Goal: Task Accomplishment & Management: Use online tool/utility

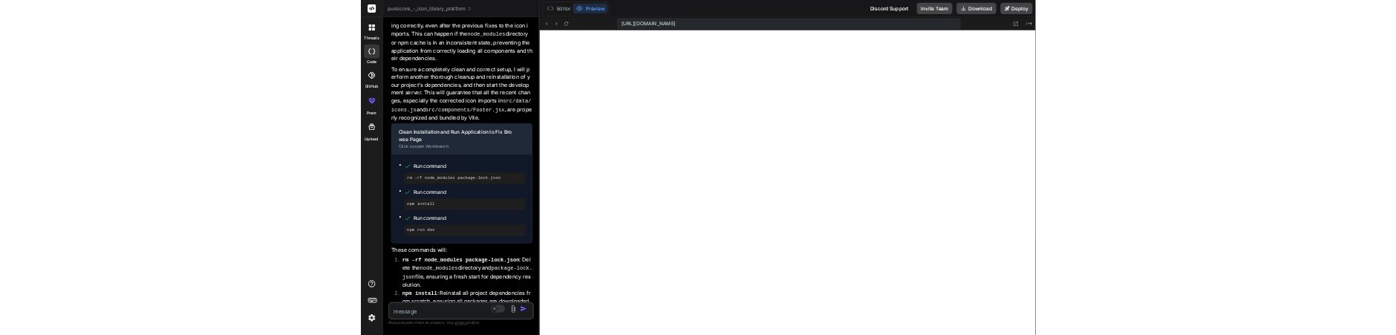
scroll to position [6281, 0]
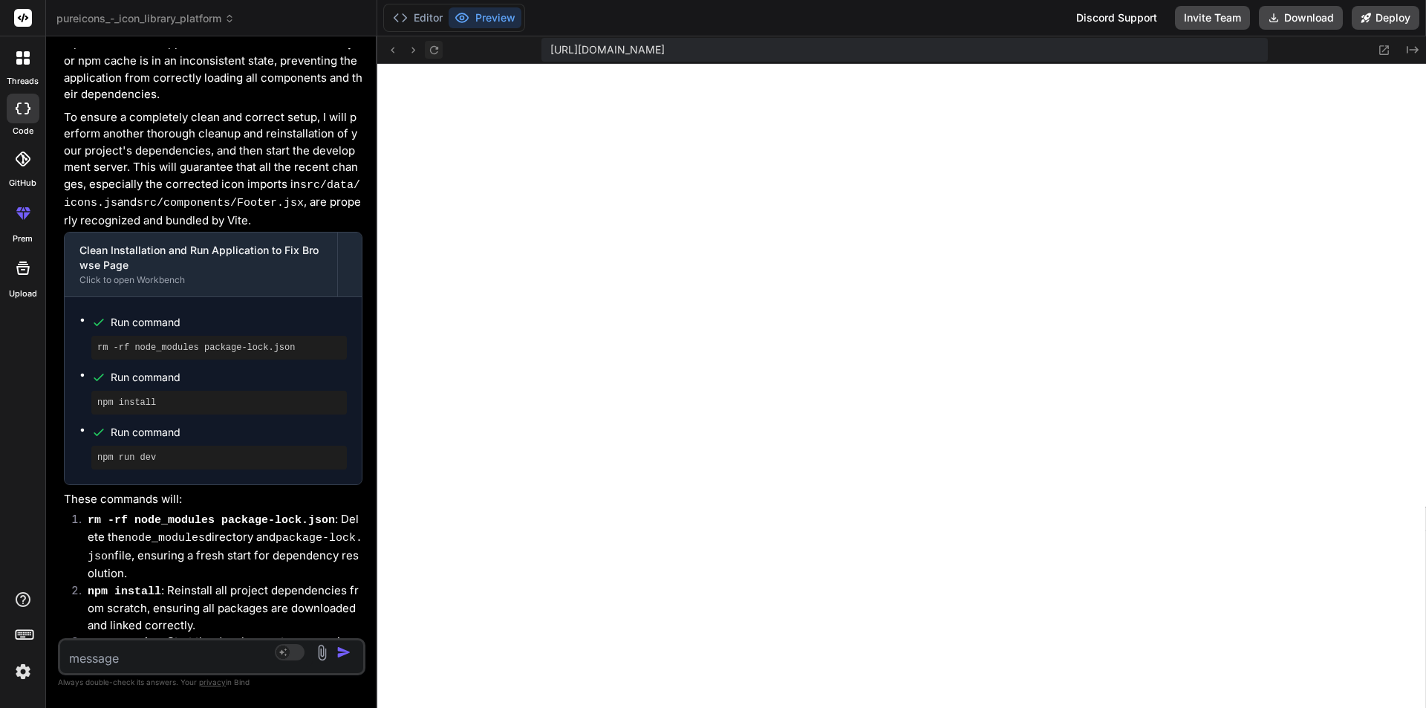
click at [436, 47] on icon at bounding box center [433, 49] width 8 height 8
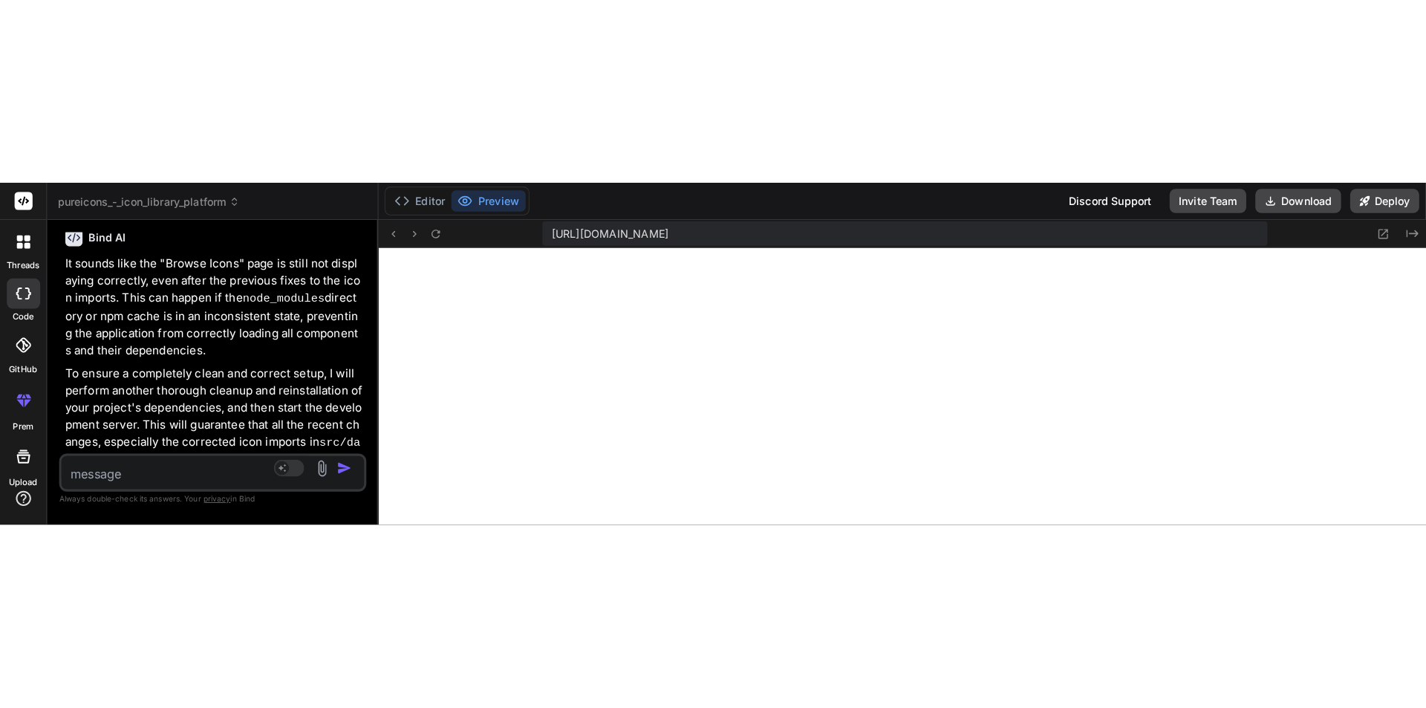
scroll to position [2638, 0]
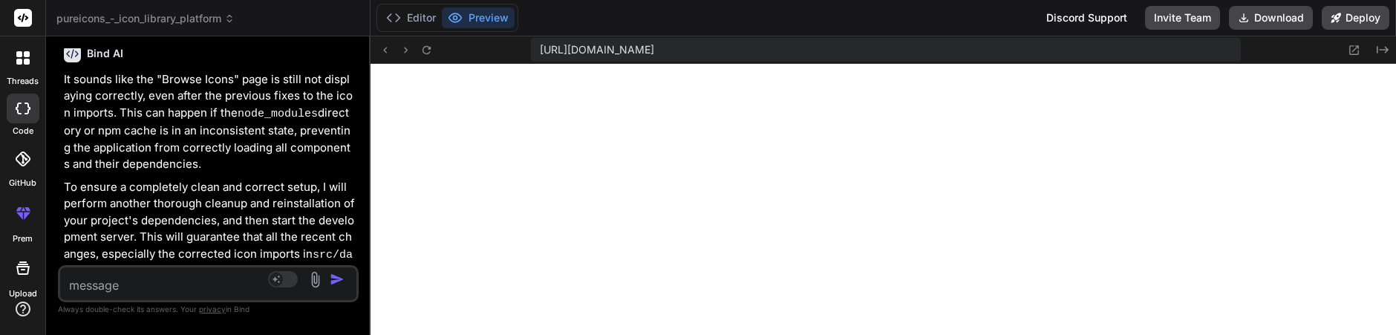
type textarea "x"
type textarea "e: 'map-pin', component: MapPin, category: 'ui', tags: ['location', 'place', 'm…"
type textarea "x"
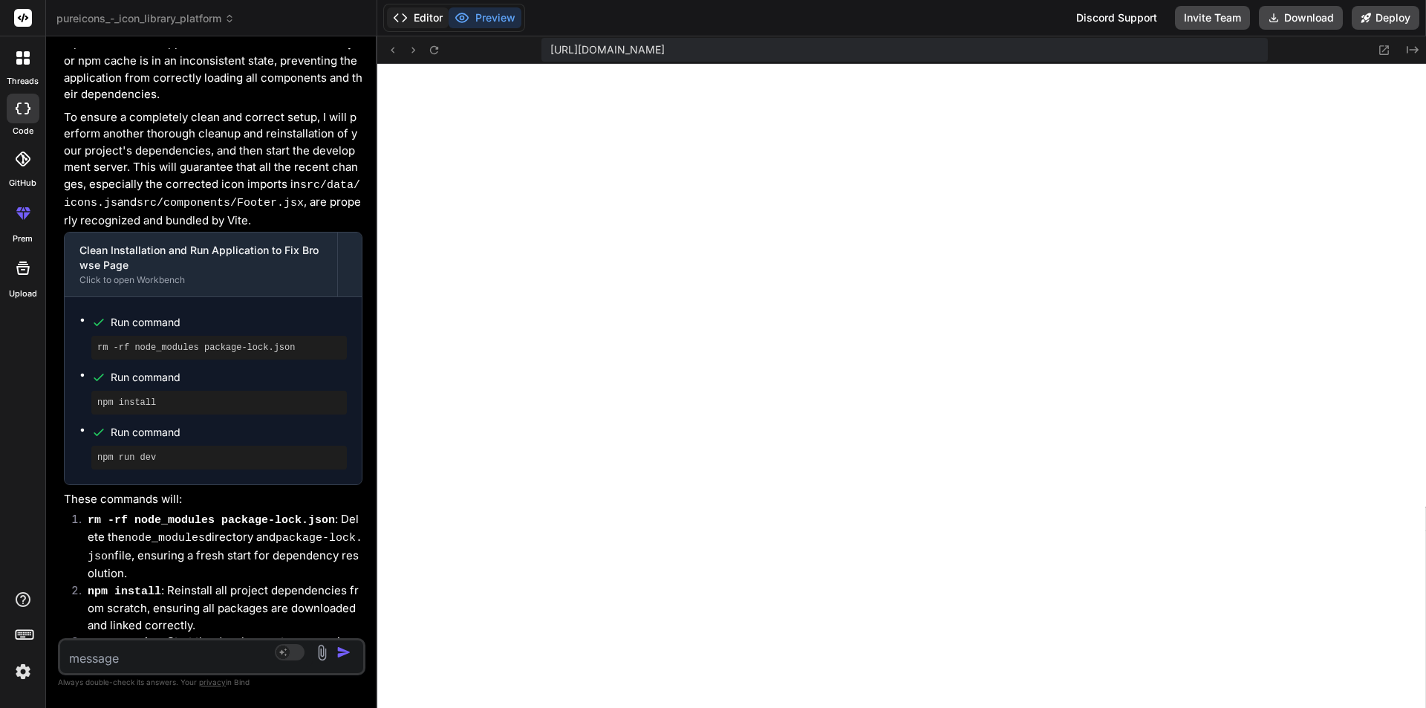
click at [422, 17] on button "Editor" at bounding box center [418, 17] width 62 height 21
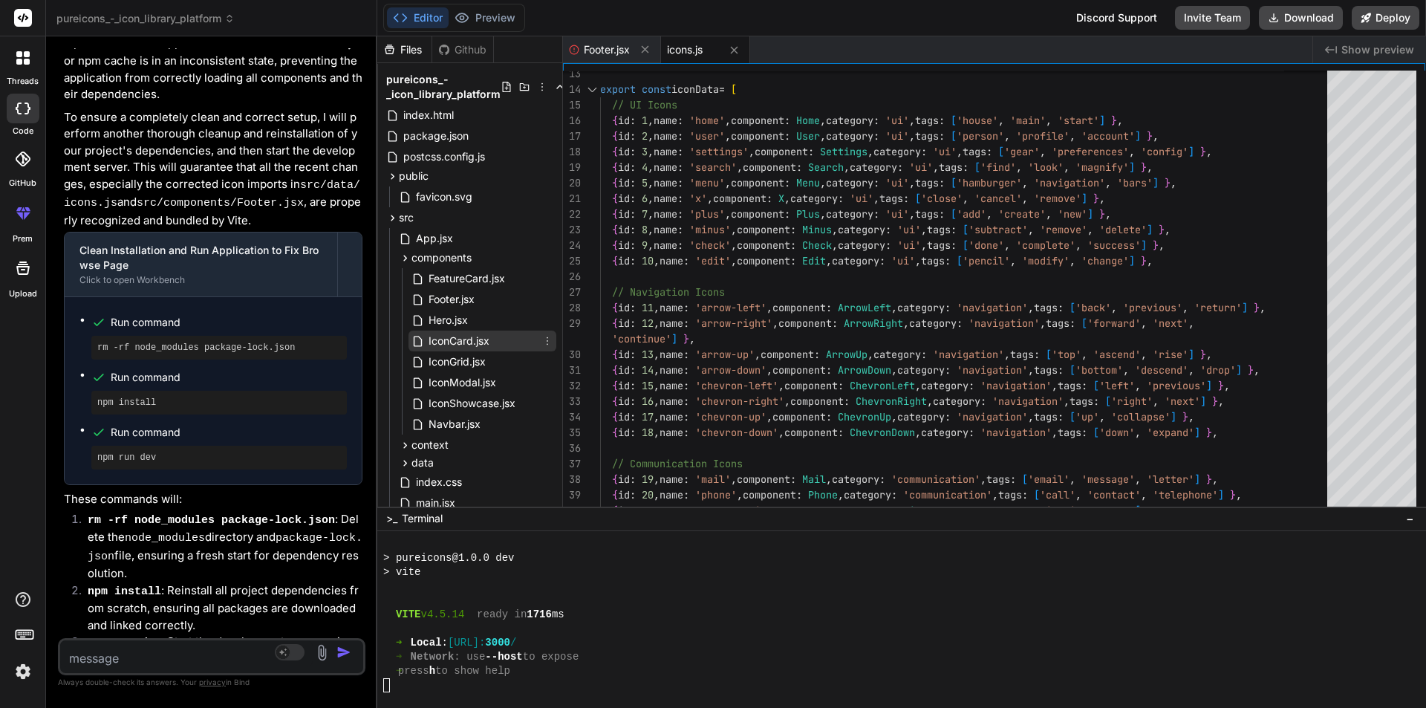
click at [483, 342] on span "IconCard.jsx" at bounding box center [459, 341] width 64 height 18
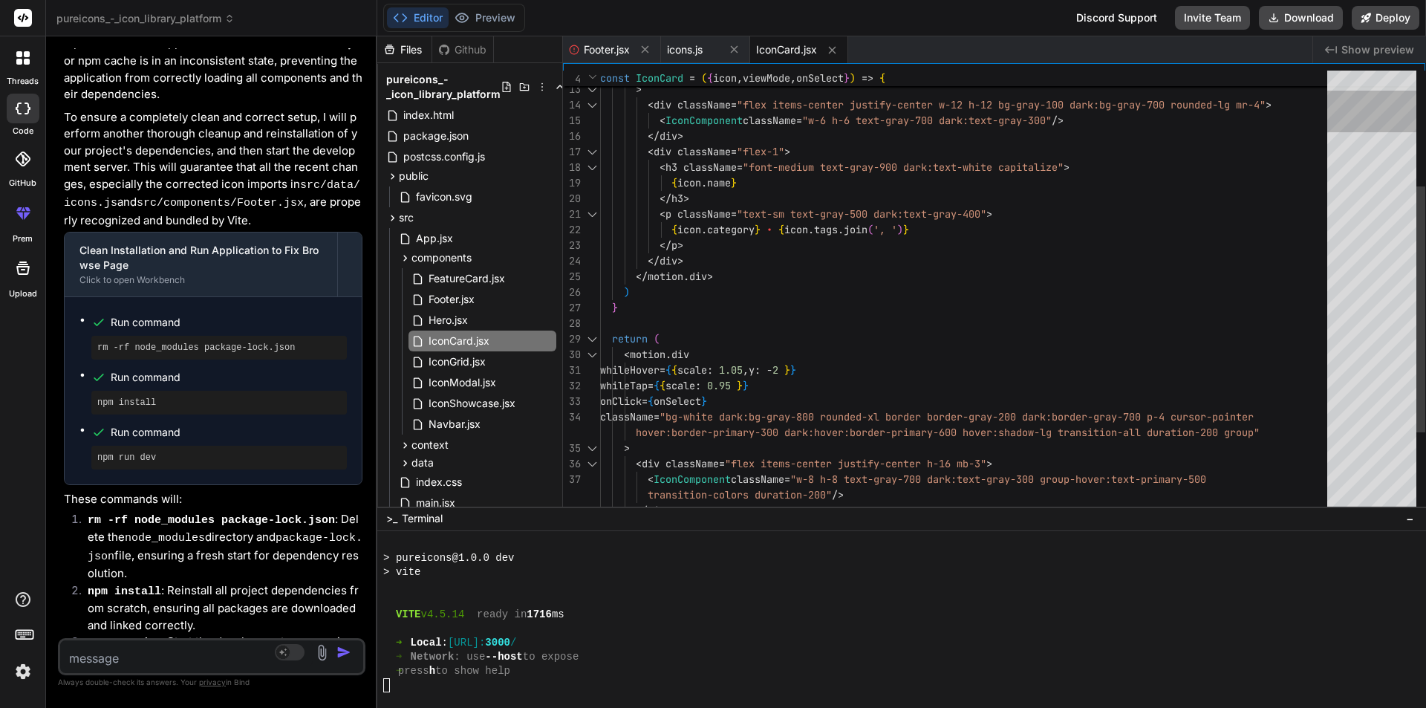
click at [1364, 72] on div at bounding box center [1371, 292] width 89 height 443
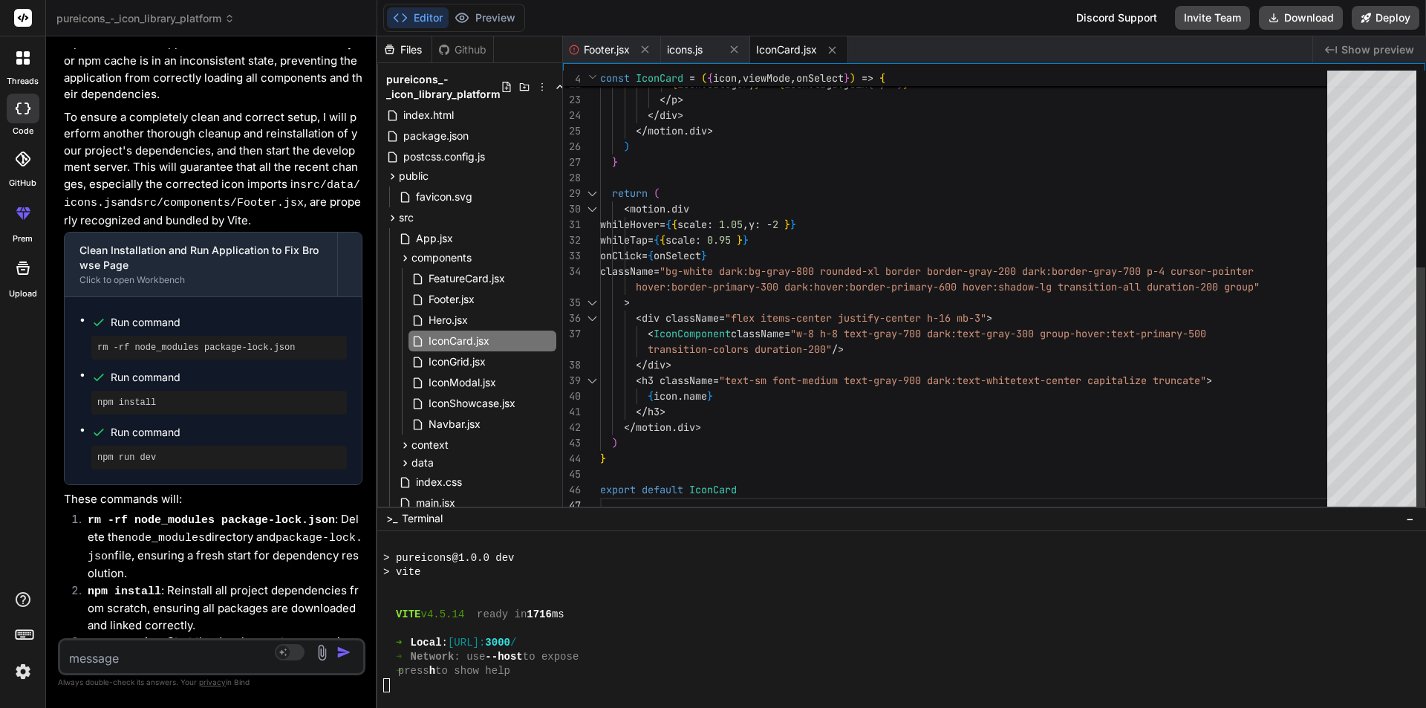
scroll to position [0, 0]
click at [731, 332] on div "< p className = "text-sm text-gray-500 dark:text-gray-400" > { icon . category …" at bounding box center [968, 115] width 736 height 795
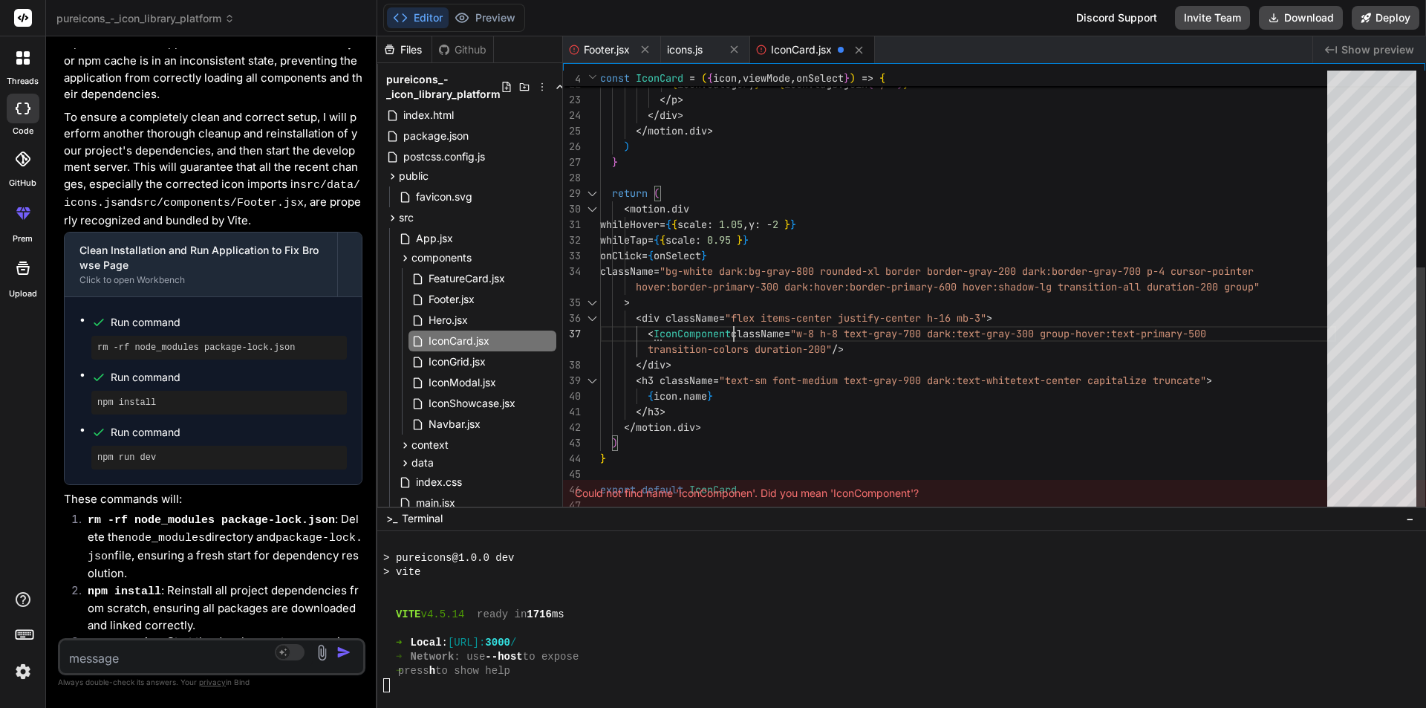
scroll to position [141, 0]
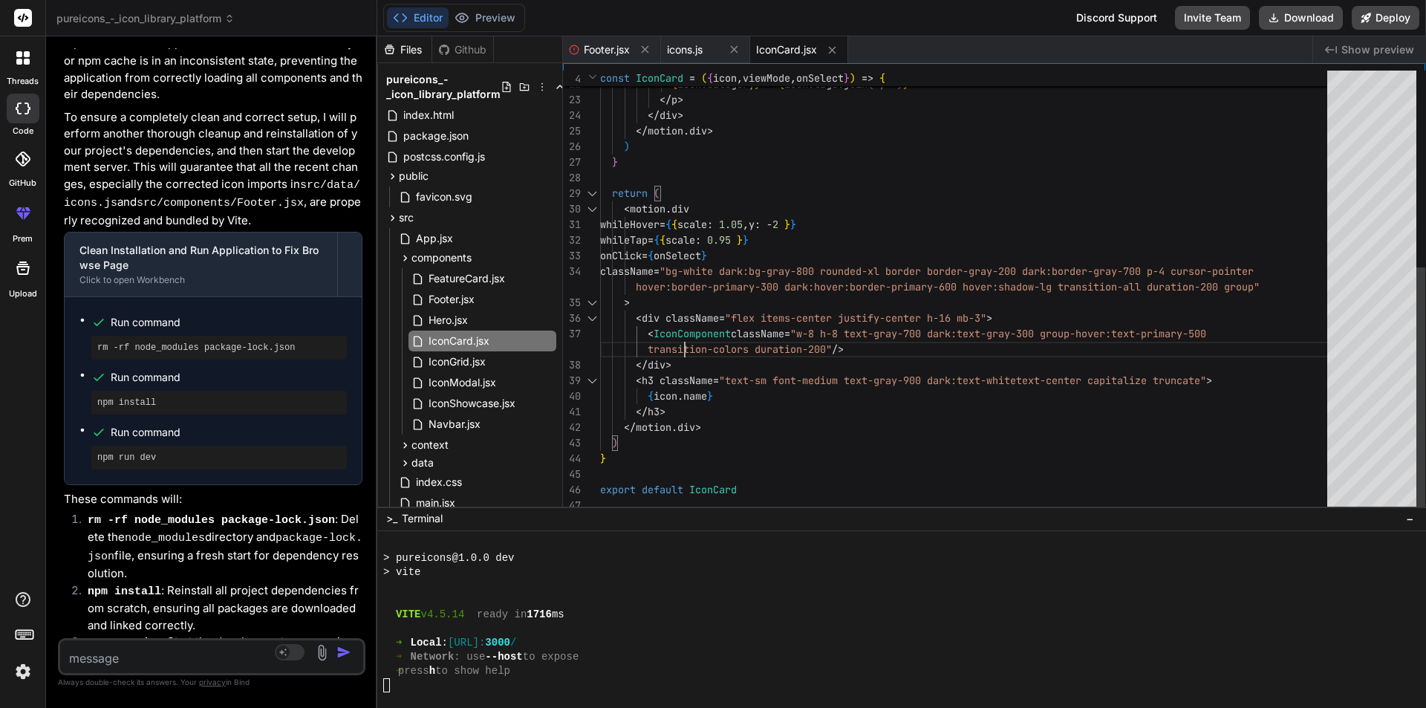
click at [688, 335] on div "< p className = "text-sm text-gray-500 dark:text-gray-400" > { icon . category …" at bounding box center [968, 115] width 736 height 795
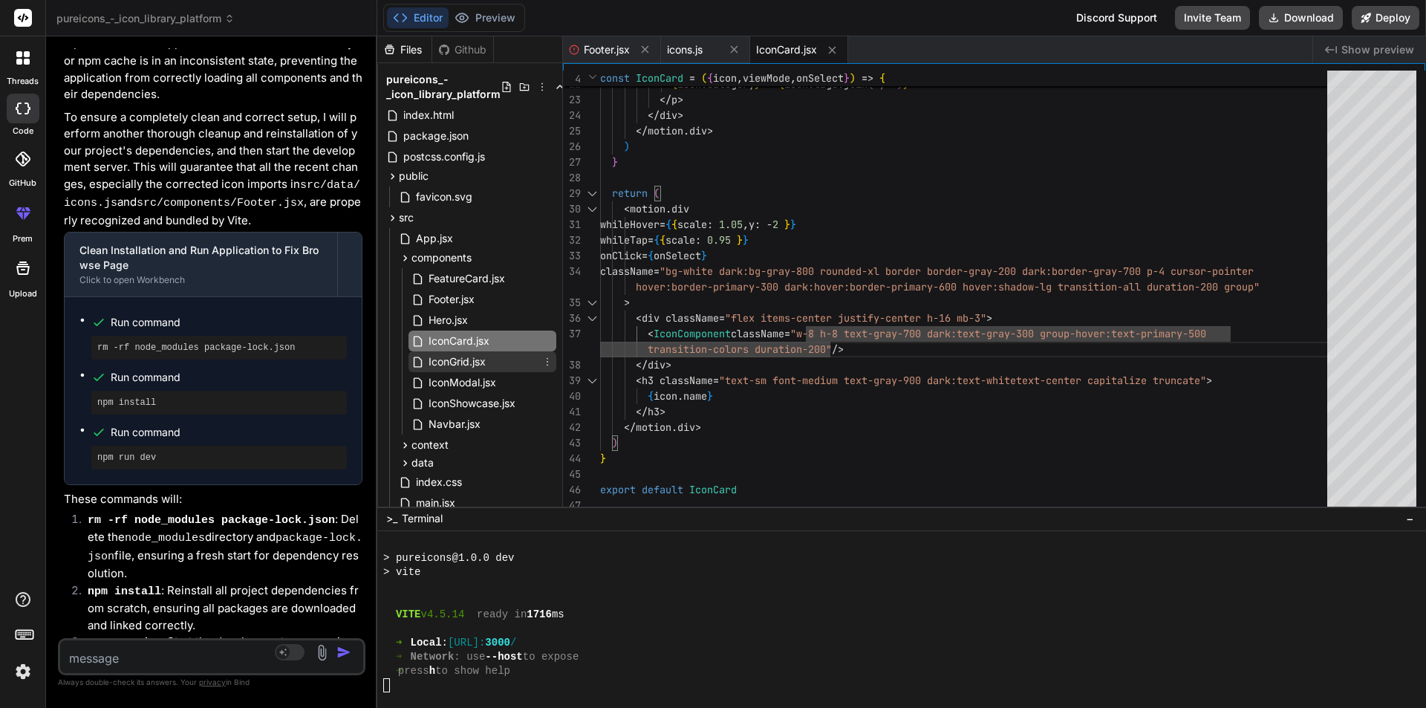
click at [440, 365] on span "IconGrid.jsx" at bounding box center [457, 362] width 60 height 18
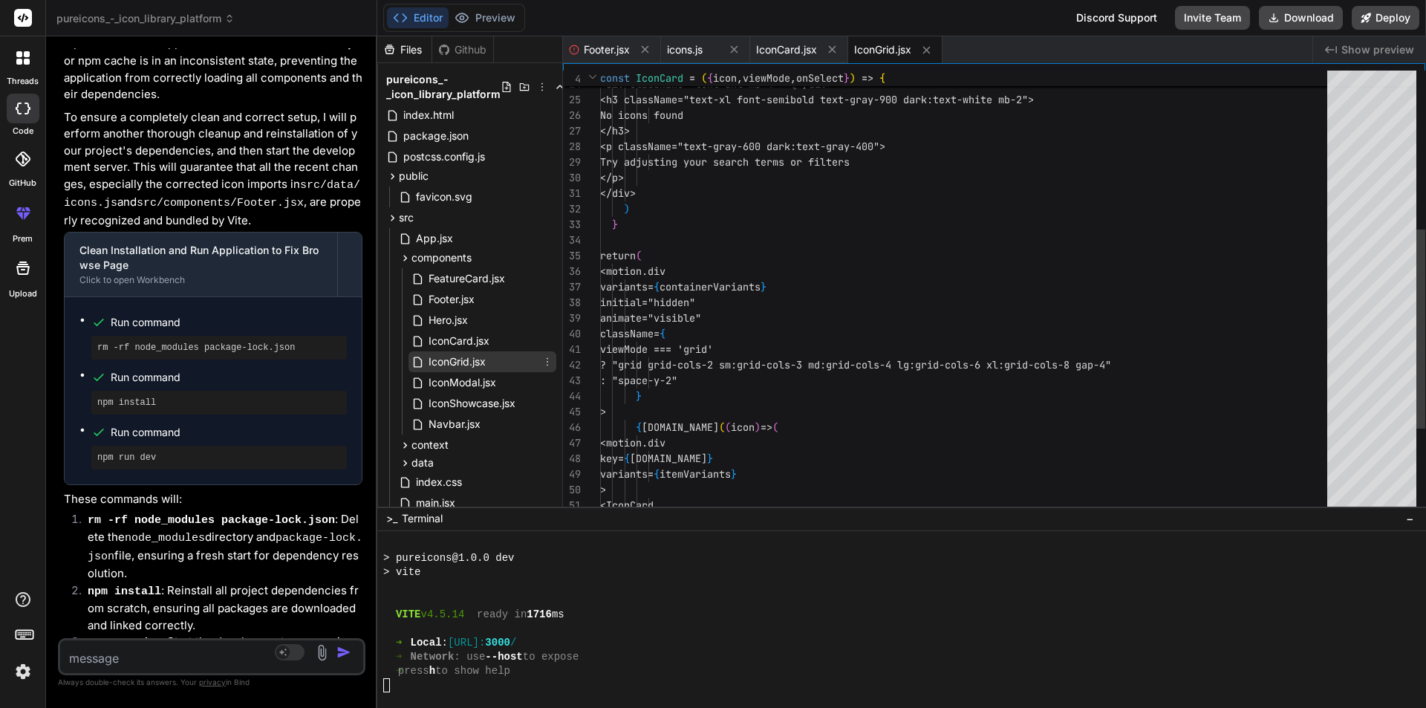
scroll to position [46, 0]
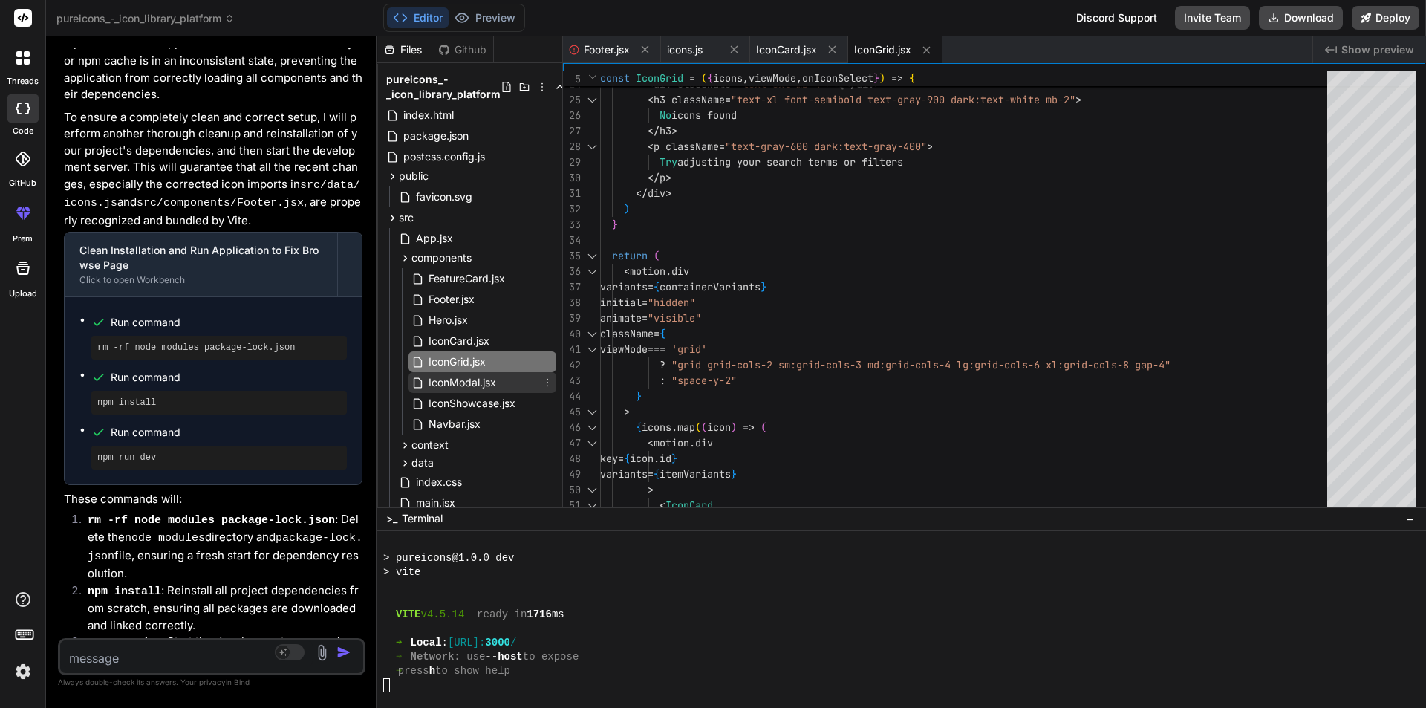
click at [443, 383] on span "IconModal.jsx" at bounding box center [462, 382] width 71 height 18
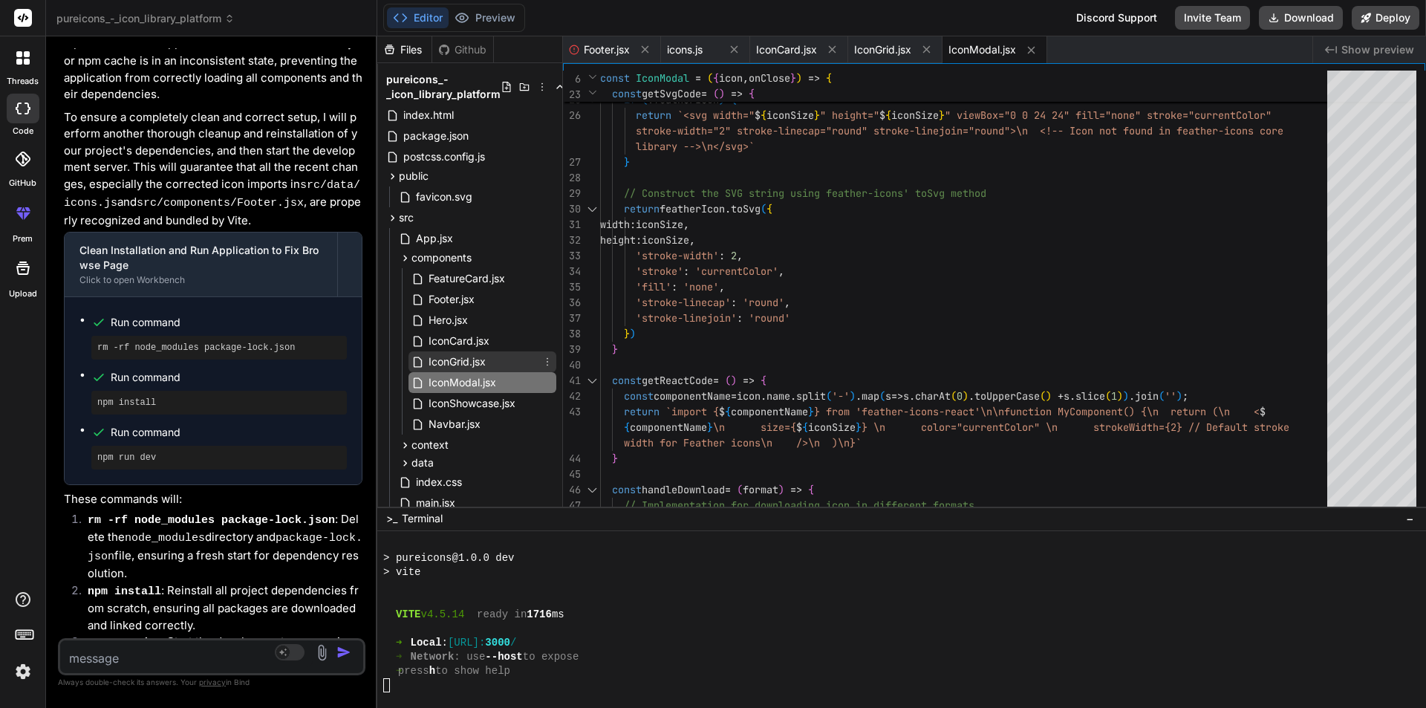
click at [457, 365] on span "IconGrid.jsx" at bounding box center [457, 362] width 60 height 18
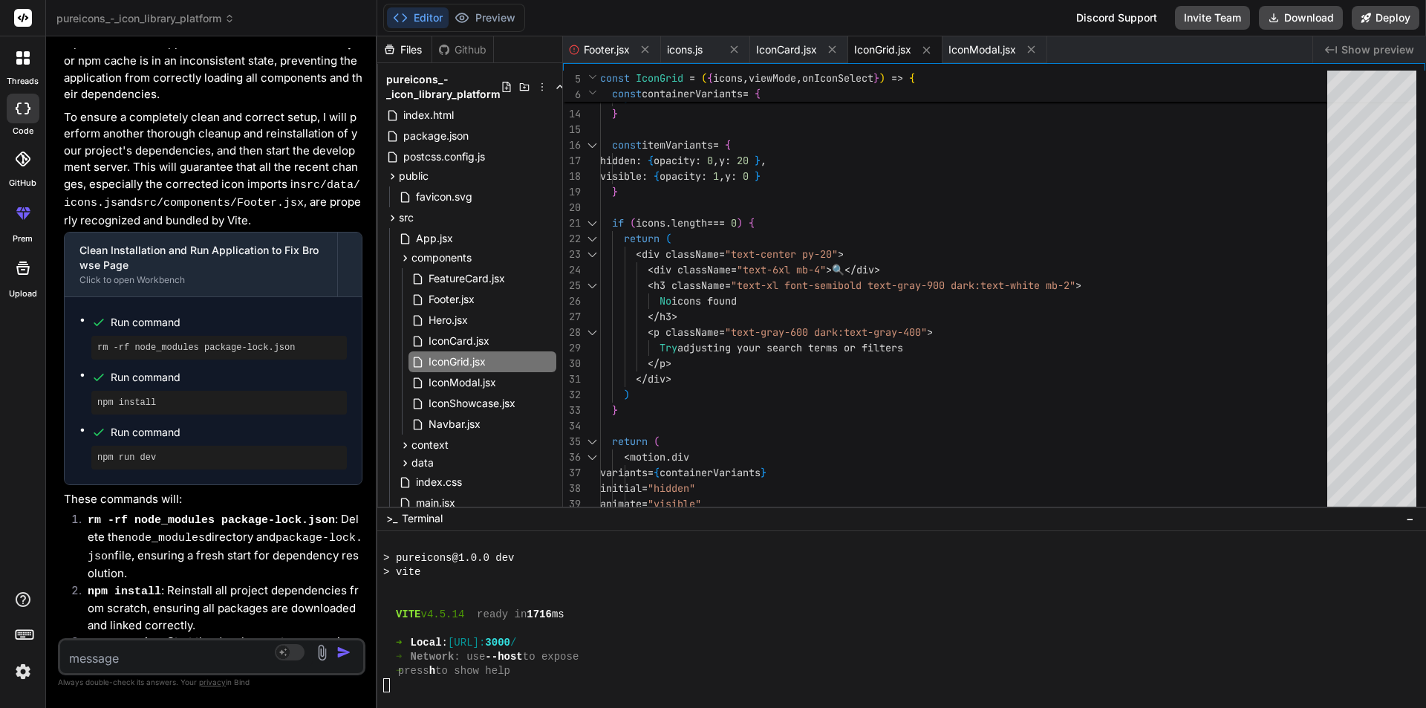
click at [1343, 62] on div "Created with Pixso. Show preview" at bounding box center [1369, 49] width 113 height 27
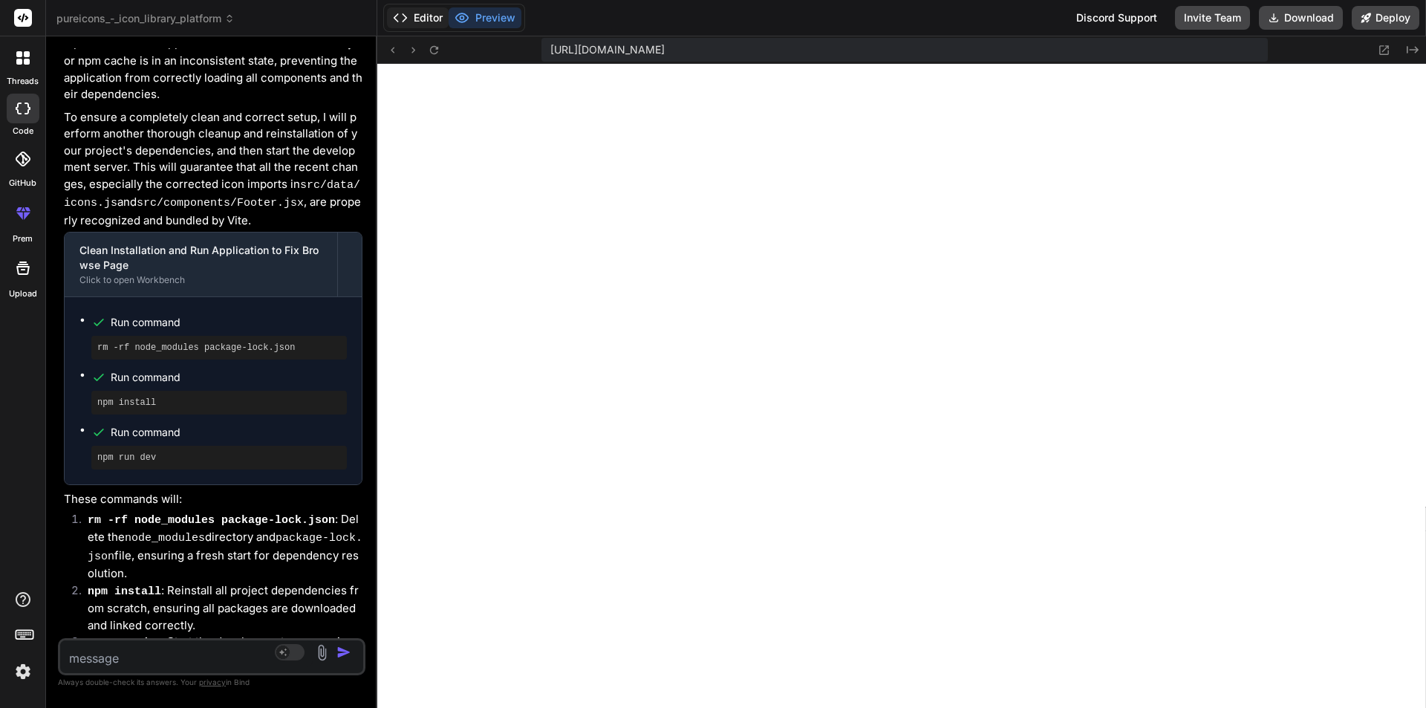
click at [423, 20] on button "Editor" at bounding box center [418, 17] width 62 height 21
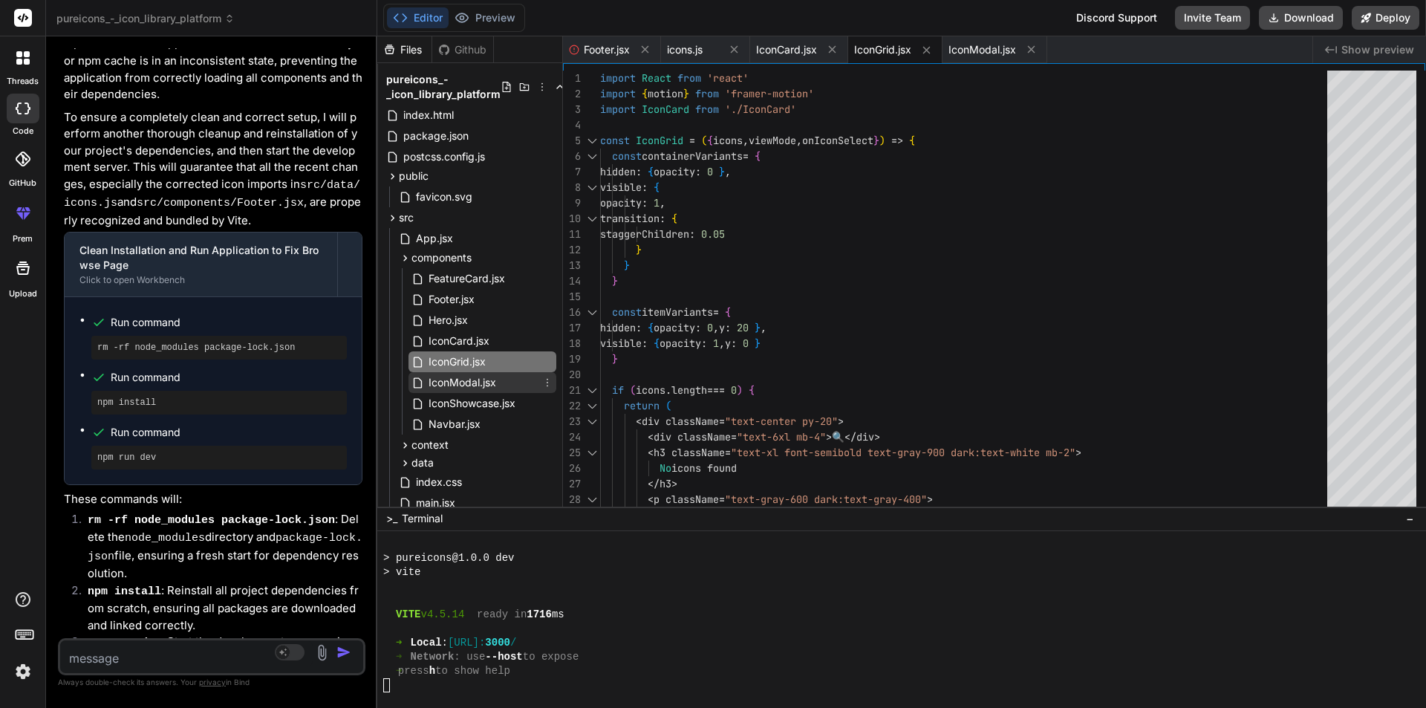
click at [469, 382] on span "IconModal.jsx" at bounding box center [462, 382] width 71 height 18
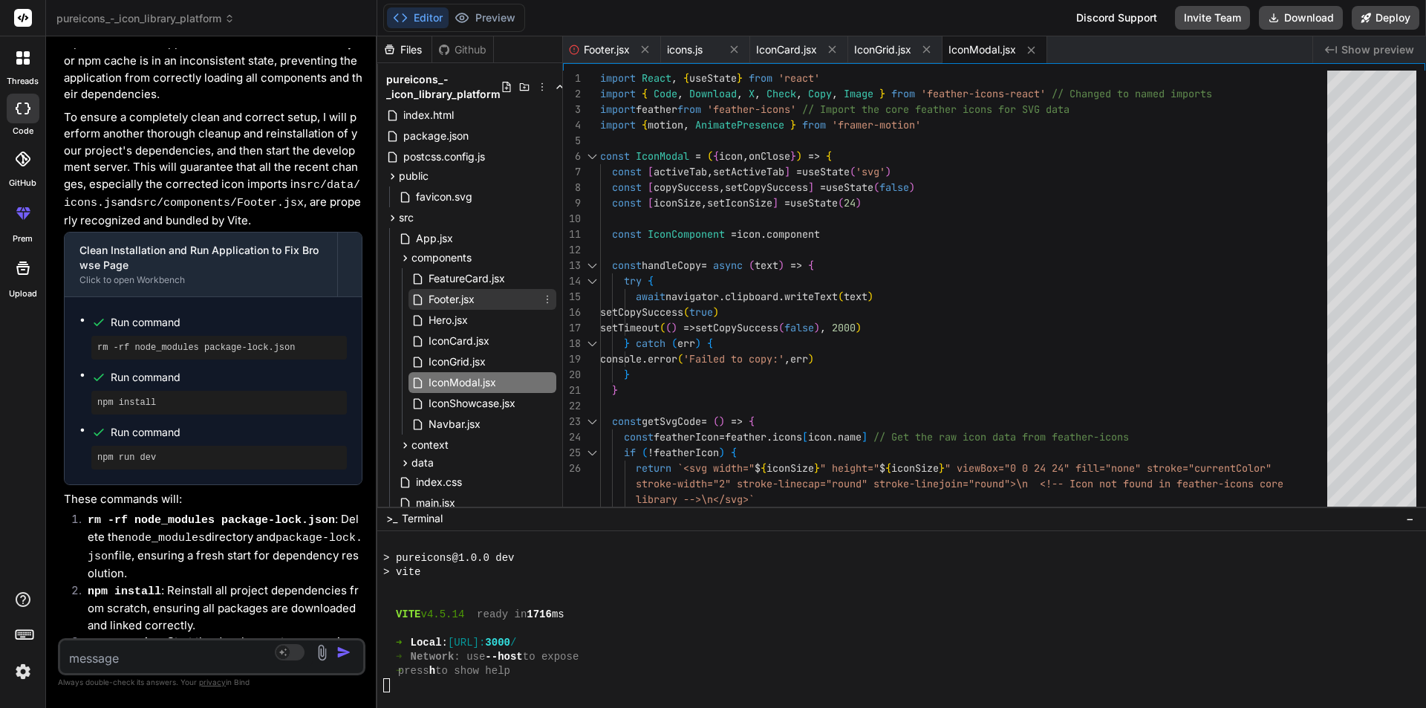
click at [462, 303] on span "Footer.jsx" at bounding box center [451, 299] width 49 height 18
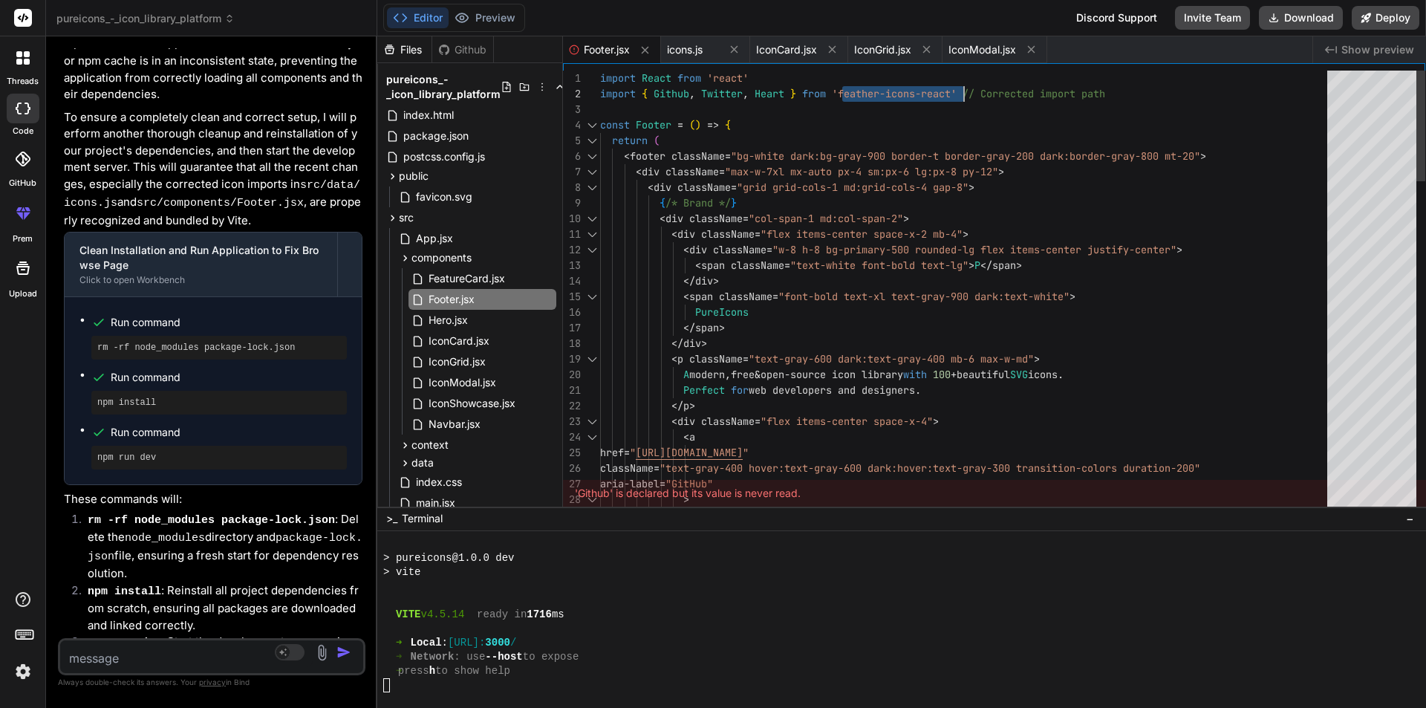
drag, startPoint x: 841, startPoint y: 91, endPoint x: 961, endPoint y: 92, distance: 119.5
drag, startPoint x: 958, startPoint y: 91, endPoint x: 841, endPoint y: 94, distance: 117.4
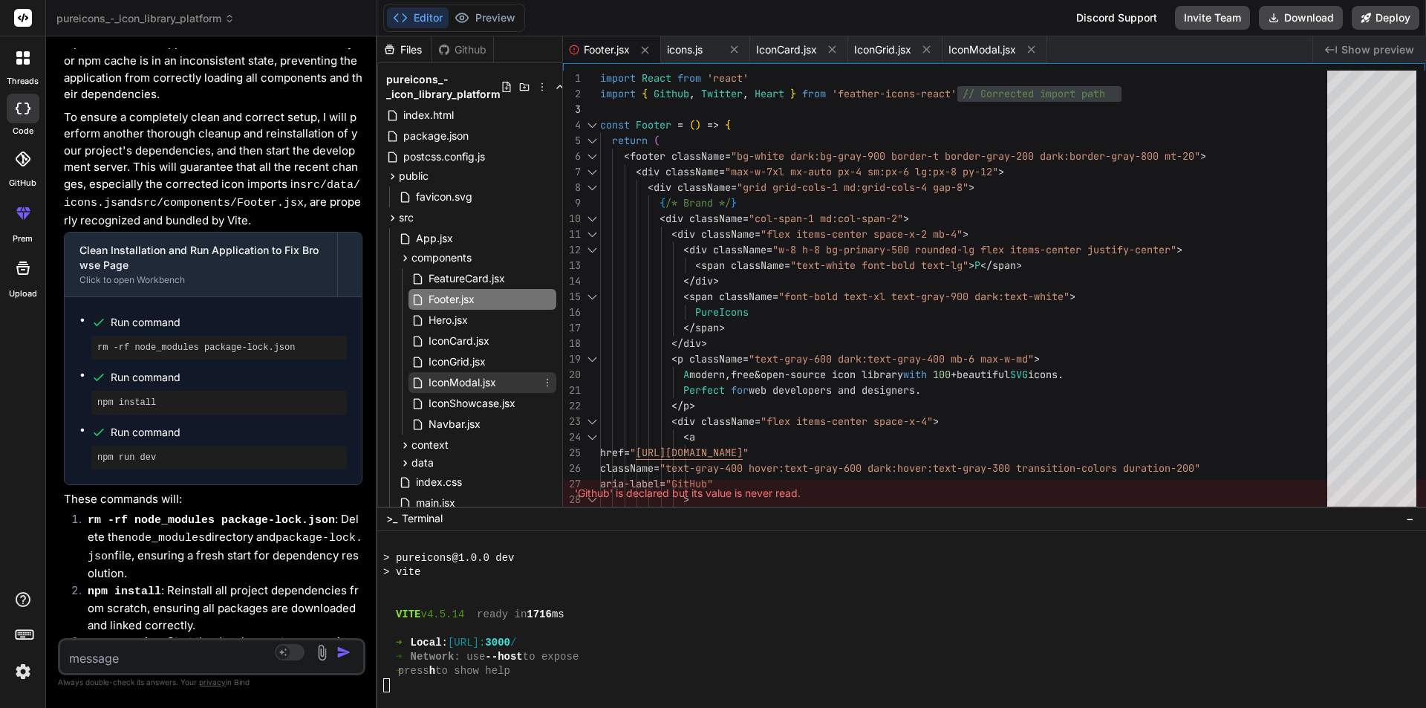
click at [469, 388] on span "IconModal.jsx" at bounding box center [462, 382] width 71 height 18
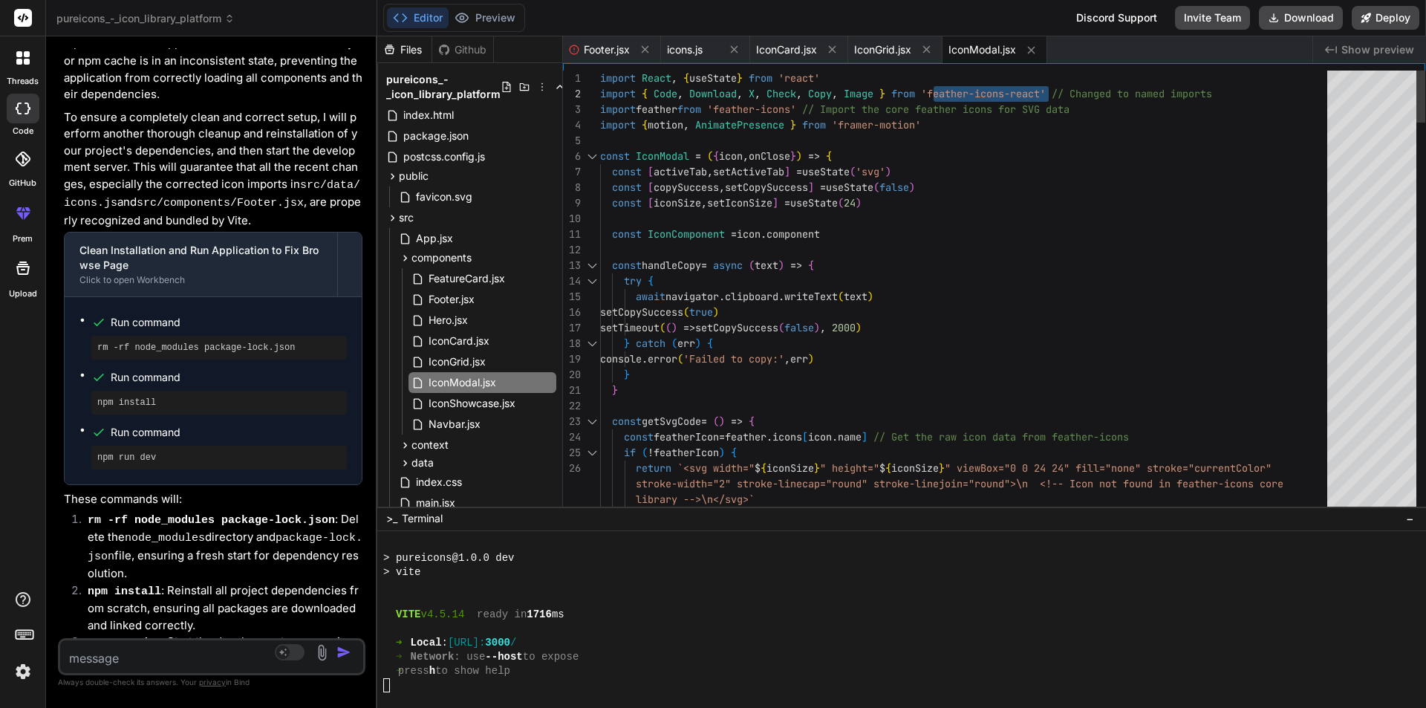
drag, startPoint x: 932, startPoint y: 93, endPoint x: 1046, endPoint y: 92, distance: 114.3
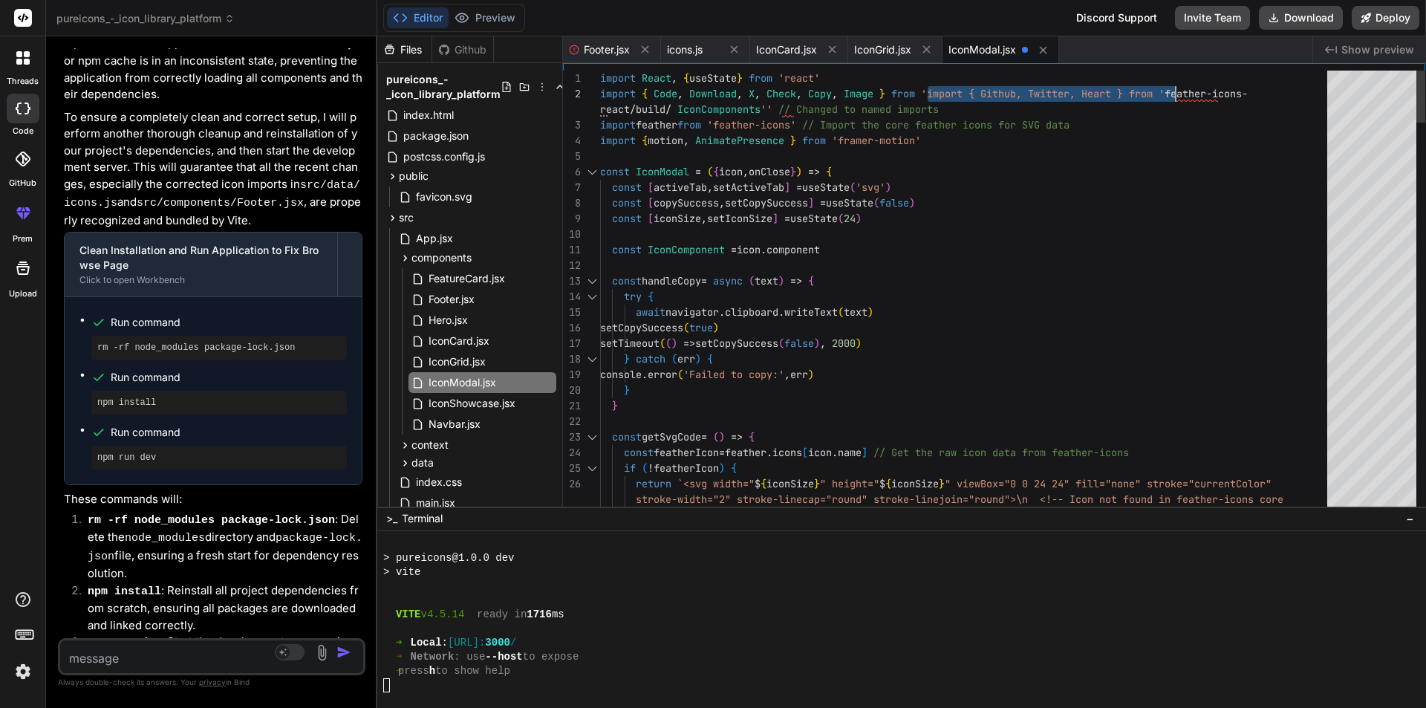
drag, startPoint x: 927, startPoint y: 91, endPoint x: 1173, endPoint y: 89, distance: 246.5
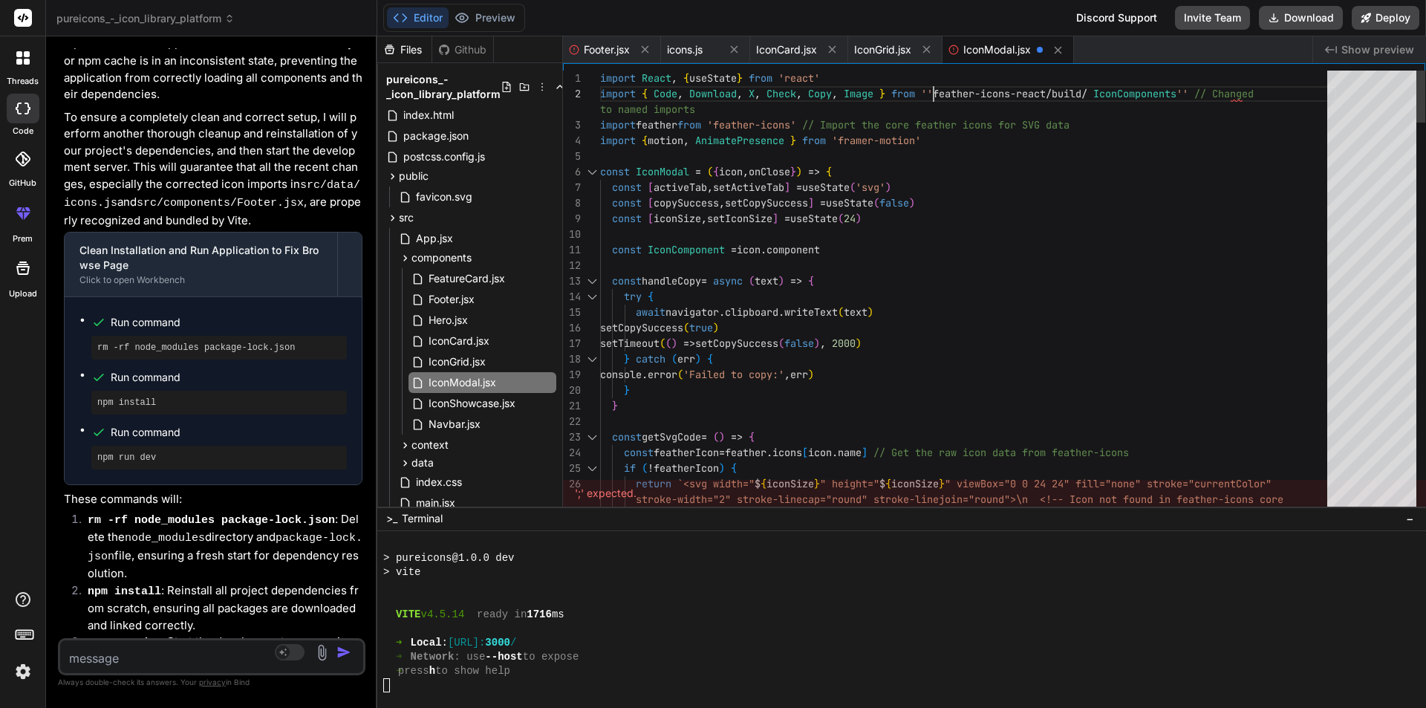
scroll to position [29, 0]
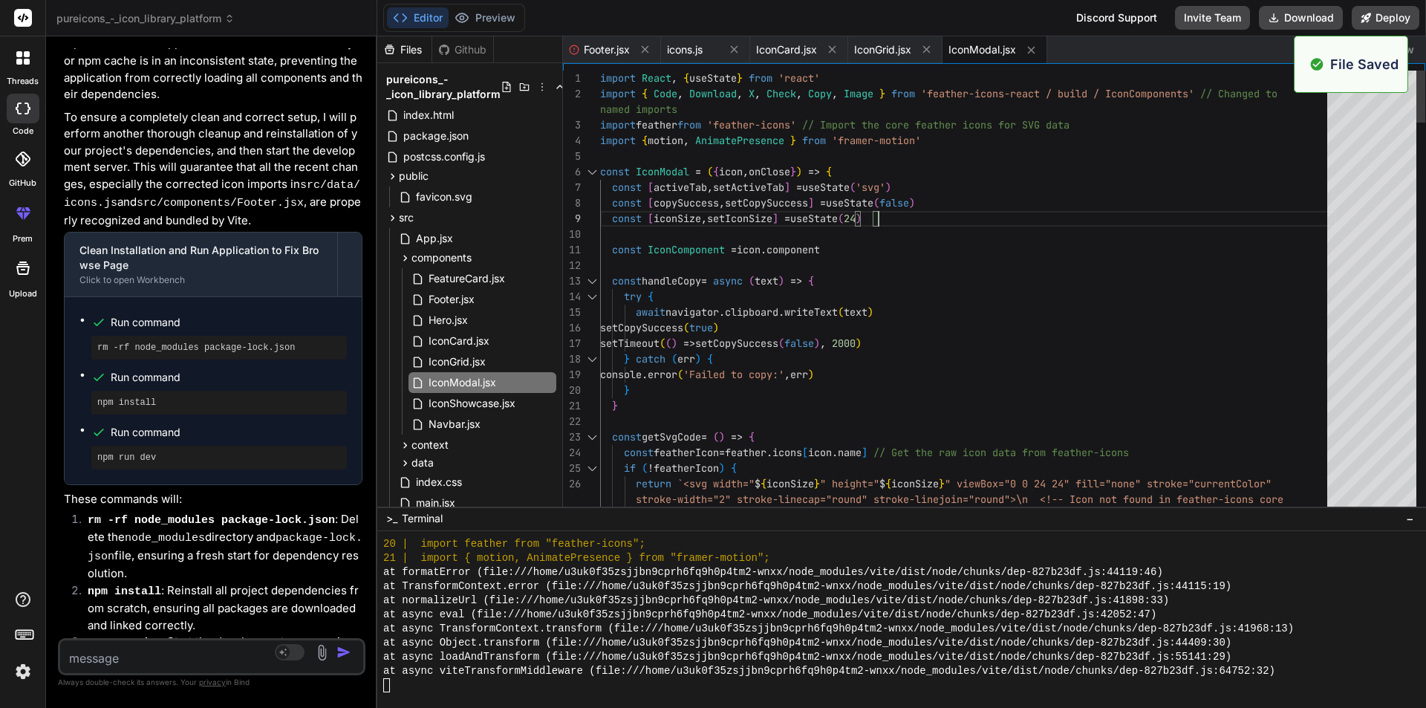
scroll to position [3174, 0]
click at [485, 18] on button "Preview" at bounding box center [484, 17] width 73 height 21
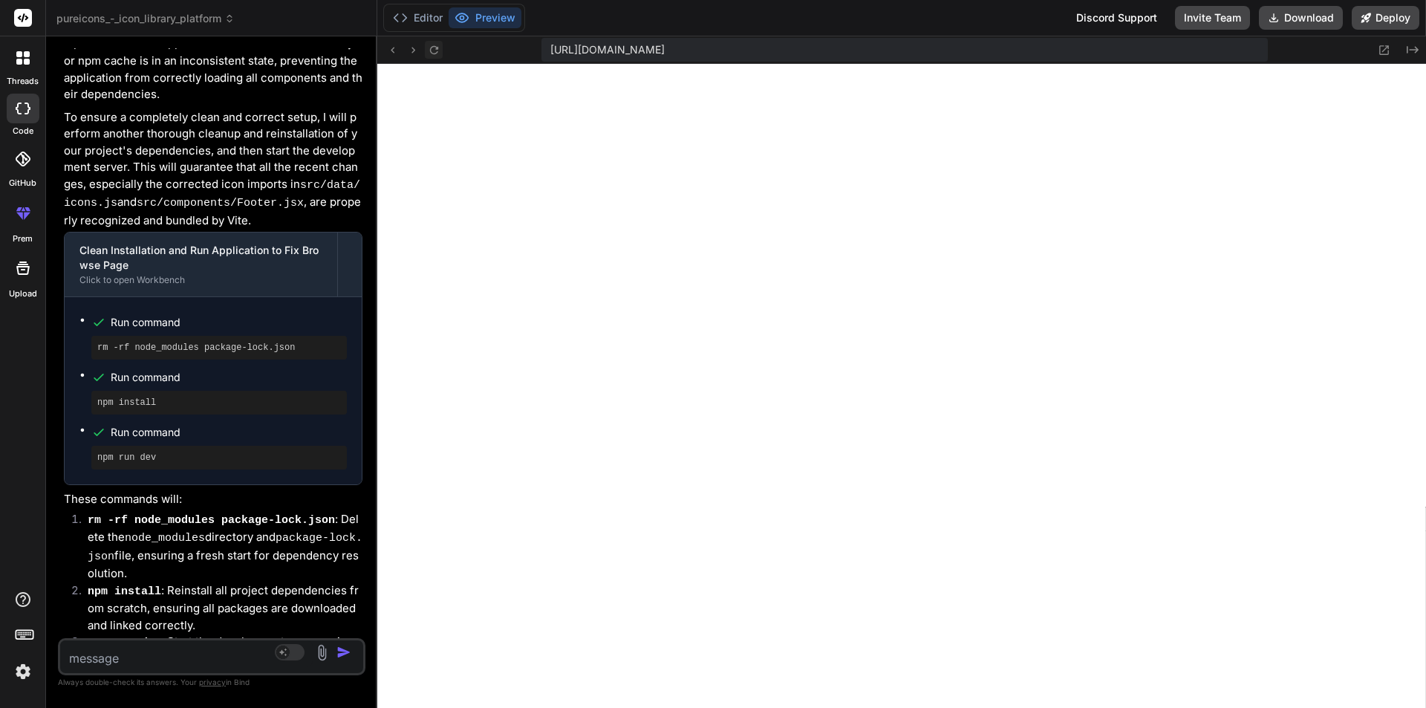
click at [437, 47] on icon at bounding box center [433, 49] width 8 height 8
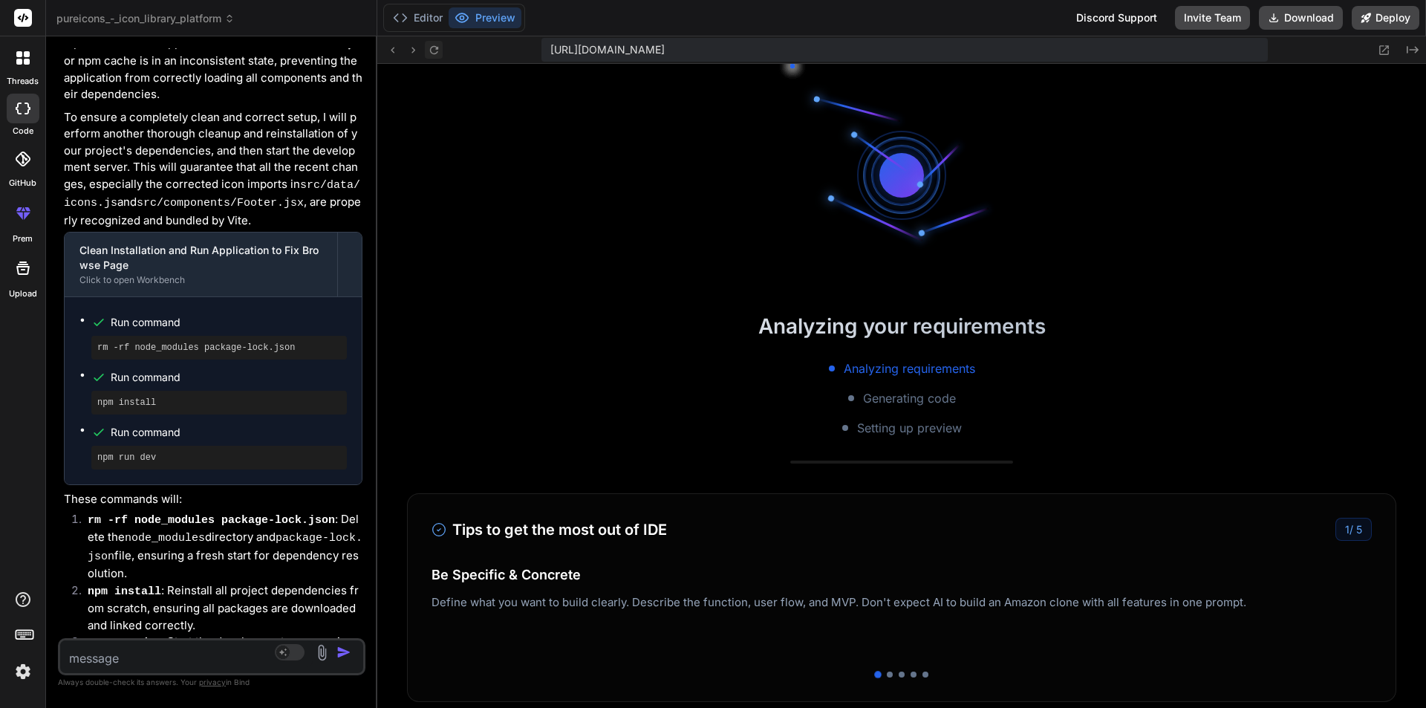
click at [437, 47] on icon at bounding box center [433, 49] width 8 height 8
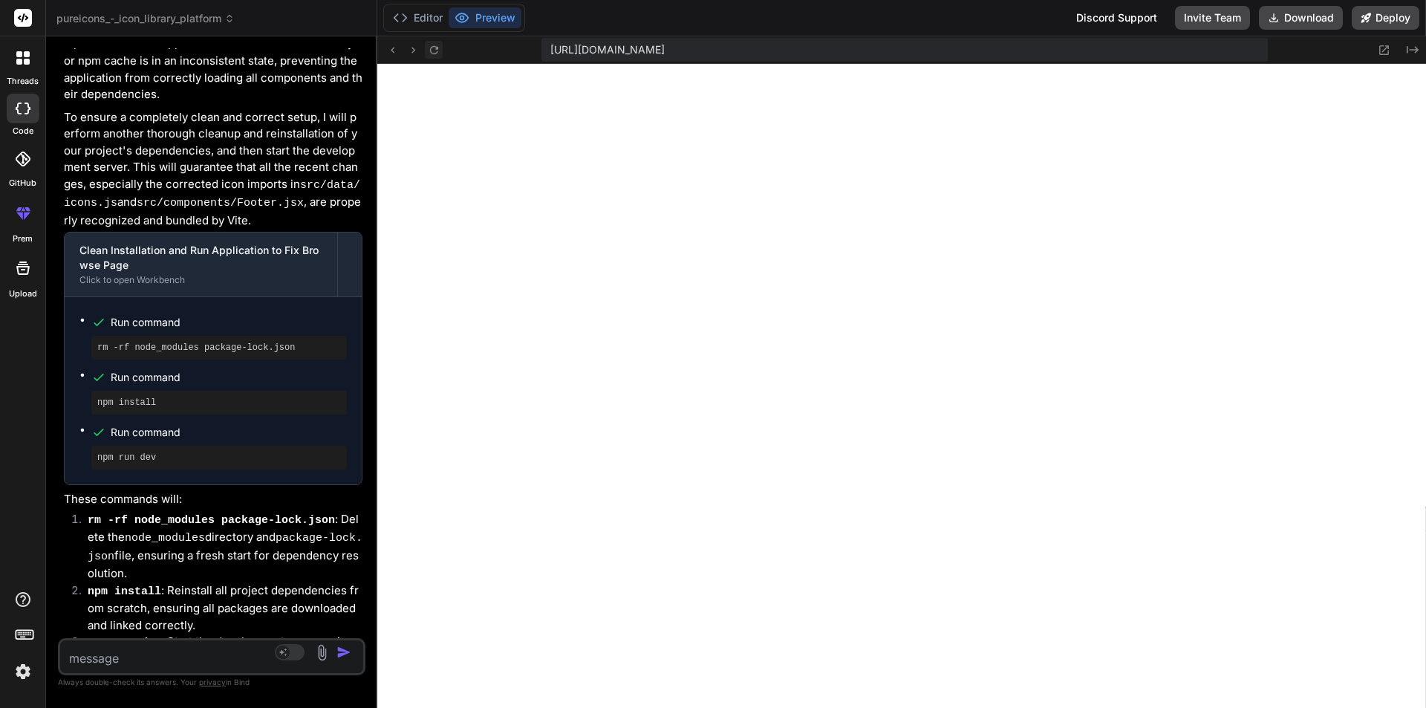
click at [437, 47] on icon at bounding box center [433, 49] width 8 height 8
click at [416, 11] on button "Editor" at bounding box center [418, 17] width 62 height 21
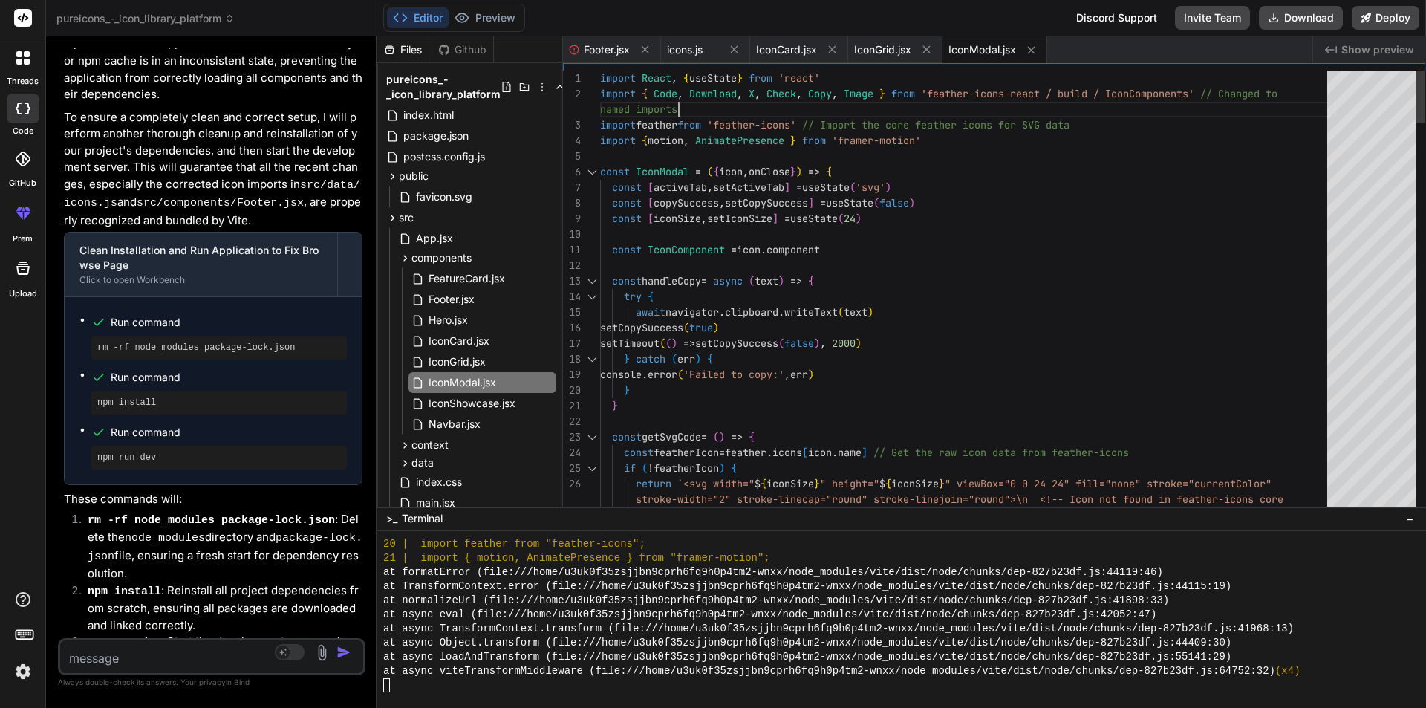
scroll to position [29, 0]
type textarea "import React, { useState } from 'react' import { Code, Download, X, Check, Copy…"
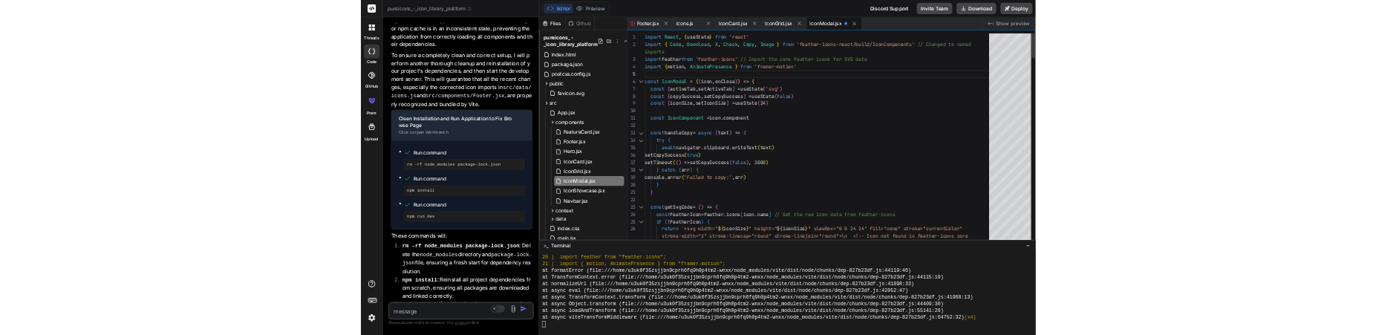
scroll to position [4077, 0]
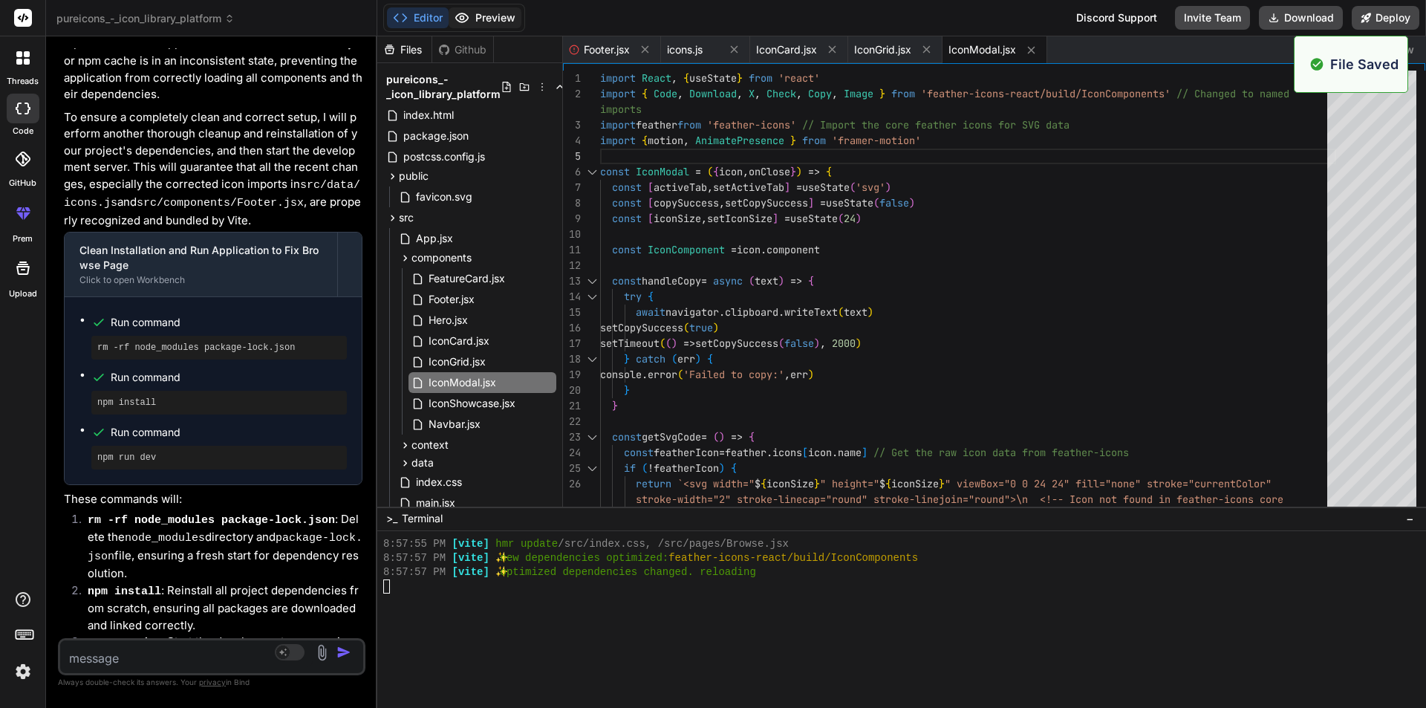
click at [493, 18] on button "Preview" at bounding box center [484, 17] width 73 height 21
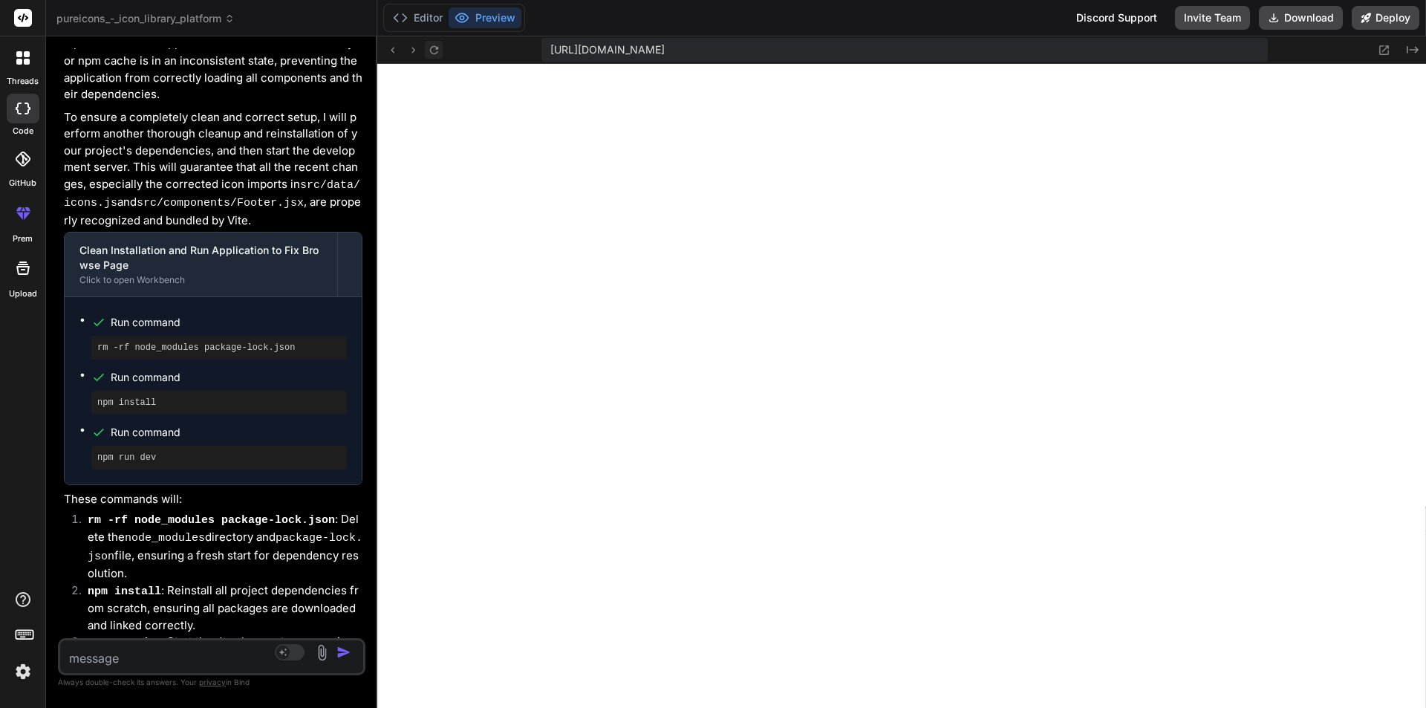
click at [431, 48] on icon at bounding box center [433, 49] width 8 height 8
click at [430, 48] on icon at bounding box center [434, 50] width 13 height 13
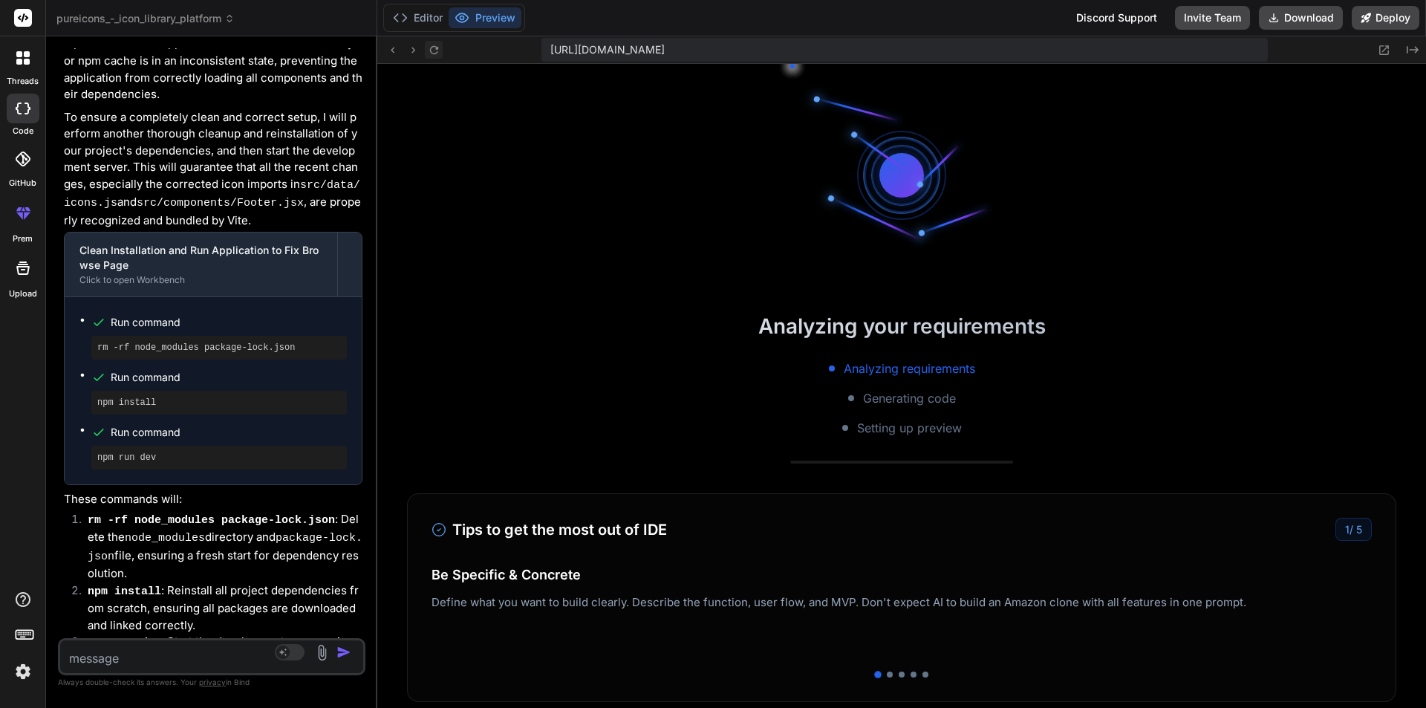
click at [430, 48] on icon at bounding box center [434, 50] width 13 height 13
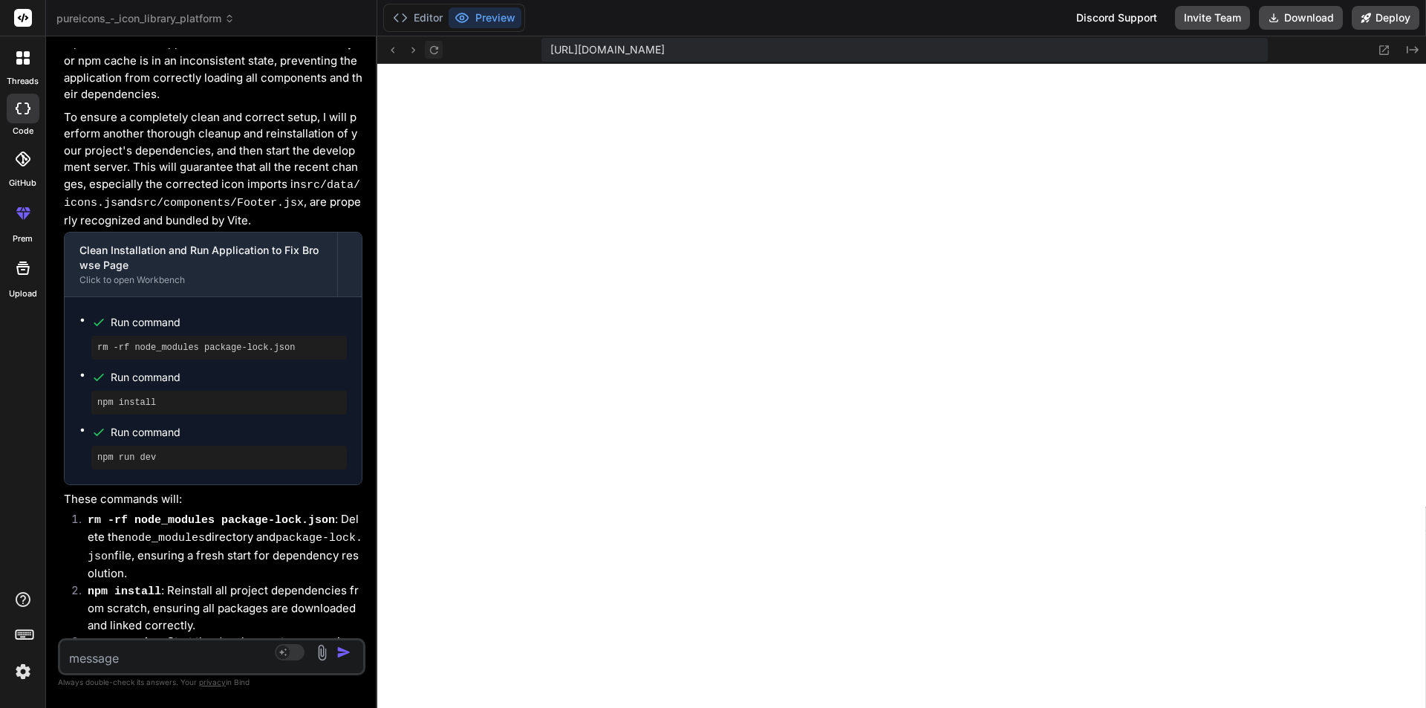
click at [430, 48] on icon at bounding box center [434, 50] width 13 height 13
type textarea "x"
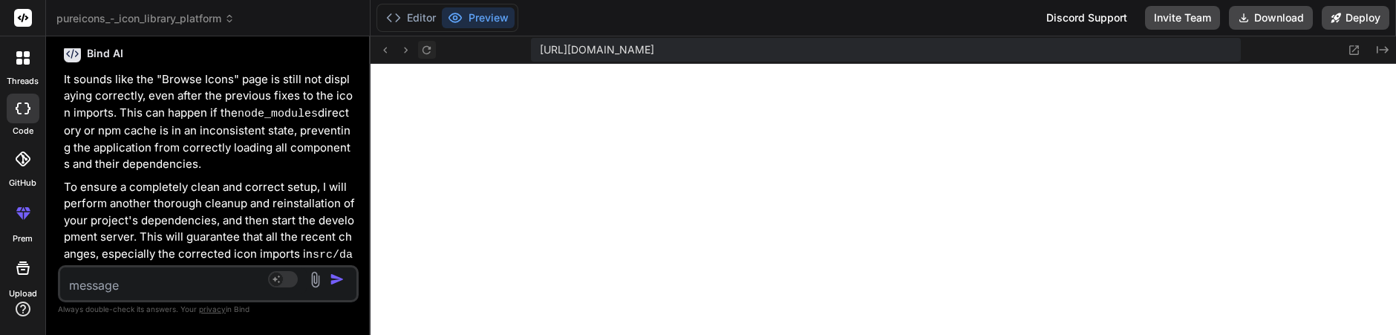
scroll to position [6754, 0]
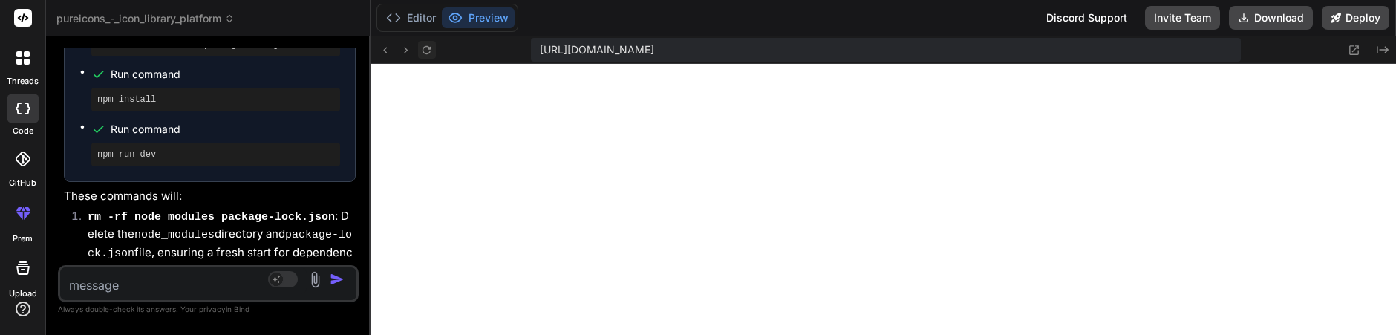
click at [111, 284] on textarea at bounding box center [183, 280] width 247 height 27
paste textarea "Error: Element type is invalid: expected a string (for built-in components) or …"
type textarea "Error: Element type is invalid: expected a string (for built-in components) or …"
type textarea "x"
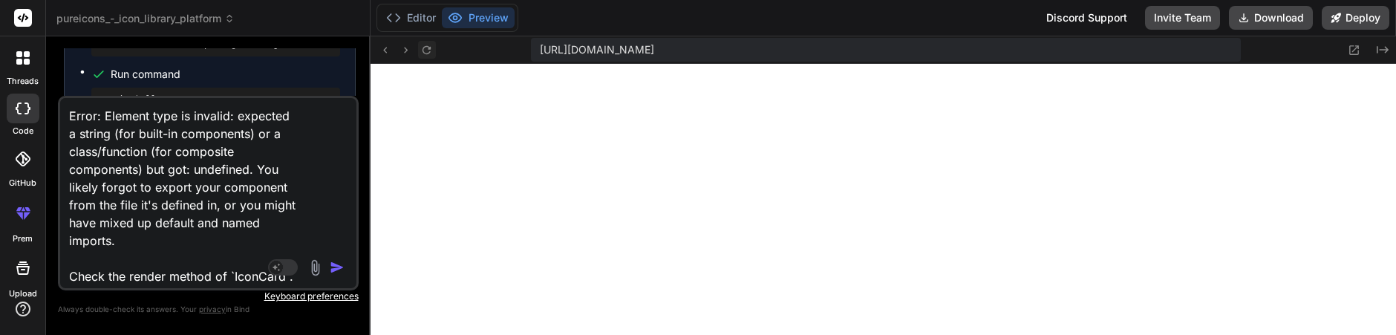
scroll to position [376, 0]
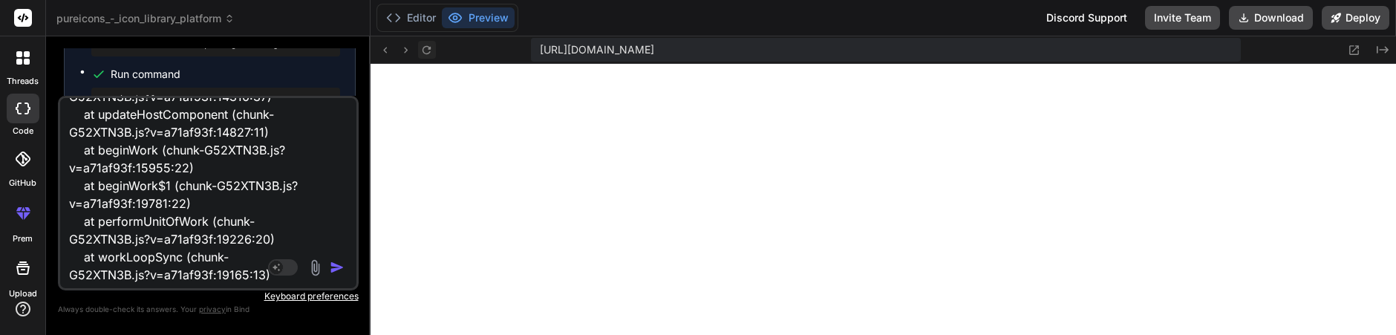
type textarea "Error: Element type is invalid: expected a string (for built-in components) or …"
click at [335, 270] on img "button" at bounding box center [337, 267] width 15 height 15
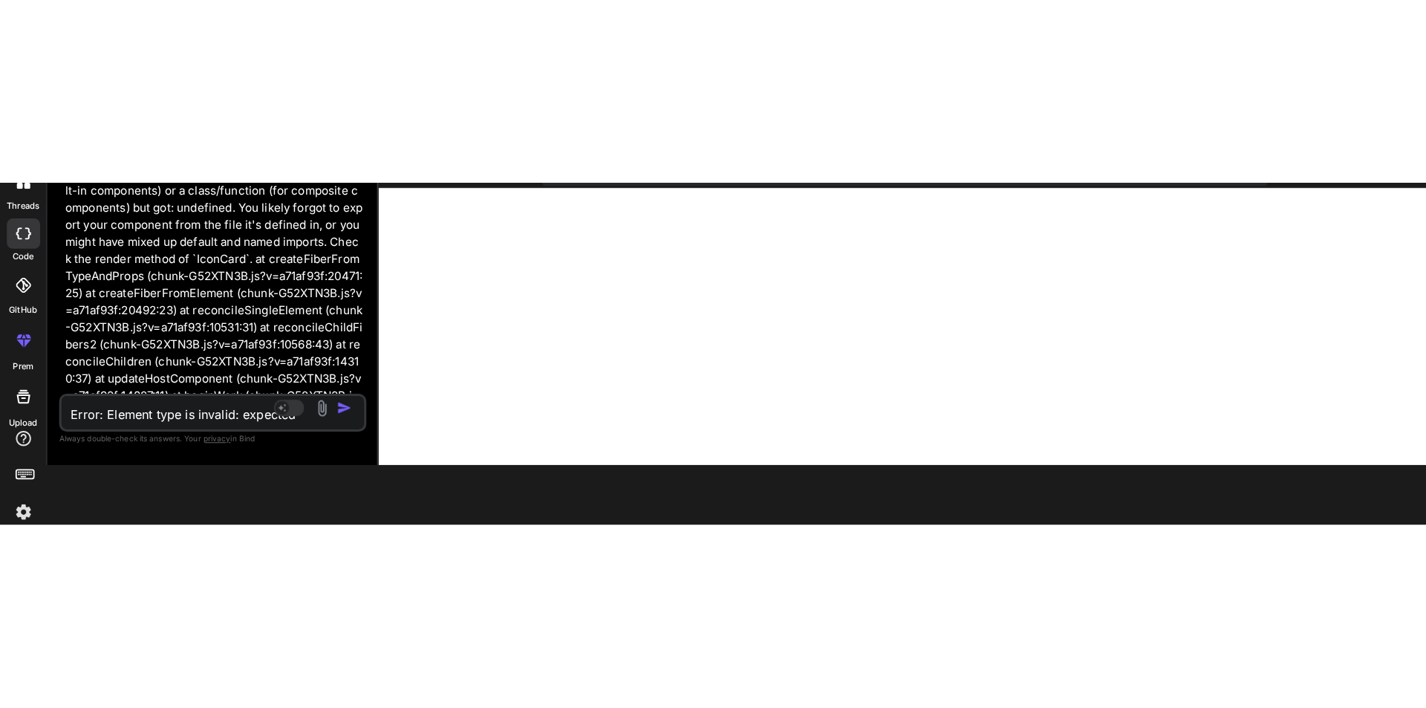
scroll to position [7192, 0]
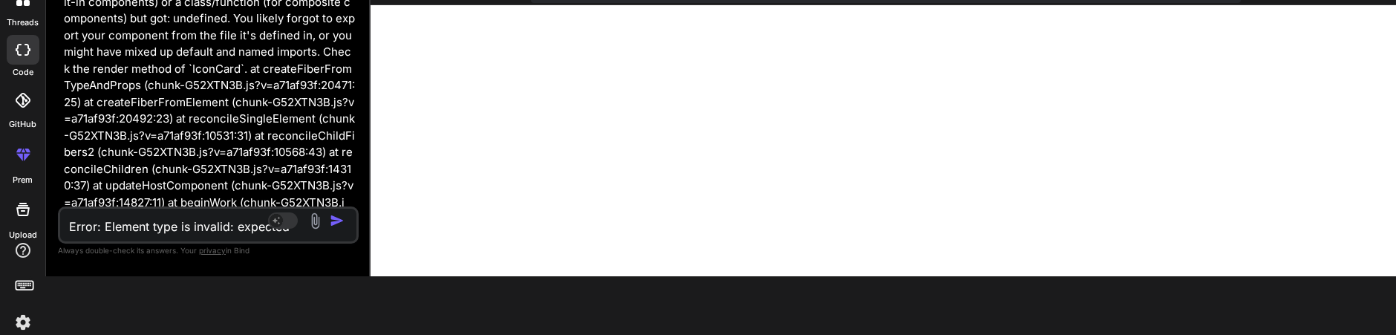
type textarea "x"
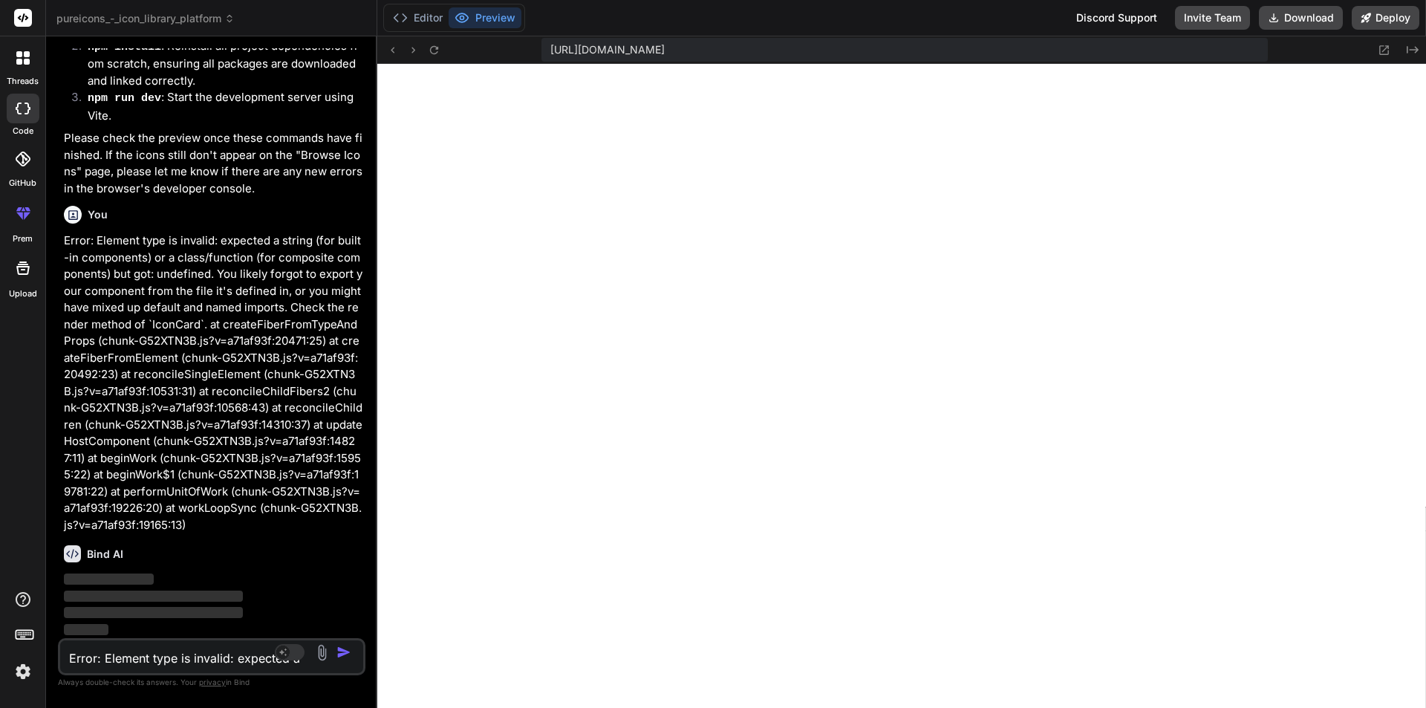
scroll to position [0, 0]
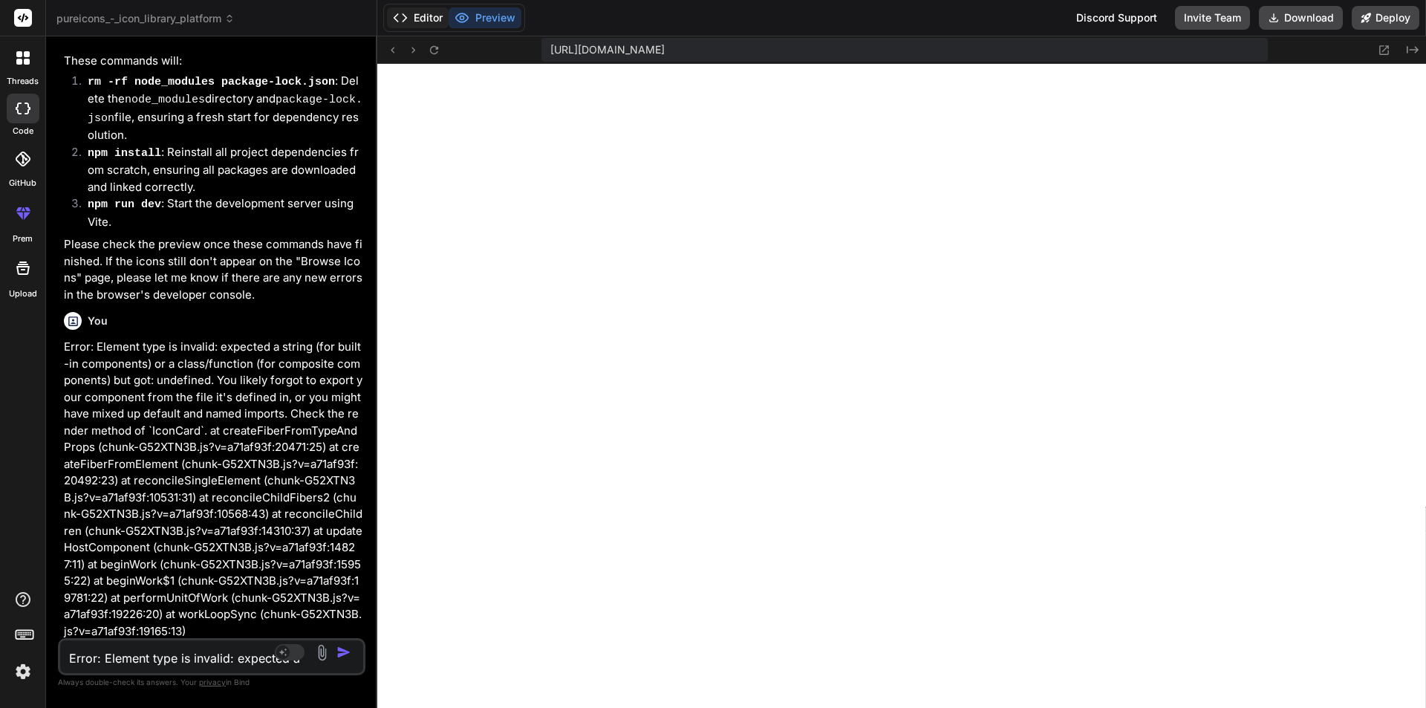
click at [417, 10] on button "Editor" at bounding box center [418, 17] width 62 height 21
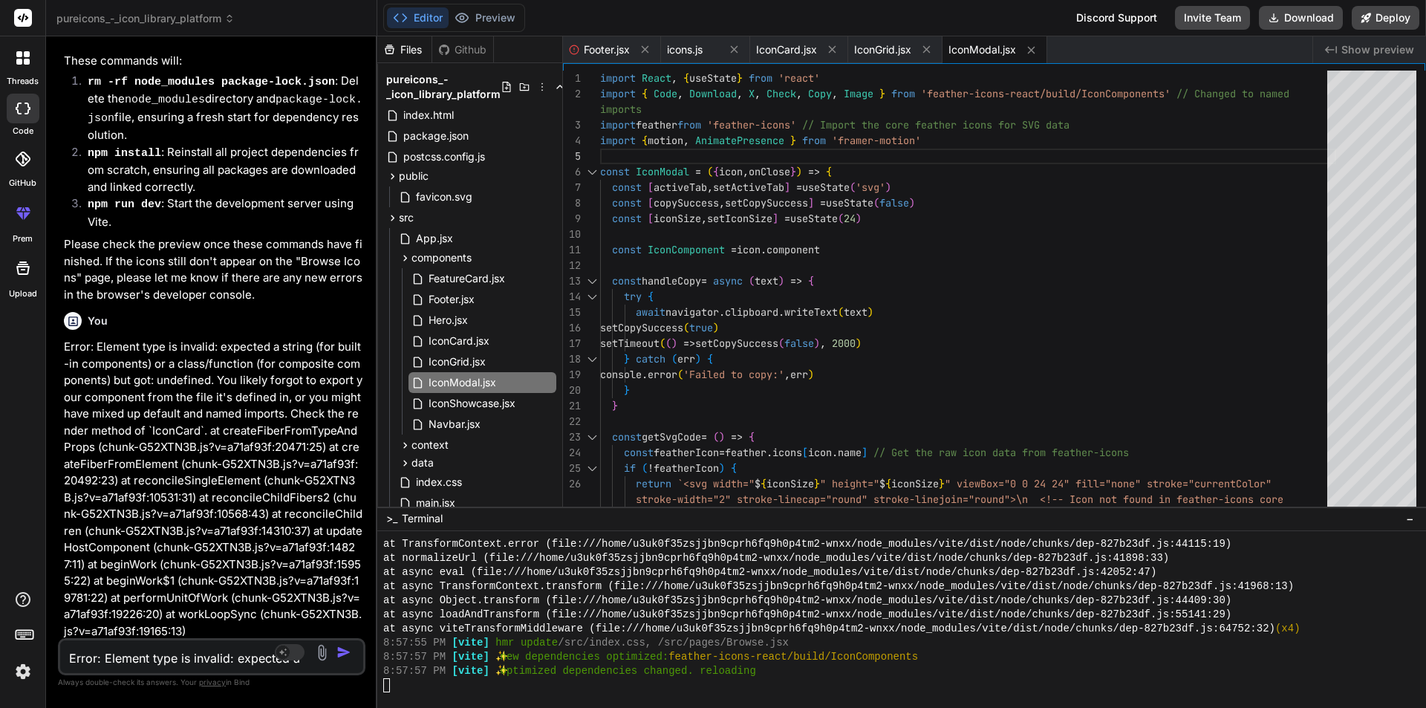
click at [422, 685] on div at bounding box center [894, 685] width 1023 height 14
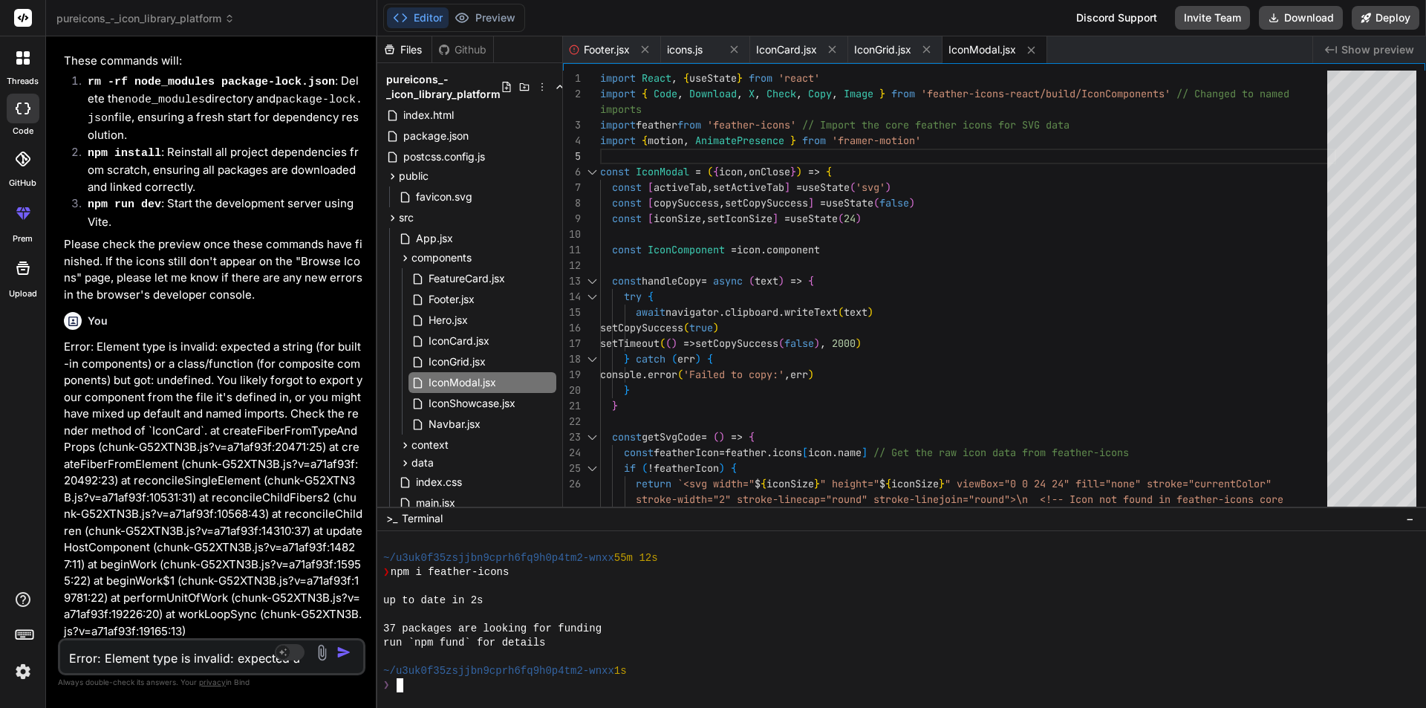
scroll to position [4119, 0]
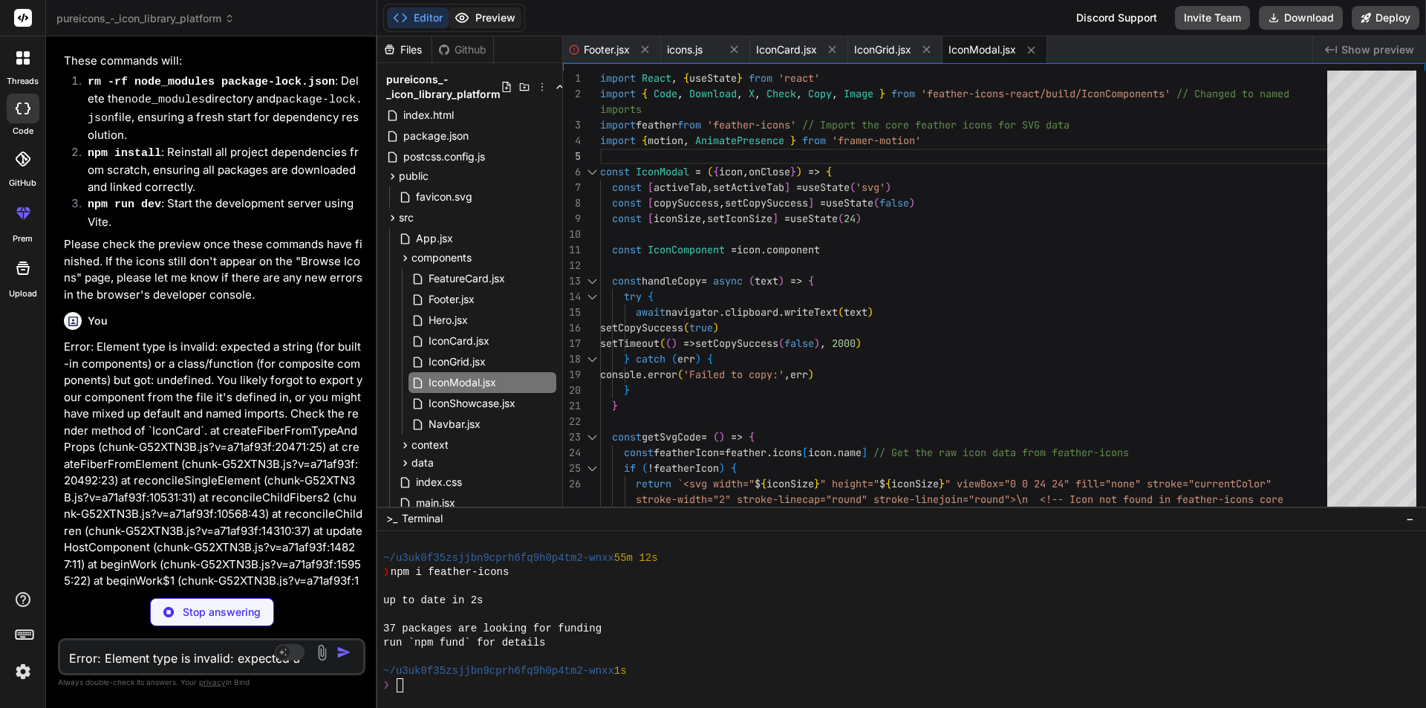
type textarea "x"
type textarea "} export default IconModal"
type textarea "x"
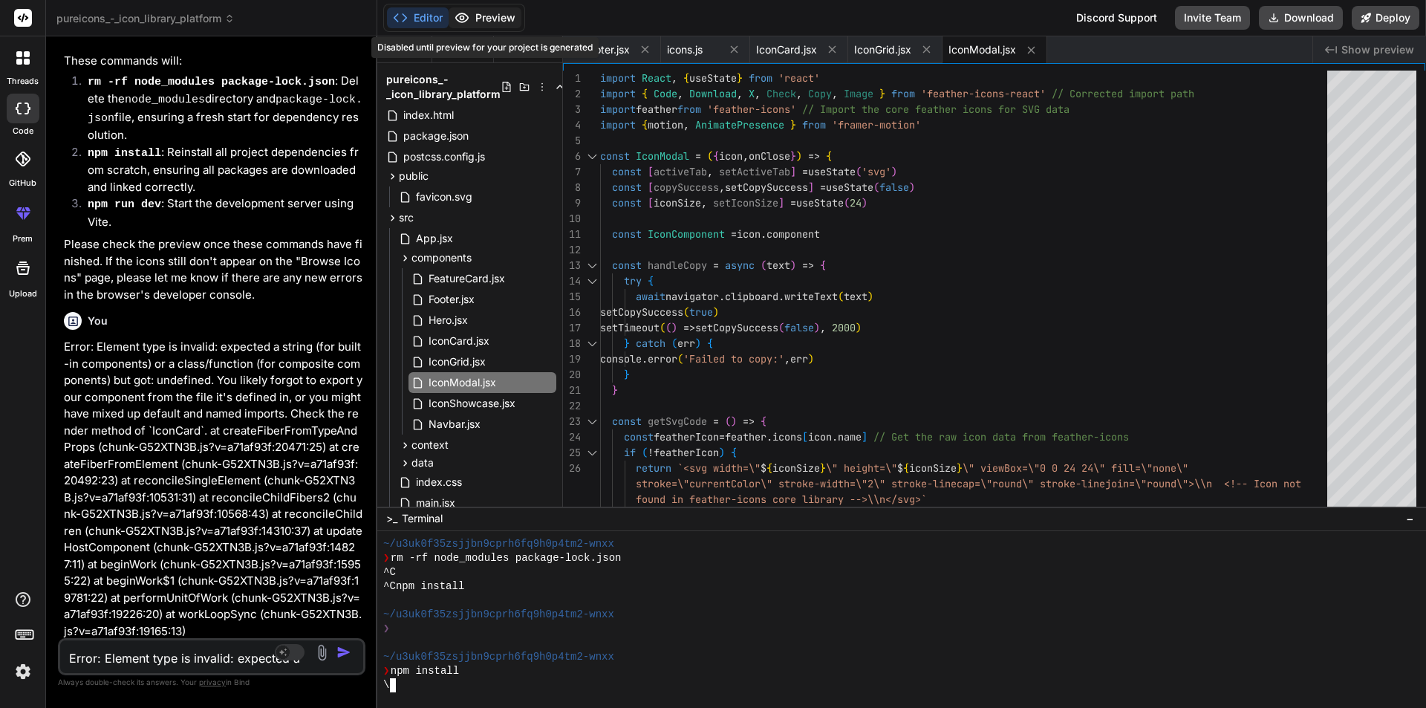
scroll to position [7092, 0]
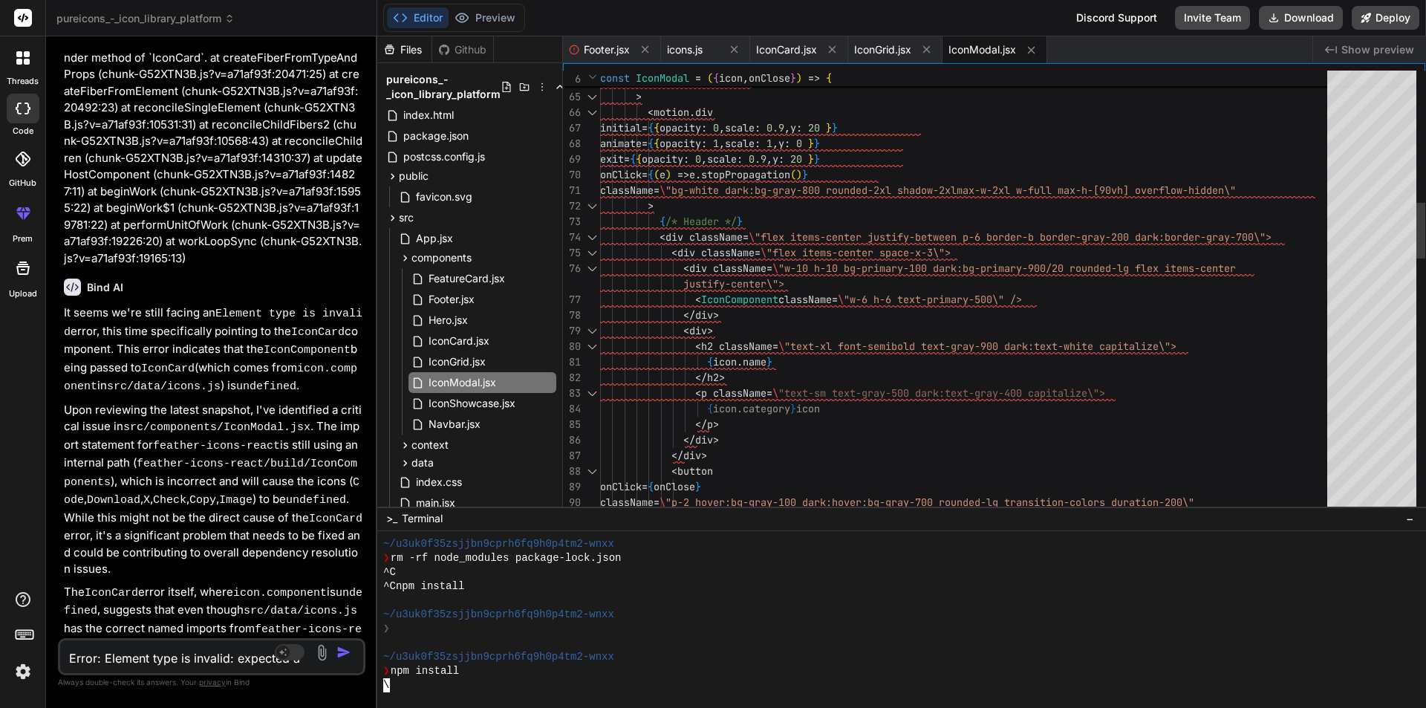
click at [1360, 191] on div at bounding box center [1371, 292] width 89 height 443
click at [146, 657] on textarea "Error: Element type is invalid: expected a string (for built-in components) or …" at bounding box center [186, 653] width 252 height 27
type textarea "f"
type textarea "x"
type textarea "fi"
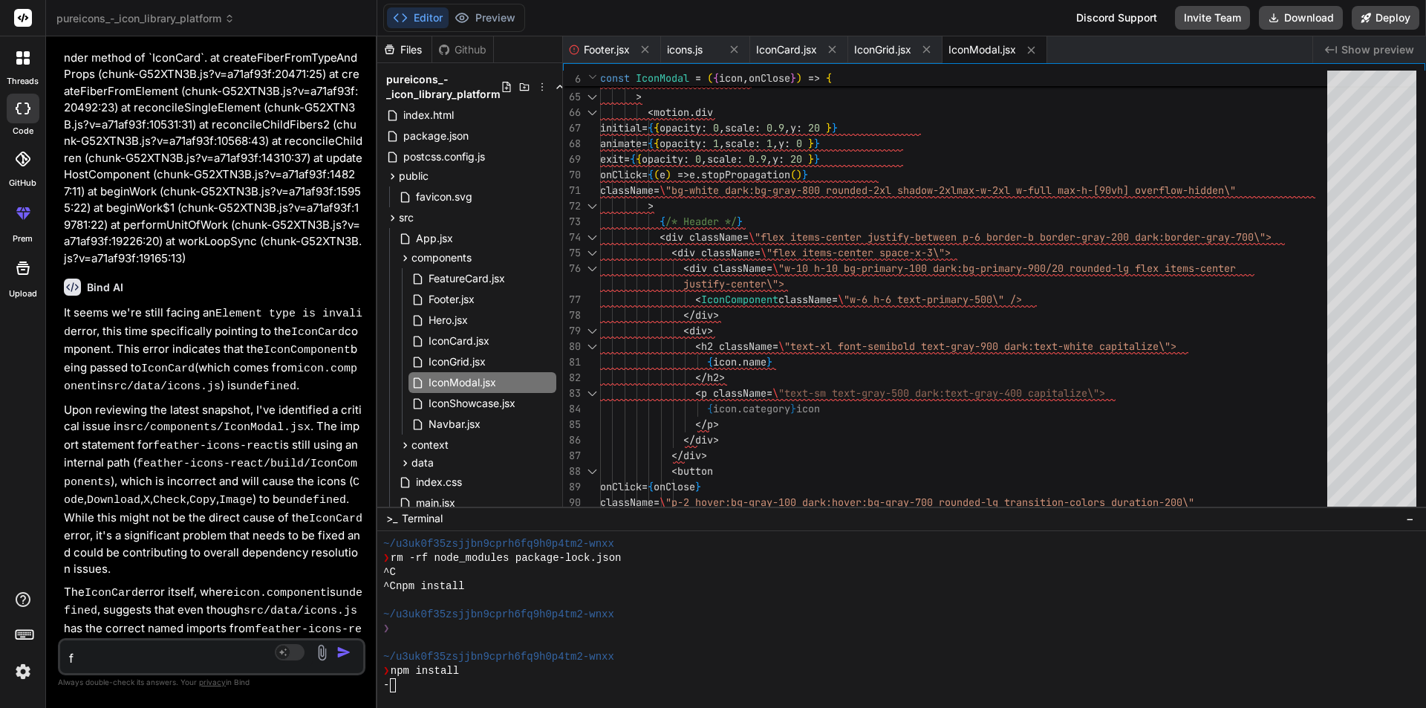
type textarea "x"
type textarea "fix"
type textarea "x"
type textarea "fix"
type textarea "x"
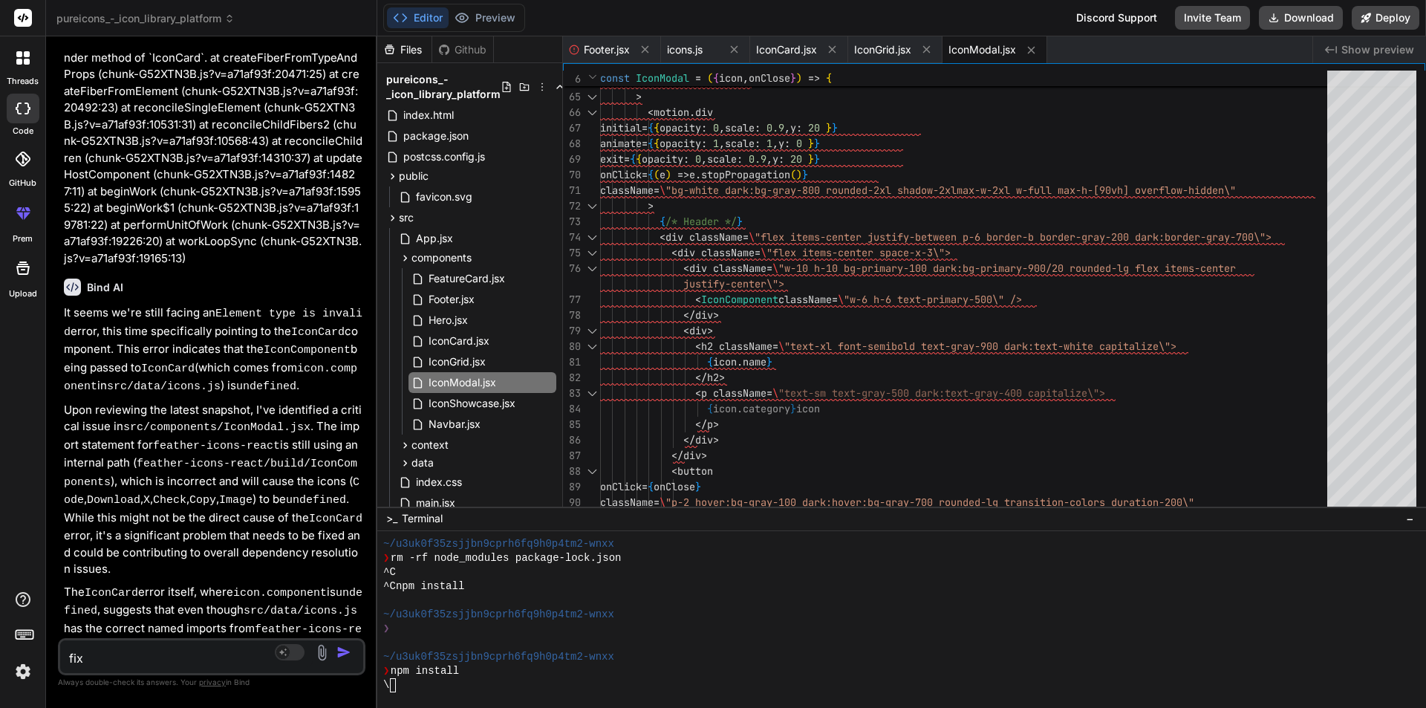
type textarea "fix e"
type textarea "x"
type textarea "fix er"
type textarea "x"
type textarea "fix err"
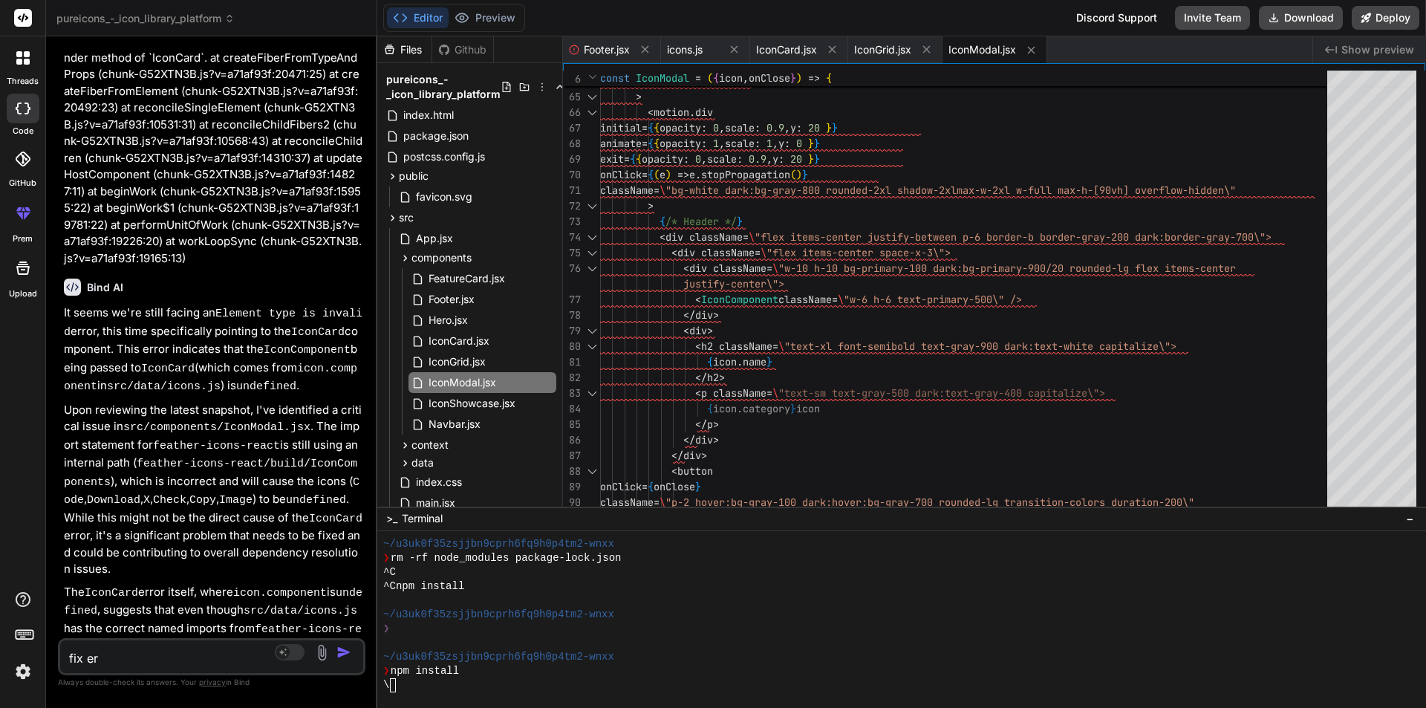
type textarea "x"
type textarea "fix erro"
type textarea "x"
type textarea "fix error"
type textarea "x"
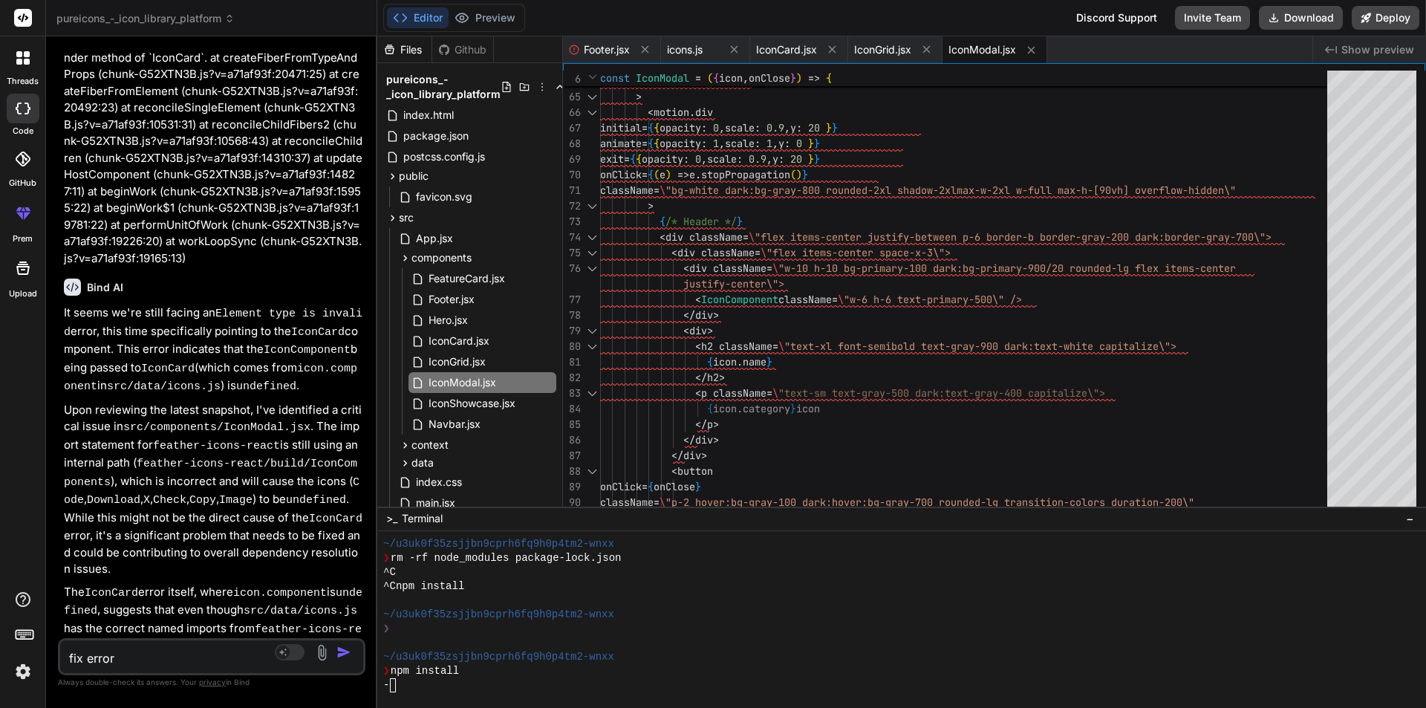
type textarea "fix error"
type textarea "x"
type textarea "fix error i"
type textarea "x"
type textarea "fix error in"
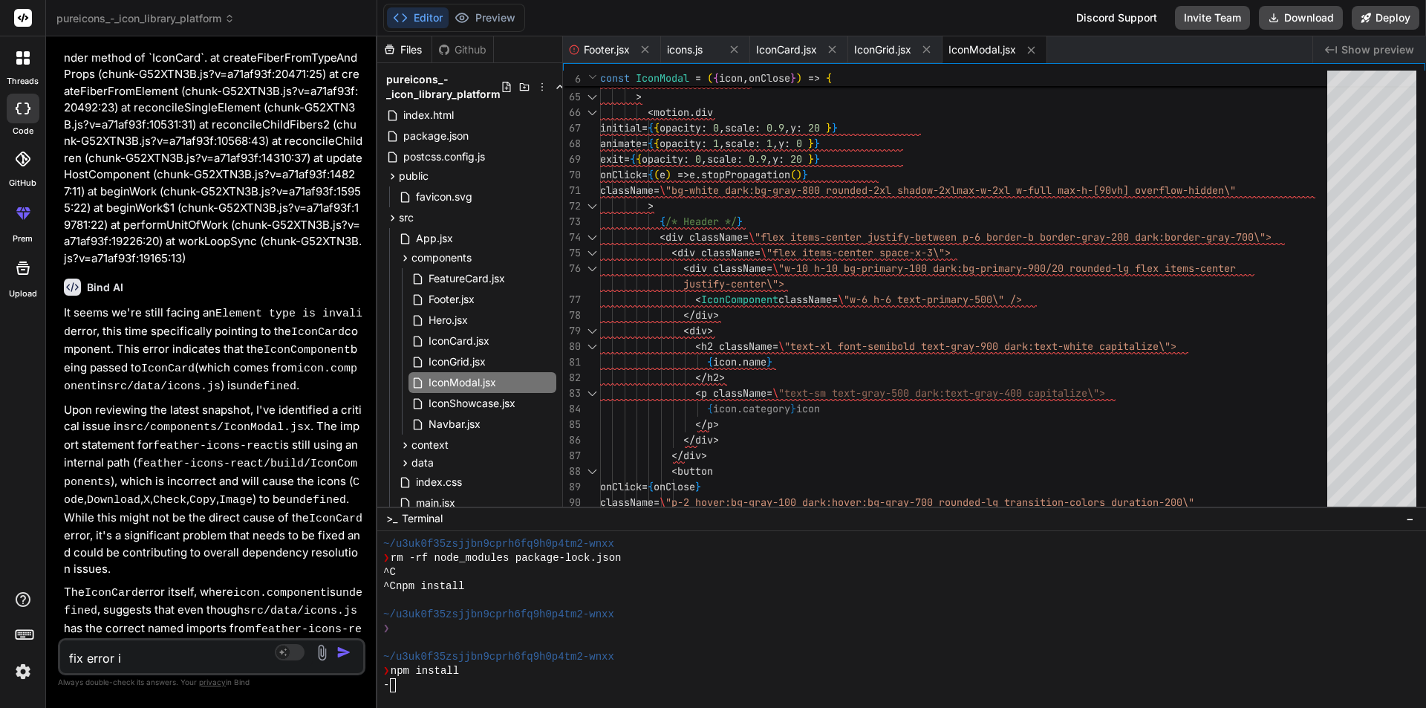
type textarea "x"
type textarea "fix error in"
type textarea "x"
type textarea "fix error in i"
type textarea "x"
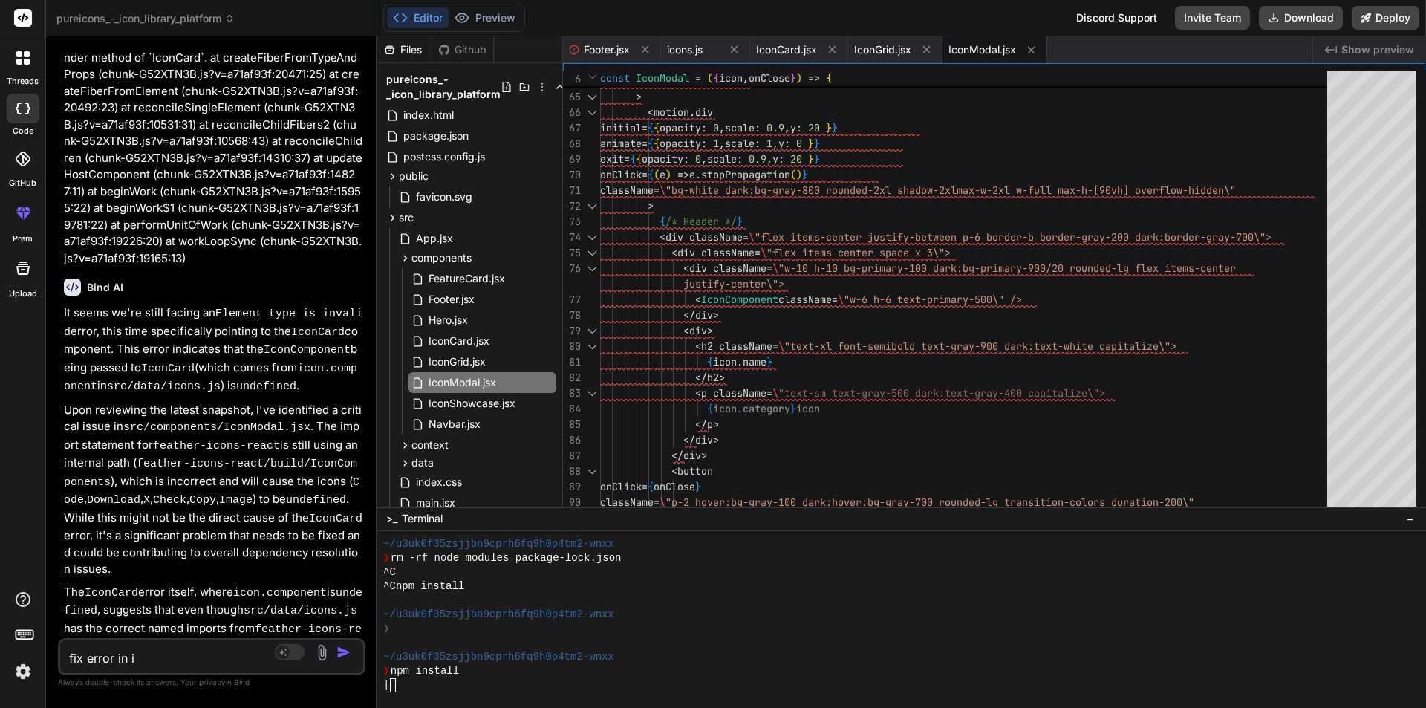
type textarea "fix error in ic"
type textarea "x"
type textarea "fix error in ico"
type textarea "x"
type textarea "fix error in icon"
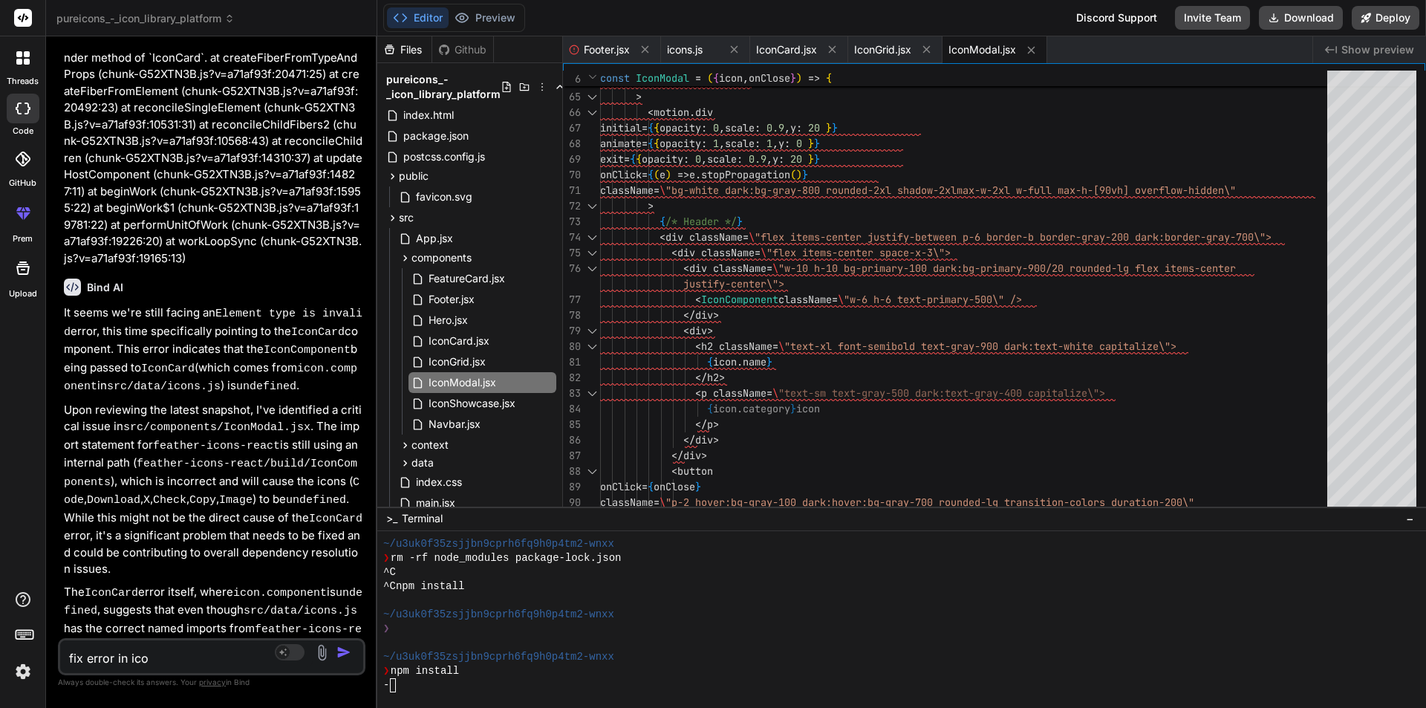
type textarea "x"
type textarea "fix error in icon"
type textarea "x"
type textarea "fix error in icon m"
type textarea "x"
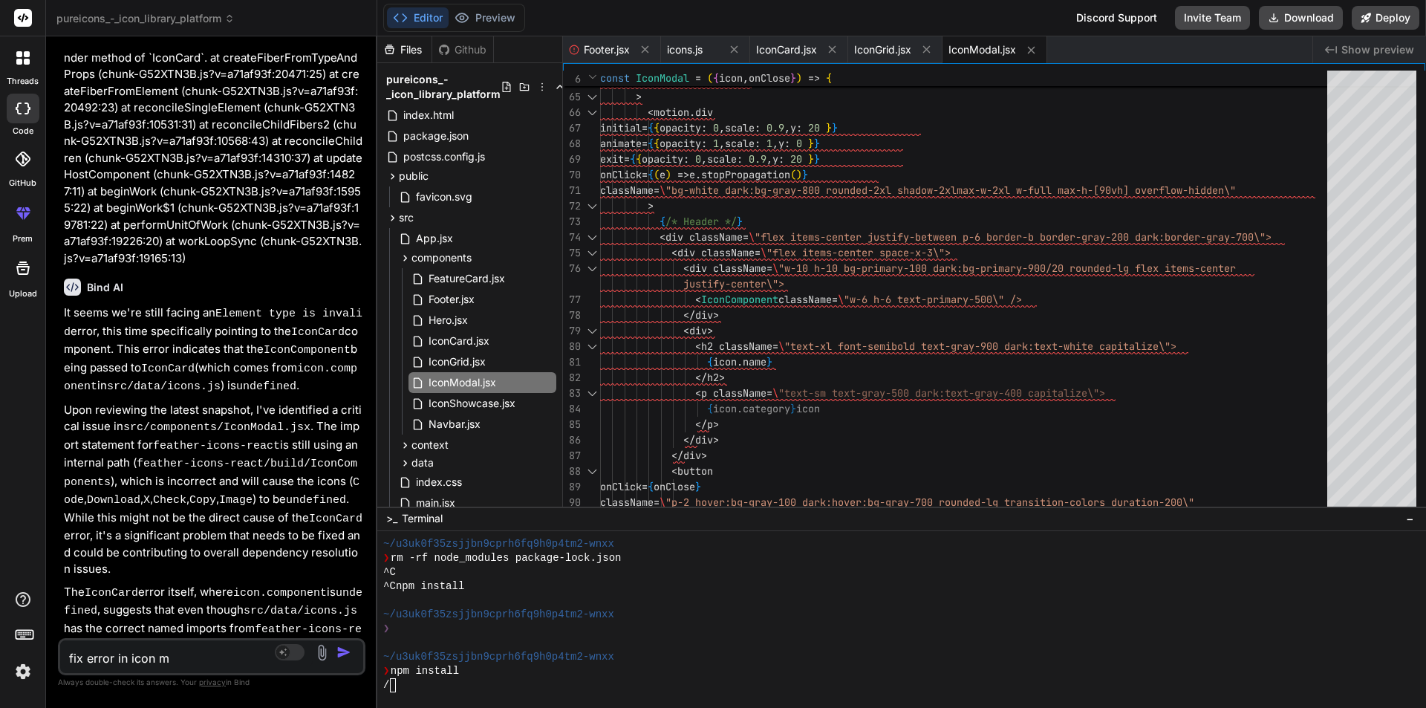
type textarea "fix error in icon mo"
type textarea "x"
type textarea "fix error in icon mod"
type textarea "x"
type textarea "fix error in icon moda"
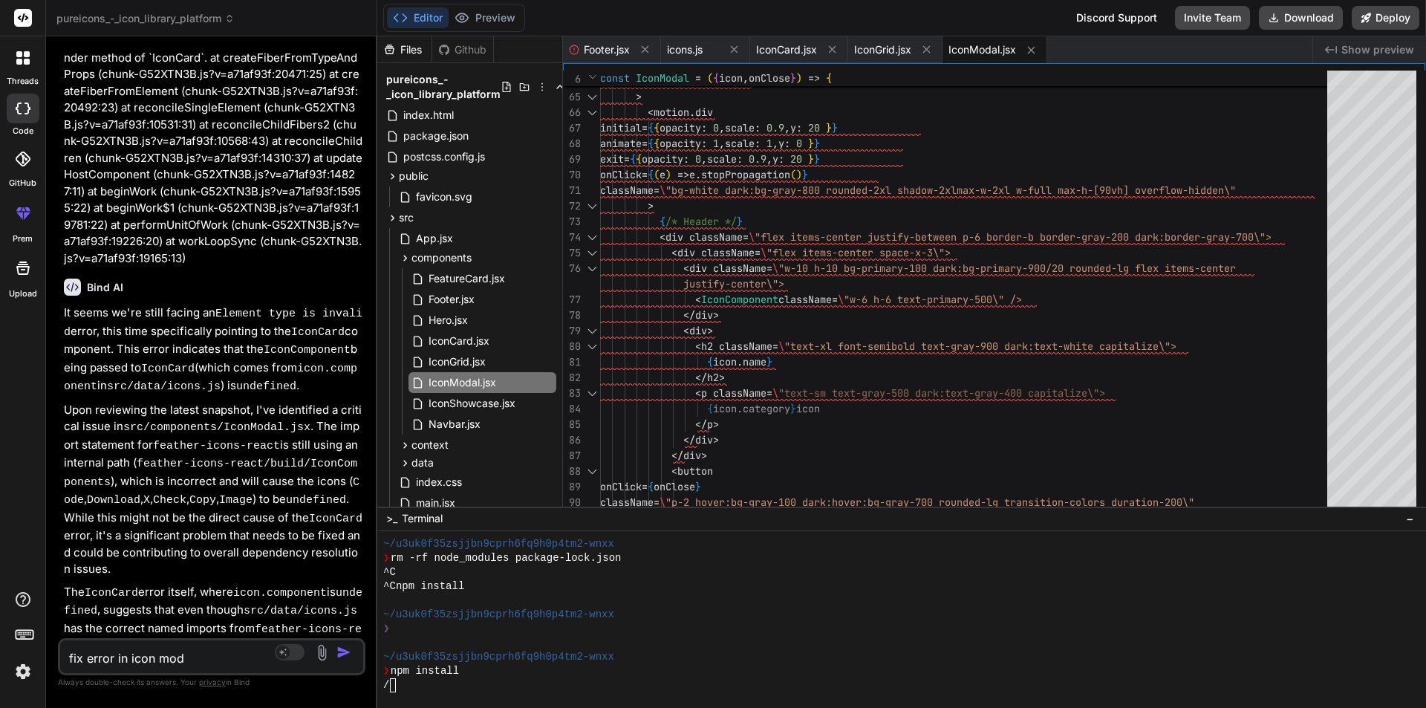
type textarea "x"
type textarea "fix error in icon modal"
type textarea "x"
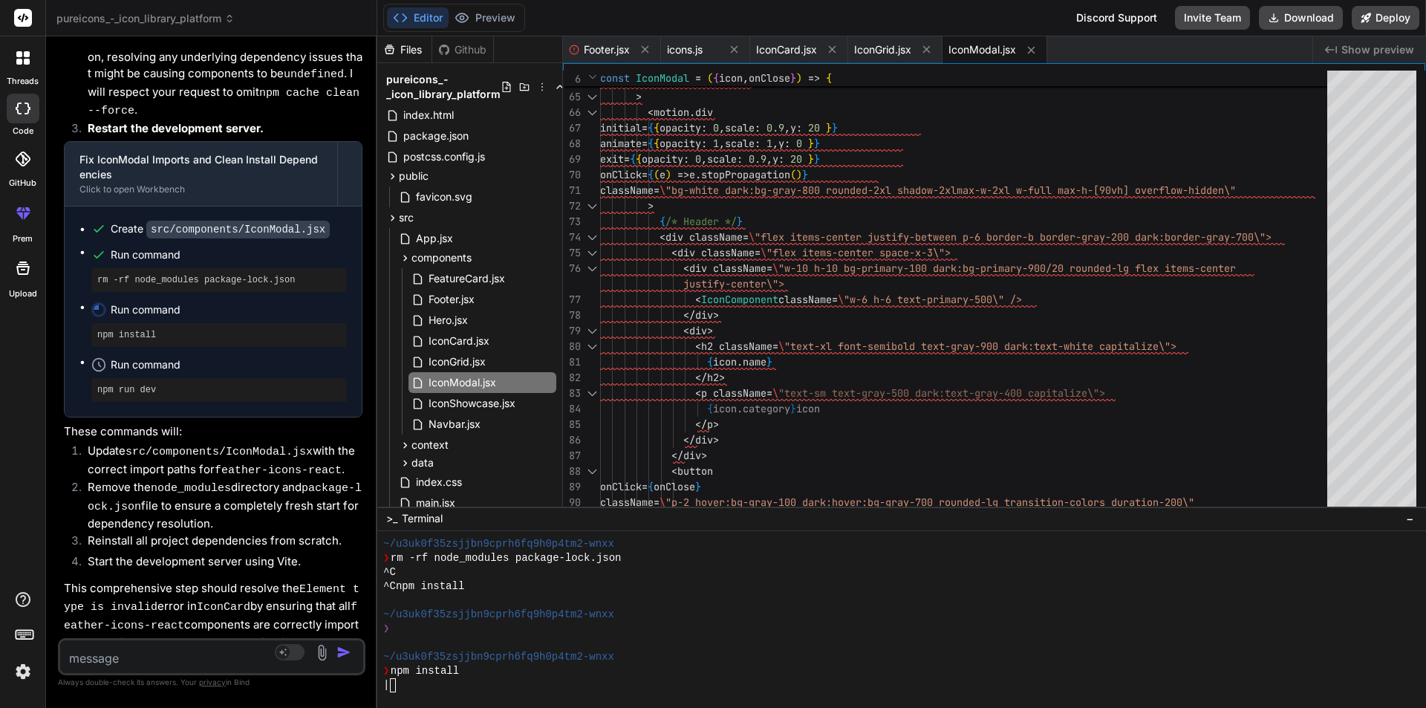
scroll to position [7902, 0]
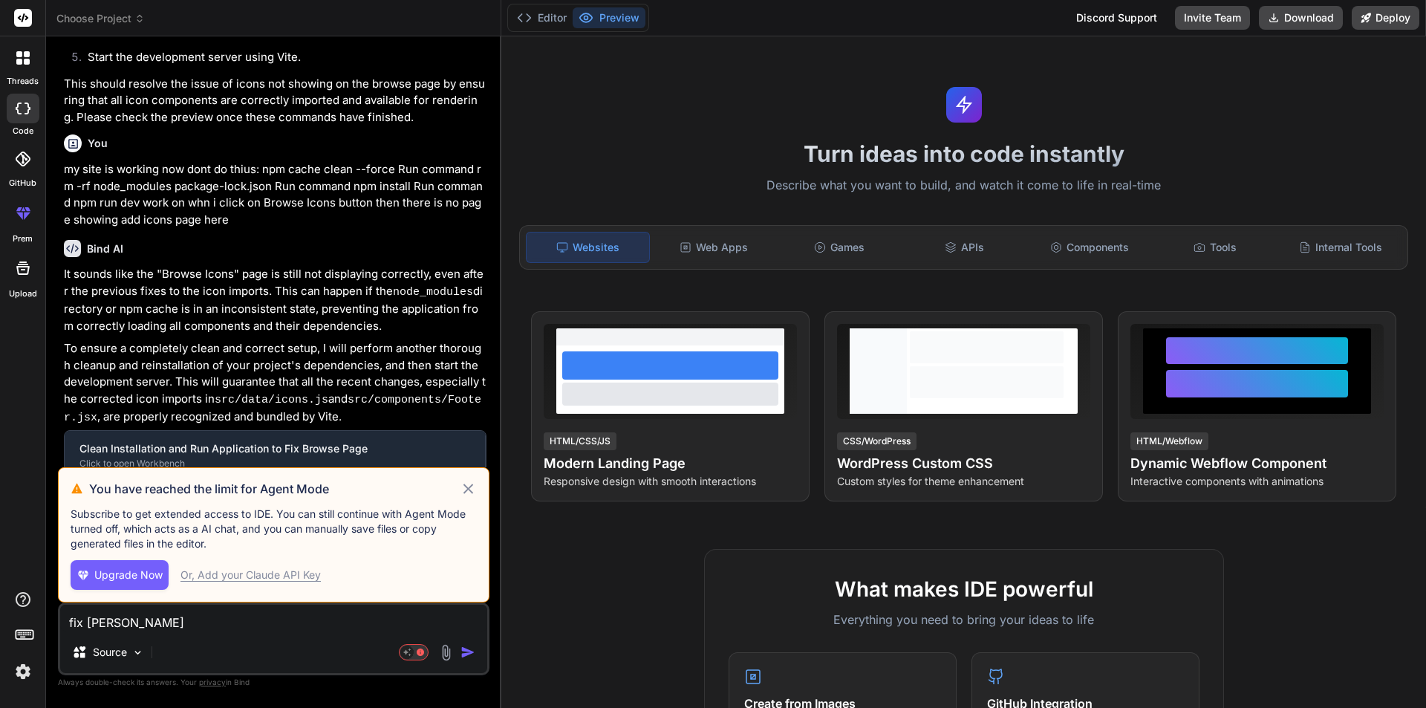
click at [463, 486] on icon at bounding box center [468, 489] width 17 height 18
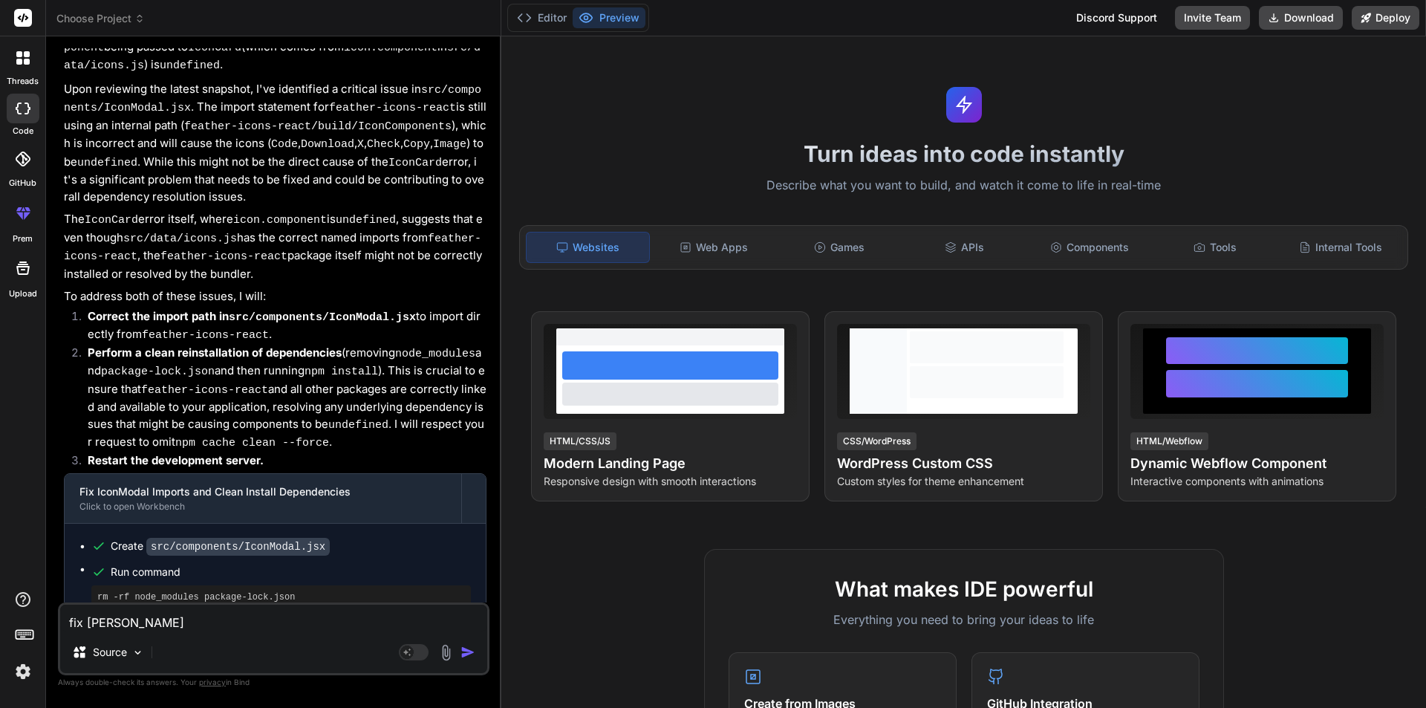
scroll to position [3640, 0]
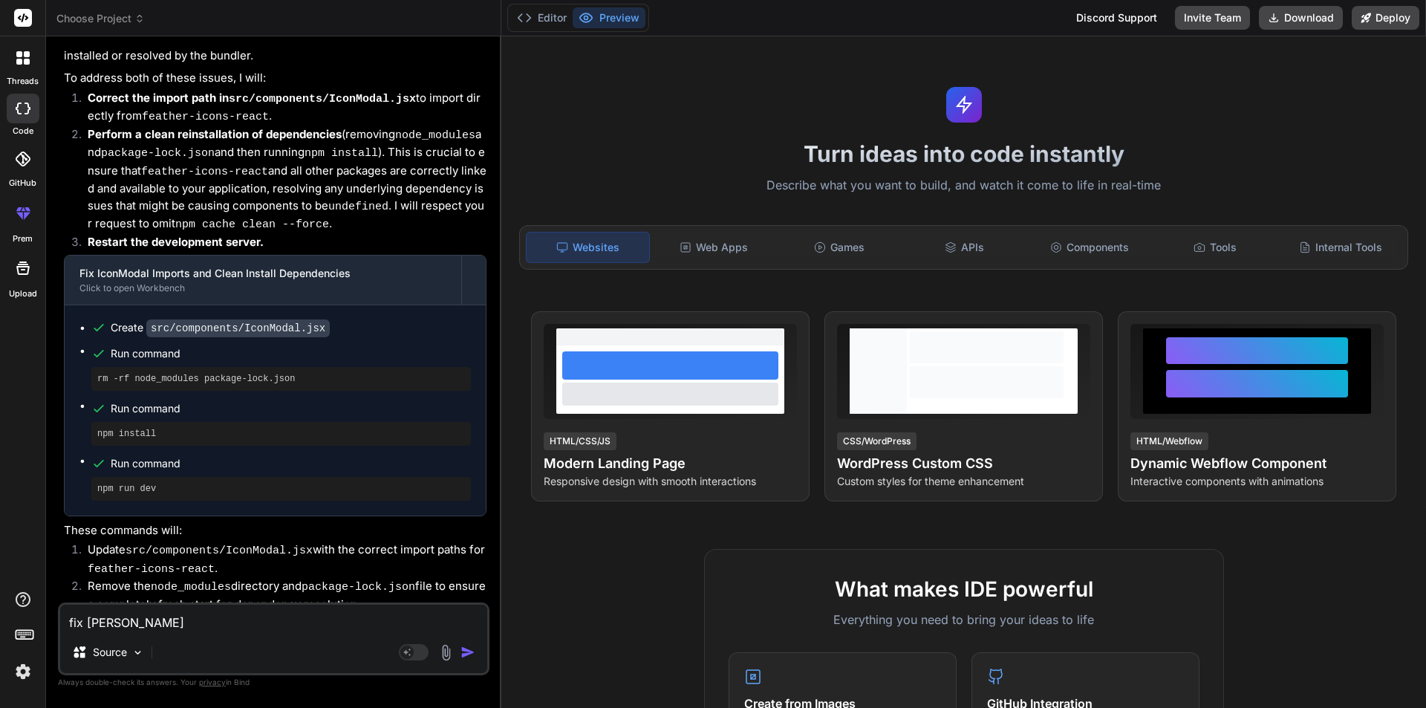
type textarea "x"
click at [195, 616] on textarea "fix err" at bounding box center [273, 617] width 427 height 27
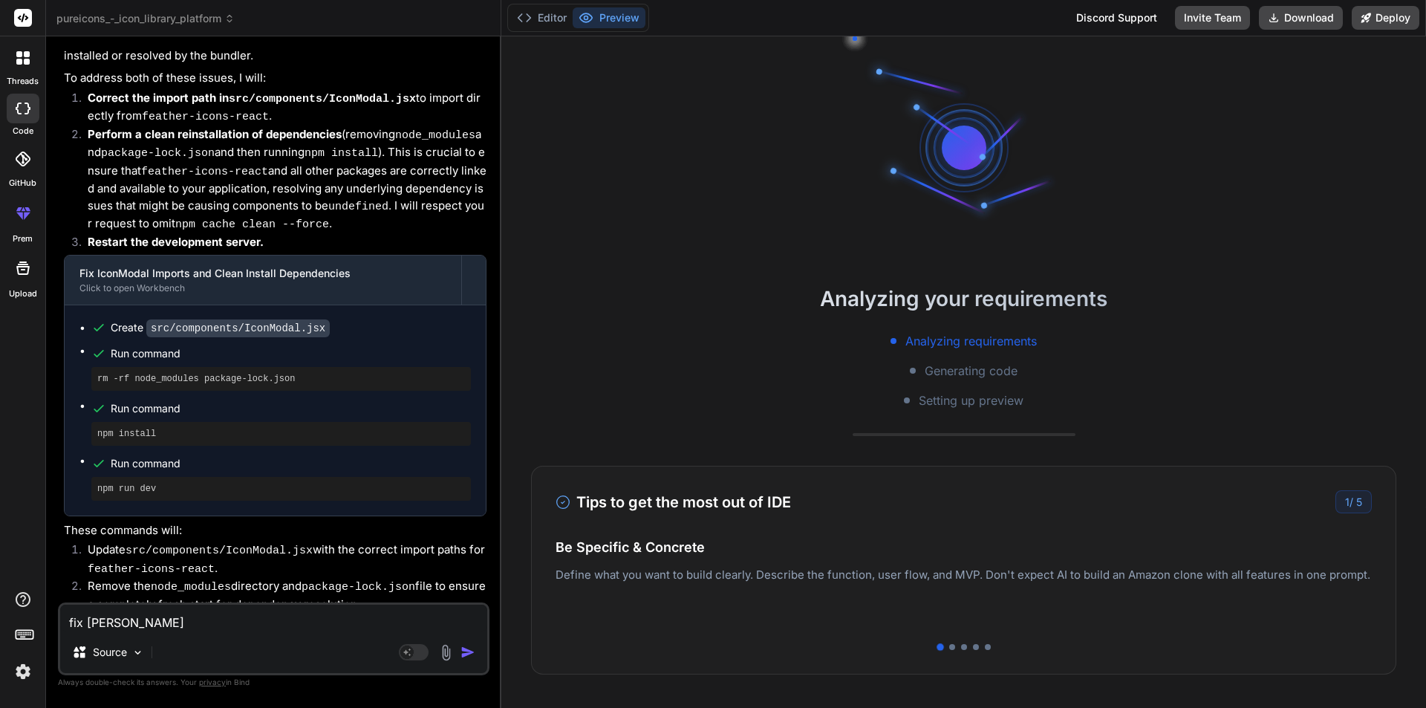
type textarea "fix er"
type textarea "x"
type textarea "fix e"
type textarea "x"
type textarea "fix"
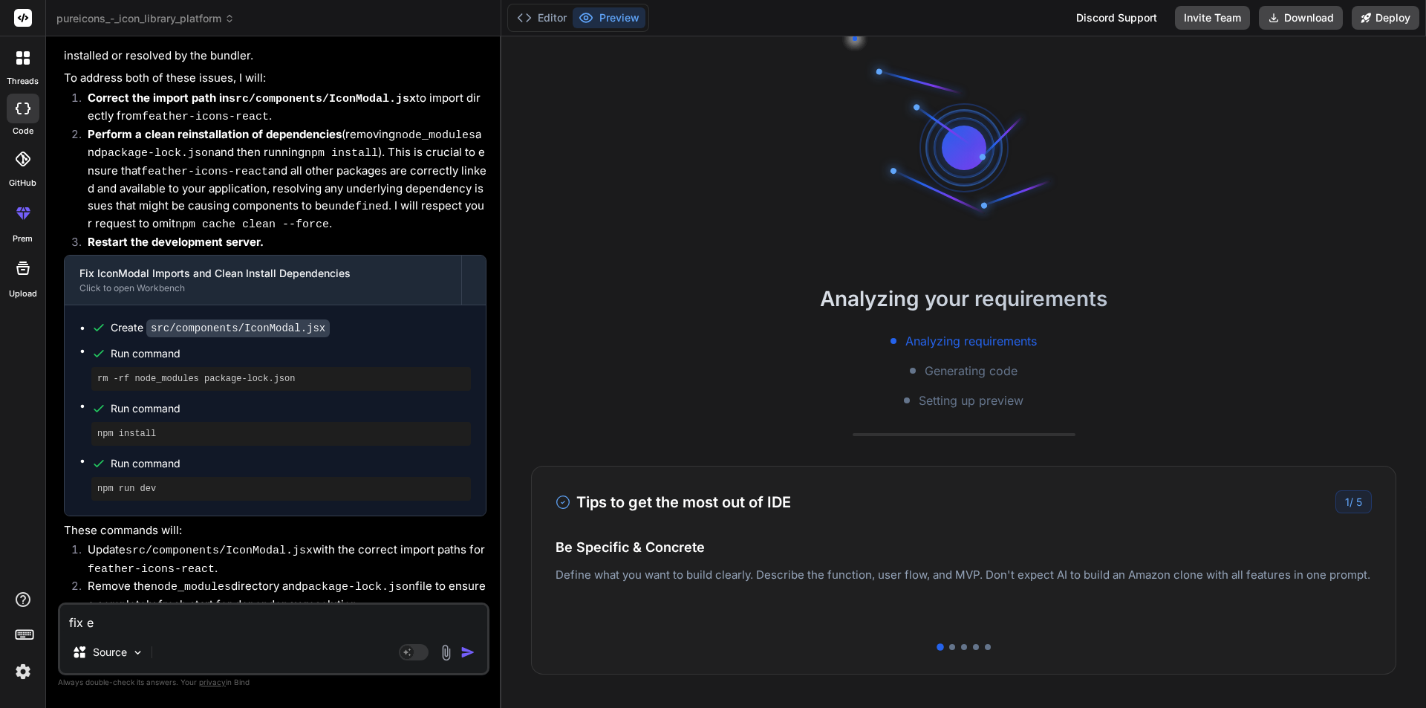
type textarea "x"
type textarea "fix"
type textarea "x"
type textarea "fi"
type textarea "x"
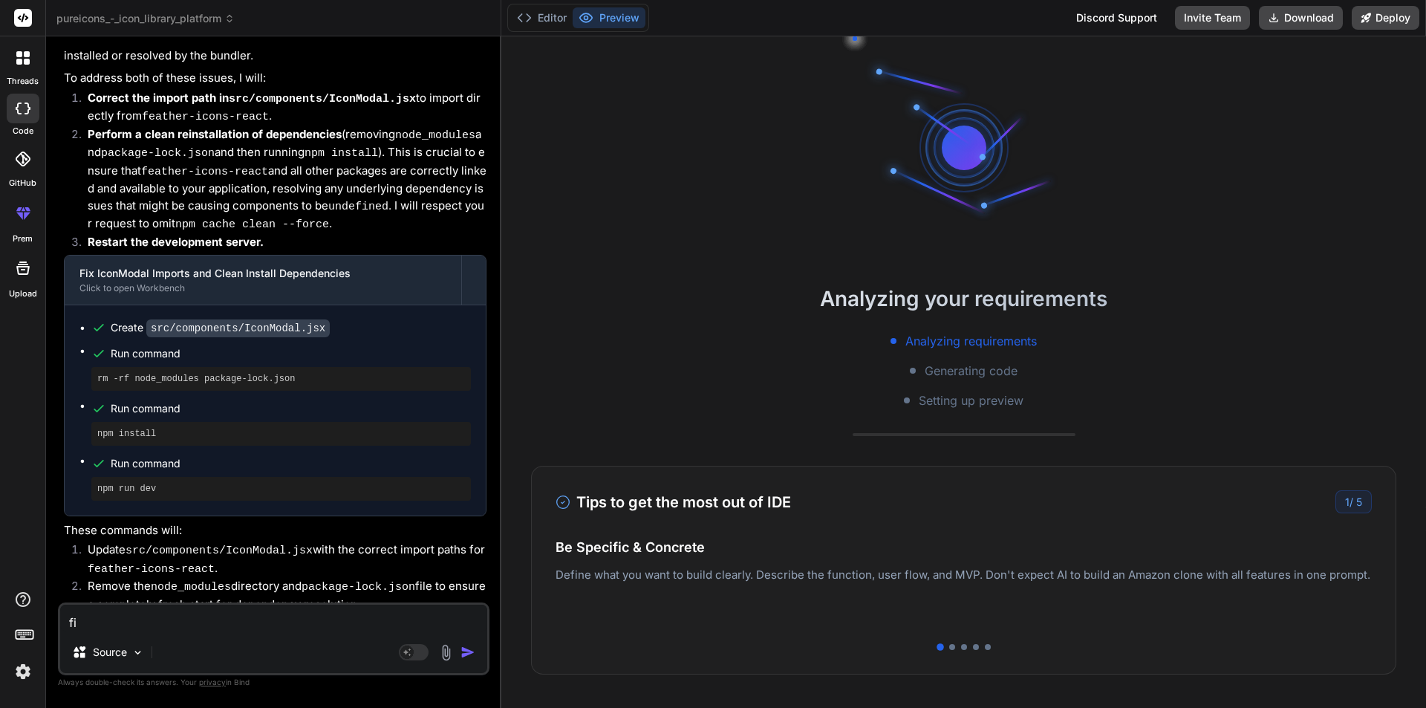
type textarea "f"
type textarea "x"
type textarea "u"
type textarea "x"
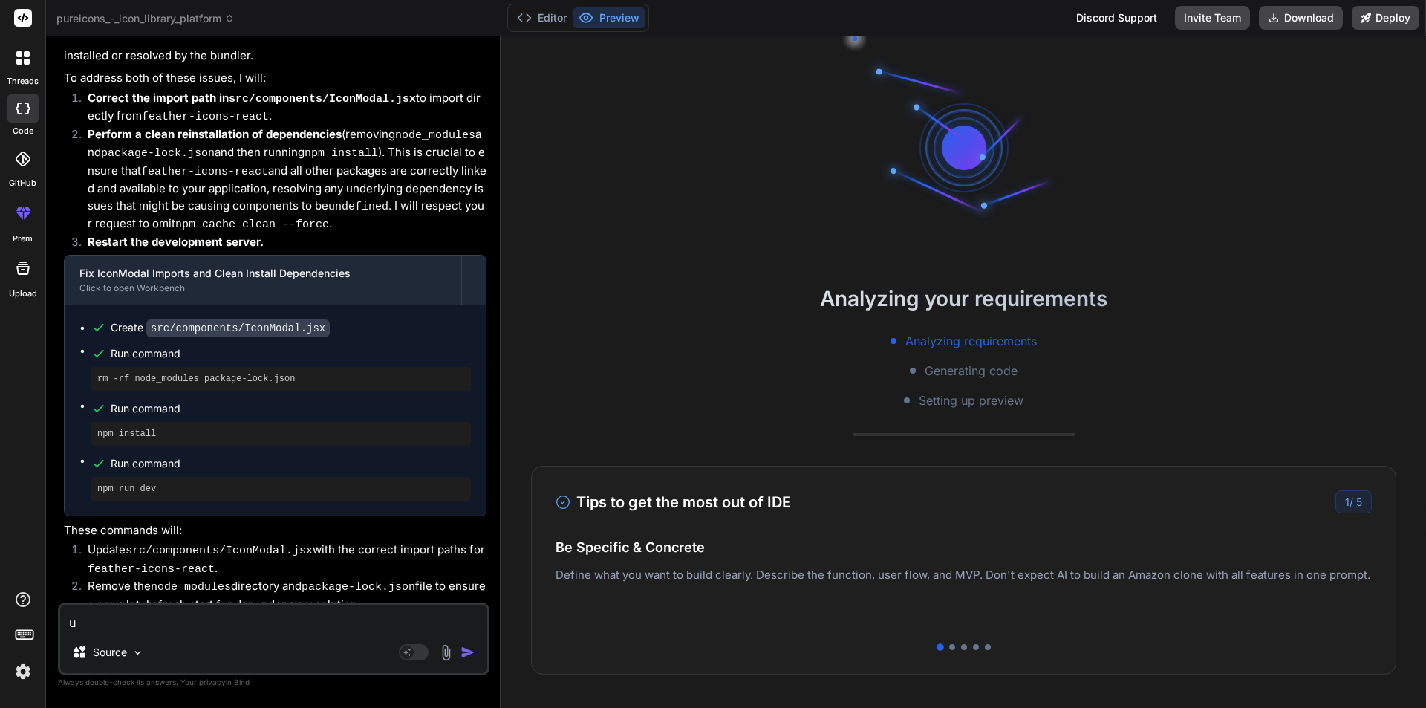
type textarea "un"
type textarea "x"
type textarea "un"
type textarea "x"
type textarea "un i"
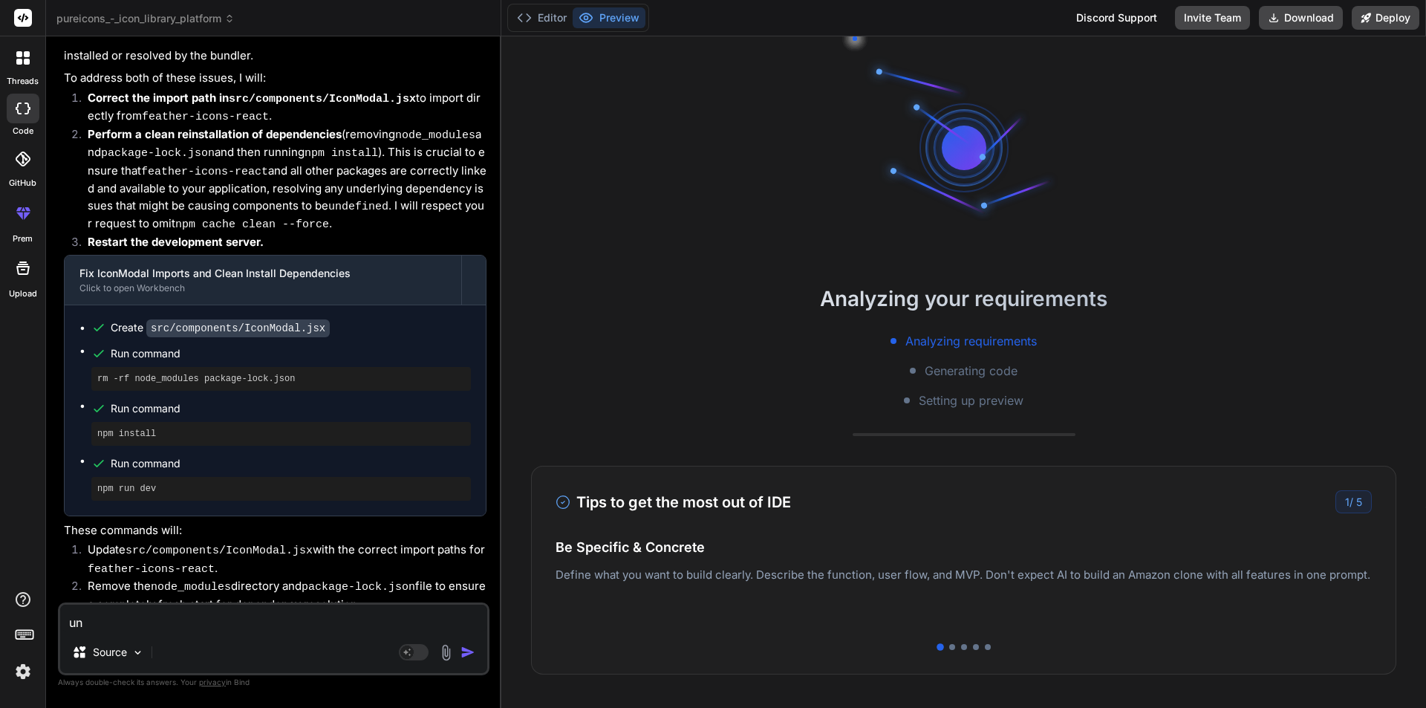
type textarea "x"
type textarea "un in"
type textarea "x"
type textarea "un in"
type textarea "x"
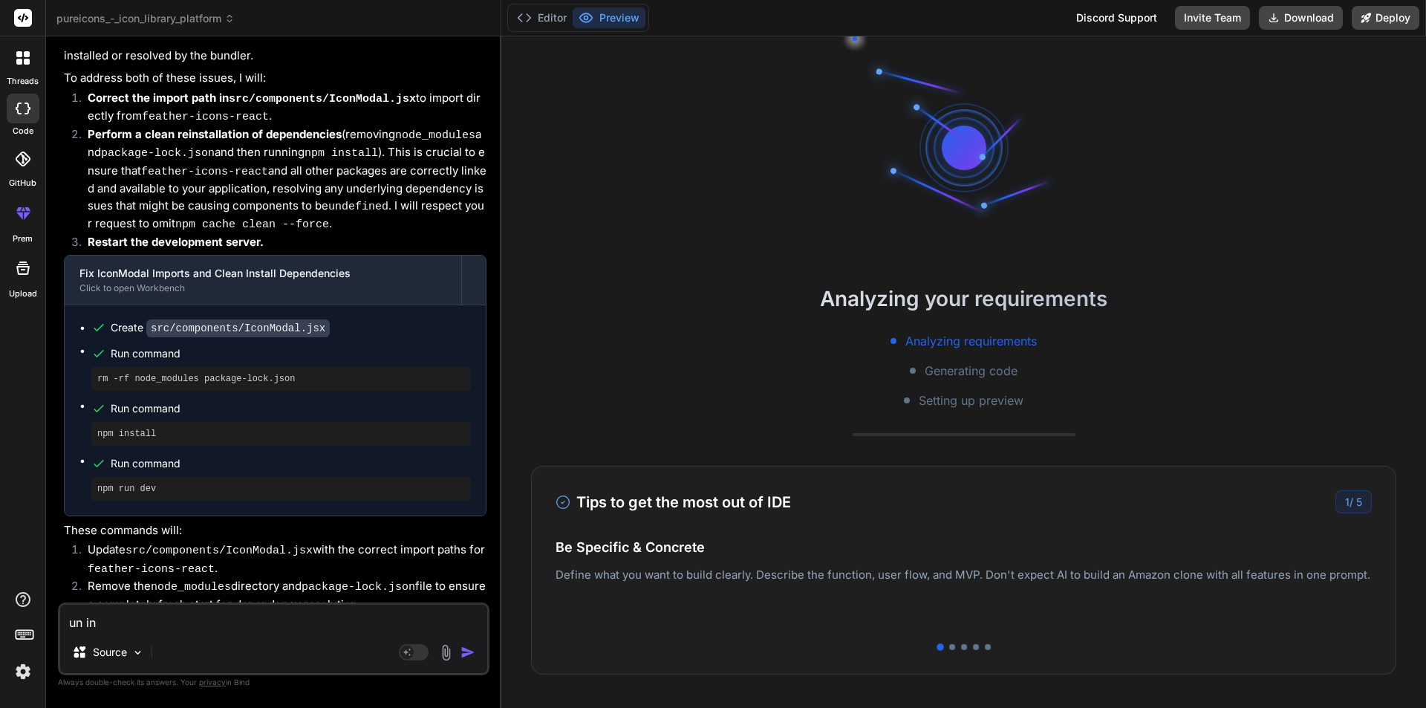
type textarea "un in s"
type textarea "x"
type textarea "un in st"
type textarea "x"
type textarea "un in sta"
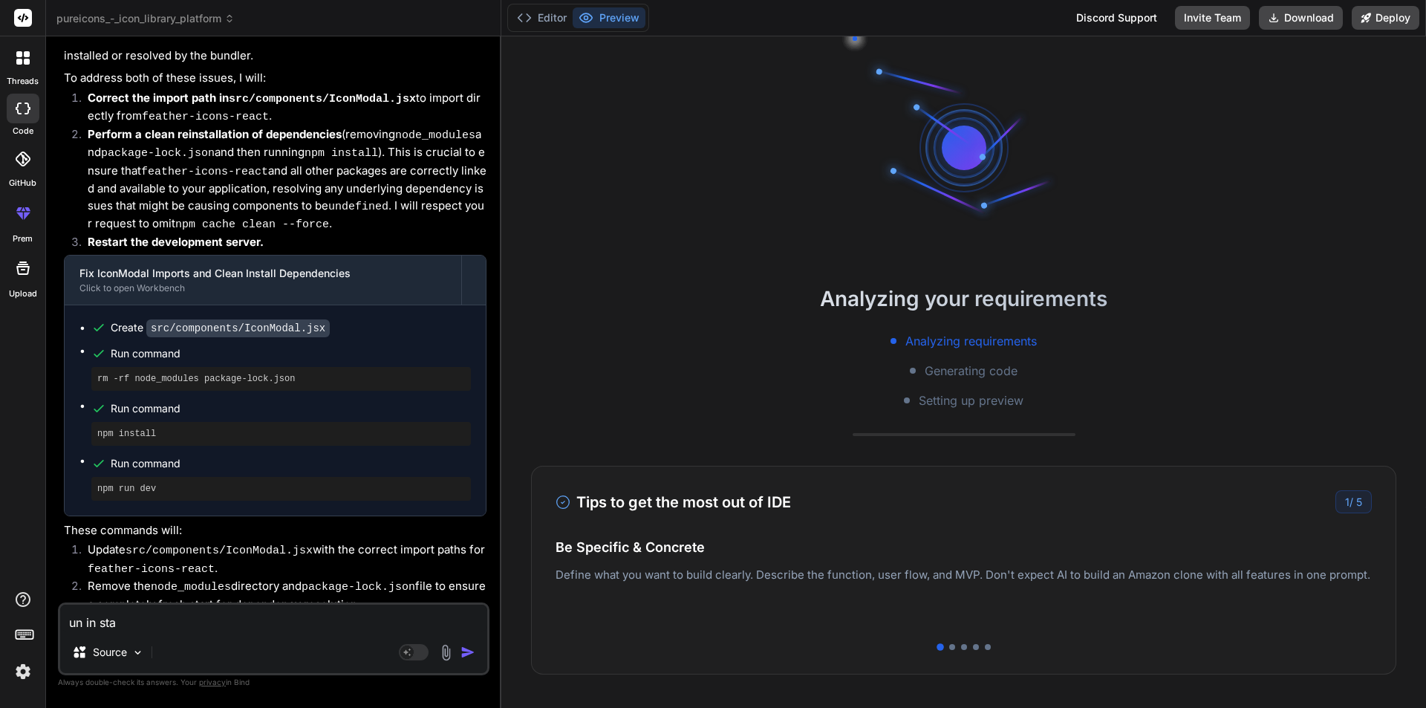
type textarea "x"
type textarea "un in st"
type textarea "x"
type textarea "un in s"
type textarea "x"
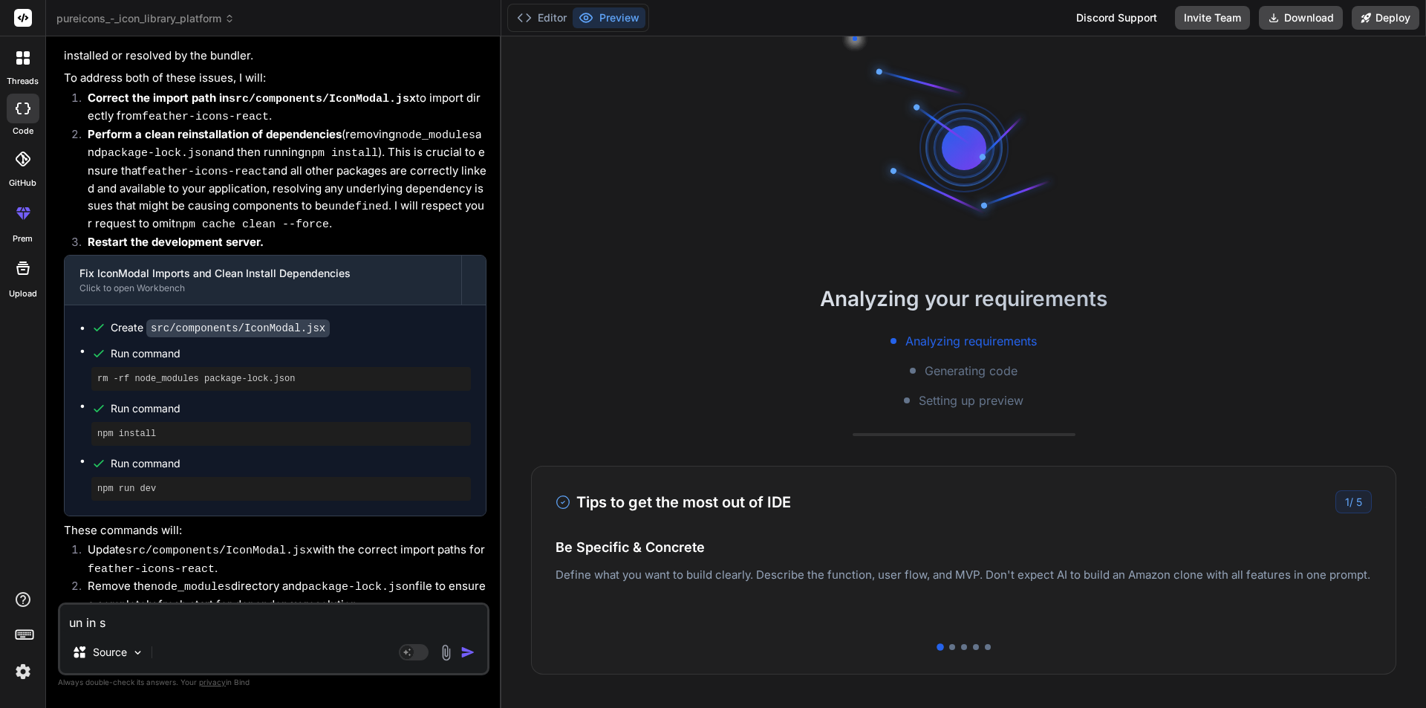
type textarea "un in"
type textarea "x"
type textarea "un in"
type textarea "x"
type textarea "un ins"
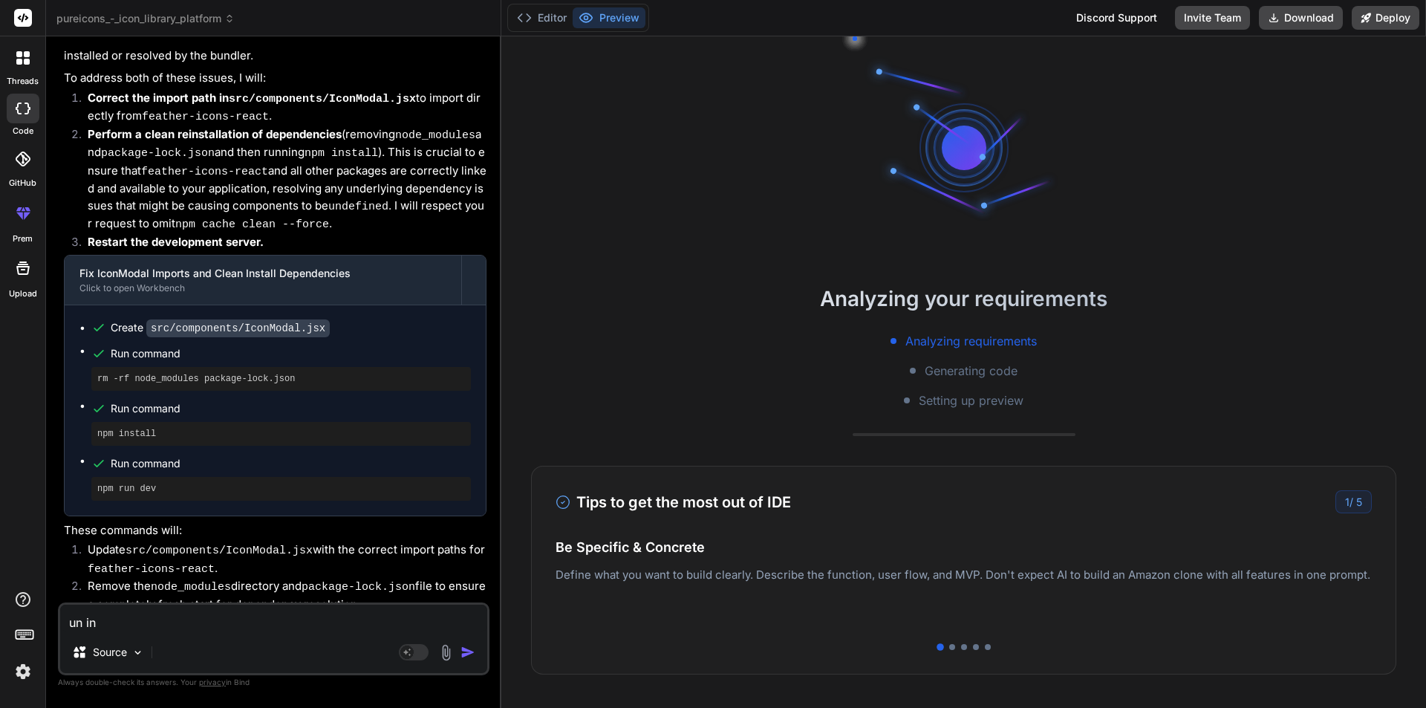
type textarea "x"
type textarea "un inst"
type textarea "x"
type textarea "un insta"
type textarea "x"
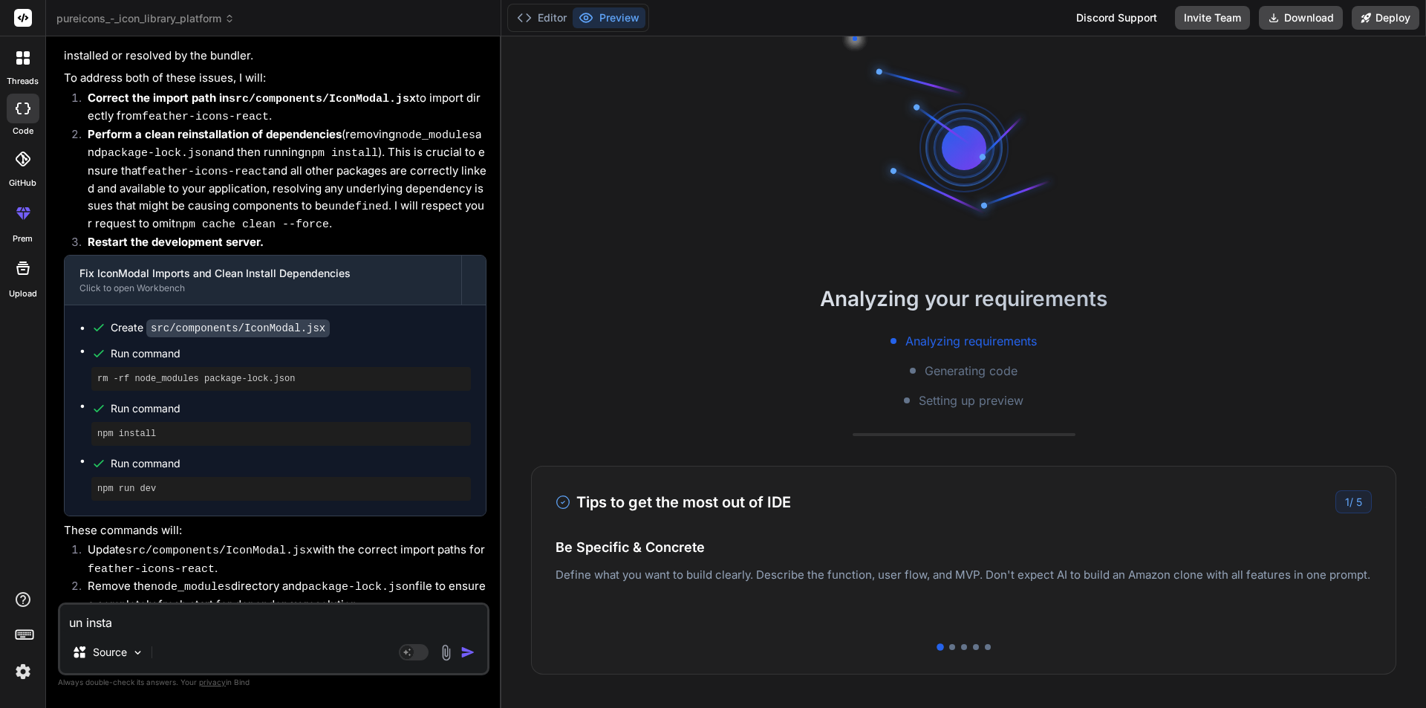
type textarea "un instal"
type textarea "x"
type textarea "un install"
type textarea "x"
type textarea "un install"
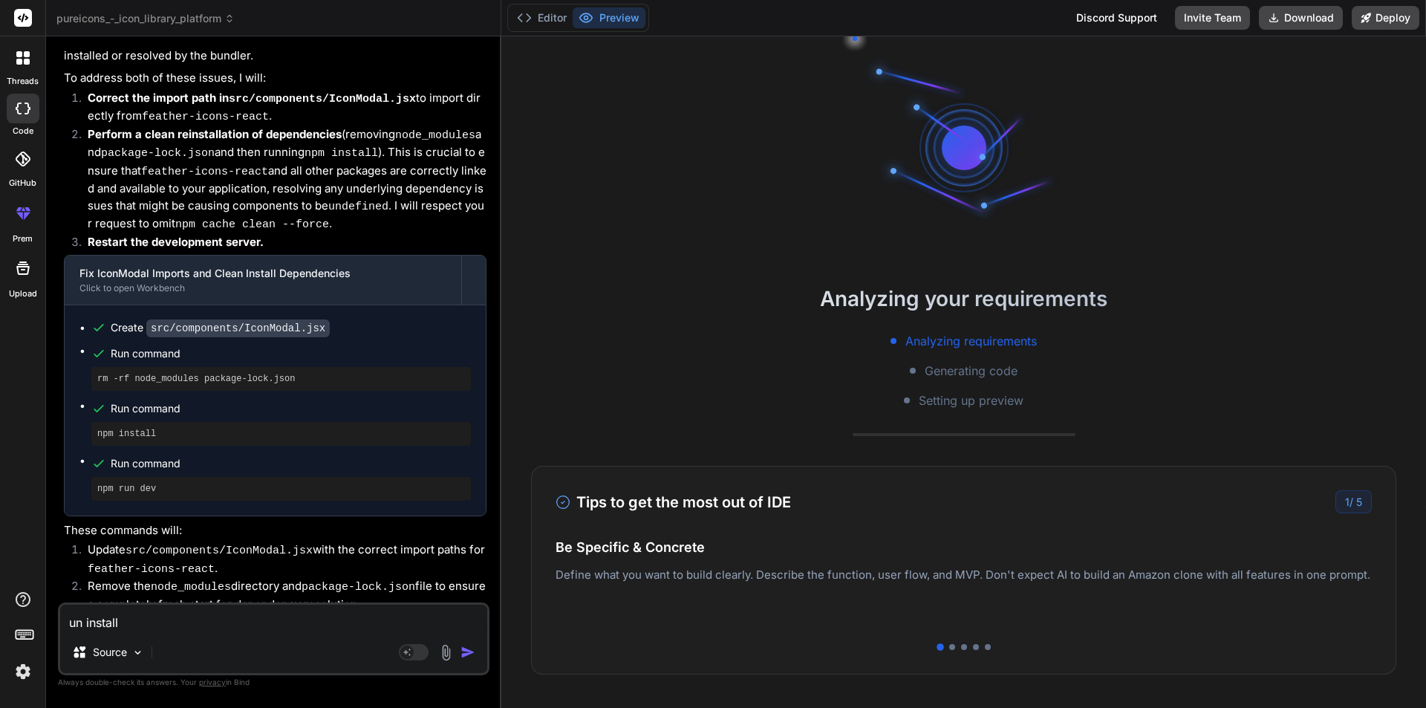
type textarea "x"
type textarea "un install f"
type textarea "x"
type textarea "un install fe"
type textarea "x"
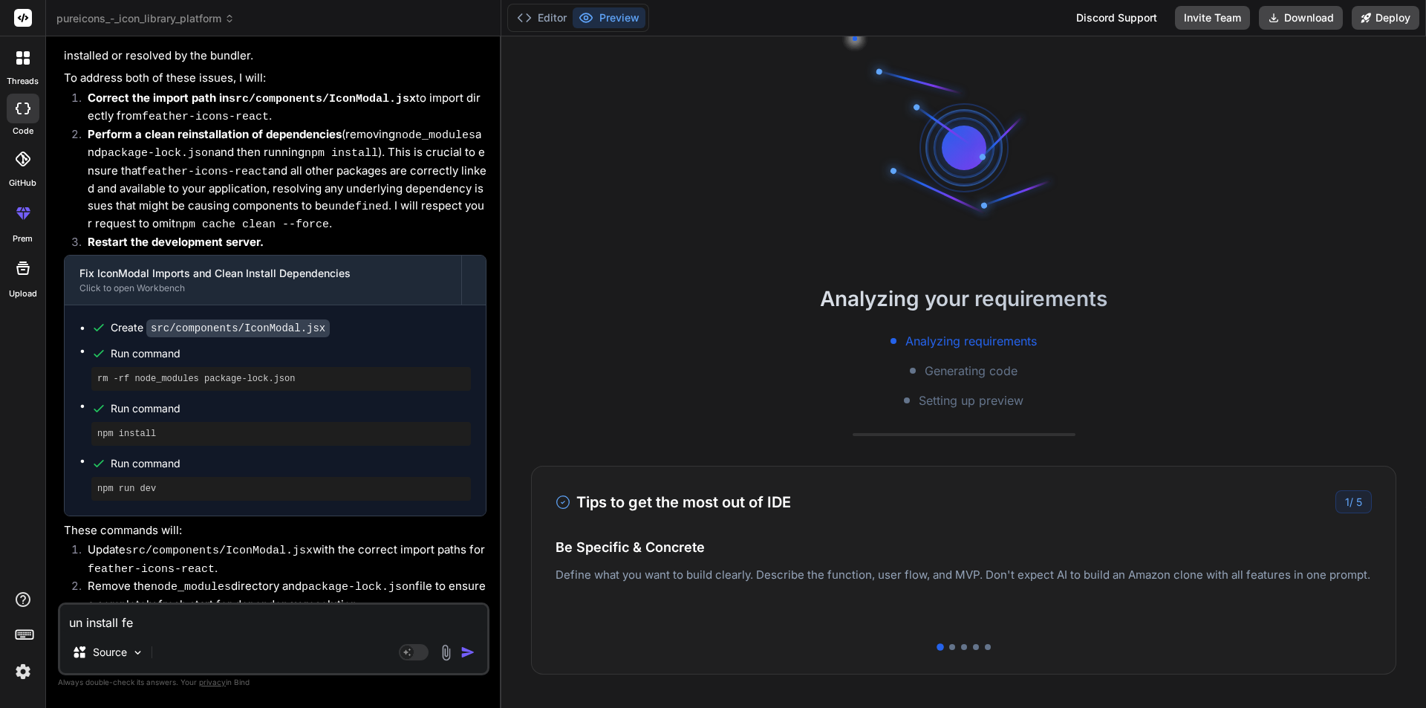
type textarea "un install fea"
type textarea "x"
type textarea "un install feat"
type textarea "x"
type textarea "un install featu"
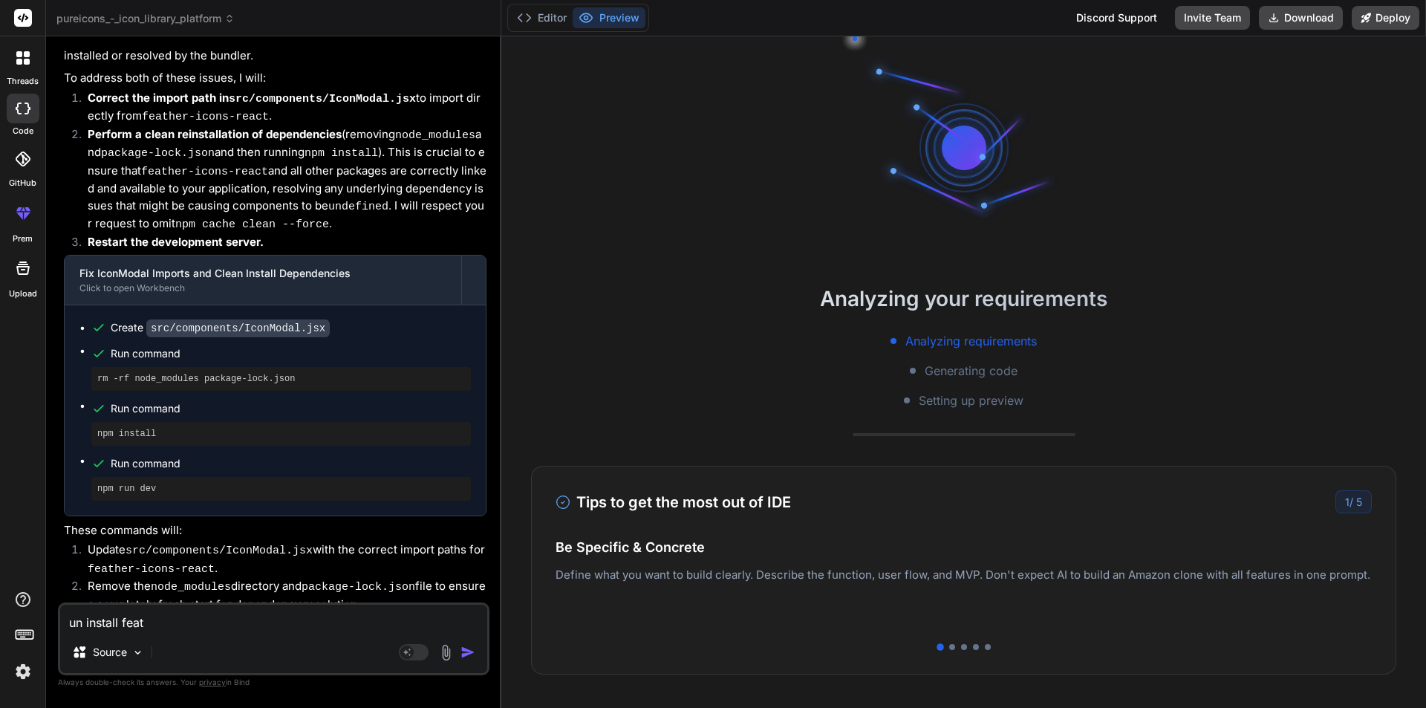
type textarea "x"
type textarea "un install feat"
type textarea "x"
type textarea "un install feate"
type textarea "x"
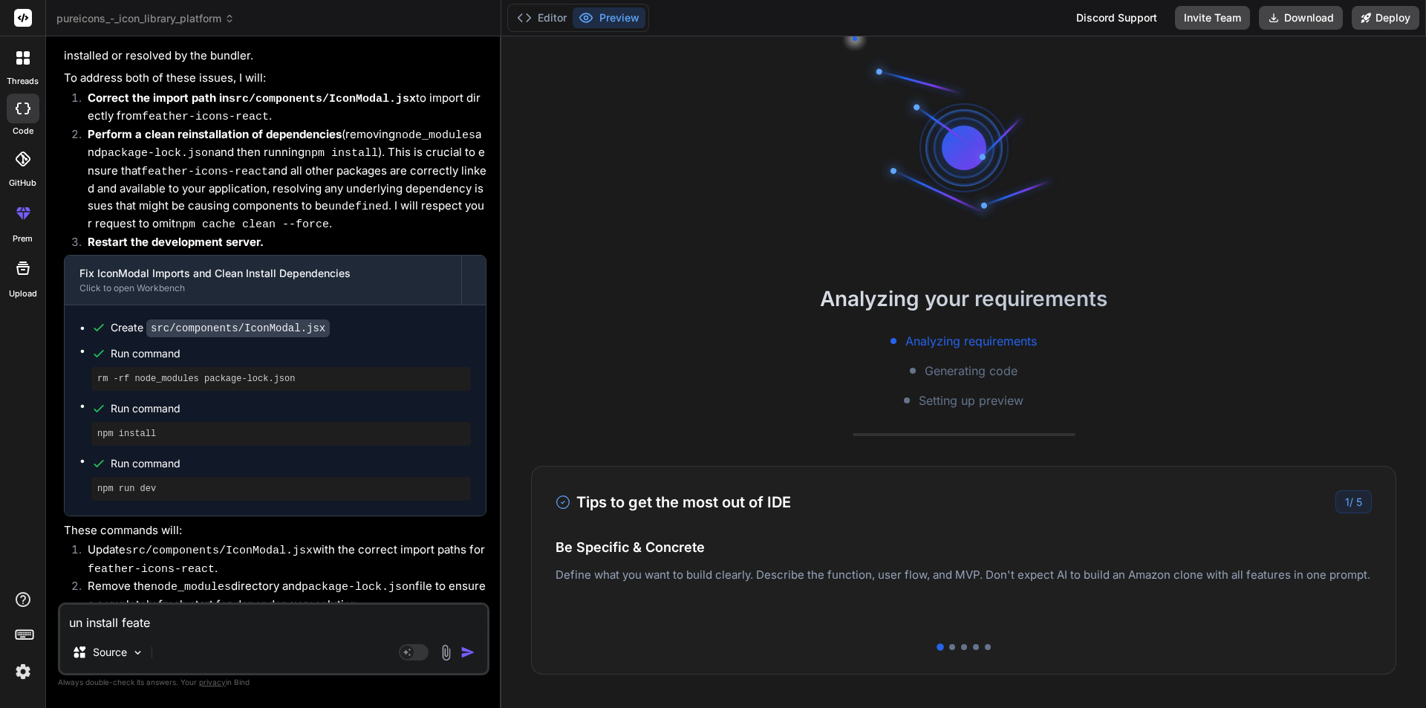
type textarea "un install feater"
type textarea "x"
type textarea "un install feater"
type textarea "x"
type textarea "un install feater i"
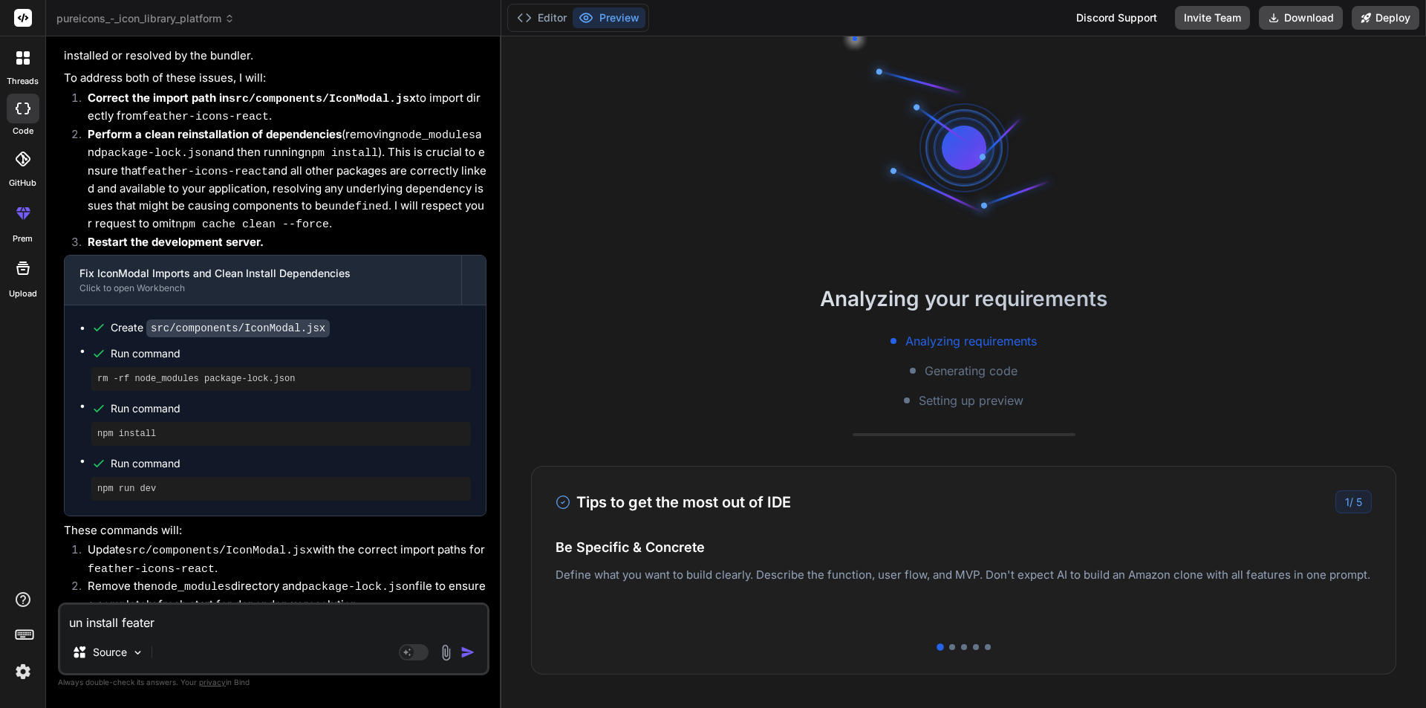
type textarea "x"
type textarea "un install feater ic"
type textarea "x"
type textarea "un install feater ico"
type textarea "x"
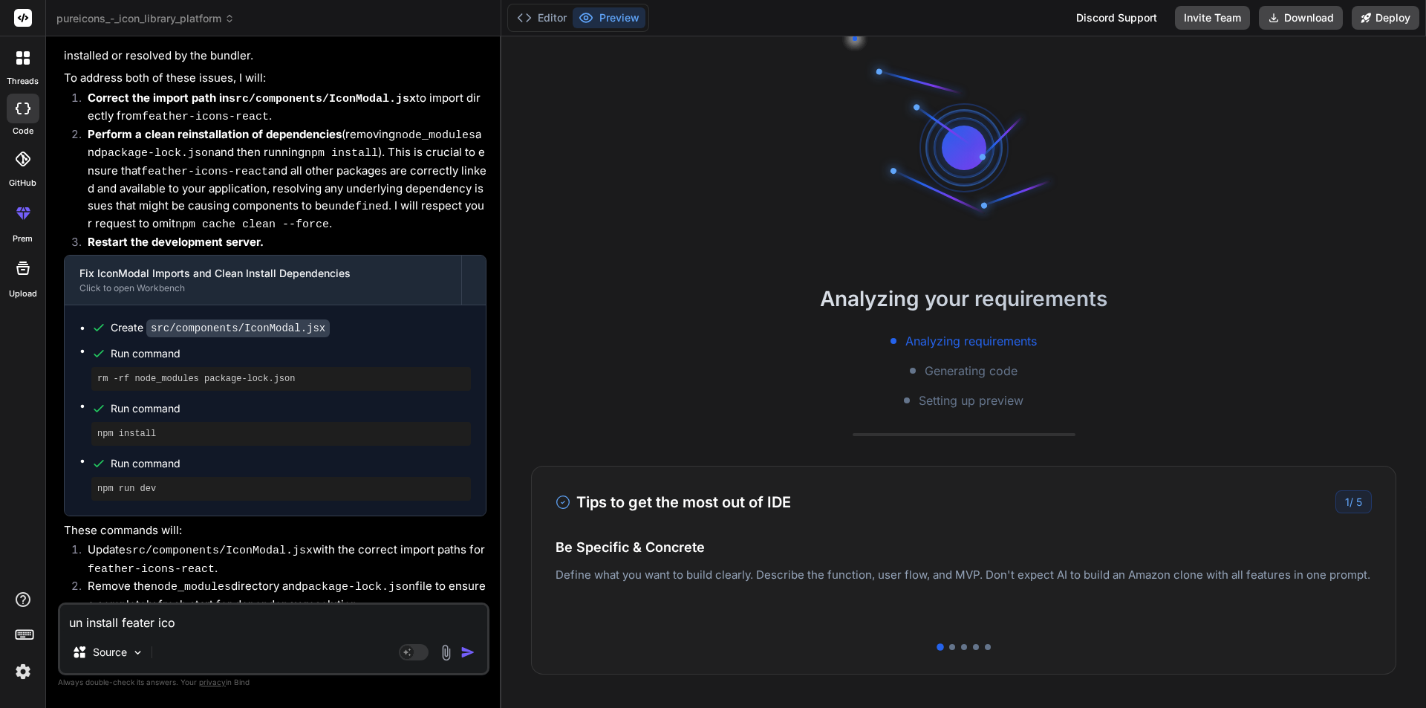
type textarea "un install feater icon"
type textarea "x"
type textarea "un install feater icons"
type textarea "x"
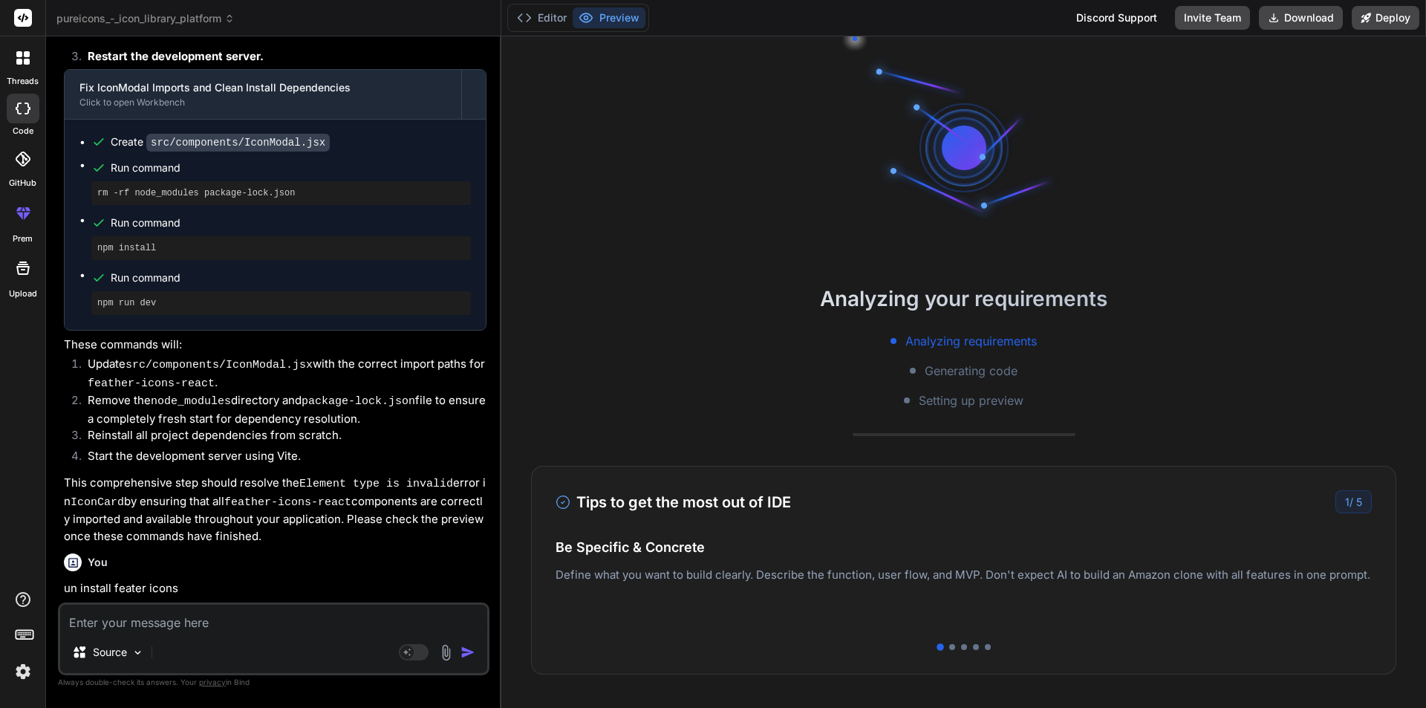
scroll to position [3845, 0]
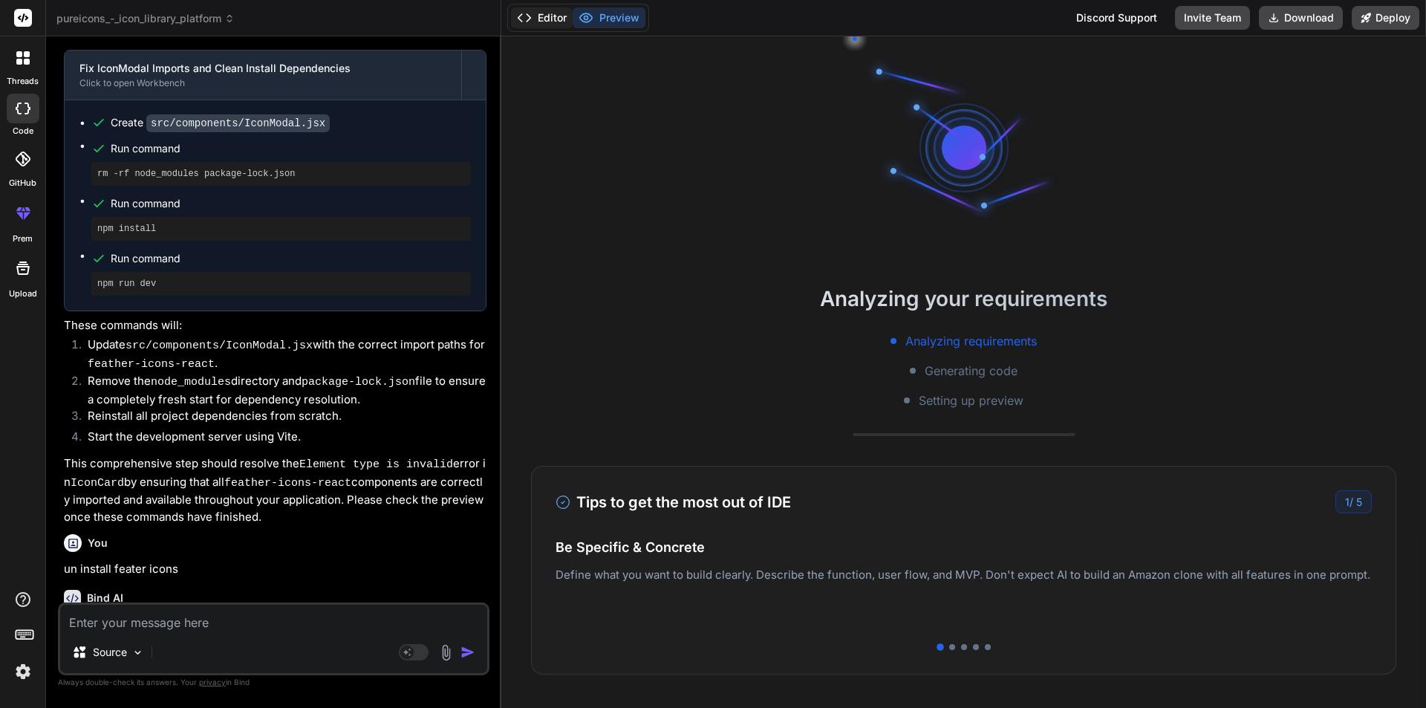
click at [537, 19] on button "Editor" at bounding box center [542, 17] width 62 height 21
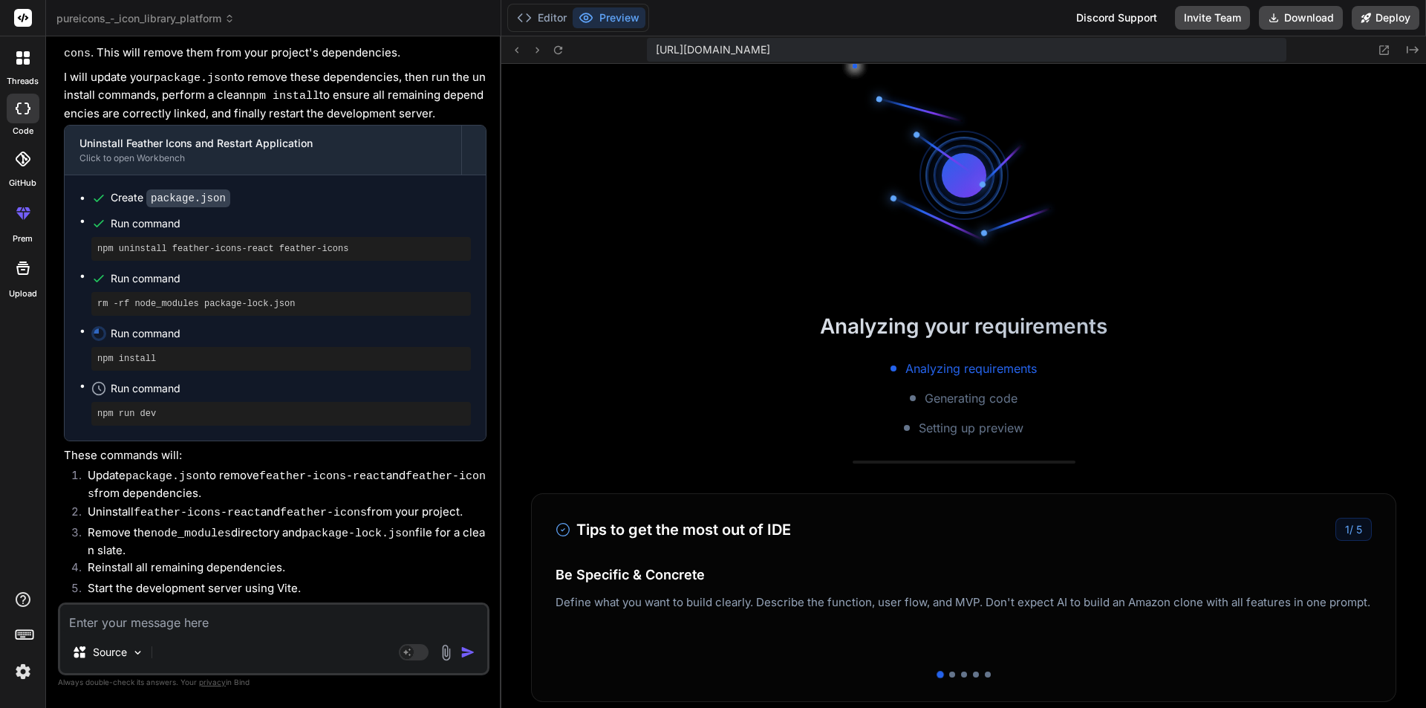
scroll to position [875, 0]
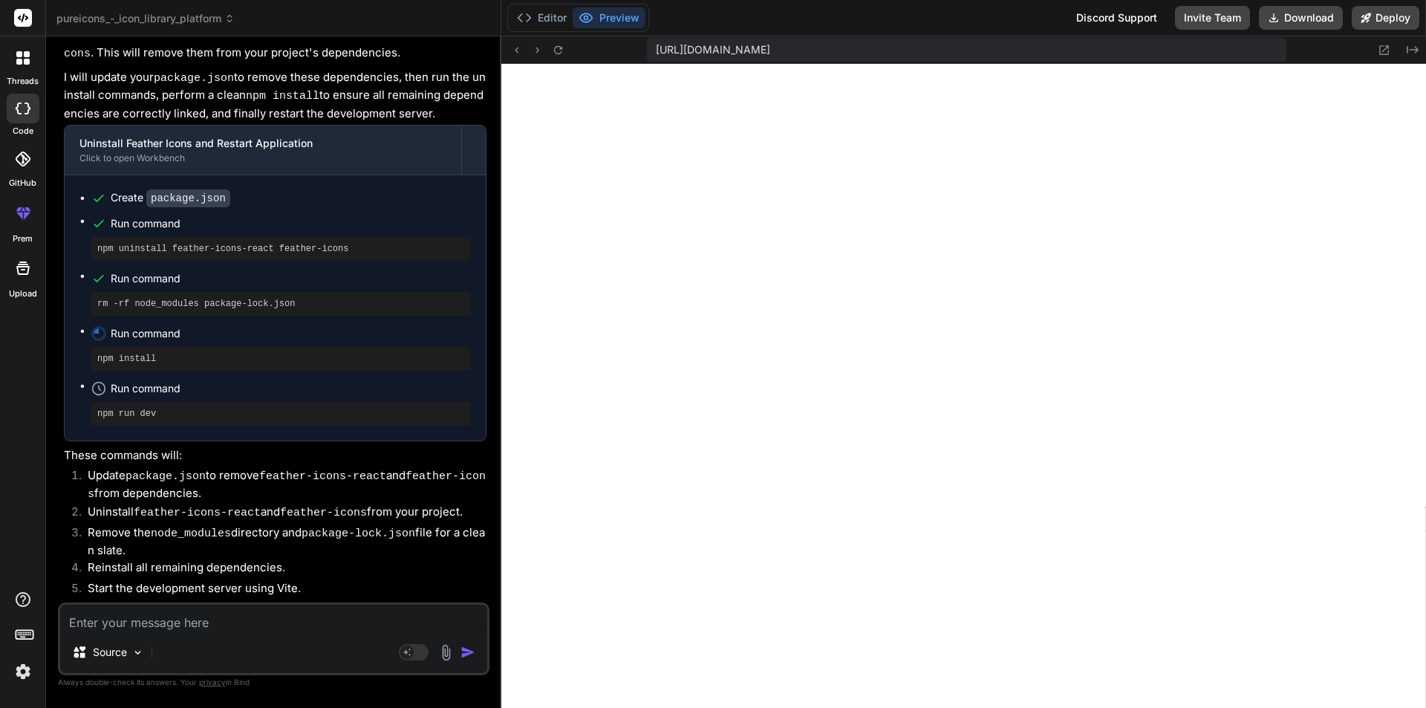
type textarea "x"
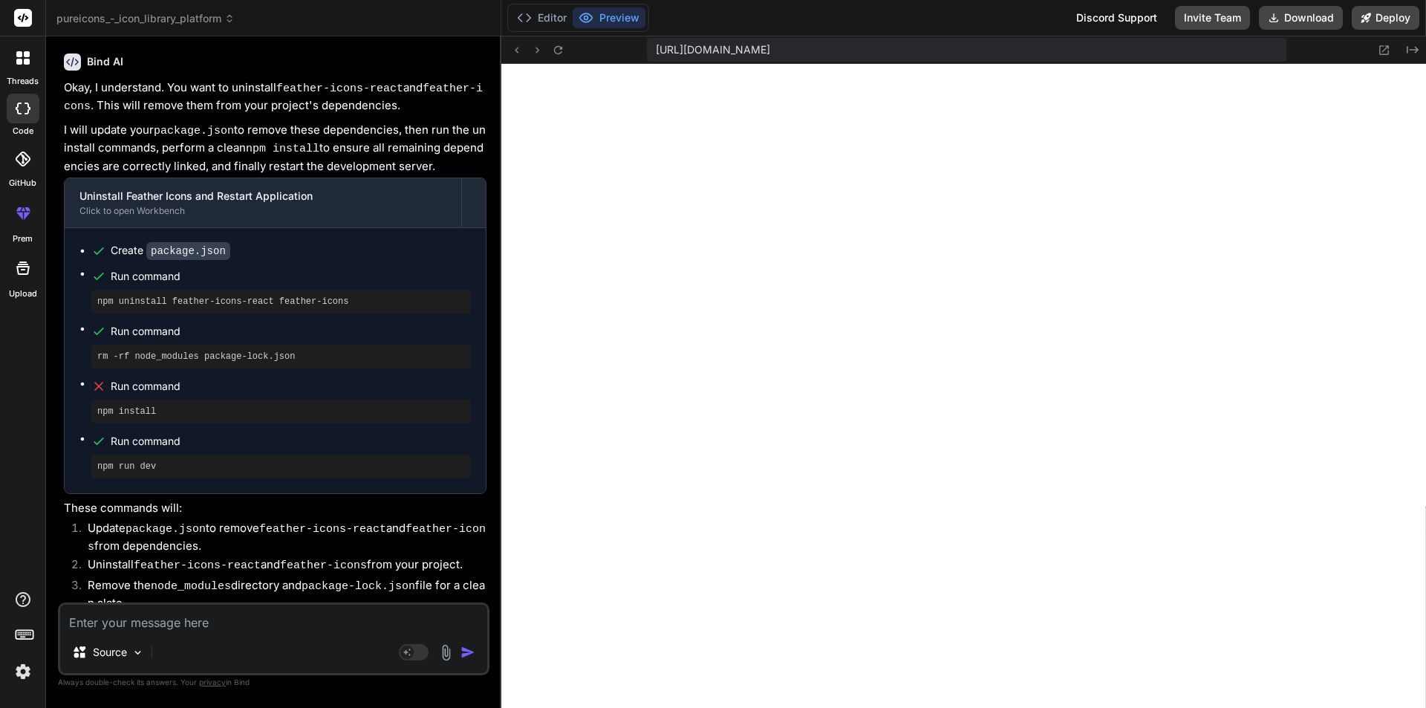
scroll to position [4433, 0]
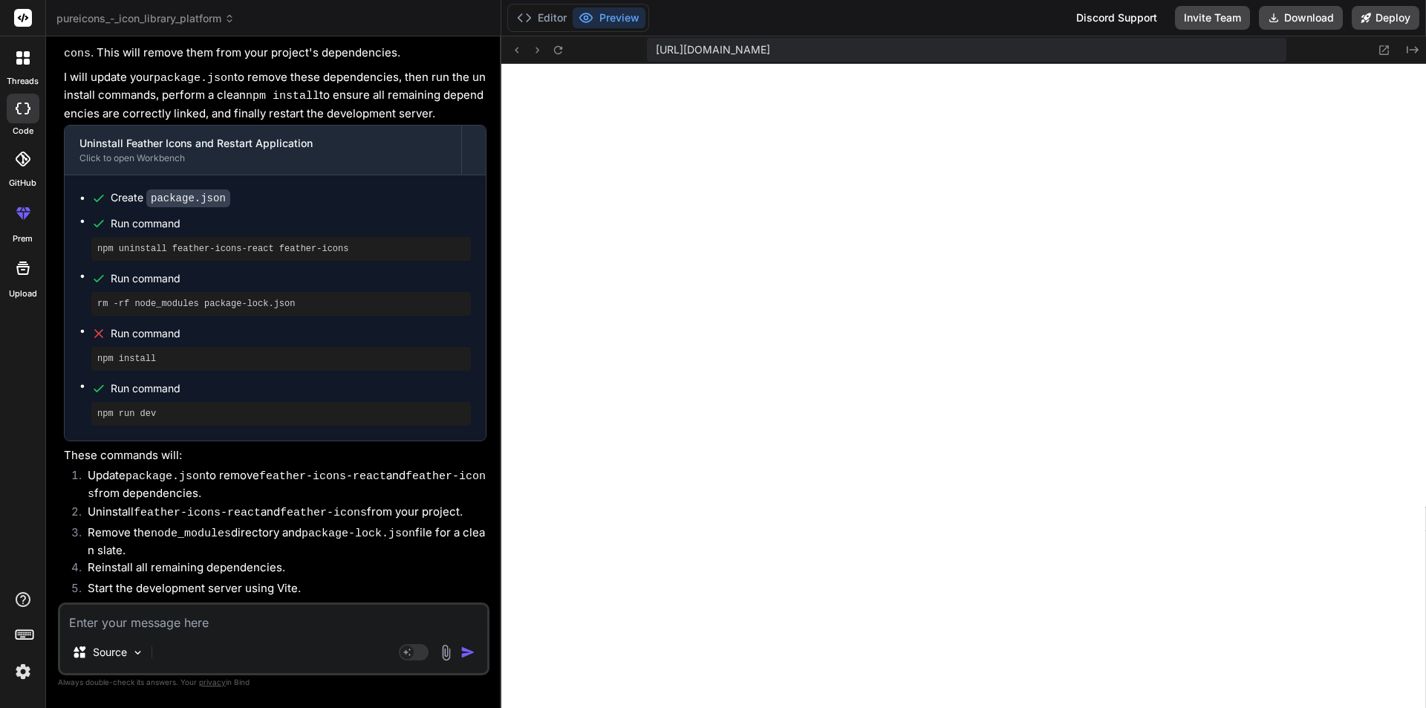
click at [154, 626] on textarea at bounding box center [273, 617] width 427 height 27
type textarea "o"
type textarea "x"
type textarea "i"
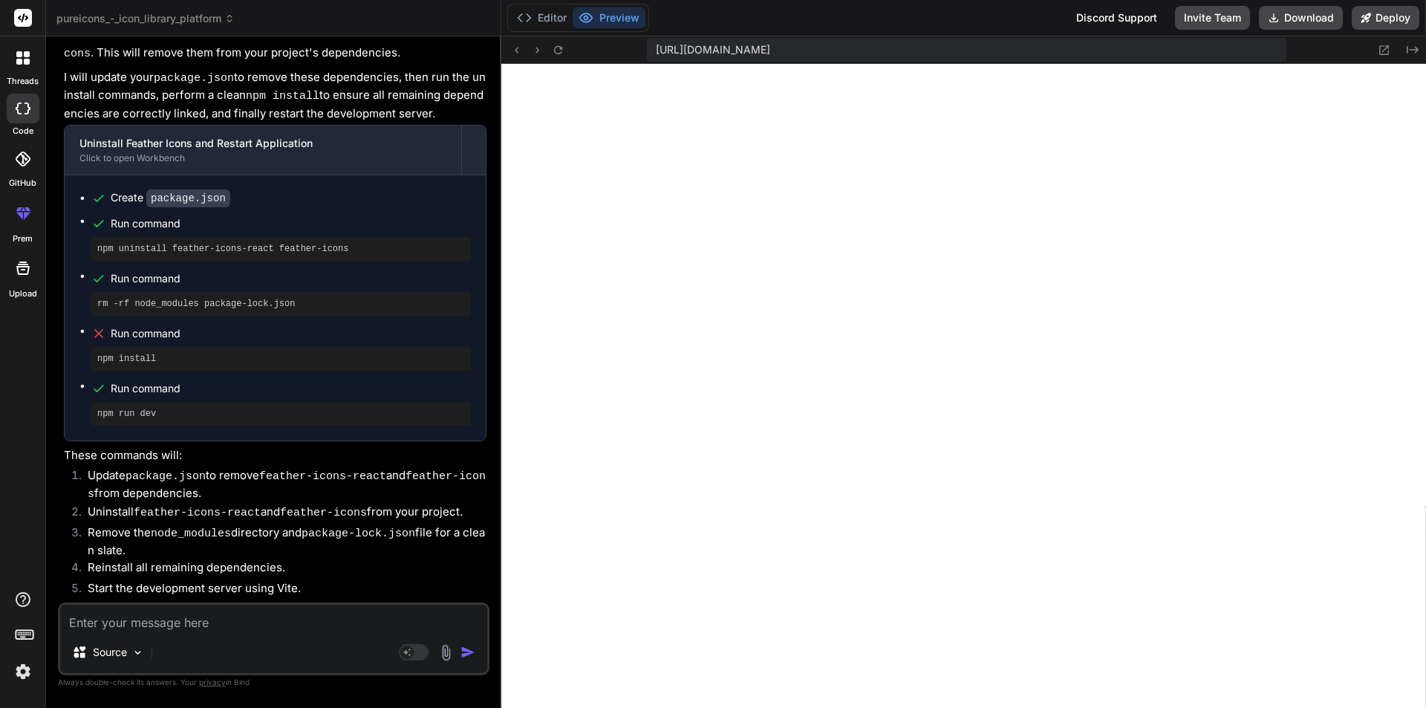
type textarea "x"
type textarea "in"
type textarea "x"
type textarea "ins"
type textarea "x"
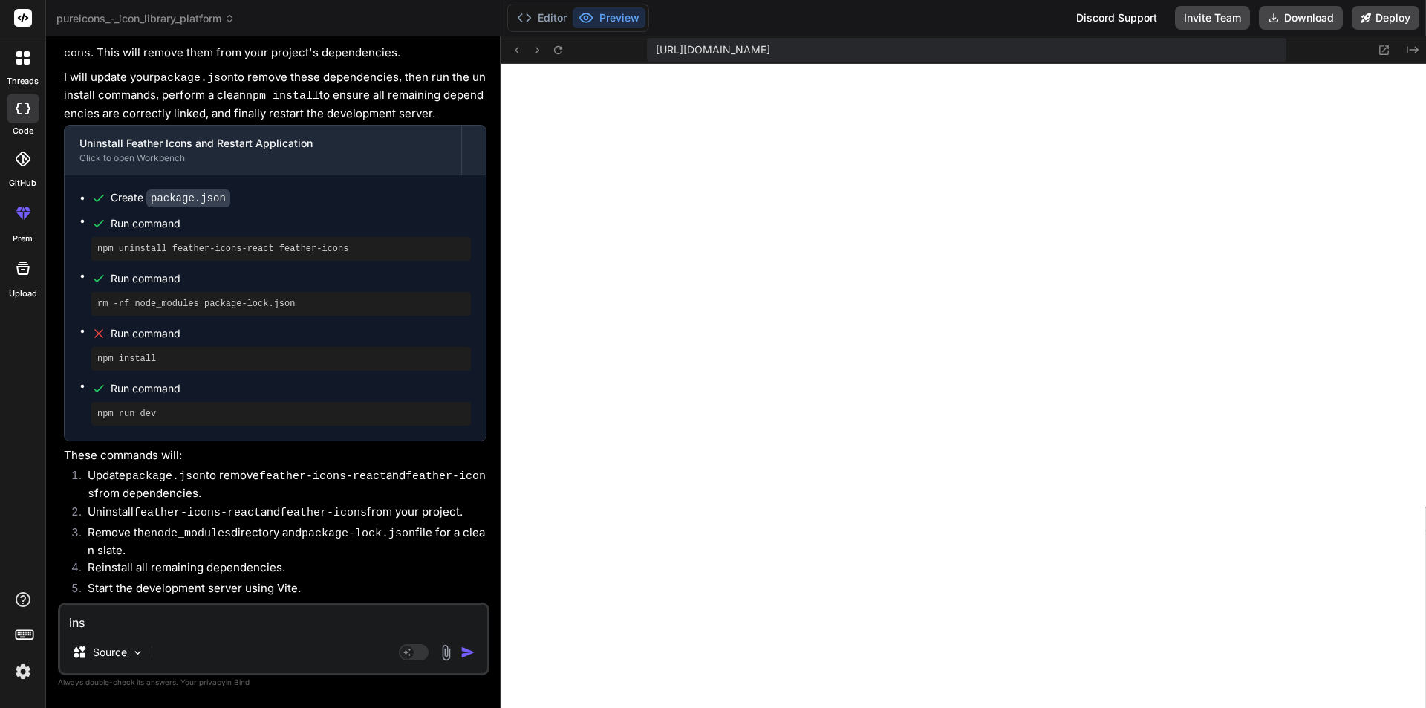
type textarea "inst"
type textarea "x"
type textarea "insta"
type textarea "x"
type textarea "instal"
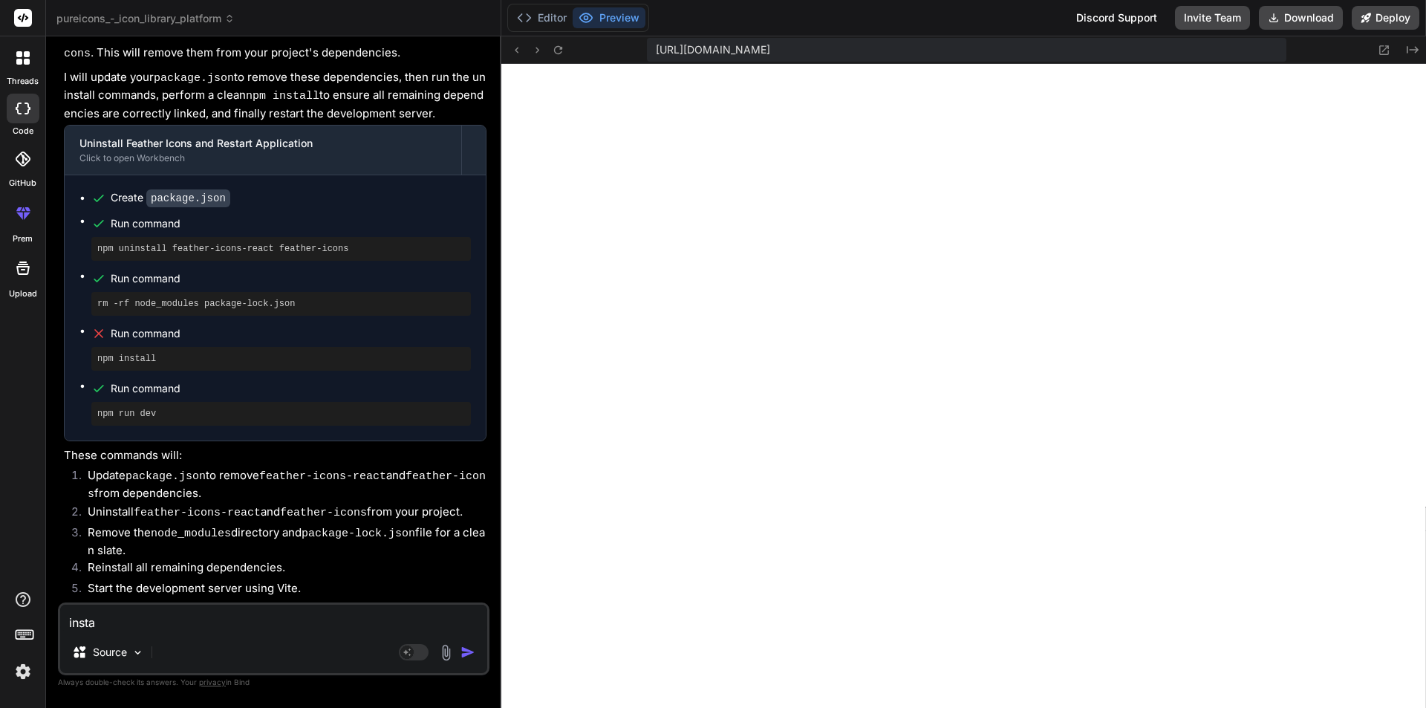
type textarea "x"
type textarea "install"
type textarea "x"
type textarea "install"
type textarea "x"
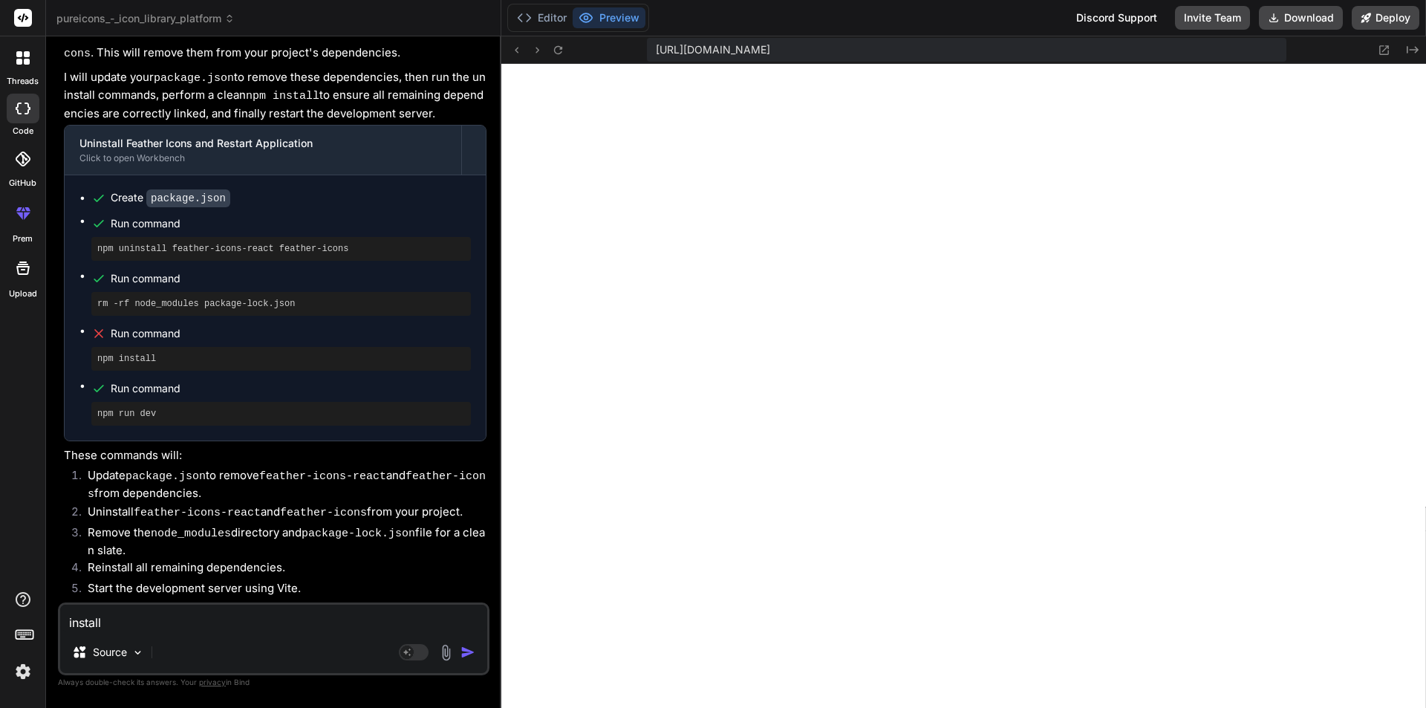
type textarea "install f"
type textarea "x"
type textarea "install fe"
type textarea "x"
type textarea "install fea"
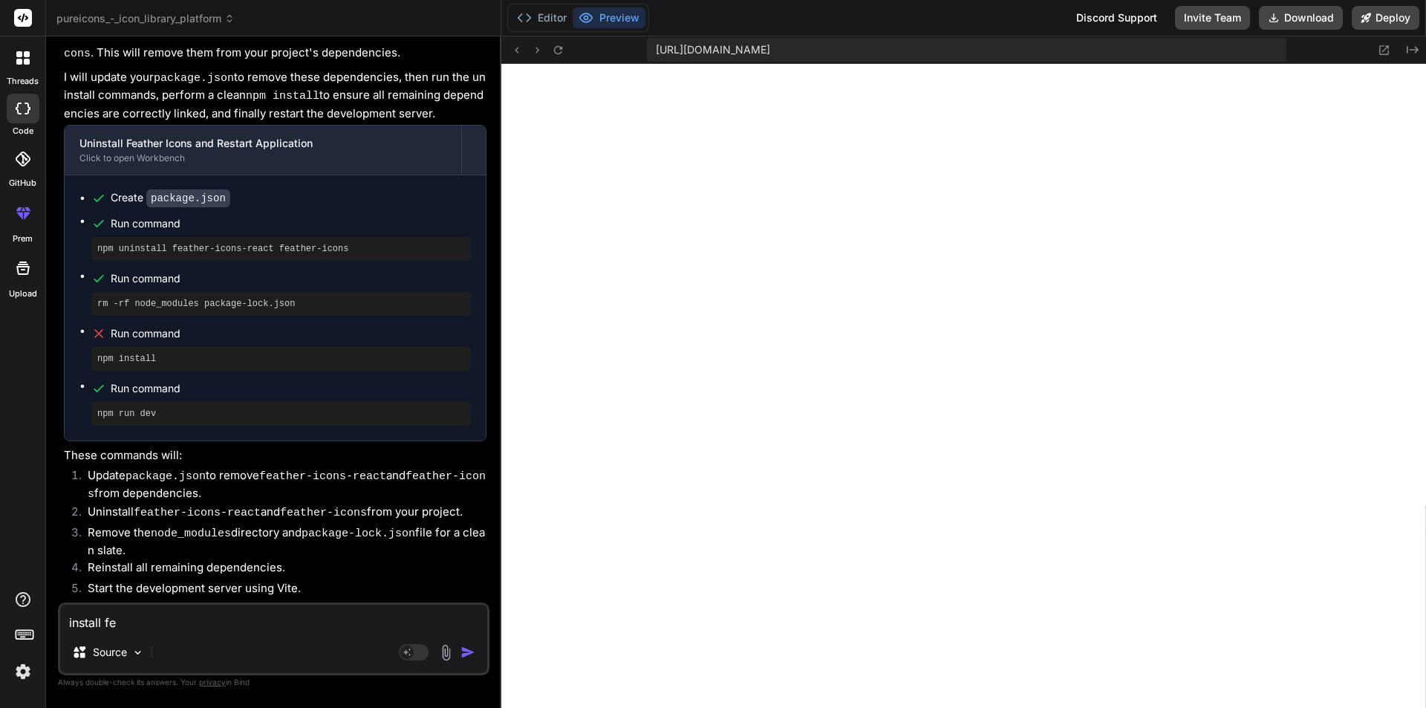
type textarea "x"
type textarea "install feat"
type textarea "x"
type textarea "install featu"
type textarea "x"
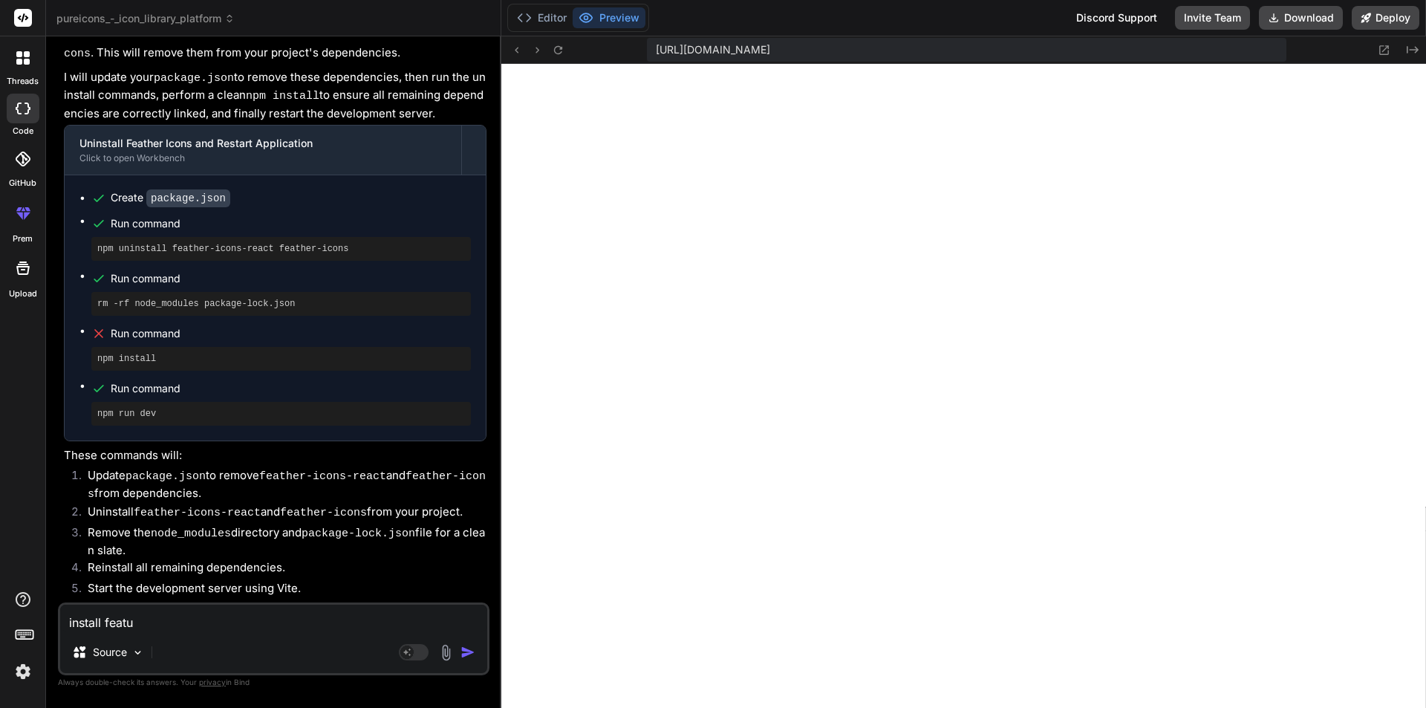
type textarea "install featur"
type textarea "x"
type textarea "install feature"
type textarea "x"
type textarea "install feature"
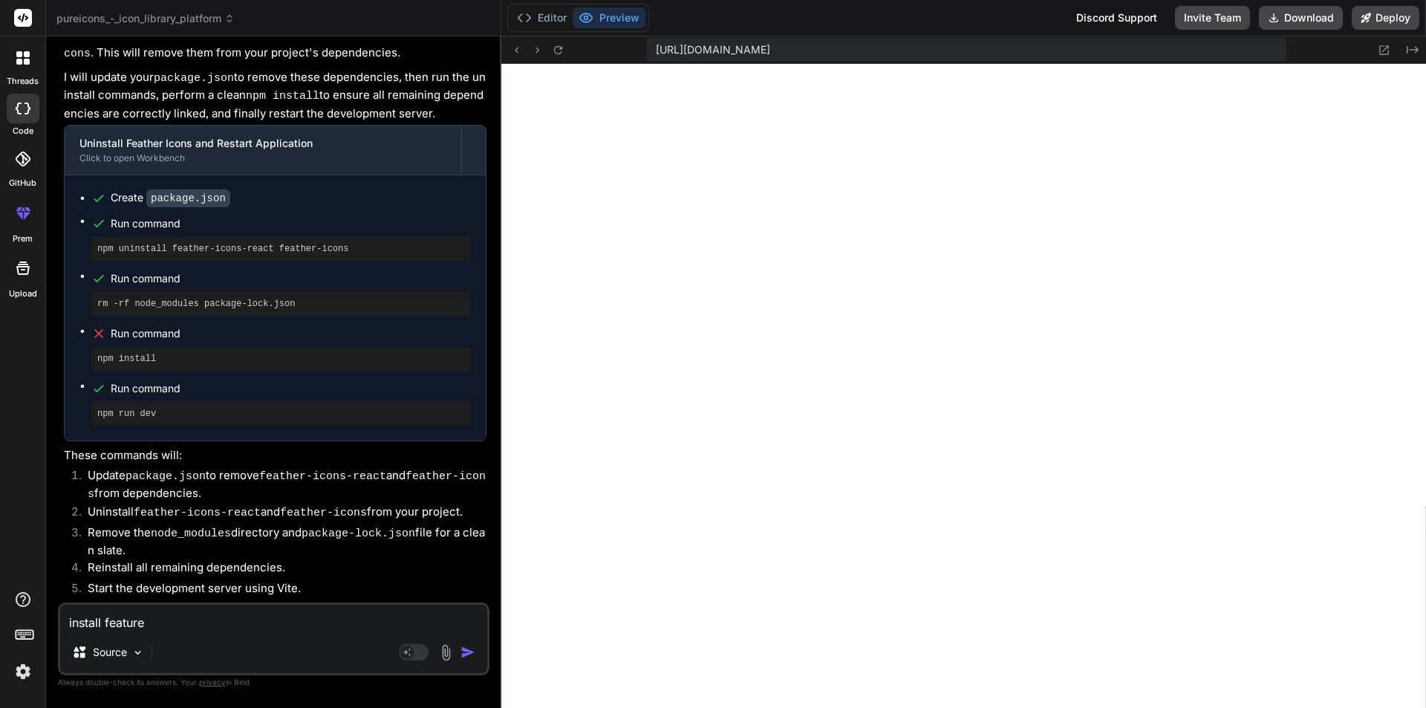
type textarea "x"
type textarea "install feature i"
type textarea "x"
type textarea "install feature ic"
type textarea "x"
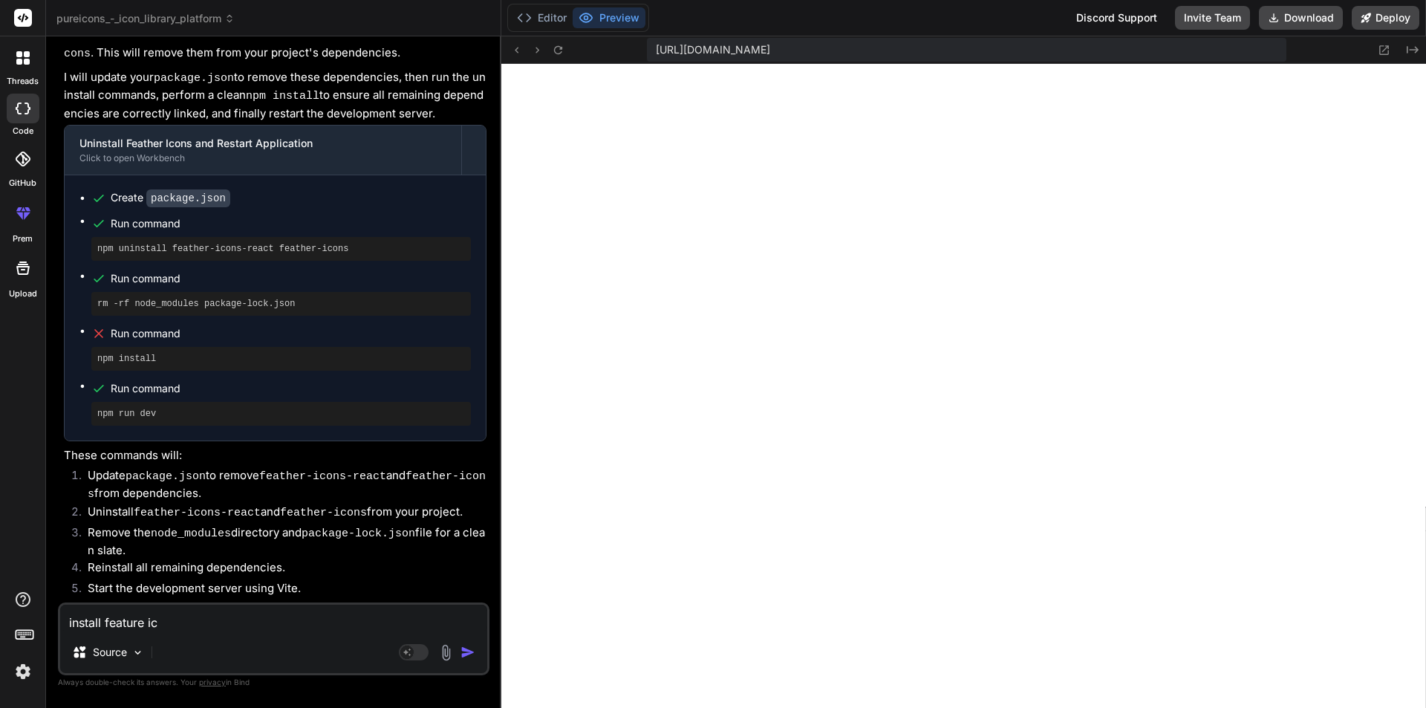
type textarea "install feature ico"
type textarea "x"
type textarea "install feature icon"
type textarea "x"
type textarea "install feature icon"
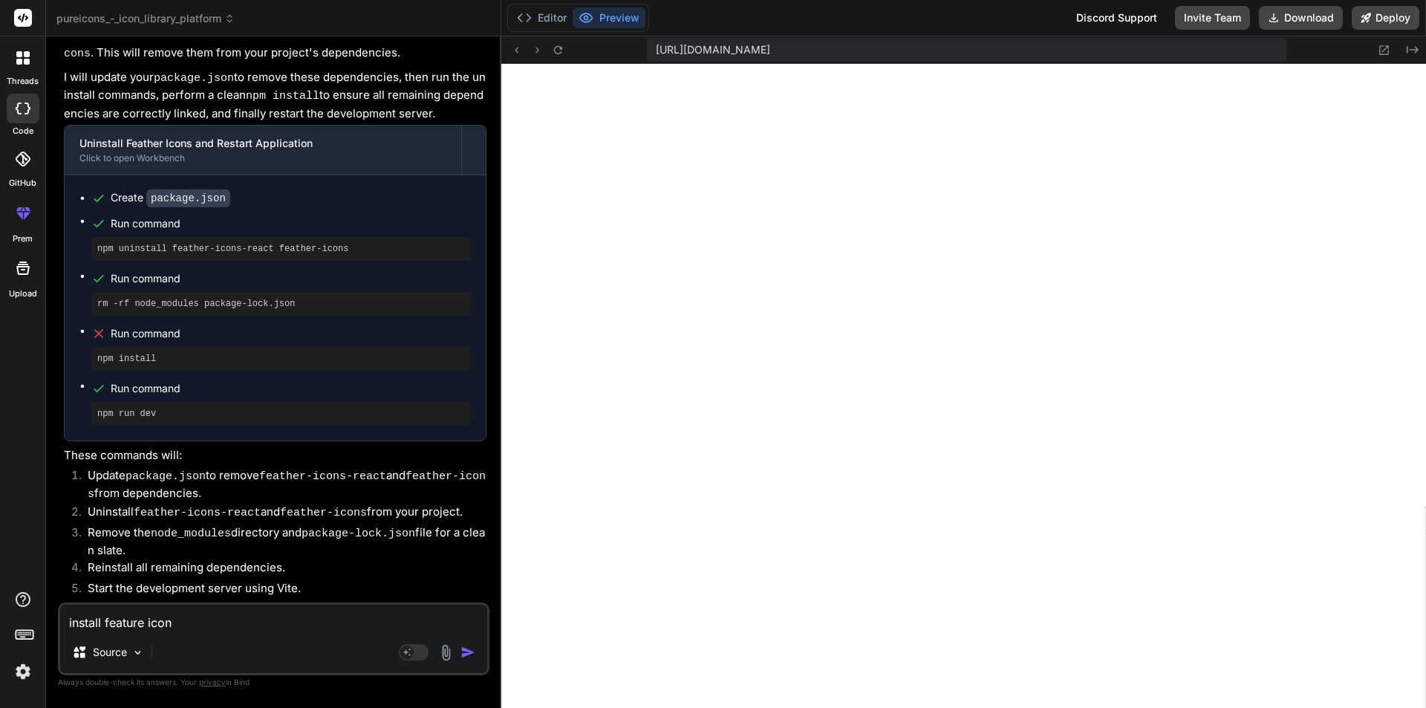
type textarea "x"
type textarea "install feature icon n"
type textarea "x"
type textarea "install feature icon no"
type textarea "x"
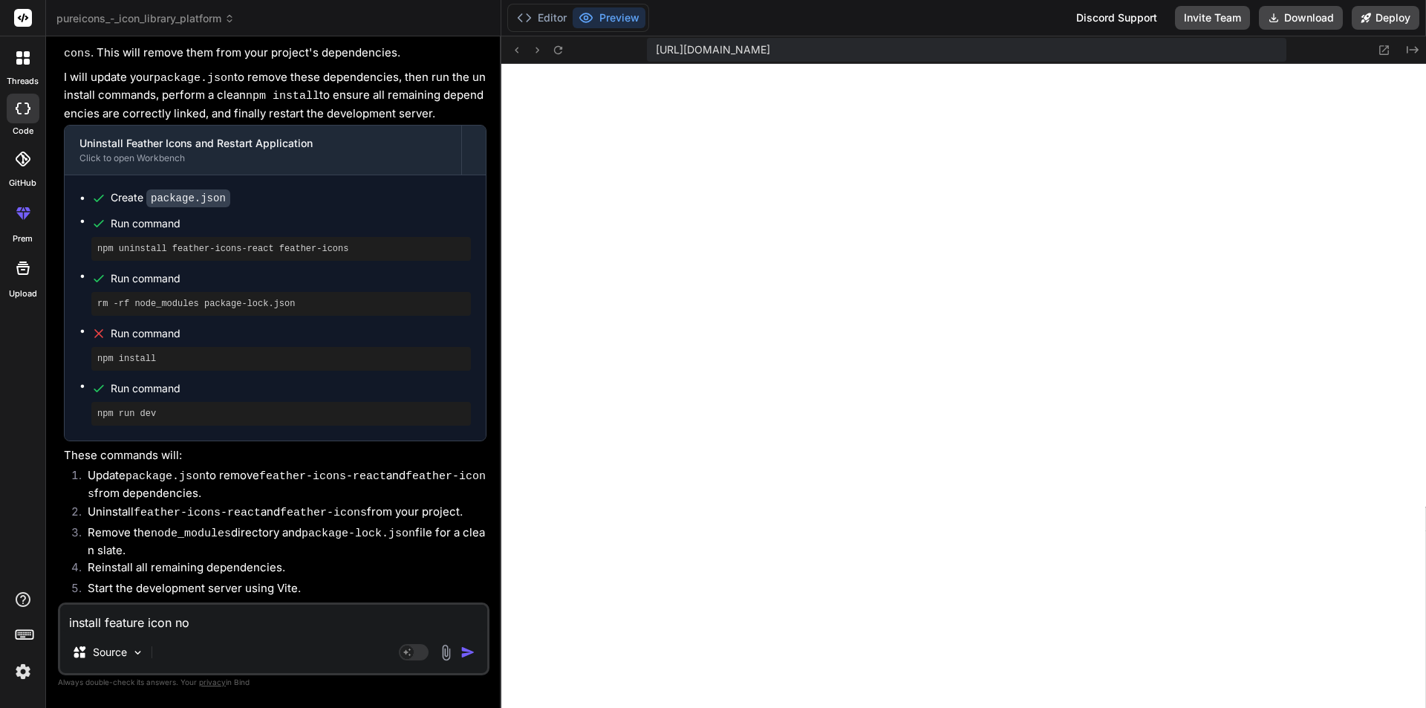
type textarea "install feature icon now"
type textarea "x"
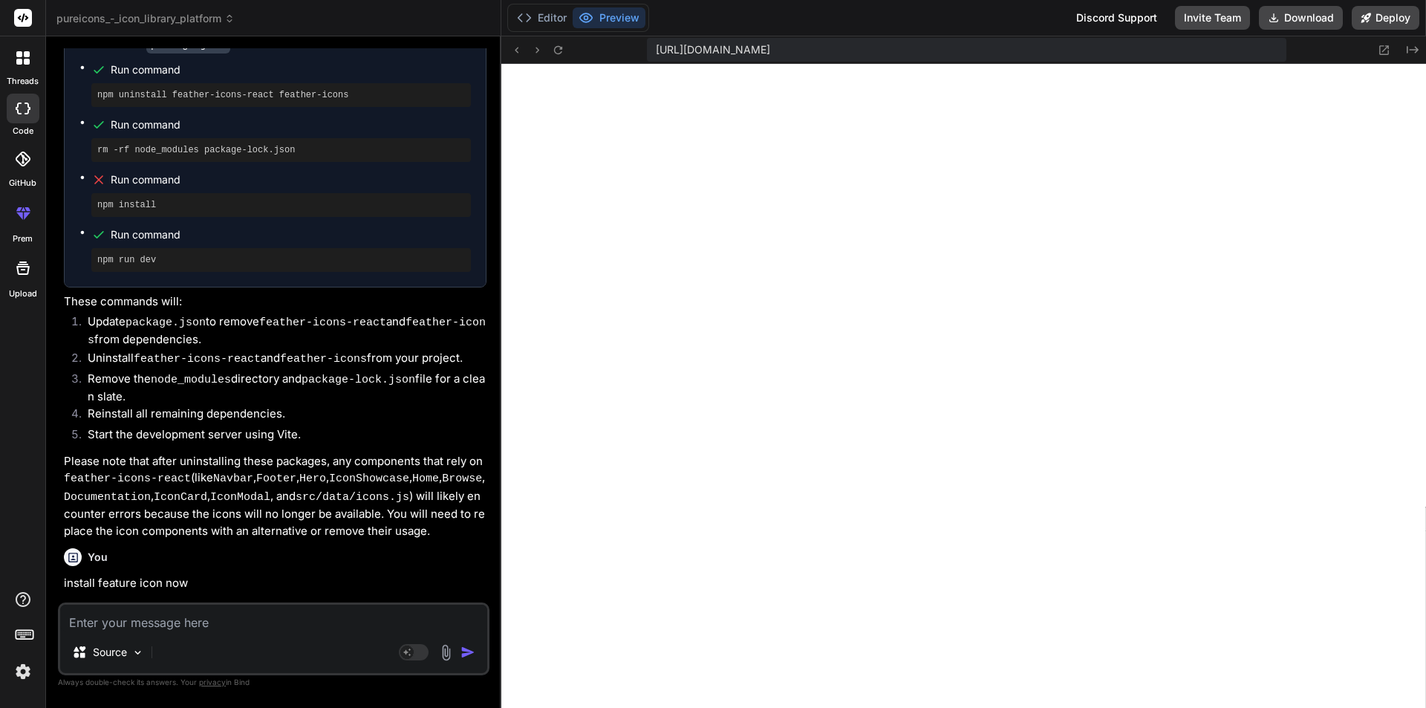
scroll to position [4588, 0]
type textarea "x"
type textarea "}"
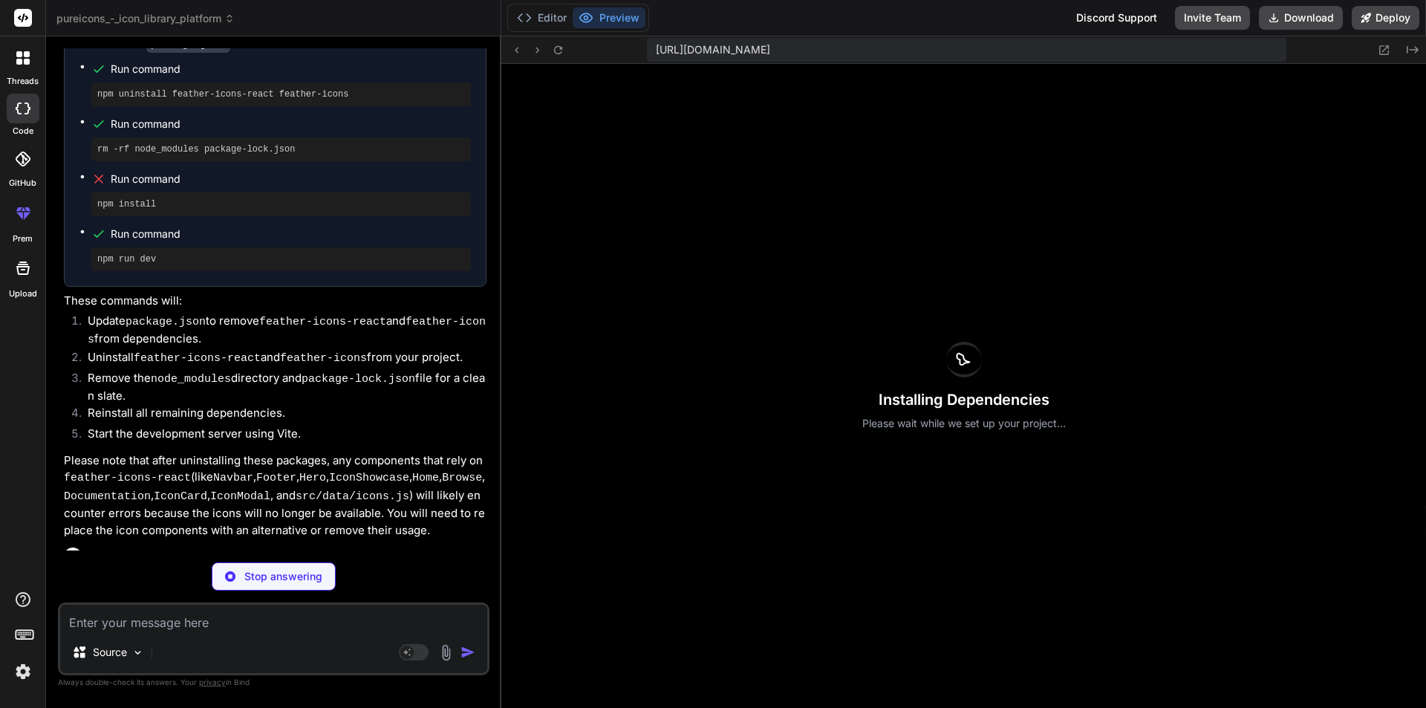
scroll to position [2878, 0]
type textarea "x"
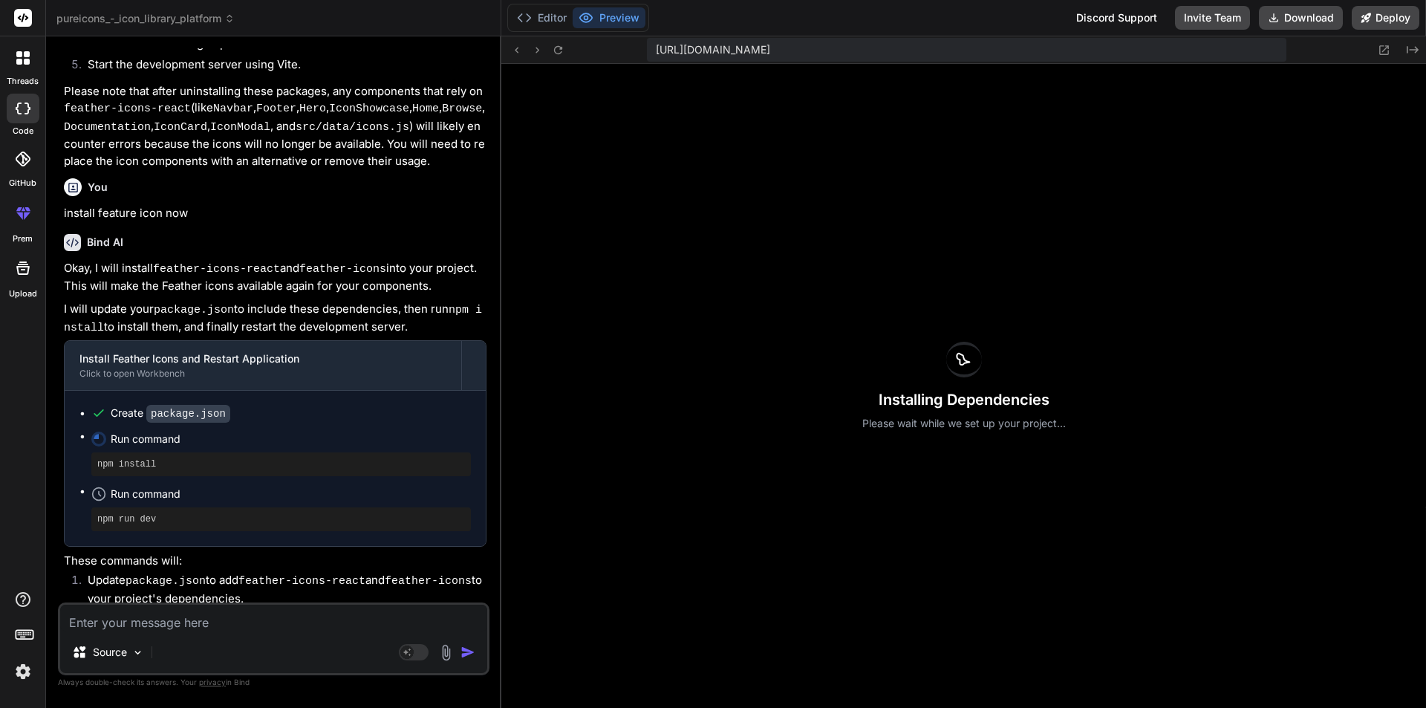
scroll to position [4958, 0]
click at [215, 623] on textarea at bounding box center [273, 617] width 427 height 27
paste textarea "npm i feather-icons"
type textarea "npm i feather-icons"
type textarea "x"
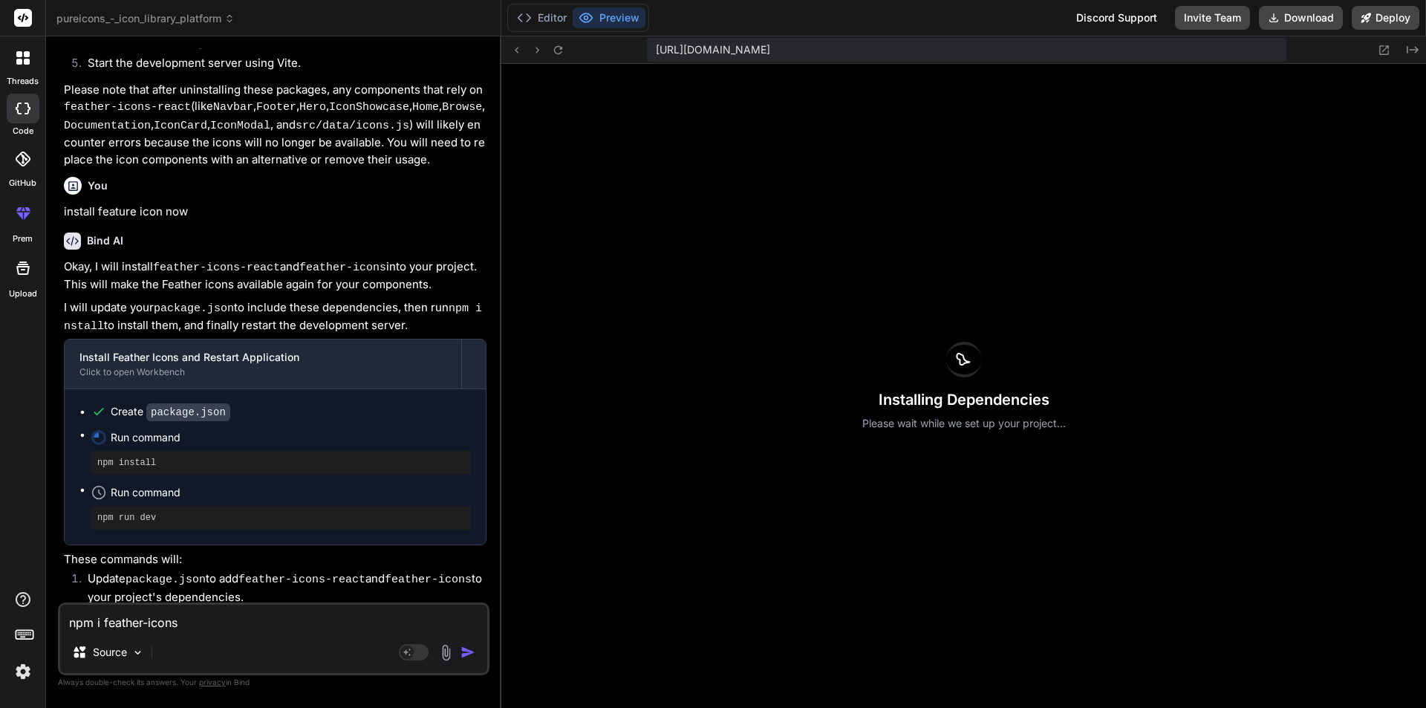
drag, startPoint x: 203, startPoint y: 622, endPoint x: 10, endPoint y: 608, distance: 194.3
click at [10, 608] on div "threads code GitHub prem Upload pureicons_-_icon_library_platform Created with …" at bounding box center [713, 354] width 1426 height 708
type textarea "x"
paste textarea "import { Github, Twitter, Heart } from 'feather-icons-react/build/IconComponent…"
type textarea "import { Github, Twitter, Heart } from 'feather-icons-react/build/IconComponent…"
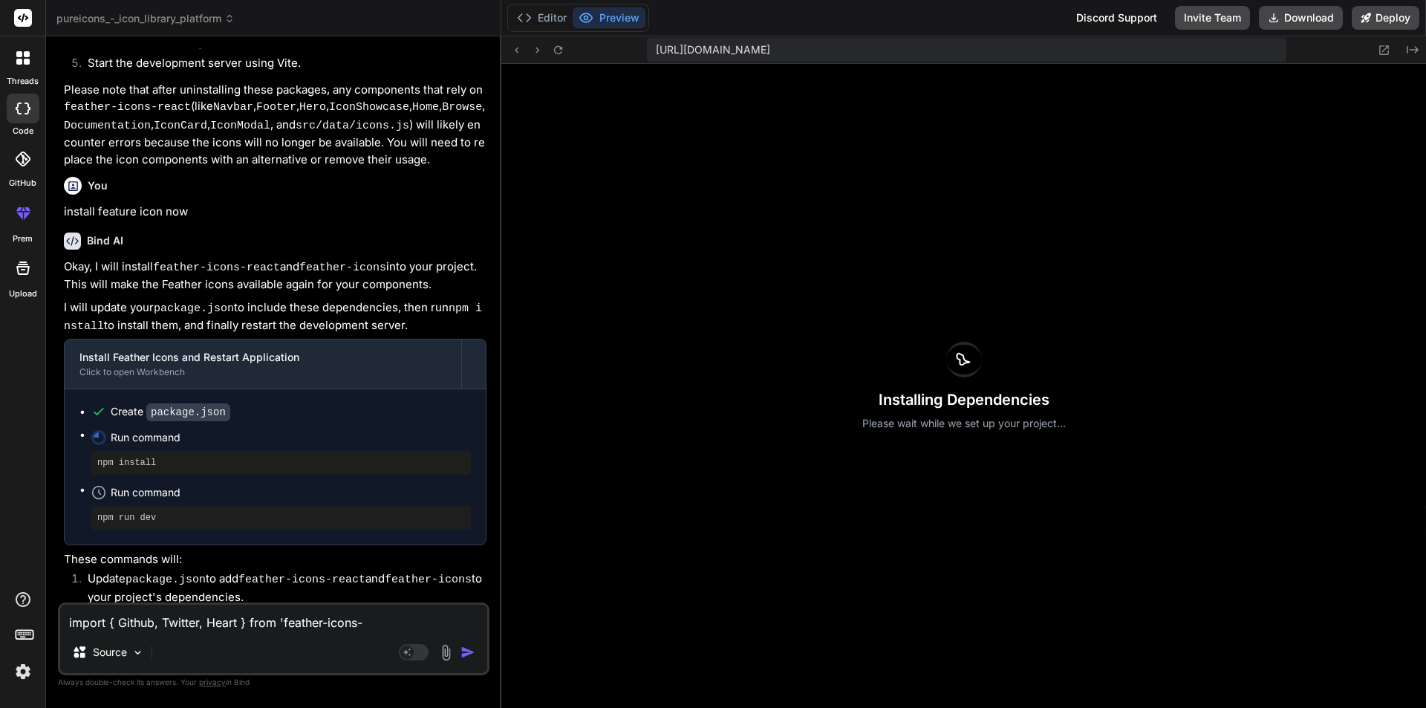
type textarea "x"
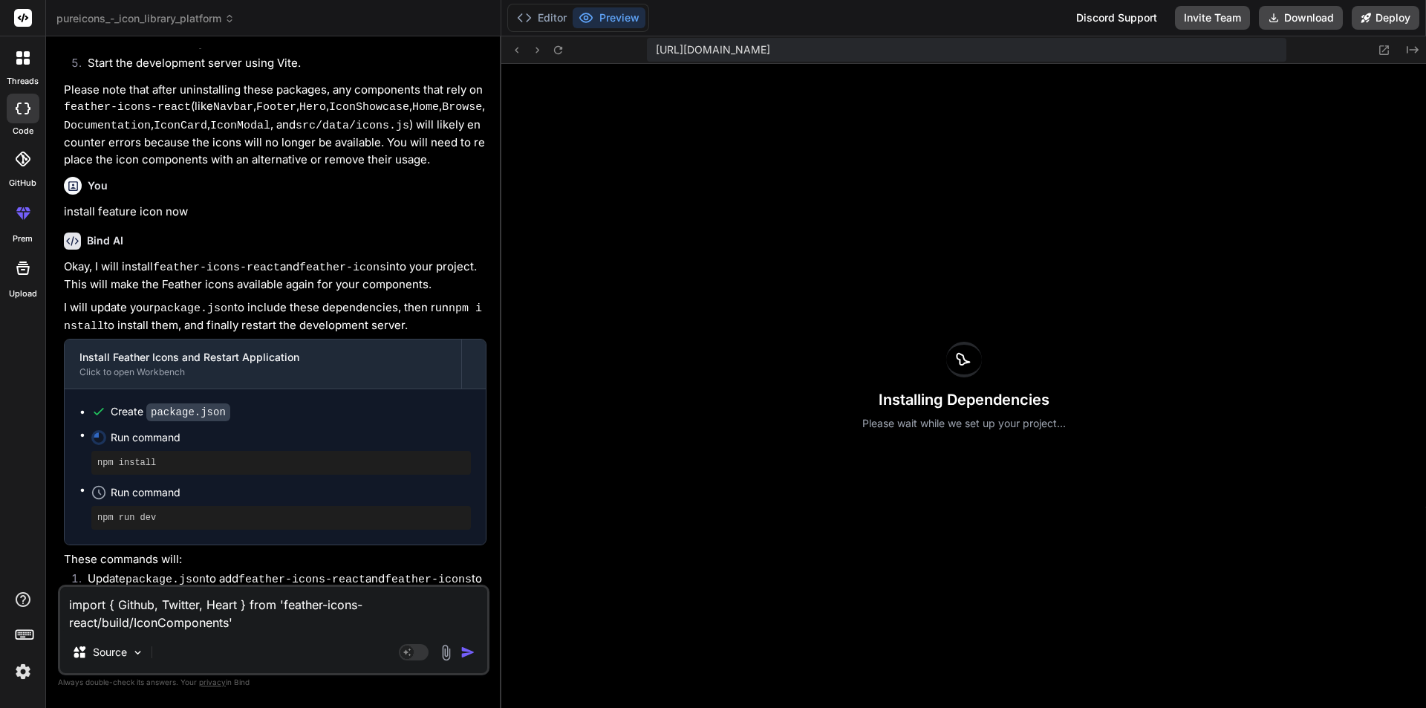
drag, startPoint x: 283, startPoint y: 605, endPoint x: 229, endPoint y: 625, distance: 57.1
click at [229, 625] on textarea "import { Github, Twitter, Heart } from 'feather-icons-react/build/IconComponent…" at bounding box center [273, 609] width 427 height 45
type textarea "import { Github, Twitter, Heart } from ''"
type textarea "x"
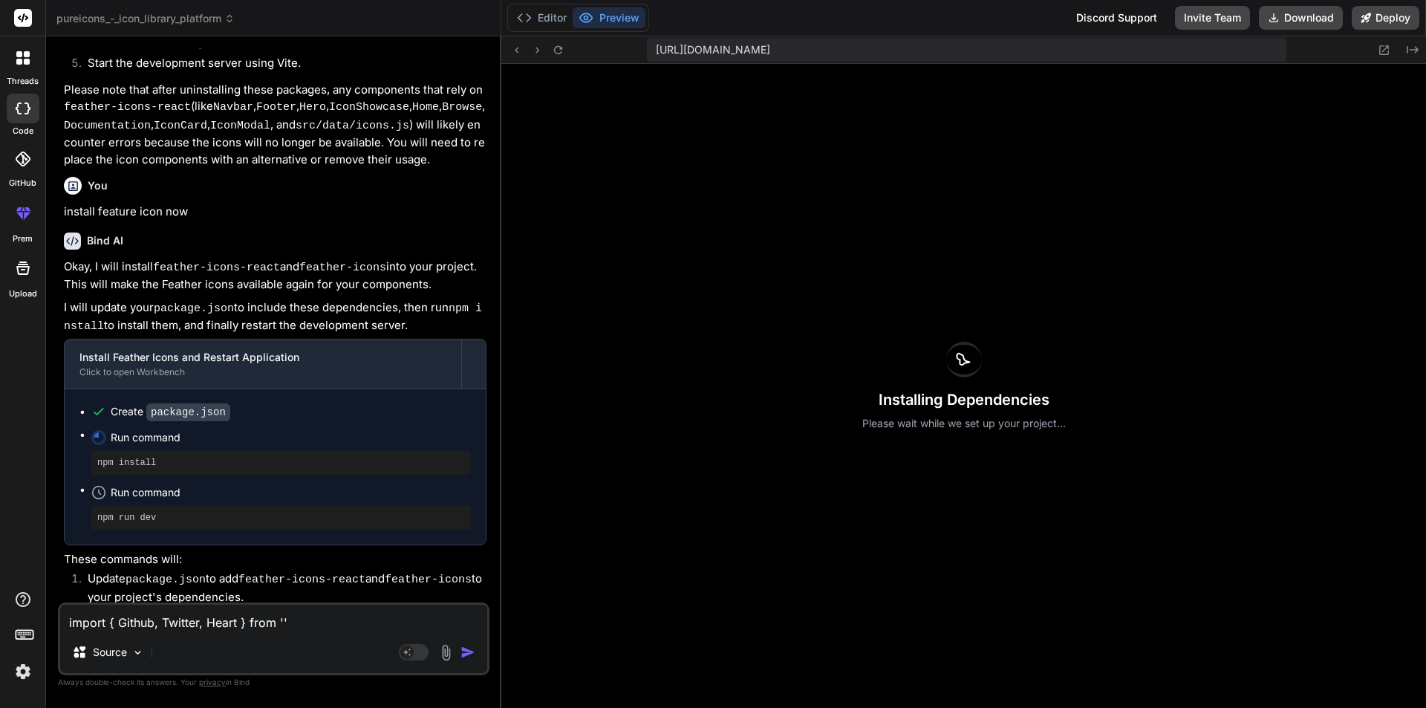
drag, startPoint x: 295, startPoint y: 620, endPoint x: 0, endPoint y: 618, distance: 294.8
click at [0, 618] on div "threads code GitHub prem Upload pureicons_-_icon_library_platform Created with …" at bounding box center [713, 354] width 1426 height 708
type textarea "x"
click at [156, 552] on div "Documentation" at bounding box center [138, 564] width 199 height 27
click at [222, 605] on li "Install all project dependencies, including the newly added Feather Icons packa…" at bounding box center [281, 621] width 411 height 33
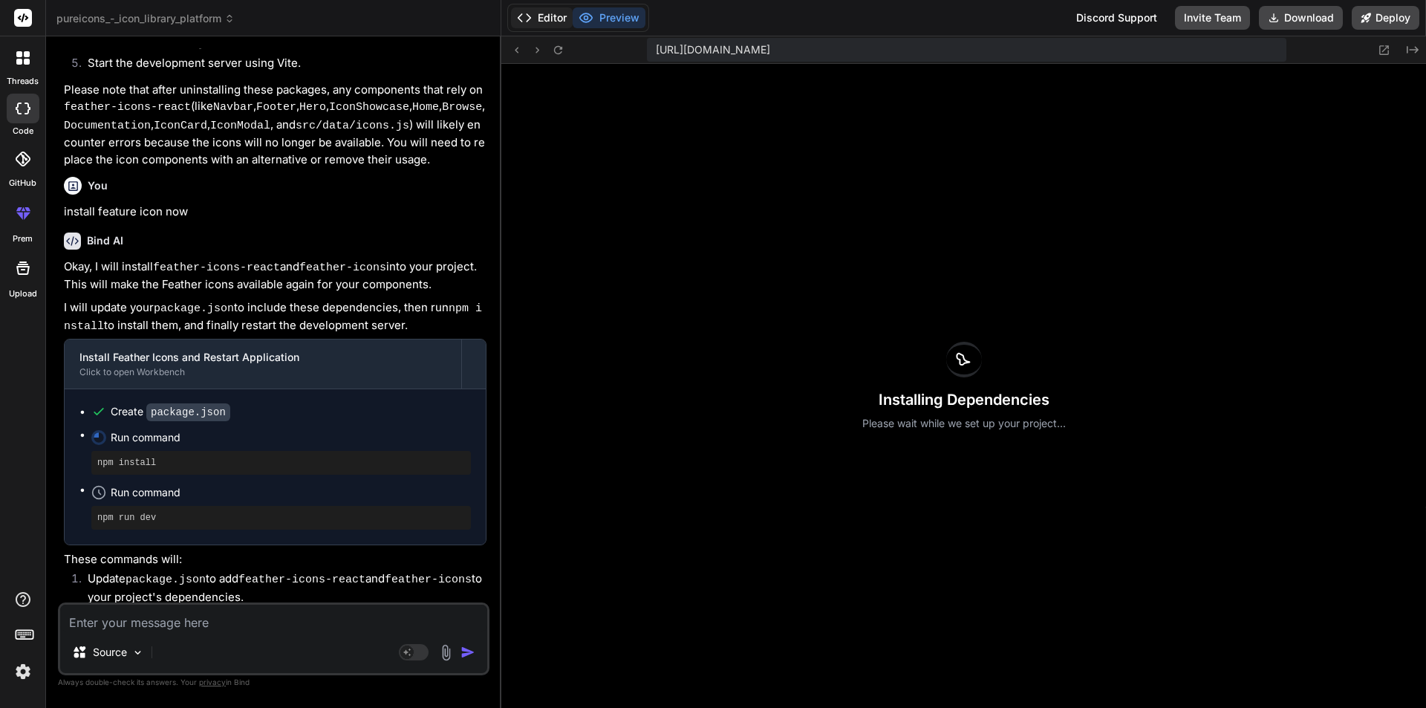
click at [544, 9] on button "Editor" at bounding box center [542, 17] width 62 height 21
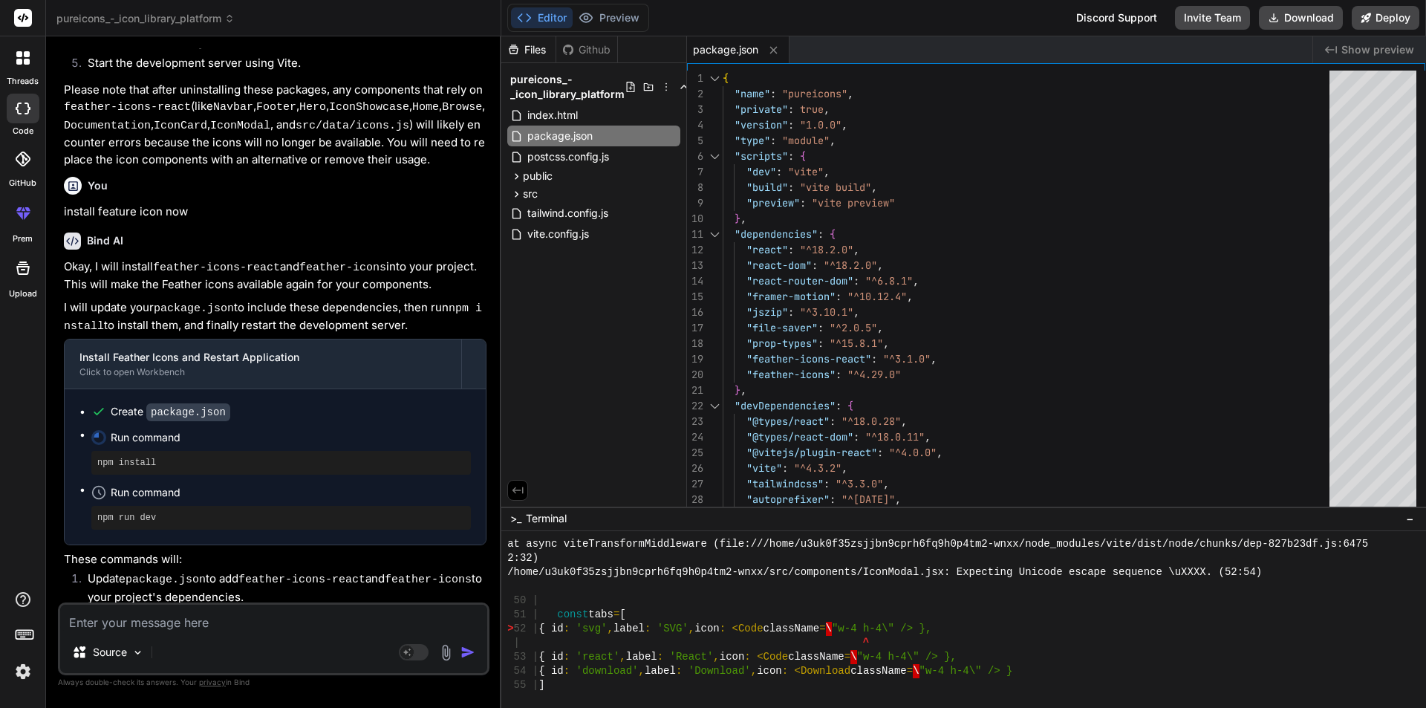
scroll to position [2804, 0]
click at [176, 625] on textarea at bounding box center [273, 617] width 427 height 27
type textarea "f"
type textarea "x"
type textarea "fi"
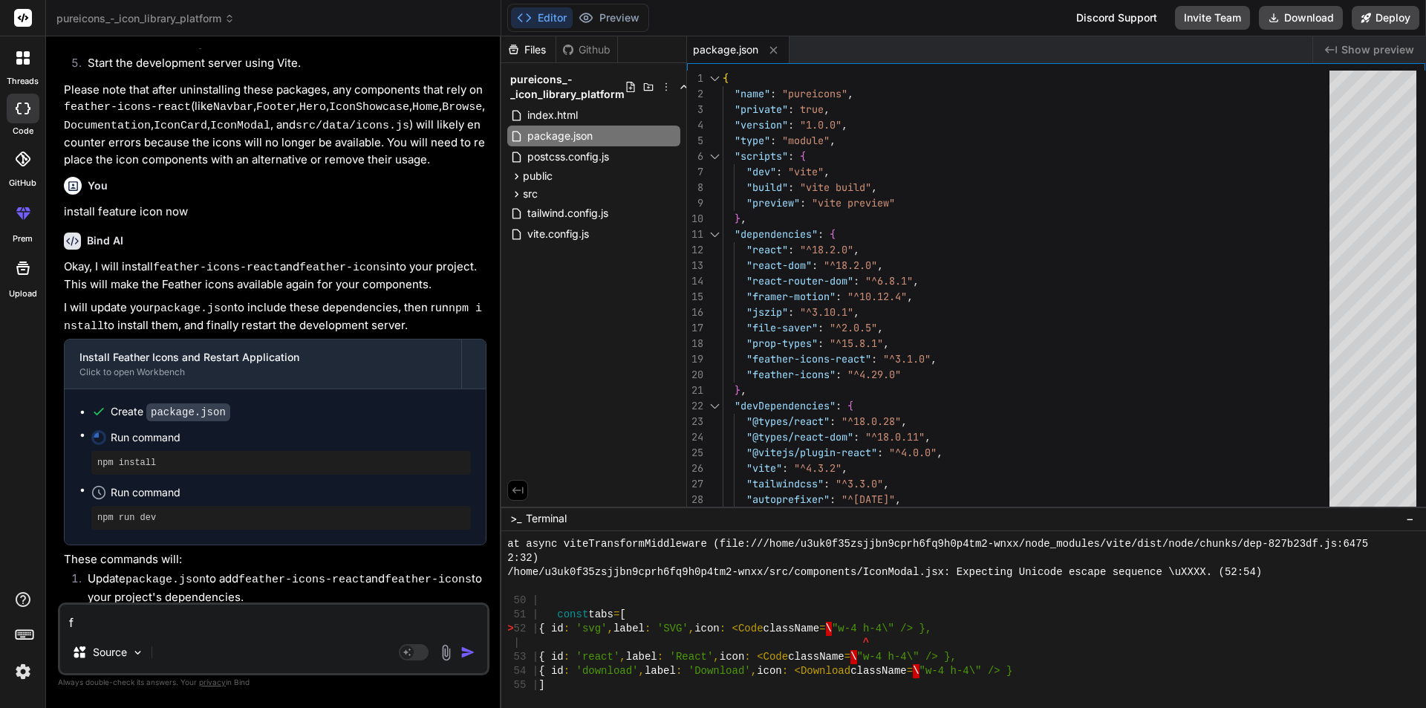
type textarea "x"
type textarea "fix"
type textarea "x"
type textarea "fix"
type textarea "x"
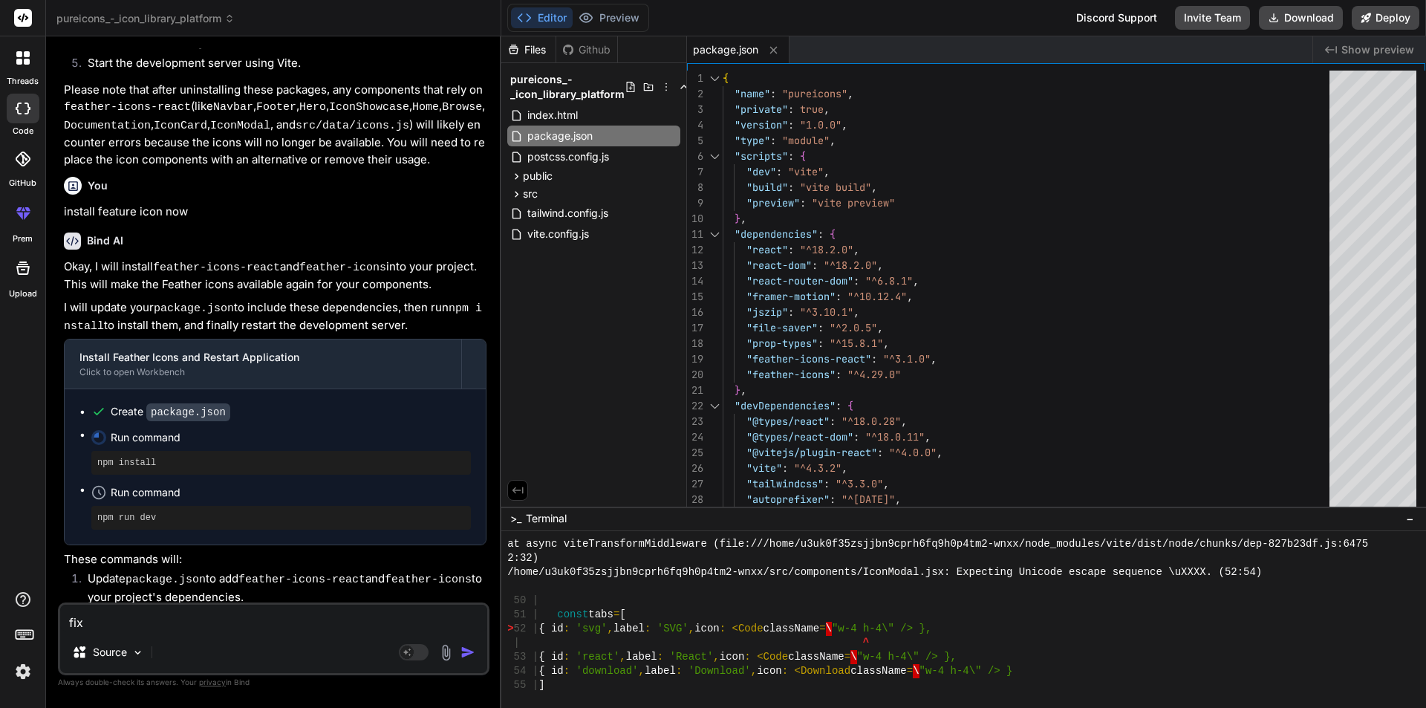
type textarea "fix e"
type textarea "x"
type textarea "fix er"
type textarea "x"
type textarea "fix err"
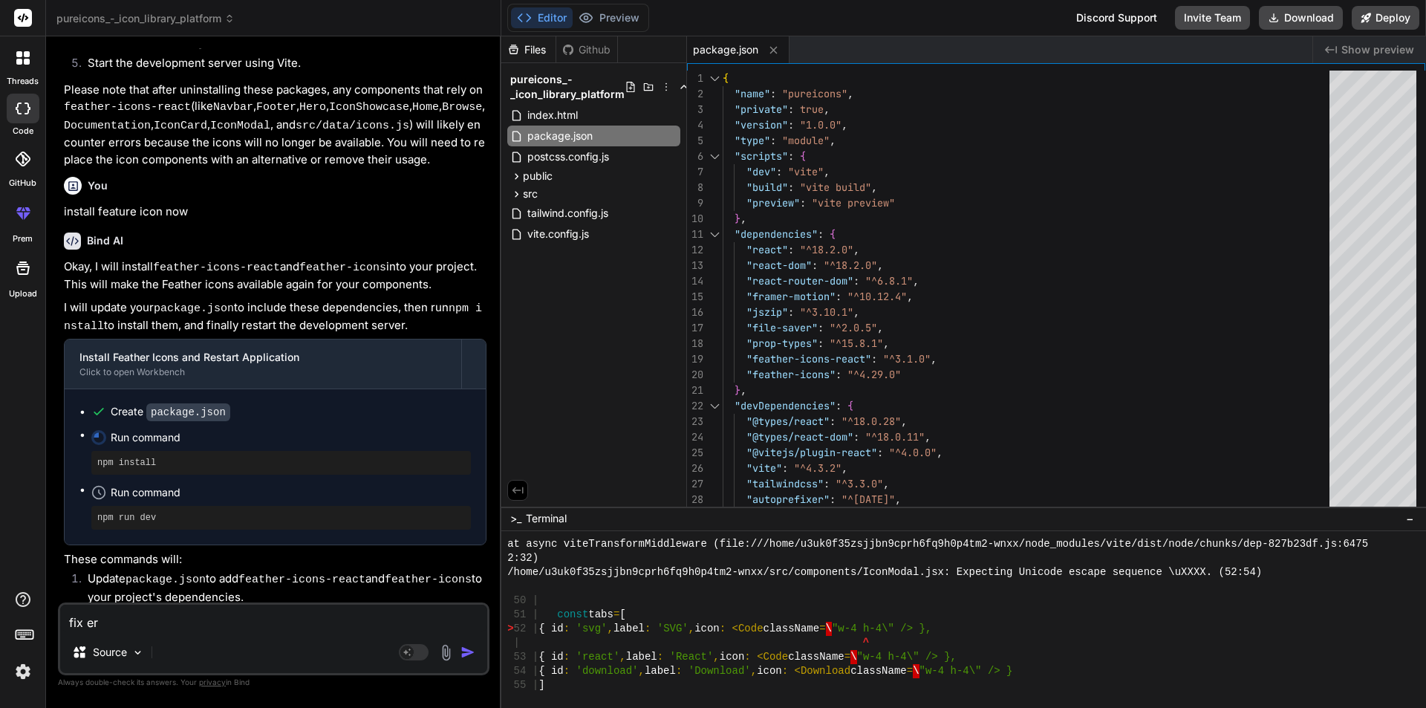
type textarea "x"
type textarea "fix erro"
type textarea "x"
type textarea "fix error"
type textarea "x"
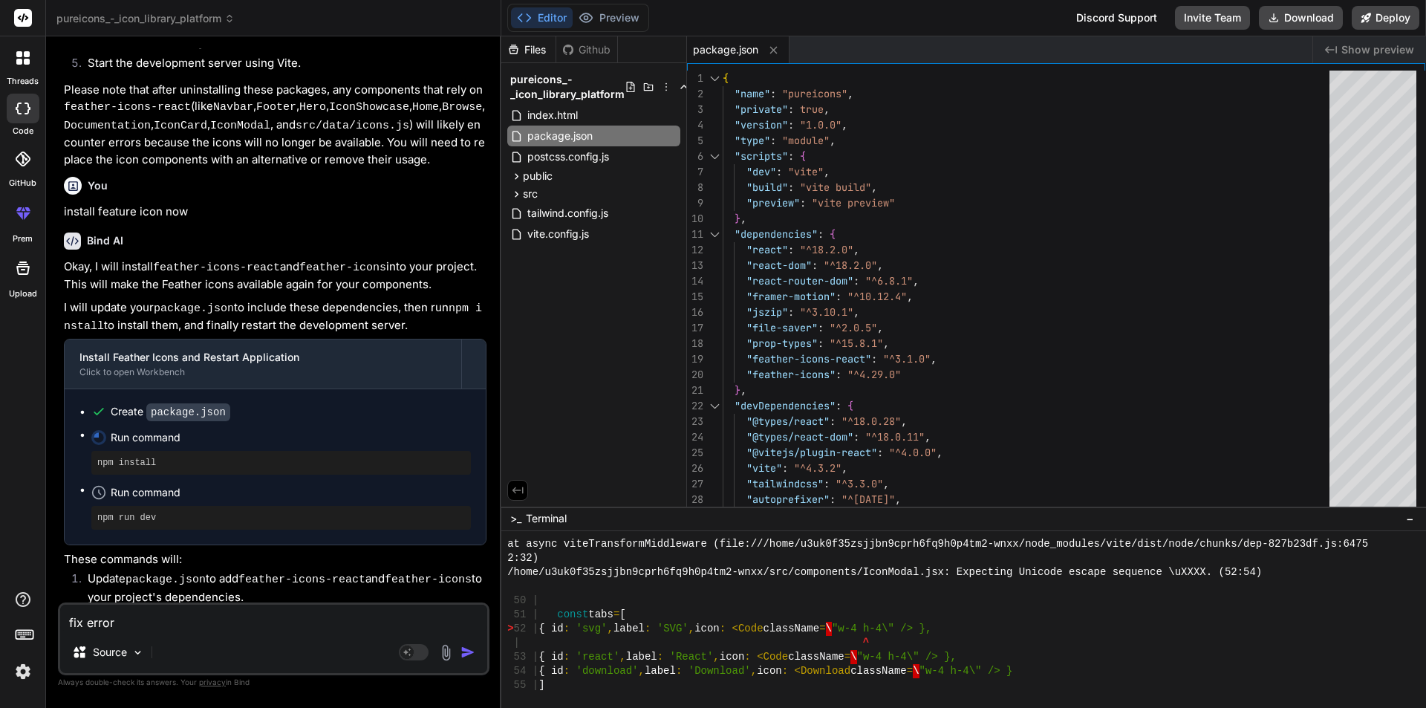
type textarea "fix errors"
type textarea "x"
type textarea "fix errors"
type textarea "x"
type textarea "fix errors i"
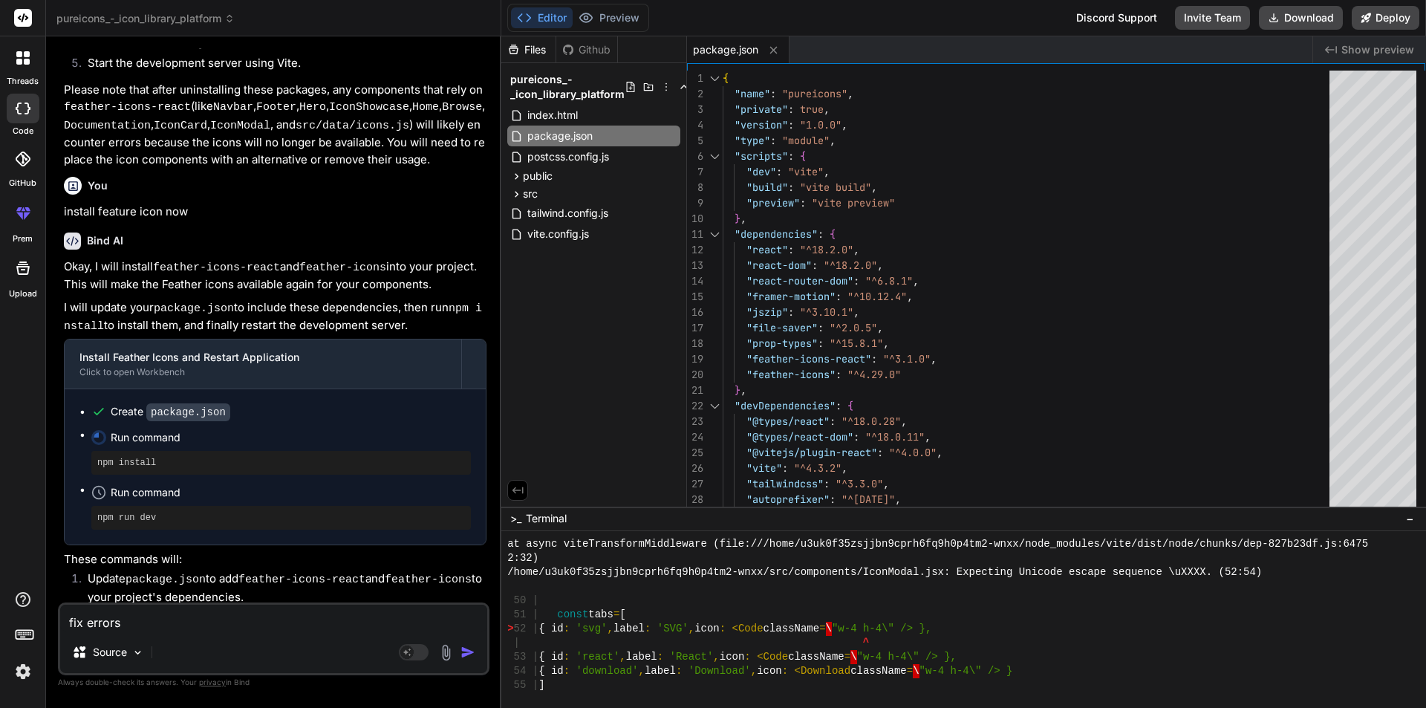
type textarea "x"
type textarea "fix errors in"
type textarea "x"
type textarea "fix errors in"
type textarea "x"
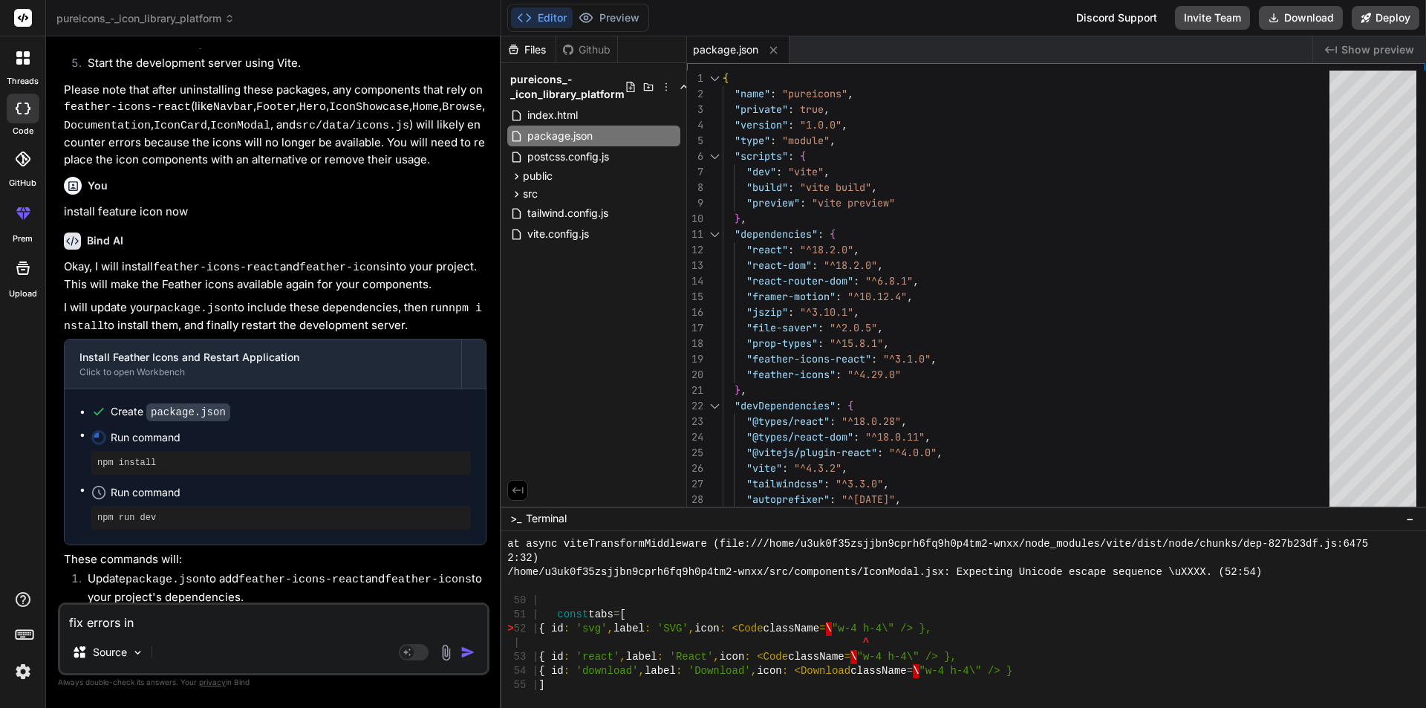
type textarea "fix errors in i"
type textarea "x"
type textarea "fix errors in ic"
type textarea "x"
type textarea "fix errors in ico"
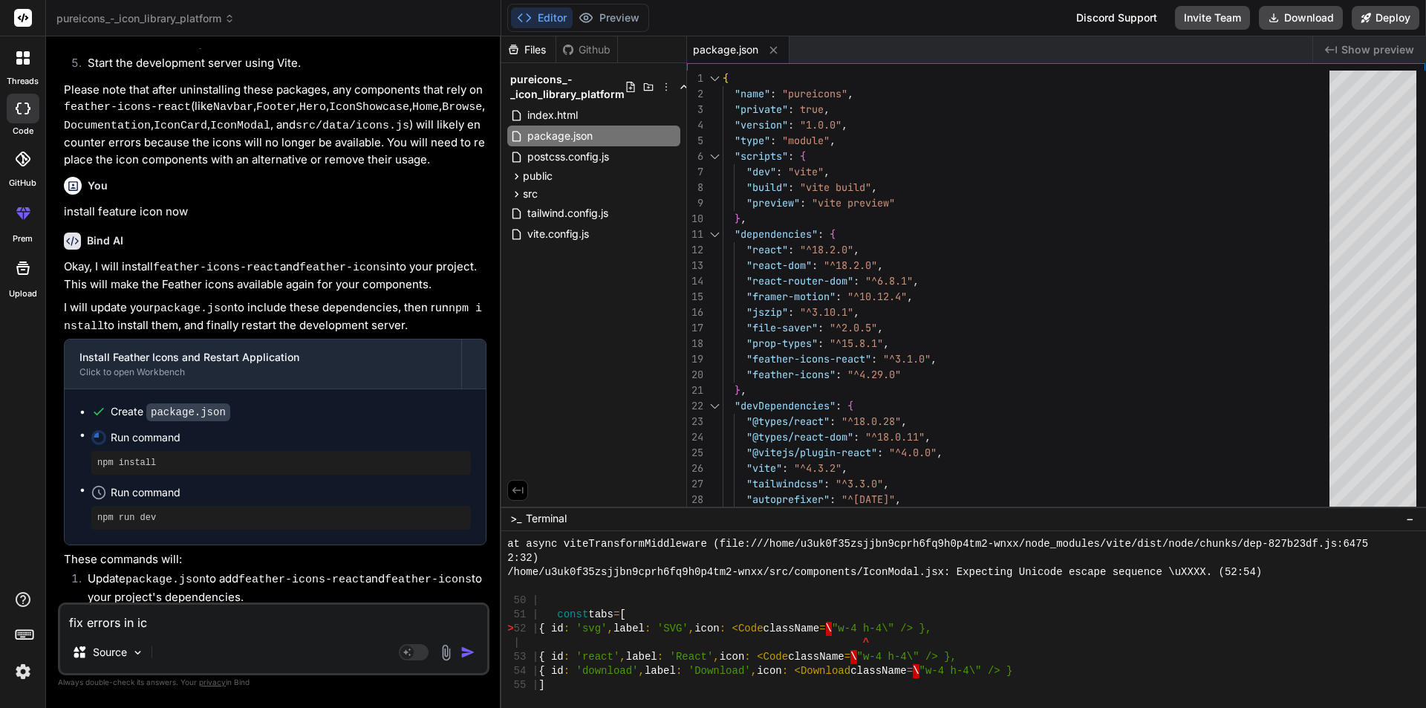
type textarea "x"
type textarea "fix errors in icon"
type textarea "x"
type textarea "fix errors in icon"
type textarea "x"
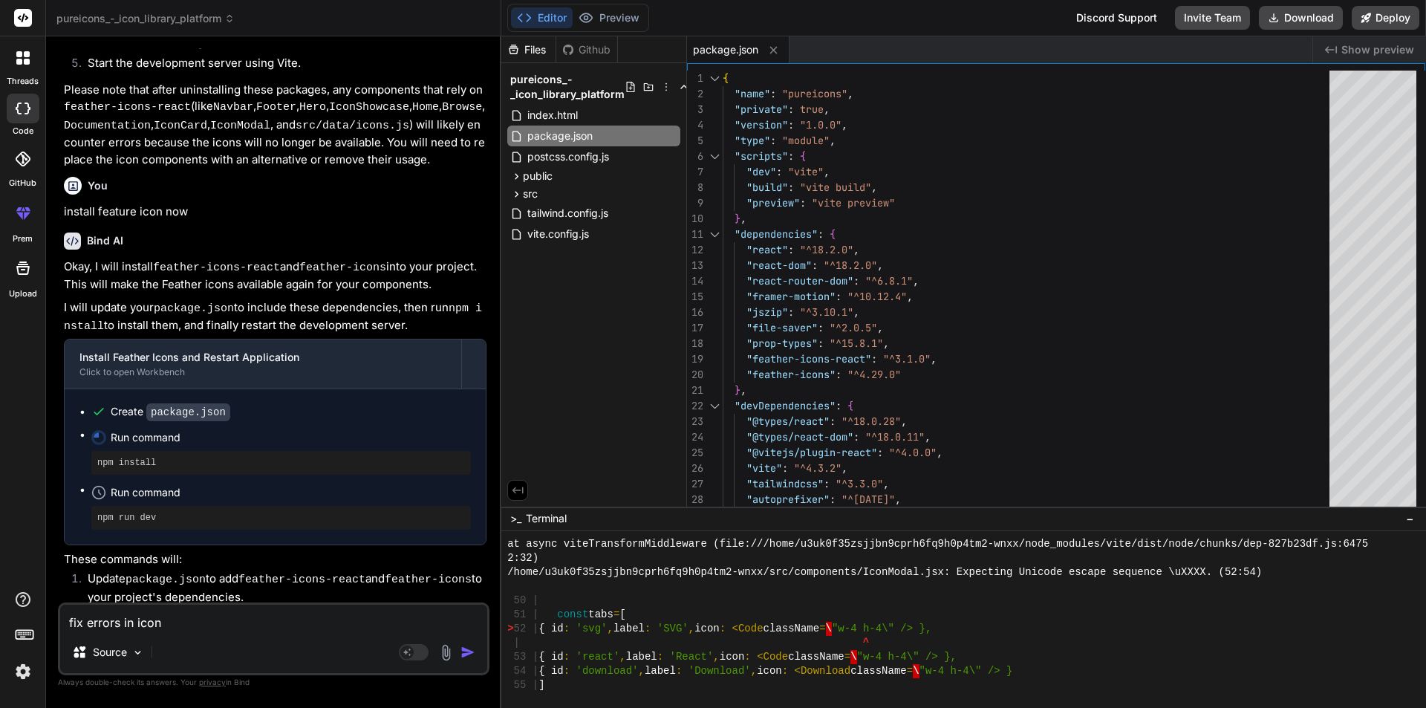
type textarea "fix errors in icon m"
type textarea "x"
type textarea "fix errors in icon mo"
type textarea "x"
type textarea "fix errors in icon mod"
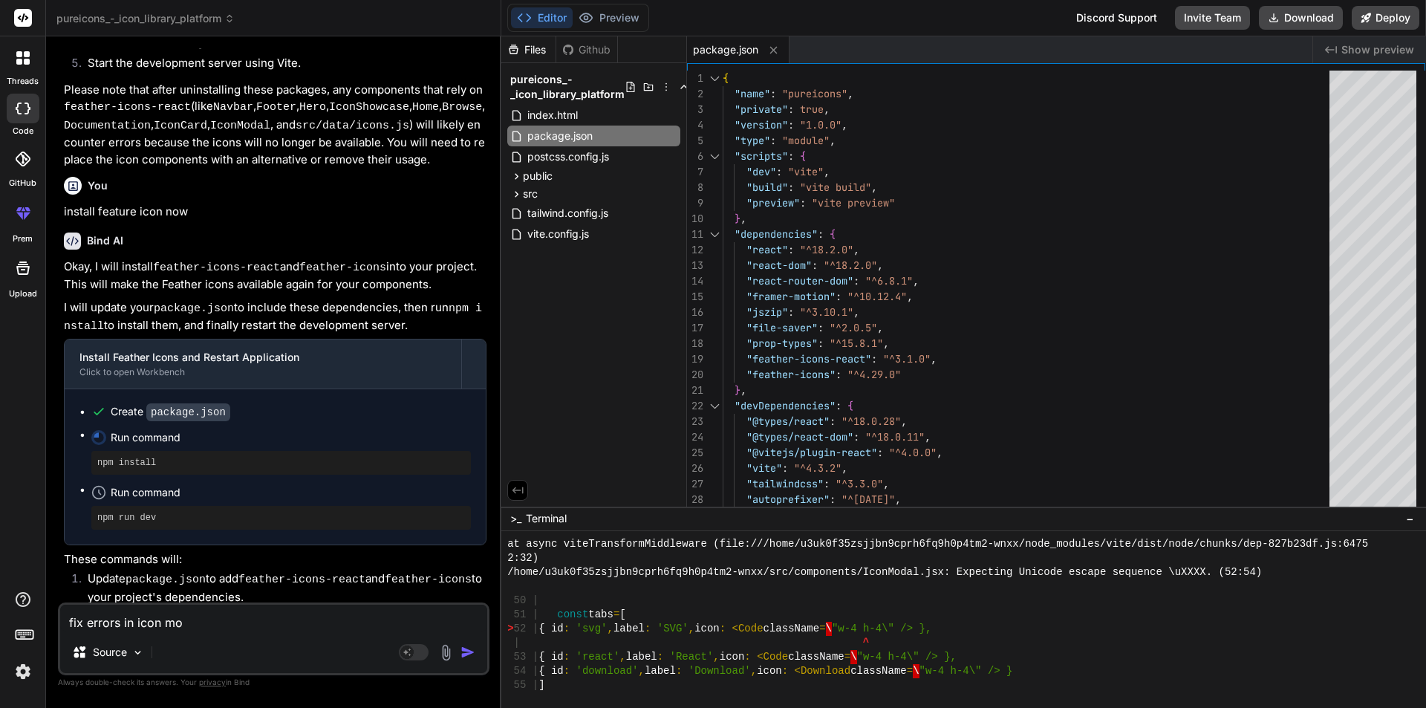
type textarea "x"
type textarea "fix errors in icon moda"
type textarea "x"
type textarea "fix errors in icon modal"
type textarea "x"
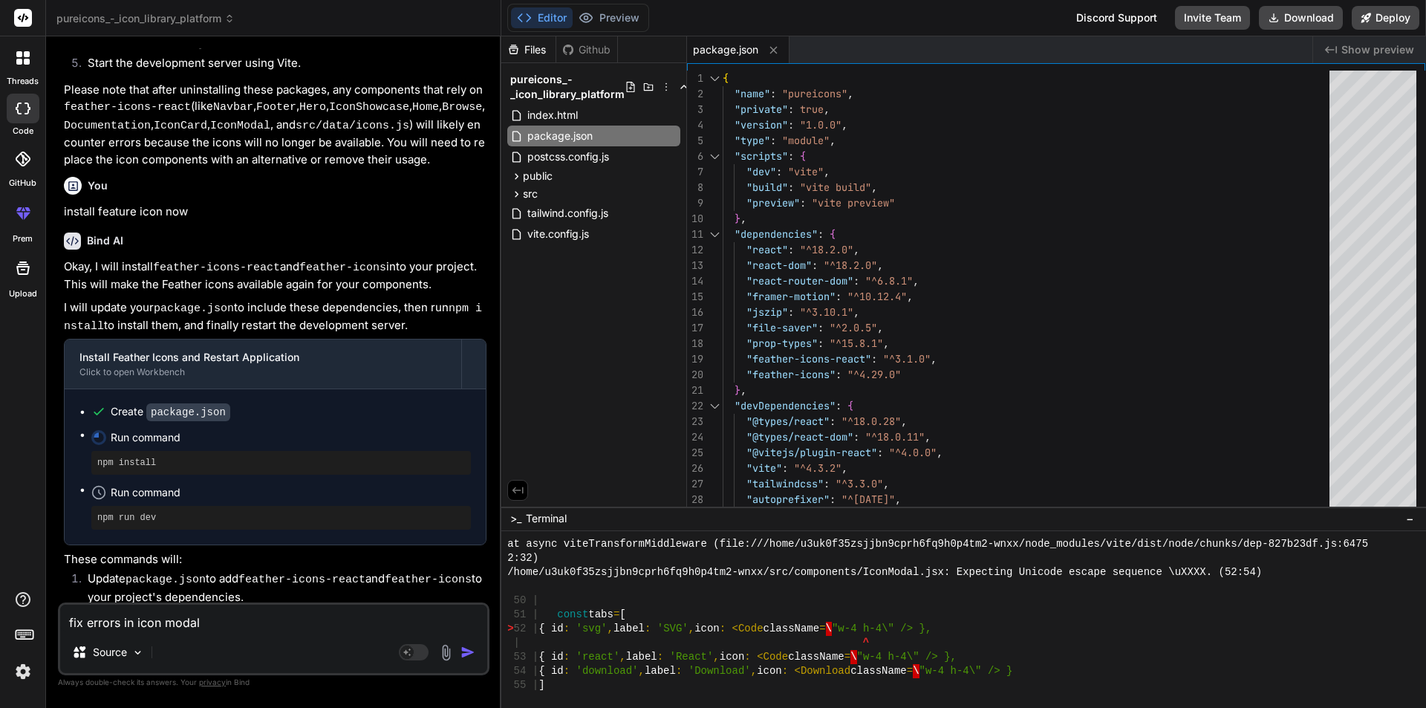
type textarea "fix errors in icon modals"
type textarea "x"
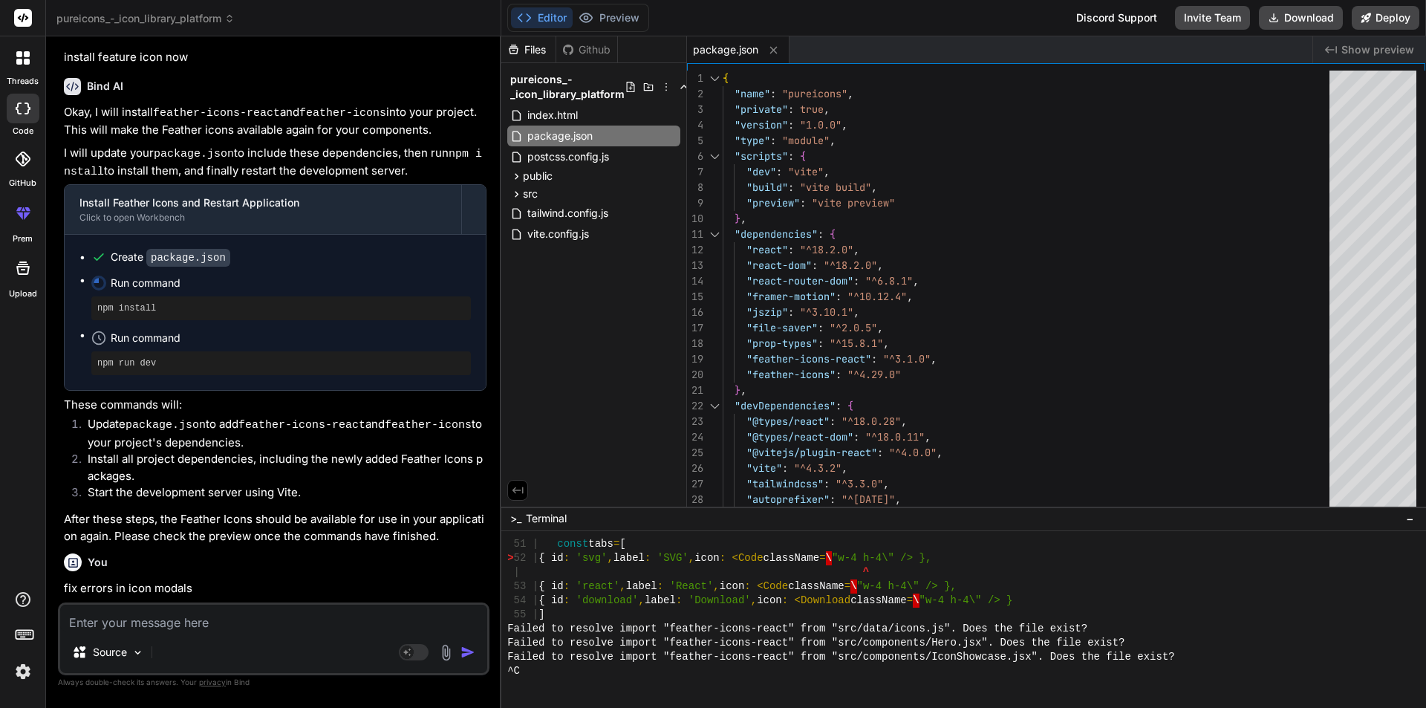
scroll to position [2878, 0]
click at [640, 683] on div at bounding box center [956, 685] width 898 height 14
click at [561, 686] on div at bounding box center [956, 685] width 898 height 14
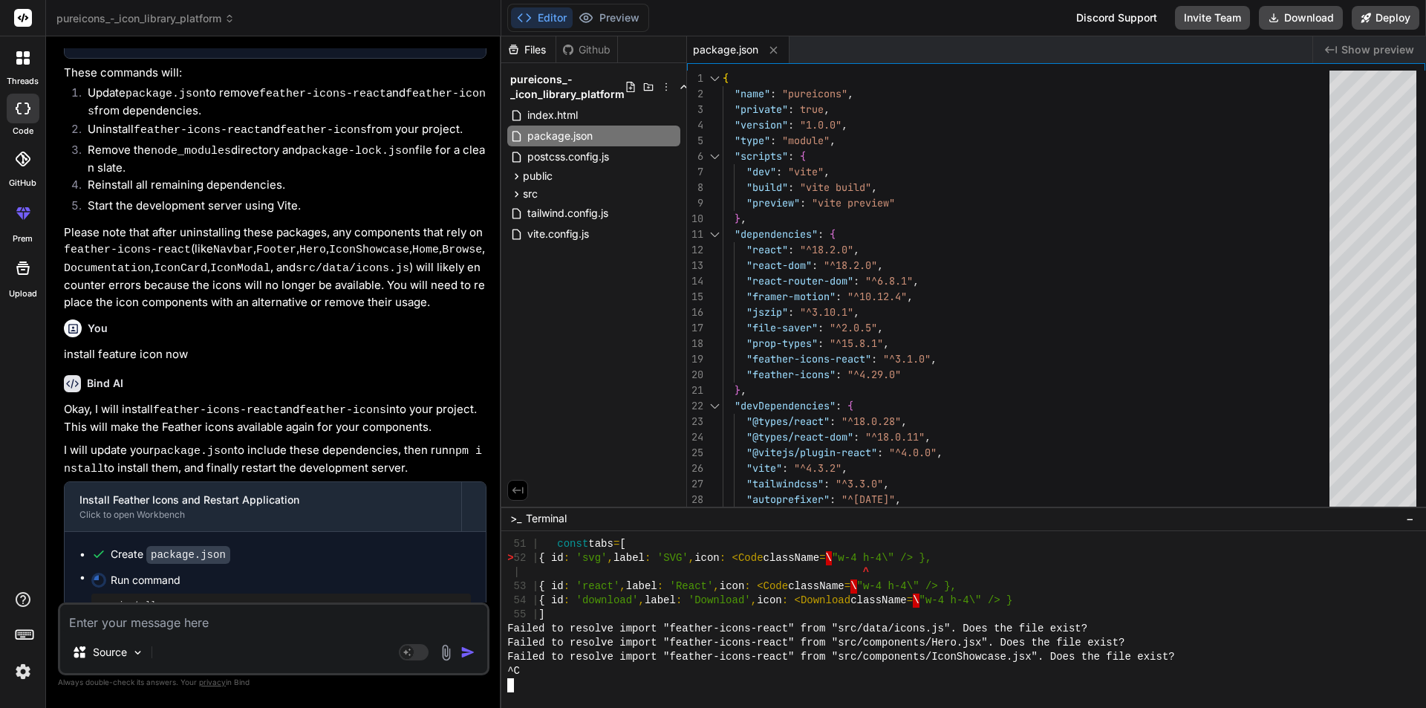
scroll to position [5113, 0]
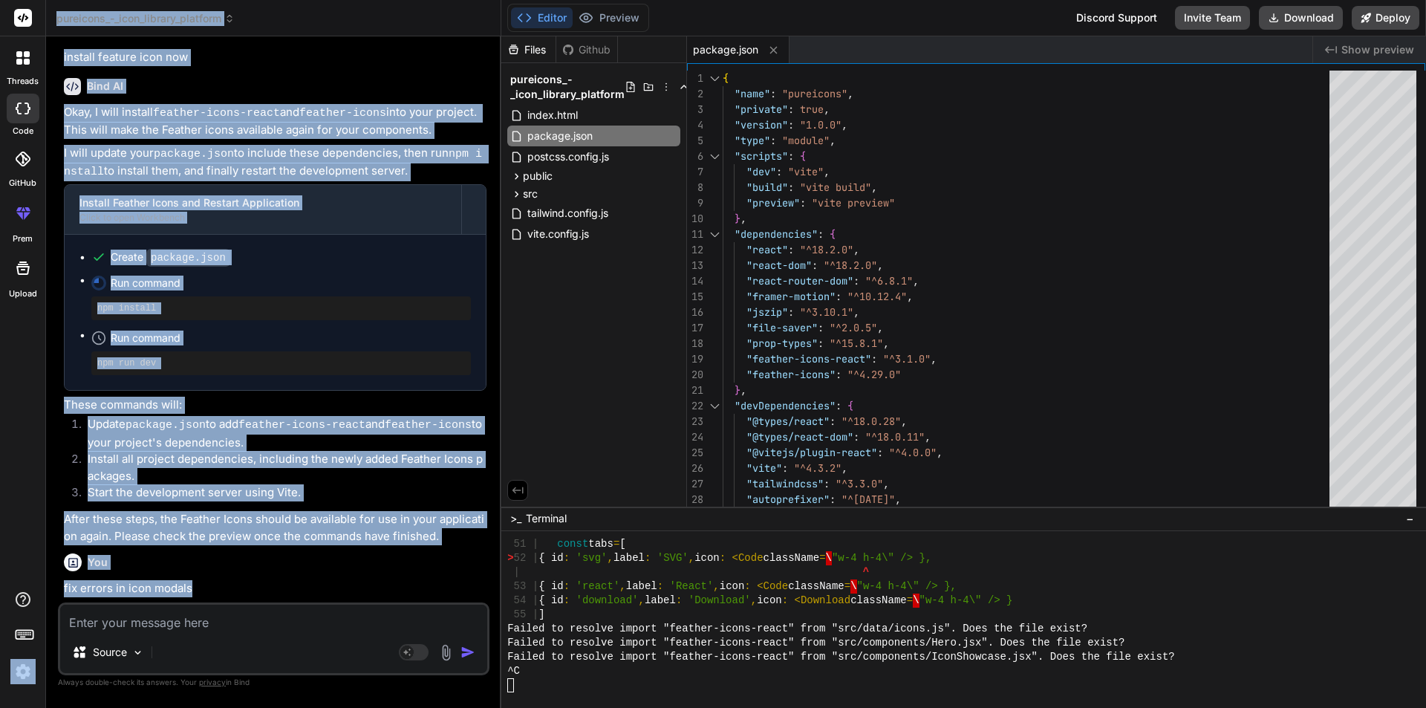
drag, startPoint x: 195, startPoint y: 487, endPoint x: 45, endPoint y: 488, distance: 149.2
click at [45, 488] on div "threads code GitHub prem Upload pureicons_-_icon_library_platform Created with …" at bounding box center [713, 354] width 1426 height 708
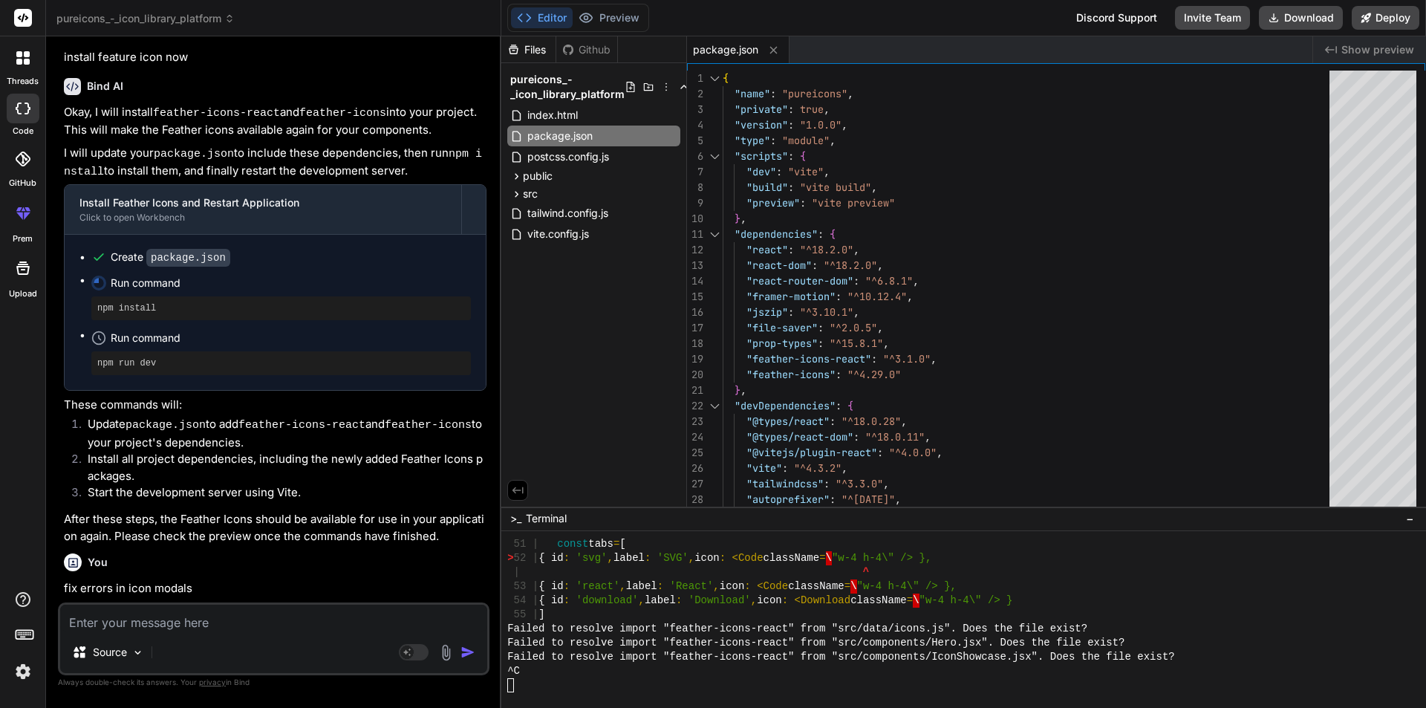
drag, startPoint x: 411, startPoint y: 500, endPoint x: 388, endPoint y: 500, distance: 22.3
click at [409, 597] on div "Bind AI ‌ ‌ ‌ ‌" at bounding box center [275, 649] width 422 height 105
drag, startPoint x: 58, startPoint y: 486, endPoint x: 209, endPoint y: 479, distance: 150.9
click at [209, 479] on div "You run Bind AI Okay, I'll run the application. Given the persistent issues wit…" at bounding box center [273, 377] width 431 height 659
copy p "fix errors in icon modals"
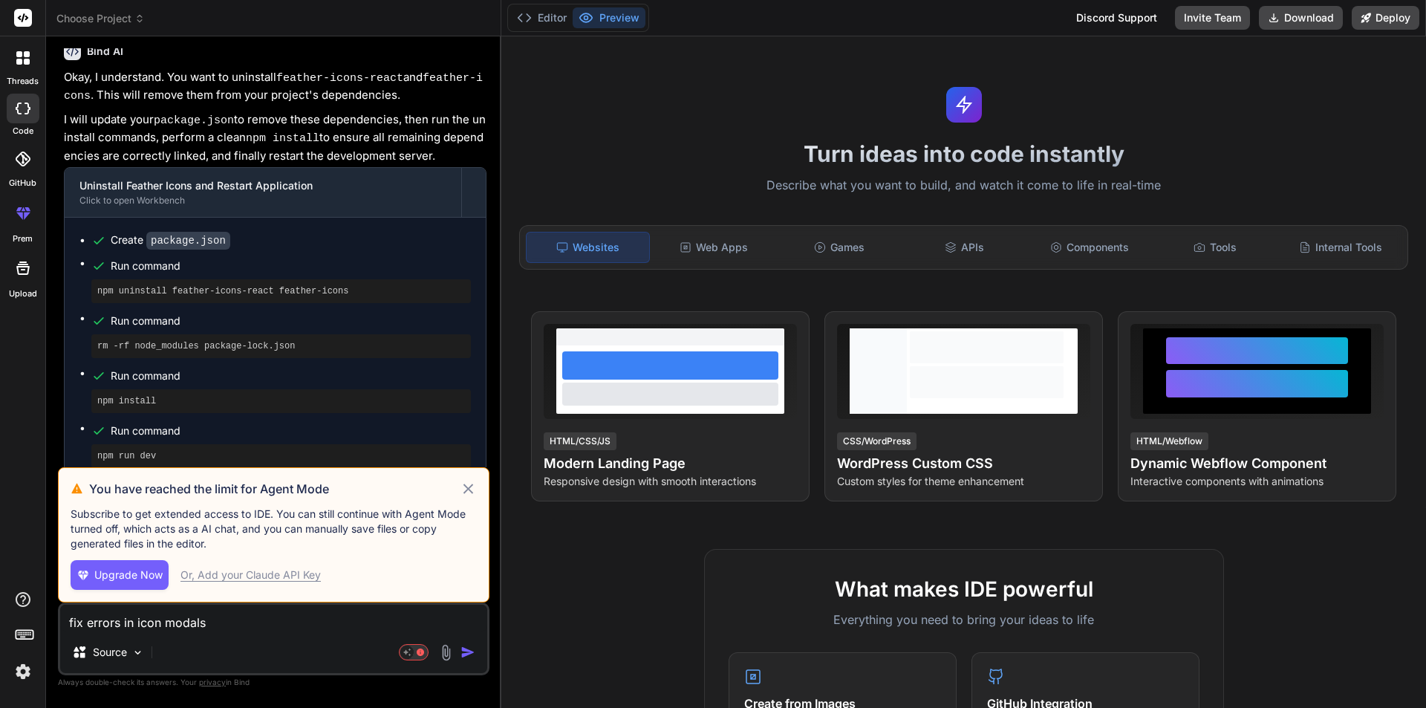
scroll to position [2095, 0]
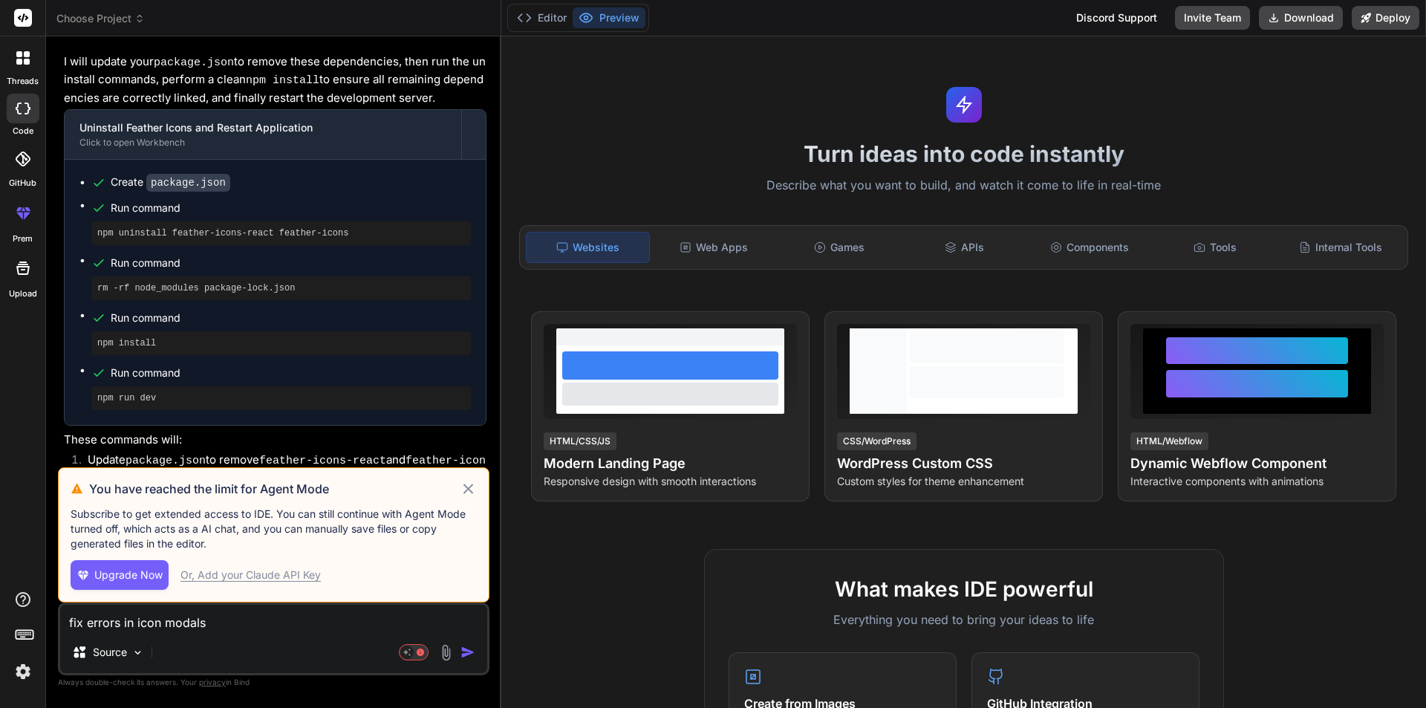
click at [469, 481] on icon at bounding box center [468, 489] width 17 height 18
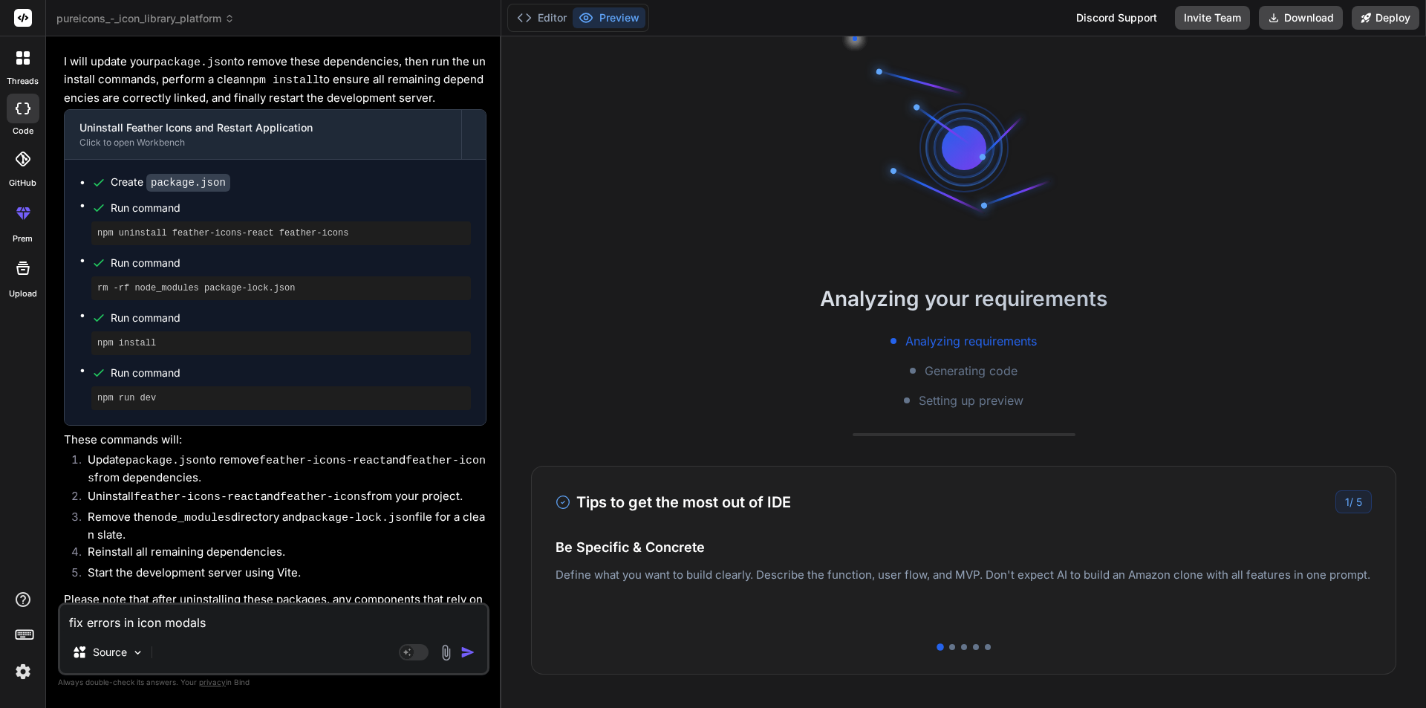
click at [470, 647] on img "button" at bounding box center [467, 651] width 15 height 15
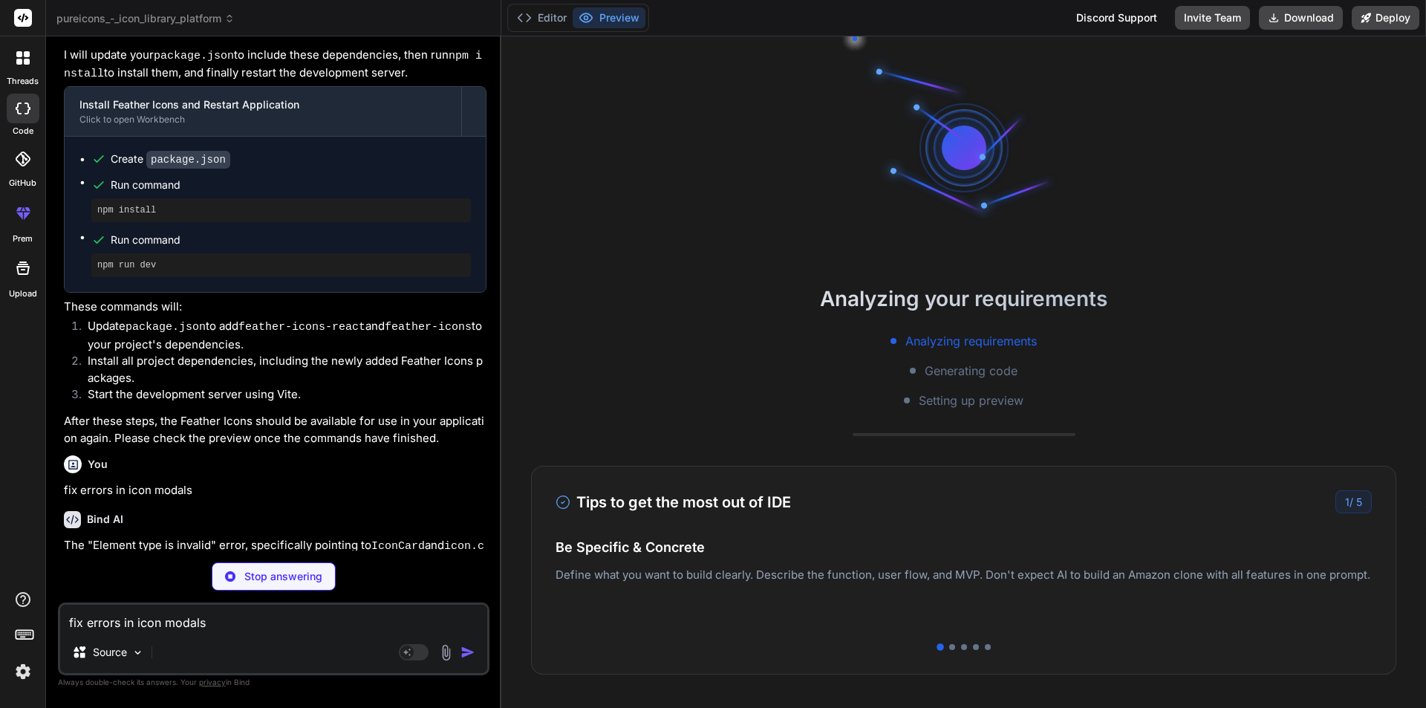
scroll to position [3208, 0]
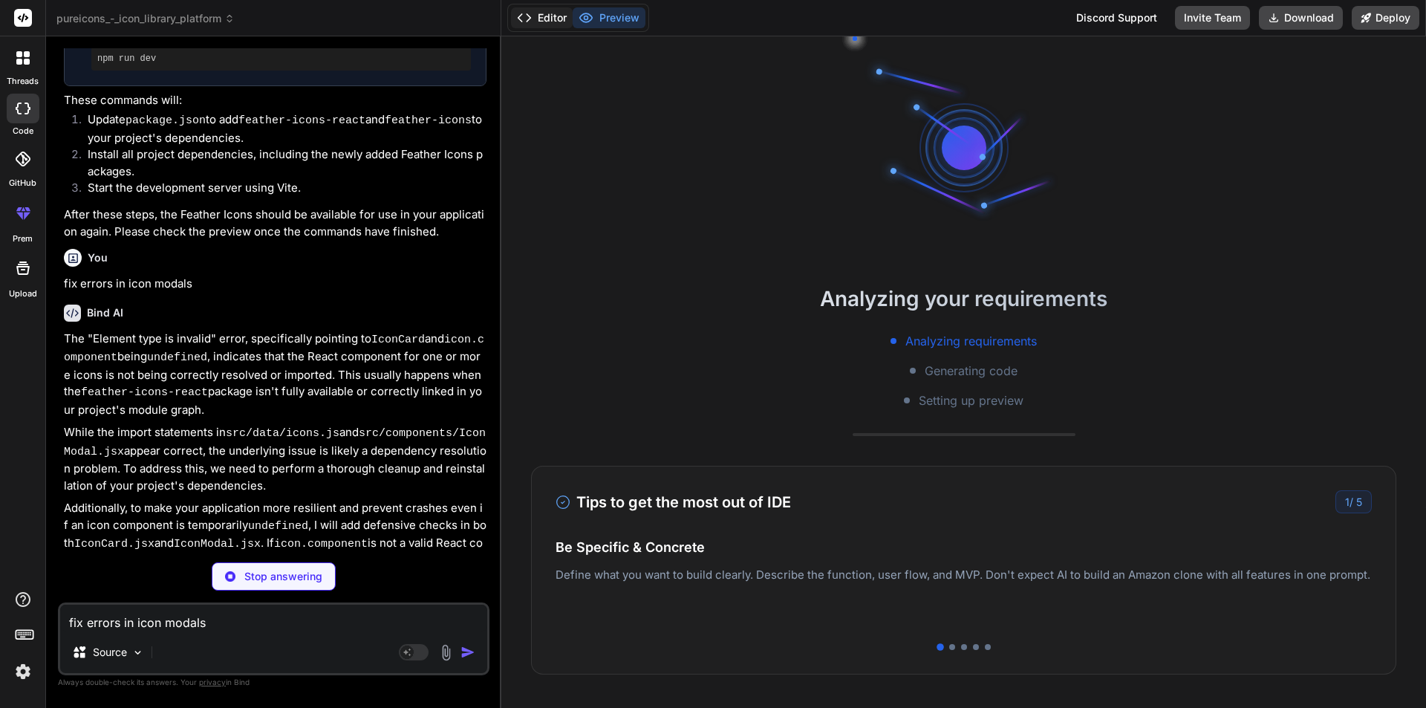
click at [549, 24] on button "Editor" at bounding box center [542, 17] width 62 height 21
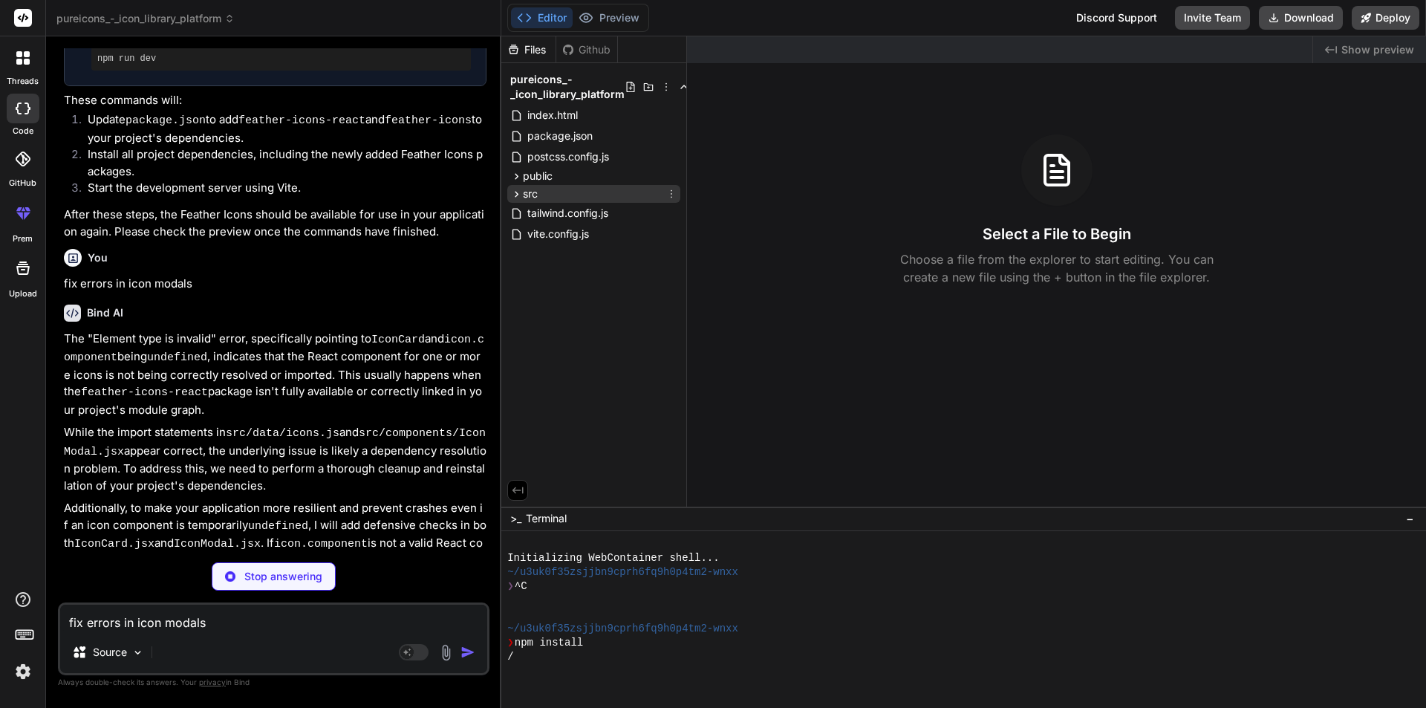
click at [546, 195] on div "src" at bounding box center [593, 194] width 173 height 18
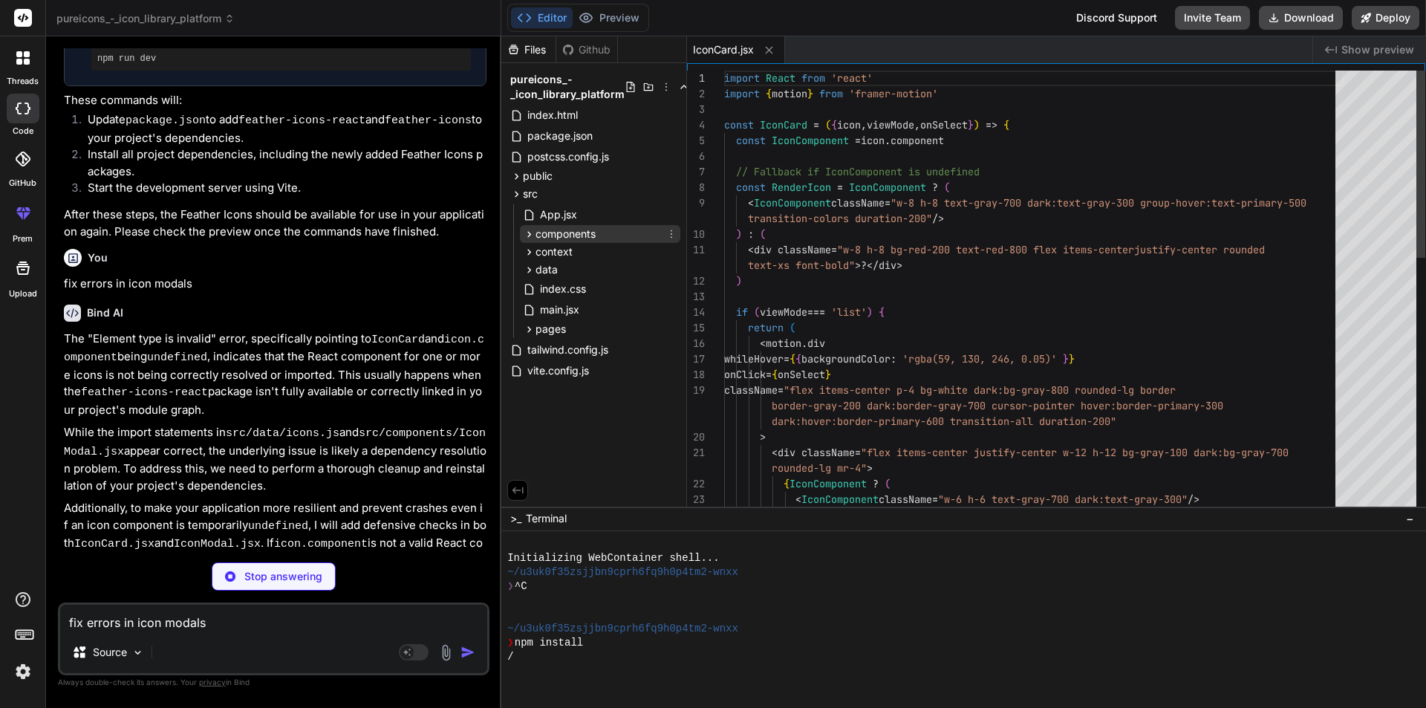
click at [566, 232] on span "components" at bounding box center [565, 233] width 60 height 15
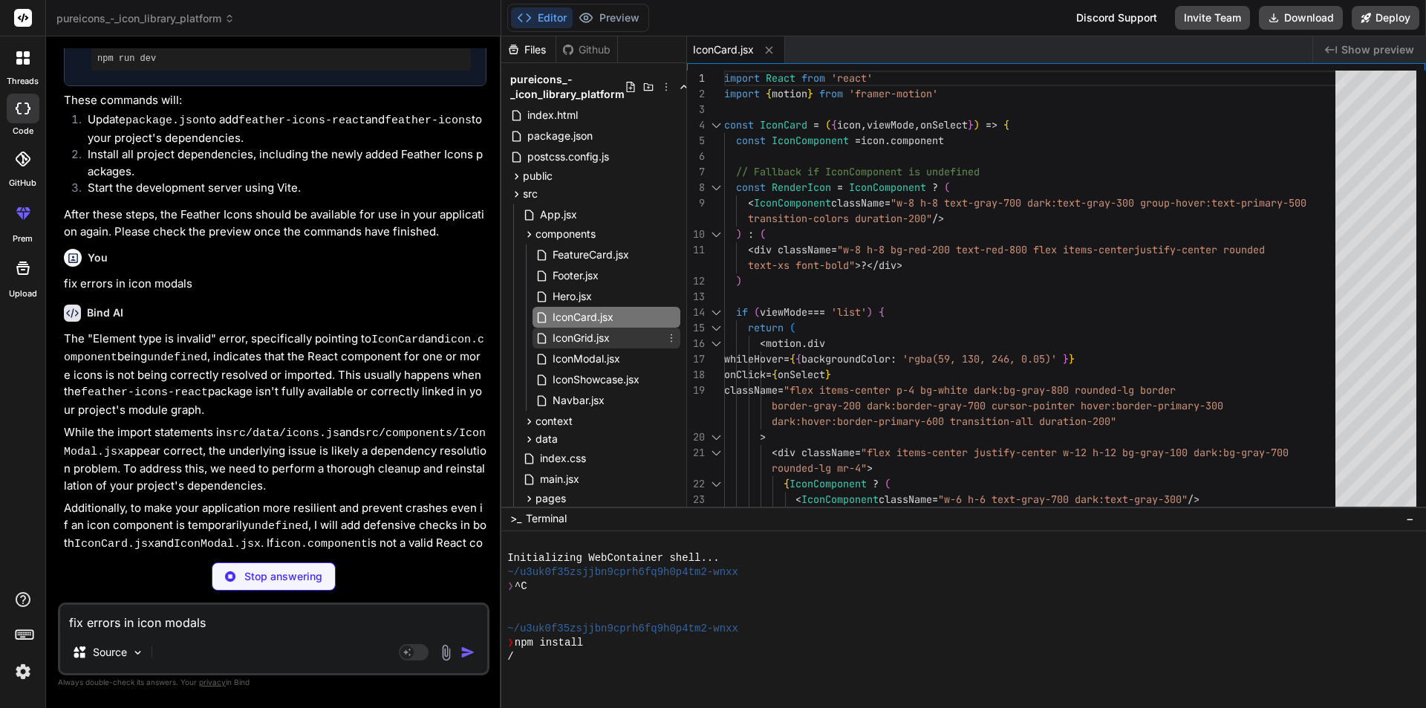
type textarea "x"
click at [599, 344] on span "IconGrid.jsx" at bounding box center [581, 338] width 60 height 18
type textarea "export default IconGrid"
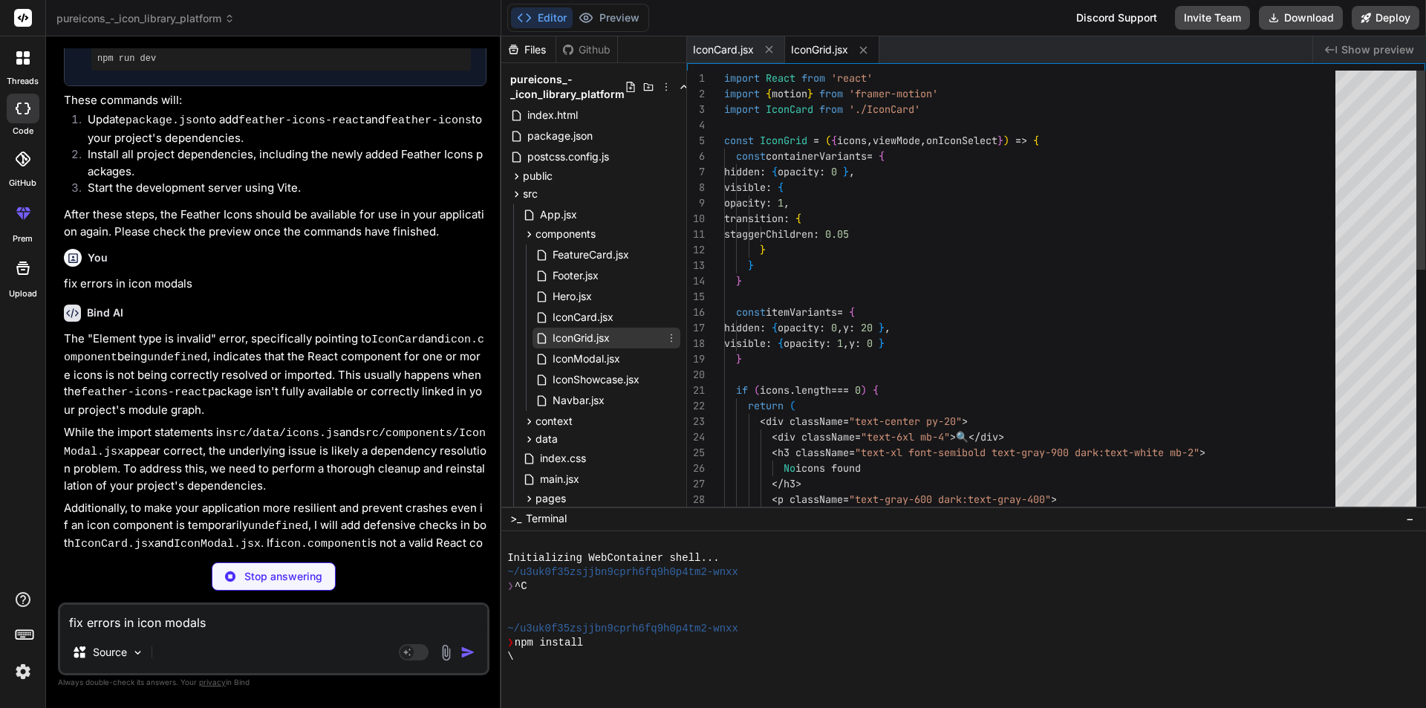
type textarea "x"
click at [602, 358] on span "IconModal.jsx" at bounding box center [586, 359] width 71 height 18
type textarea "</div> </motion.div> </motion.div> </AnimatePresence> ) } export default IconMo…"
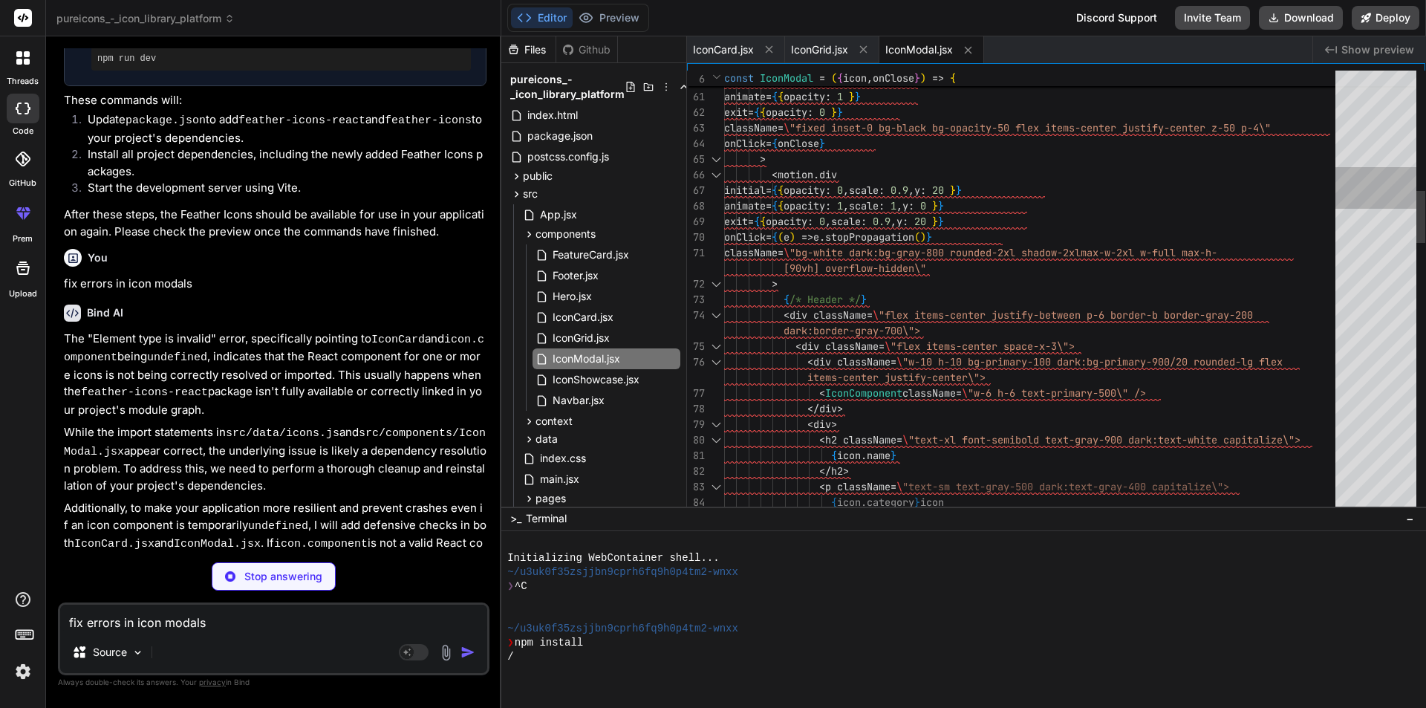
click at [1387, 189] on div at bounding box center [1375, 292] width 81 height 443
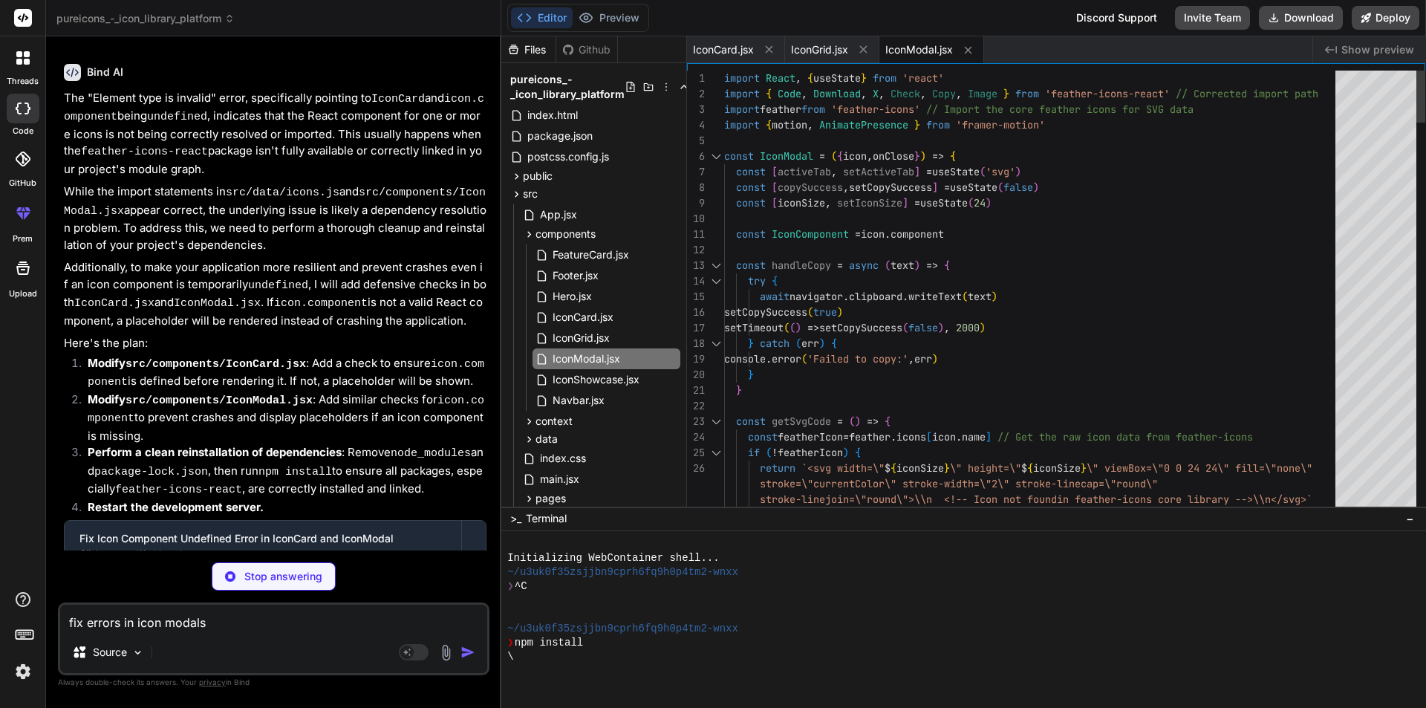
click at [1383, 76] on div at bounding box center [1375, 292] width 81 height 443
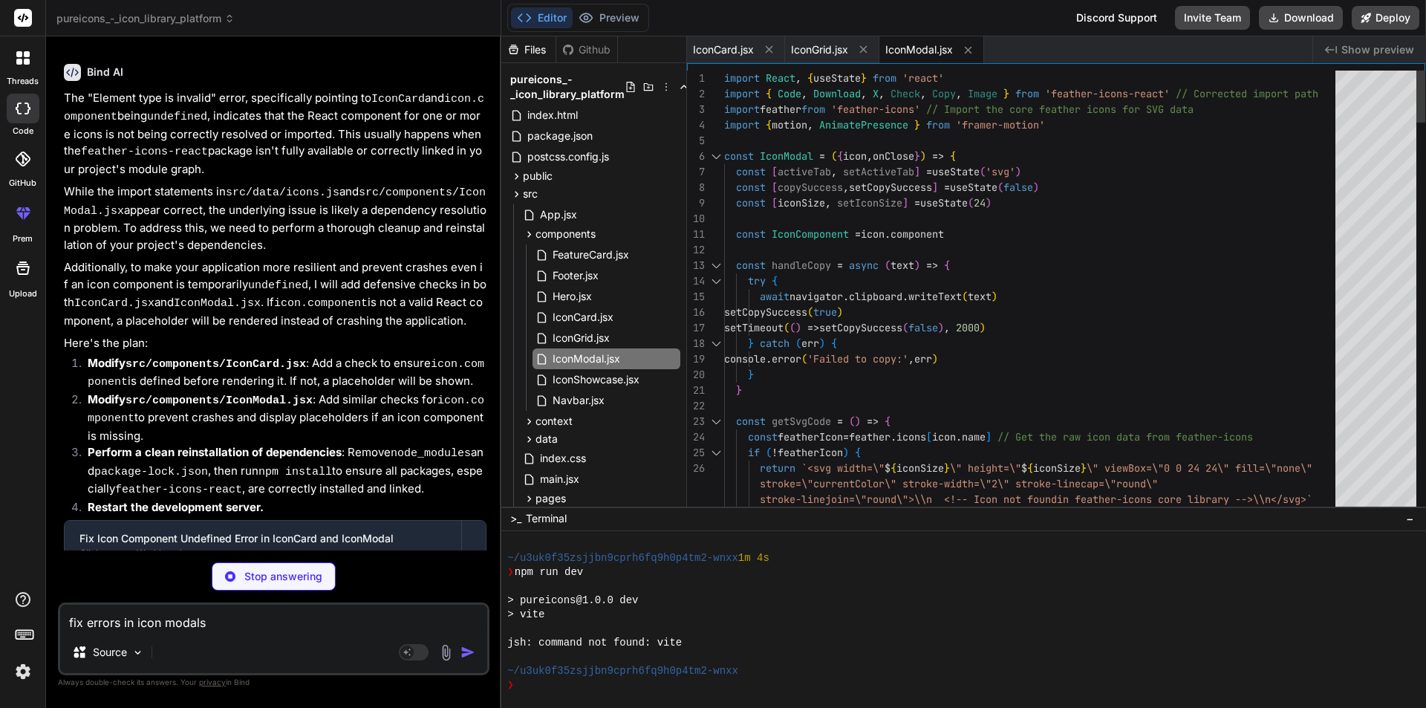
scroll to position [198, 0]
type textarea "x"
type textarea "</motion.div> </motion.div> </AnimatePresence> ) } export default IconModal"
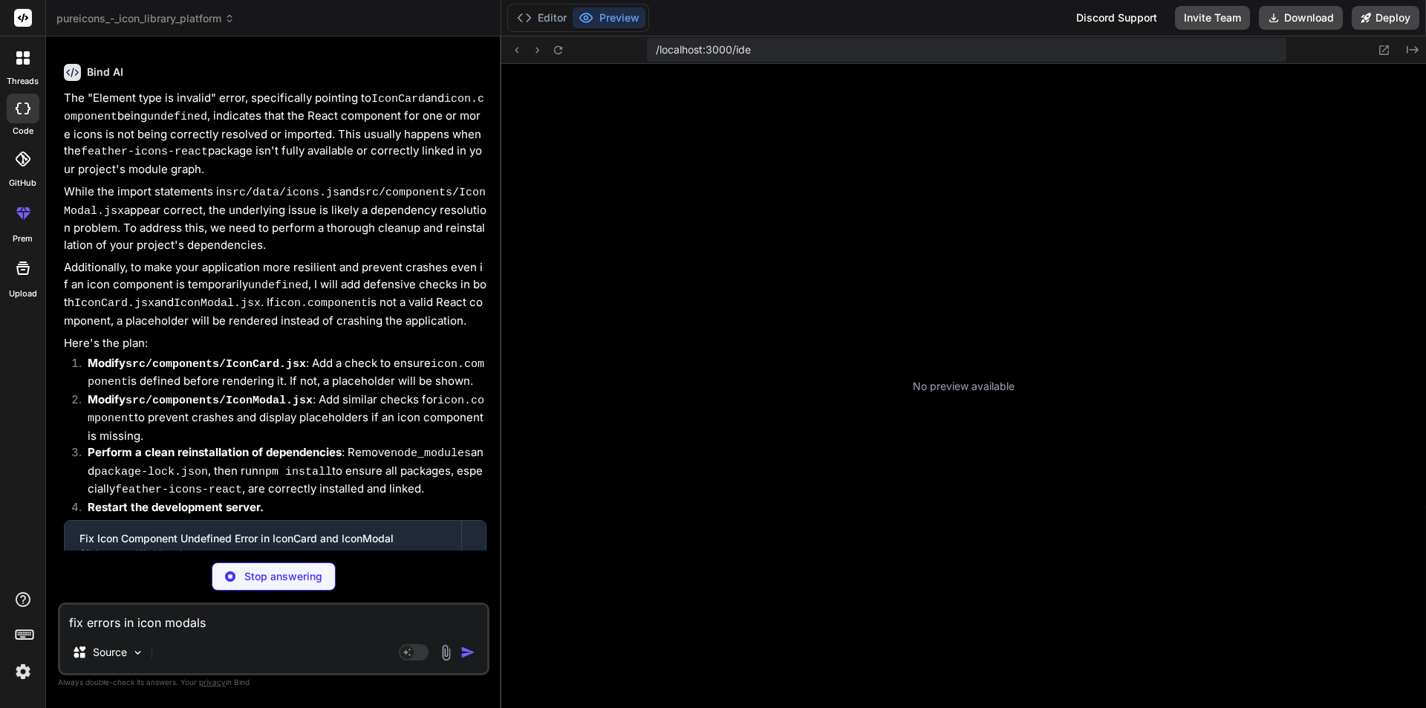
scroll to position [268, 0]
type textarea "x"
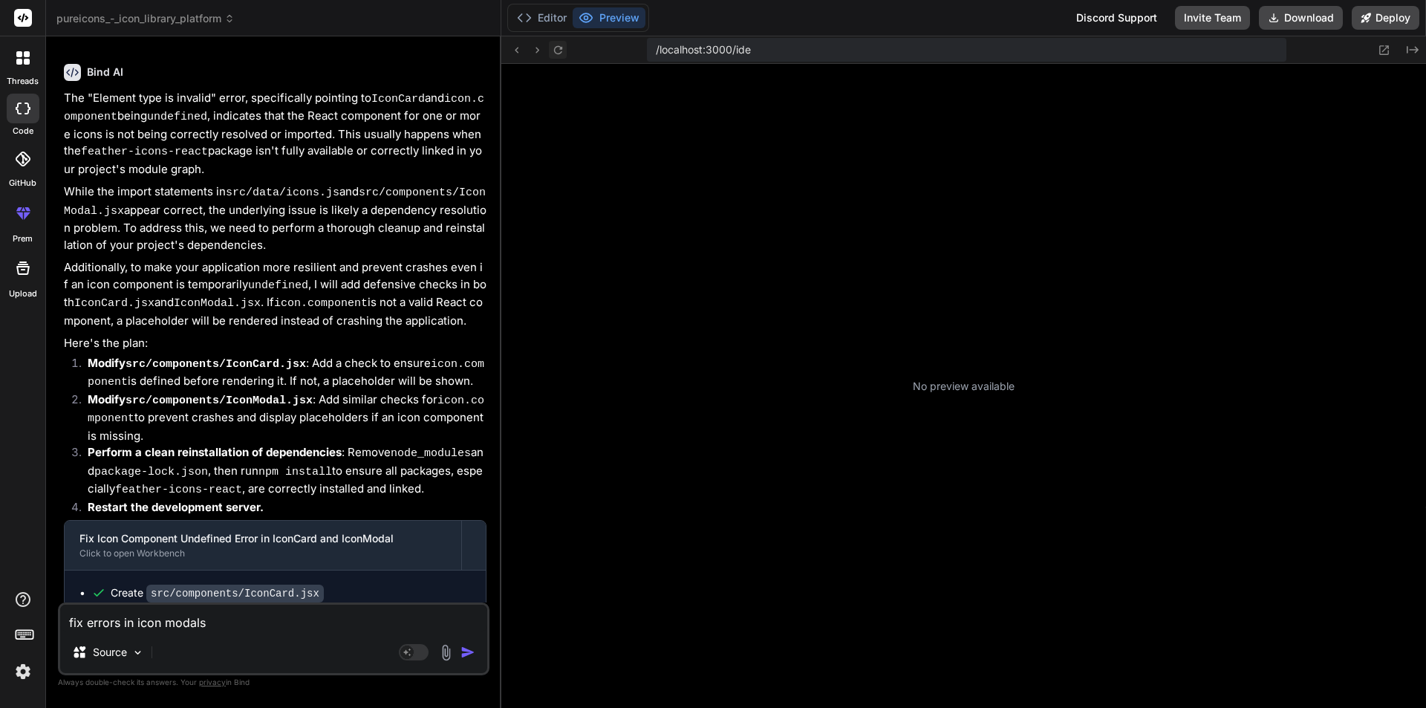
click at [557, 50] on icon at bounding box center [558, 50] width 13 height 13
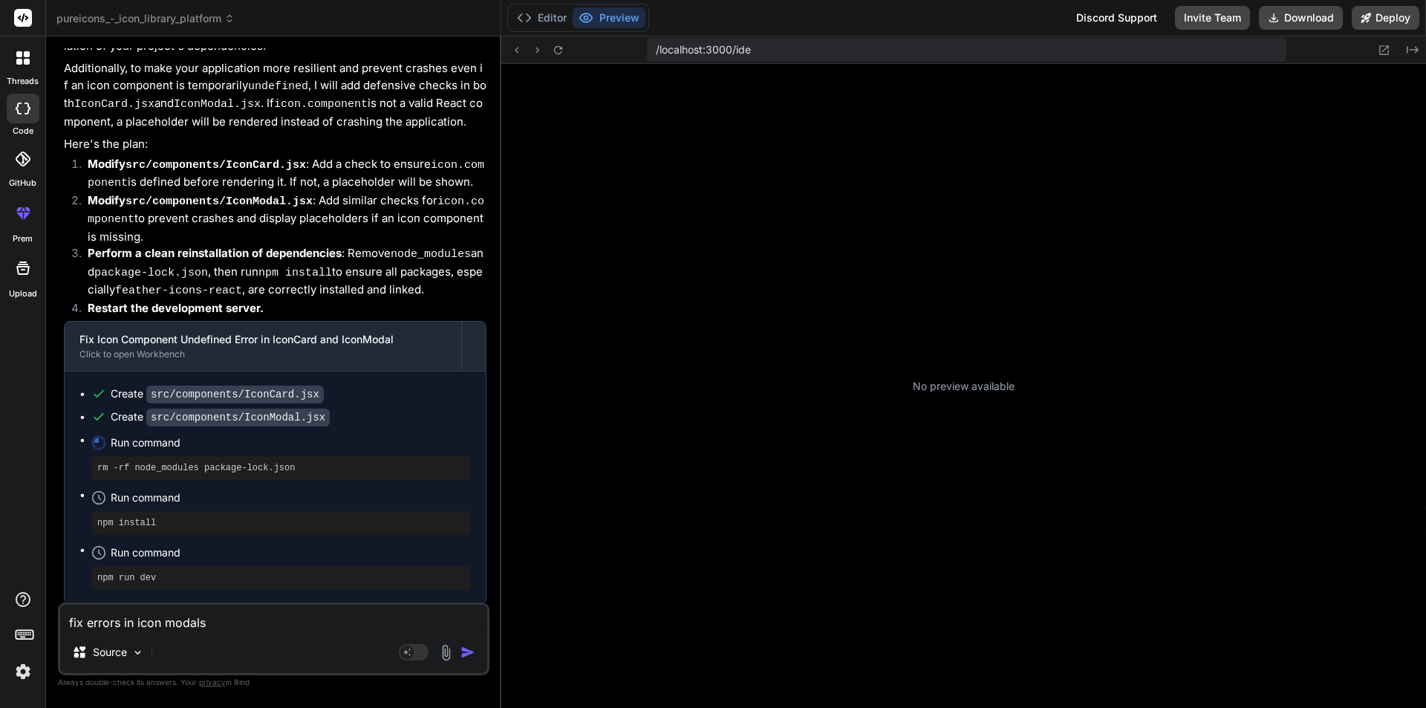
scroll to position [3767, 0]
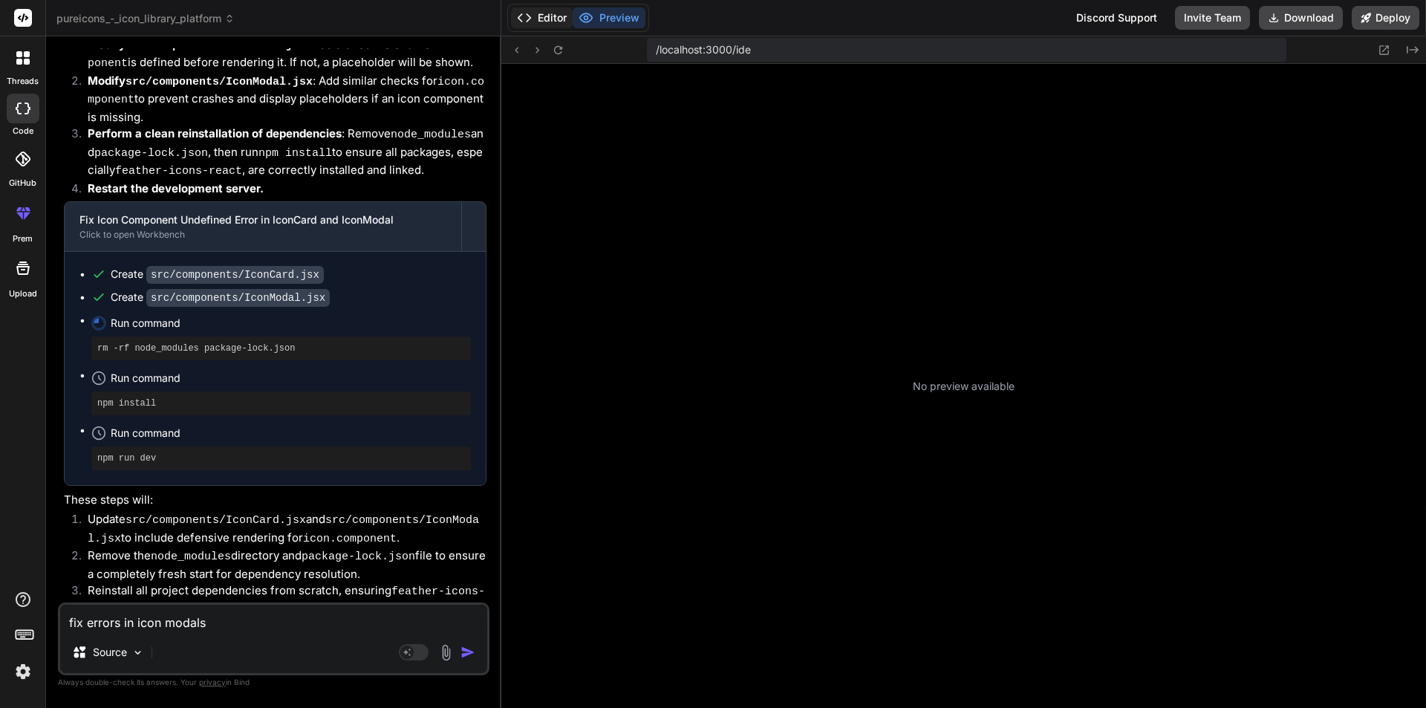
click at [552, 22] on button "Editor" at bounding box center [542, 17] width 62 height 21
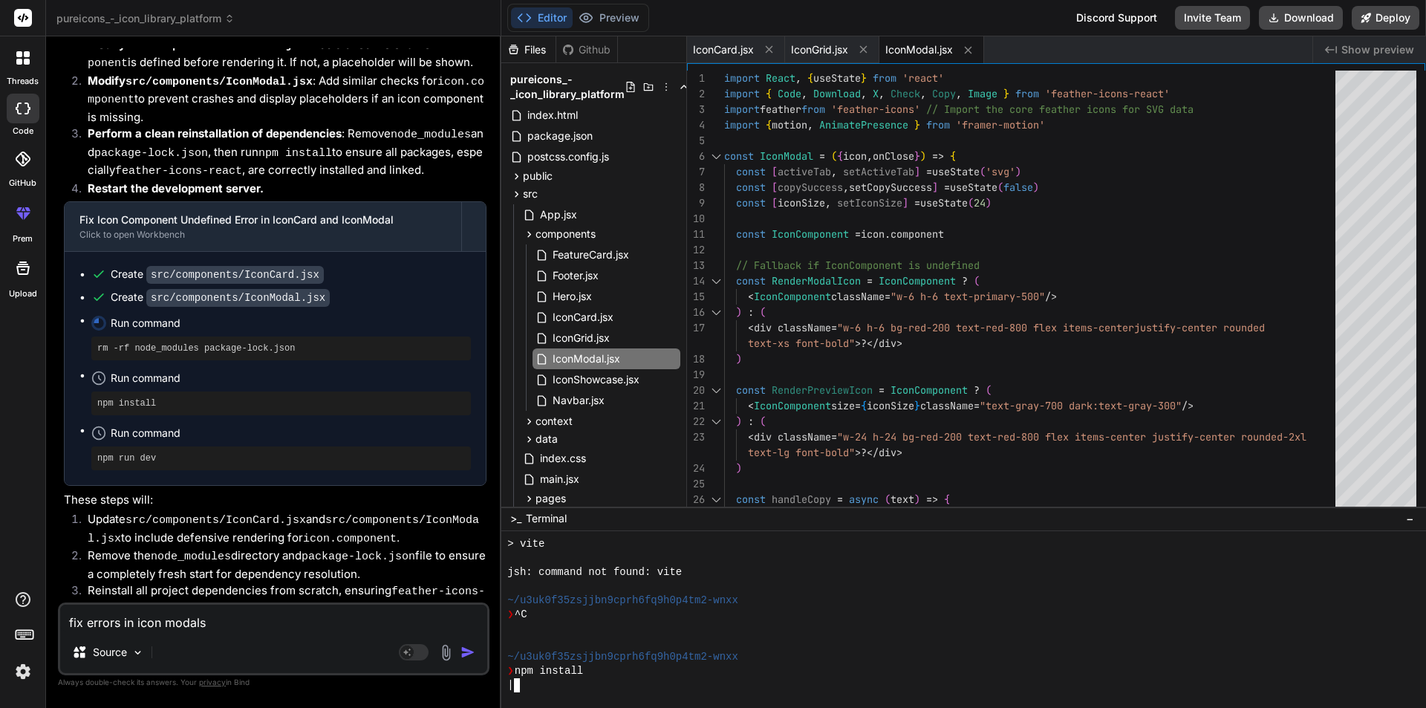
click at [576, 678] on div "|" at bounding box center [956, 685] width 898 height 14
click at [1372, 374] on div at bounding box center [1375, 292] width 81 height 443
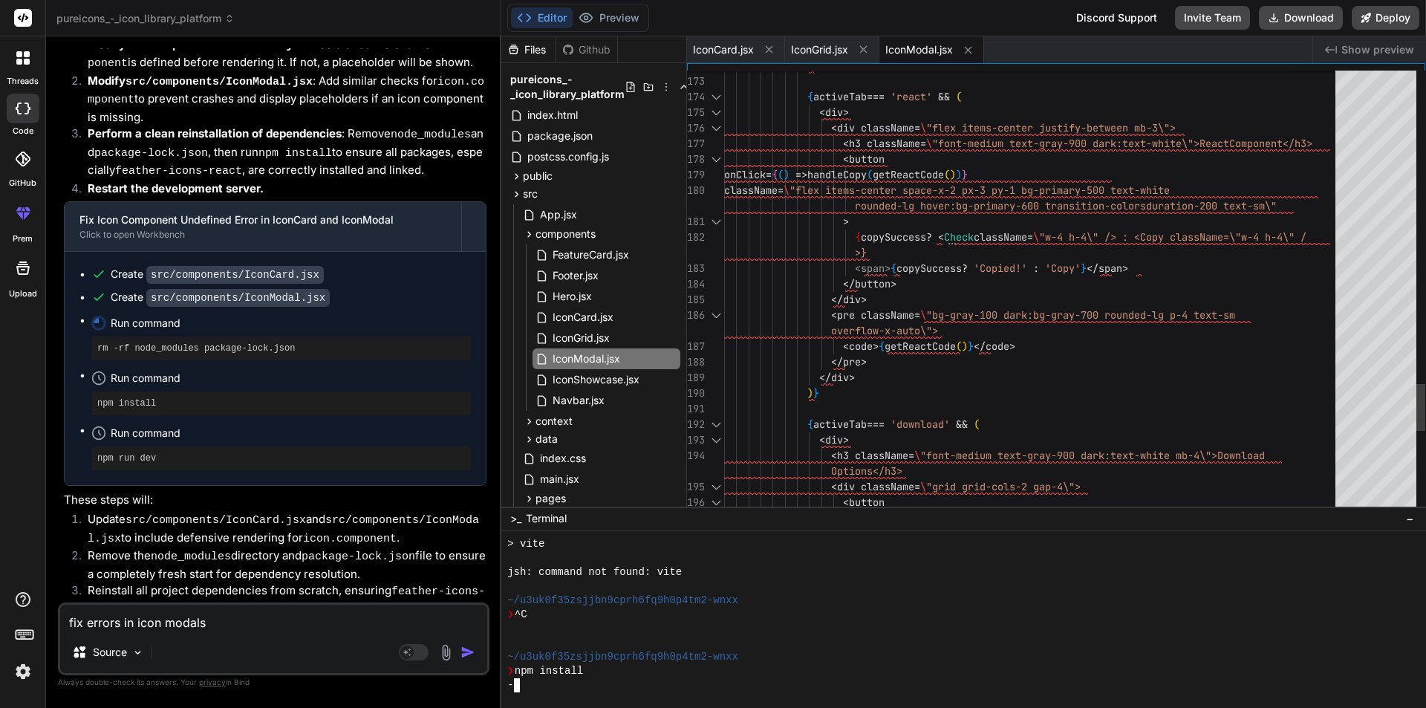
scroll to position [0, 0]
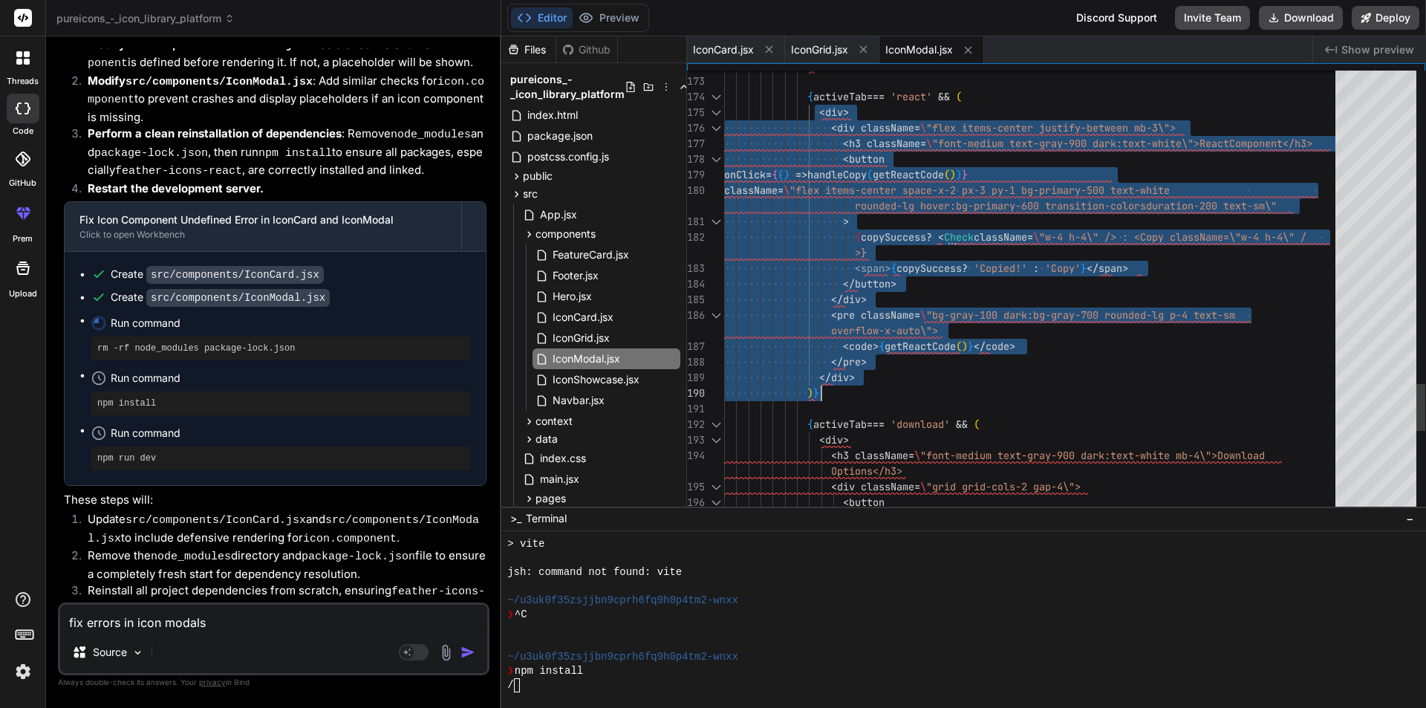
type textarea "{activeTab === 'react' && ( <div> <div className=\"flex items-center justify-be…"
drag, startPoint x: 823, startPoint y: 118, endPoint x: 1036, endPoint y: 408, distance: 359.5
click at [131, 617] on textarea "fix errors in icon modals" at bounding box center [273, 617] width 427 height 27
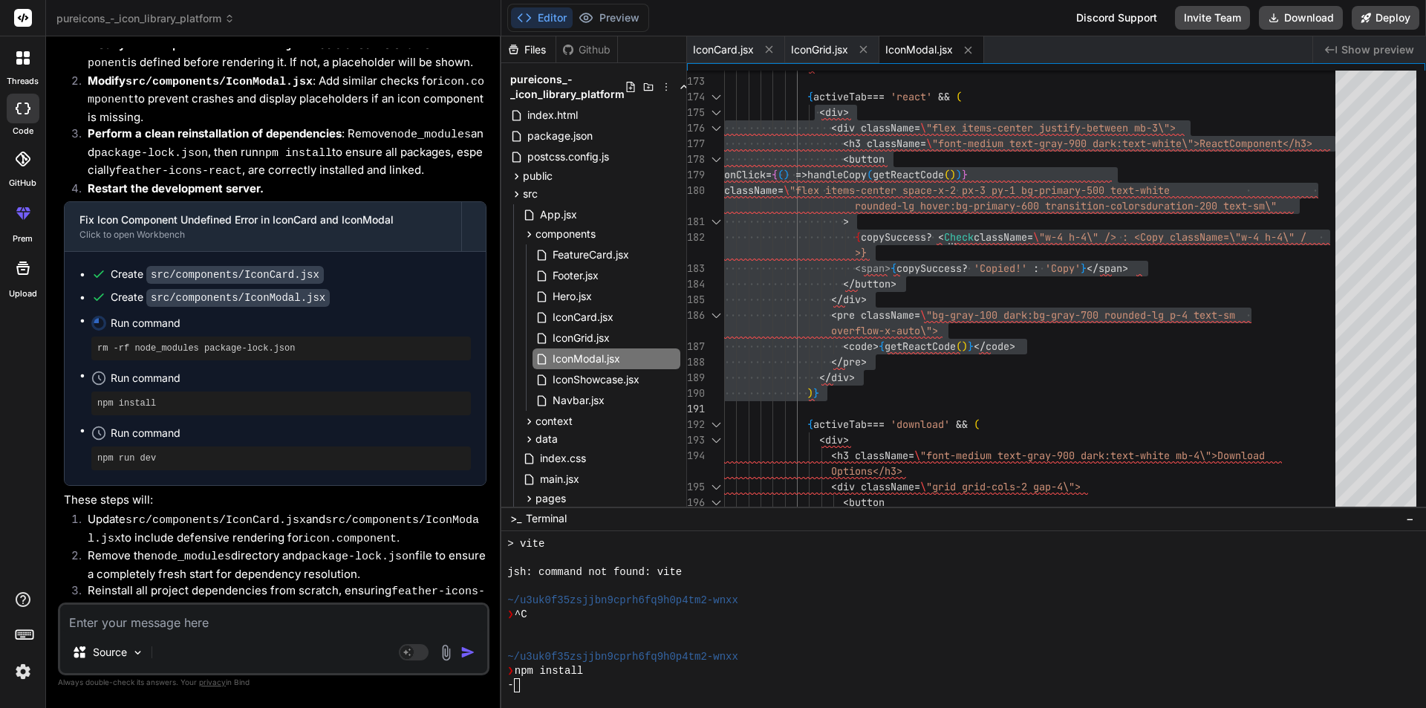
paste textarea "<div> <div className=\"flex items-center justify-between mb-3\"> <h3 className=…"
type textarea "<div> <div className=\"flex items-center justify-between mb-3\"> <h3 className=…"
type textarea "x"
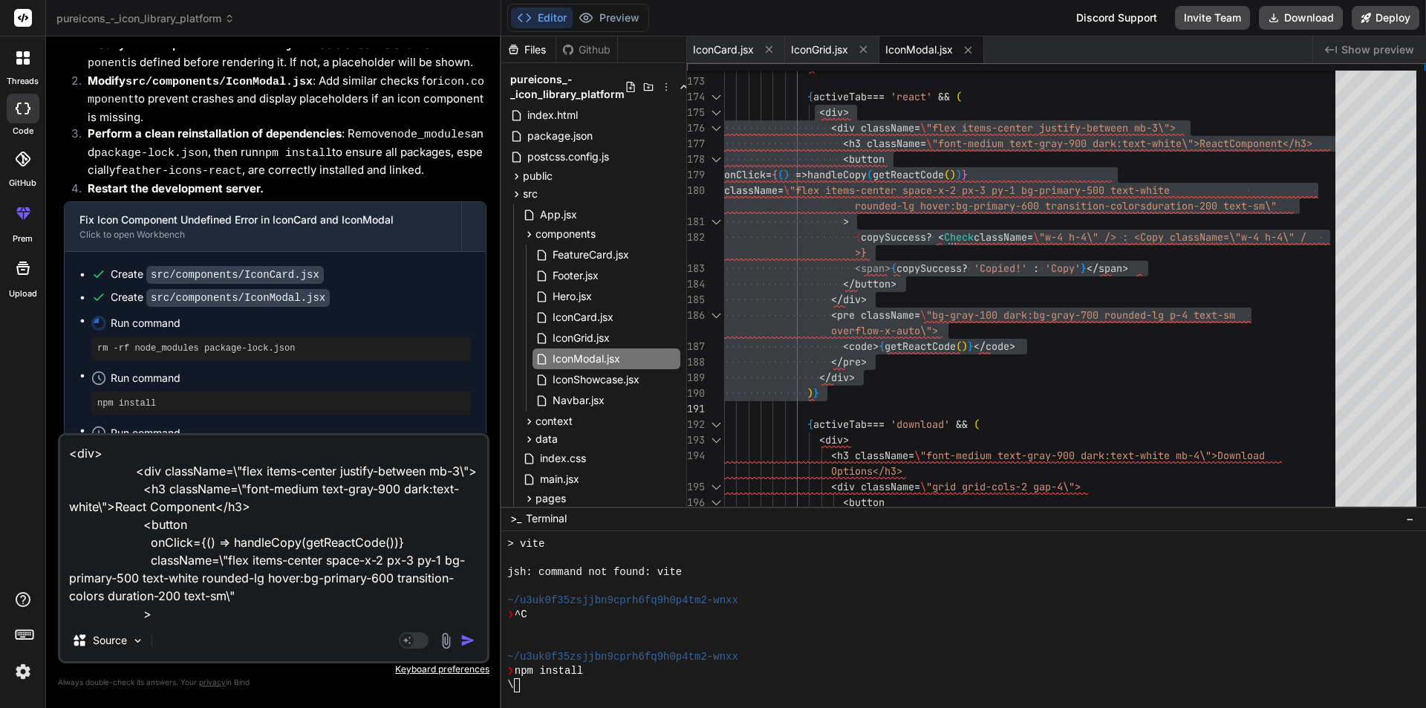
scroll to position [233, 0]
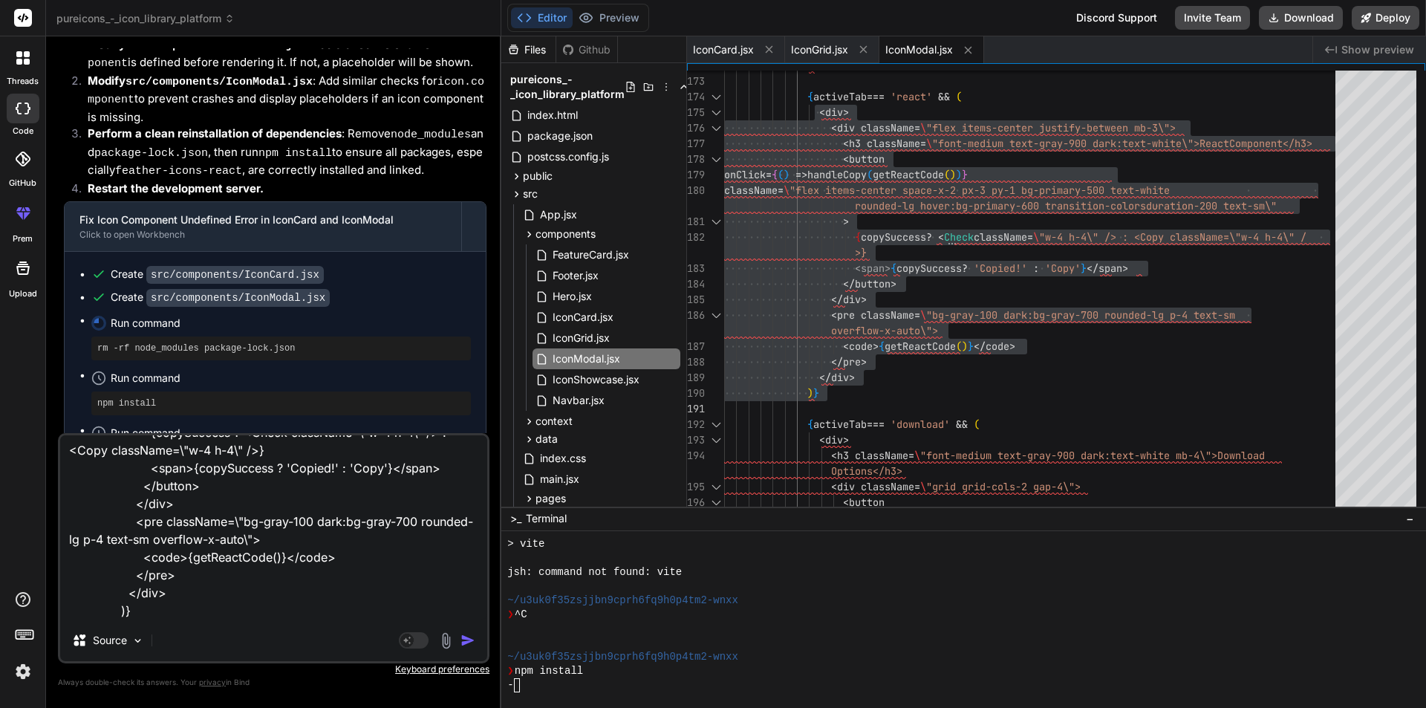
type textarea "<div> <div className=\"flex items-center justify-between mb-3\"> <h3 className=…"
type textarea "x"
type textarea "<div> <div className=\"flex items-center justify-between mb-3\"> <h3 className=…"
type textarea "x"
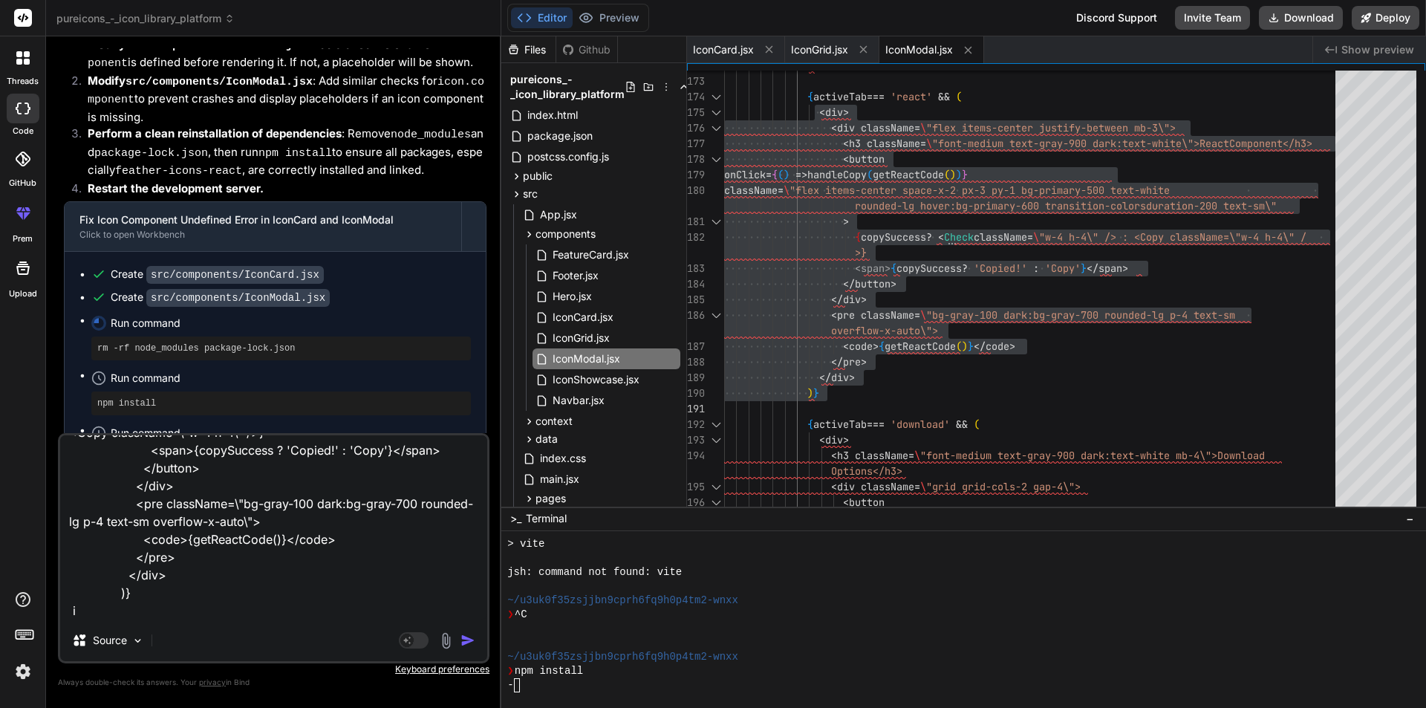
type textarea "<div> <div className=\"flex items-center justify-between mb-3\"> <h3 className=…"
type textarea "x"
type textarea "<div> <div className=\"flex items-center justify-between mb-3\"> <h3 className=…"
type textarea "x"
type textarea "<div> <div className=\"flex items-center justify-between mb-3\"> <h3 className=…"
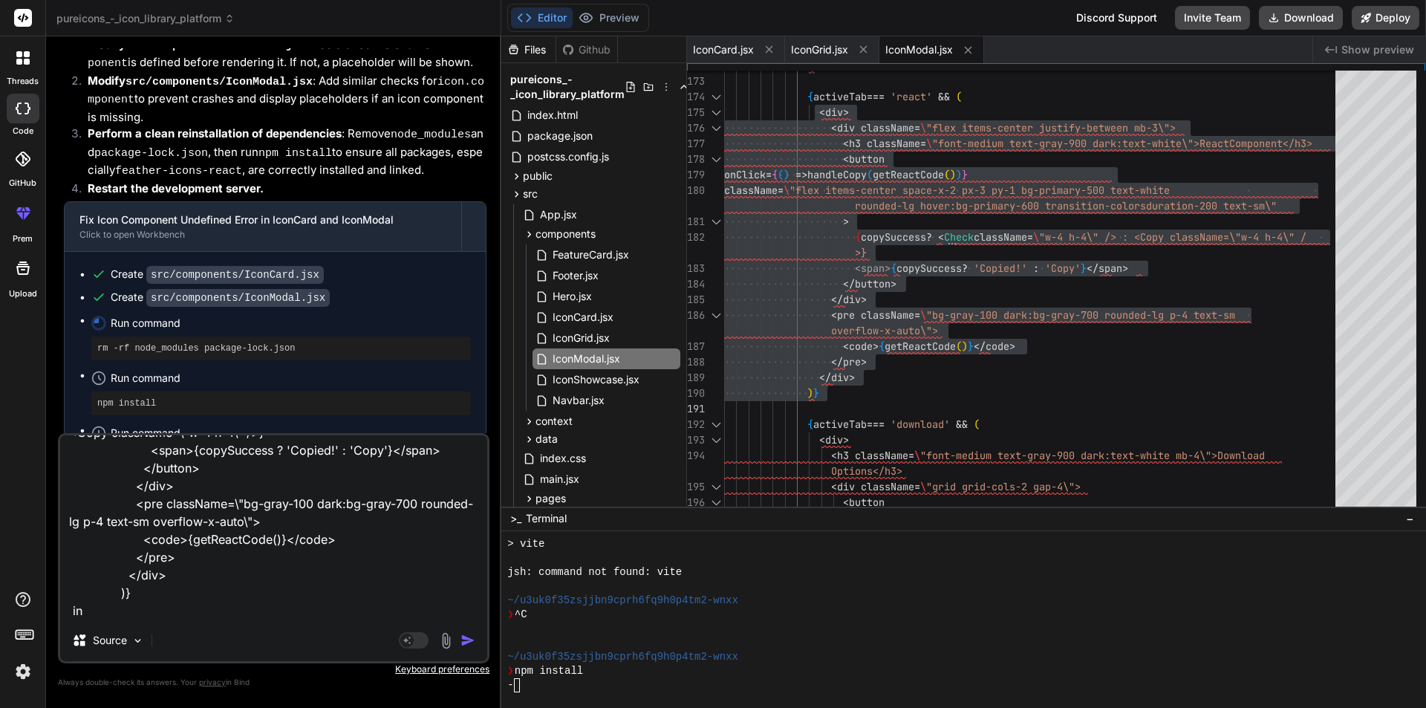
type textarea "x"
type textarea "<div> <div className=\"flex items-center justify-between mb-3\"> <h3 className=…"
type textarea "x"
type textarea "<div> <div className=\"flex items-center justify-between mb-3\"> <h3 className=…"
type textarea "x"
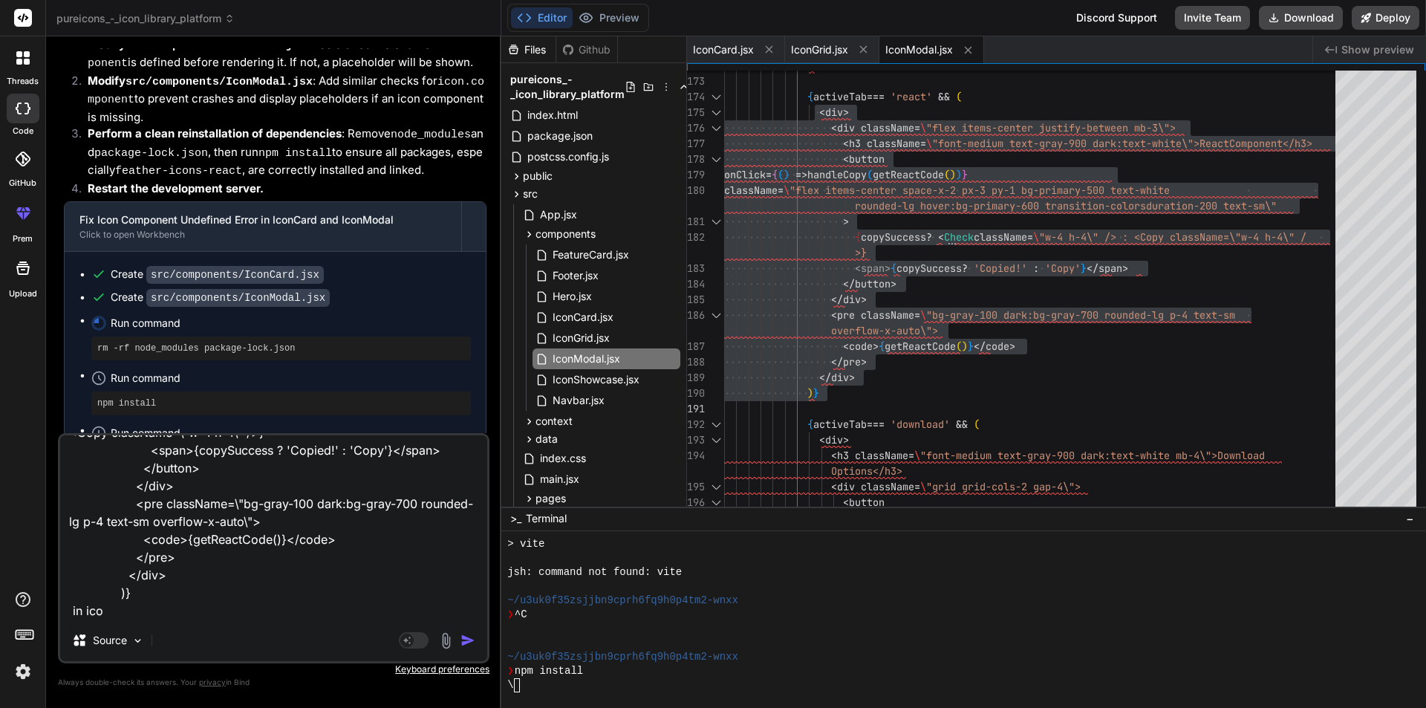
type textarea "<div> <div className=\"flex items-center justify-between mb-3\"> <h3 className=…"
type textarea "x"
type textarea "<div> <div className=\"flex items-center justify-between mb-3\"> <h3 className=…"
type textarea "x"
type textarea "<div> <div className=\"flex items-center justify-between mb-3\"> <h3 className=…"
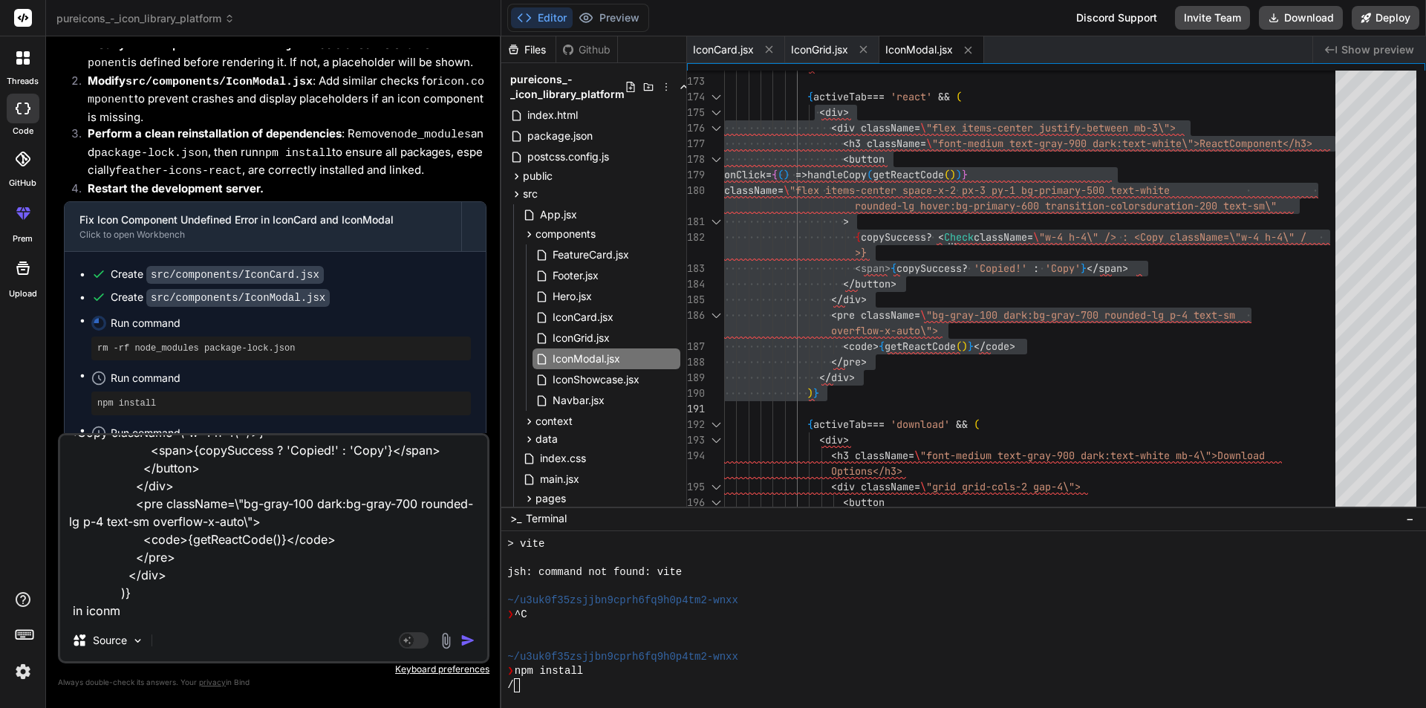
type textarea "x"
type textarea "<div> <div className=\"flex items-center justify-between mb-3\"> <h3 className=…"
type textarea "x"
type textarea "<div> <div className=\"flex items-center justify-between mb-3\"> <h3 className=…"
type textarea "x"
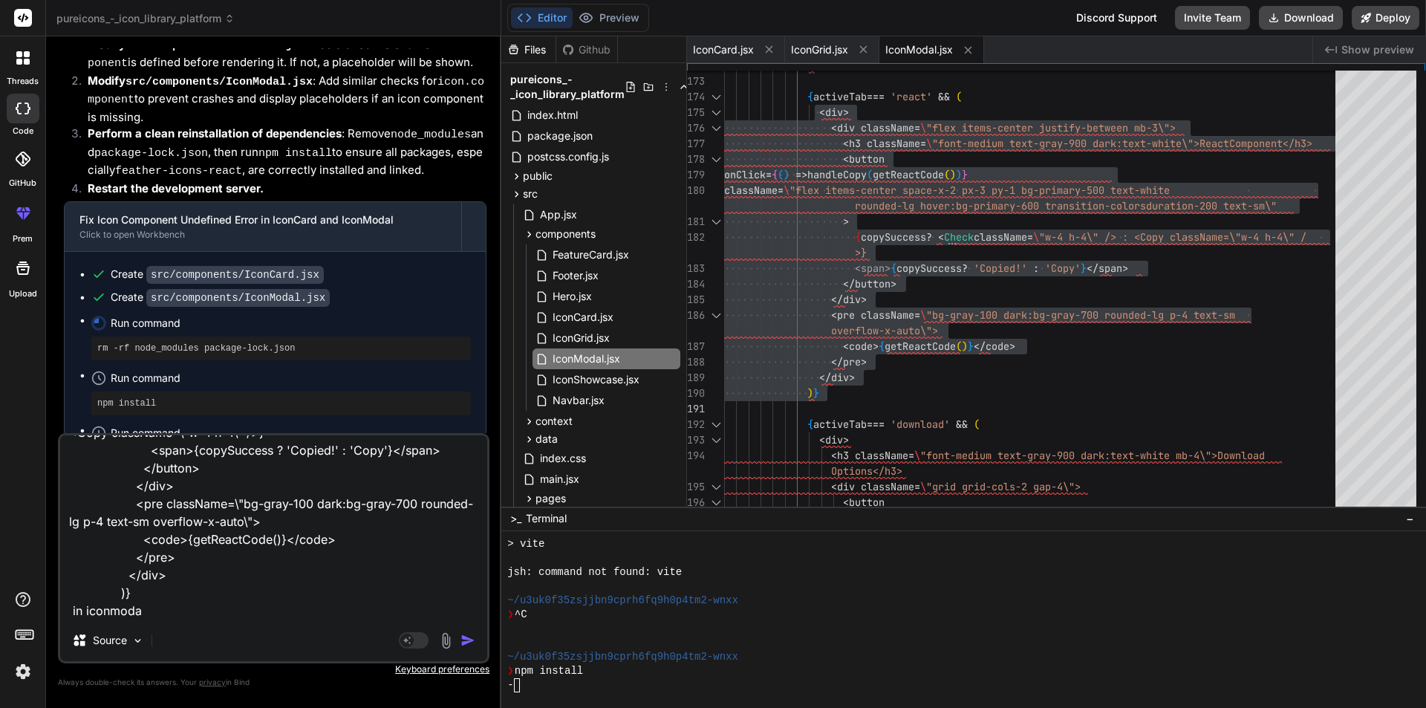
type textarea "<div> <div className=\"flex items-center justify-between mb-3\"> <h3 className=…"
type textarea "x"
type textarea "<div> <div className=\"flex items-center justify-between mb-3\"> <h3 className=…"
type textarea "x"
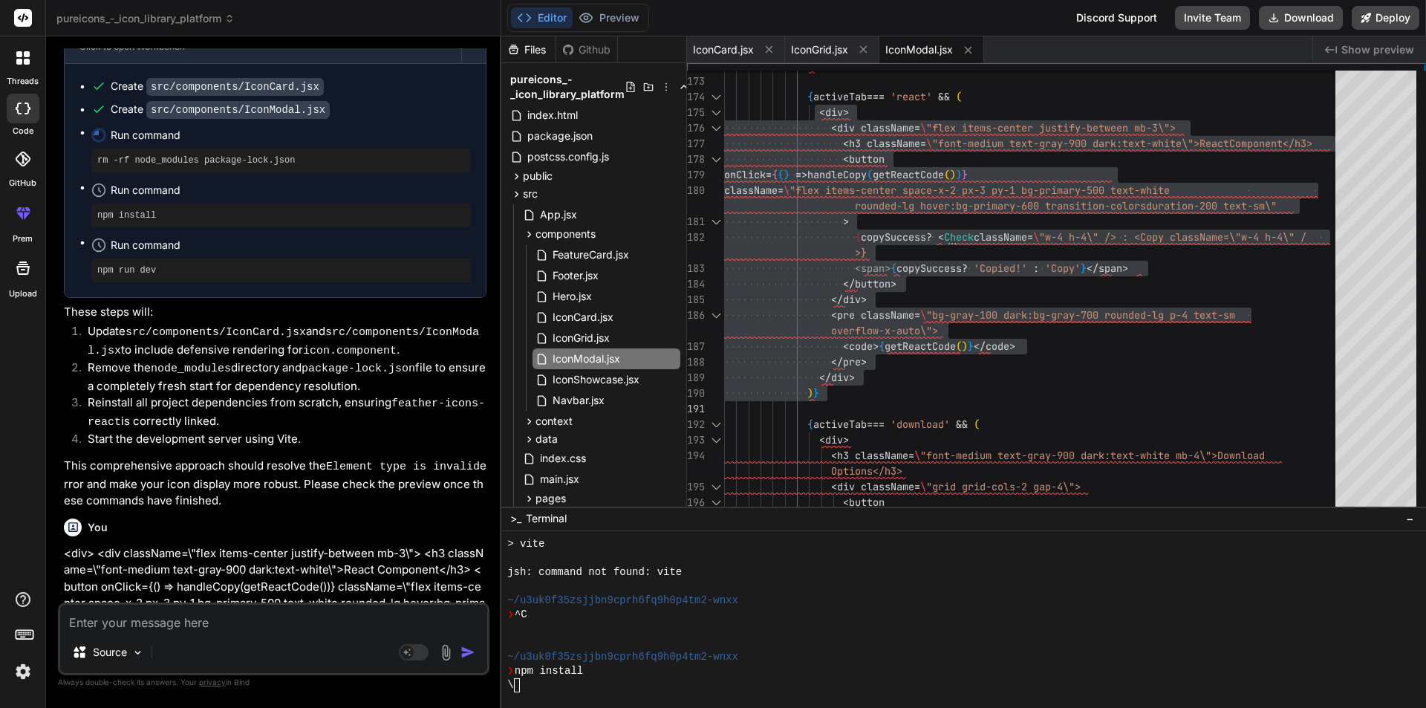
scroll to position [4054, 0]
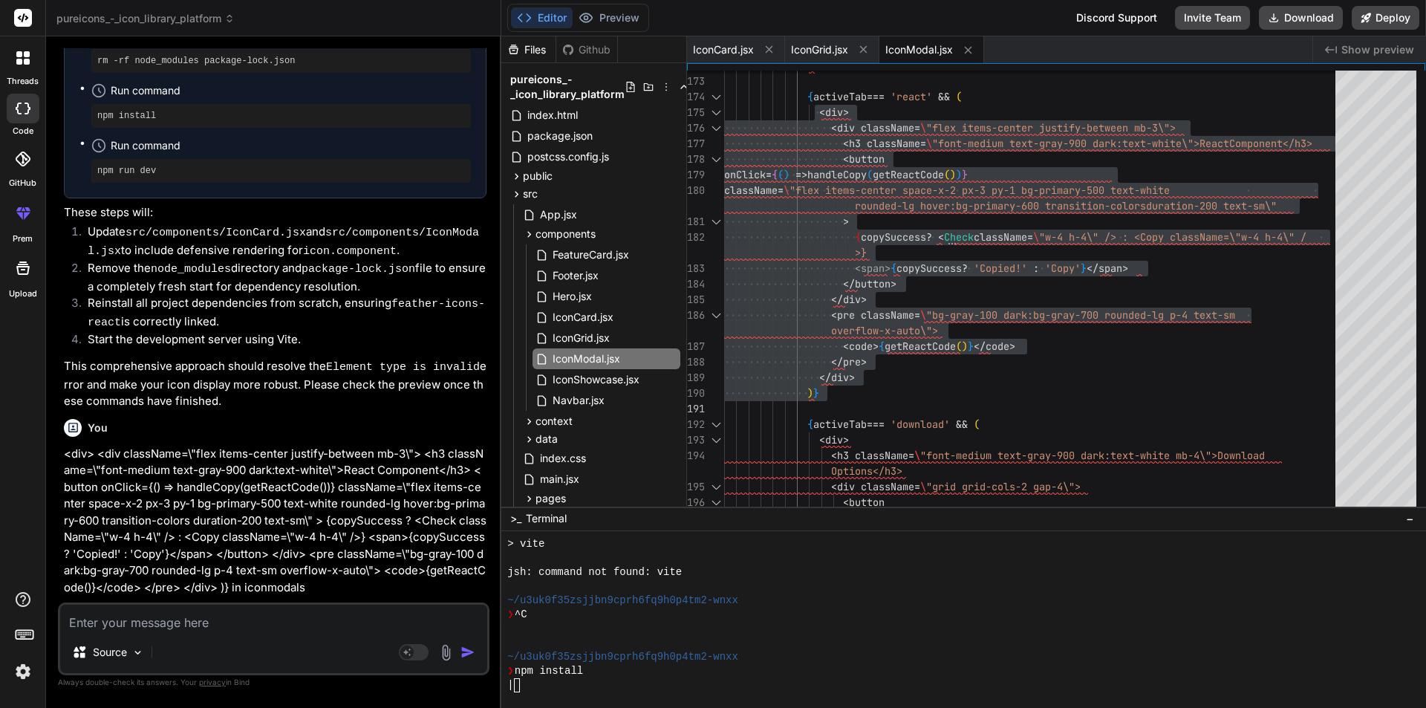
click at [185, 419] on div "You" at bounding box center [275, 428] width 422 height 18
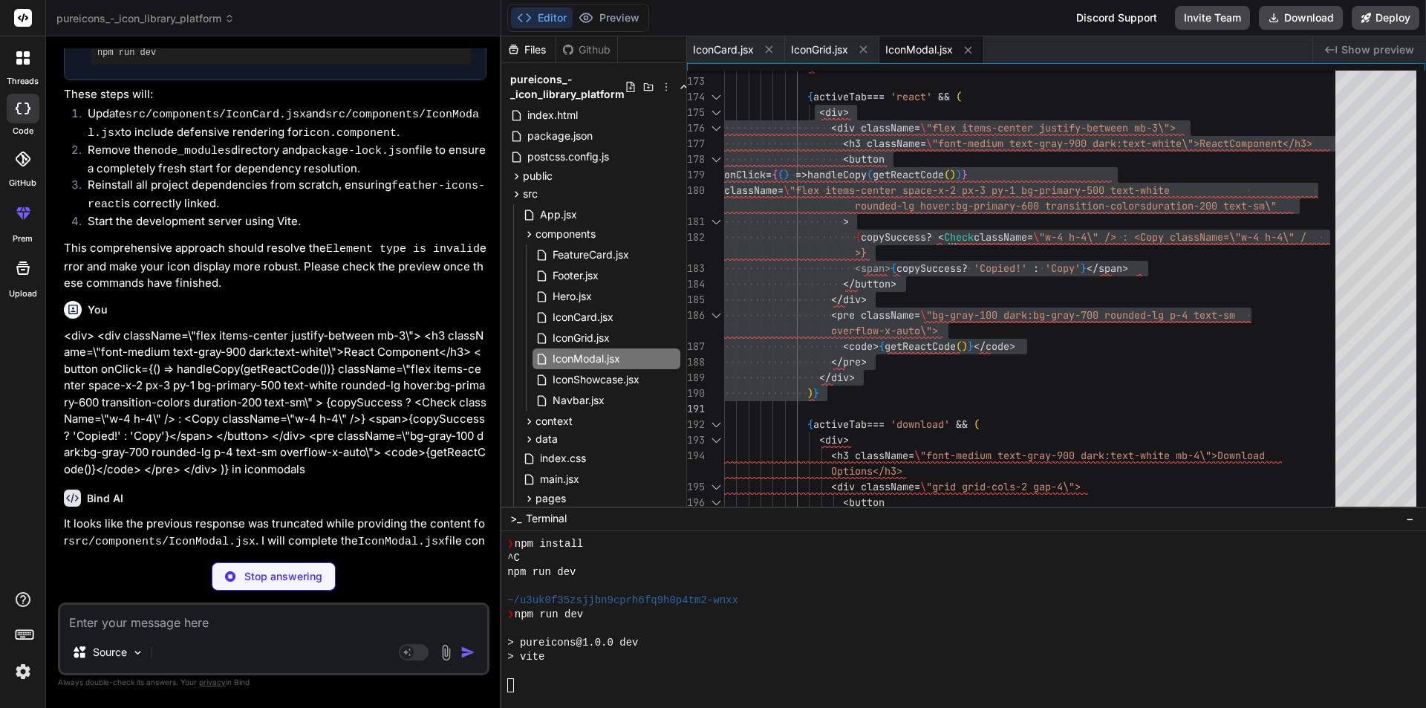
scroll to position [621, 0]
type textarea "x"
type textarea "</AnimatePresence> ) } export default IconModal"
type textarea "x"
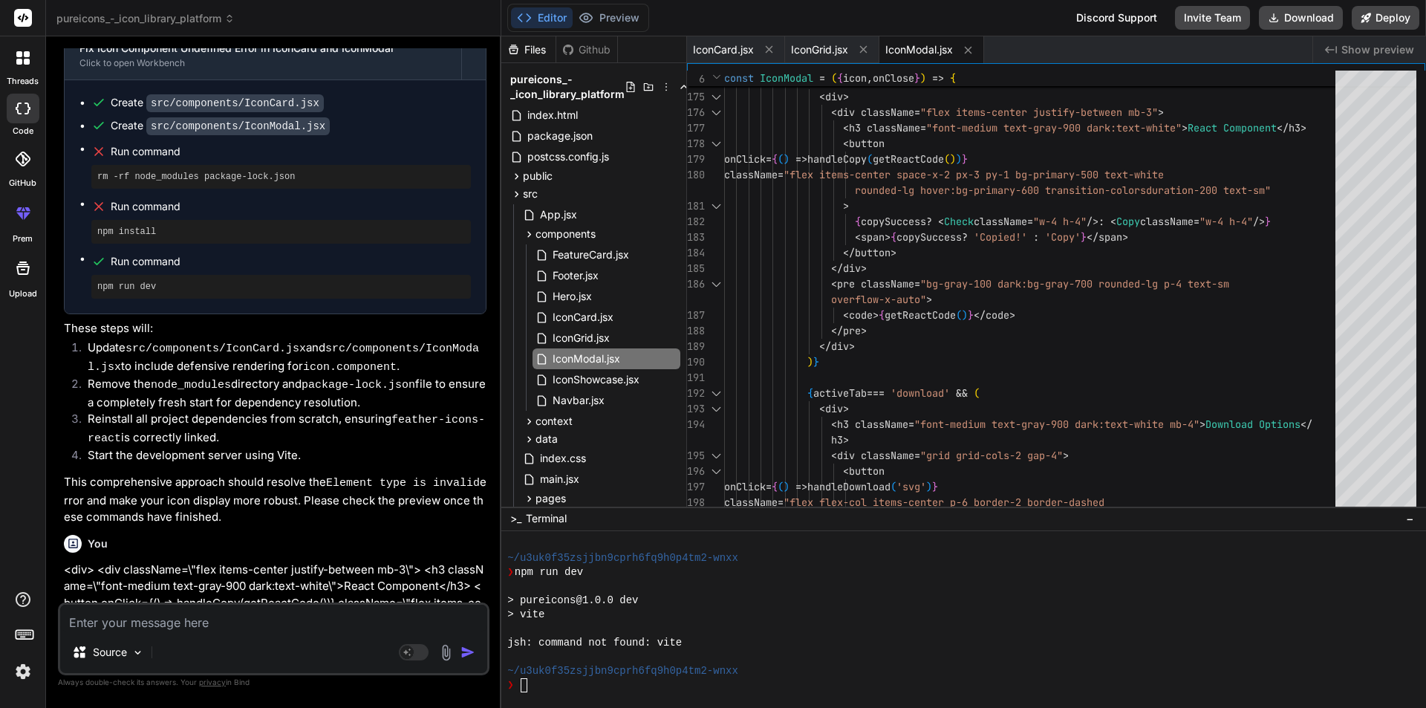
scroll to position [4120, 0]
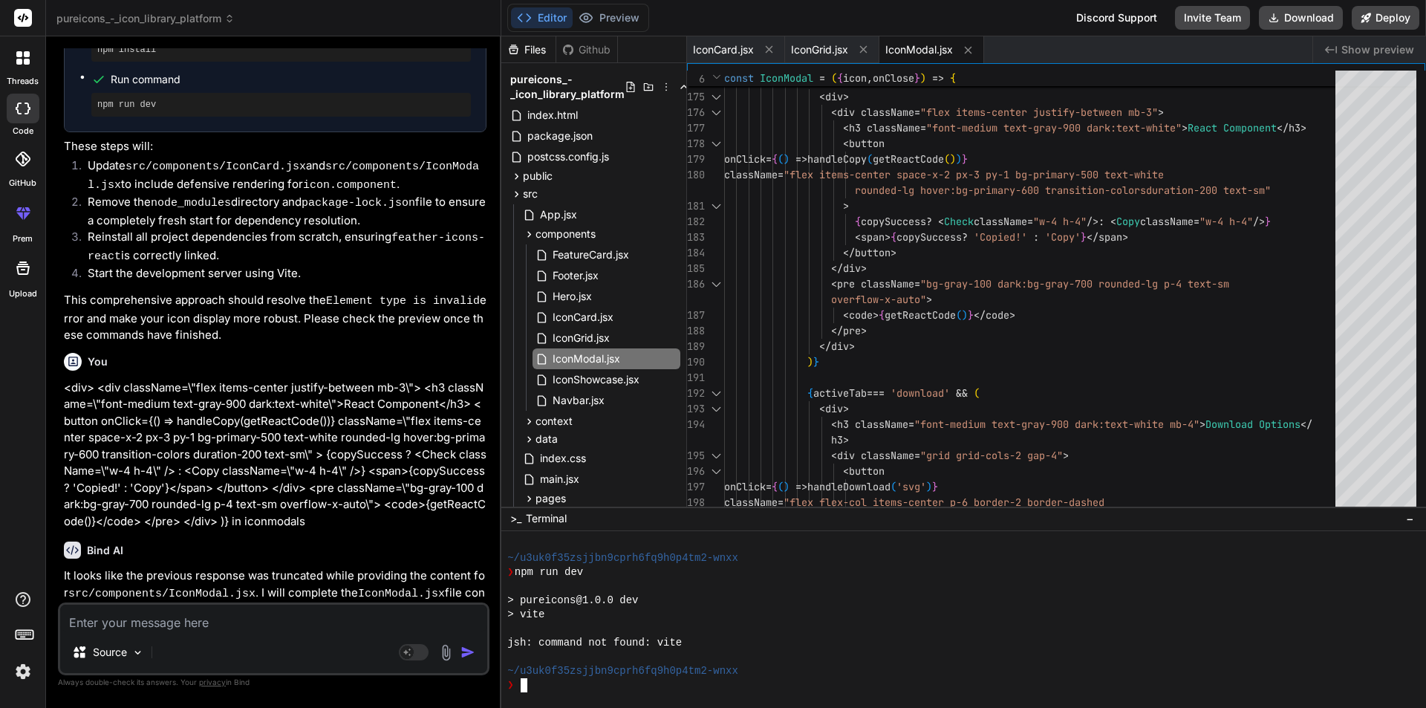
click at [560, 688] on div "❯" at bounding box center [956, 685] width 898 height 14
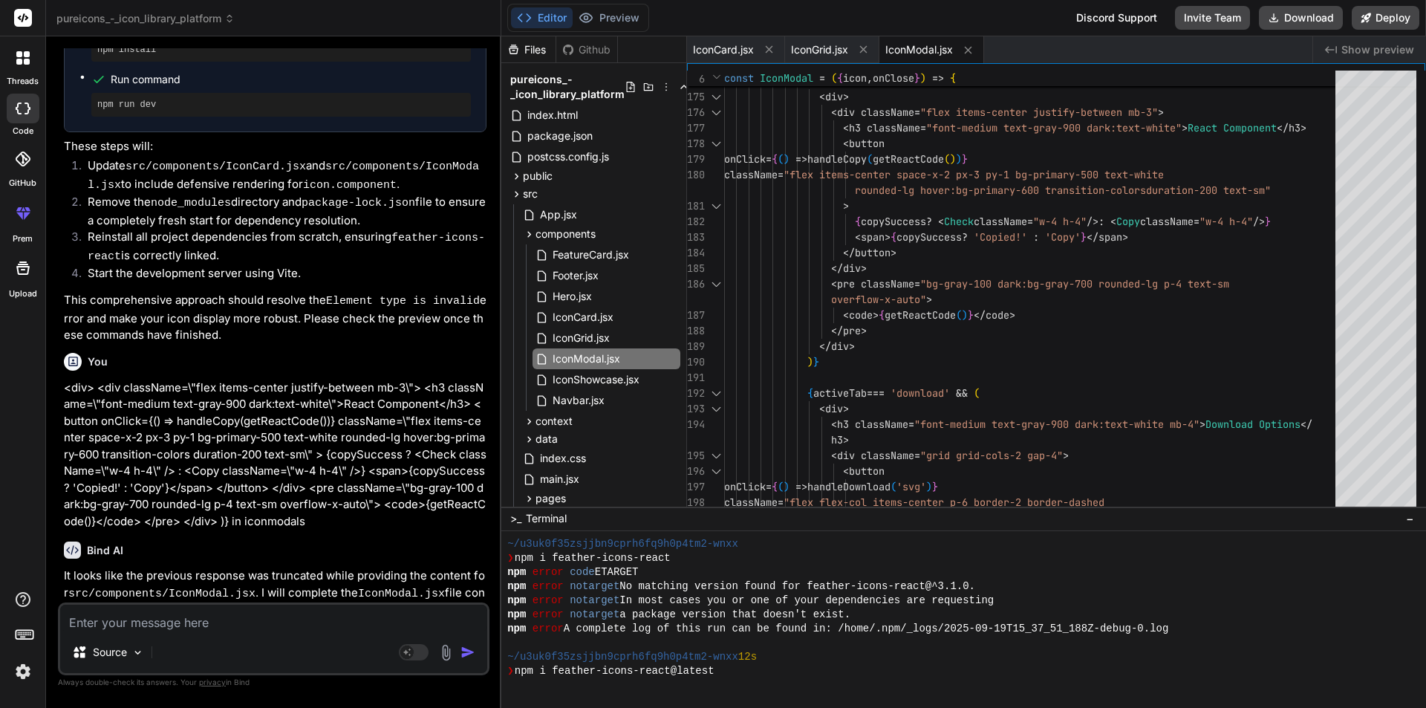
scroll to position [748, 0]
click at [561, 135] on span "package.json" at bounding box center [560, 136] width 68 height 18
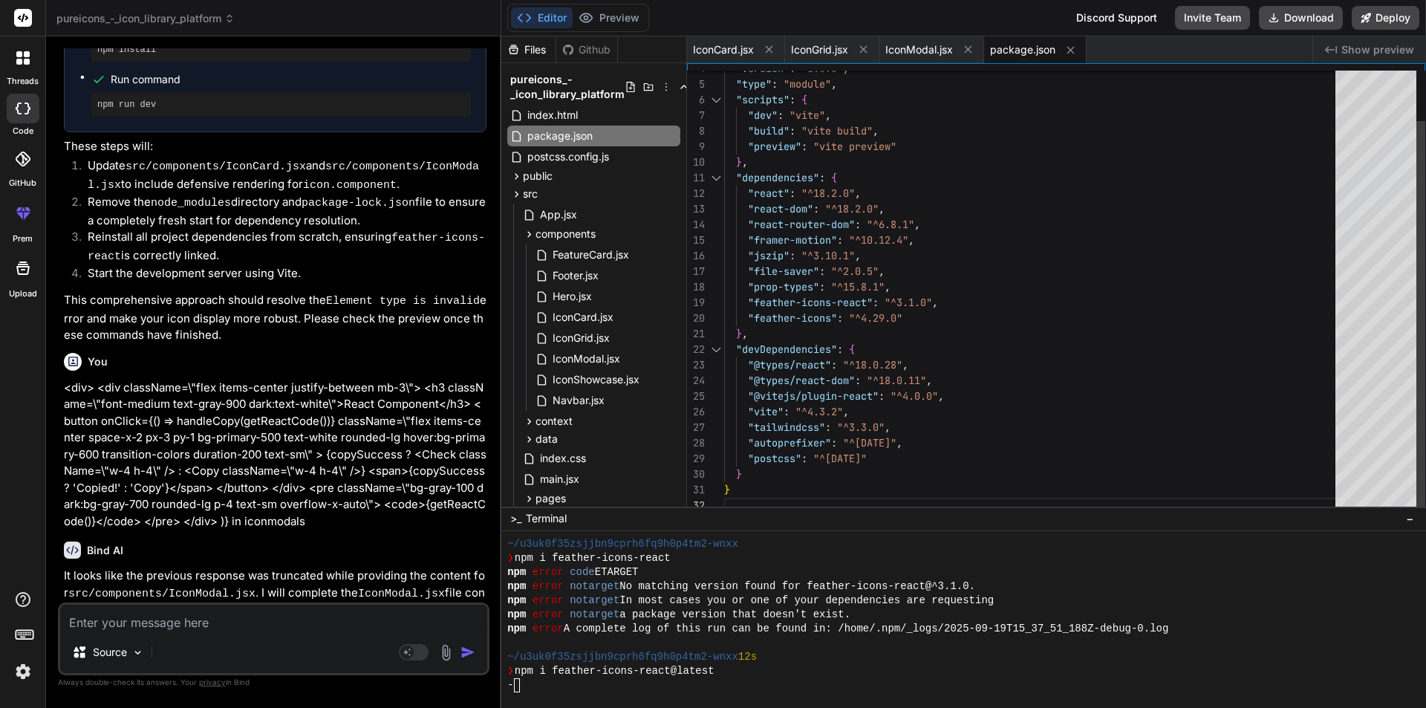
scroll to position [0, 0]
drag, startPoint x: 748, startPoint y: 301, endPoint x: 919, endPoint y: 315, distance: 172.0
click at [919, 315] on div ""version" : "1.0.0" , "type" : "module" , "scripts" : { "dev" : "vite" , "build…" at bounding box center [1034, 263] width 620 height 499
type textarea ""dependencies": { "react": "^18.2.0", "react-dom": "^18.2.0", "react-router-dom…"
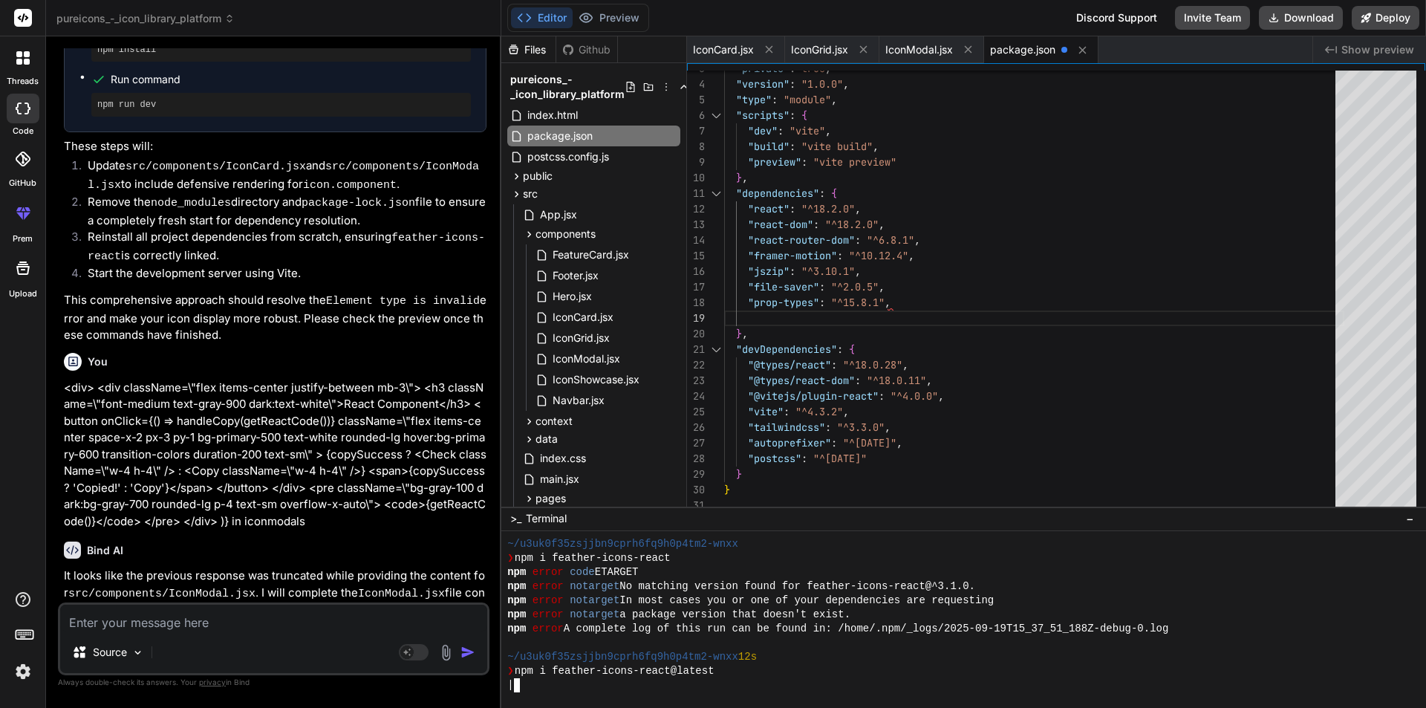
click at [531, 685] on div "|" at bounding box center [956, 685] width 898 height 14
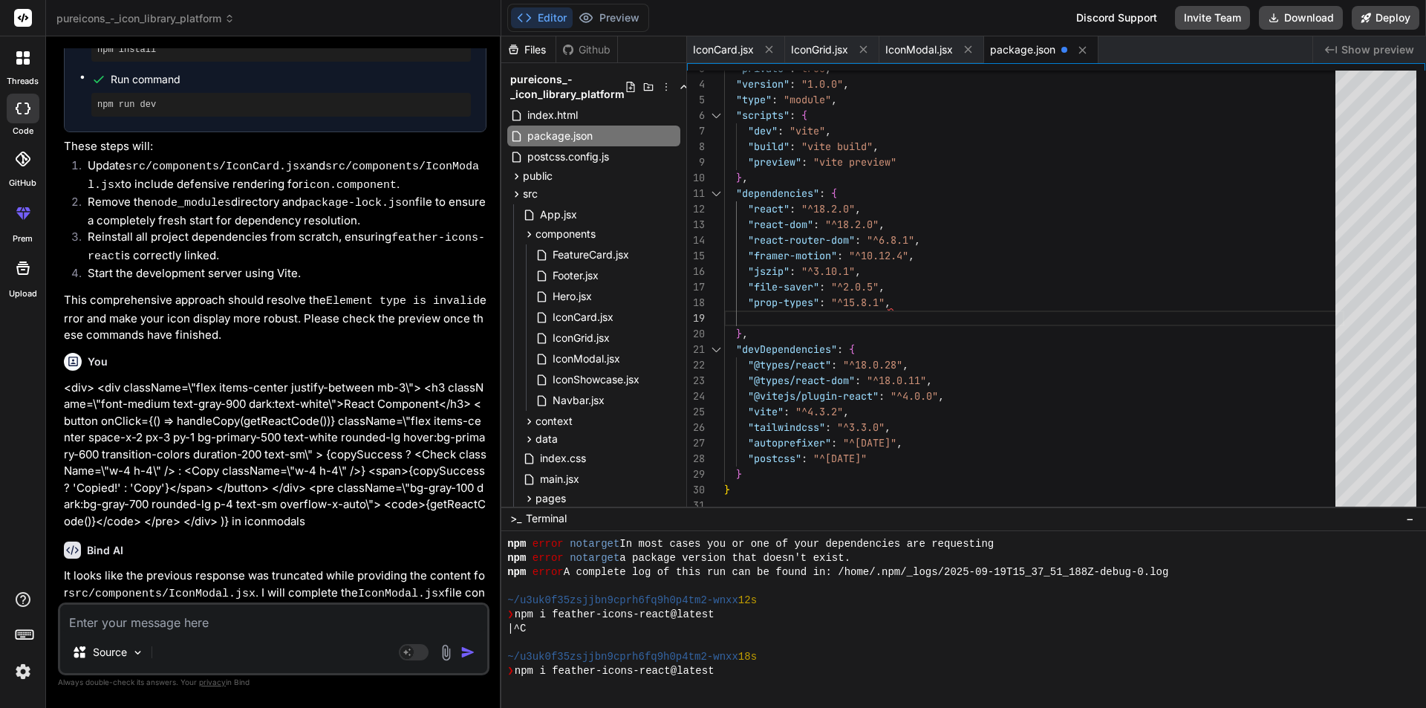
scroll to position [804, 0]
type textarea "x"
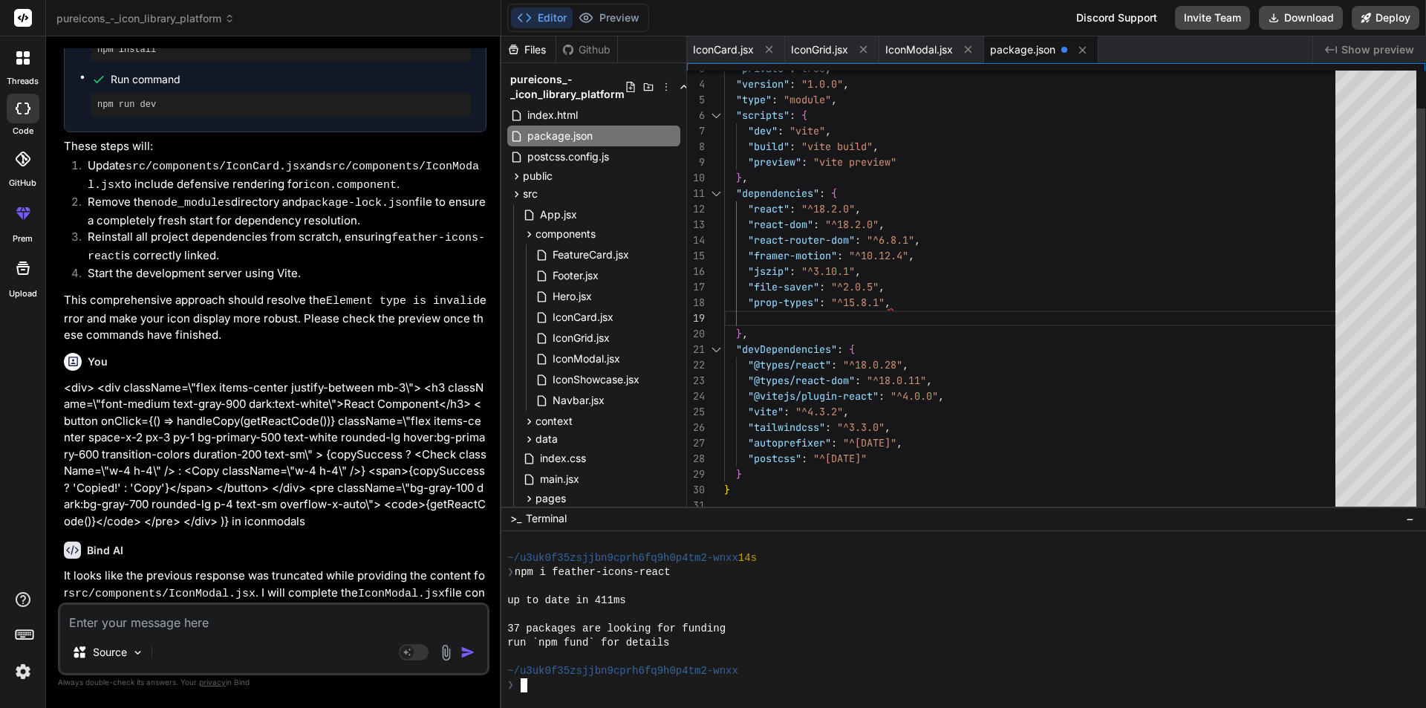
scroll to position [0, 0]
click at [992, 359] on div ""version" : "1.0.0" , "type" : "module" , "scripts" : { "dev" : "vite" , "build…" at bounding box center [1034, 271] width 620 height 483
click at [913, 305] on div ""version" : "1.0.0" , "type" : "module" , "scripts" : { "dev" : "vite" , "build…" at bounding box center [1034, 271] width 620 height 483
click at [895, 301] on div ""version" : "1.0.0" , "type" : "module" , "scripts" : { "dev" : "vite" , "build…" at bounding box center [1034, 271] width 620 height 483
type textarea ""dependencies": { "react": "^18.2.0", "react-dom": "^18.2.0", "react-router-dom…"
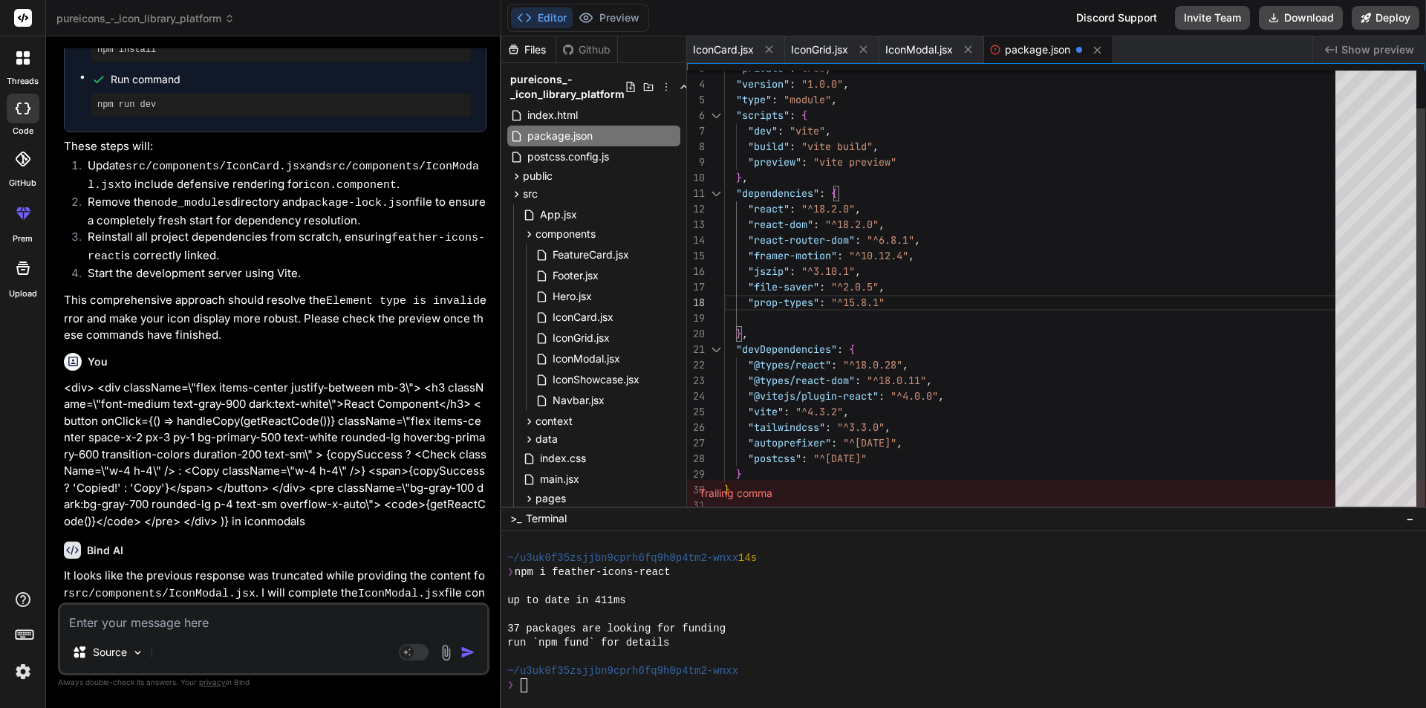
click at [895, 301] on div ""version" : "1.0.0" , "type" : "module" , "scripts" : { "dev" : "vite" , "build…" at bounding box center [1034, 271] width 620 height 483
click at [981, 324] on div ""version" : "1.0.0" , "type" : "module" , "scripts" : { "dev" : "vite" , "build…" at bounding box center [1034, 271] width 620 height 483
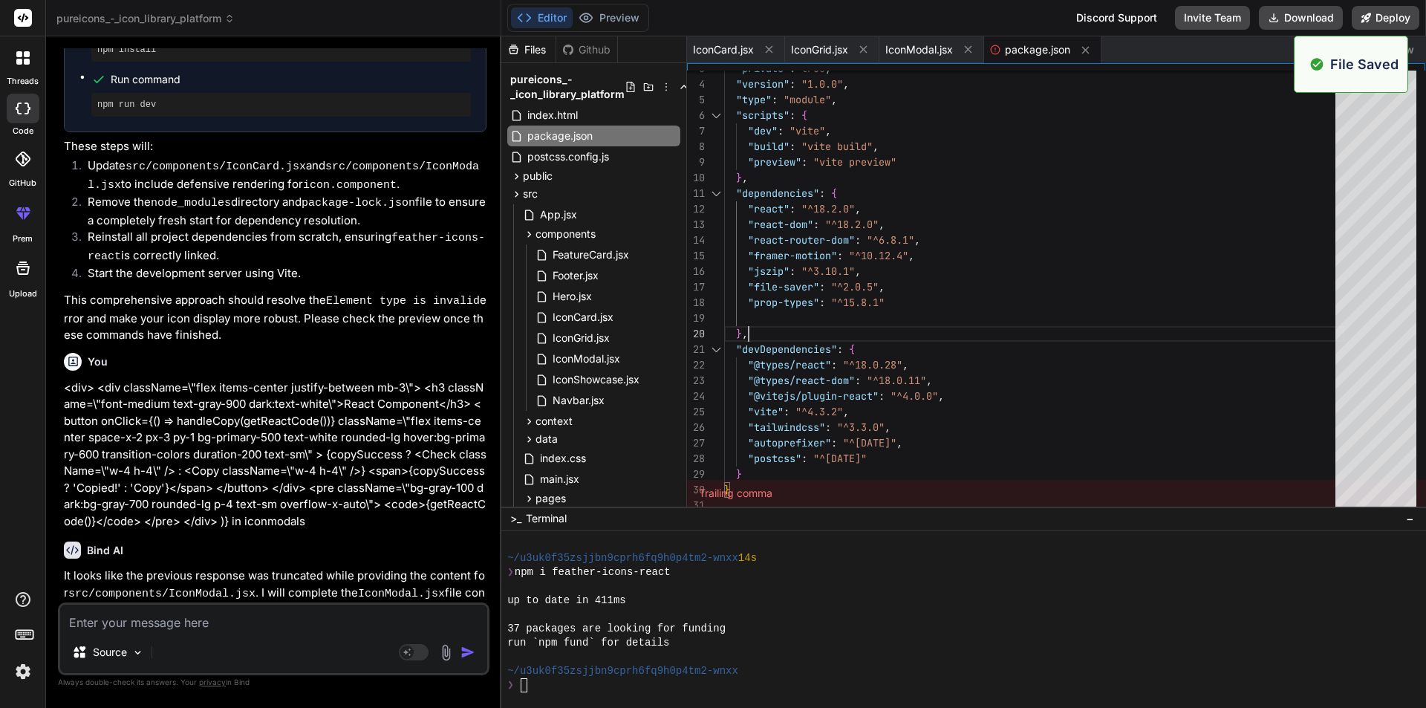
click at [615, 678] on div "❯" at bounding box center [956, 685] width 898 height 14
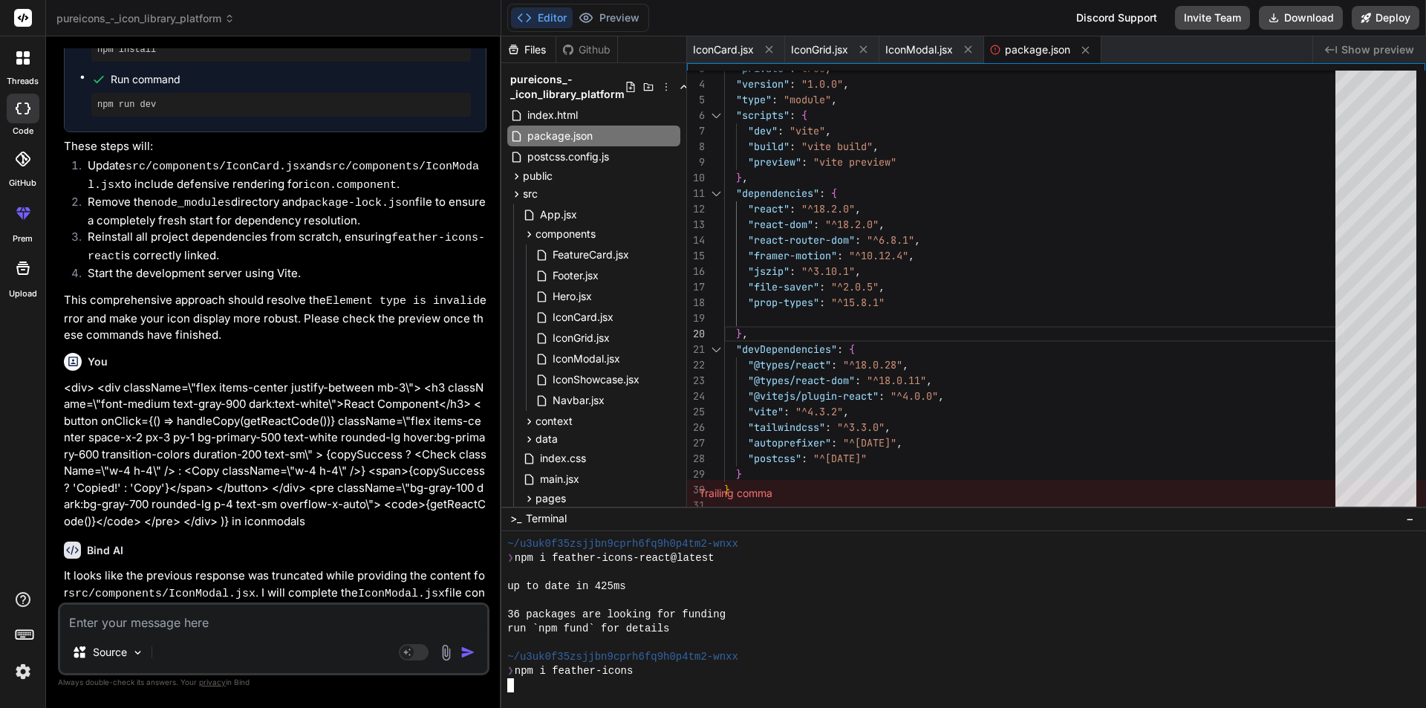
scroll to position [1256, 0]
type textarea "x"
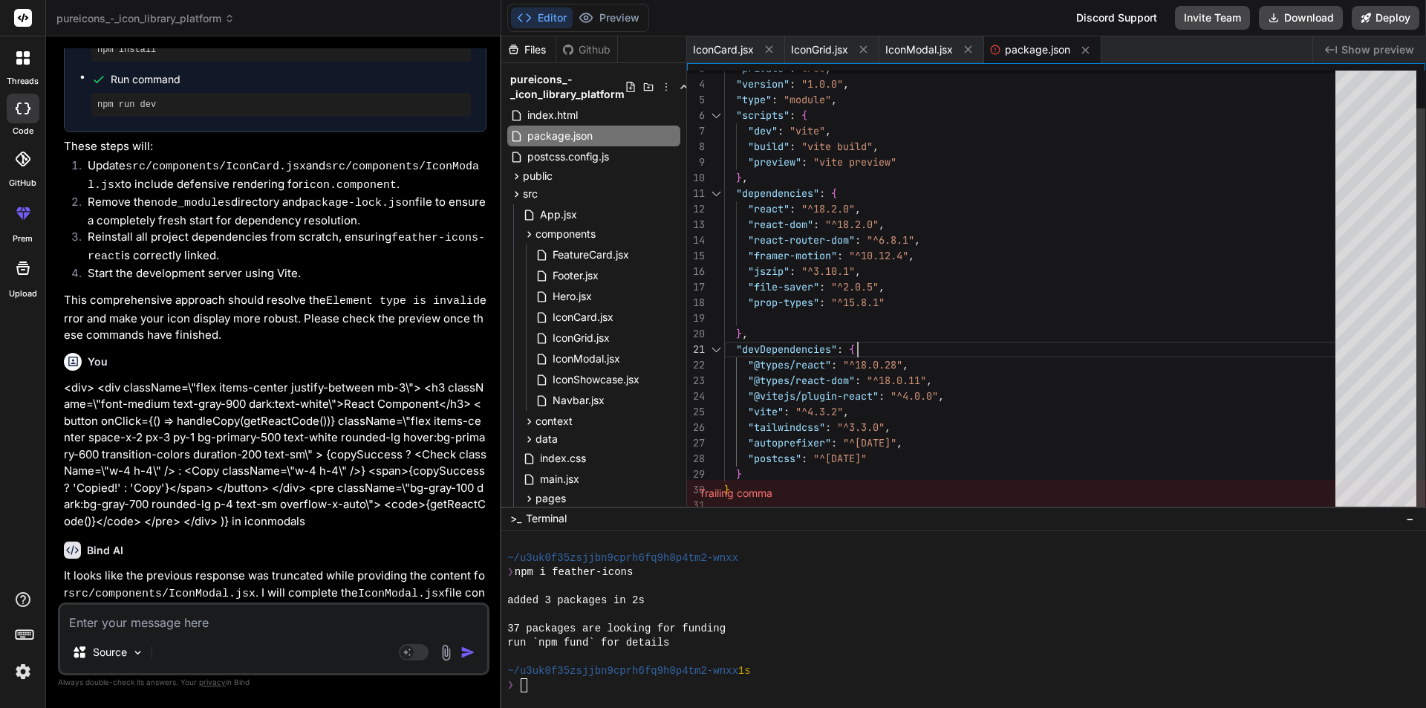
scroll to position [0, 0]
click at [939, 347] on div ""version" : "1.0.0" , "type" : "module" , "scripts" : { "dev" : "vite" , "build…" at bounding box center [1034, 271] width 620 height 483
type textarea ""dependencies": { "react": "^18.2.0", "react-dom": "^18.2.0", "react-router-dom…"
click at [809, 326] on div ""version" : "1.0.0" , "type" : "module" , "scripts" : { "dev" : "vite" , "build…" at bounding box center [1034, 271] width 620 height 483
click at [575, 682] on div "❯" at bounding box center [956, 685] width 898 height 14
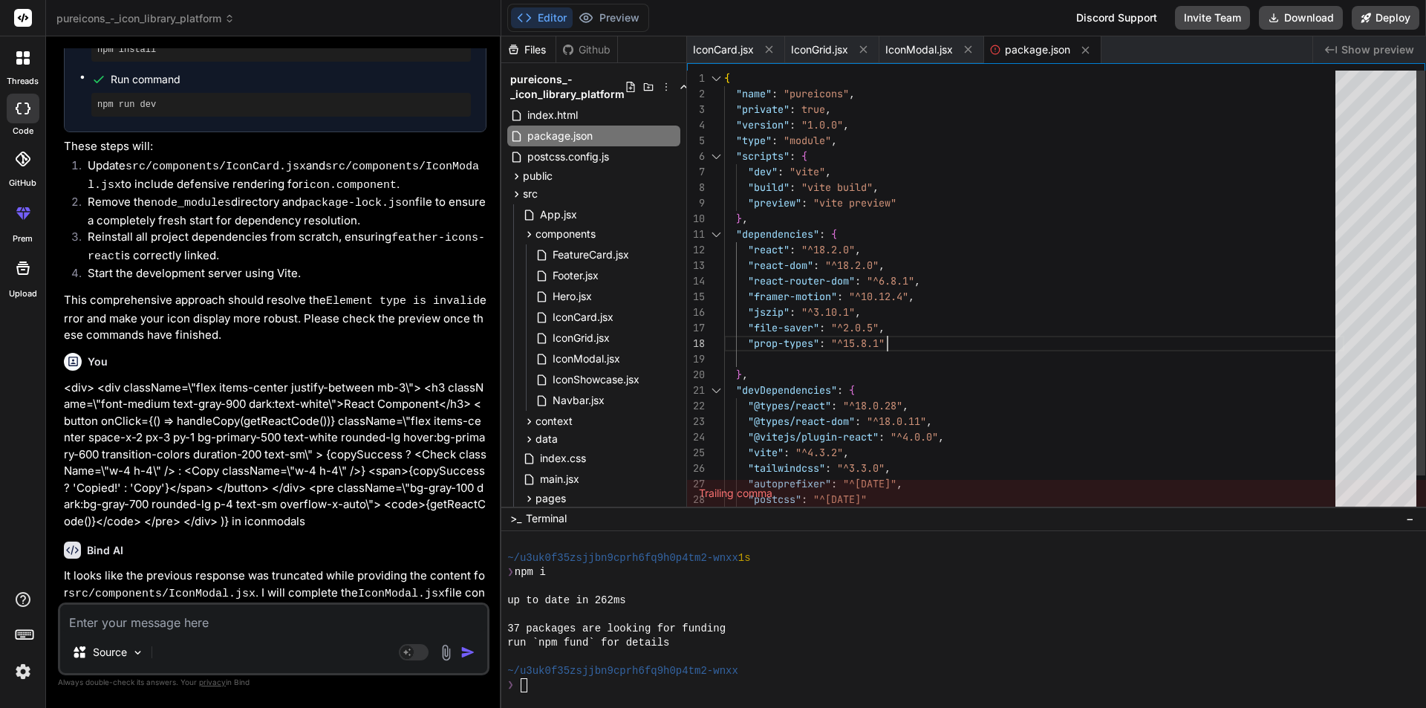
click at [1003, 340] on div ""version" : "1.0.0" , "type" : "module" , "scripts" : { "dev" : "vite" , "build…" at bounding box center [1034, 312] width 620 height 483
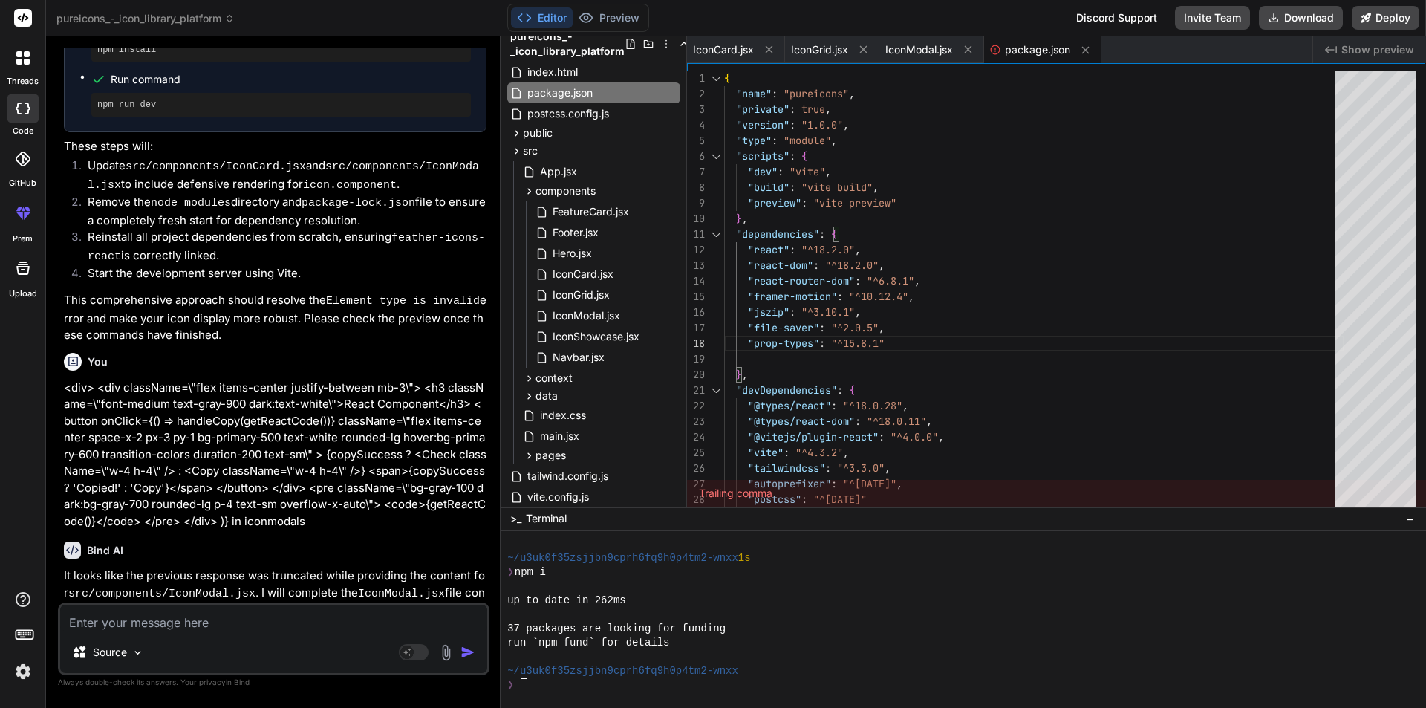
scroll to position [79, 0]
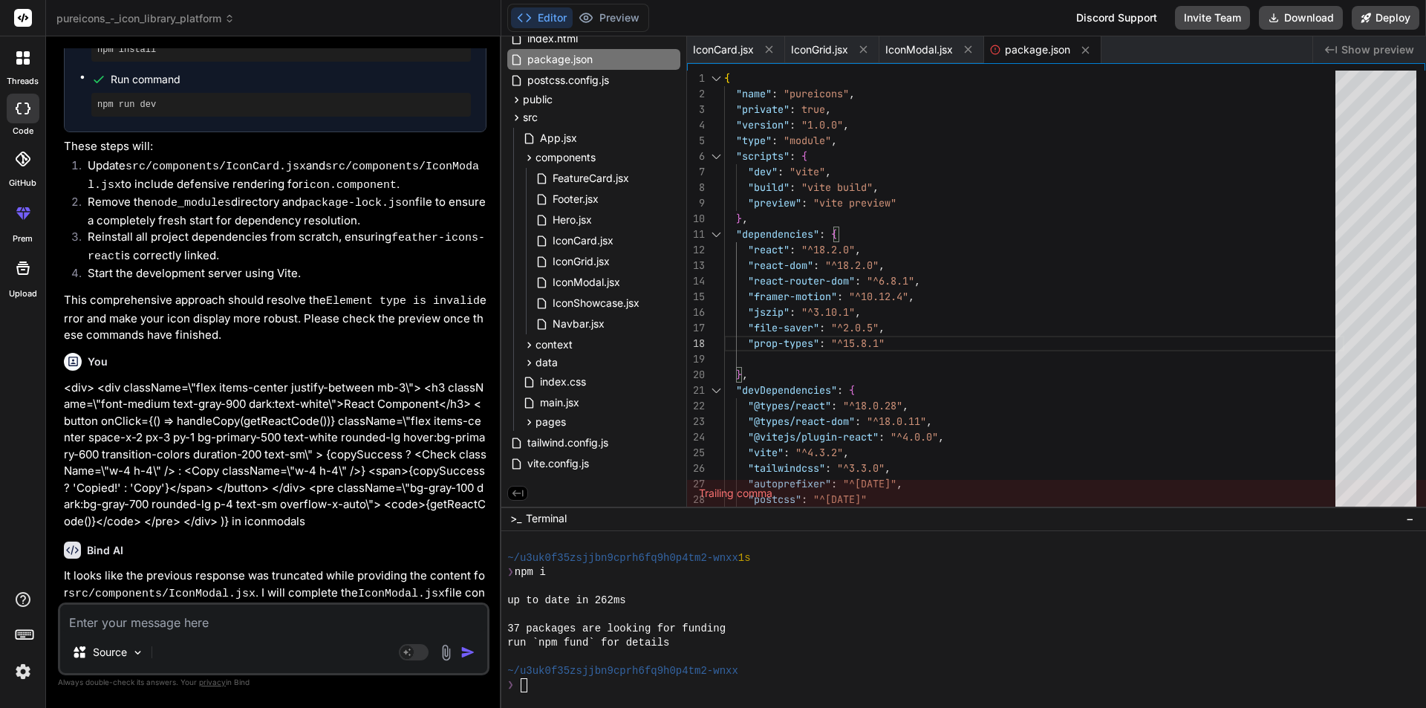
click at [559, 688] on div "❯" at bounding box center [956, 685] width 898 height 14
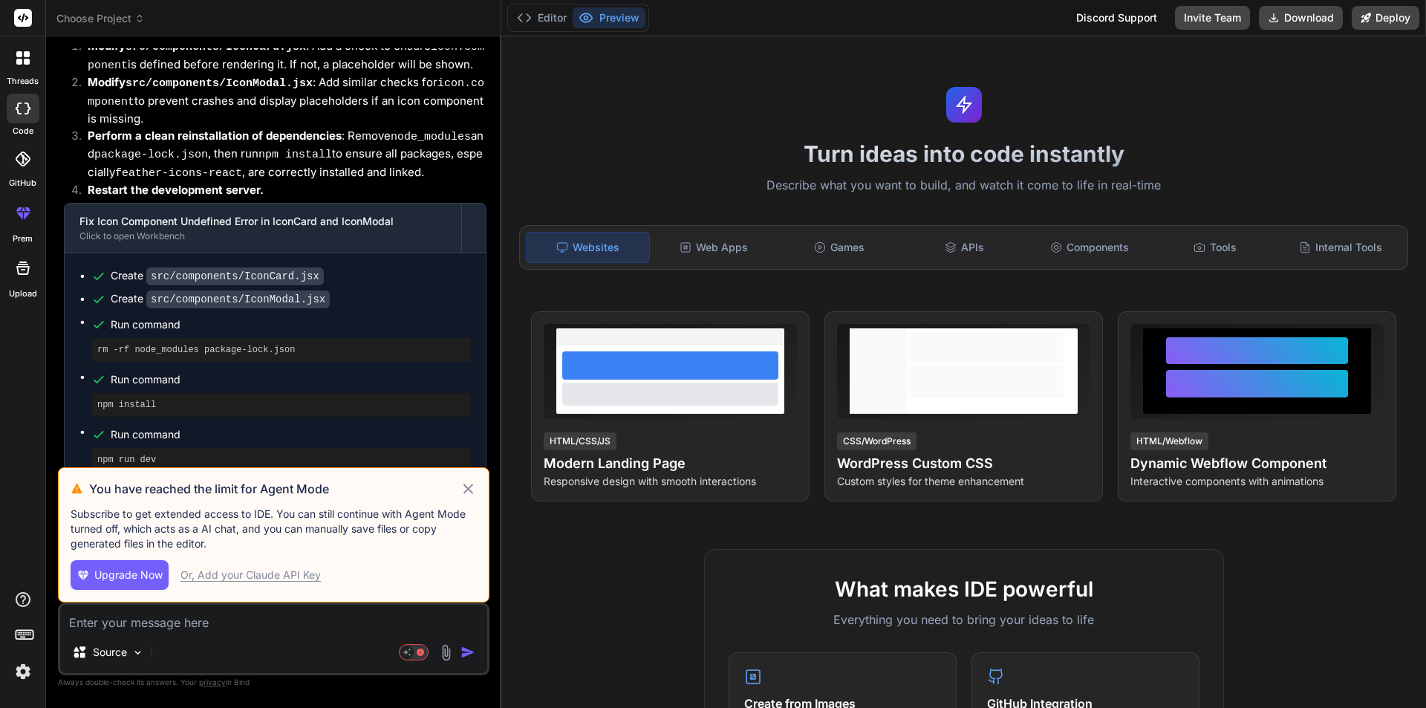
scroll to position [1737, 0]
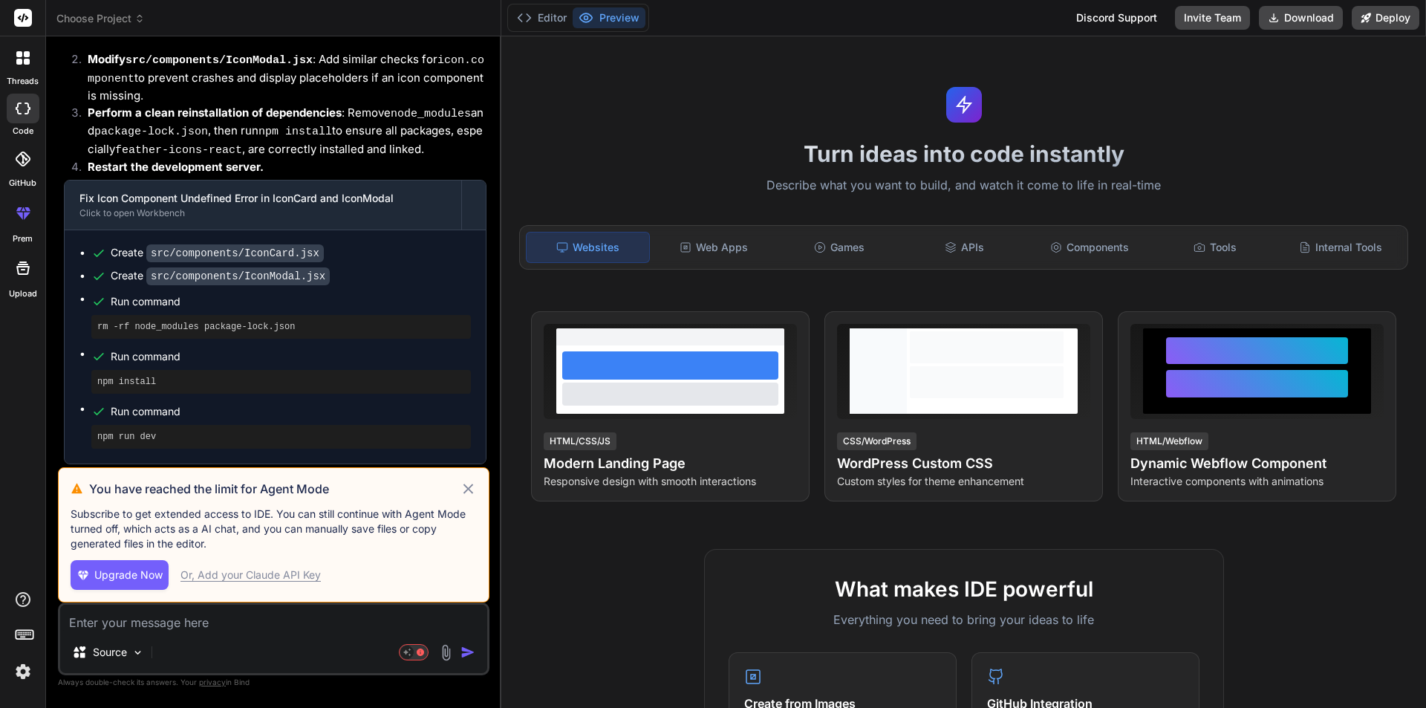
click at [463, 493] on icon at bounding box center [468, 489] width 17 height 18
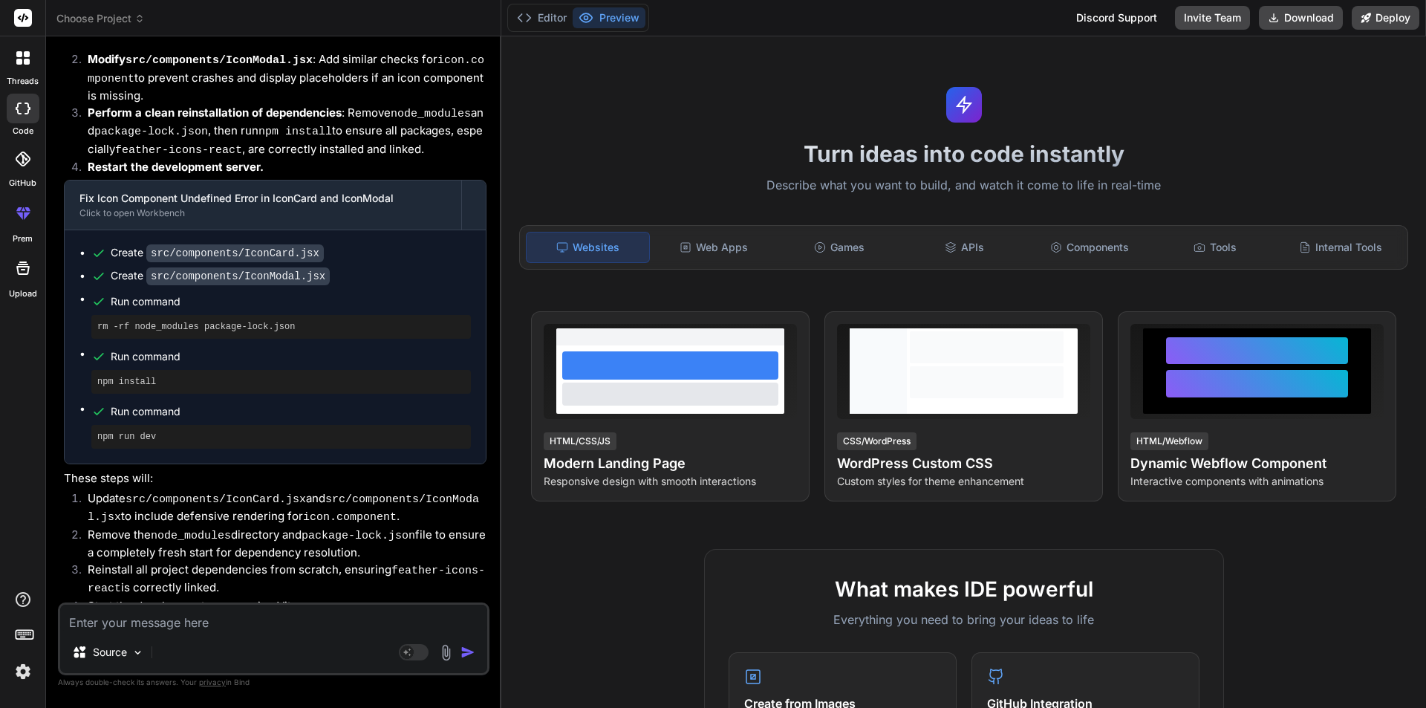
click at [558, 5] on div "Editor Preview" at bounding box center [578, 18] width 142 height 28
click at [549, 17] on button "Editor" at bounding box center [542, 17] width 62 height 21
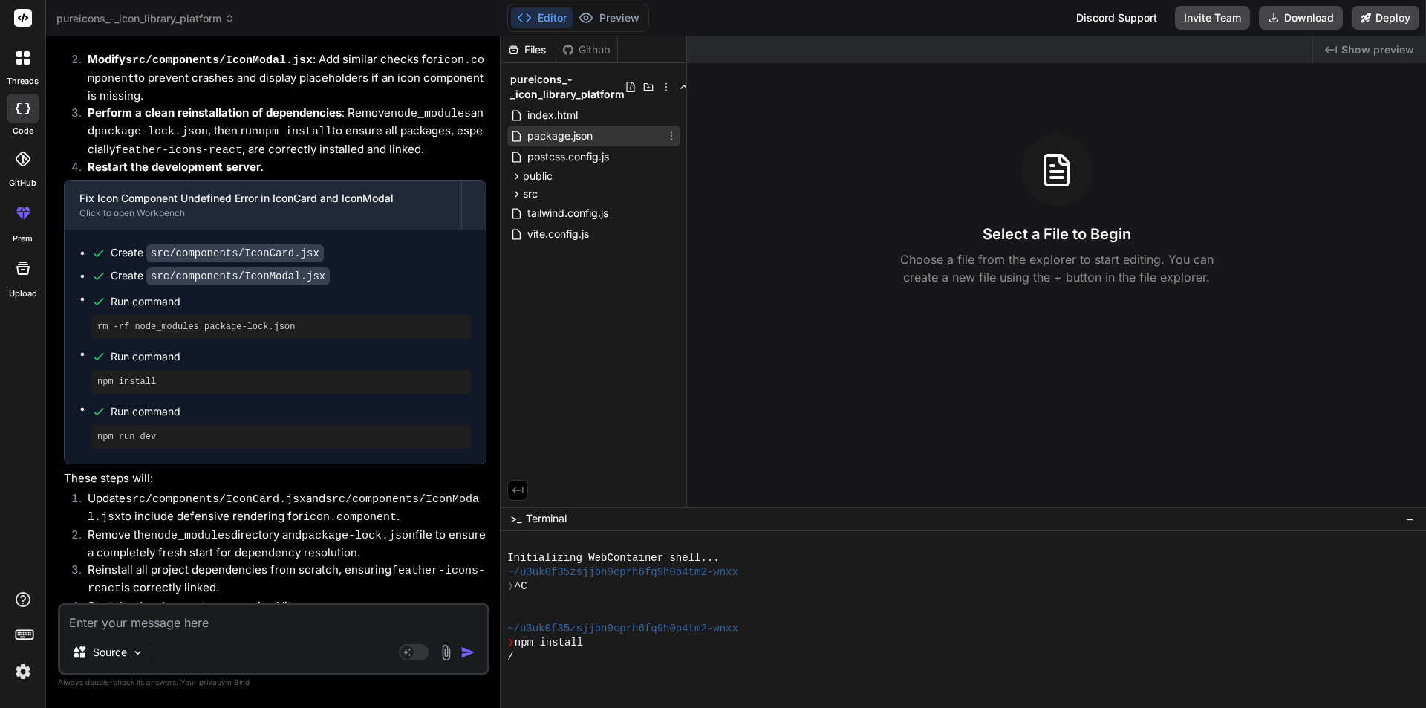
click at [559, 143] on span "package.json" at bounding box center [560, 136] width 68 height 18
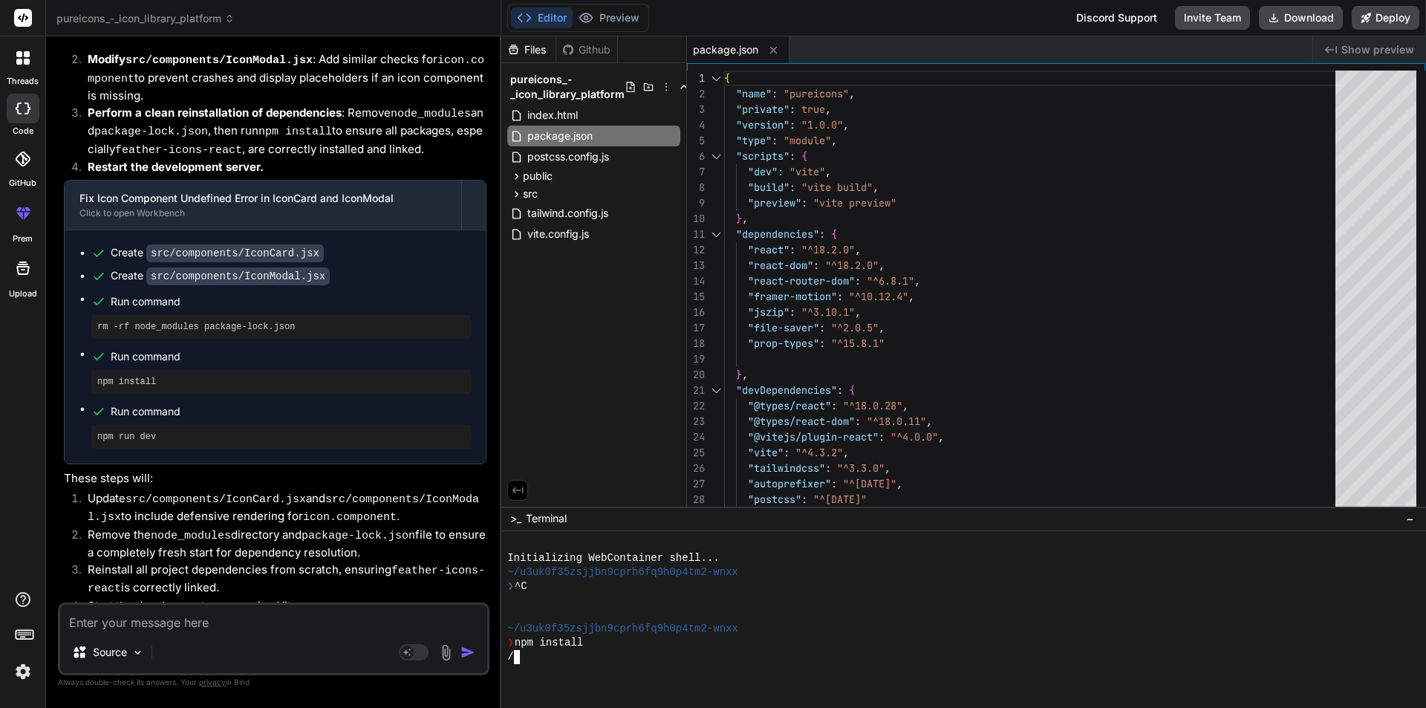
click at [607, 652] on div "/" at bounding box center [956, 657] width 898 height 14
type textarea "x"
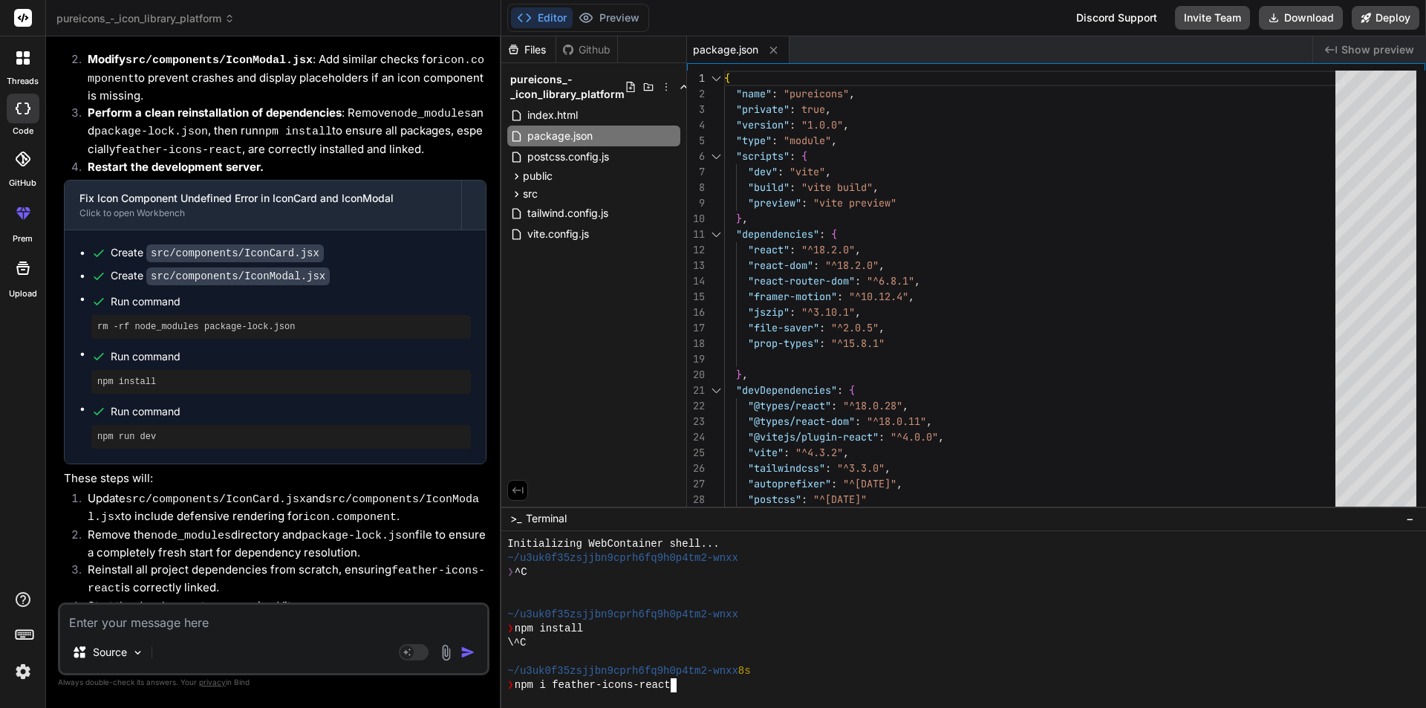
scroll to position [28, 0]
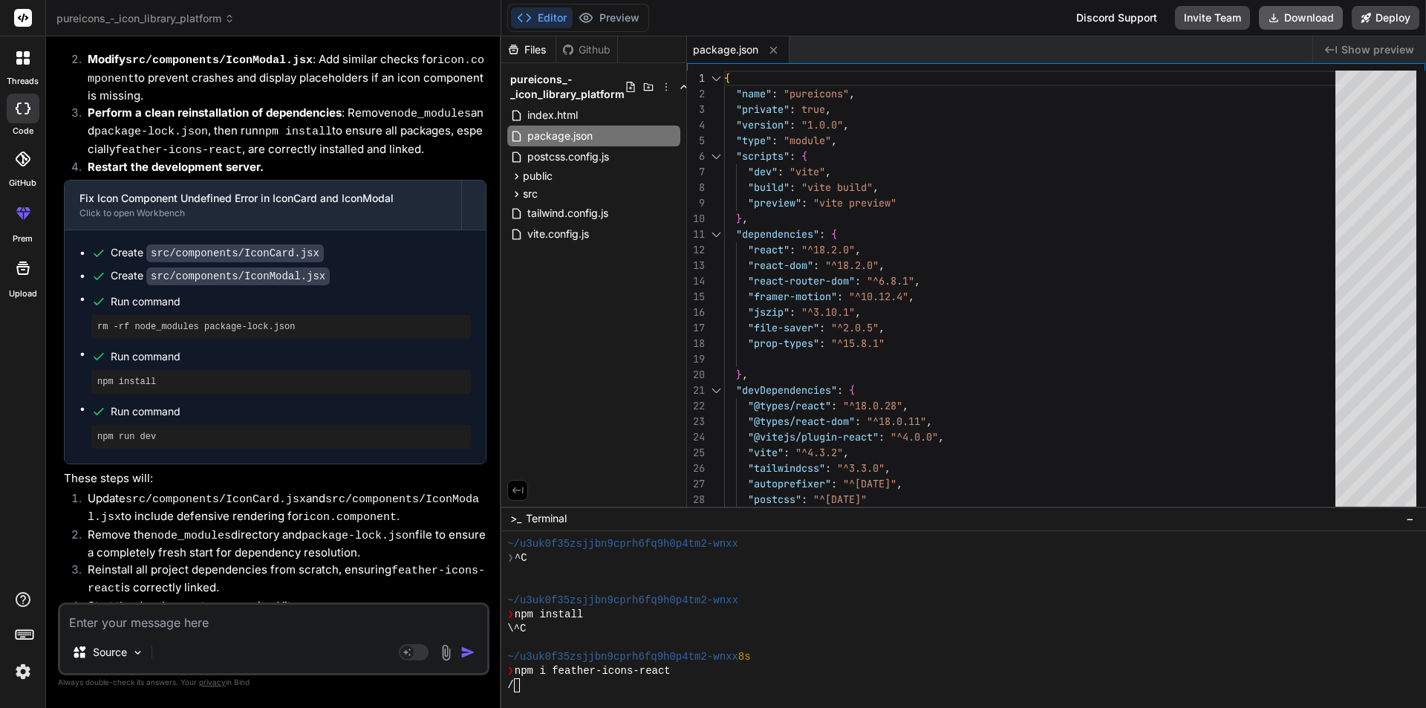
type textarea "x"
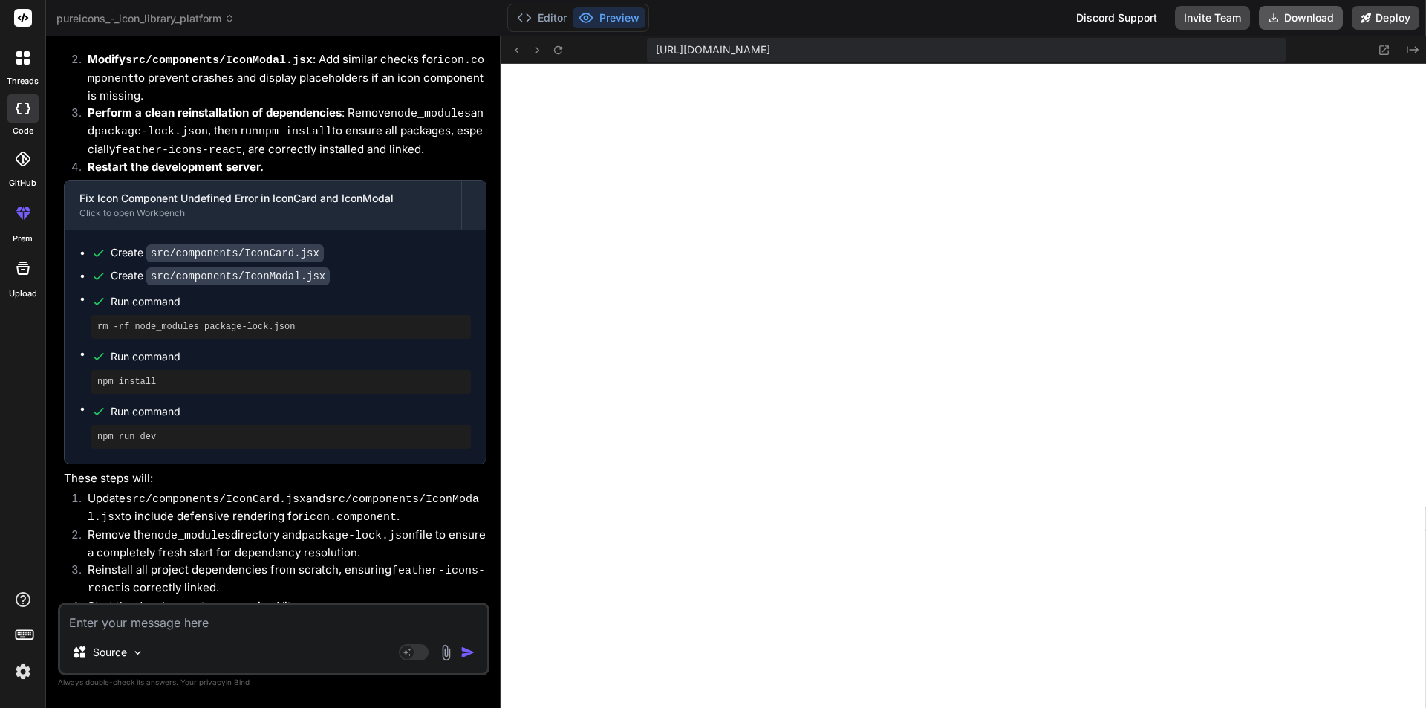
scroll to position [663, 0]
click at [549, 17] on button "Editor" at bounding box center [542, 17] width 62 height 21
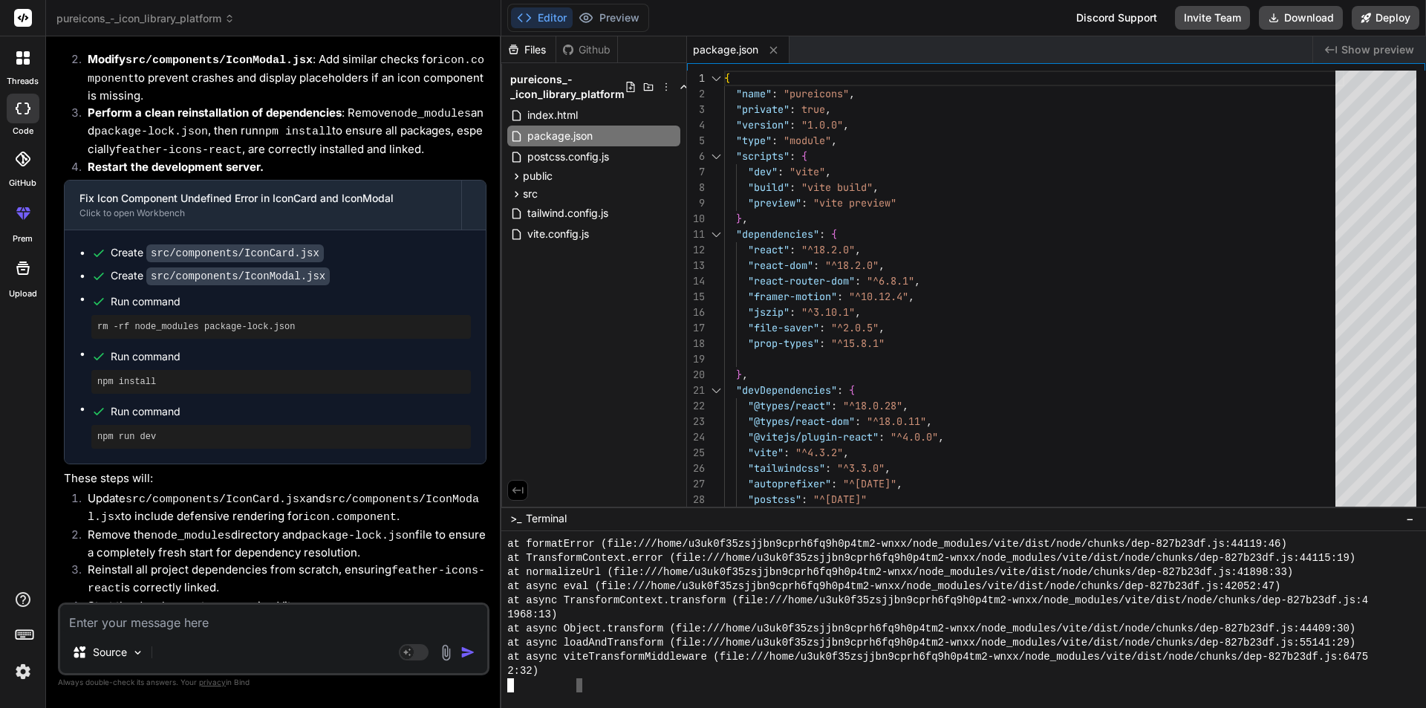
click at [578, 682] on div at bounding box center [956, 685] width 898 height 14
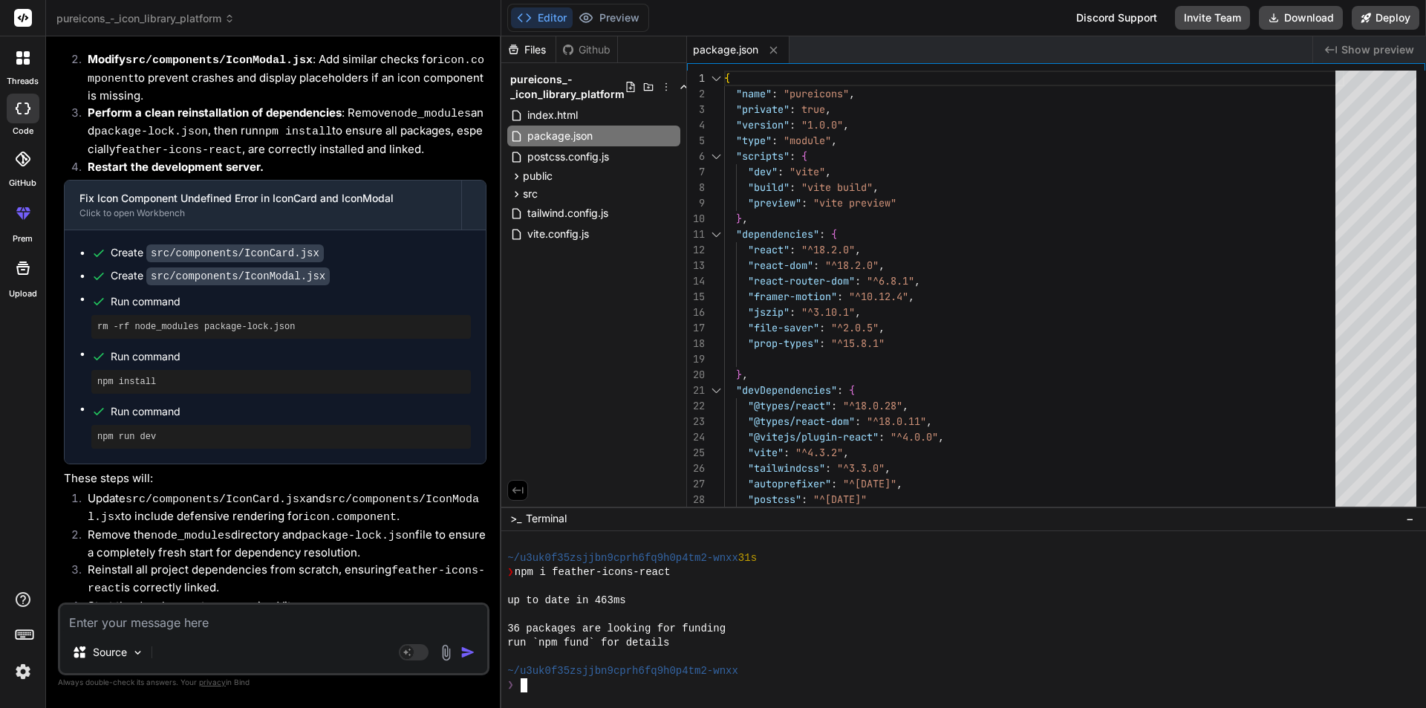
scroll to position [804, 0]
type textarea ""dependencies": { "react": "^18.2.0", "react-dom": "^18.2.0", "react-router-dom…"
click at [869, 350] on div "{ "name" : "pureicons" , "private" : true , "version" : "1.0.0" , "type" : "mod…" at bounding box center [1034, 312] width 620 height 483
click at [203, 618] on textarea at bounding box center [273, 617] width 427 height 27
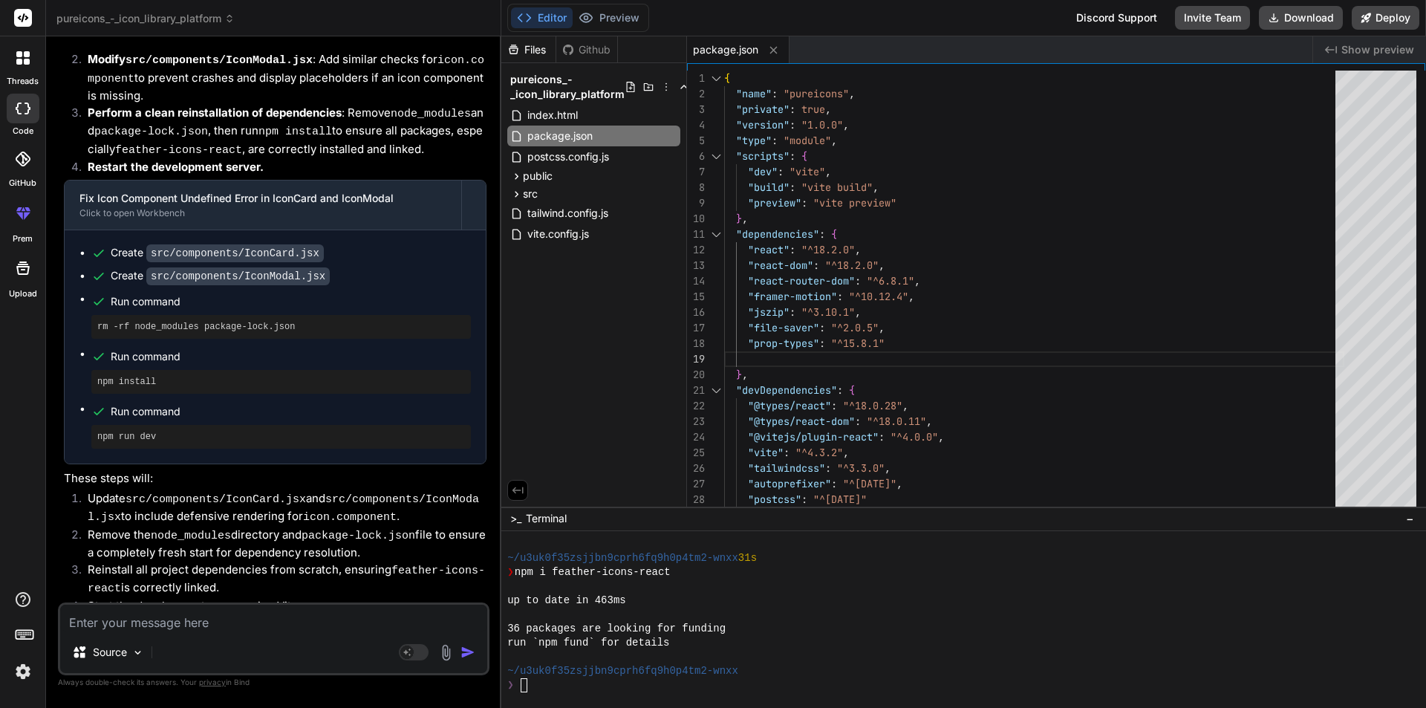
type textarea "i"
type textarea "x"
type textarea "in"
type textarea "x"
type textarea "ins"
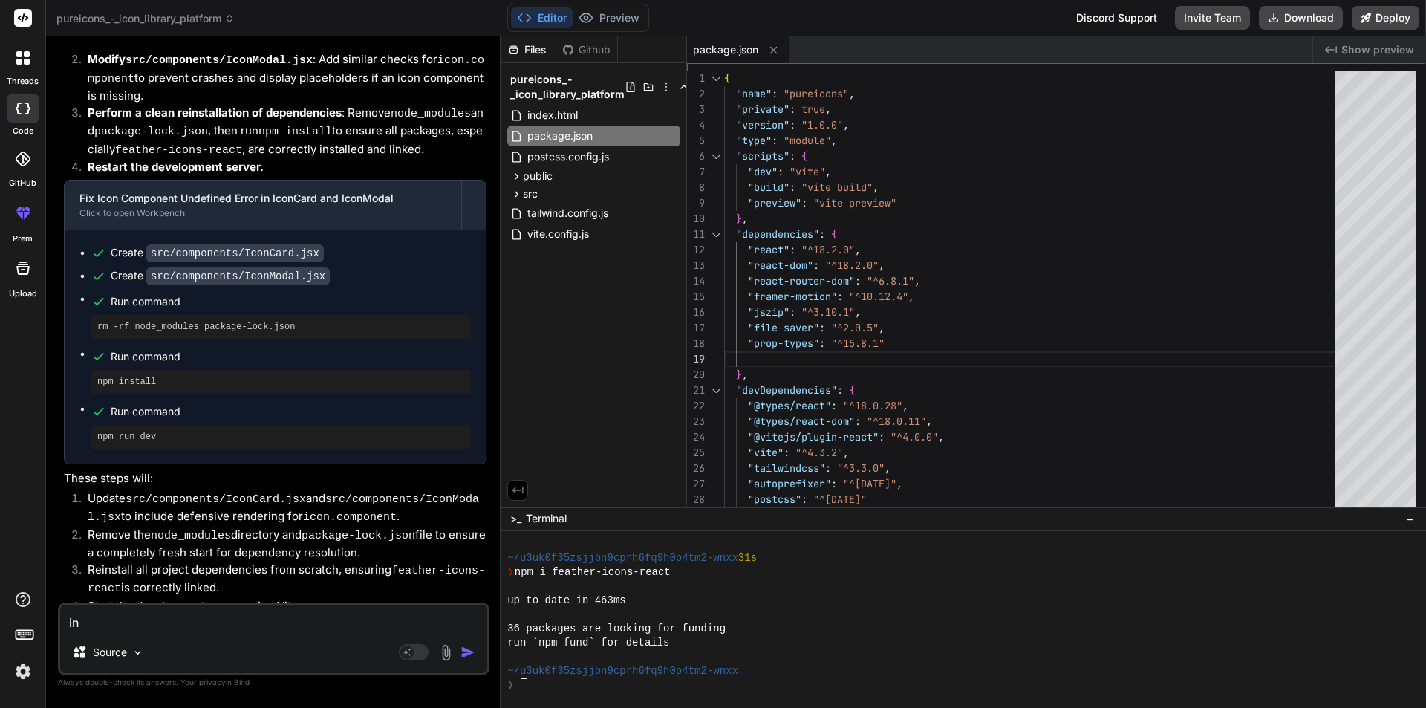
type textarea "x"
type textarea "inst"
type textarea "x"
type textarea "insta"
type textarea "x"
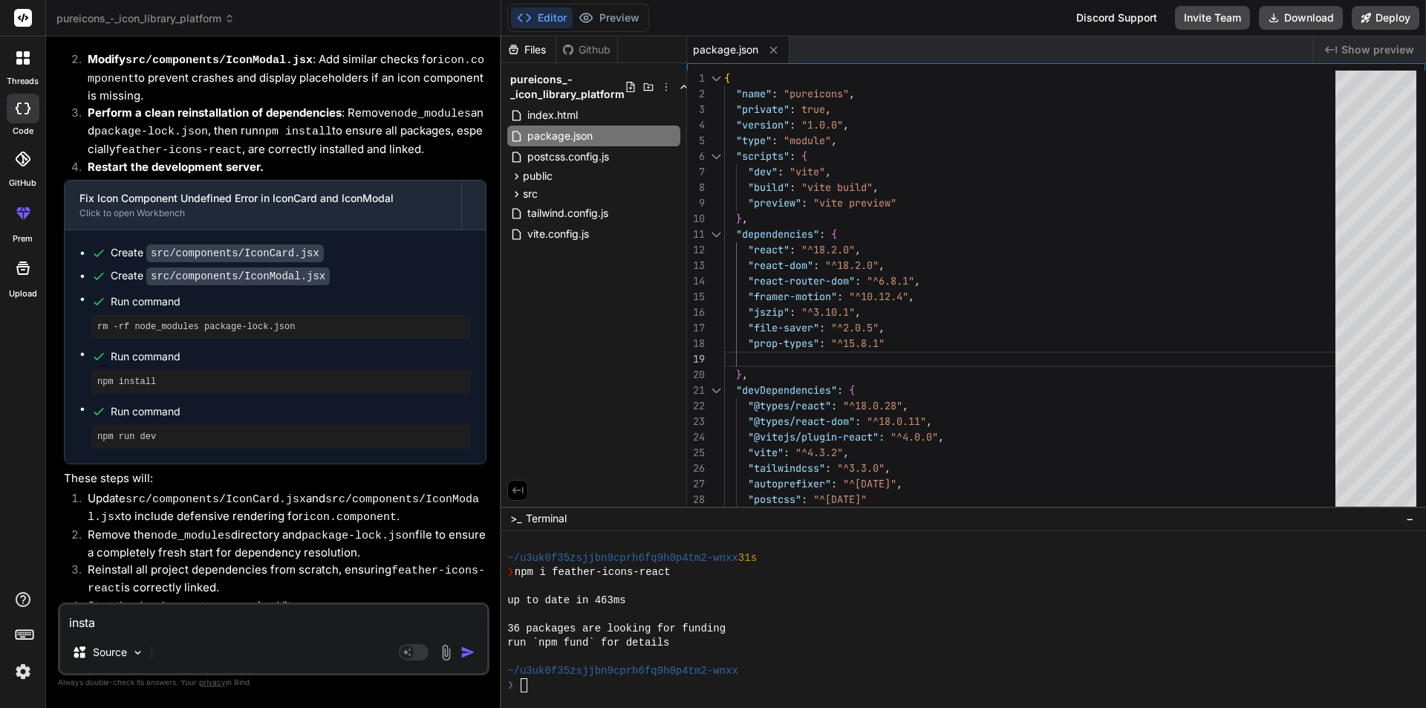
type textarea "instal"
type textarea "x"
type textarea "install"
type textarea "x"
type textarea "install"
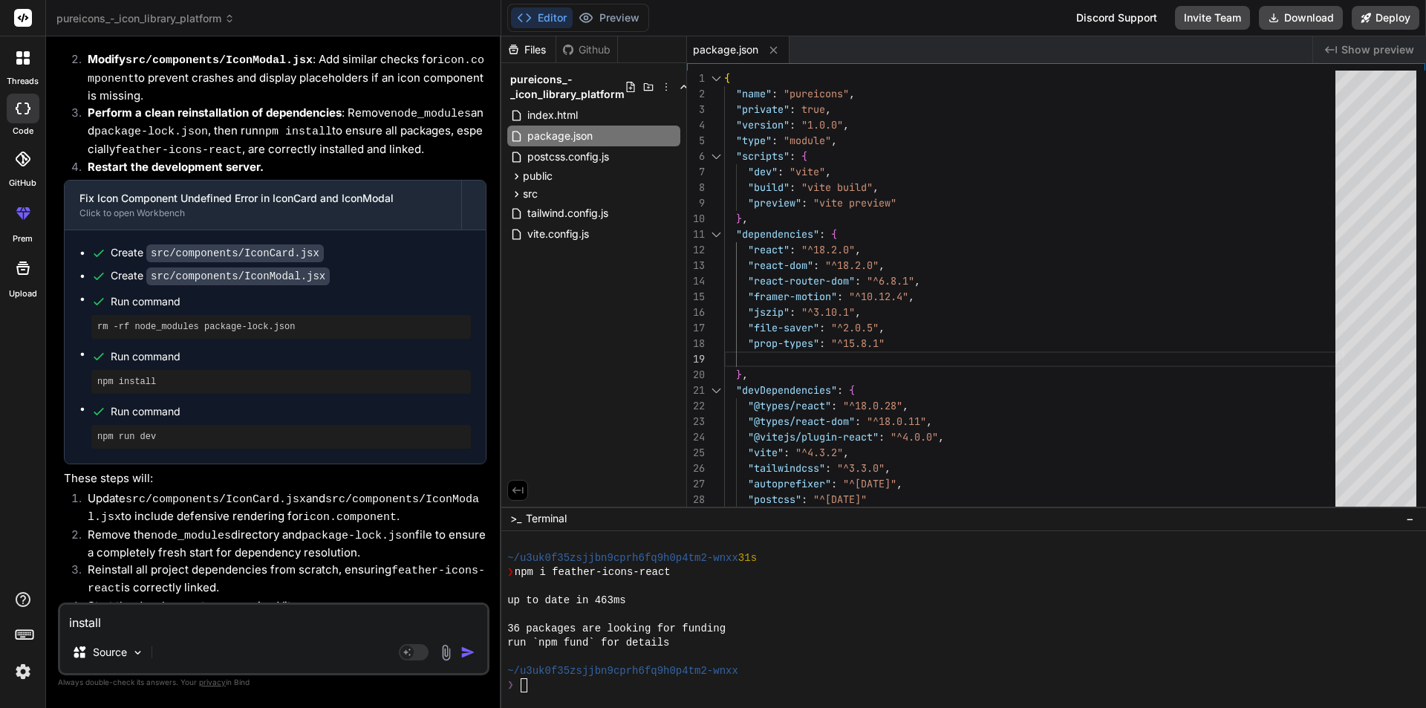
type textarea "x"
type textarea "install f"
type textarea "x"
type textarea "install fe"
type textarea "x"
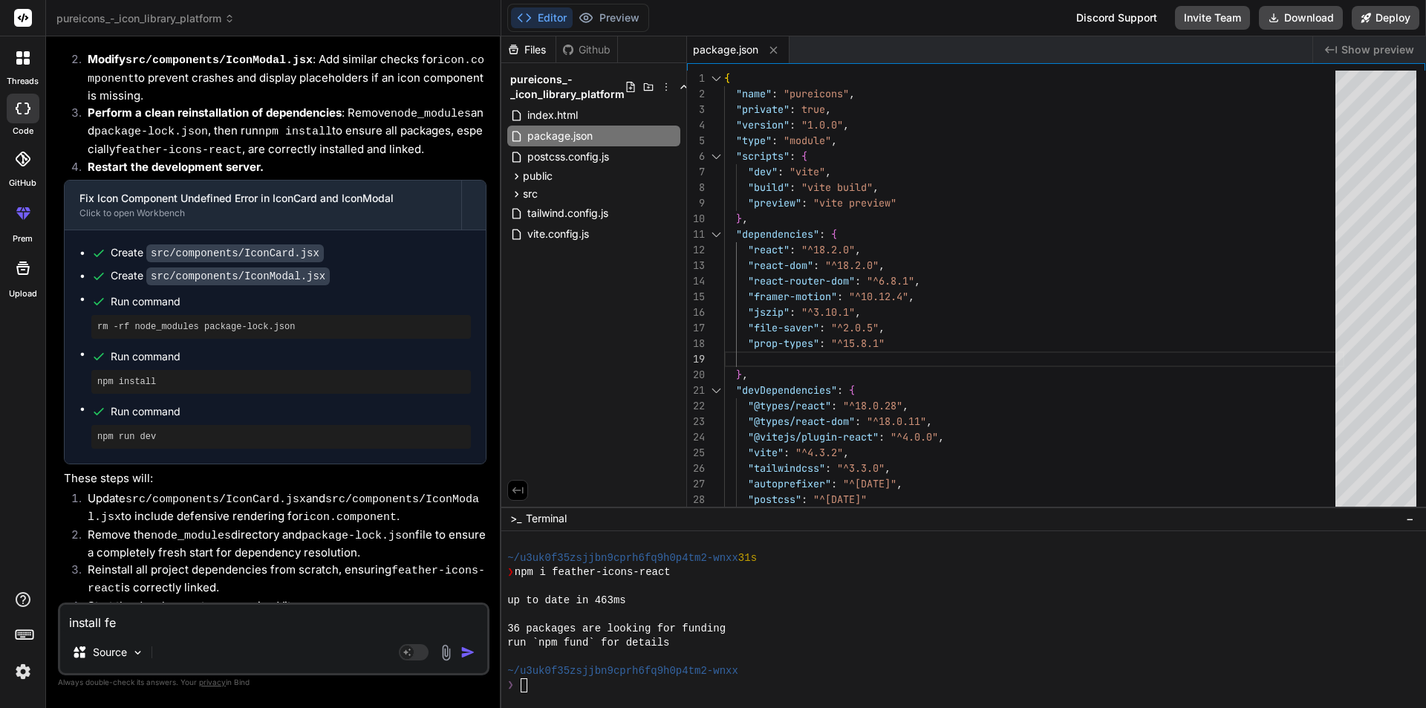
type textarea "install fea"
type textarea "x"
type textarea "install feat"
type textarea "x"
type textarea "install feate"
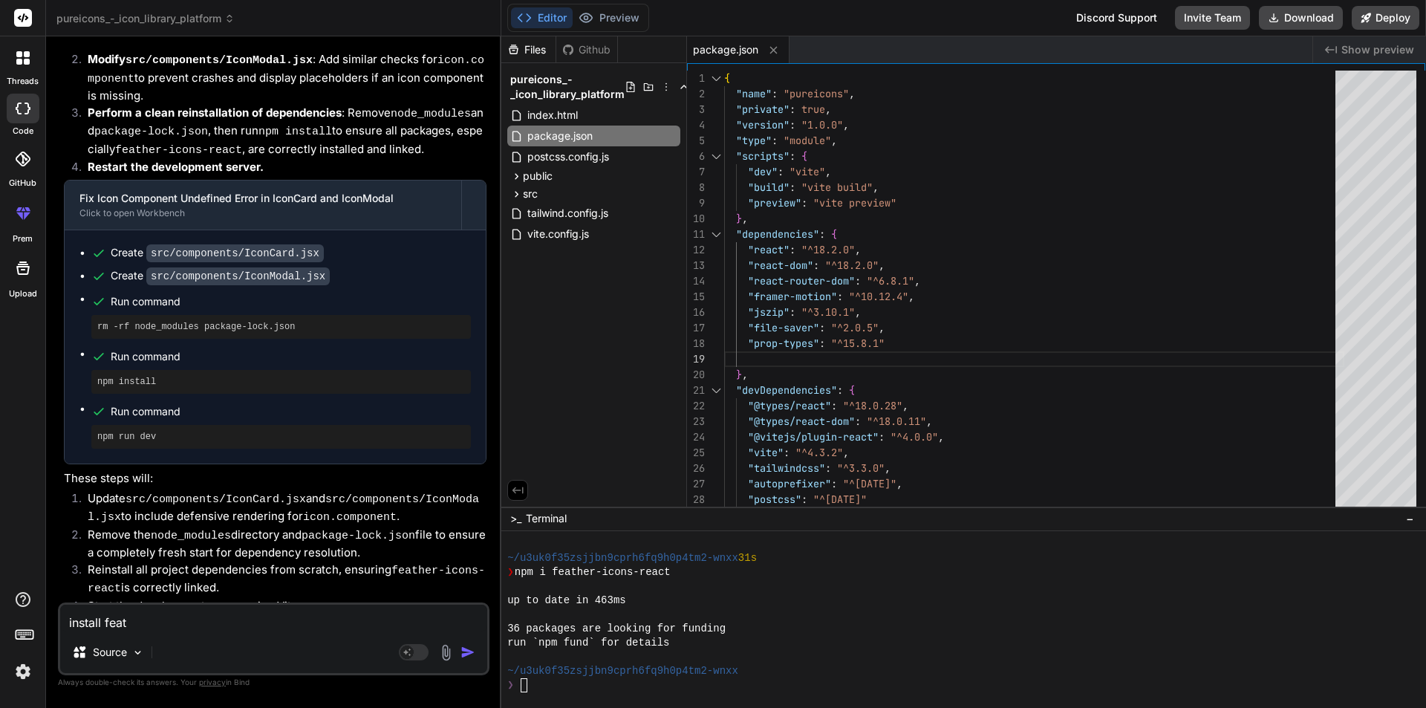
type textarea "x"
type textarea "install feater"
type textarea "x"
type textarea "install feater"
type textarea "x"
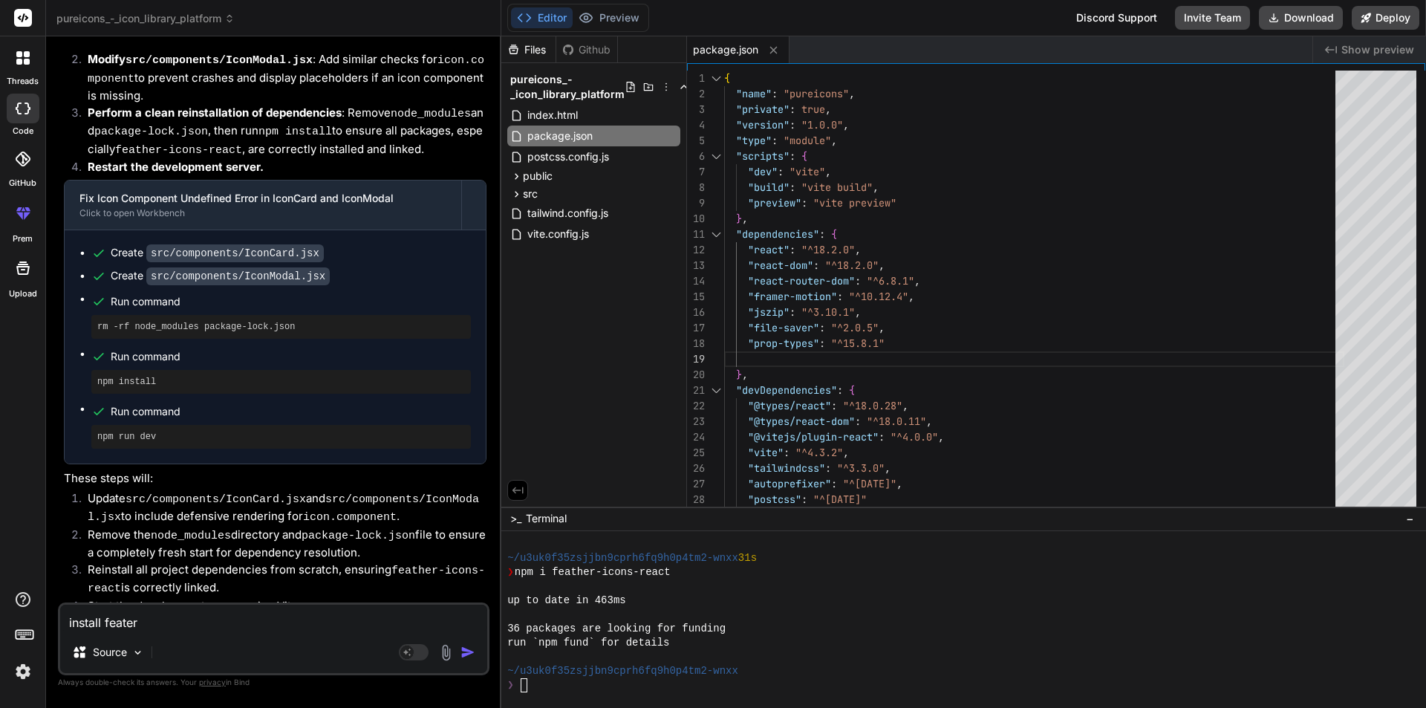
type textarea "install feater i"
type textarea "x"
type textarea "install feater ic"
type textarea "x"
type textarea "install feater ico"
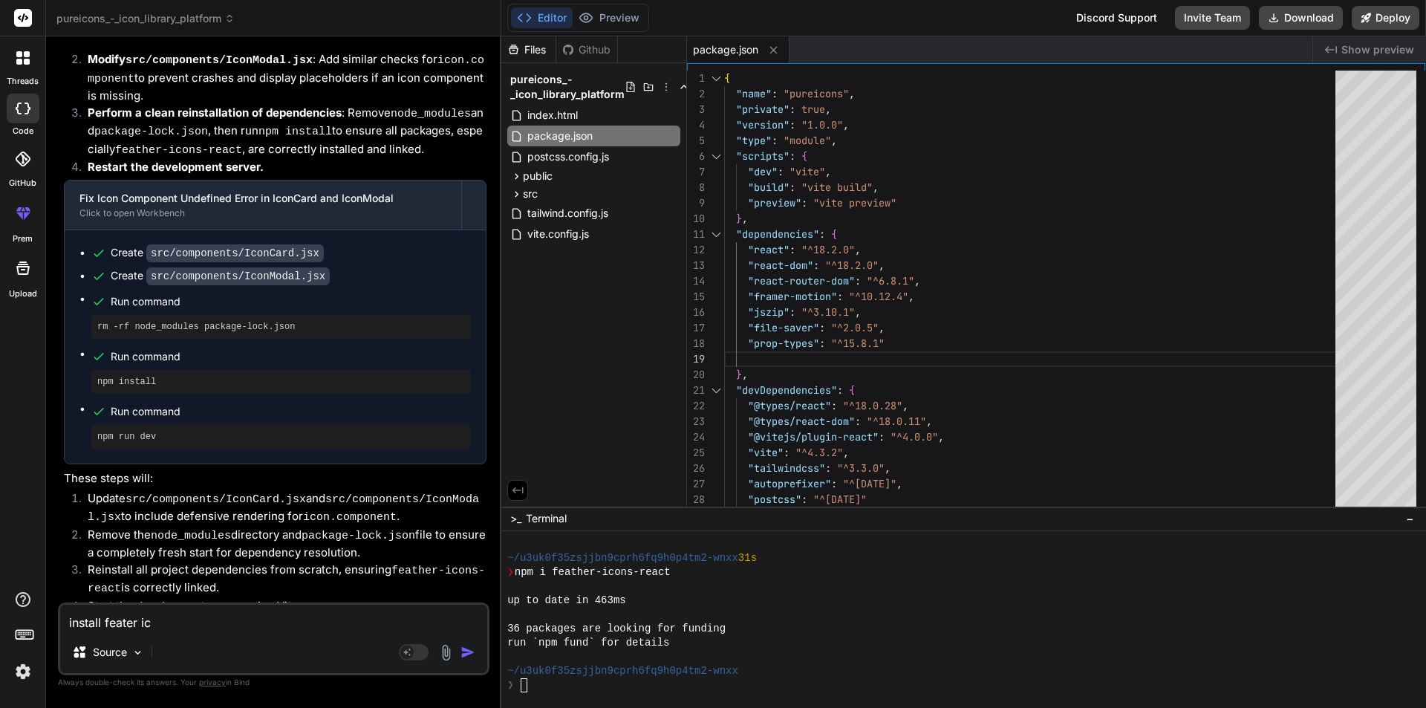
type textarea "x"
type textarea "install feater icos"
type textarea "x"
type textarea "install feater icosn"
type textarea "x"
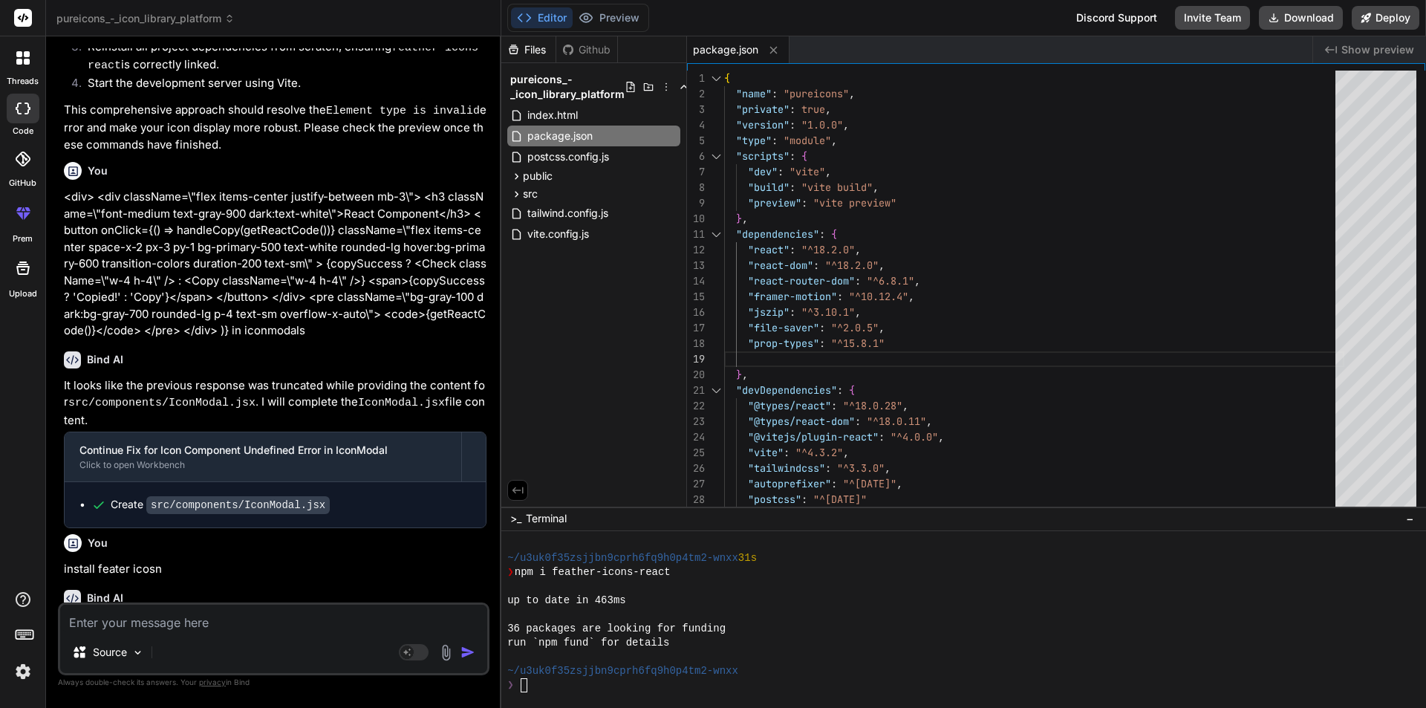
scroll to position [2260, 0]
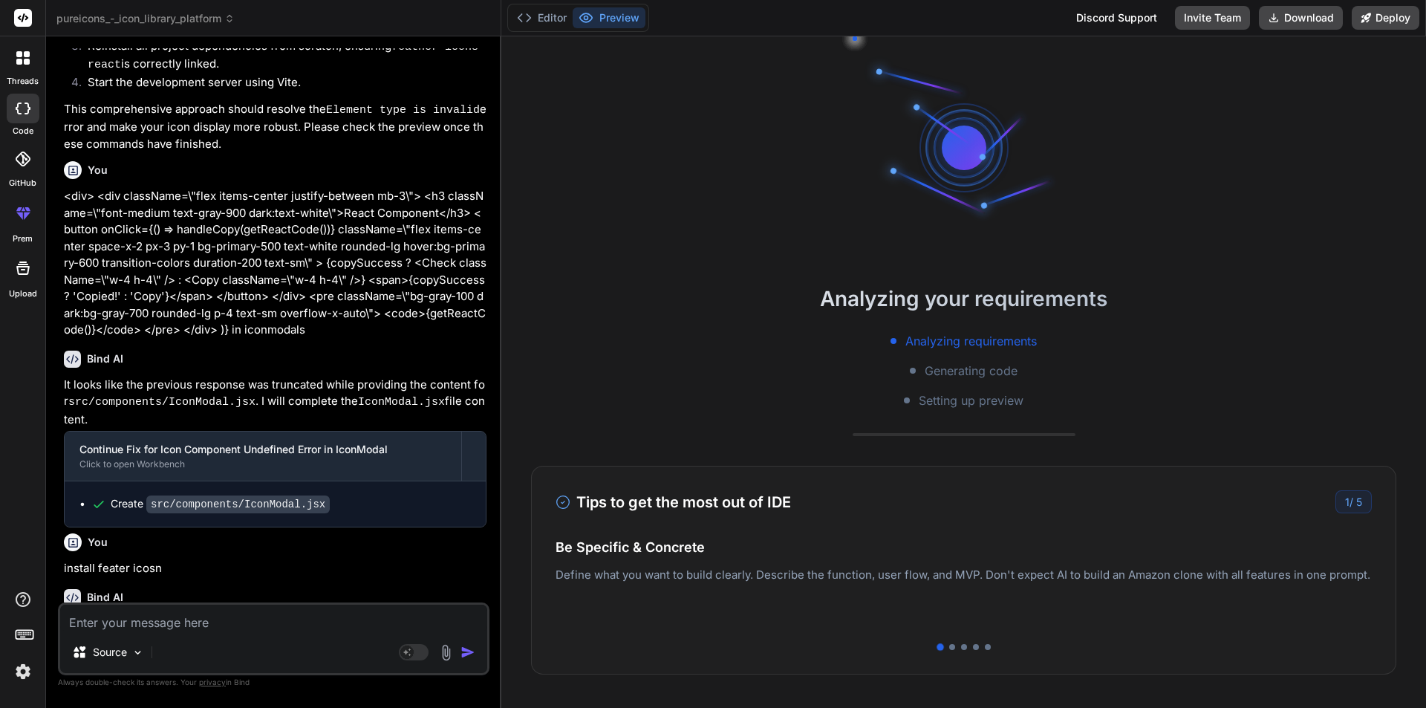
type textarea "x"
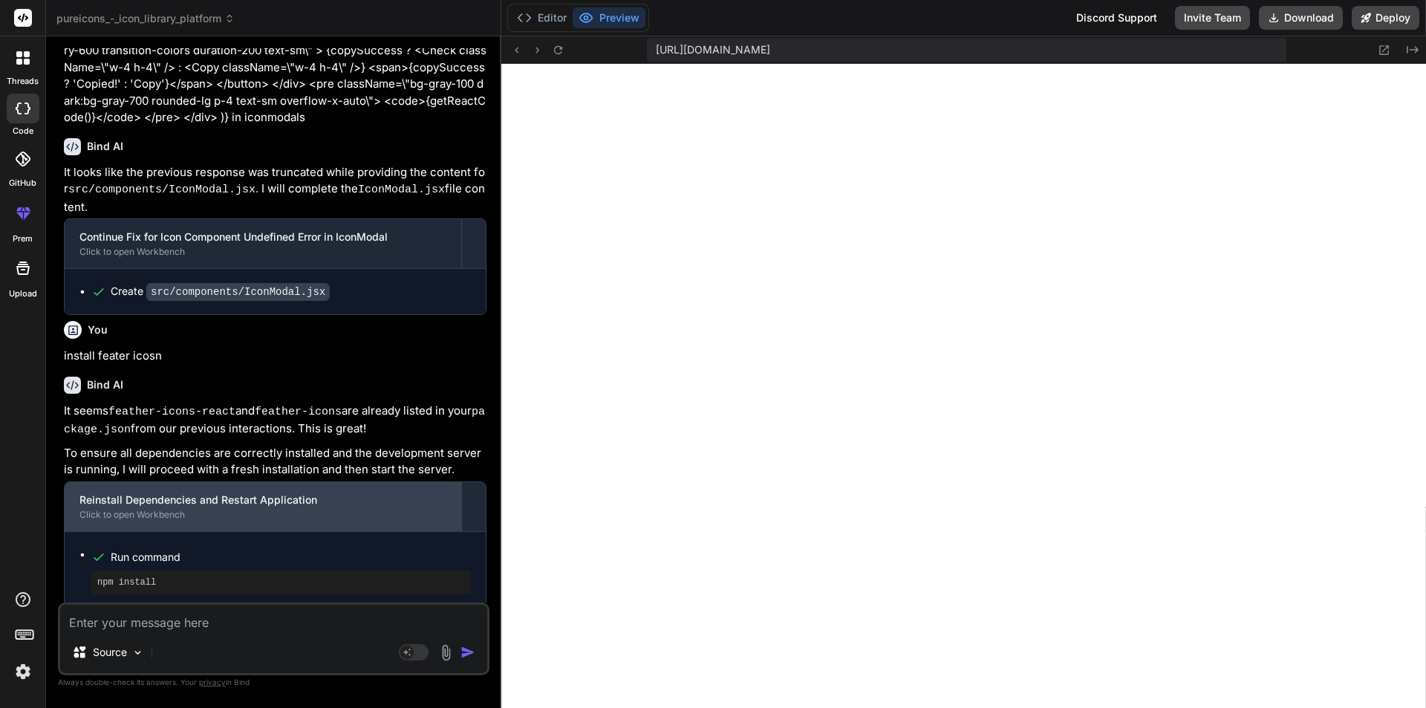
scroll to position [2558, 0]
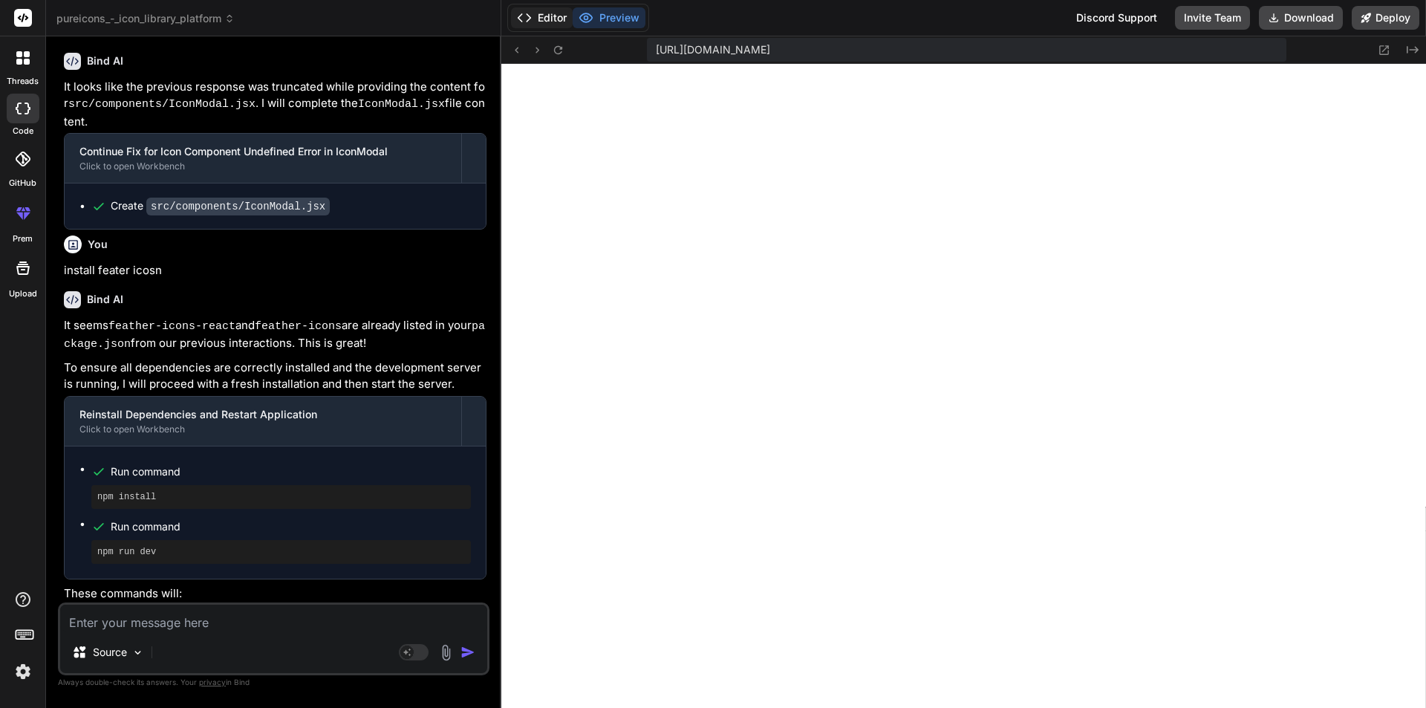
click at [549, 13] on button "Editor" at bounding box center [542, 17] width 62 height 21
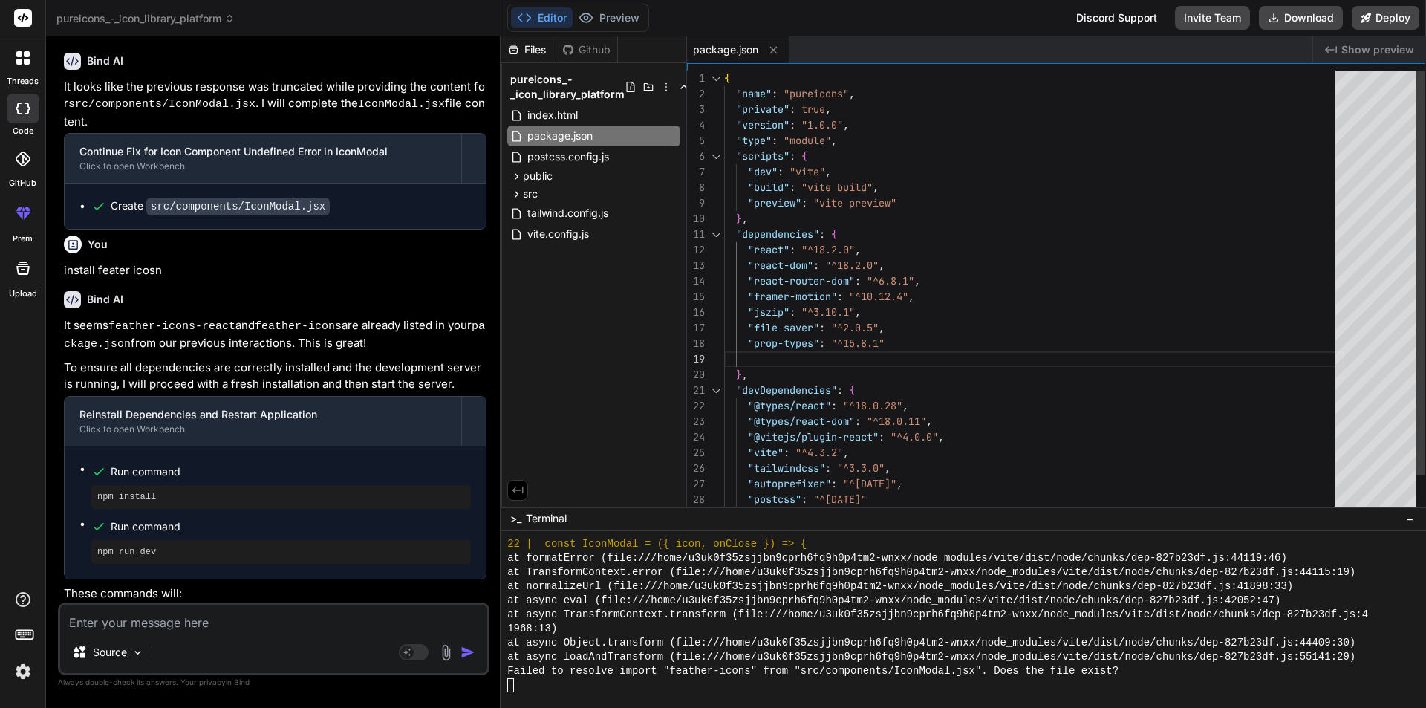
scroll to position [0, 0]
click at [780, 359] on div "{ "name" : "pureicons" , "private" : true , "version" : "1.0.0" , "type" : "mod…" at bounding box center [1034, 312] width 620 height 483
click at [930, 364] on div "{ "name" : "pureicons" , "private" : true , "version" : "1.0.0" , "type" : "mod…" at bounding box center [1034, 312] width 620 height 483
click at [142, 626] on textarea at bounding box center [273, 617] width 427 height 27
drag, startPoint x: 307, startPoint y: 530, endPoint x: 422, endPoint y: 533, distance: 115.1
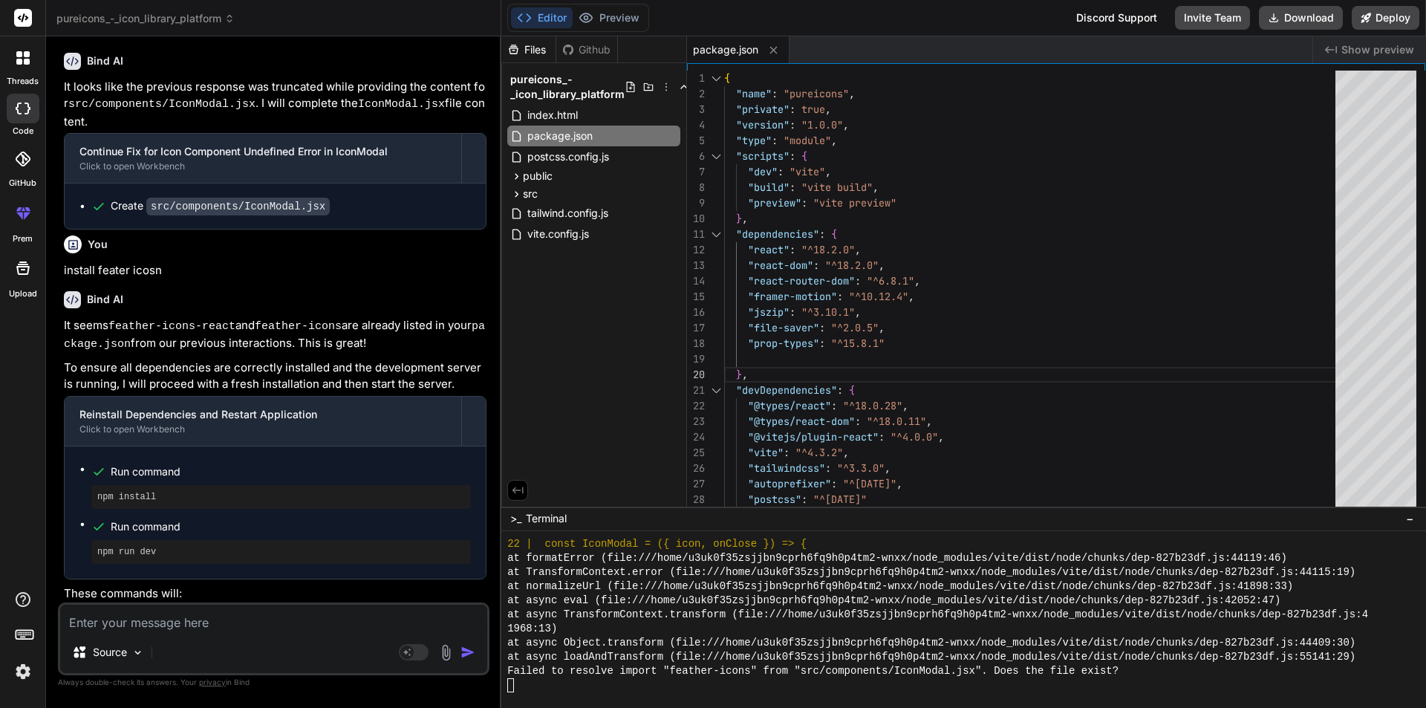
click at [422, 607] on code "feather-icons-react" at bounding box center [369, 613] width 127 height 13
click at [254, 604] on li "Install all project dependencies, ensuring feather-icons-react and feather-icon…" at bounding box center [281, 622] width 411 height 36
click at [160, 627] on textarea at bounding box center [273, 617] width 427 height 27
type textarea "i"
type textarea "x"
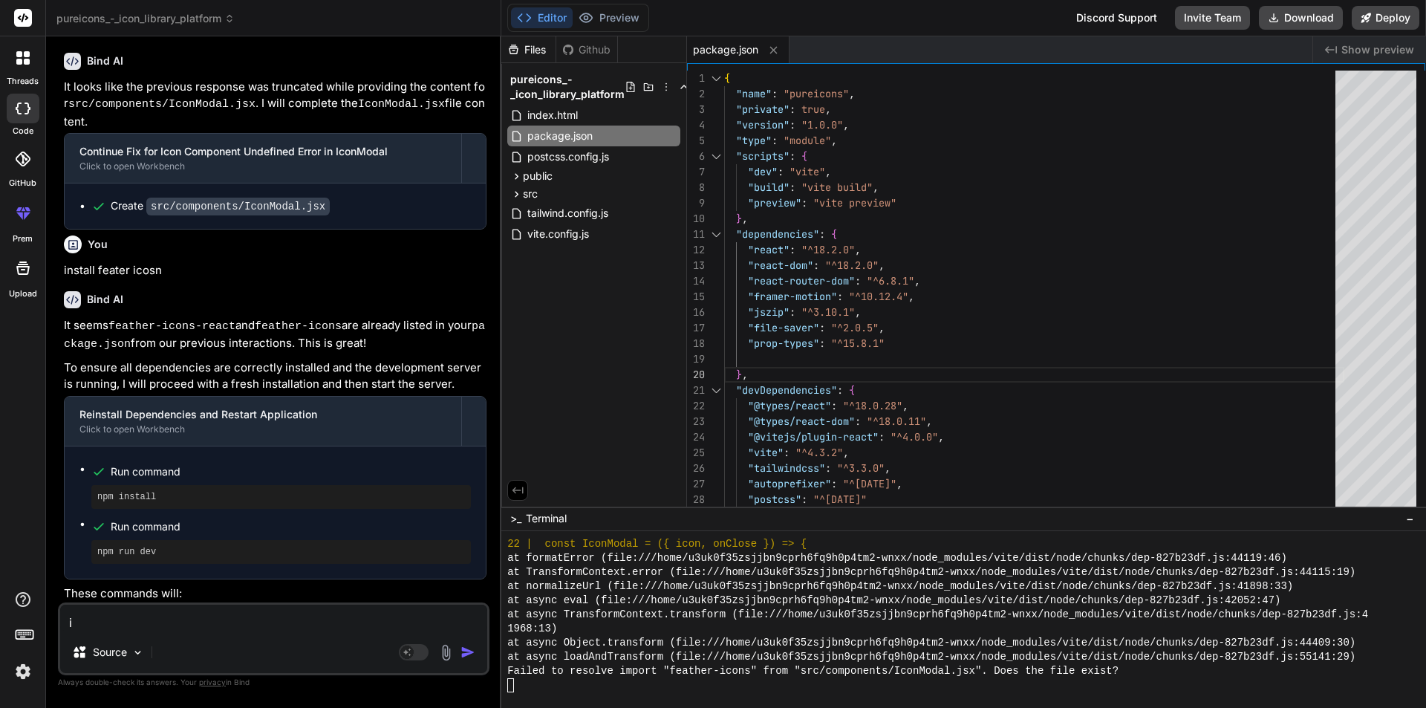
type textarea "in"
type textarea "x"
type textarea "ins"
type textarea "x"
type textarea "inst"
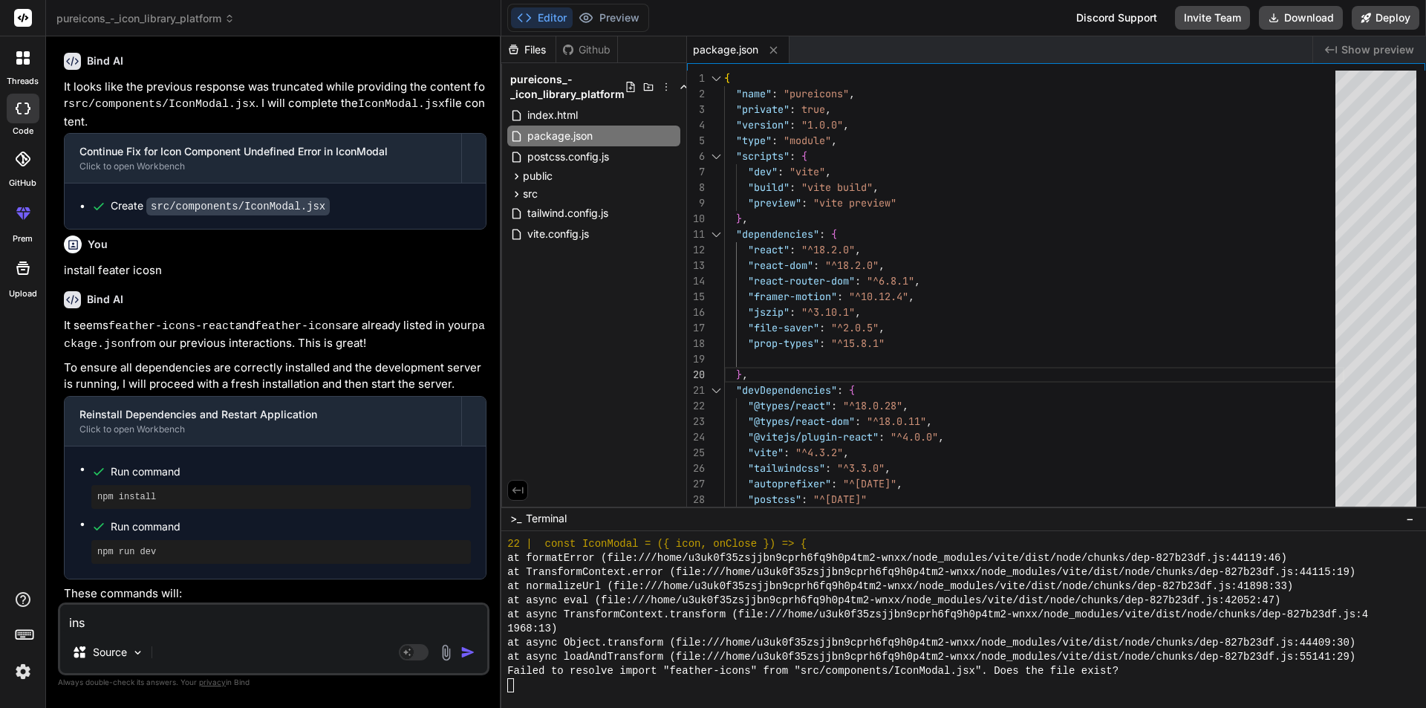
type textarea "x"
type textarea "insta"
type textarea "x"
type textarea "instal"
type textarea "x"
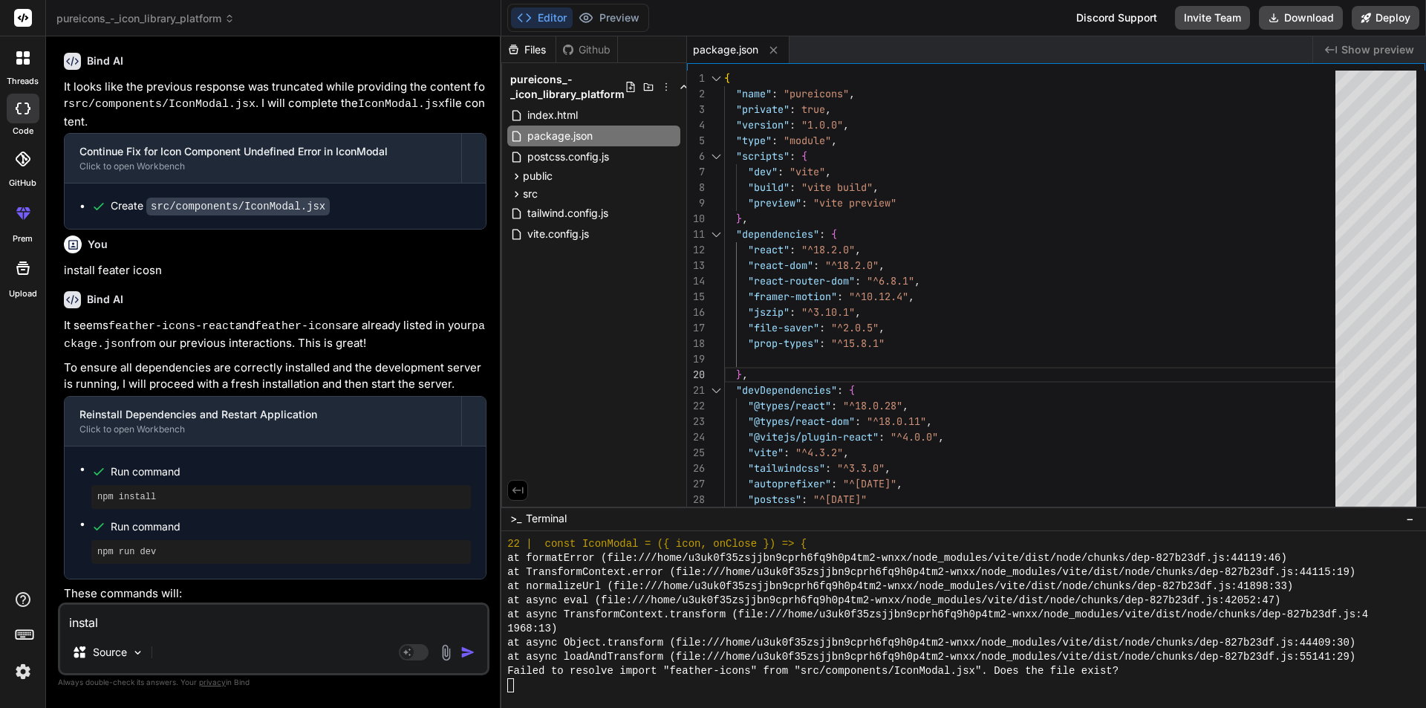
type textarea "install"
type textarea "x"
type textarea "install"
type textarea "x"
type textarea "install i"
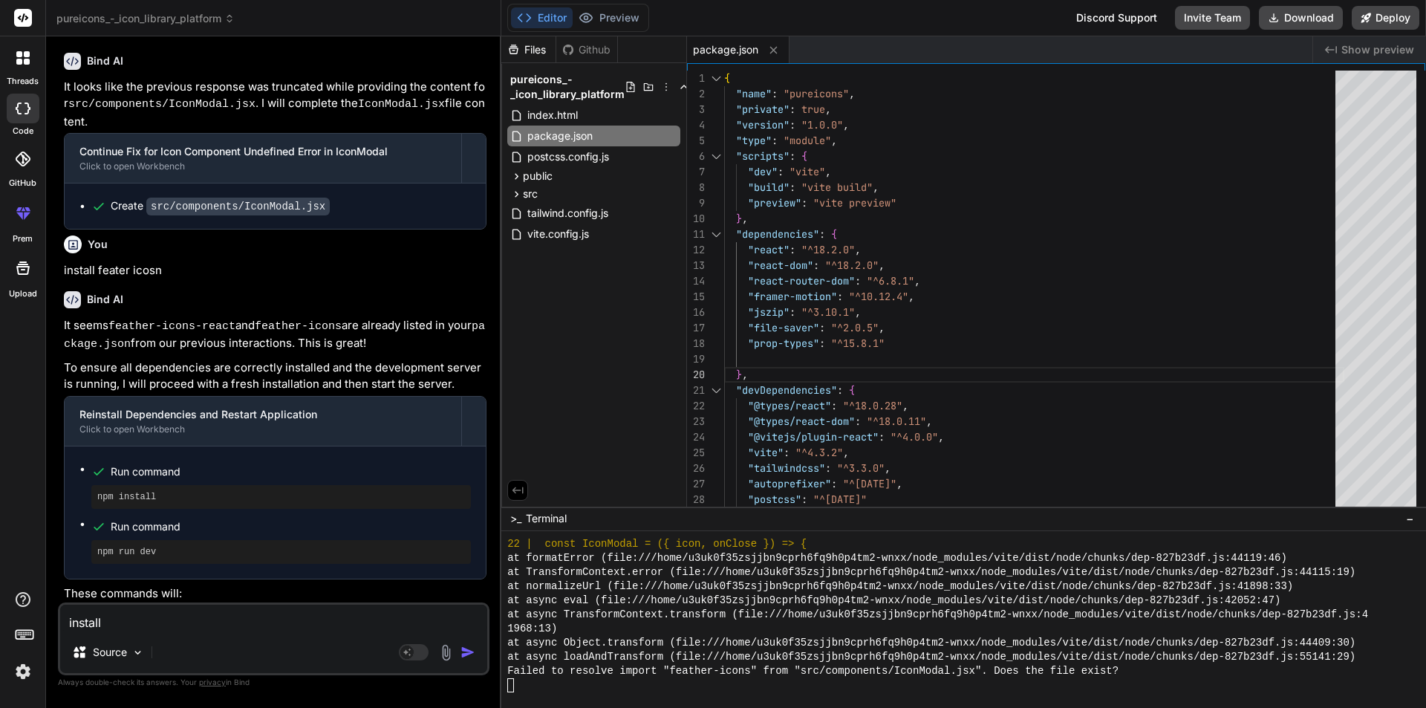
type textarea "x"
type textarea "install in"
type textarea "x"
type textarea "install in"
type textarea "x"
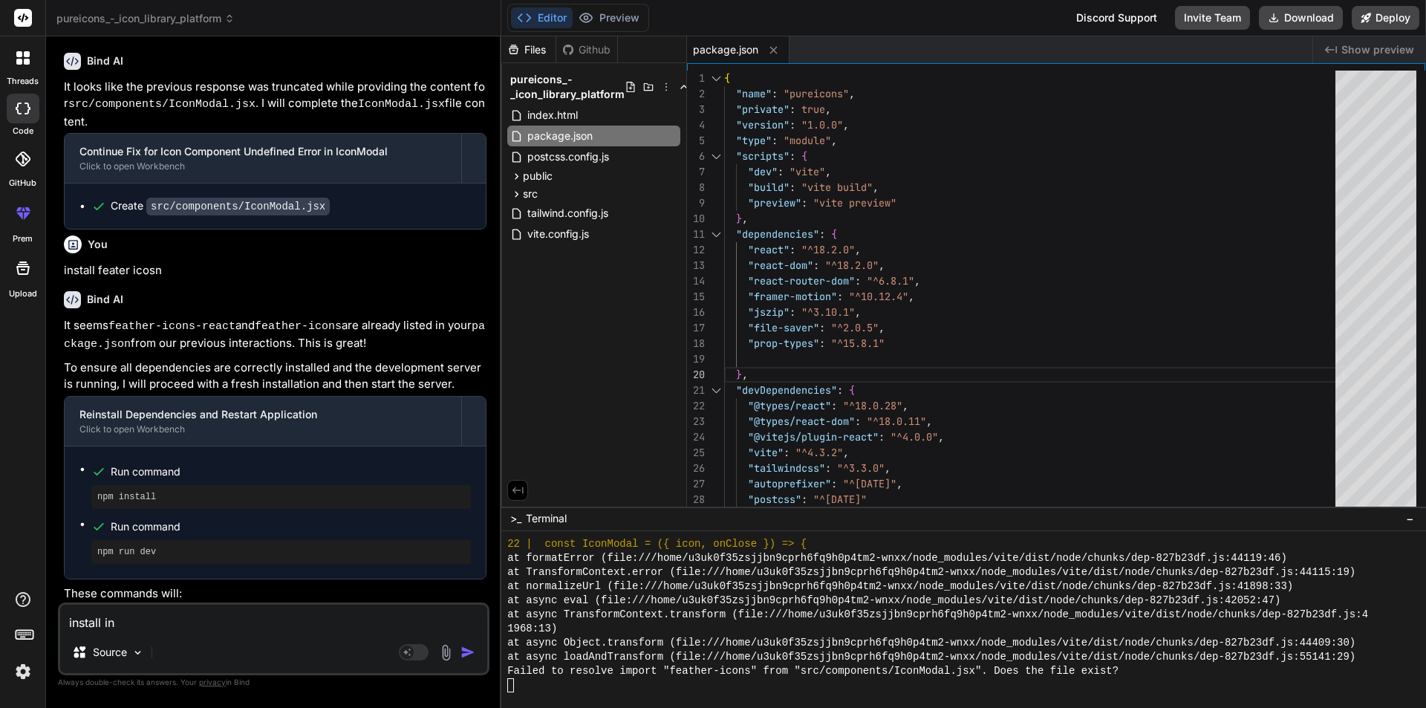
type textarea "install in p"
type textarea "x"
type textarea "install in pa"
type textarea "x"
type textarea "install in pac"
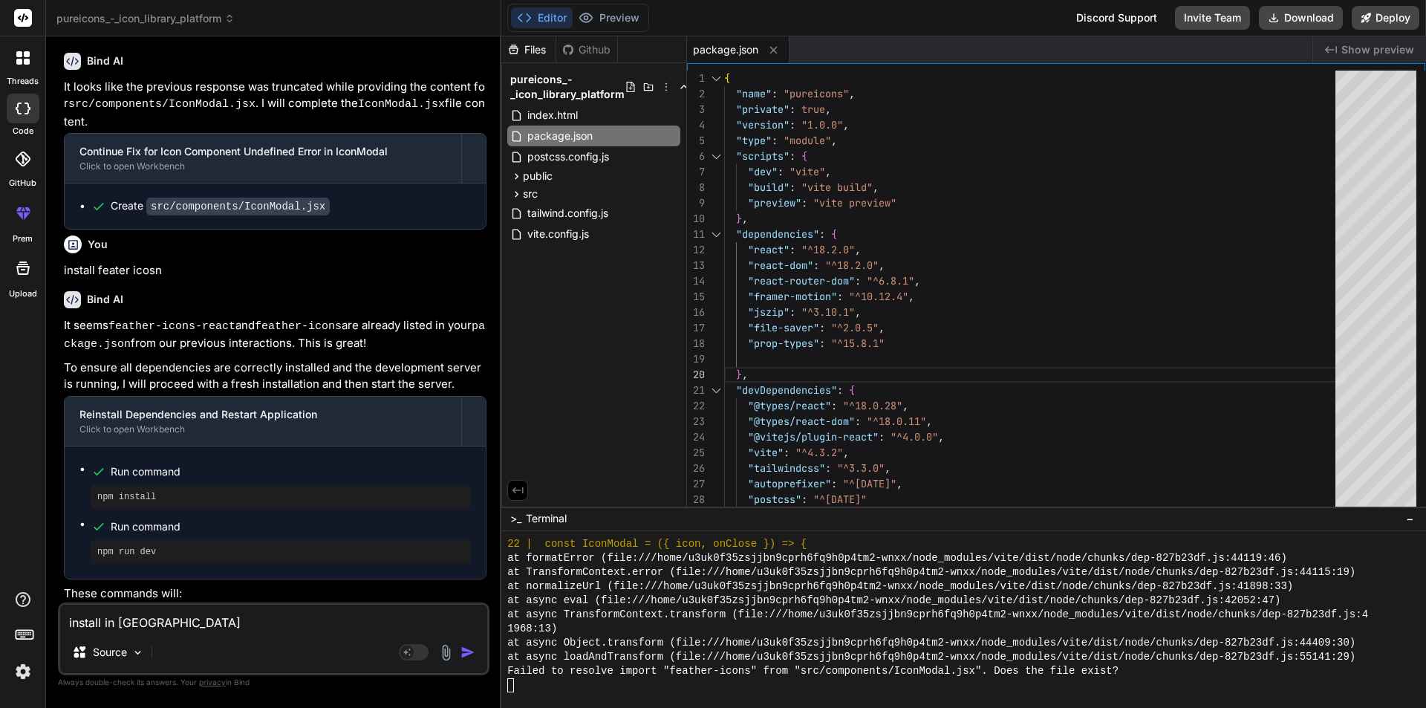
type textarea "x"
type textarea "install in pack"
type textarea "x"
type textarea "install in packe"
type textarea "x"
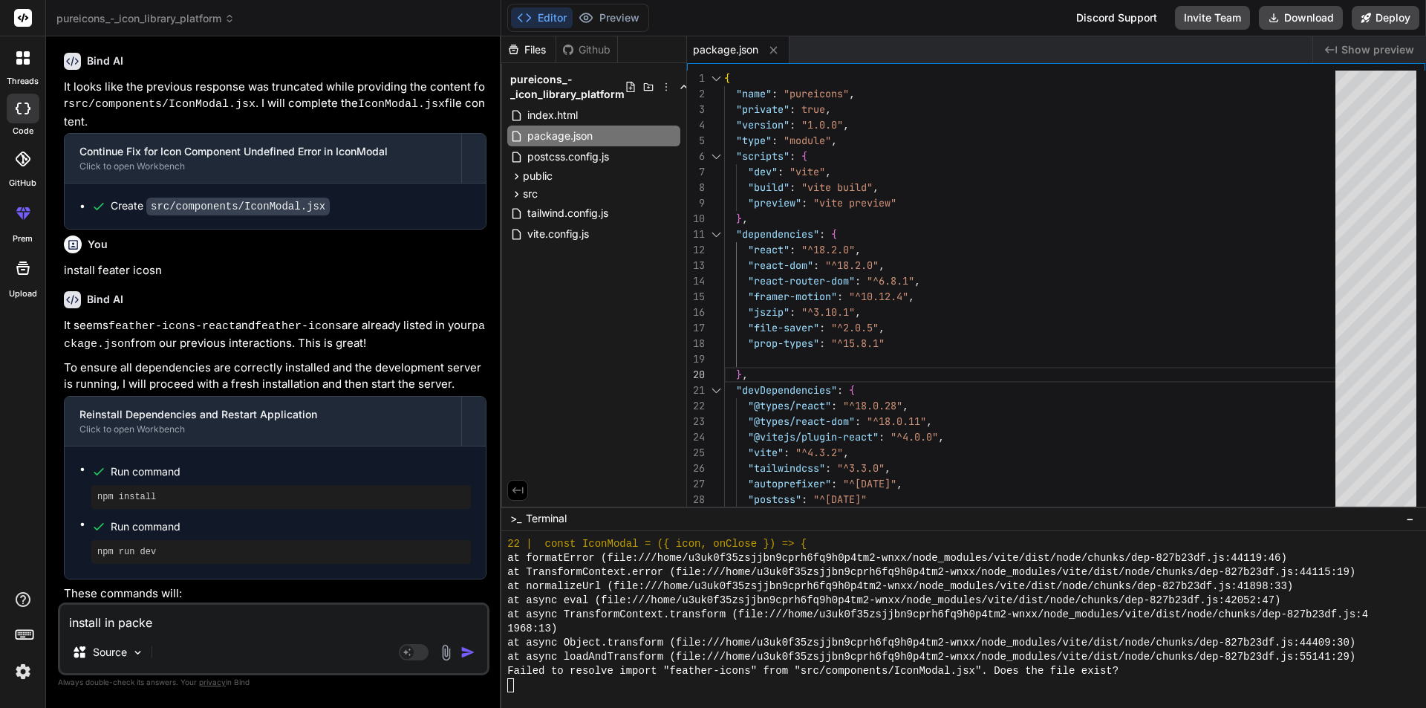
type textarea "install in packeg"
type textarea "x"
type textarea "install in packege"
type textarea "x"
type textarea "install in packege"
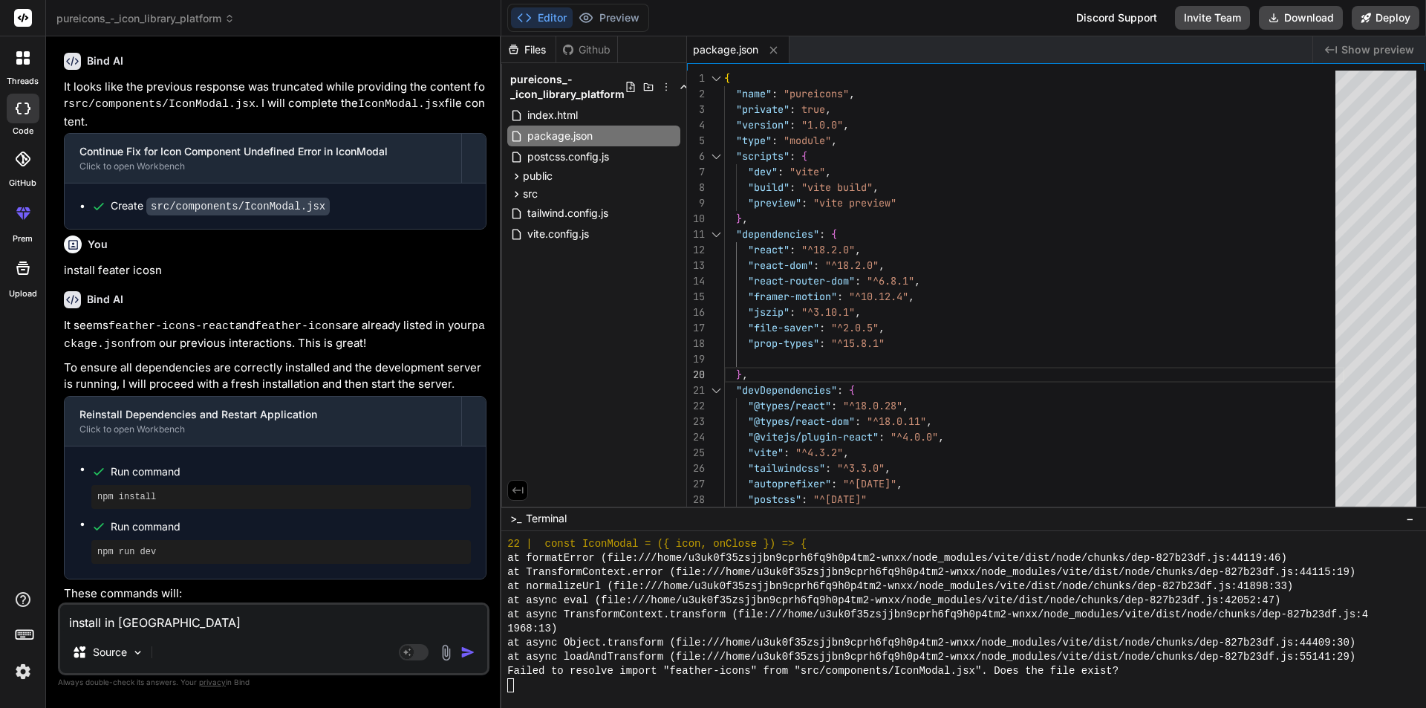
type textarea "x"
type textarea "install in packege j"
type textarea "x"
type textarea "install in packege js"
type textarea "x"
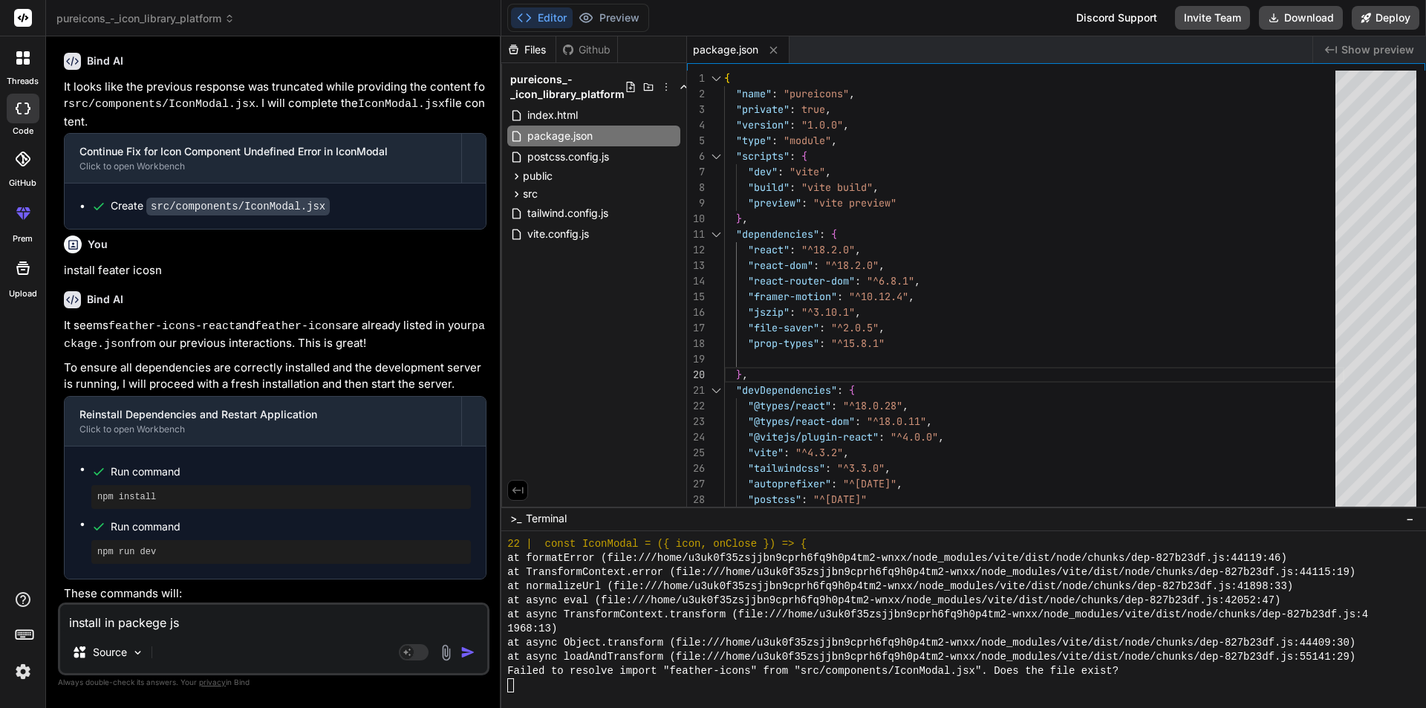
type textarea "install in packege jso"
type textarea "x"
type textarea "install in packege json"
type textarea "x"
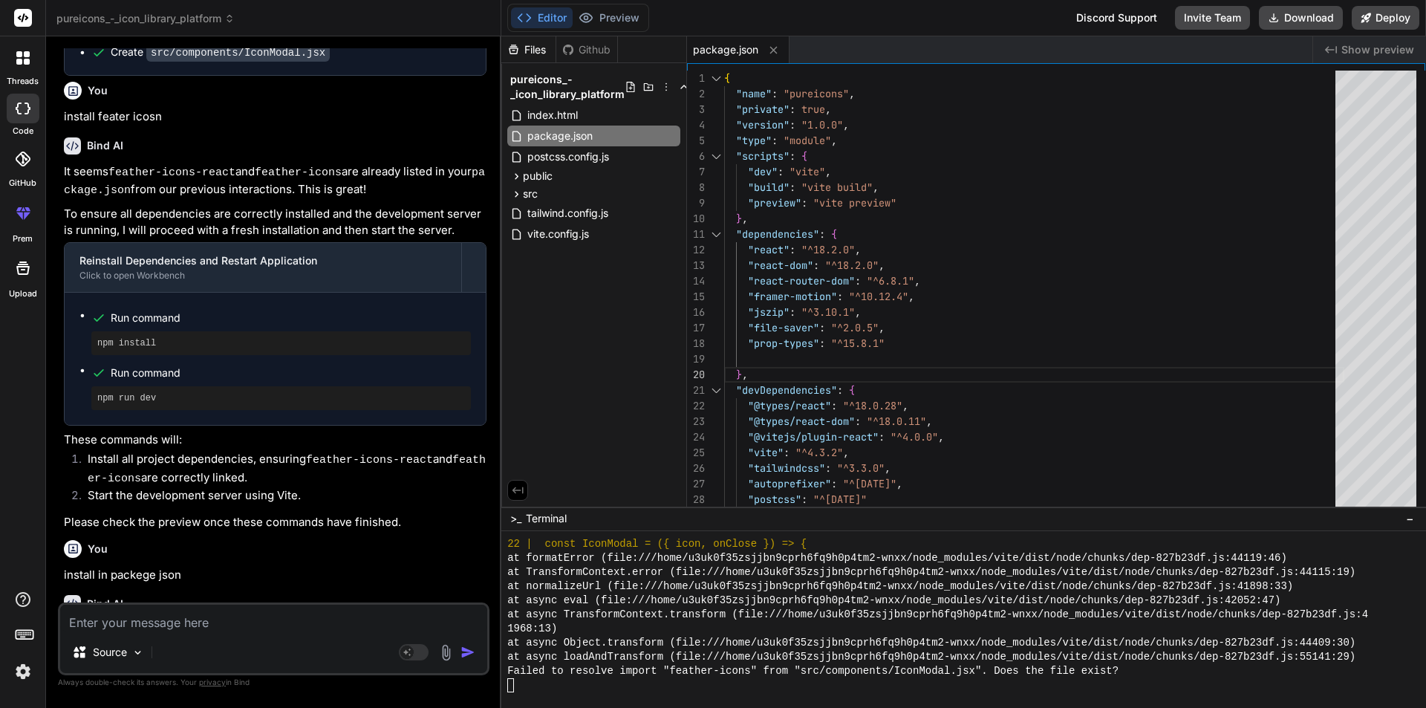
scroll to position [2712, 0]
type textarea "x"
type textarea "}"
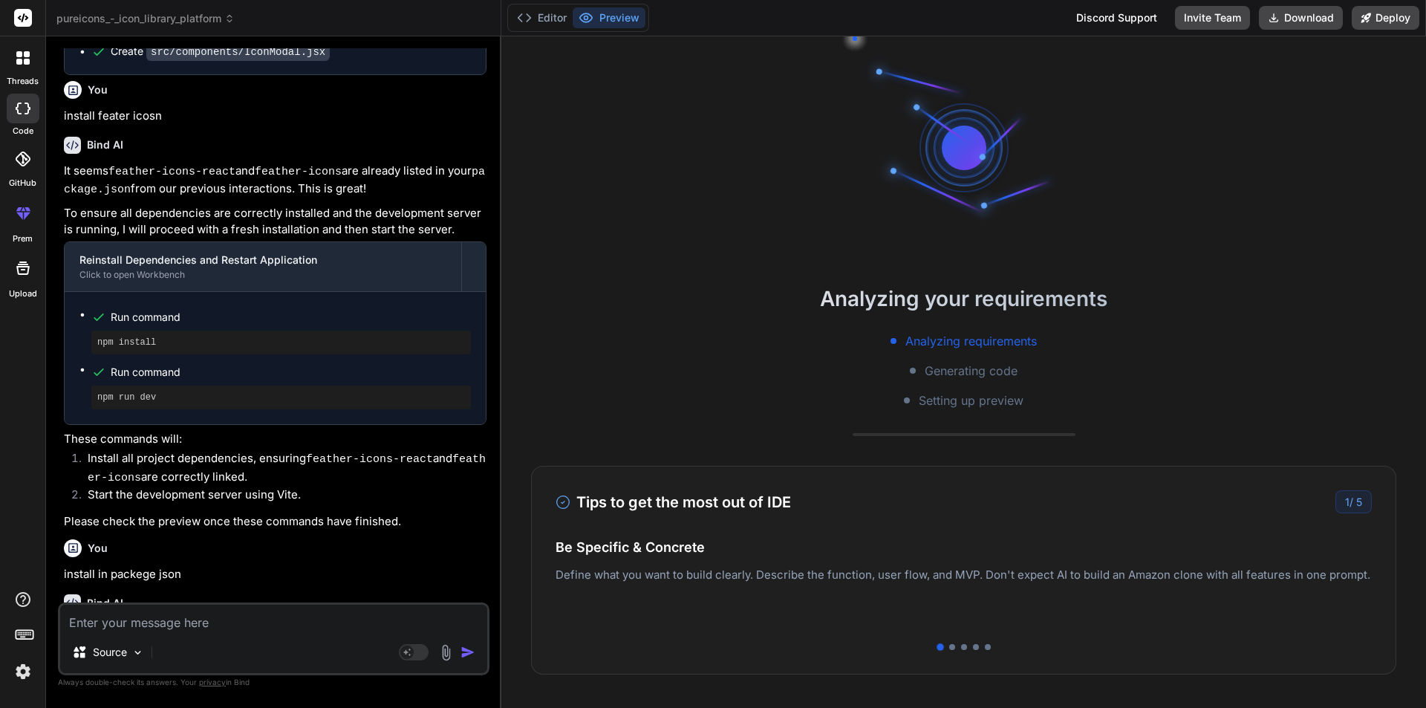
type textarea "x"
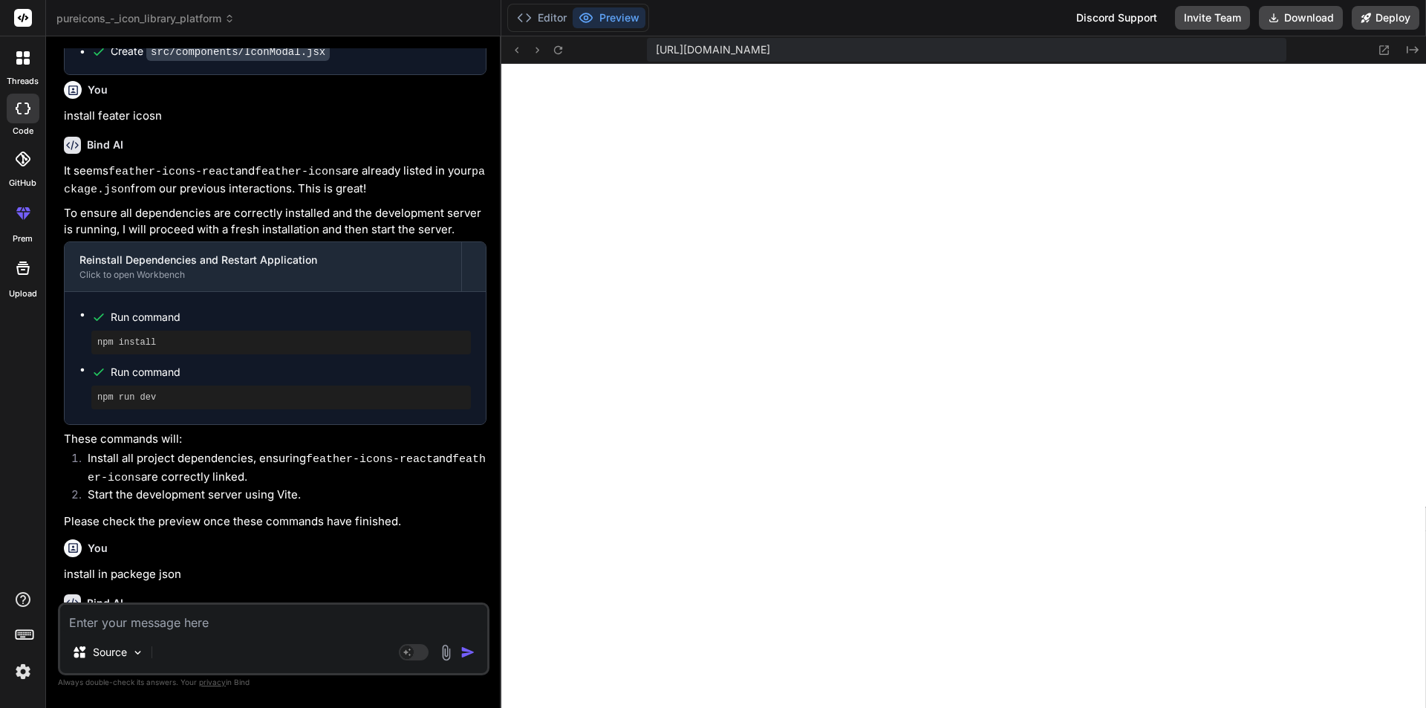
scroll to position [3116, 0]
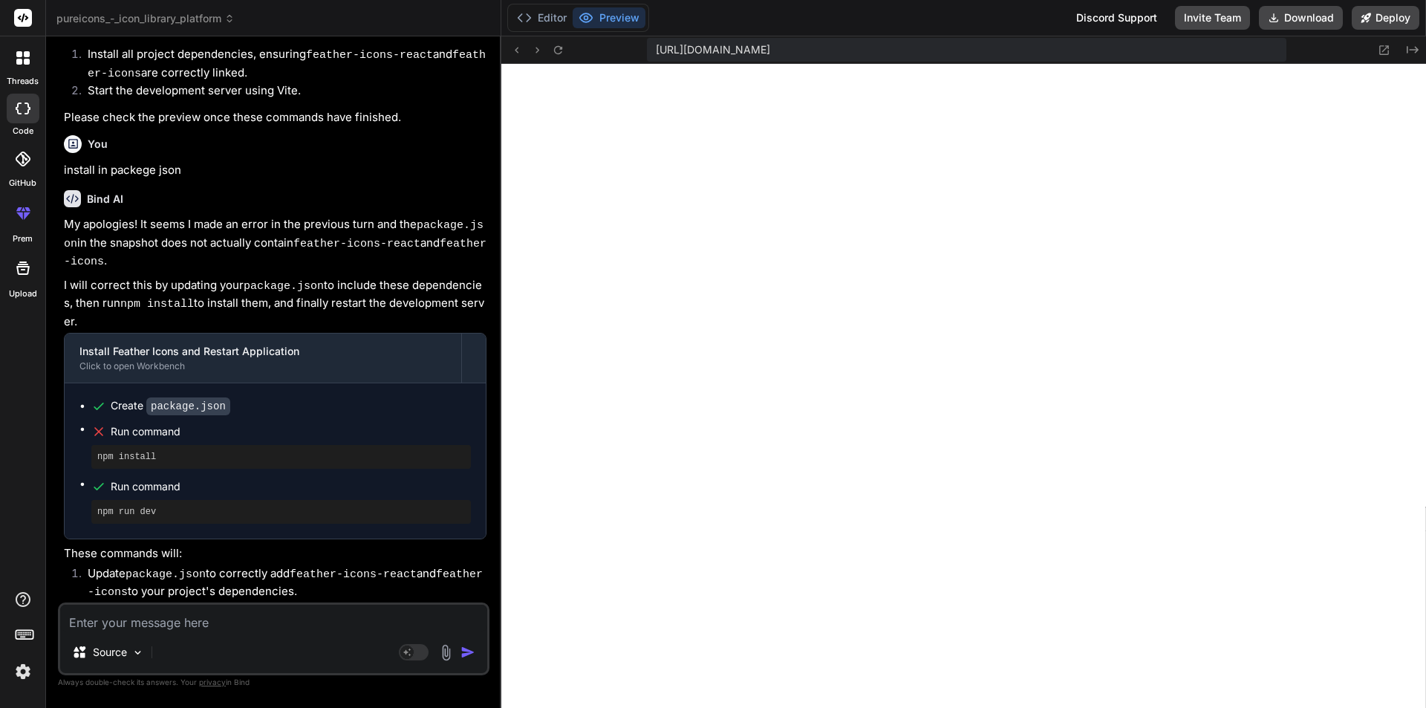
click at [114, 618] on textarea at bounding box center [273, 617] width 427 height 27
paste textarea "Failed to resolve import "feather-icons" from "src/components/IconModal.jsx". D…"
type textarea "Failed to resolve import "feather-icons" from "src/components/IconModal.jsx". D…"
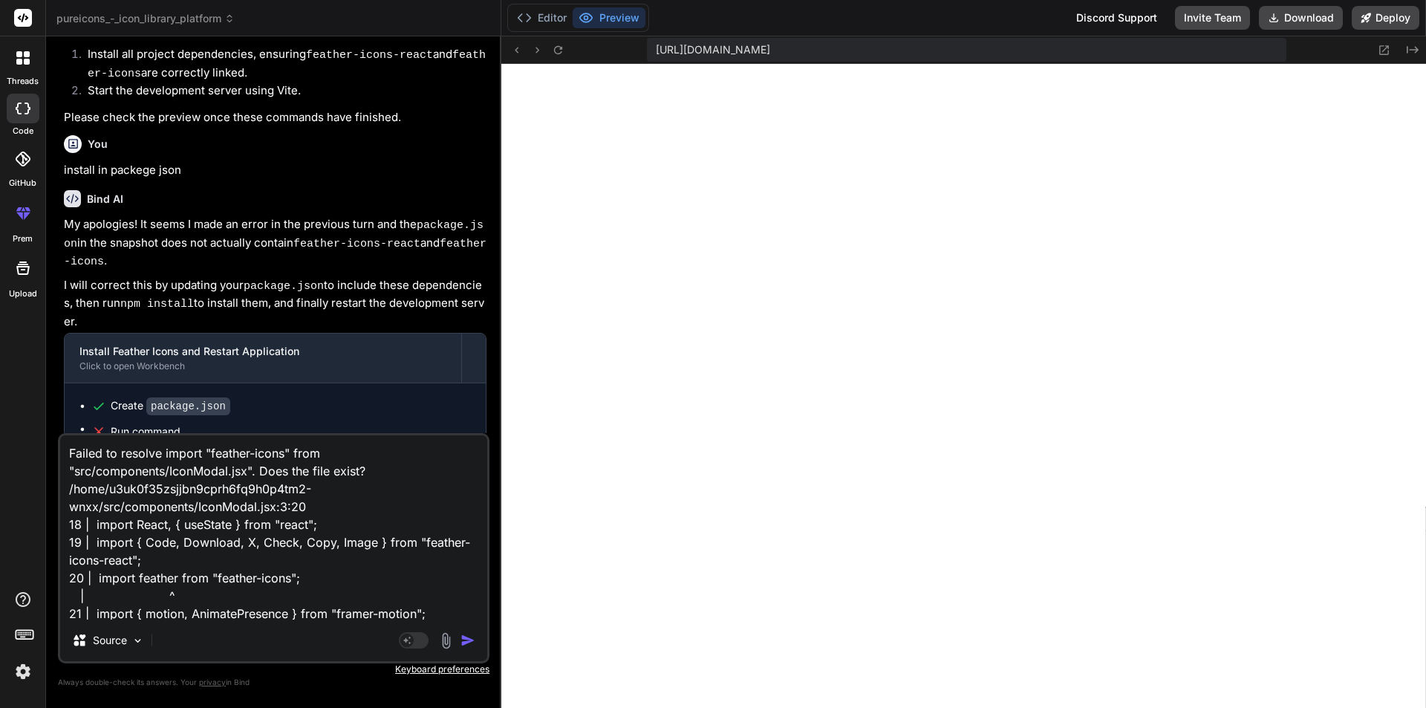
scroll to position [19, 0]
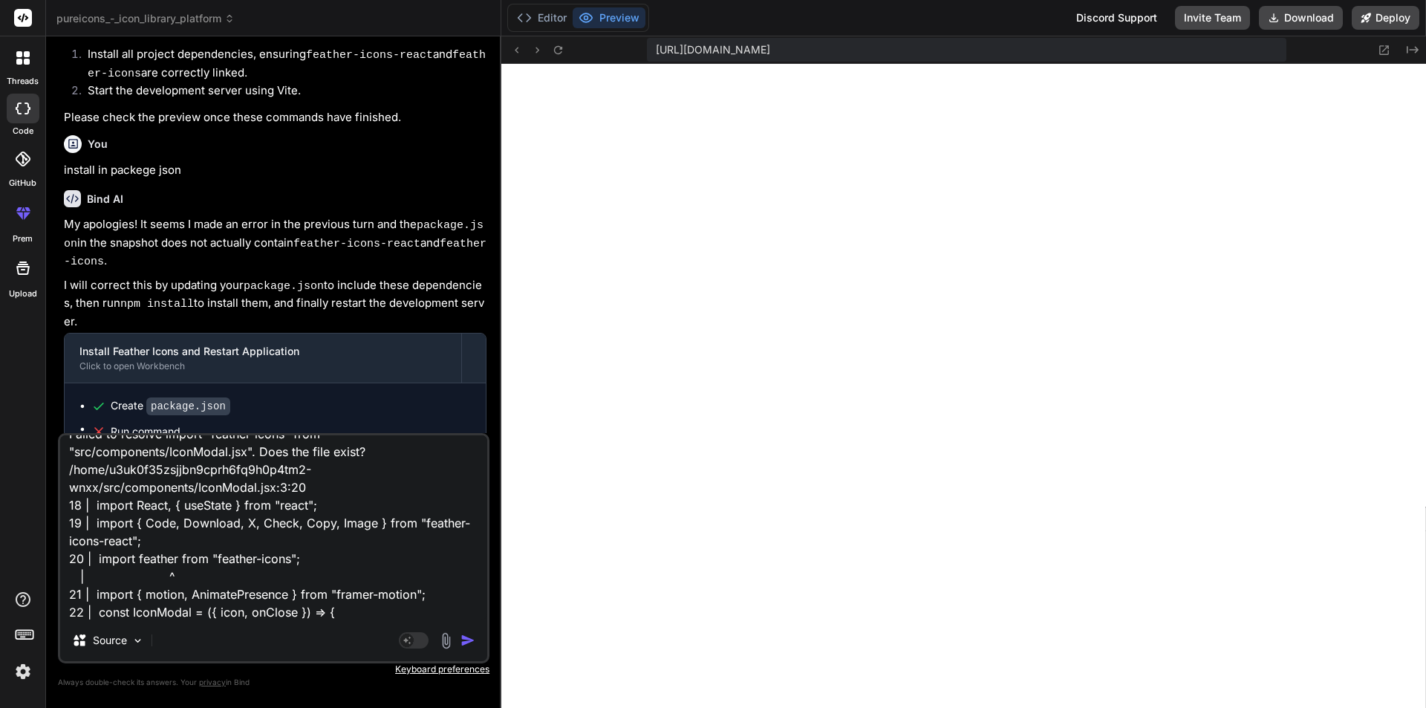
type textarea "x"
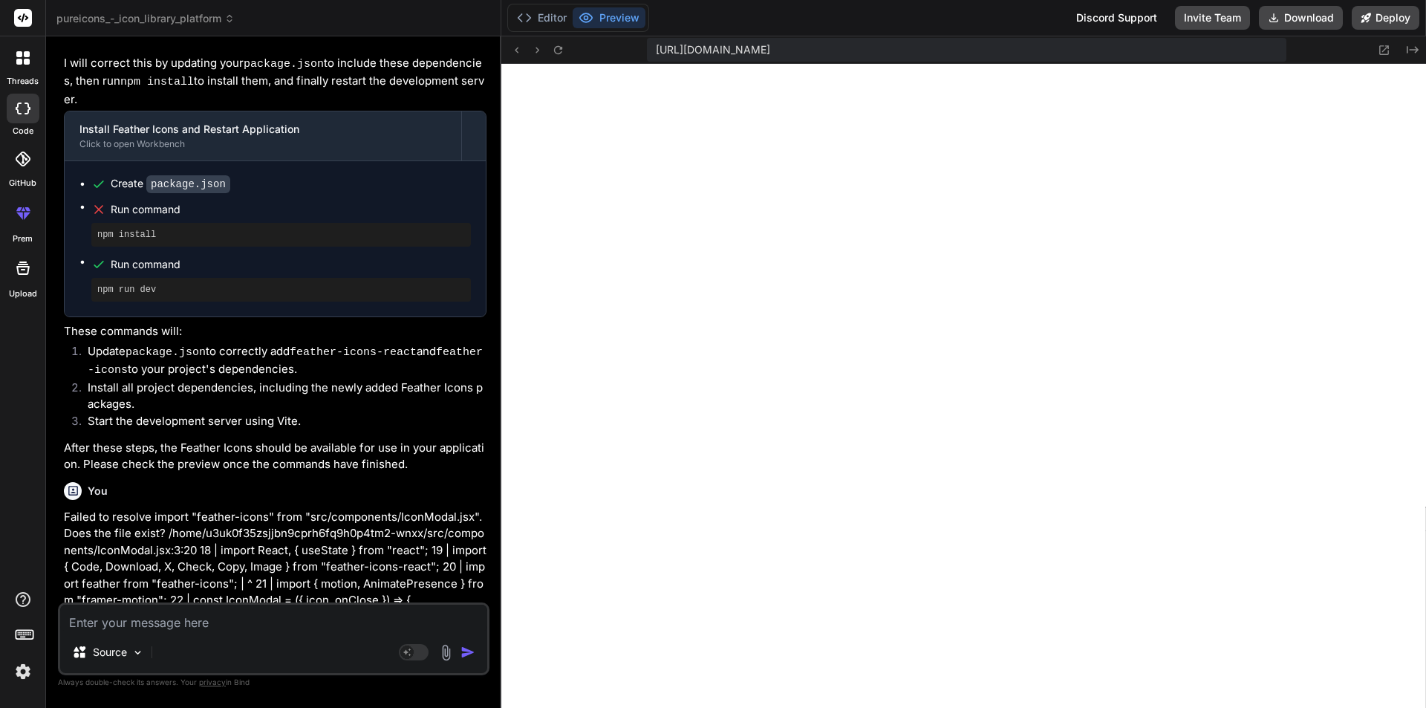
scroll to position [3354, 0]
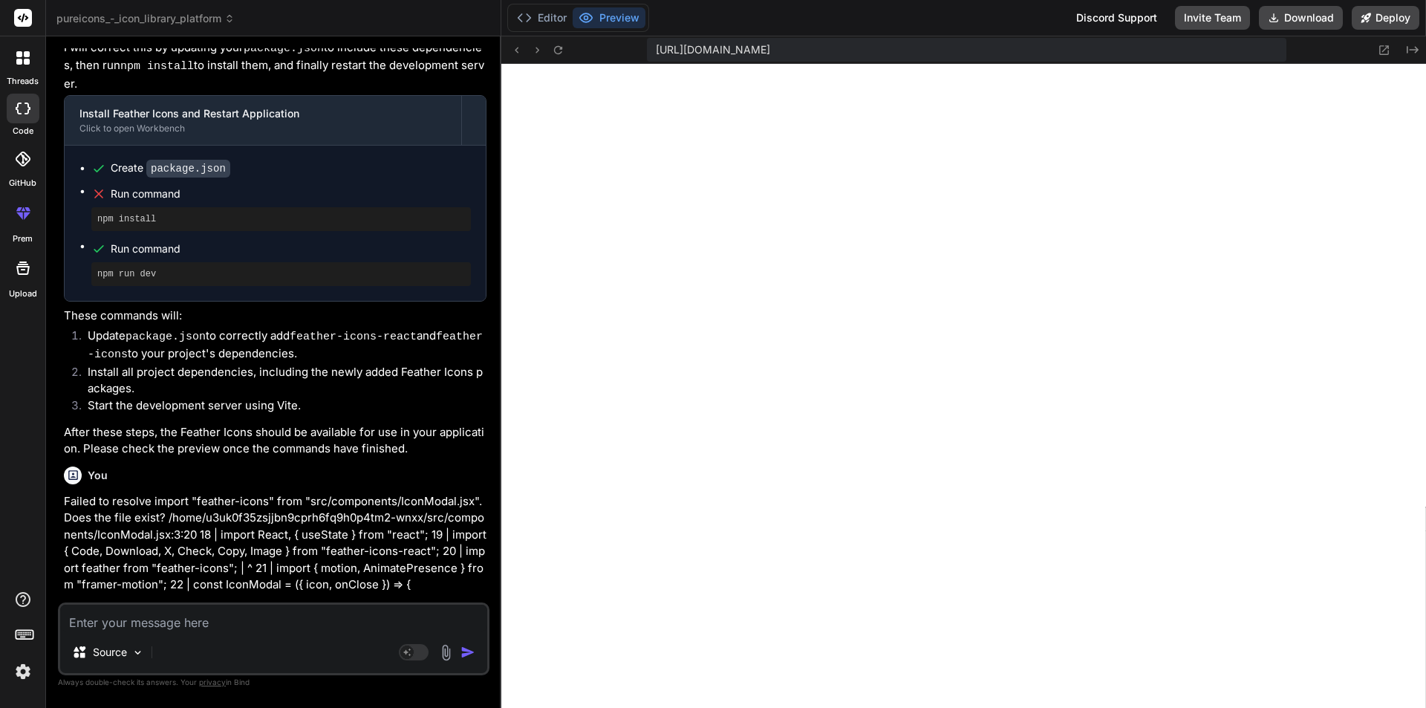
click at [340, 493] on p "Failed to resolve import "feather-icons" from "src/components/IconModal.jsx". D…" at bounding box center [275, 543] width 422 height 100
click at [564, 49] on button at bounding box center [558, 50] width 18 height 18
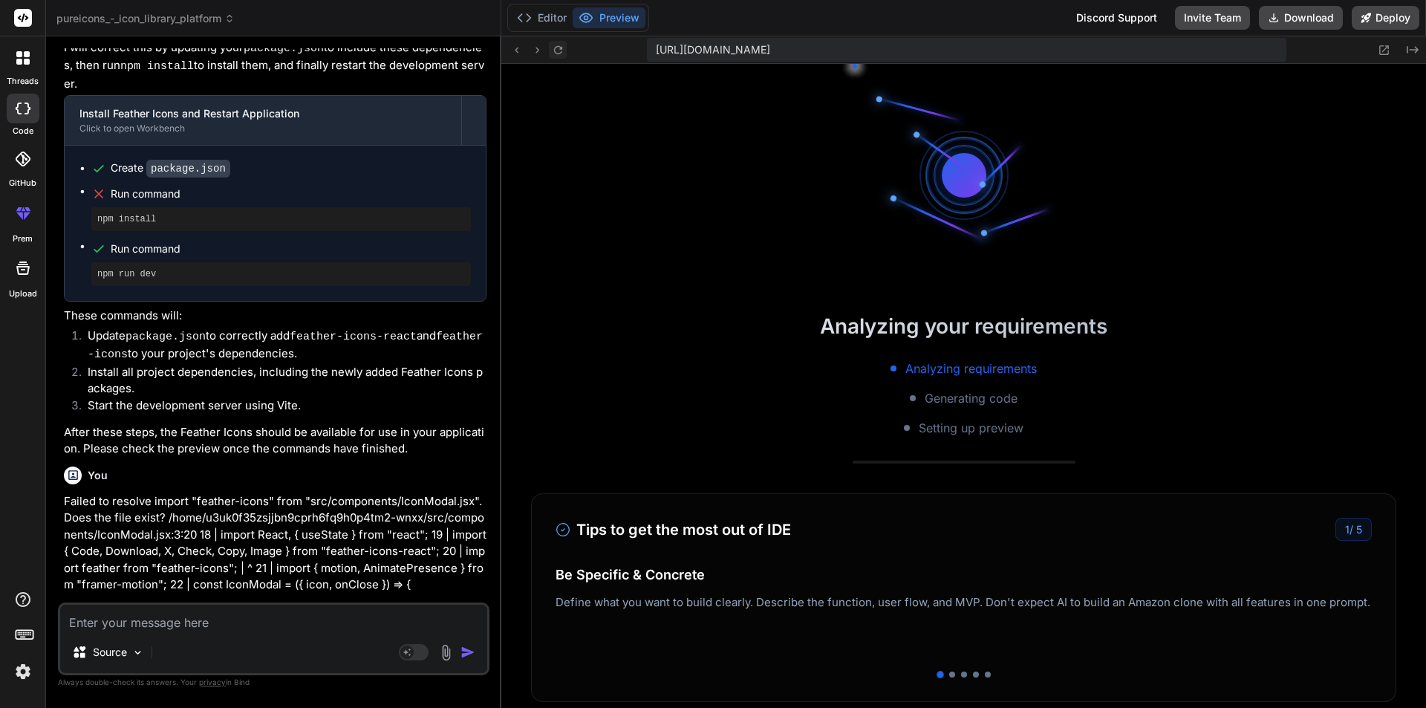
click at [564, 49] on button at bounding box center [558, 50] width 18 height 18
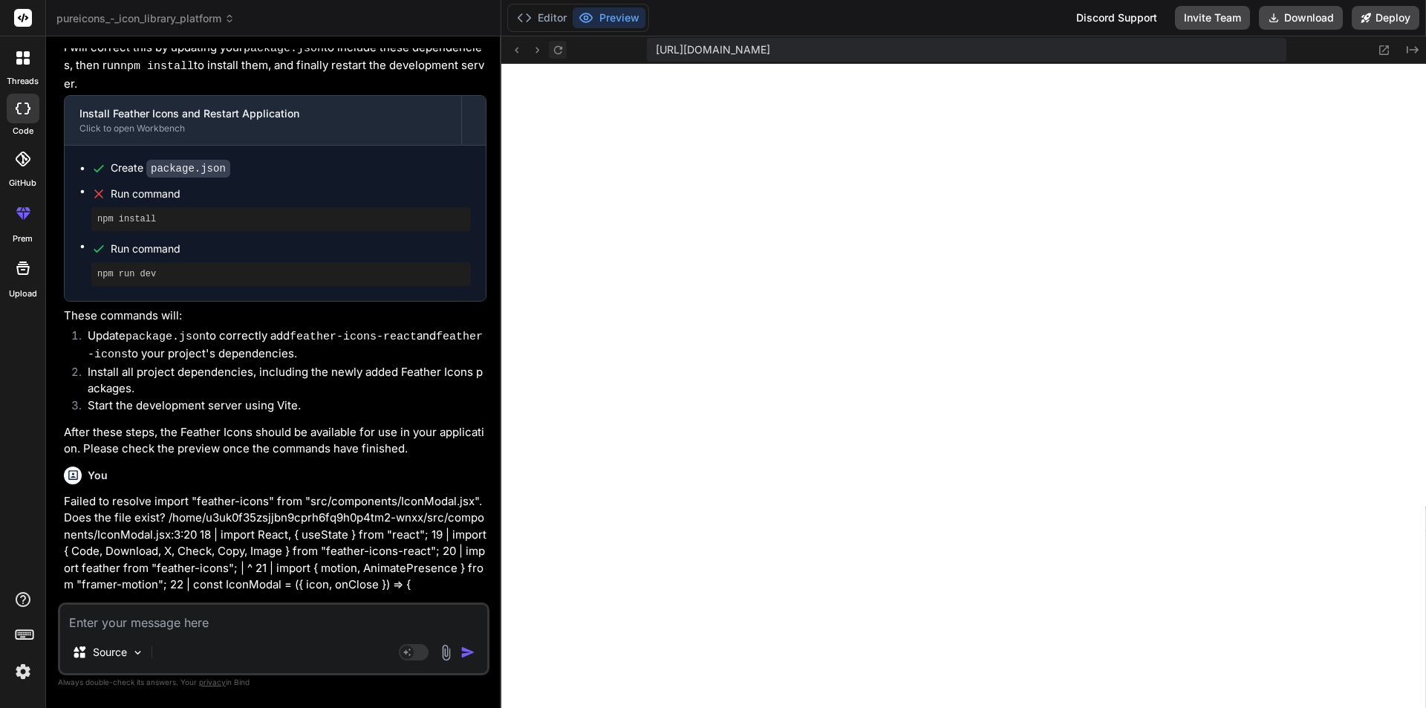
click at [564, 49] on button at bounding box center [558, 50] width 18 height 18
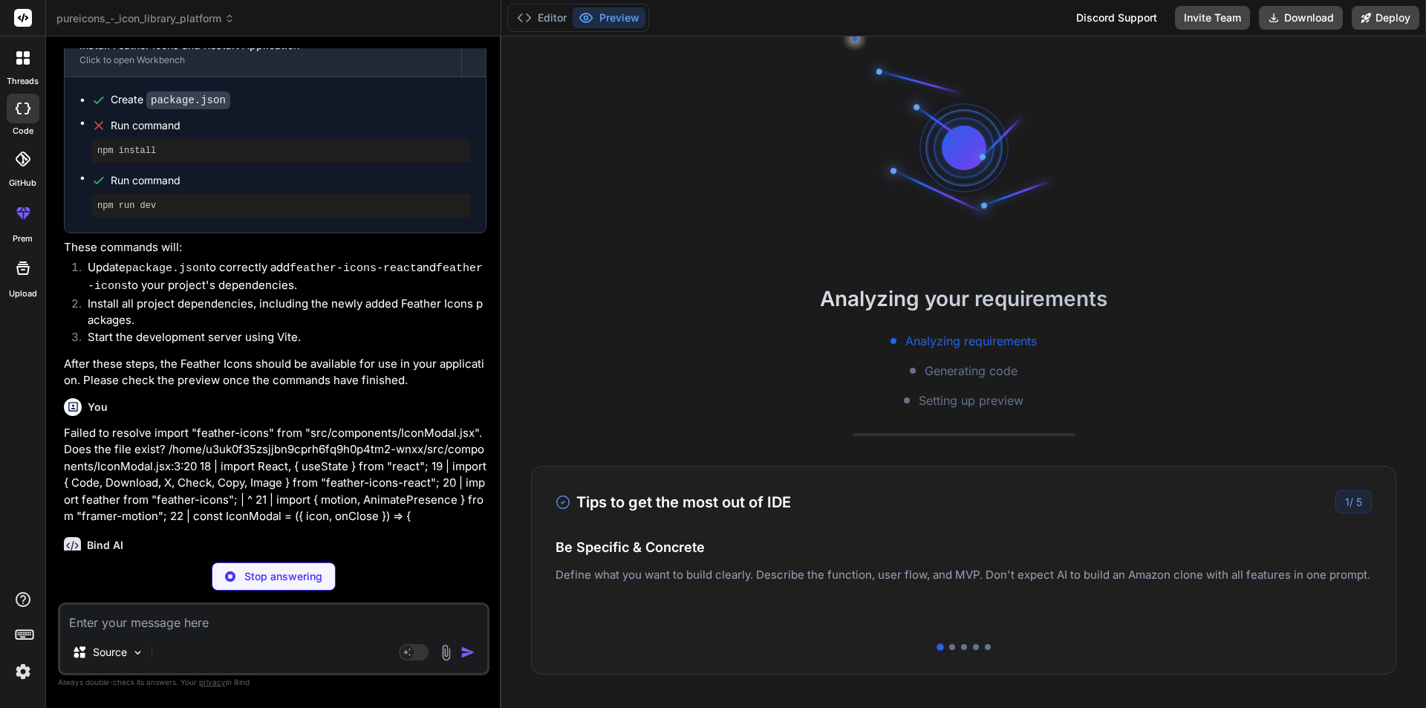
scroll to position [3448, 0]
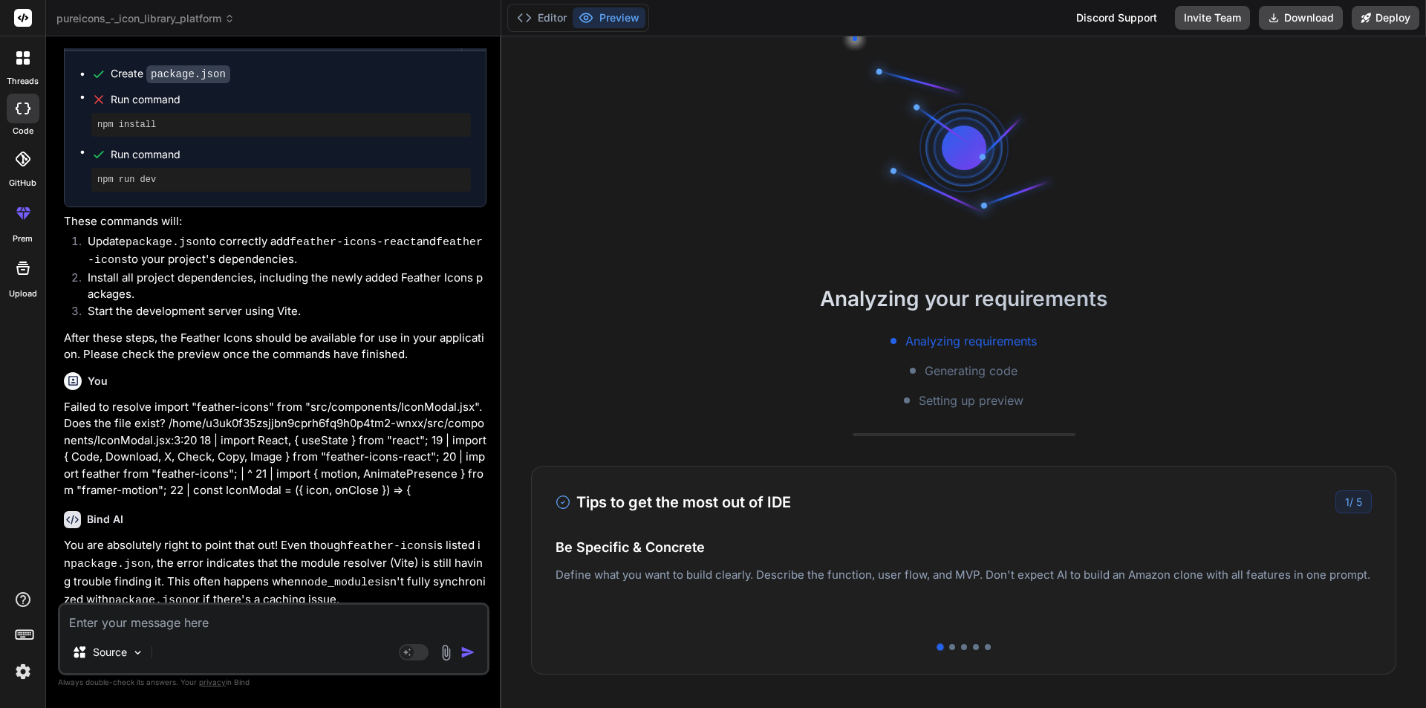
type textarea "x"
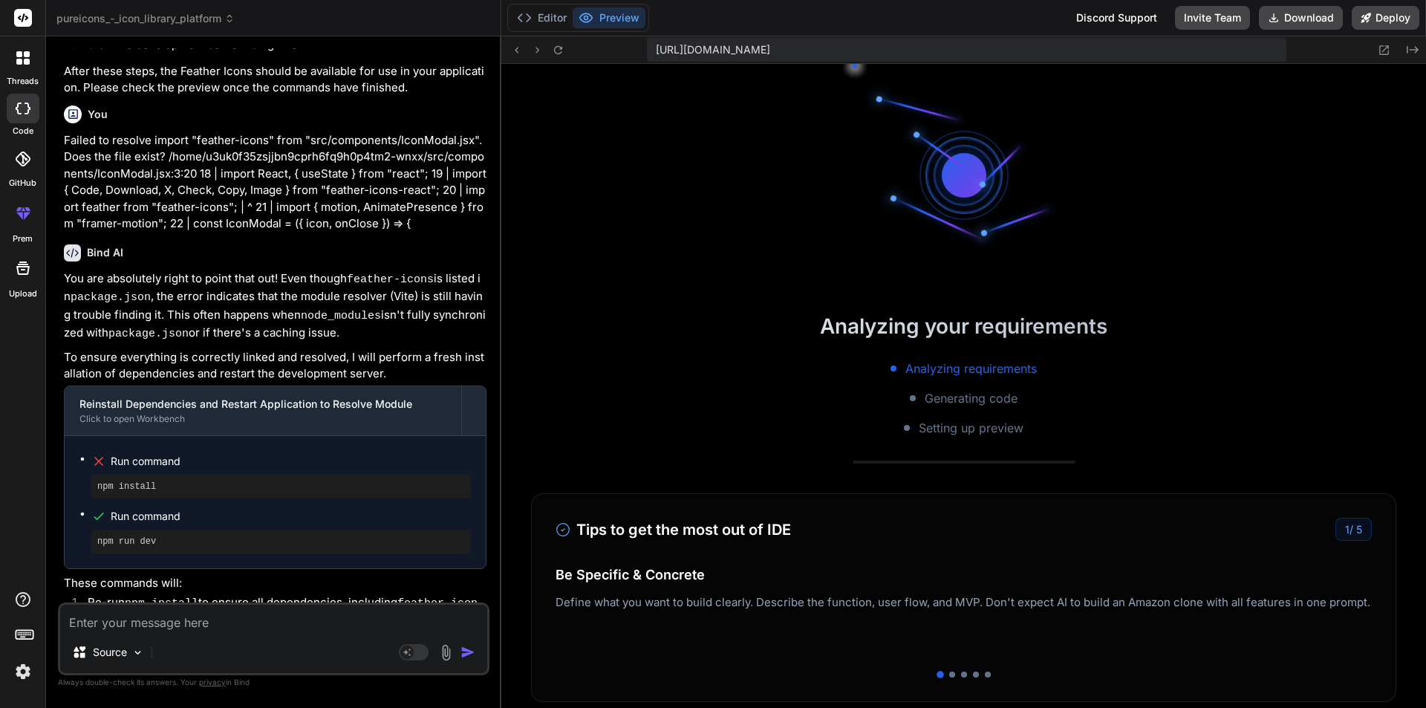
scroll to position [3090, 0]
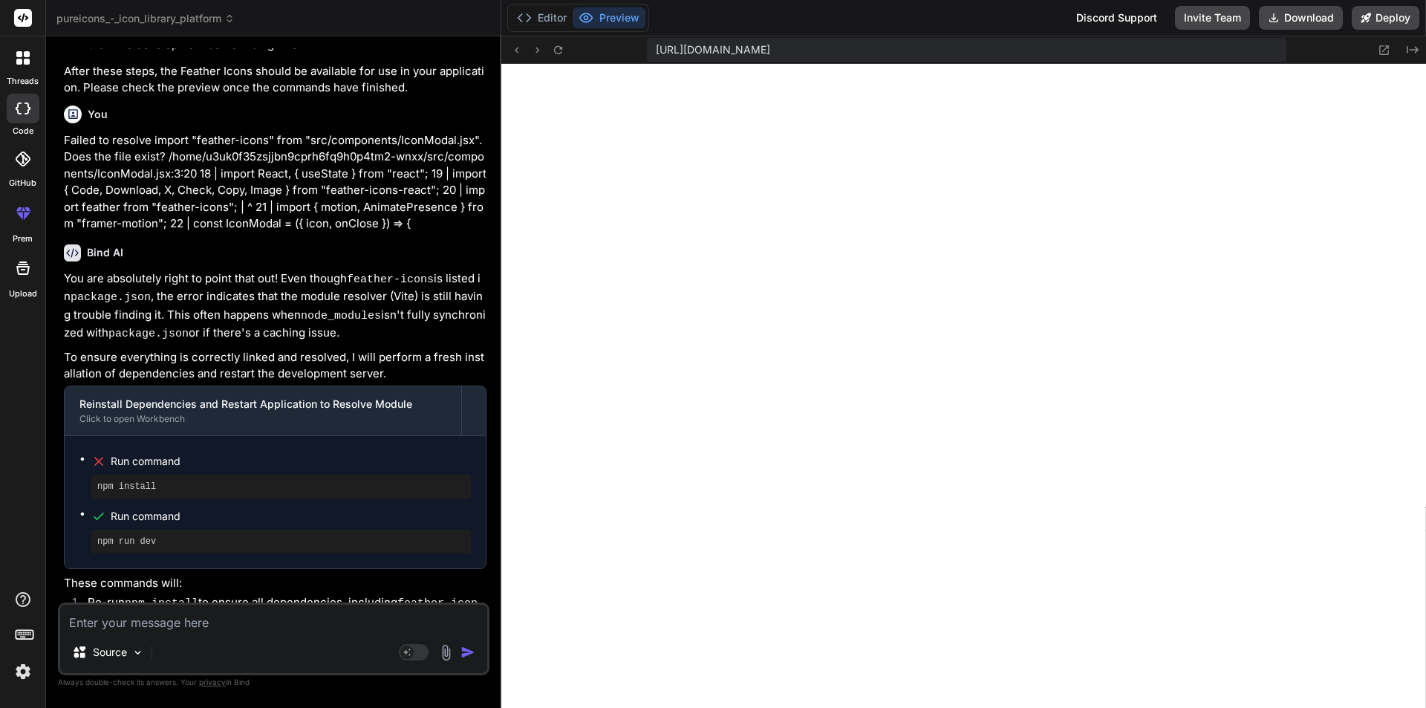
click at [206, 613] on textarea at bounding box center [273, 617] width 427 height 27
paste textarea "Failed to resolve import "feather-icons" from "src/components/IconModal.jsx". D…"
type textarea "Failed to resolve import "feather-icons" from "src/components/IconModal.jsx". D…"
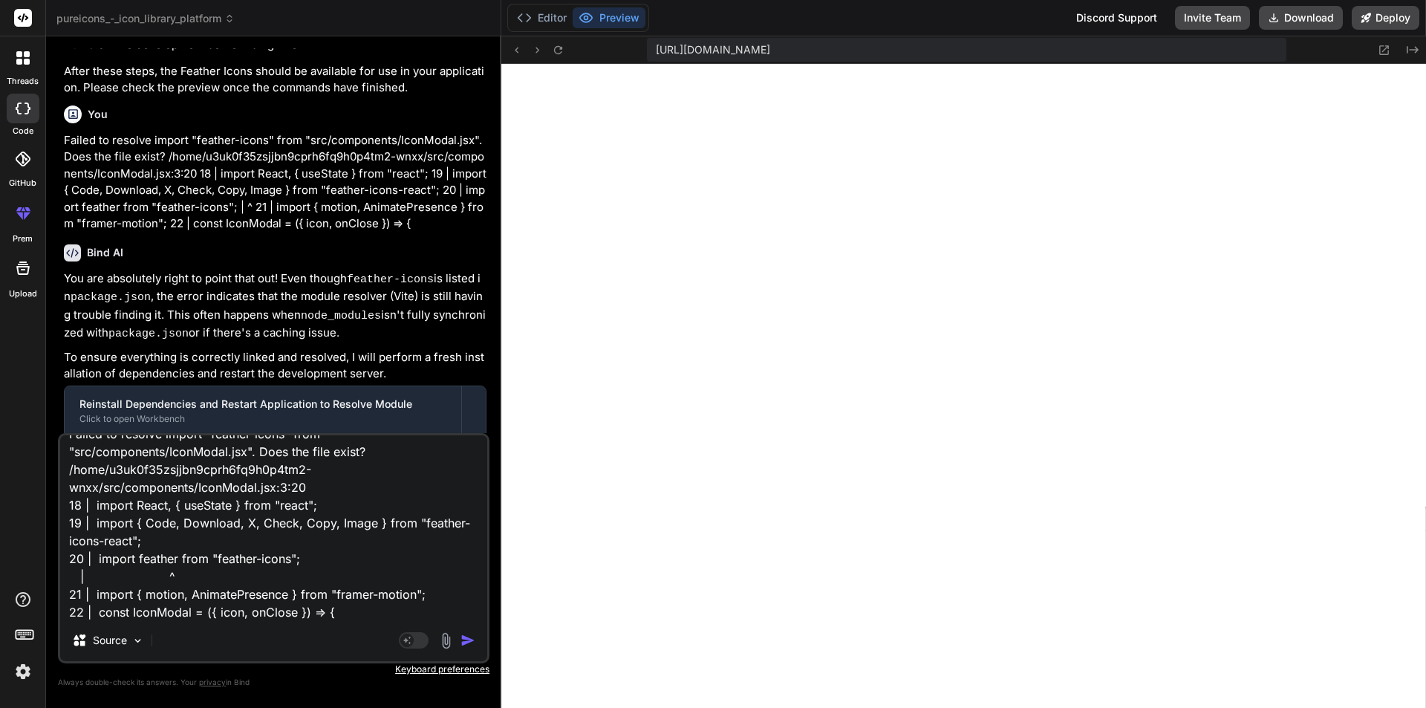
type textarea "x"
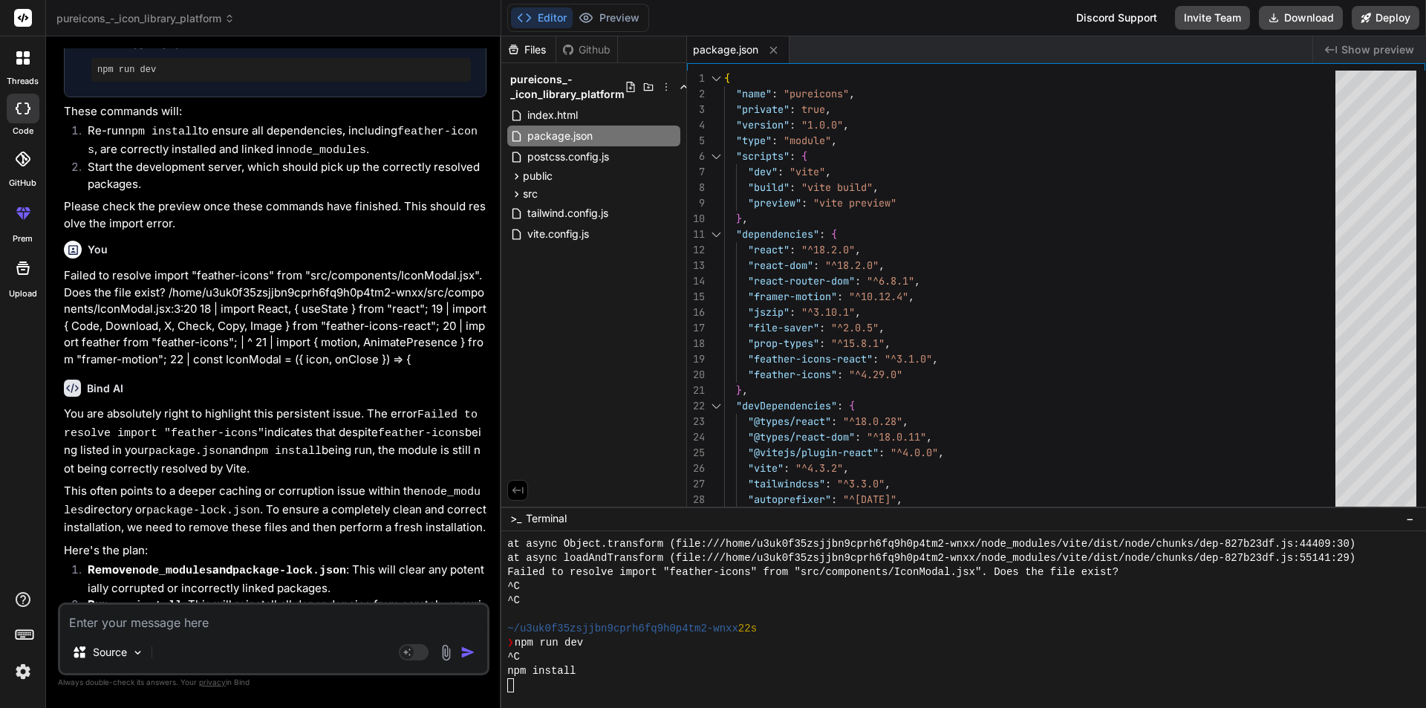
scroll to position [3231, 0]
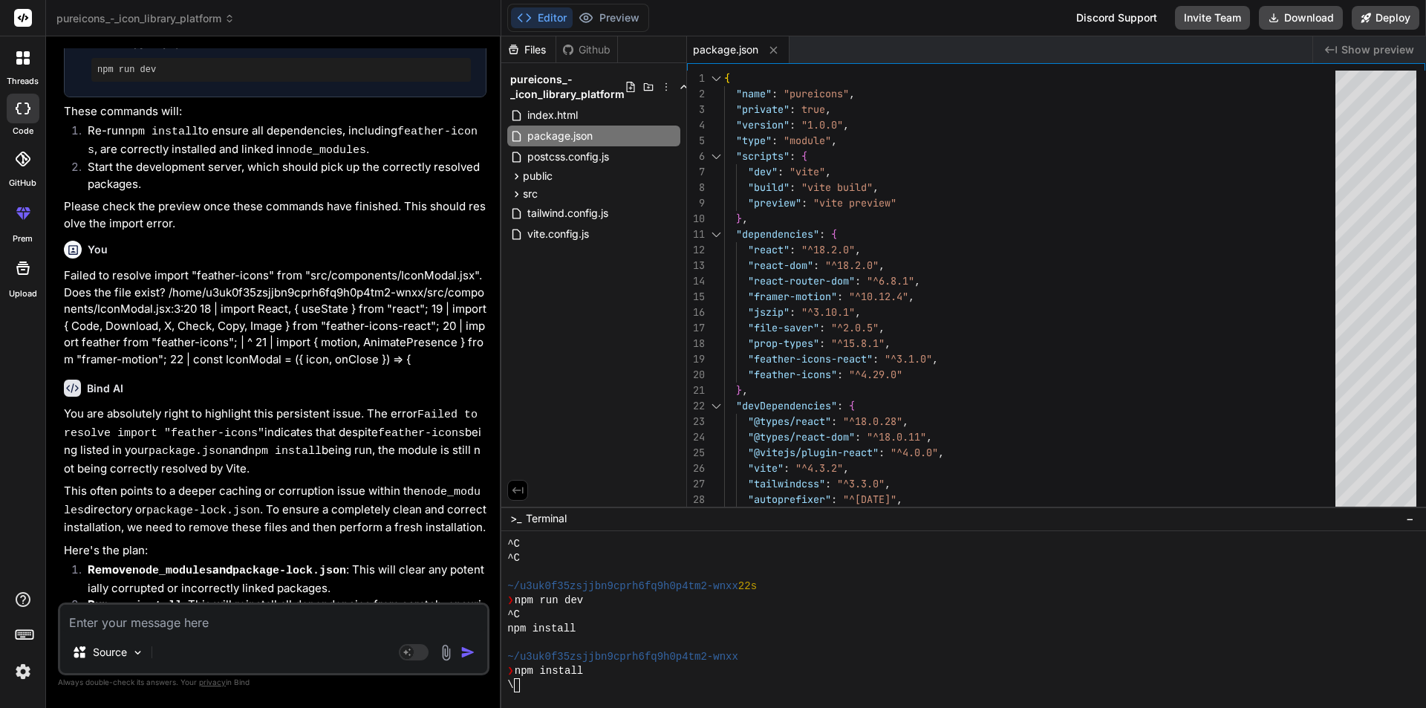
type textarea "x"
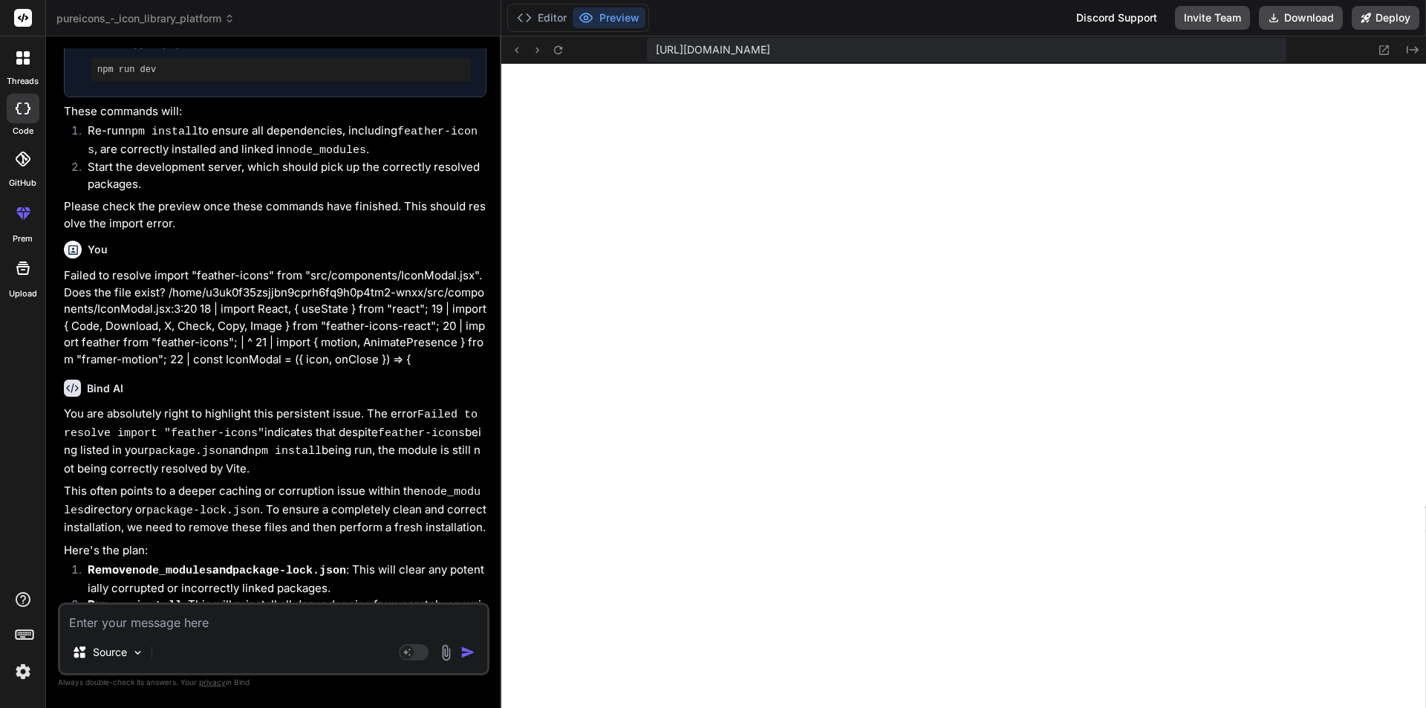
scroll to position [3795, 0]
click at [550, 15] on button "Editor" at bounding box center [542, 17] width 62 height 21
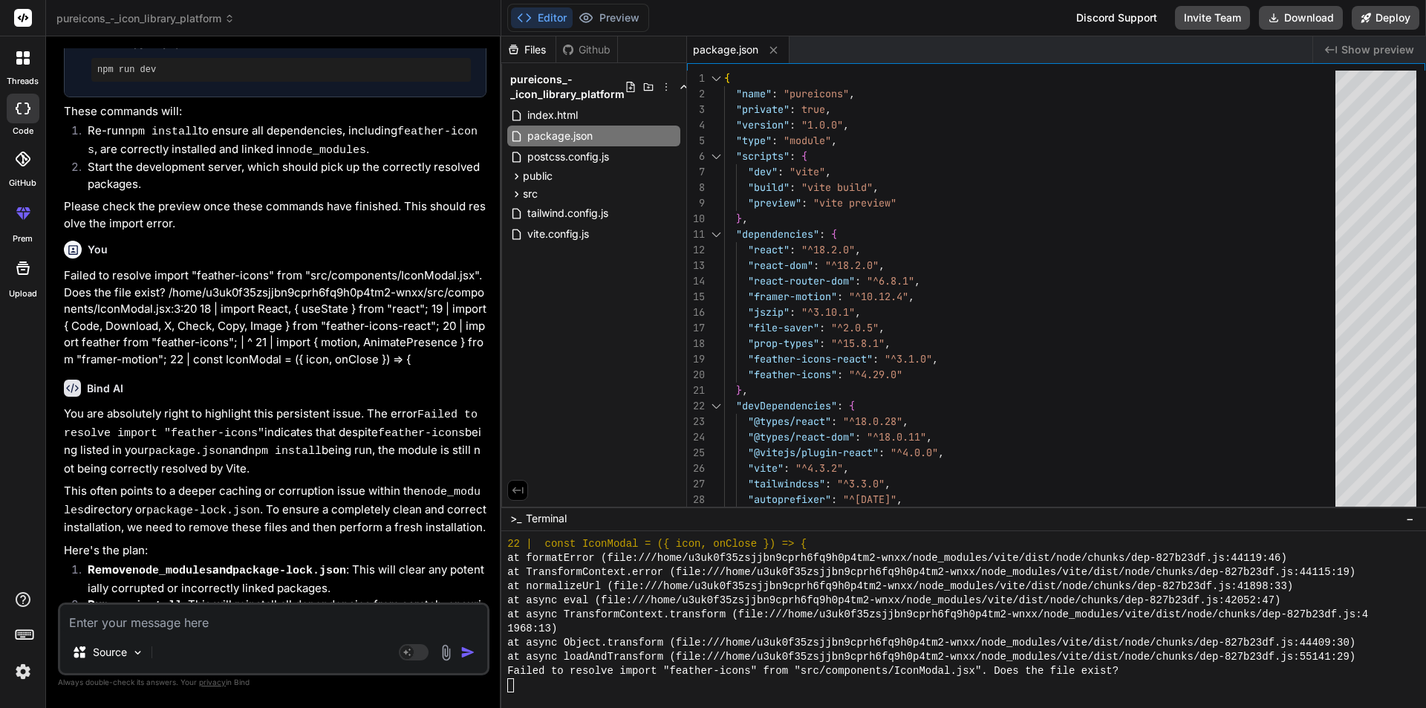
click at [550, 15] on button "Editor" at bounding box center [542, 17] width 62 height 21
click at [636, 22] on button "Preview" at bounding box center [608, 17] width 73 height 21
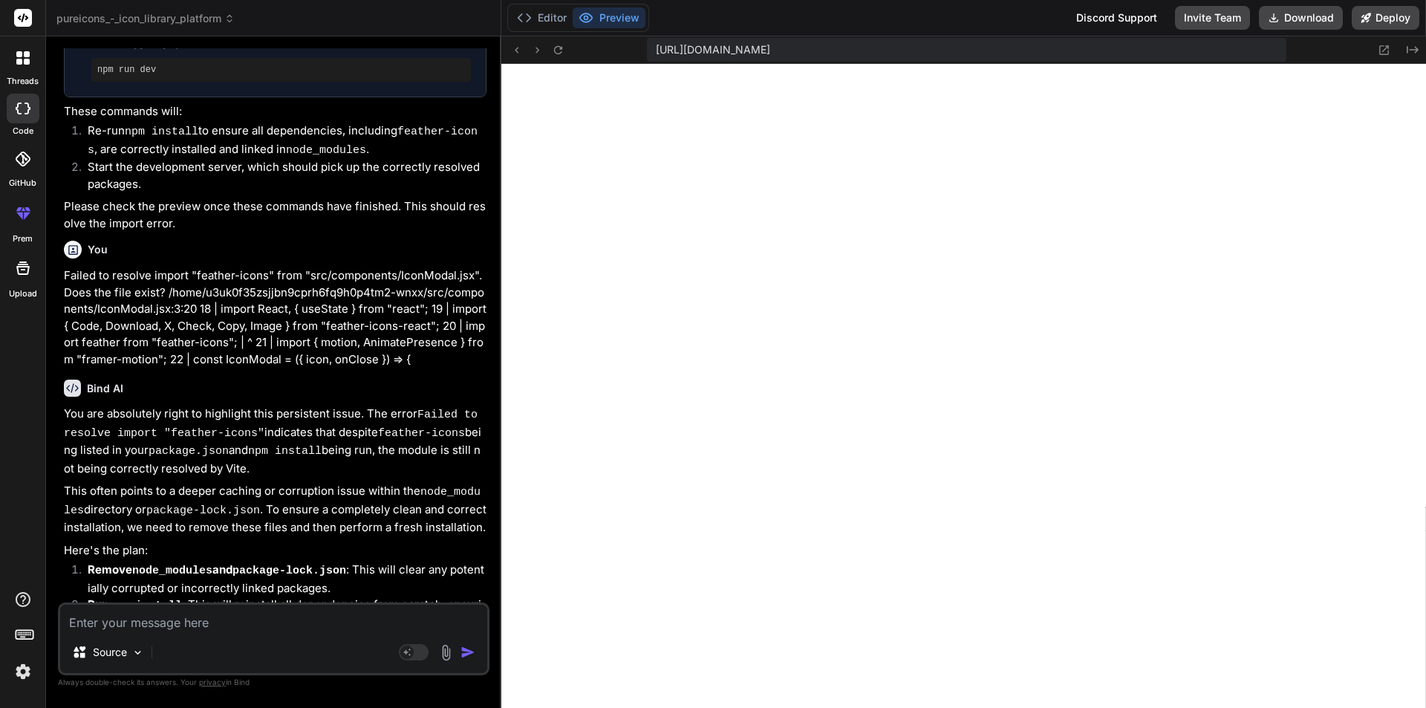
click at [213, 616] on textarea at bounding box center [273, 617] width 427 height 27
paste textarea "Failed to resolve import "feather-icons" from "src/components/IconModal.jsx". D…"
type textarea "Failed to resolve import "feather-icons" from "src/components/IconModal.jsx". D…"
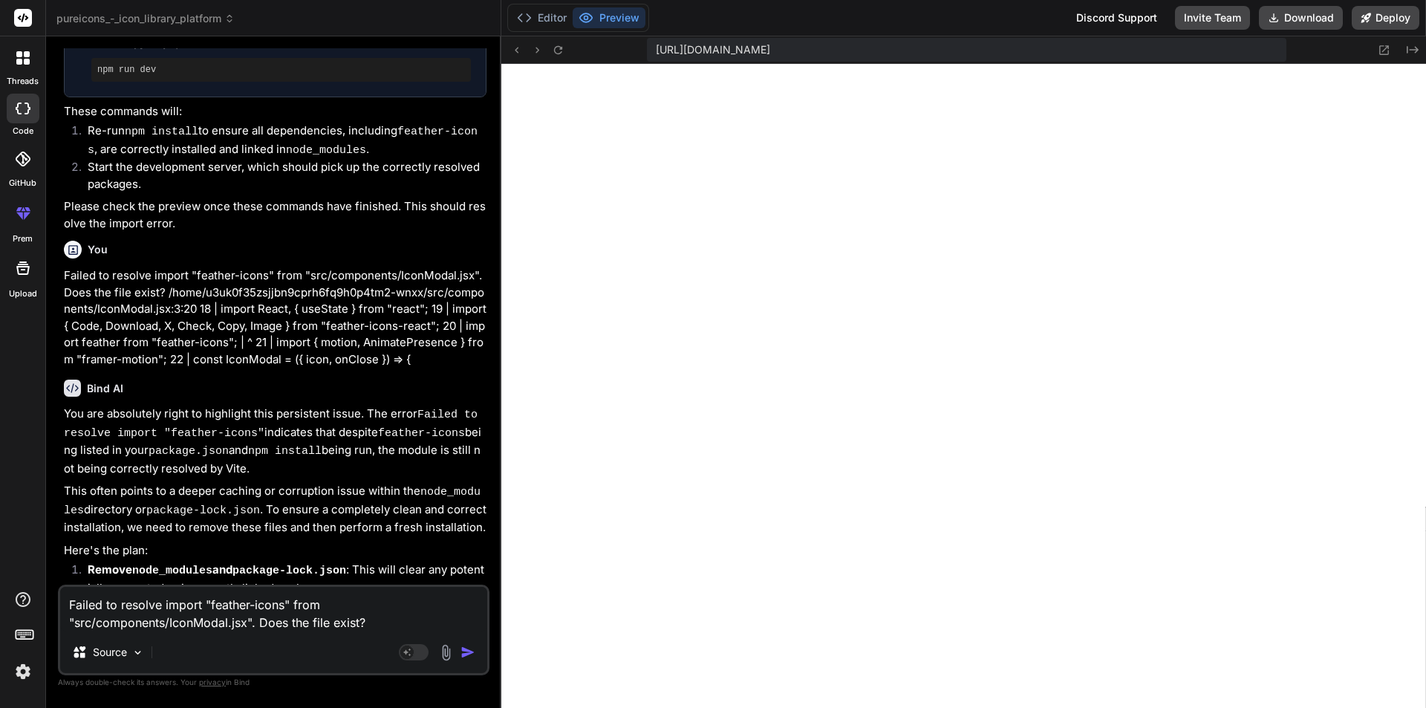
type textarea "x"
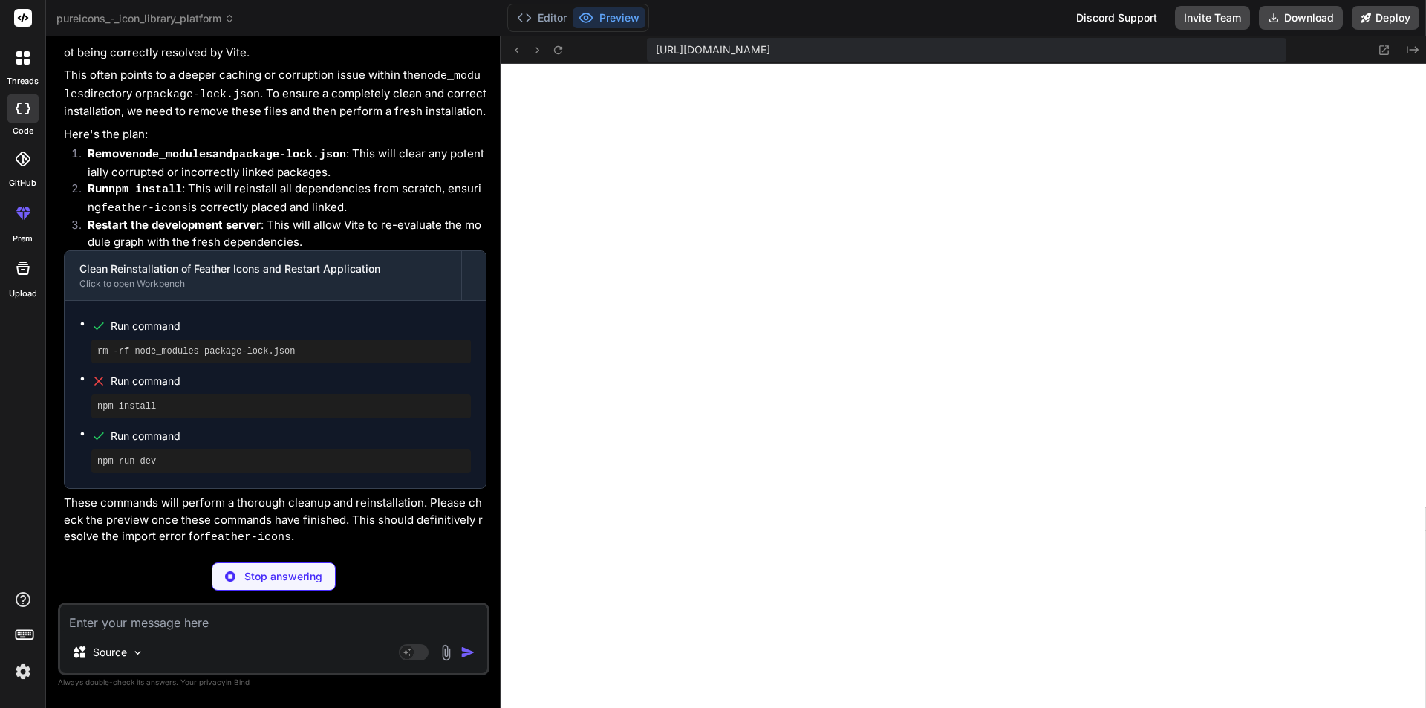
scroll to position [4602, 0]
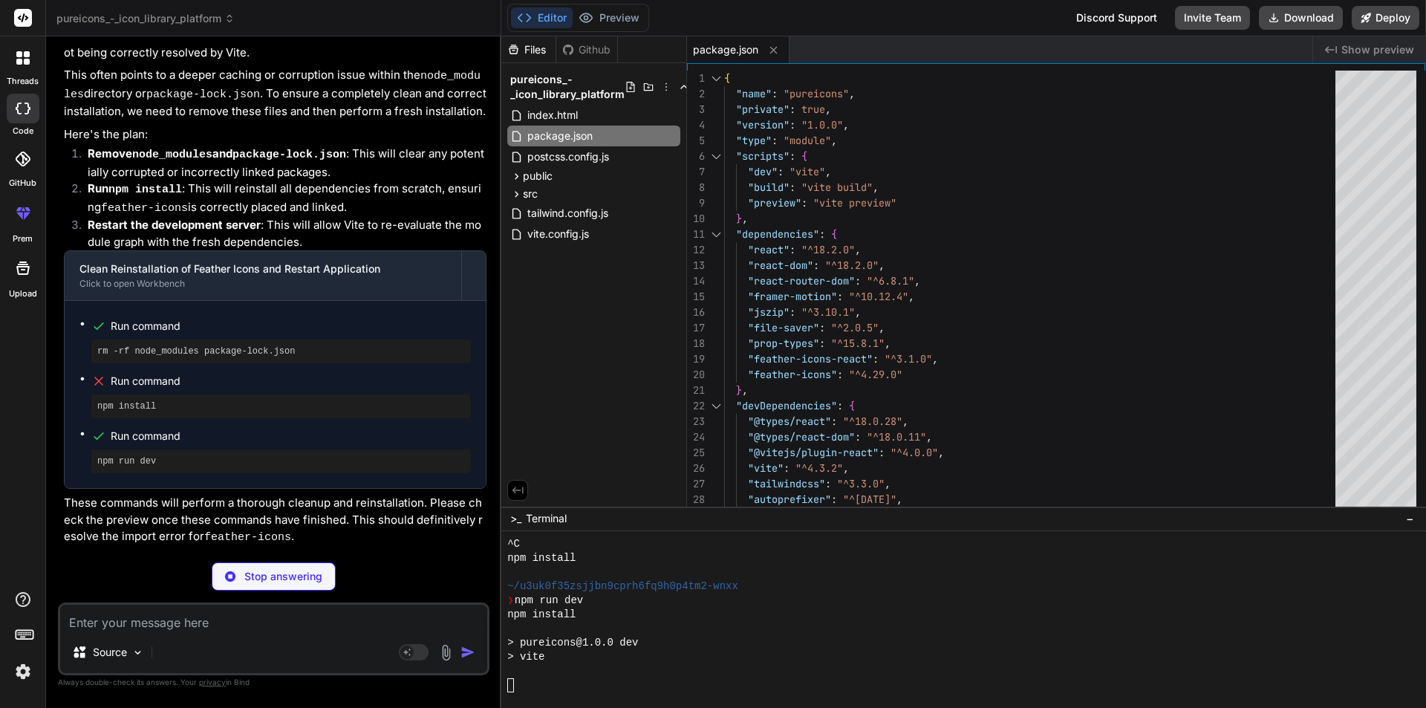
type textarea "x"
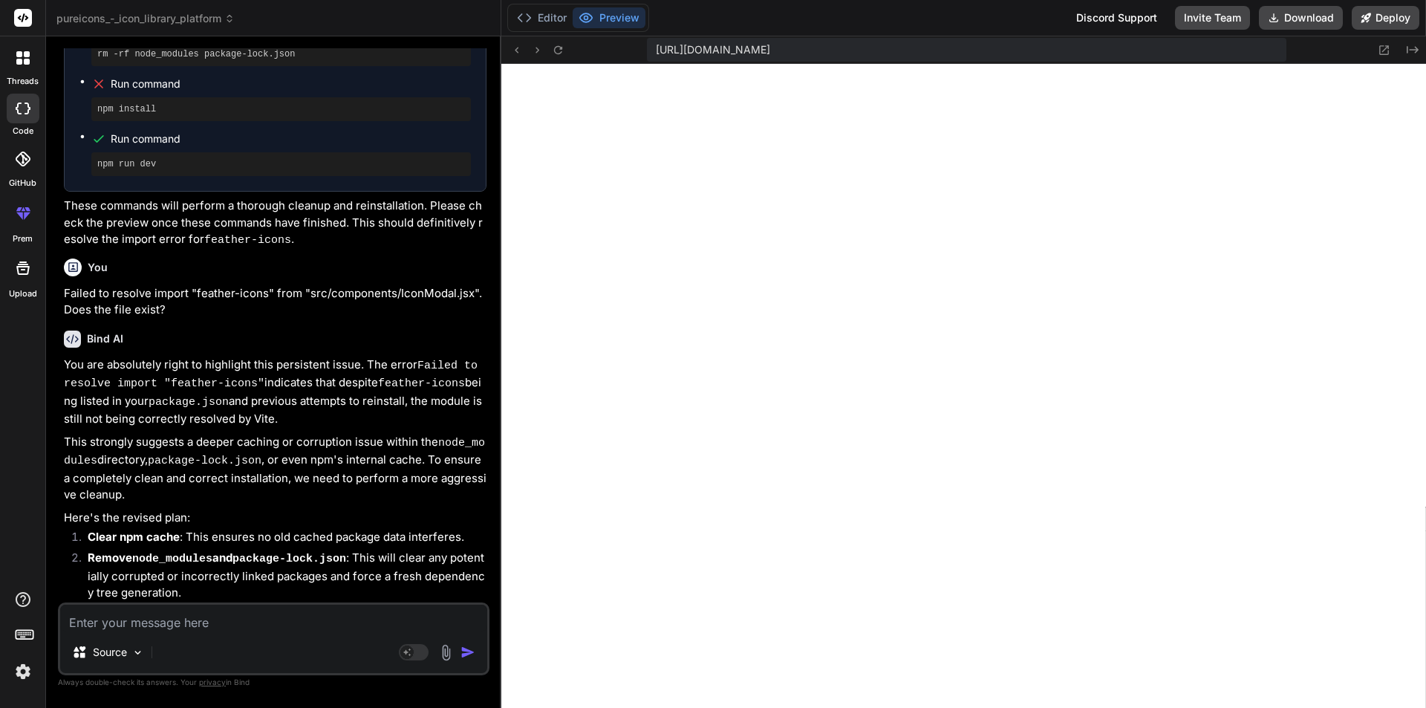
scroll to position [4726, 0]
click at [272, 637] on div "Source" at bounding box center [273, 655] width 427 height 36
click at [266, 623] on textarea at bounding box center [273, 617] width 427 height 27
paste textarea "Failed to resolve import "feather-icons" from "src/components/IconModal.jsx". D…"
type textarea "Failed to resolve import "feather-icons" from "src/components/IconModal.jsx". D…"
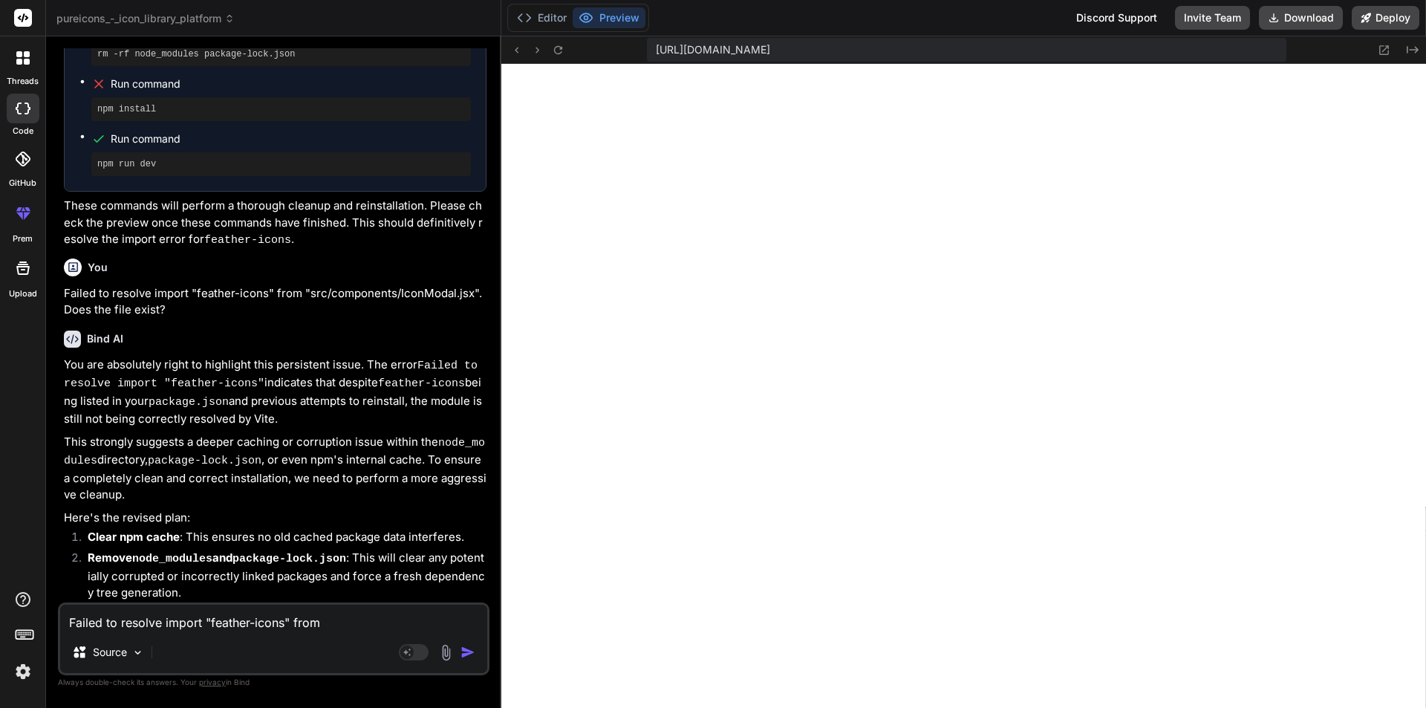
scroll to position [19, 0]
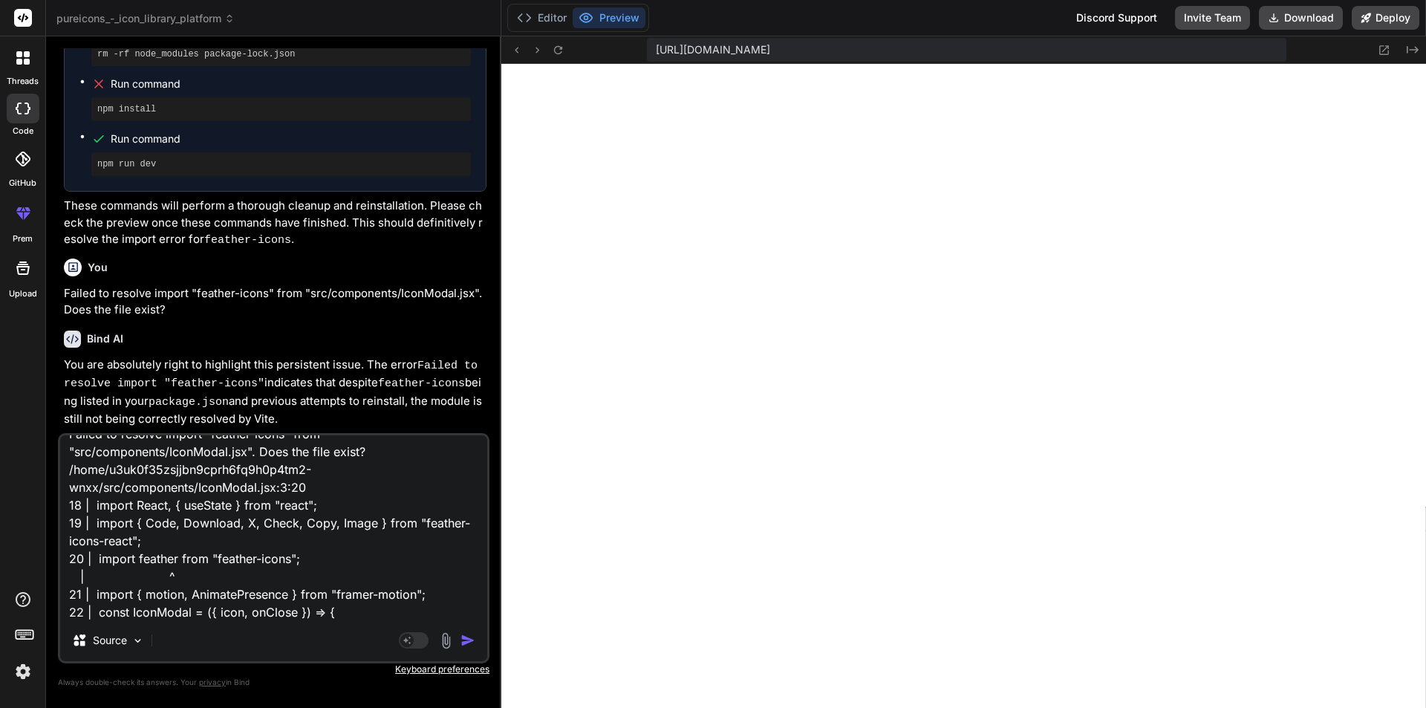
type textarea "x"
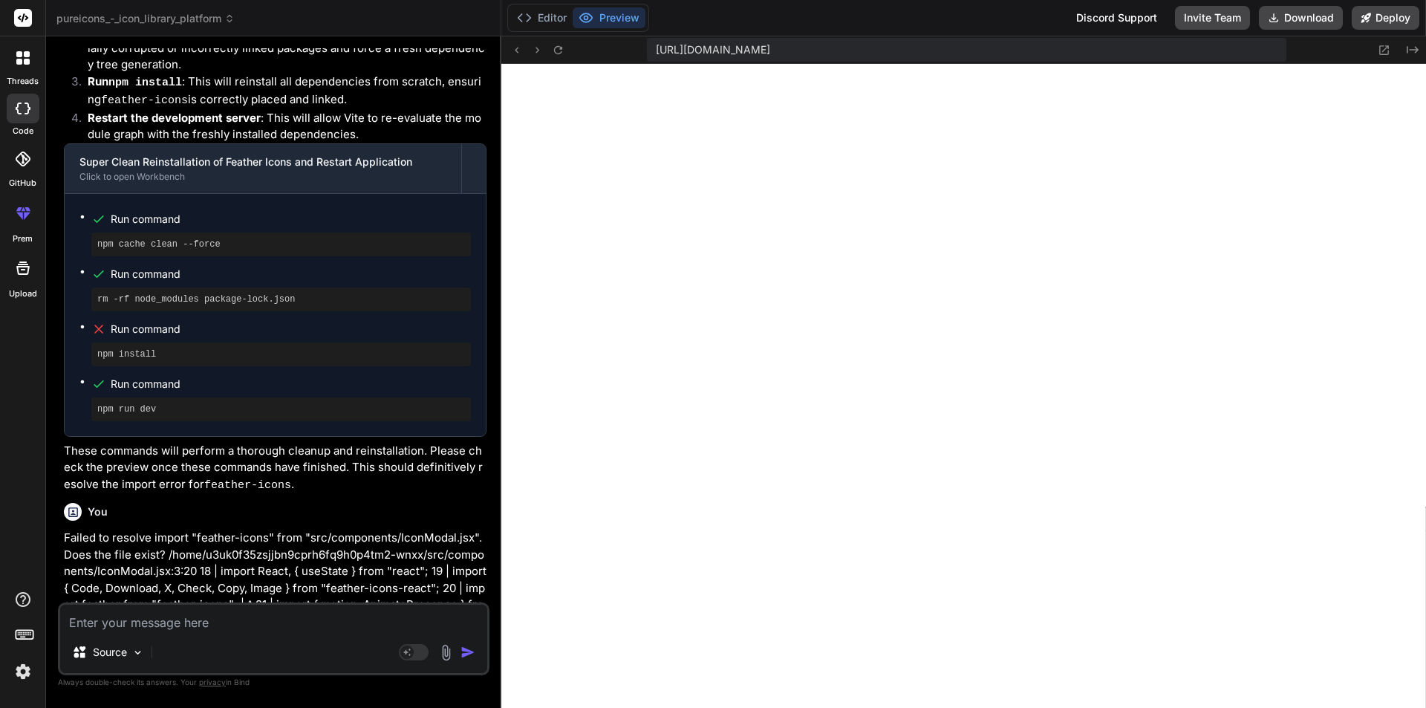
scroll to position [5428, 0]
click at [552, 2] on div "Editor Preview Discord Support Invite Team Download Deploy" at bounding box center [963, 18] width 924 height 36
click at [552, 19] on button "Editor" at bounding box center [542, 17] width 62 height 21
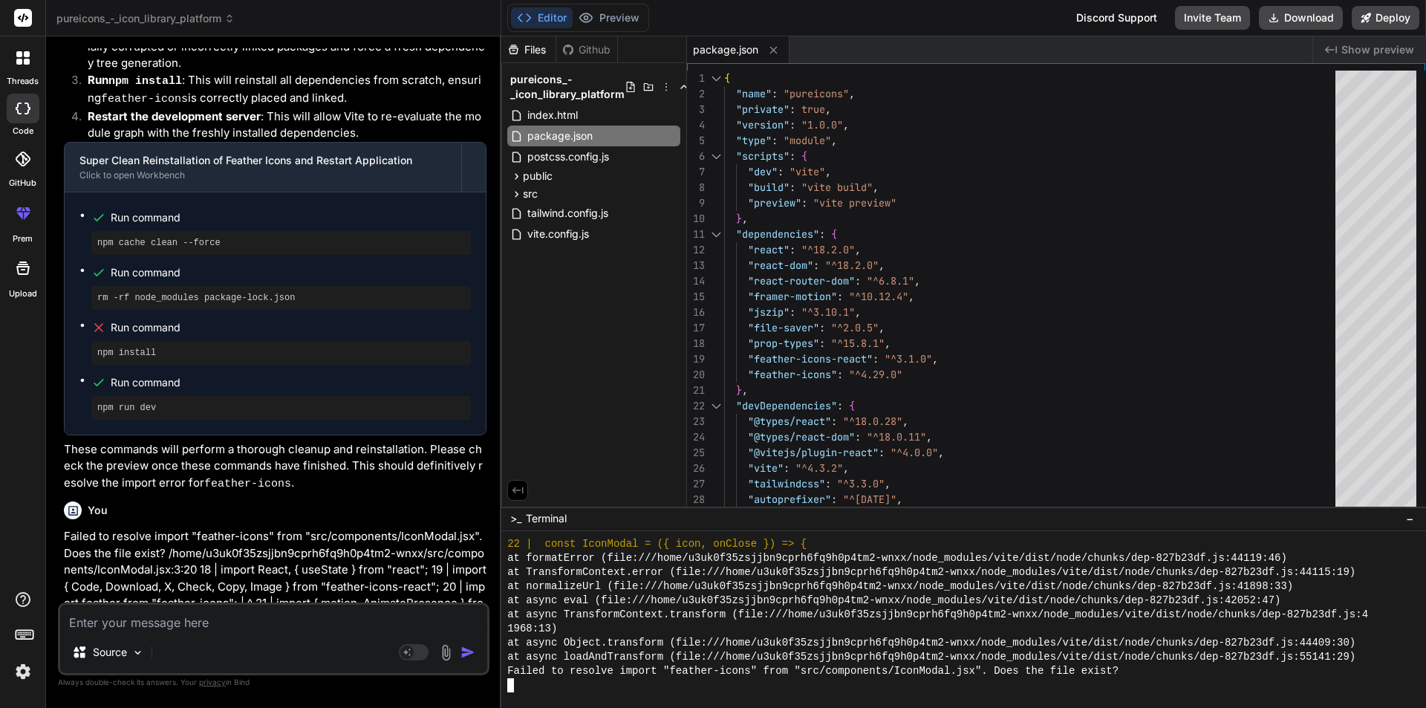
click at [552, 688] on div at bounding box center [956, 685] width 898 height 14
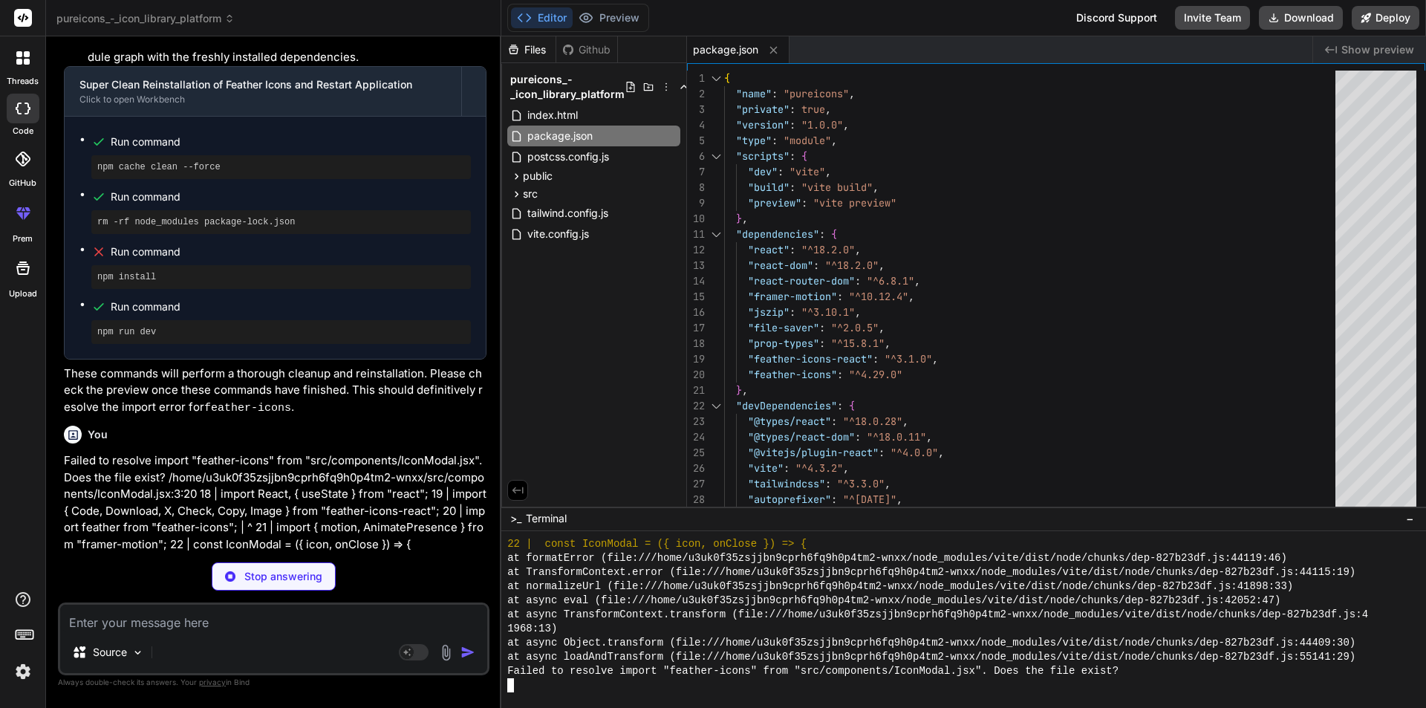
scroll to position [5725, 0]
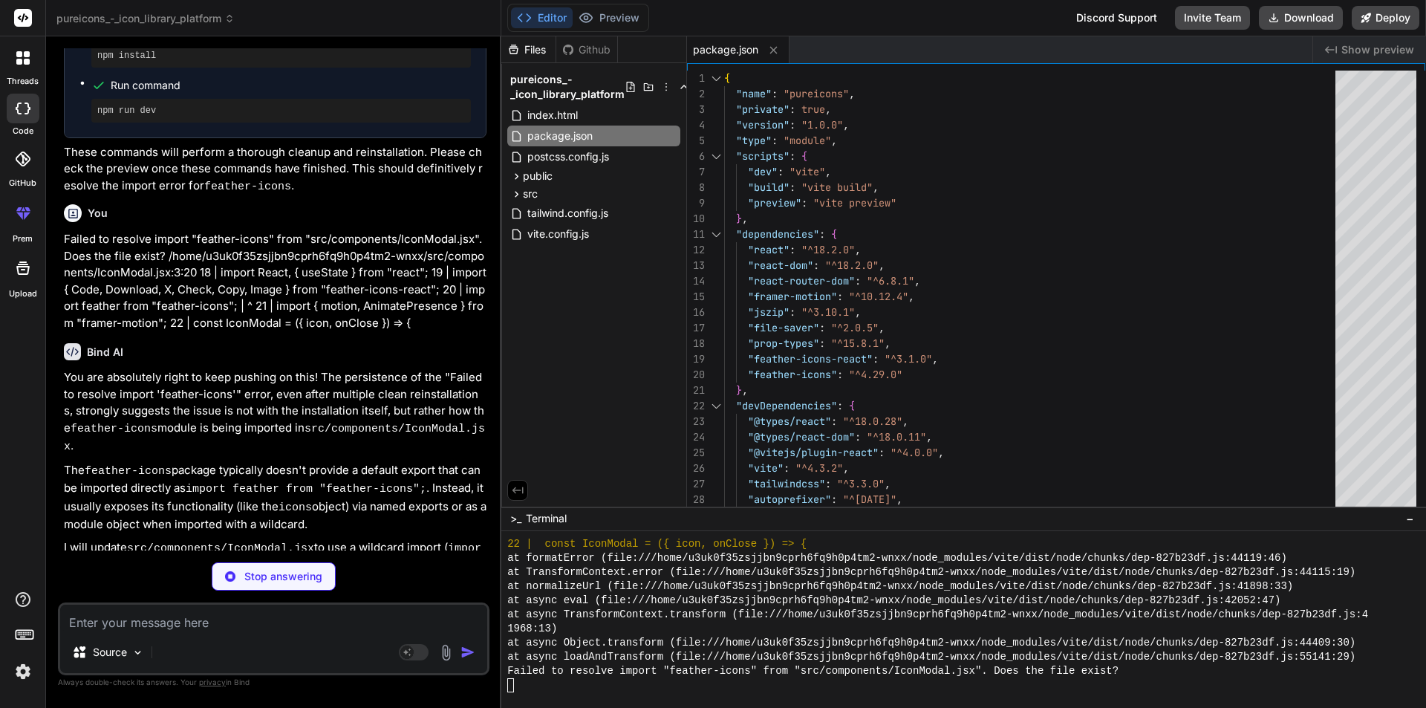
type textarea "x"
type textarea "</motion.div> </AnimatePresence> ) } export default IconModal"
type textarea "x"
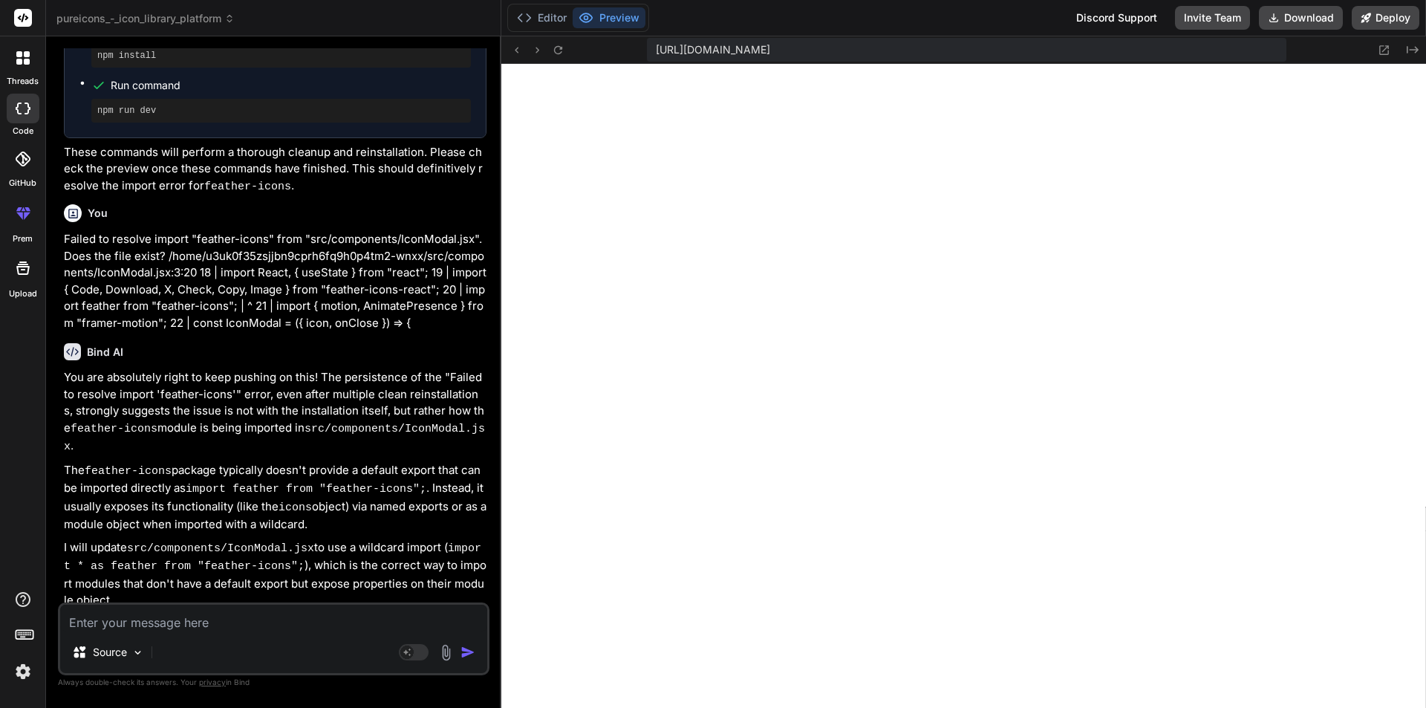
scroll to position [5290, 0]
click at [163, 621] on textarea at bounding box center [273, 617] width 427 height 27
paste textarea "/home/u3uk0f35zsjjbn9cprh6fq9h0p4tm2-wnxx/src/components/IconModal.jsx: Expecti…"
type textarea "/home/u3uk0f35zsjjbn9cprh6fq9h0p4tm2-wnxx/src/components/IconModal.jsx: Expecti…"
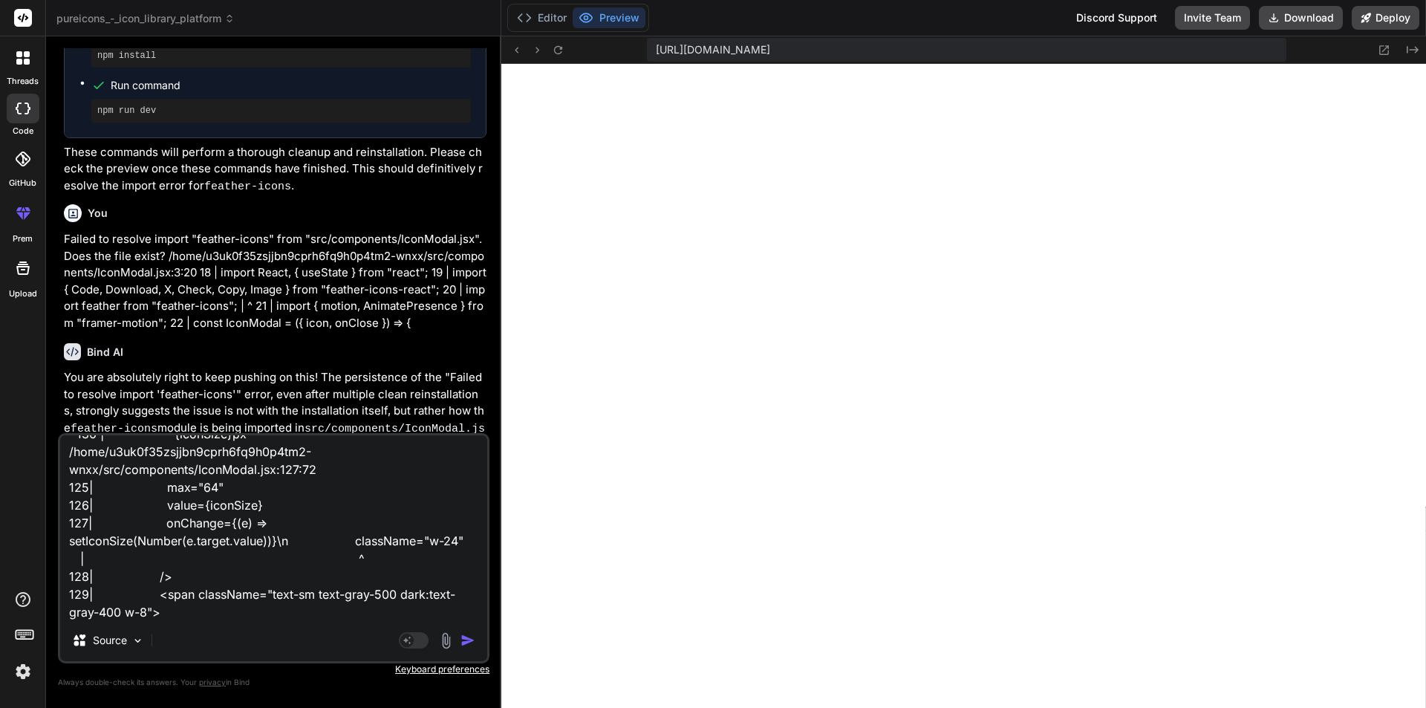
type textarea "x"
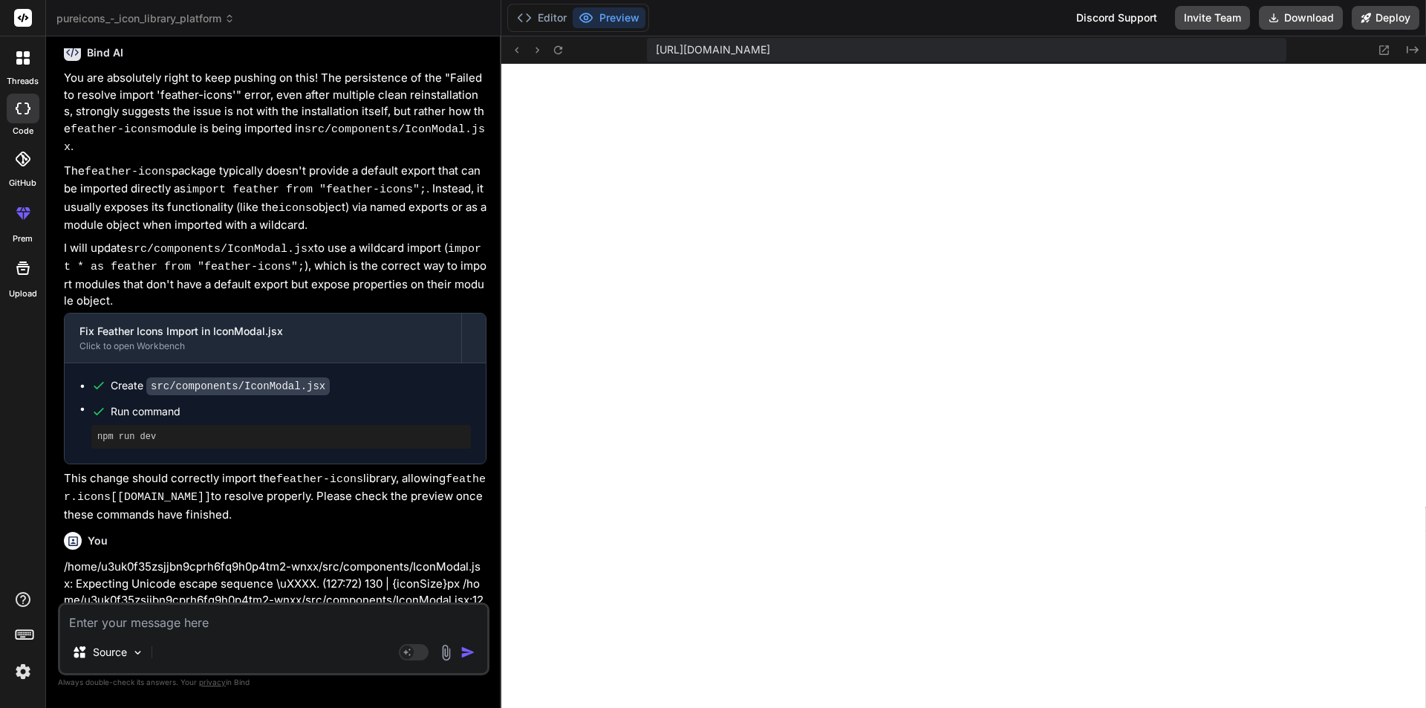
scroll to position [6025, 0]
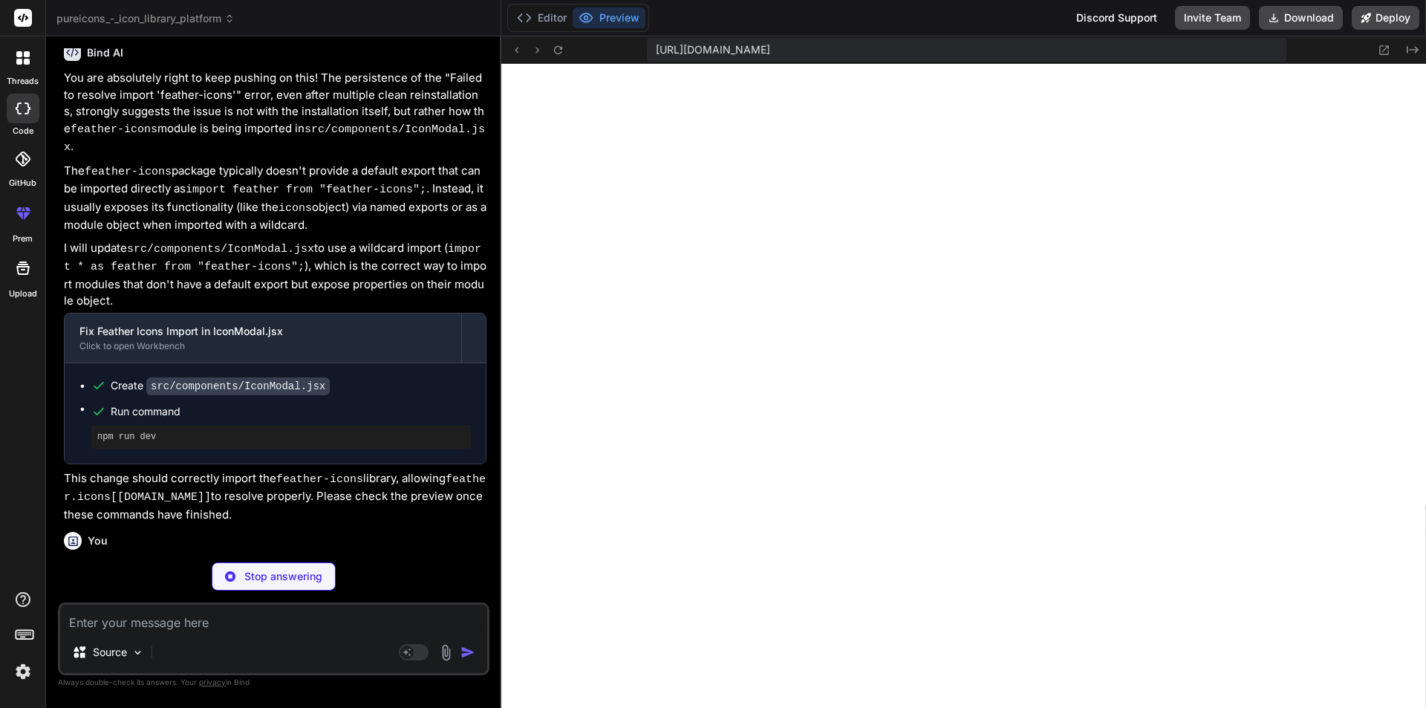
click at [565, 59] on div "https://u3uk0f35zsjjbn9cprh6fq9h0p4tm2-wnxx--3001--96435430.local-corp.webconta…" at bounding box center [963, 49] width 924 height 27
click at [561, 52] on icon at bounding box center [557, 49] width 8 height 8
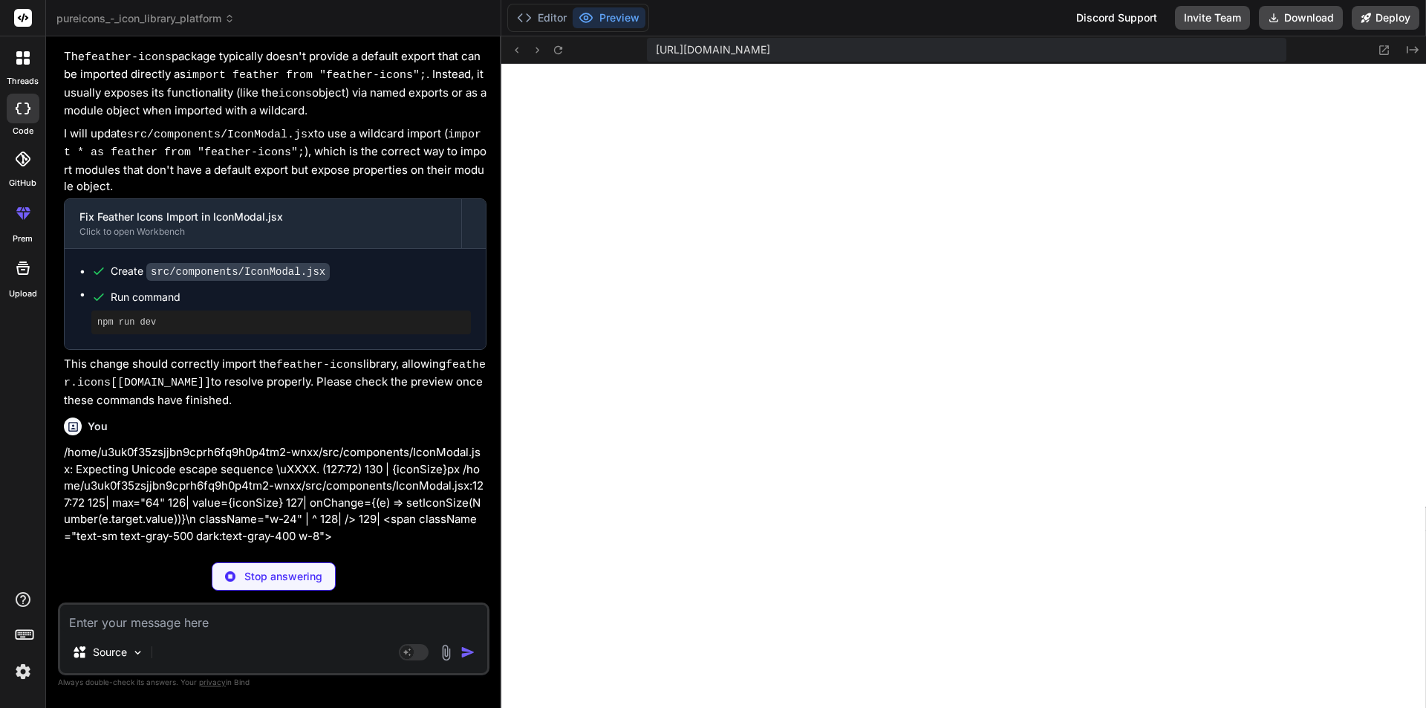
scroll to position [6216, 0]
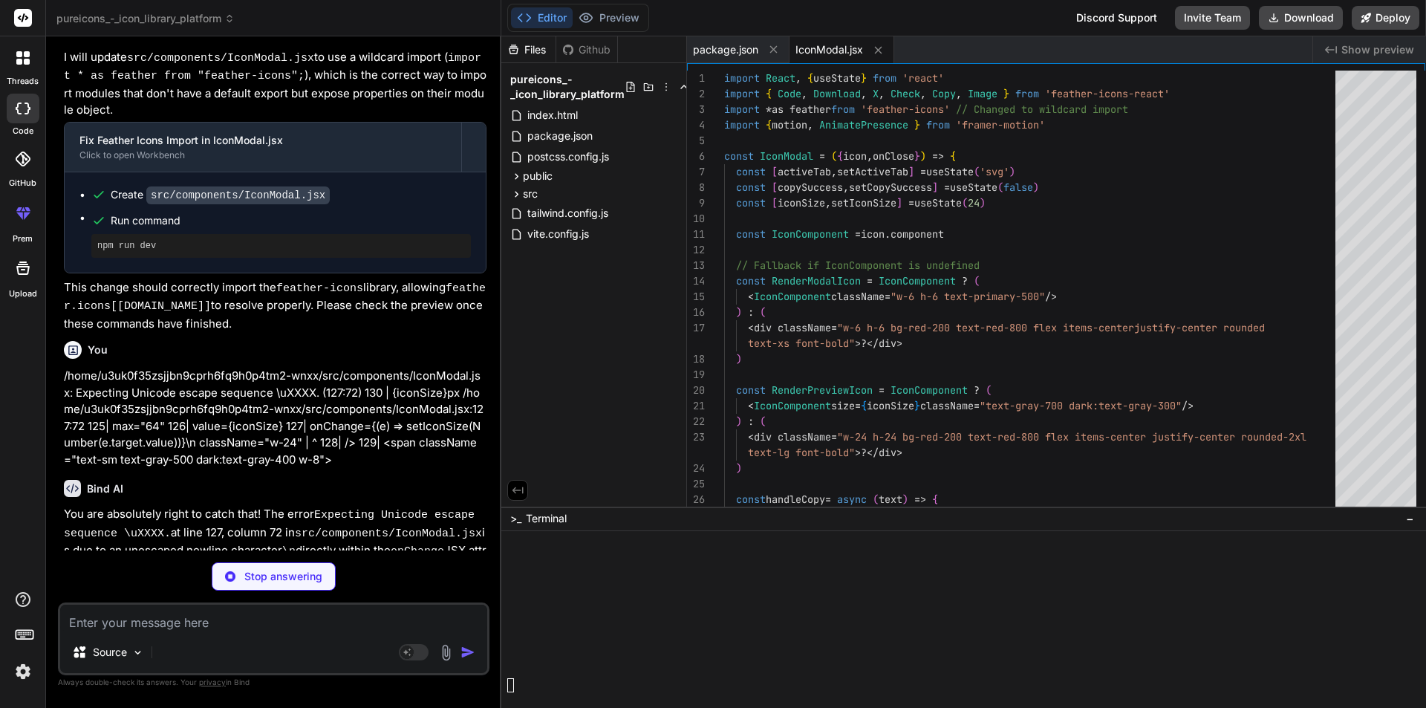
type textarea "x"
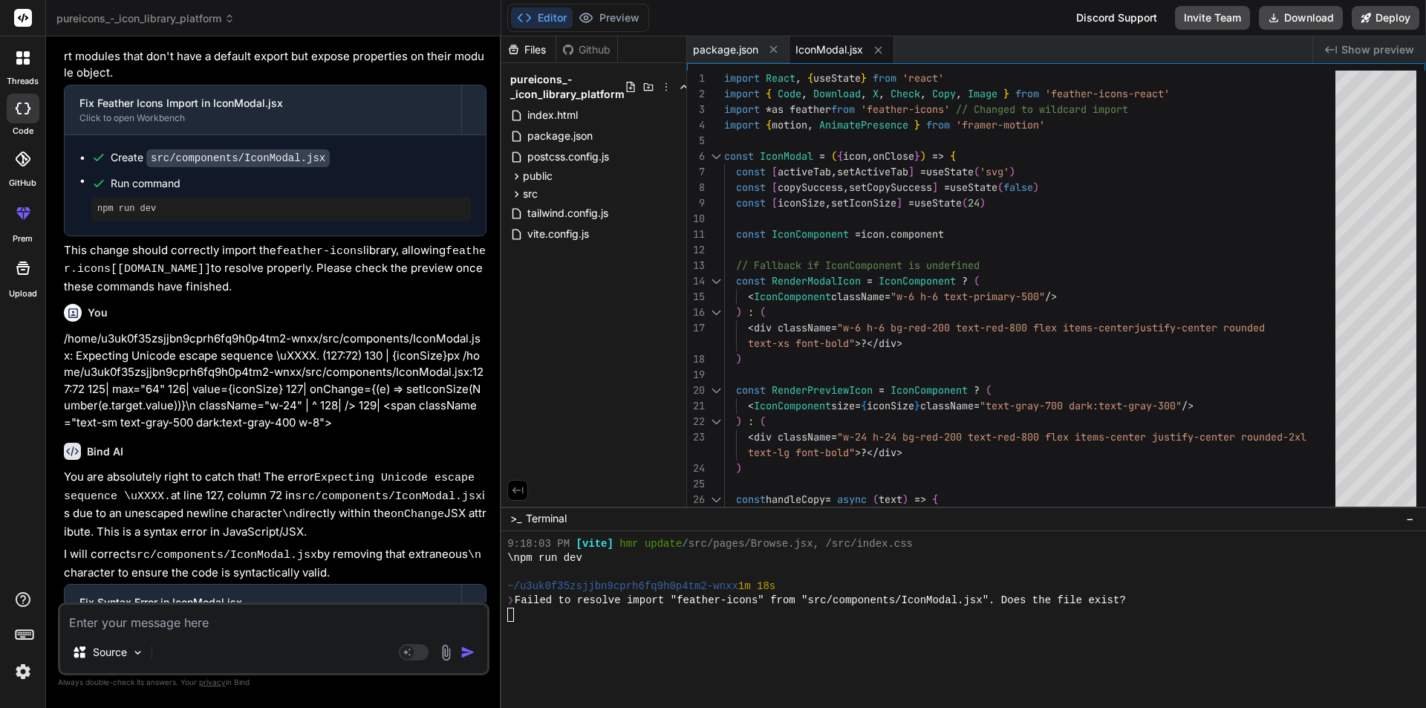
scroll to position [6278, 0]
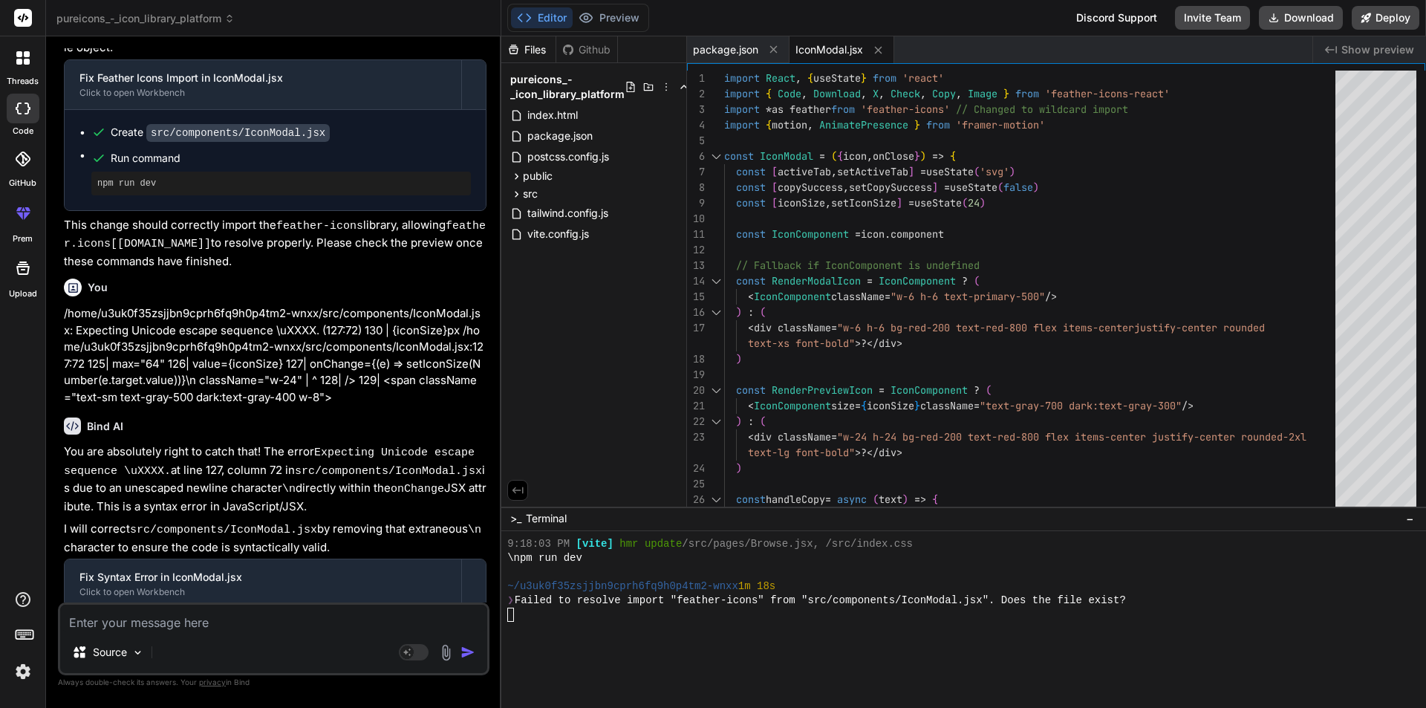
click at [160, 610] on textarea at bounding box center [273, 617] width 427 height 27
click at [214, 624] on textarea at bounding box center [273, 617] width 427 height 27
type textarea "r"
type textarea "x"
type textarea "ru"
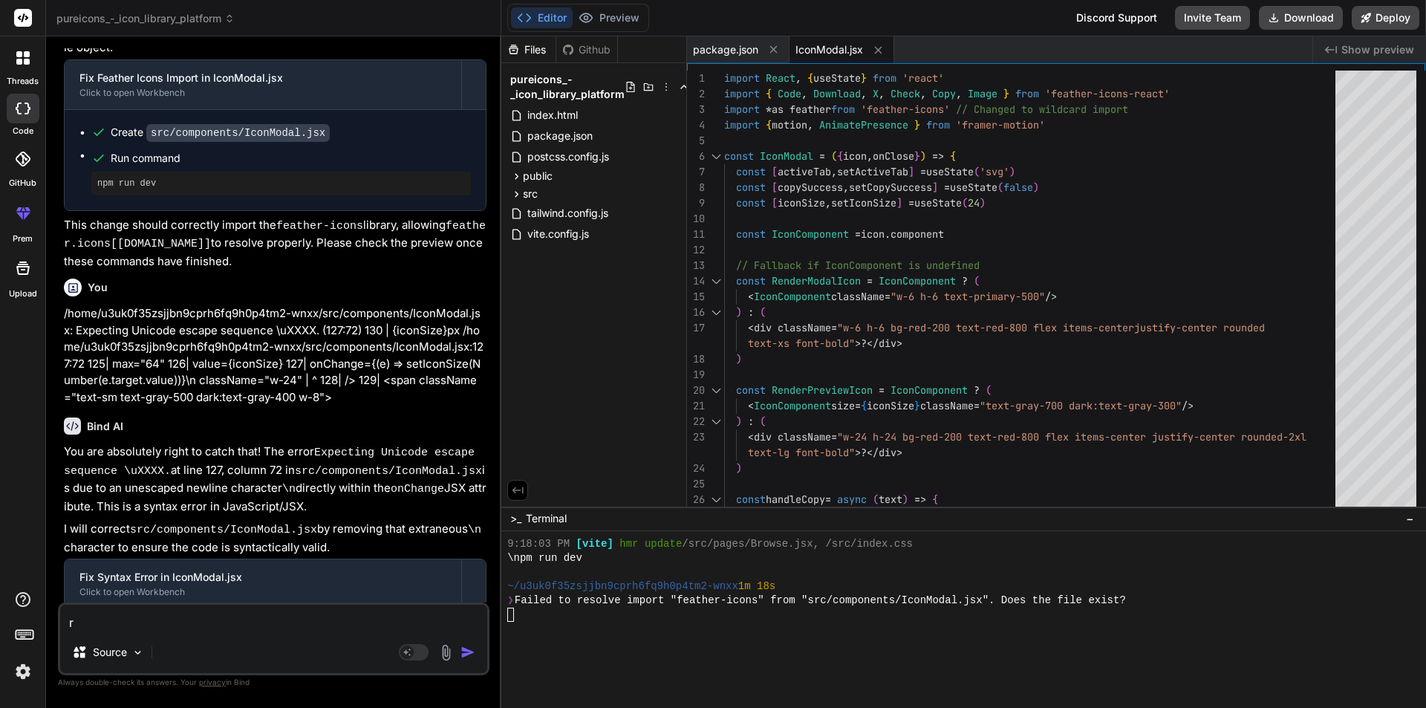
type textarea "x"
type textarea "run"
type textarea "x"
type textarea "run"
type textarea "x"
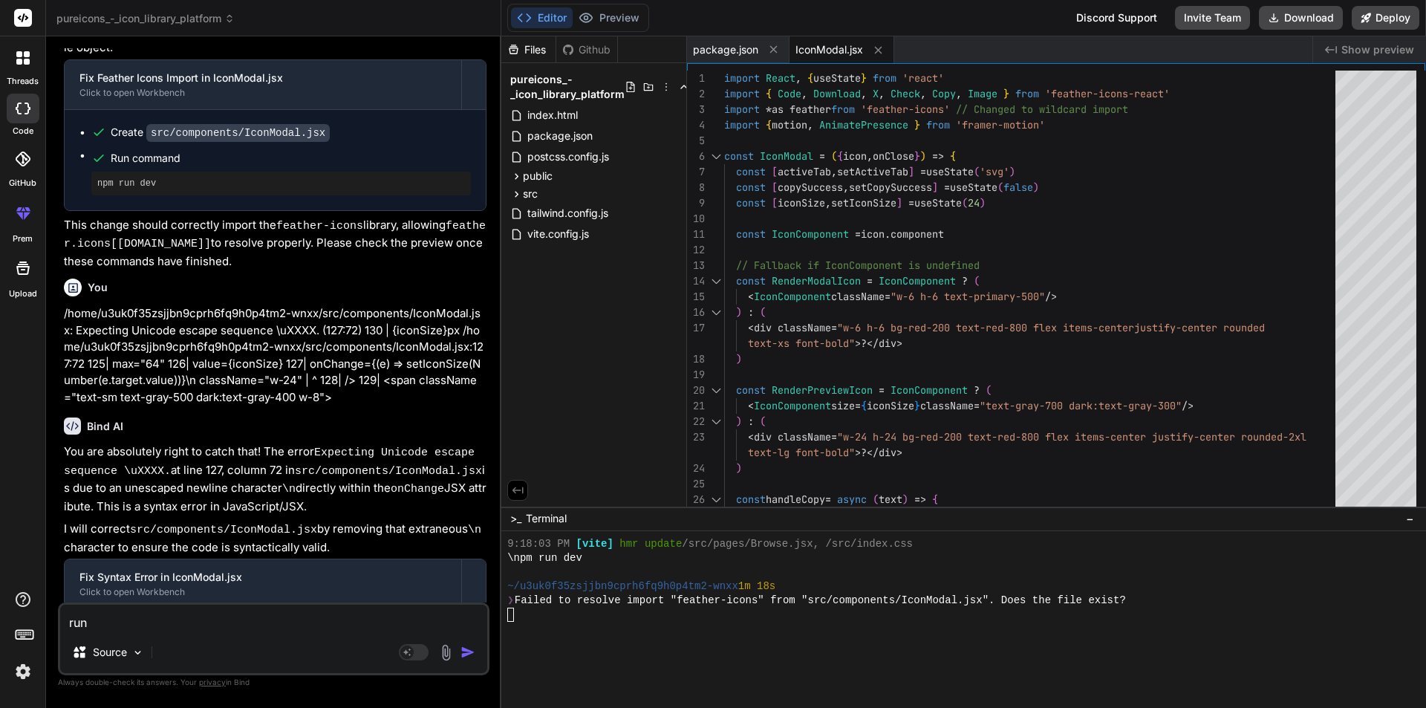
type textarea "run a"
type textarea "x"
type textarea "run ap"
type textarea "x"
type textarea "run app"
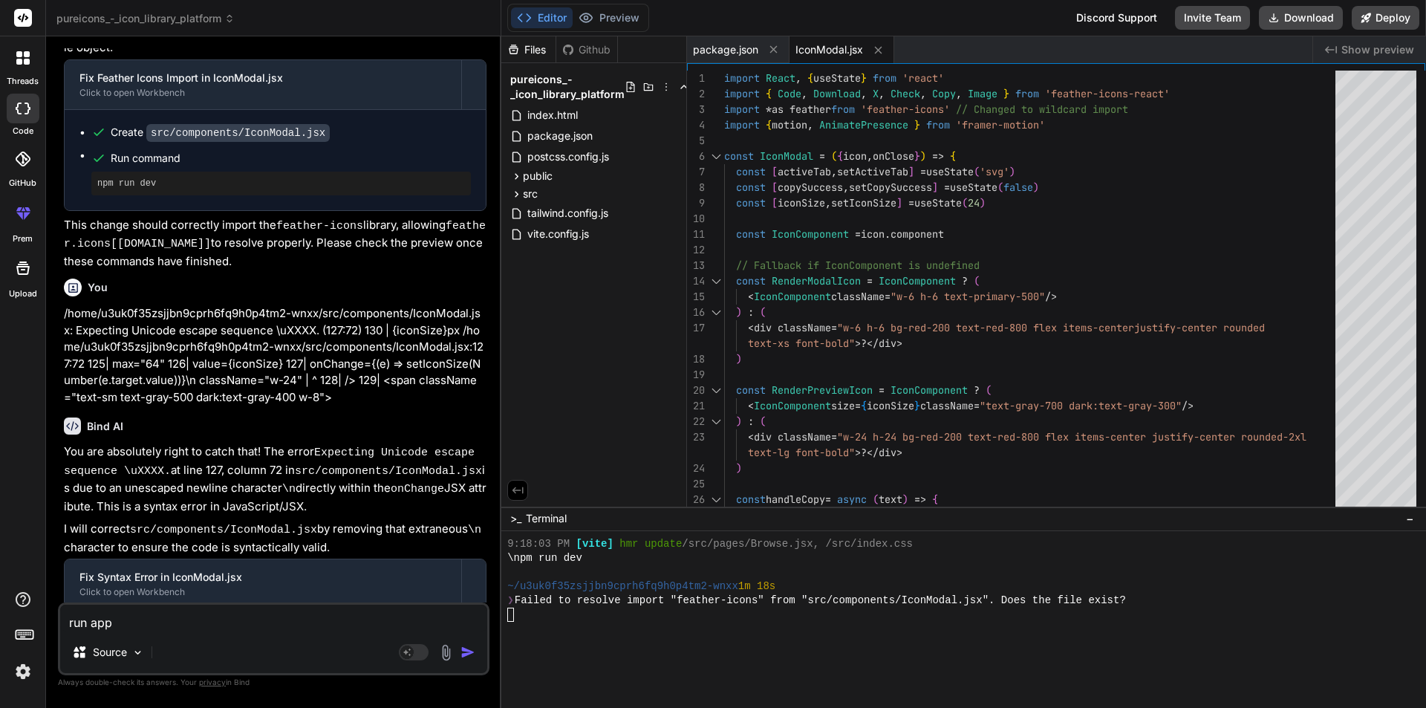
type textarea "x"
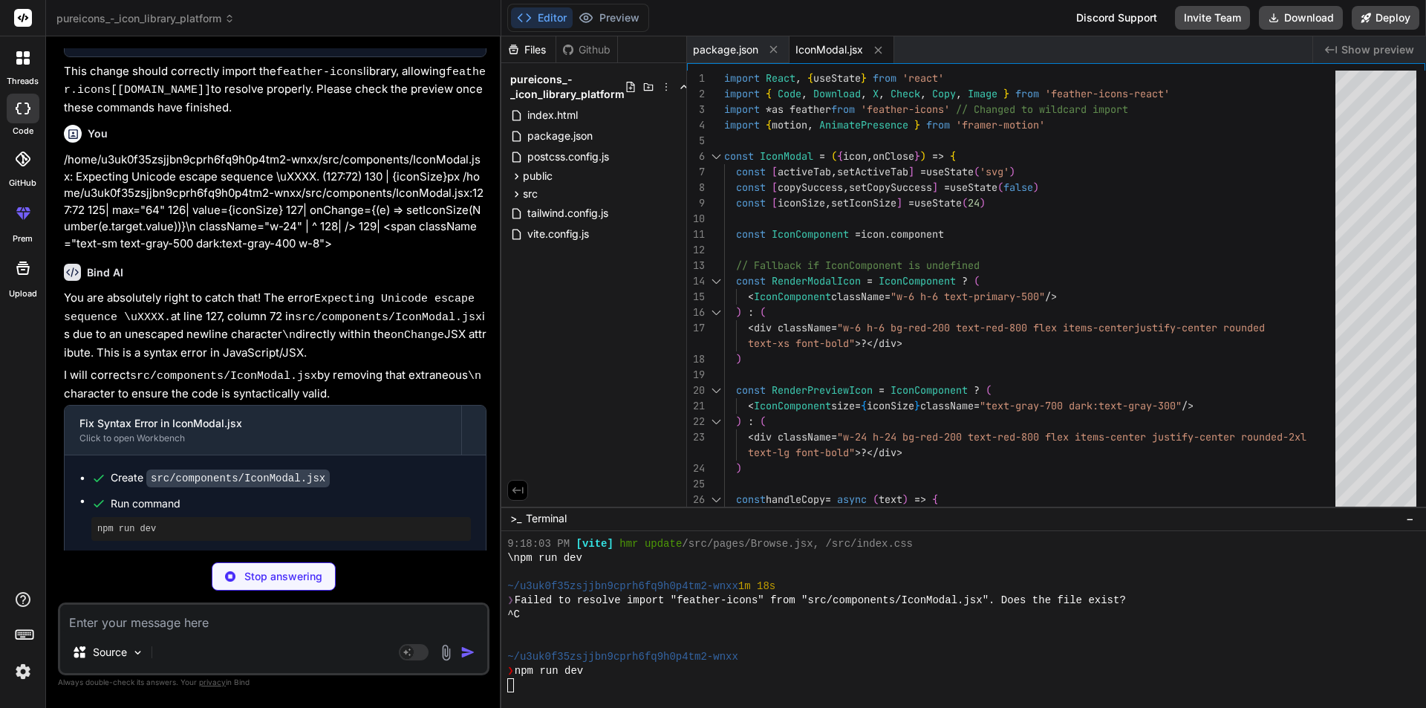
scroll to position [5911, 0]
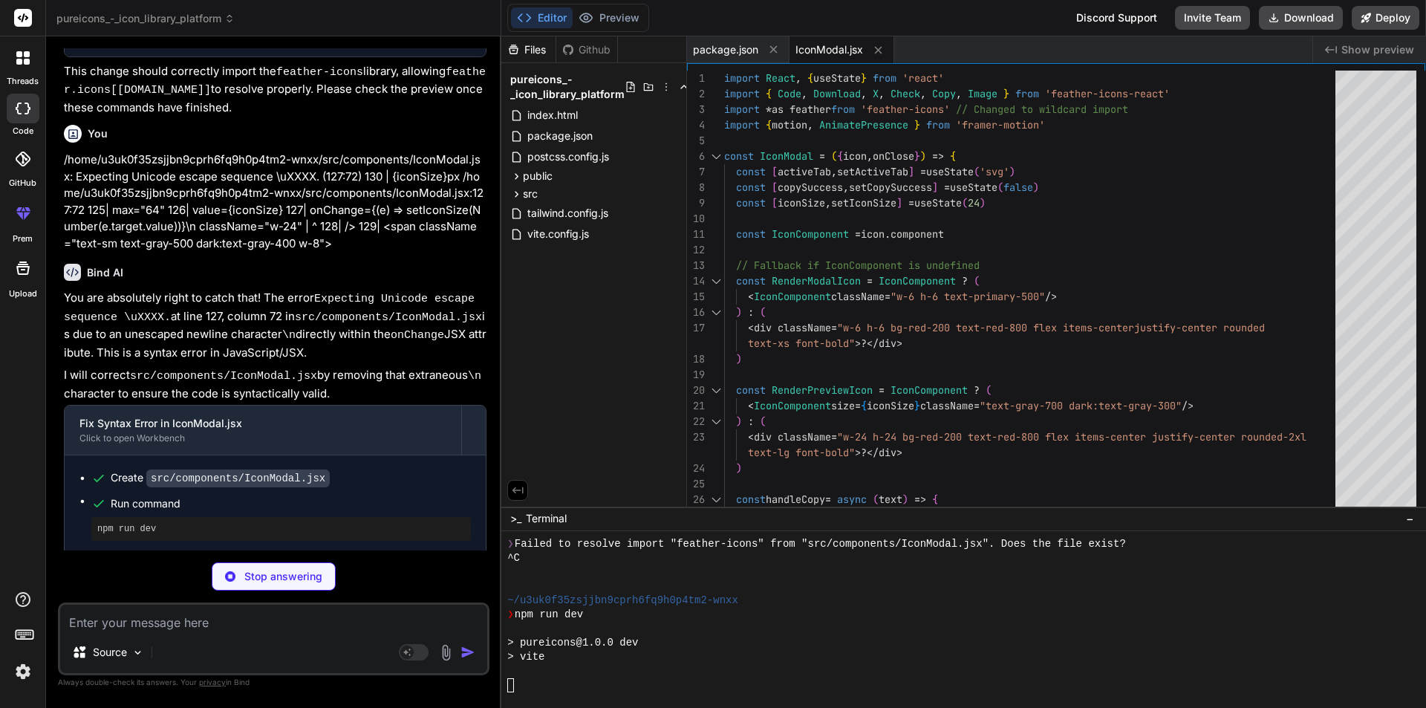
type textarea "x"
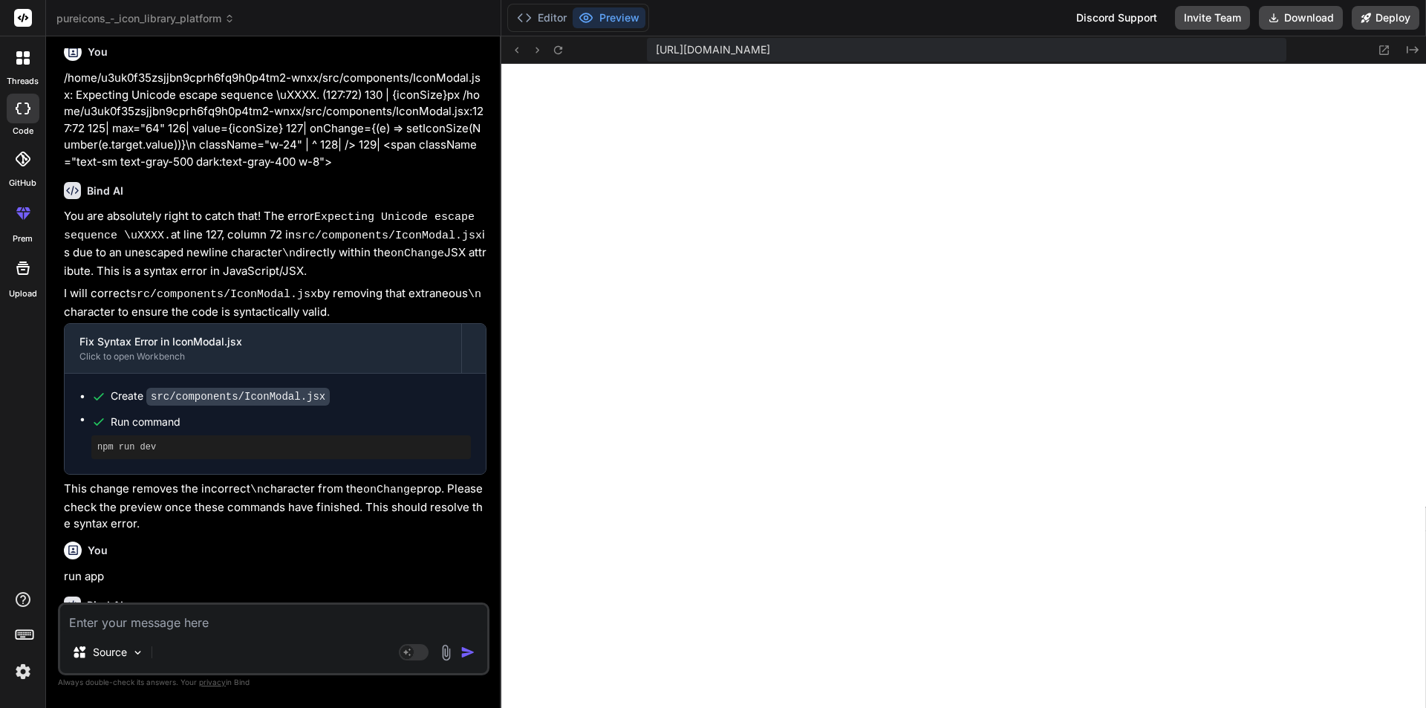
scroll to position [6236, 0]
click at [125, 617] on textarea at bounding box center [273, 617] width 427 height 27
paste textarea "Failed to resolve import "feather-icons" from "src/components/IconModal.jsx". D…"
type textarea "Failed to resolve import "feather-icons" from "src/components/IconModal.jsx". D…"
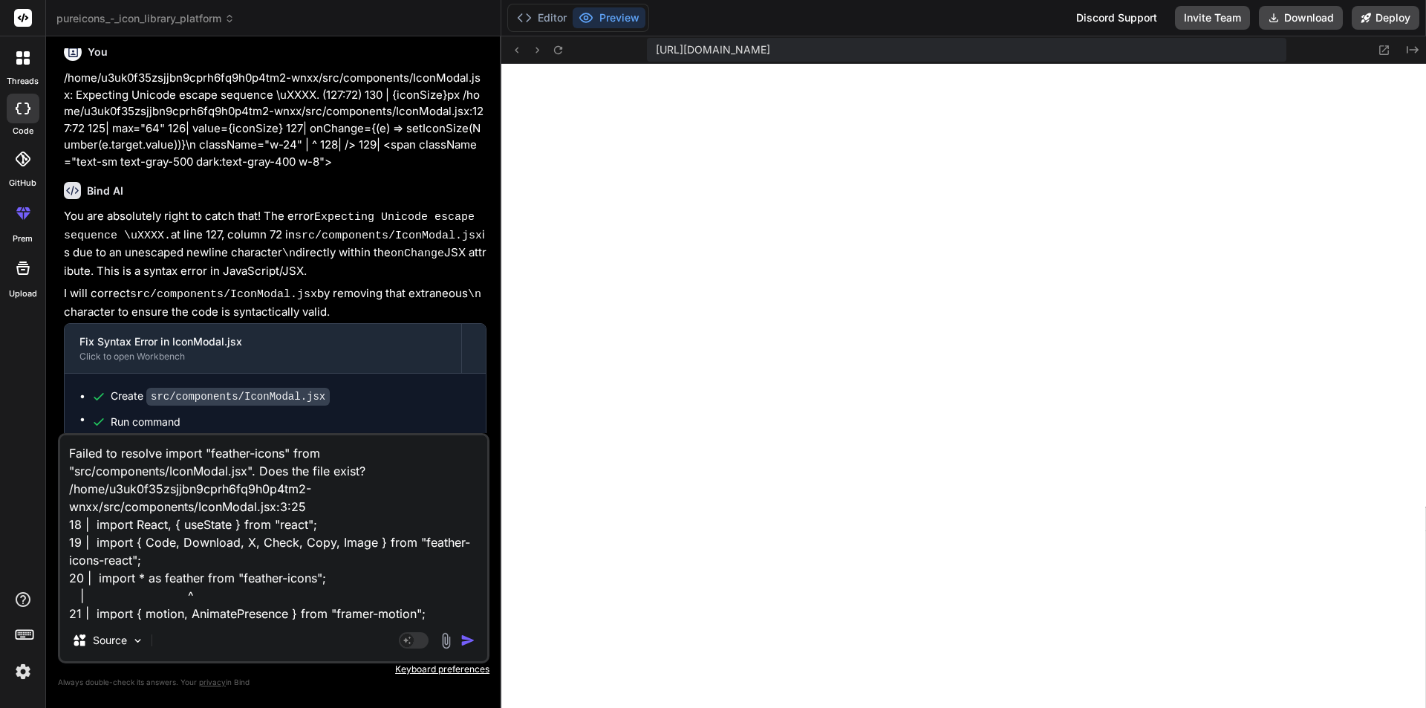
scroll to position [19, 0]
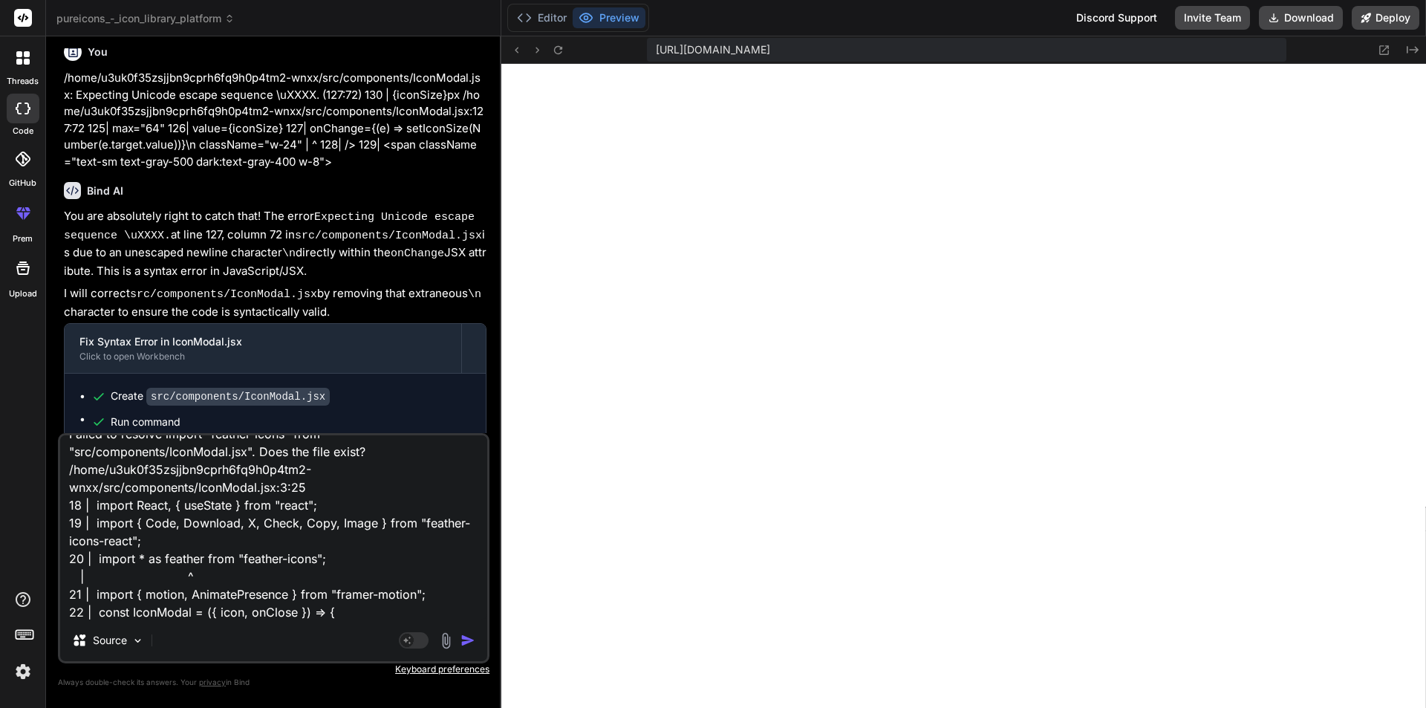
type textarea "x"
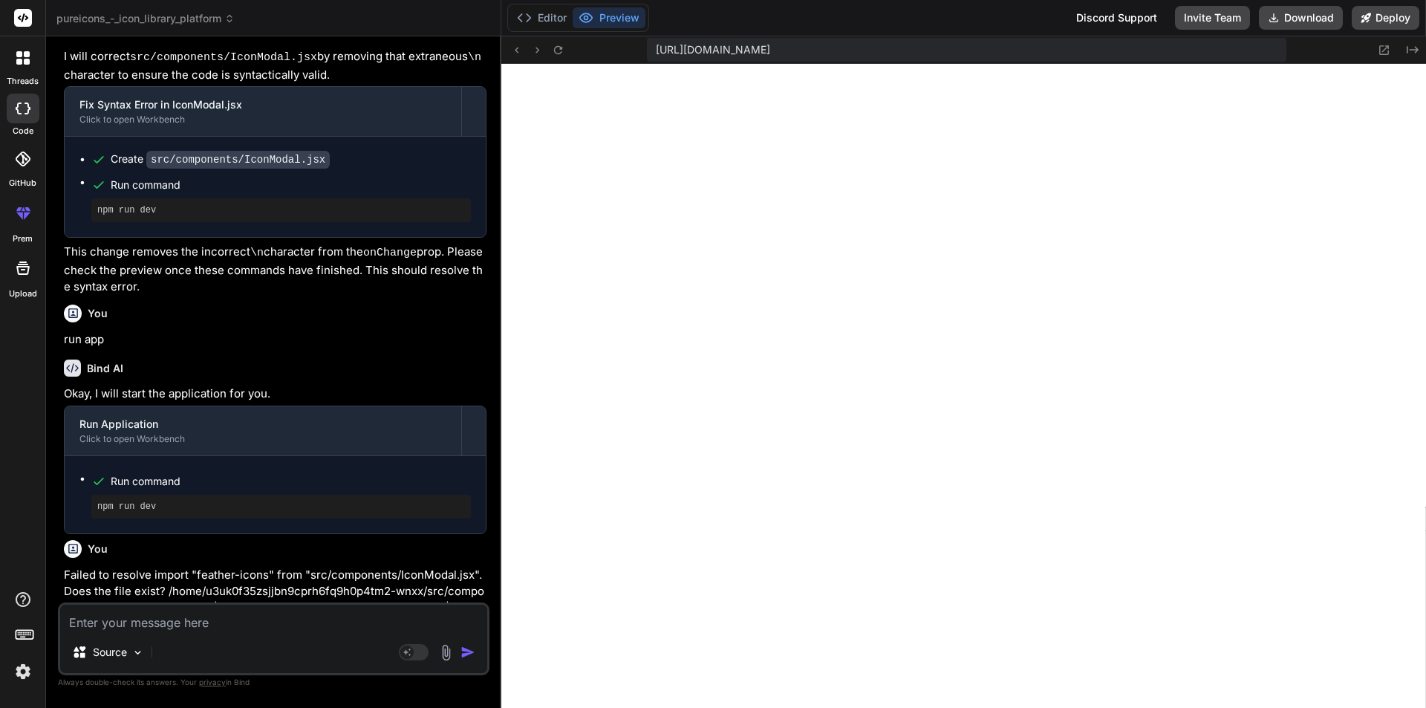
scroll to position [6751, 0]
click at [147, 566] on p "Failed to resolve import "feather-icons" from "src/components/IconModal.jsx". D…" at bounding box center [275, 616] width 422 height 100
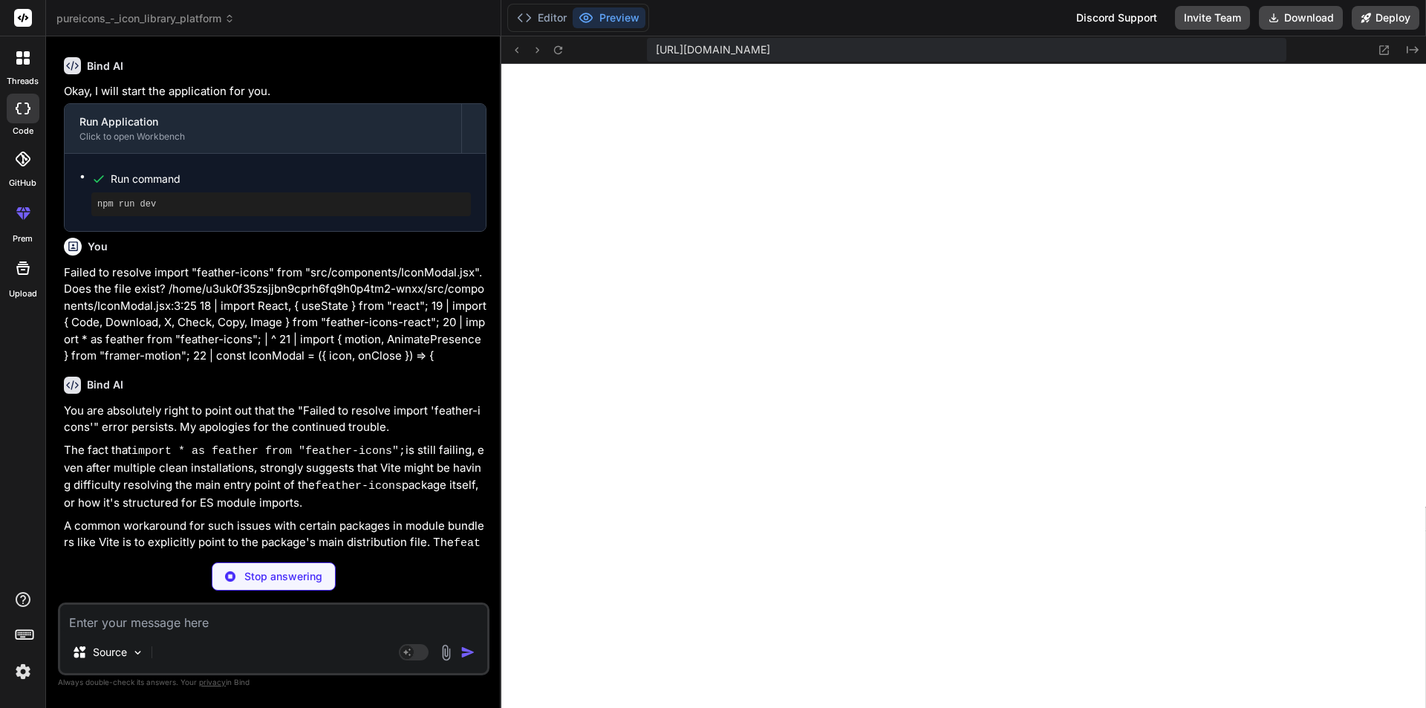
scroll to position [7054, 0]
click at [558, 50] on icon at bounding box center [558, 50] width 13 height 13
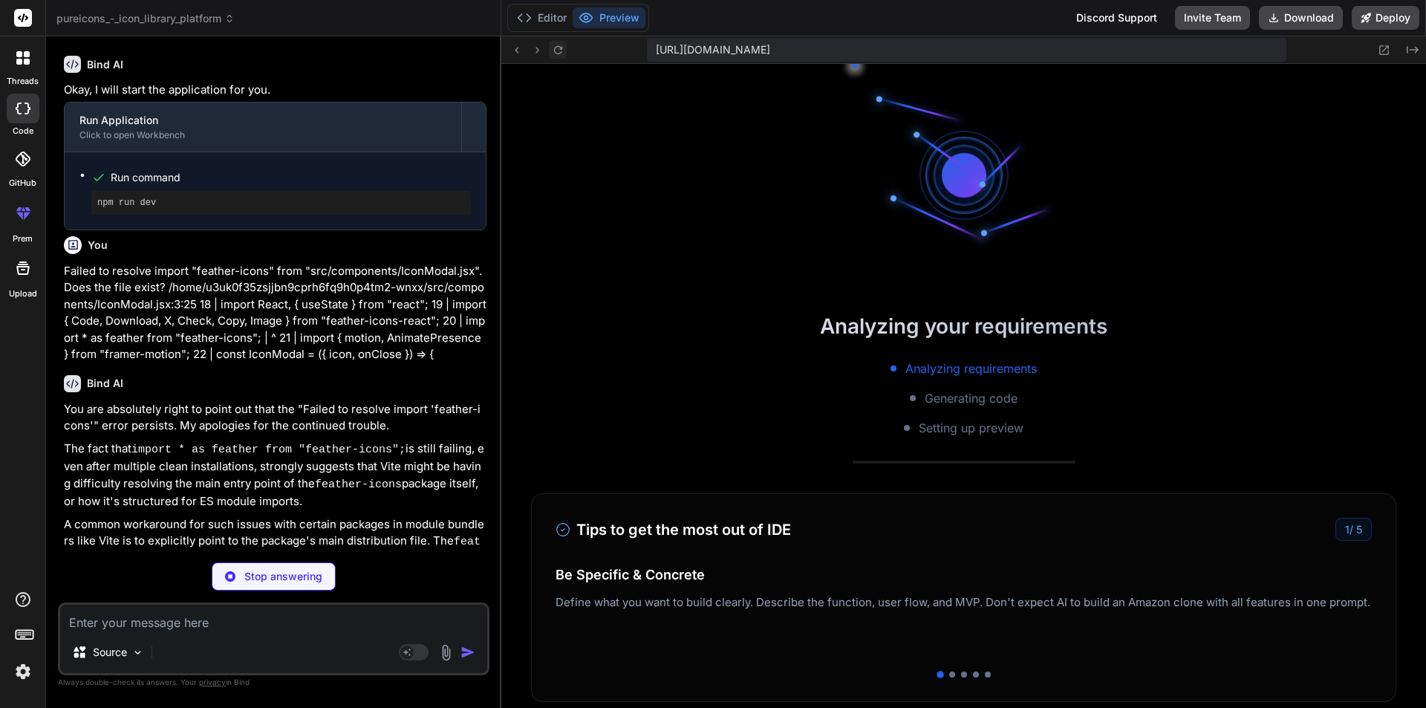
scroll to position [7040, 0]
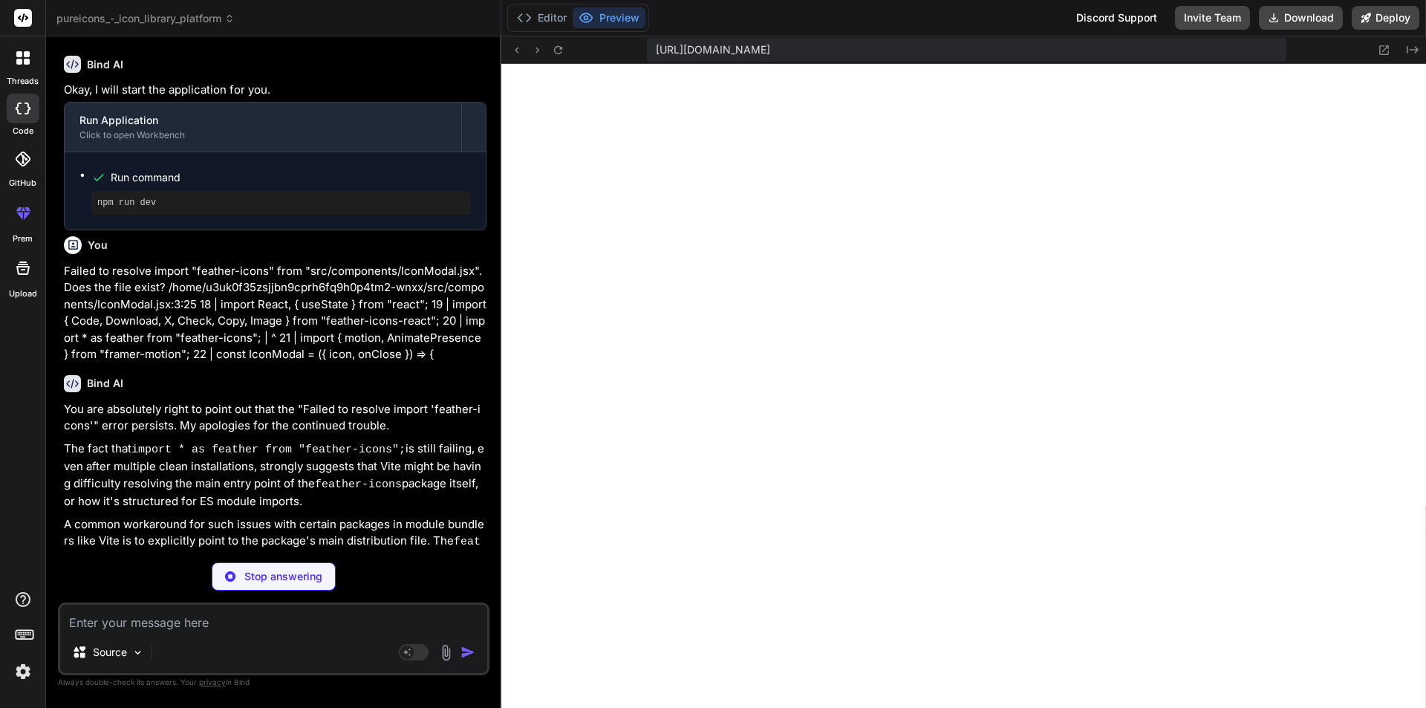
type textarea "x"
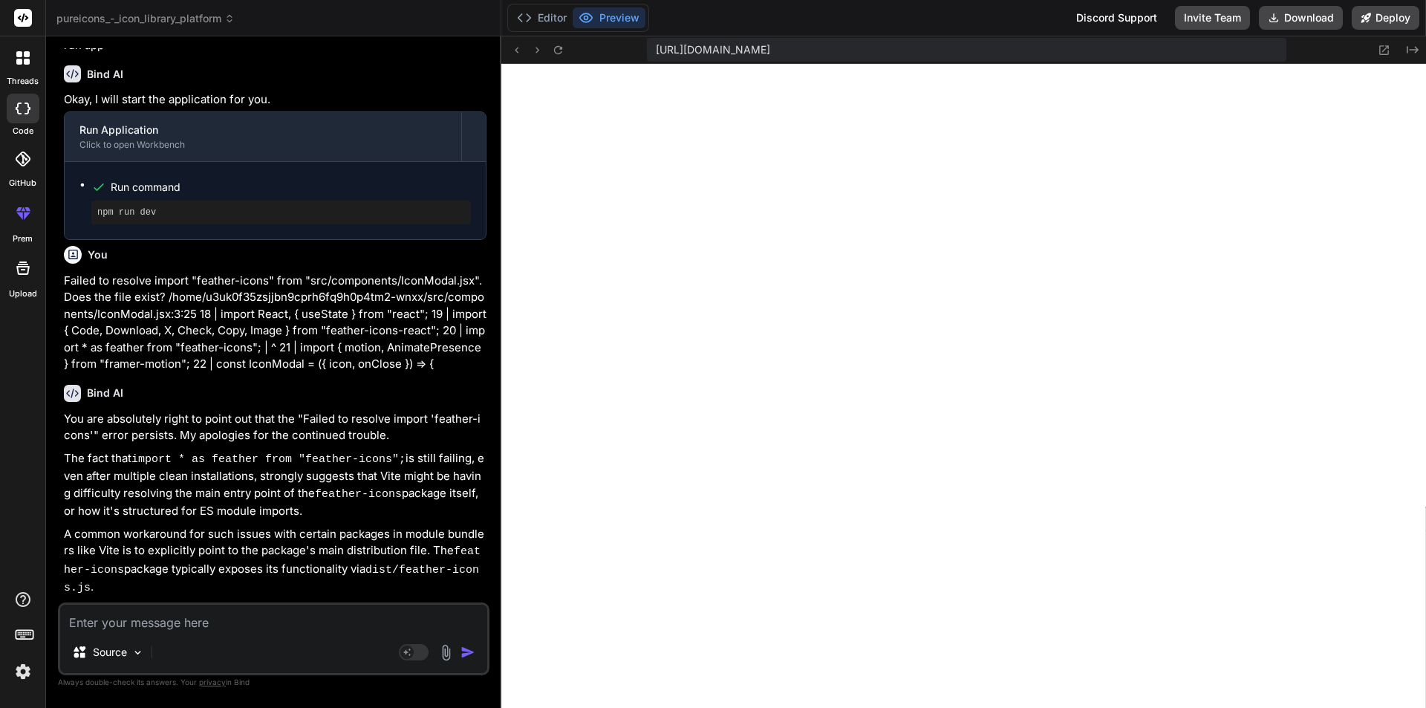
scroll to position [7054, 0]
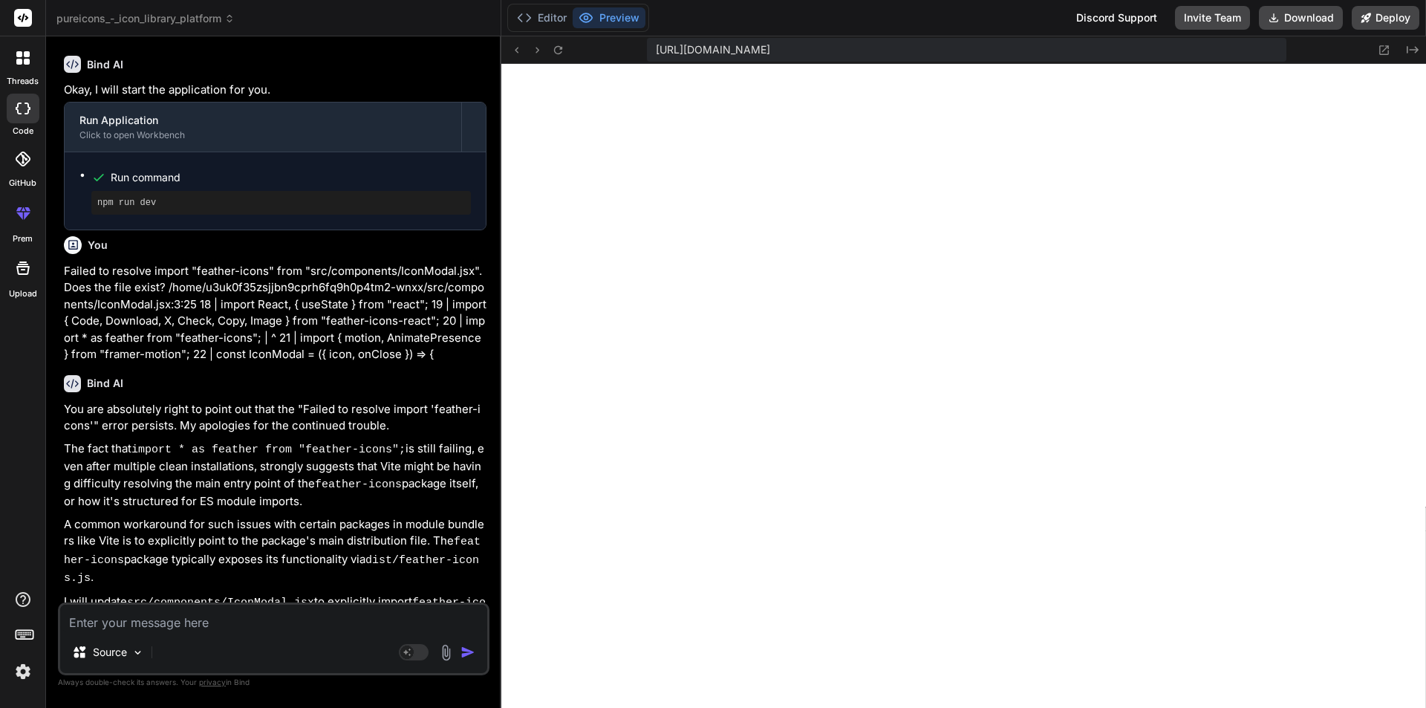
click at [546, 2] on div "Editor Preview Discord Support Invite Team Download Deploy" at bounding box center [963, 18] width 924 height 36
click at [546, 7] on div "Editor Preview" at bounding box center [578, 18] width 142 height 28
click at [546, 19] on button "Editor" at bounding box center [542, 17] width 62 height 21
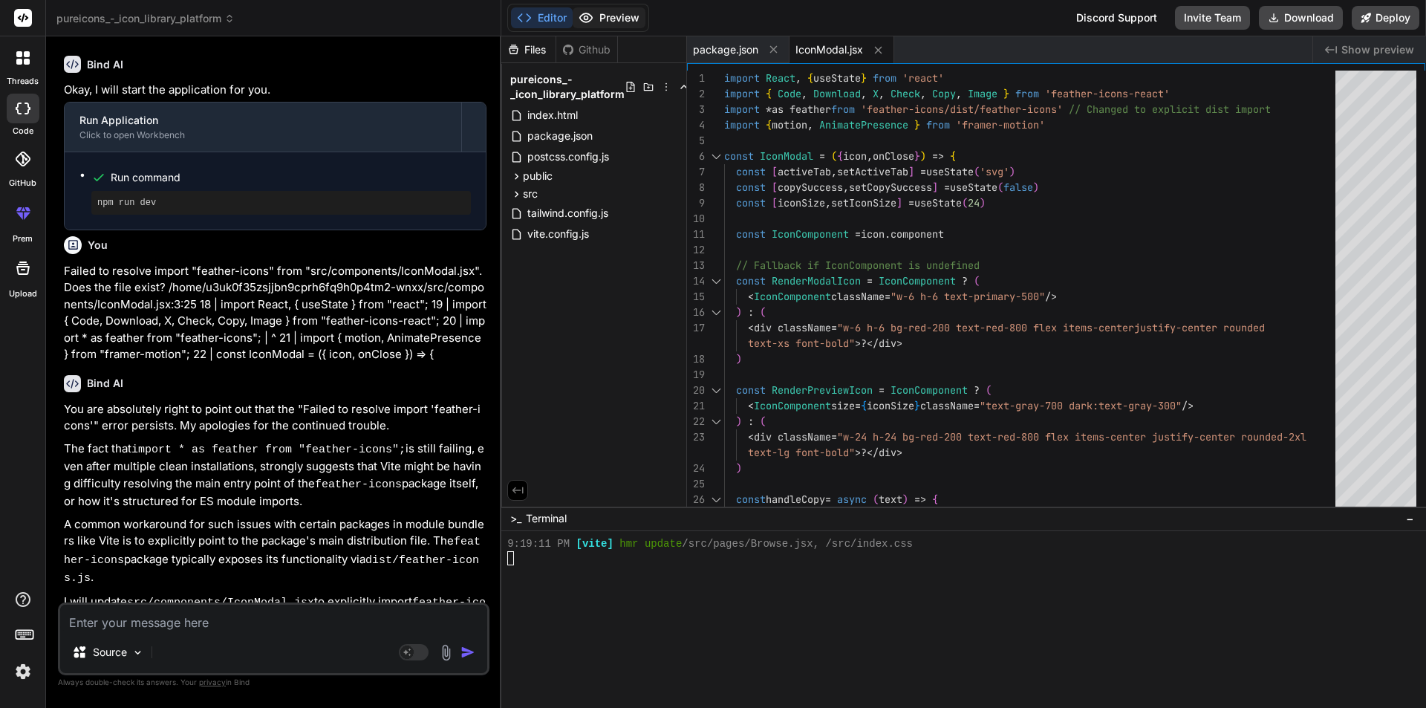
click at [603, 18] on button "Preview" at bounding box center [608, 17] width 73 height 21
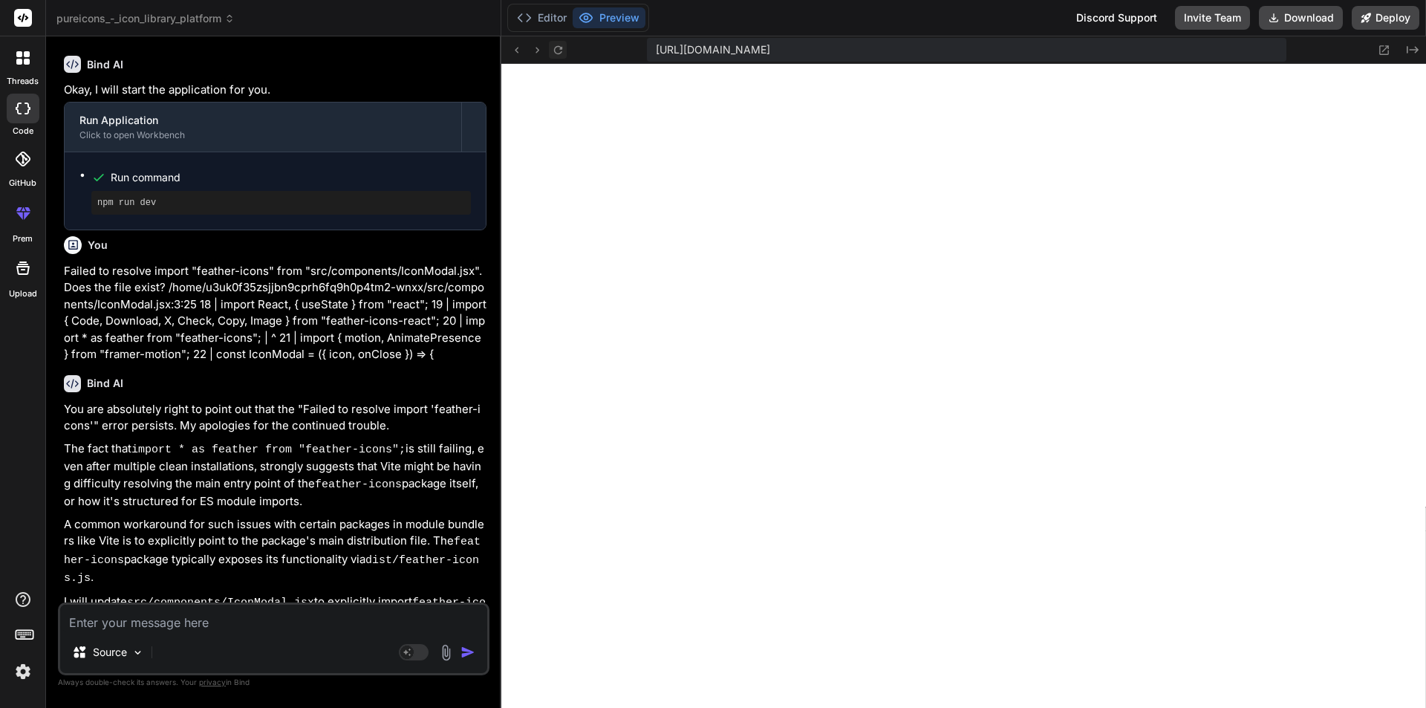
click at [559, 52] on icon at bounding box center [558, 50] width 13 height 13
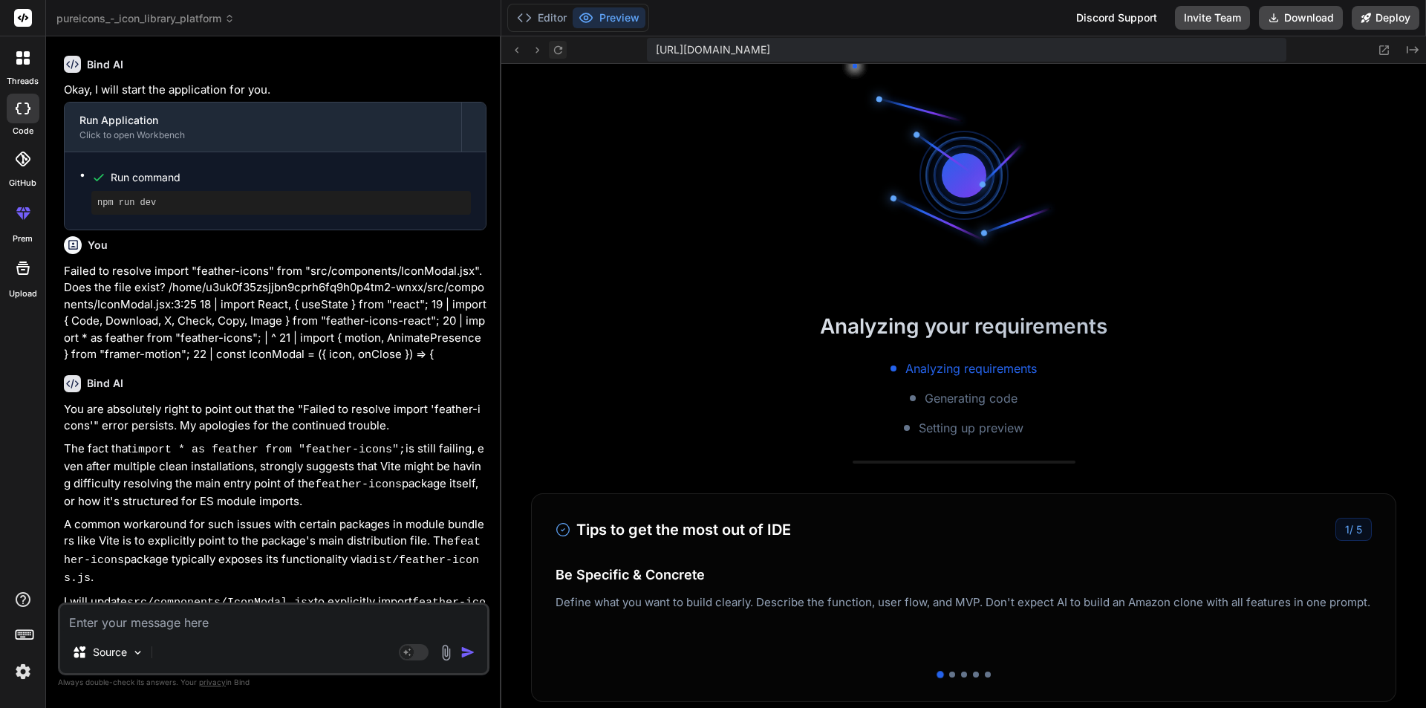
scroll to position [8225, 0]
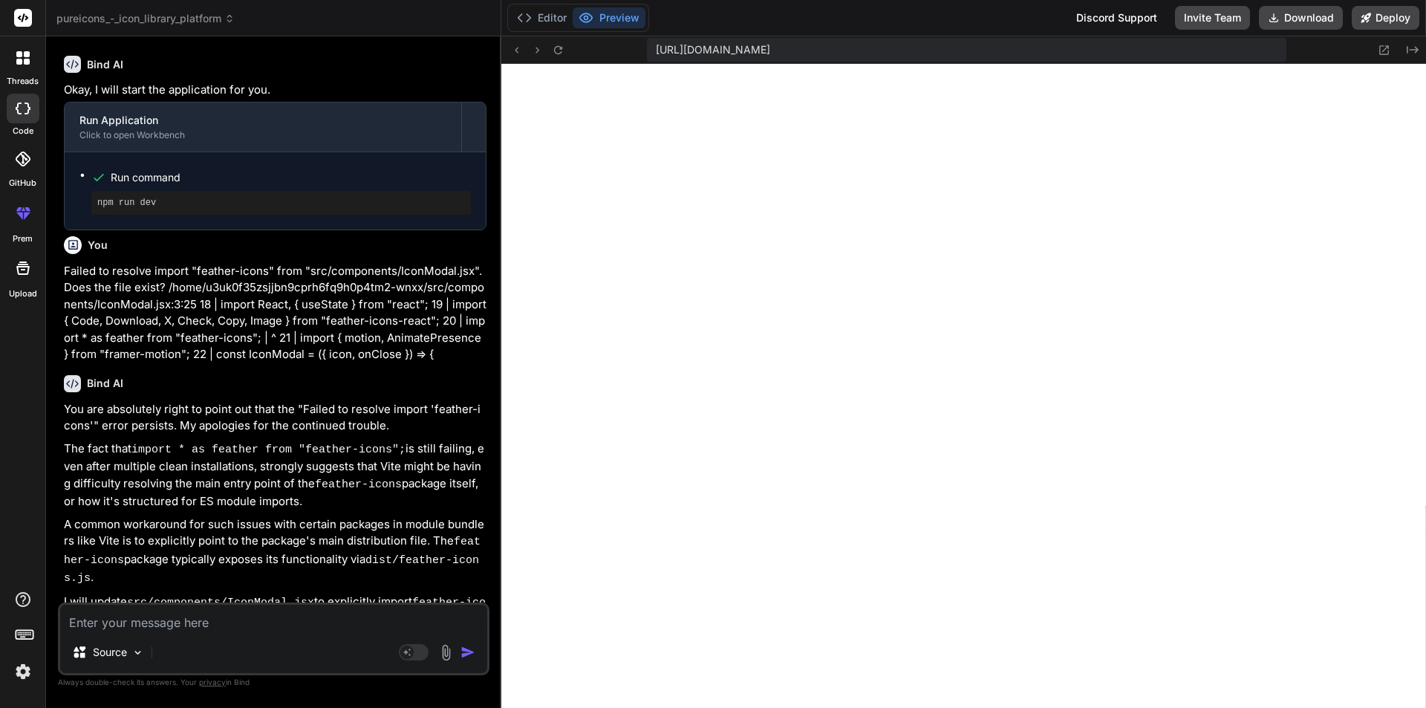
click at [125, 620] on textarea at bounding box center [273, 617] width 427 height 27
paste textarea "Failed to resolve import "feather-icons/dist/feather-icons" from "src/component…"
type textarea "Failed to resolve import "feather-icons/dist/feather-icons" from "src/component…"
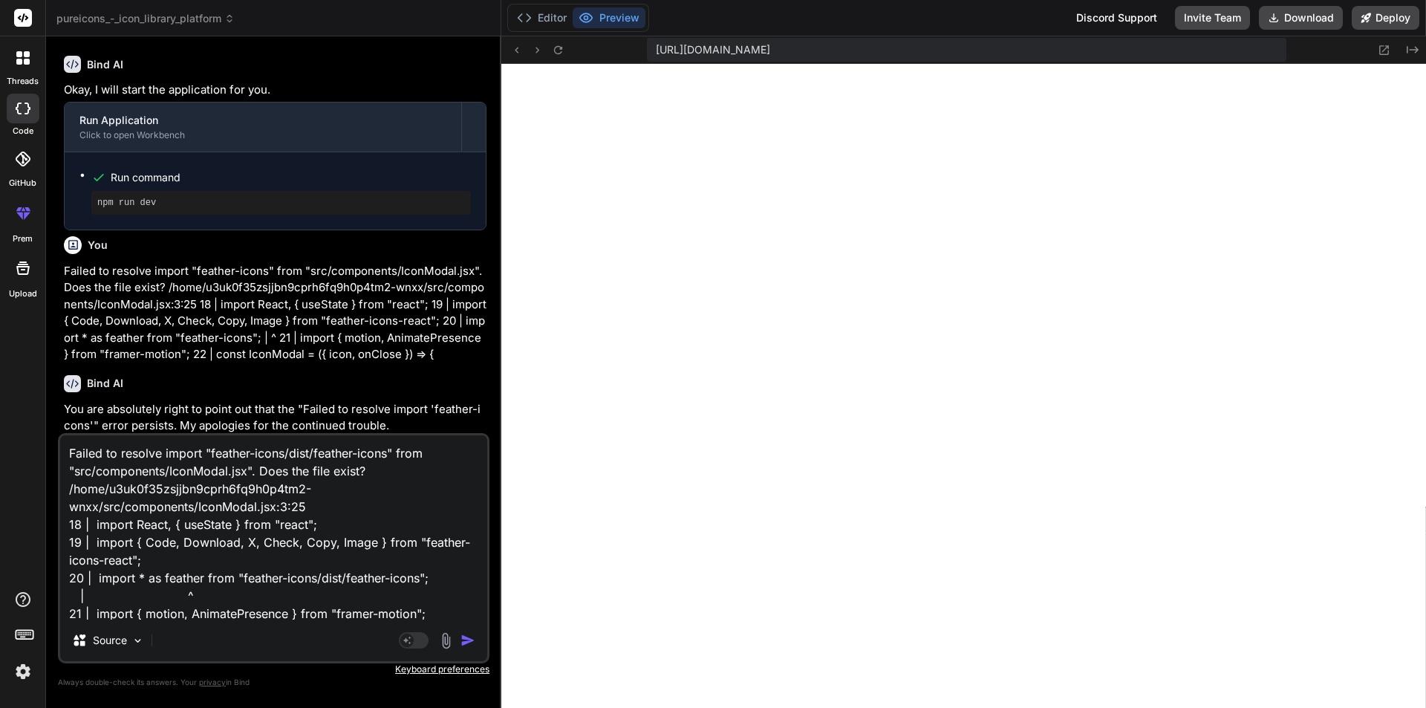
scroll to position [37, 0]
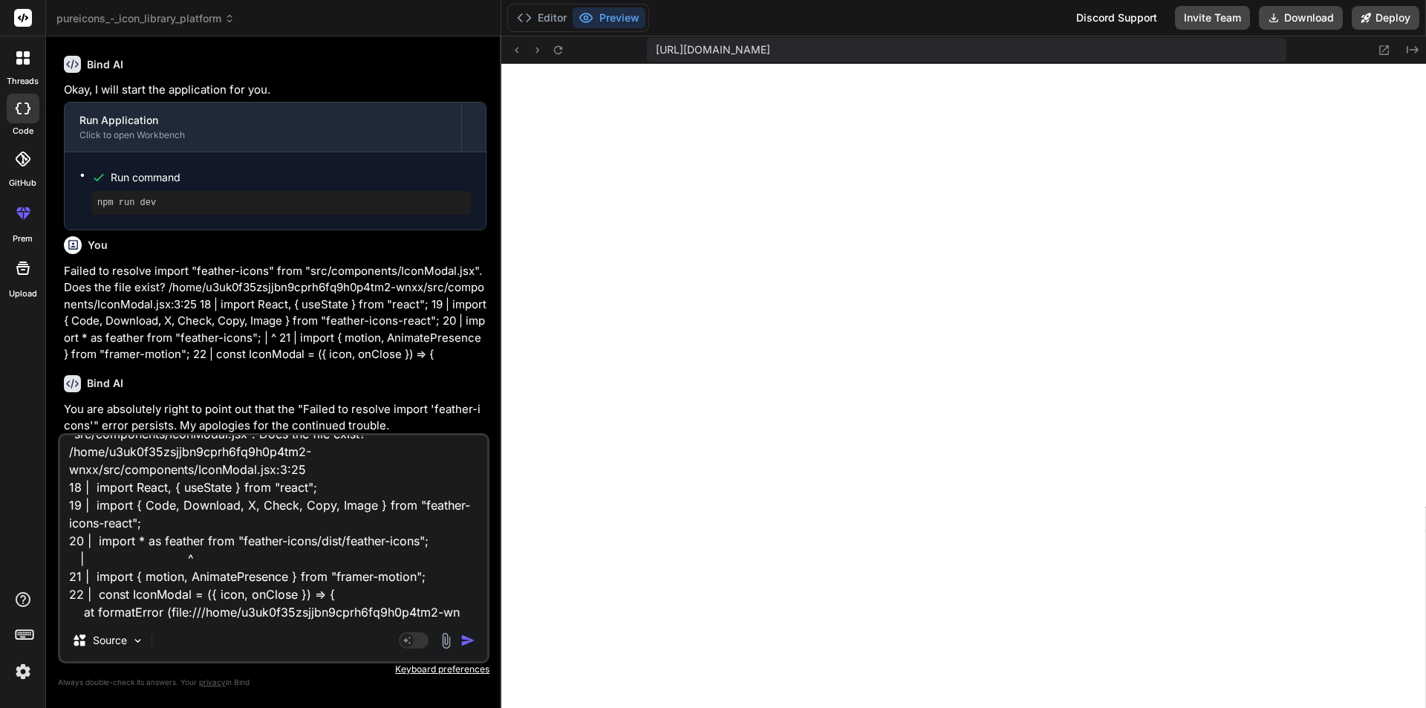
type textarea "x"
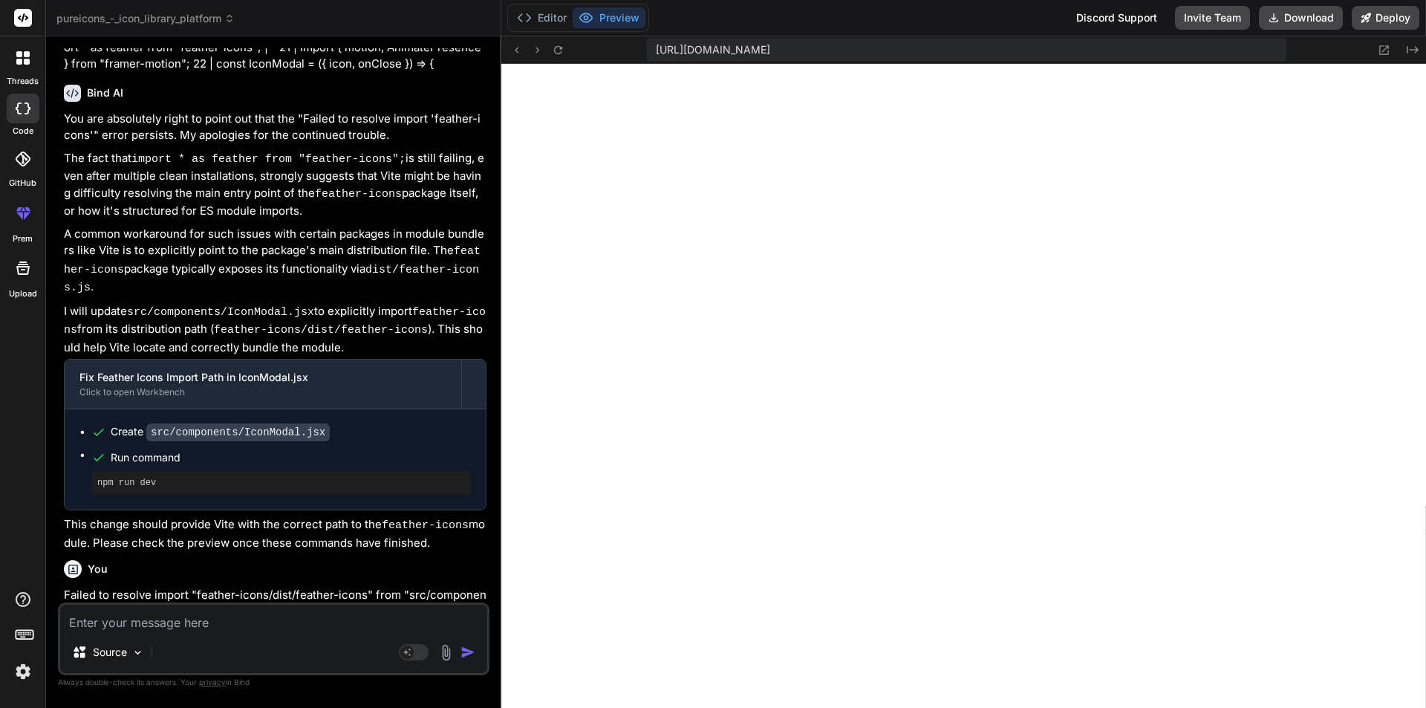
scroll to position [7370, 0]
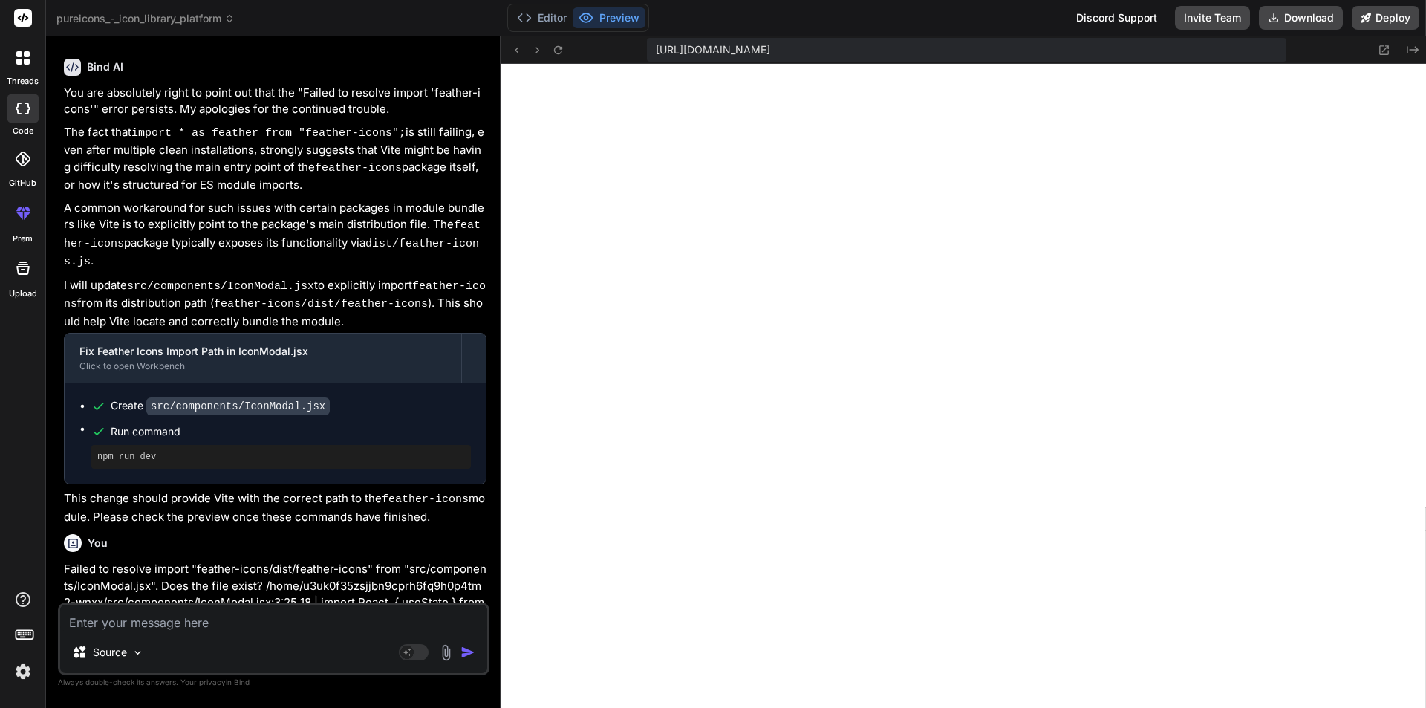
click at [474, 706] on div "Bind AI" at bounding box center [275, 714] width 422 height 17
click at [559, 53] on icon at bounding box center [557, 49] width 8 height 8
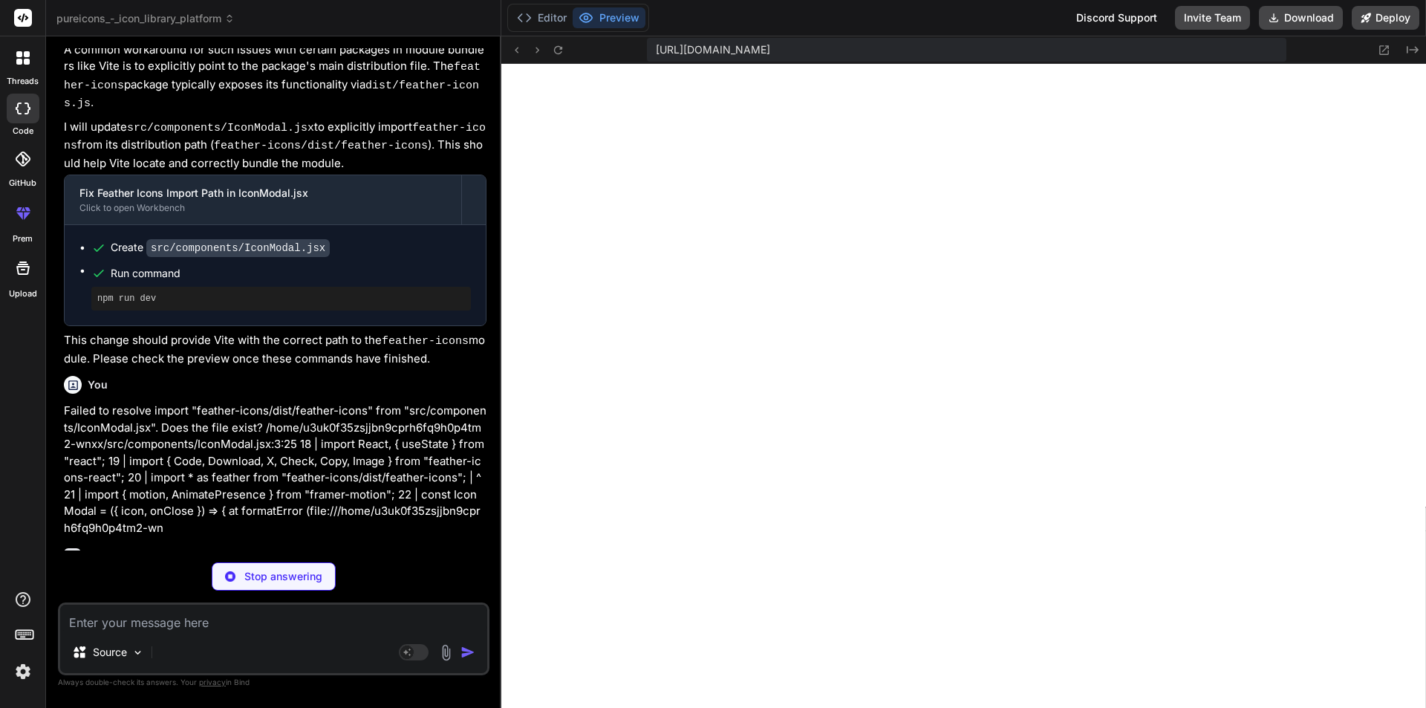
scroll to position [7650, 0]
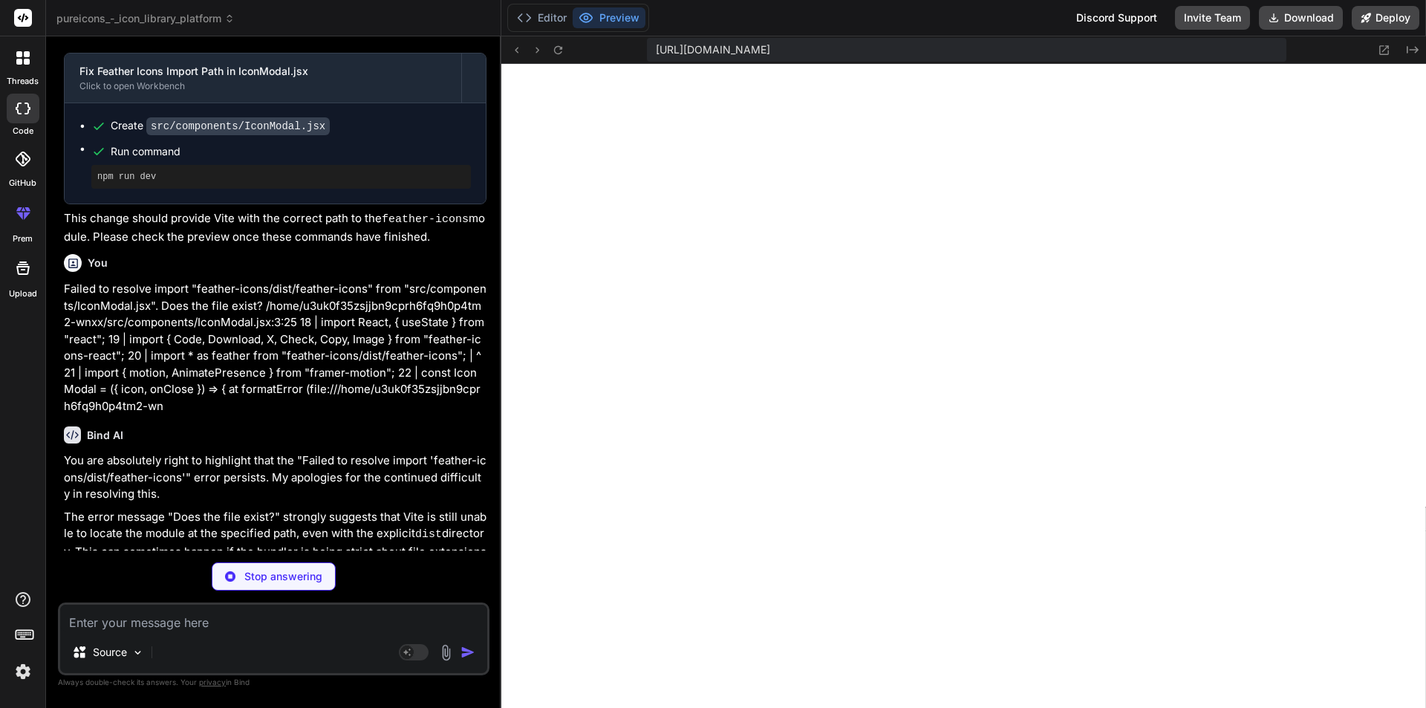
click at [230, 509] on p "The error message "Does the file exist?" strongly suggests that Vite is still u…" at bounding box center [275, 552] width 422 height 87
type textarea "x"
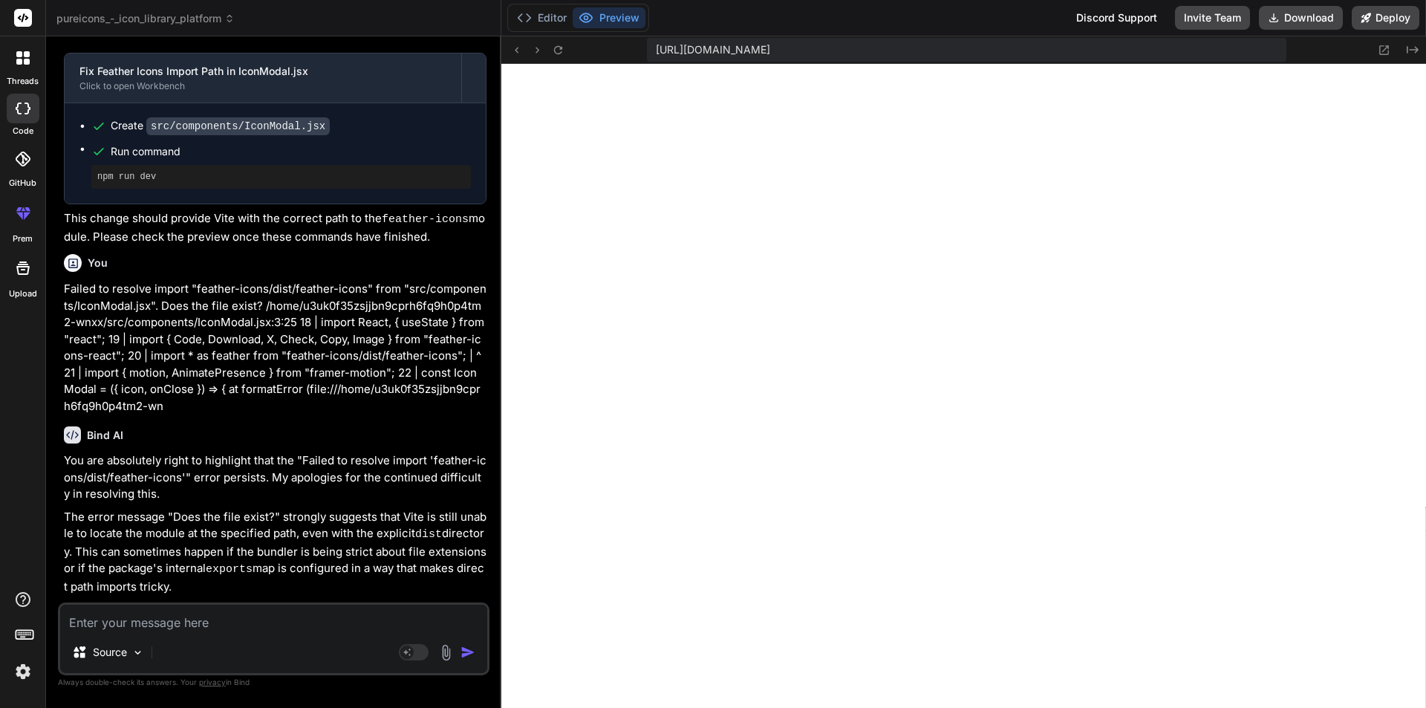
click at [201, 625] on textarea at bounding box center [273, 617] width 427 height 27
paste textarea "import { Github, Twitter, Heart } from 'feather-icons-react/build/IconComponent…"
type textarea "import { Github, Twitter, Heart } from 'feather-icons-react/build/IconComponent…"
type textarea "x"
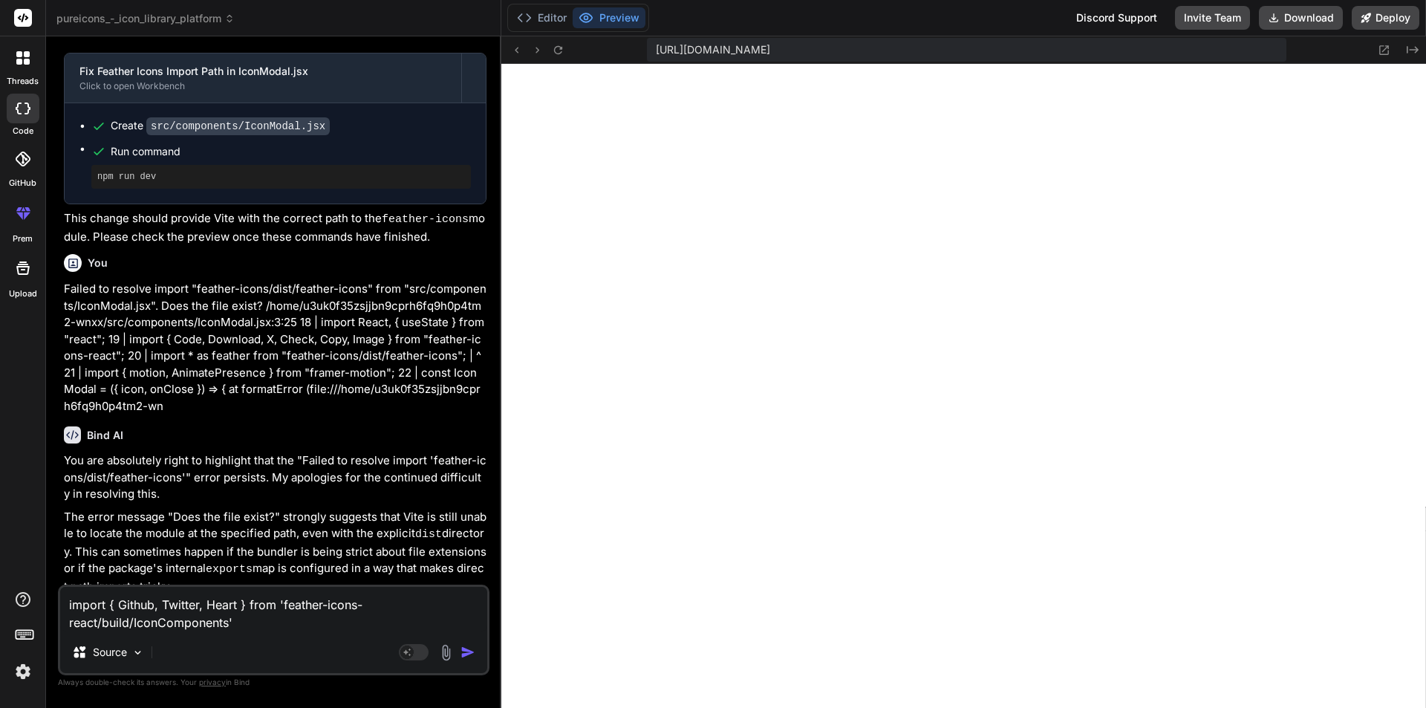
drag, startPoint x: 280, startPoint y: 602, endPoint x: 230, endPoint y: 619, distance: 52.4
click at [230, 619] on textarea "import { Github, Twitter, Heart } from 'feather-icons-react/build/IconComponent…" at bounding box center [273, 609] width 427 height 45
type textarea "import { Github, Twitter, Heart } from ''"
type textarea "x"
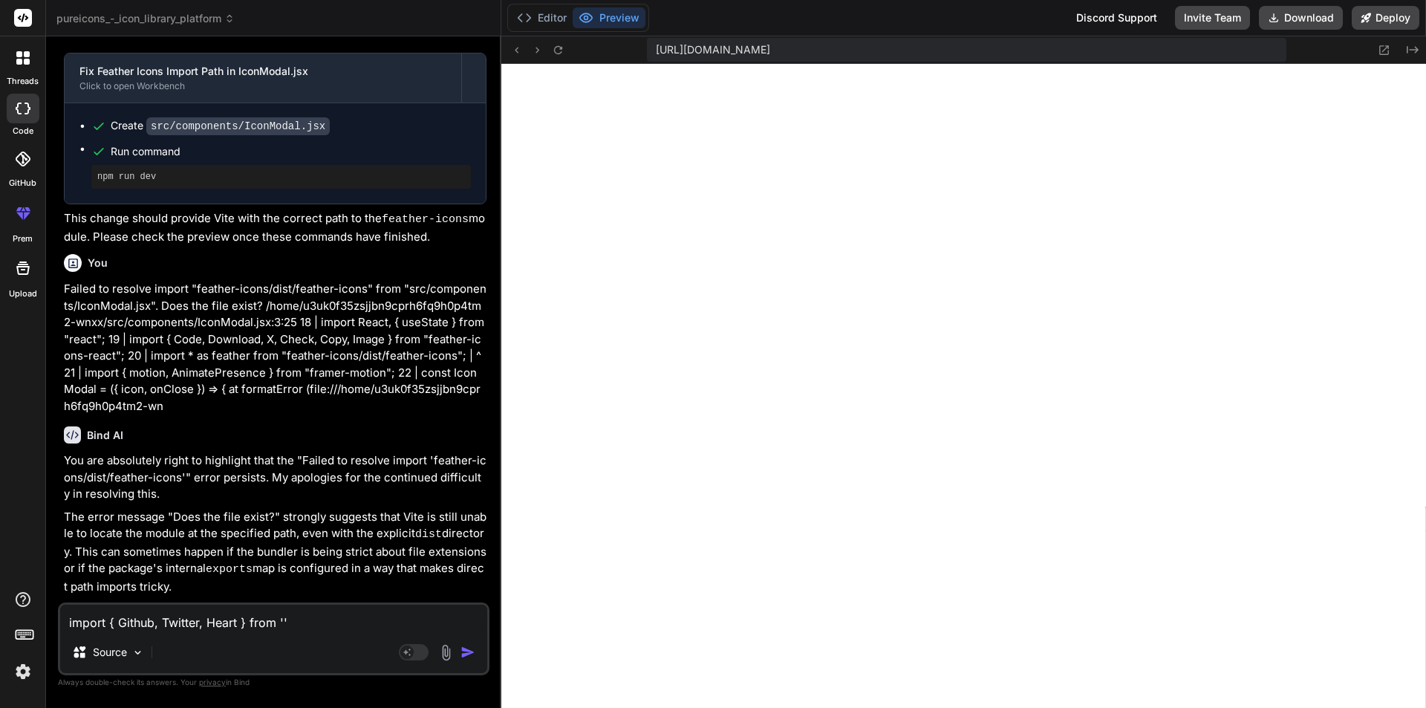
drag, startPoint x: 284, startPoint y: 619, endPoint x: 14, endPoint y: 615, distance: 270.3
click at [14, 615] on div "threads code GitHub prem Upload pureicons_-_icon_library_platform Created with …" at bounding box center [713, 354] width 1426 height 708
paste textarea "feather-icons-react/build/IconComponents"
type textarea "feather-icons-react/build/IconComponents"
type textarea "x"
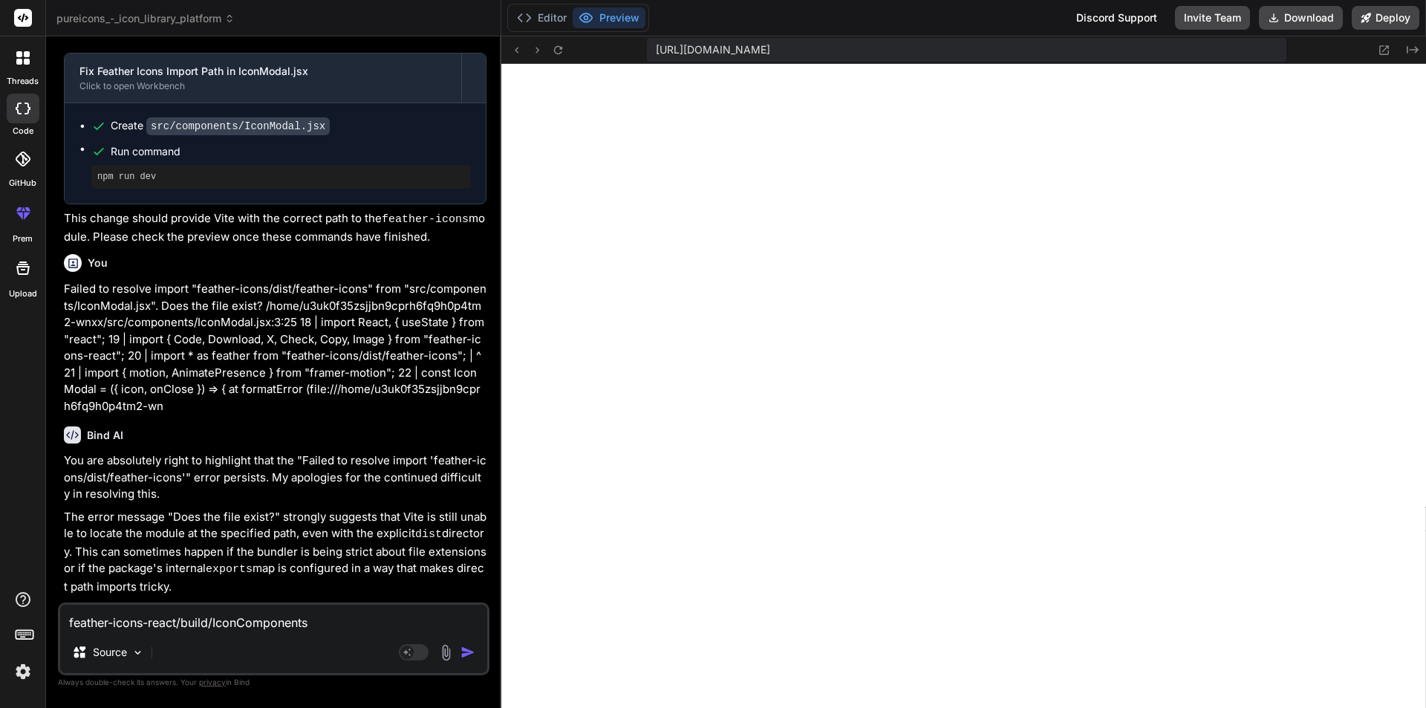
click at [71, 624] on textarea "feather-icons-react/build/IconComponents" at bounding box center [273, 617] width 427 height 27
type textarea "ufeather-icons-react/build/IconComponents"
type textarea "x"
type textarea "usfeather-icons-react/build/IconComponents"
type textarea "x"
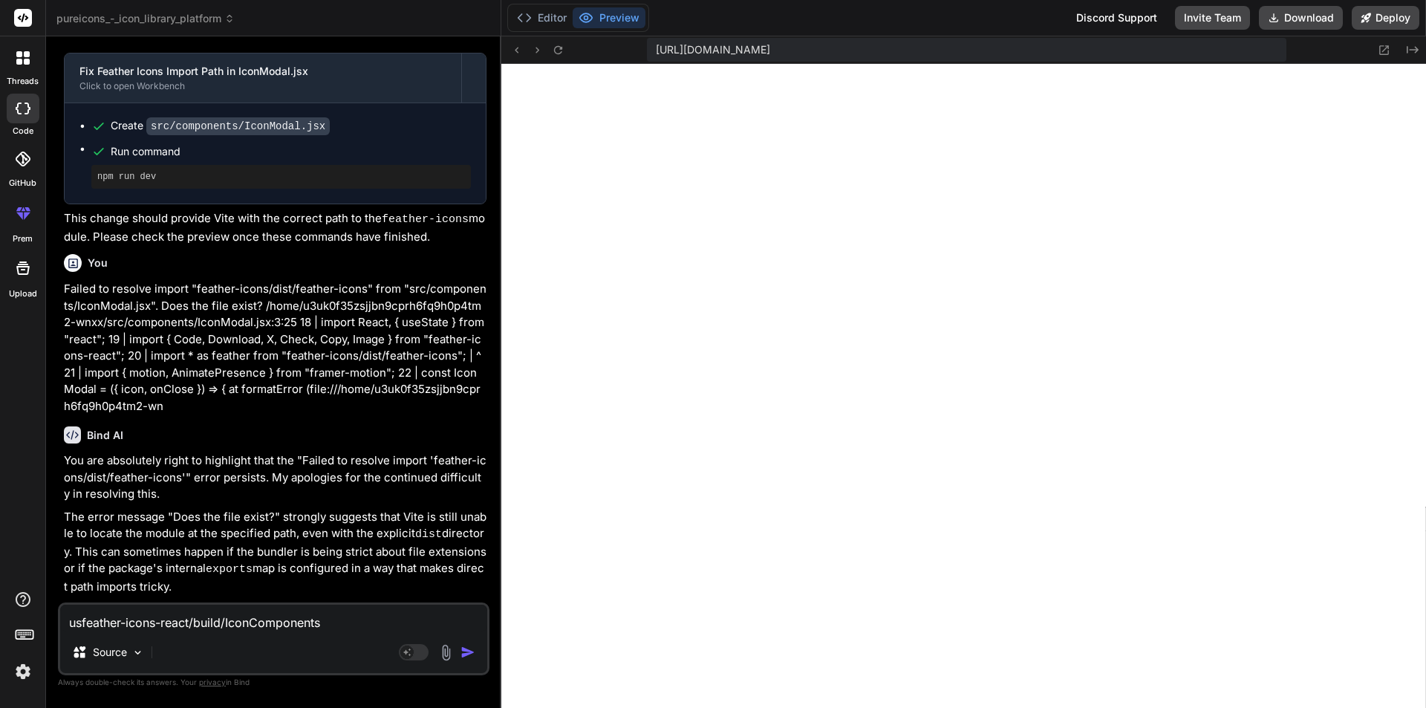
type textarea "usefeather-icons-react/build/IconComponents"
type textarea "x"
type textarea "use feather-icons-react/build/IconComponents"
type textarea "x"
type textarea "use tfeather-icons-react/build/IconComponents"
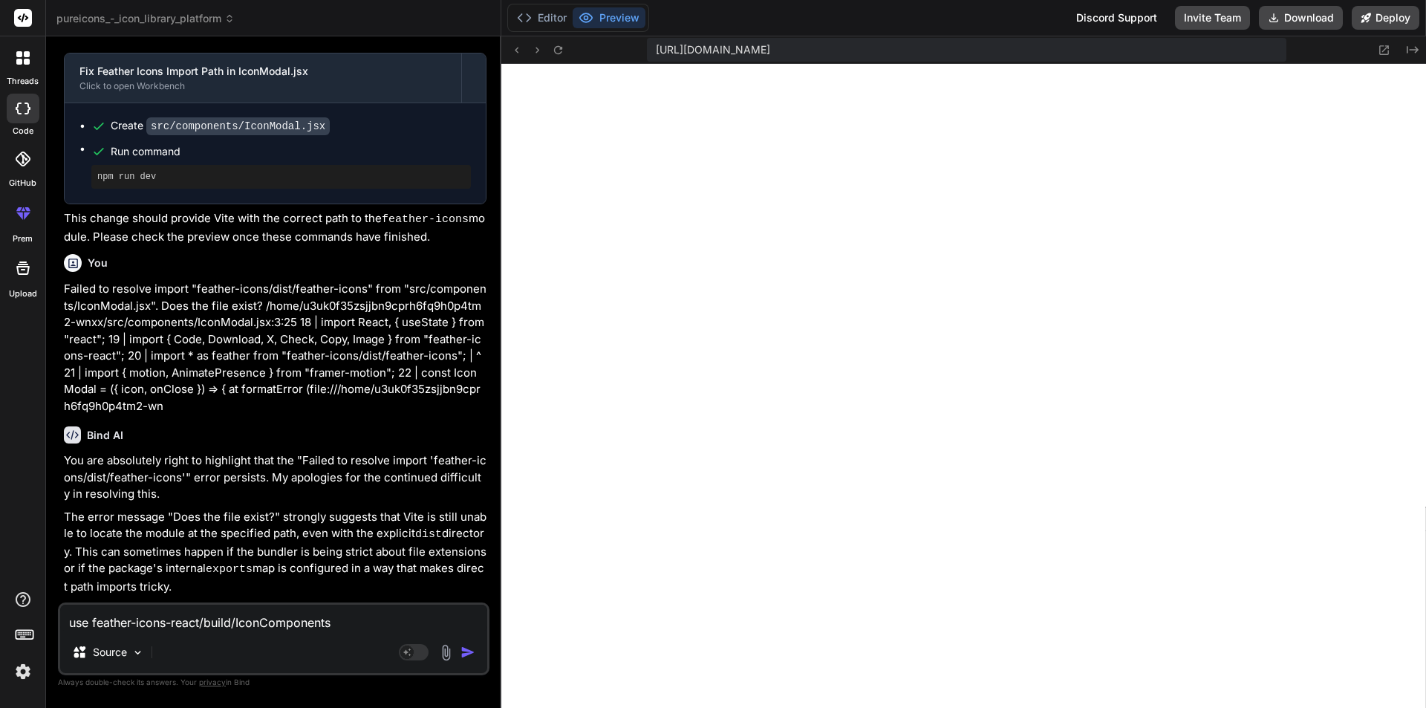
type textarea "x"
type textarea "use thfeather-icons-react/build/IconComponents"
type textarea "x"
type textarea "use thifeather-icons-react/build/IconComponents"
type textarea "x"
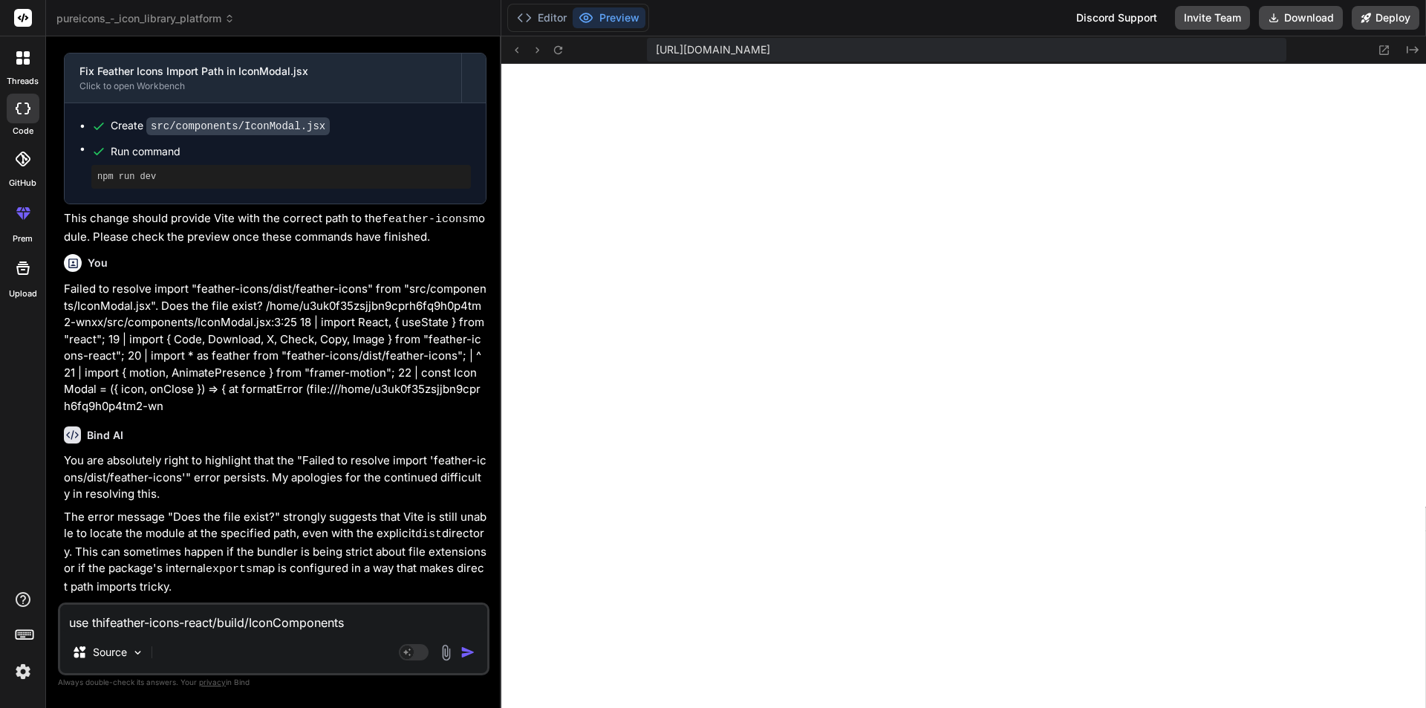
type textarea "use thisfeather-icons-react/build/IconComponents"
type textarea "x"
type textarea "use this feather-icons-react/build/IconComponents"
type textarea "x"
click at [381, 630] on textarea "use this feather-icons-react/build/IconComponents" at bounding box center [273, 617] width 427 height 27
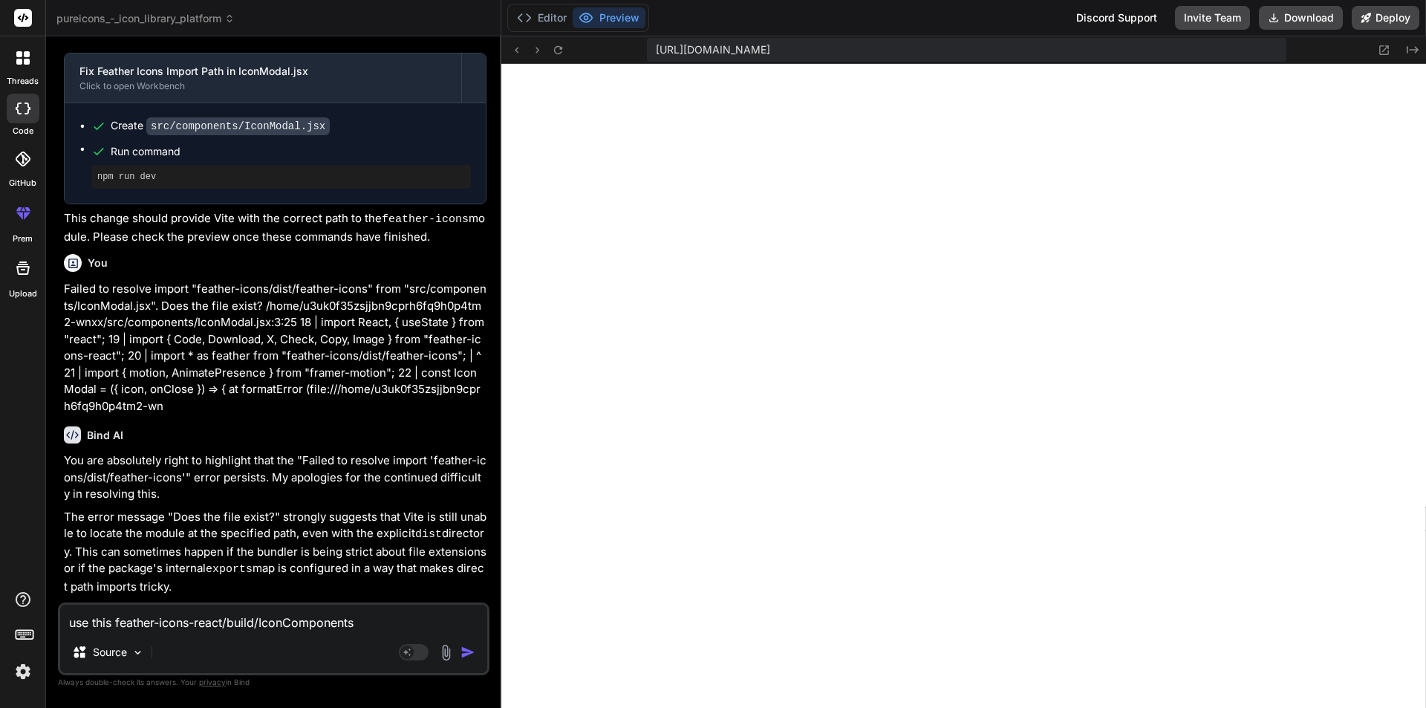
type textarea "use this feather-icons-react/build/IconComponents"
type textarea "x"
type textarea "use this feather-icons-react/build/IconComponents i"
type textarea "x"
type textarea "use this feather-icons-react/build/IconComponents in"
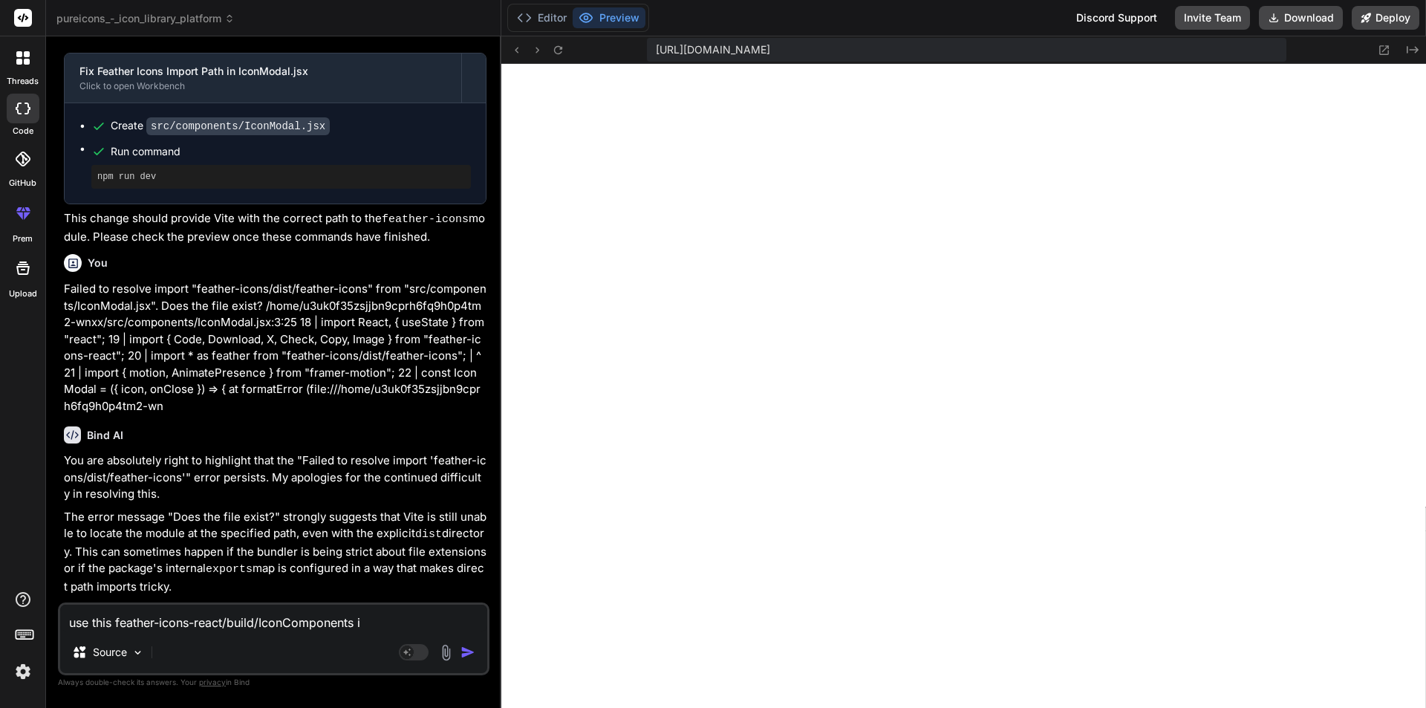
type textarea "x"
type textarea "use this feather-icons-react/build/IconComponents ins"
type textarea "x"
type textarea "use this feather-icons-react/build/IconComponents inst"
type textarea "x"
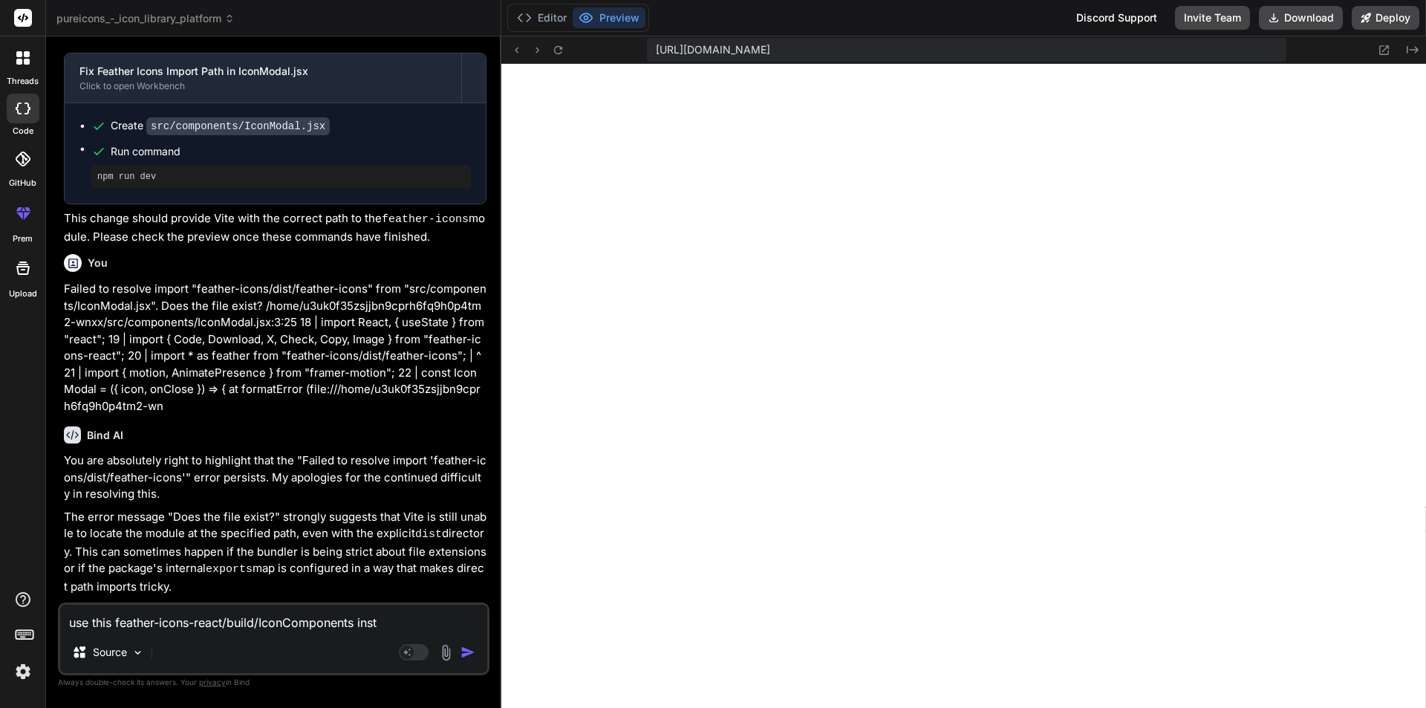
type textarea "use this feather-icons-react/build/IconComponents insta"
type textarea "x"
type textarea "use this feather-icons-react/build/IconComponents instae"
type textarea "x"
type textarea "use this feather-icons-react/build/IconComponents instaed"
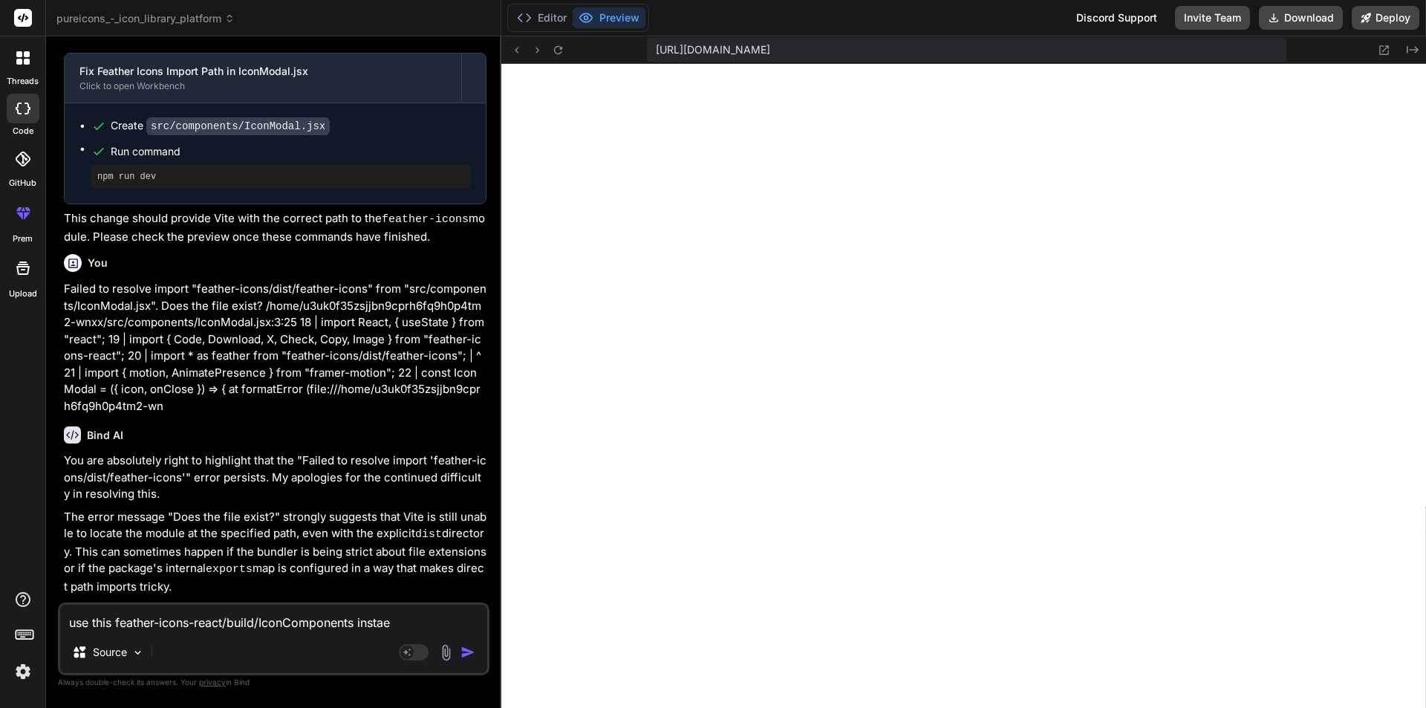
type textarea "x"
type textarea "use this feather-icons-react/build/IconComponents instaed"
type textarea "x"
type textarea "use this feather-icons-react/build/IconComponents instaed o"
type textarea "x"
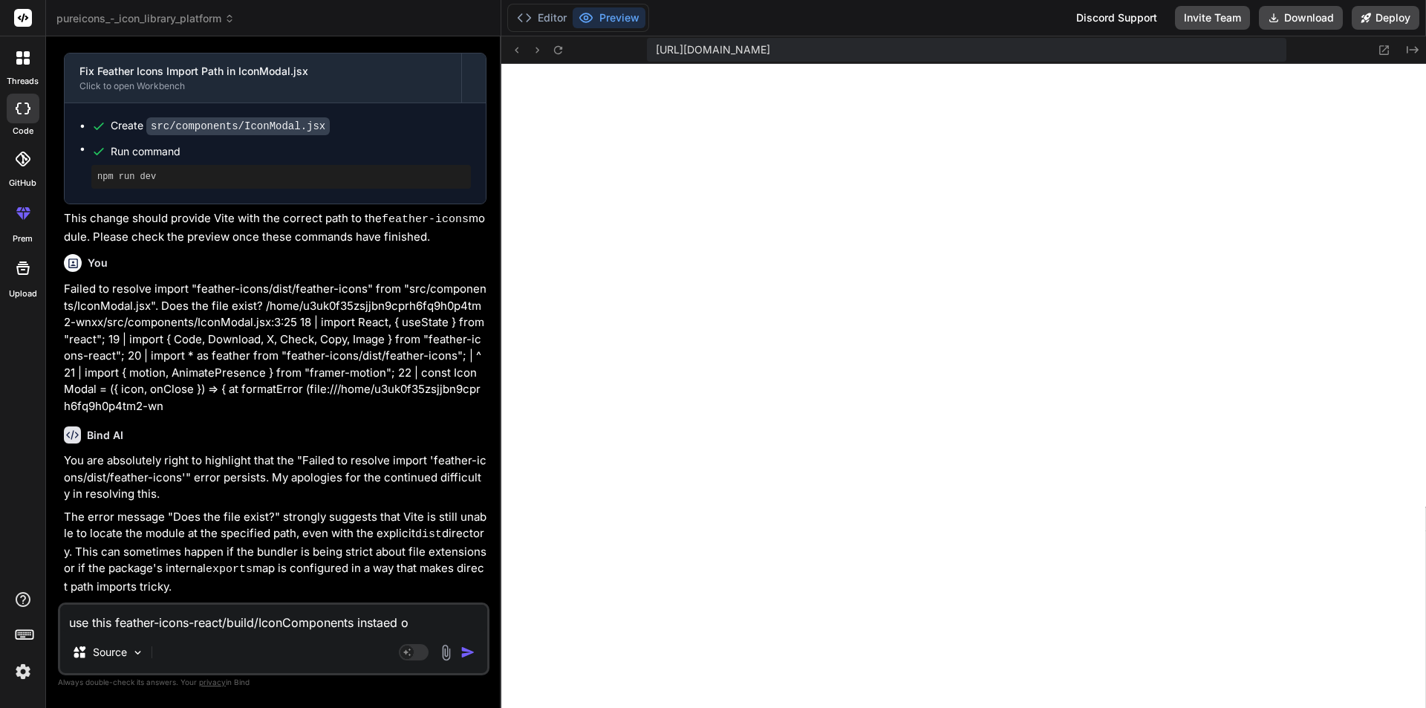
type textarea "use this feather-icons-react/build/IconComponents instaed of"
type textarea "x"
type textarea "use this feather-icons-react/build/IconComponents instaed of"
type textarea "x"
paste textarea "feather-icons/dist/feather-icons.js"
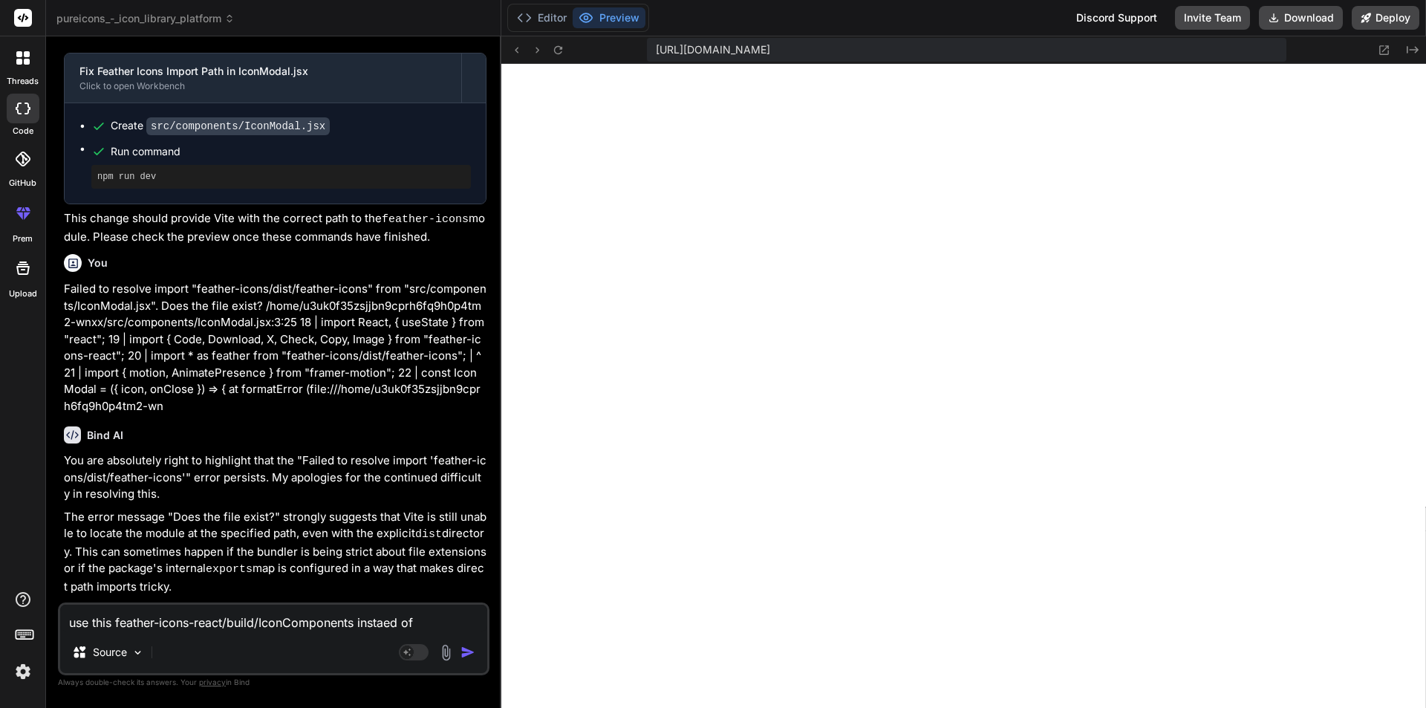
type textarea "use this feather-icons-react/build/IconComponents instaed of feather-icons/dist…"
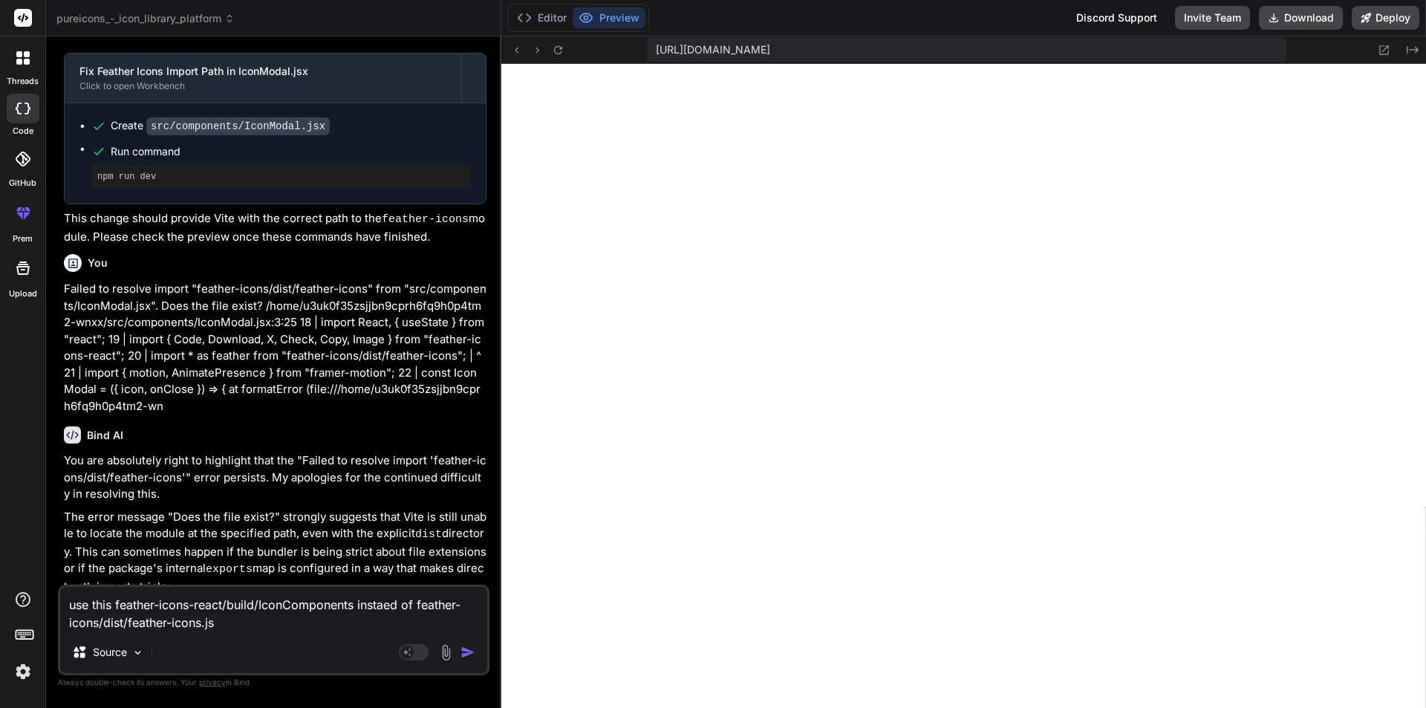
type textarea "x"
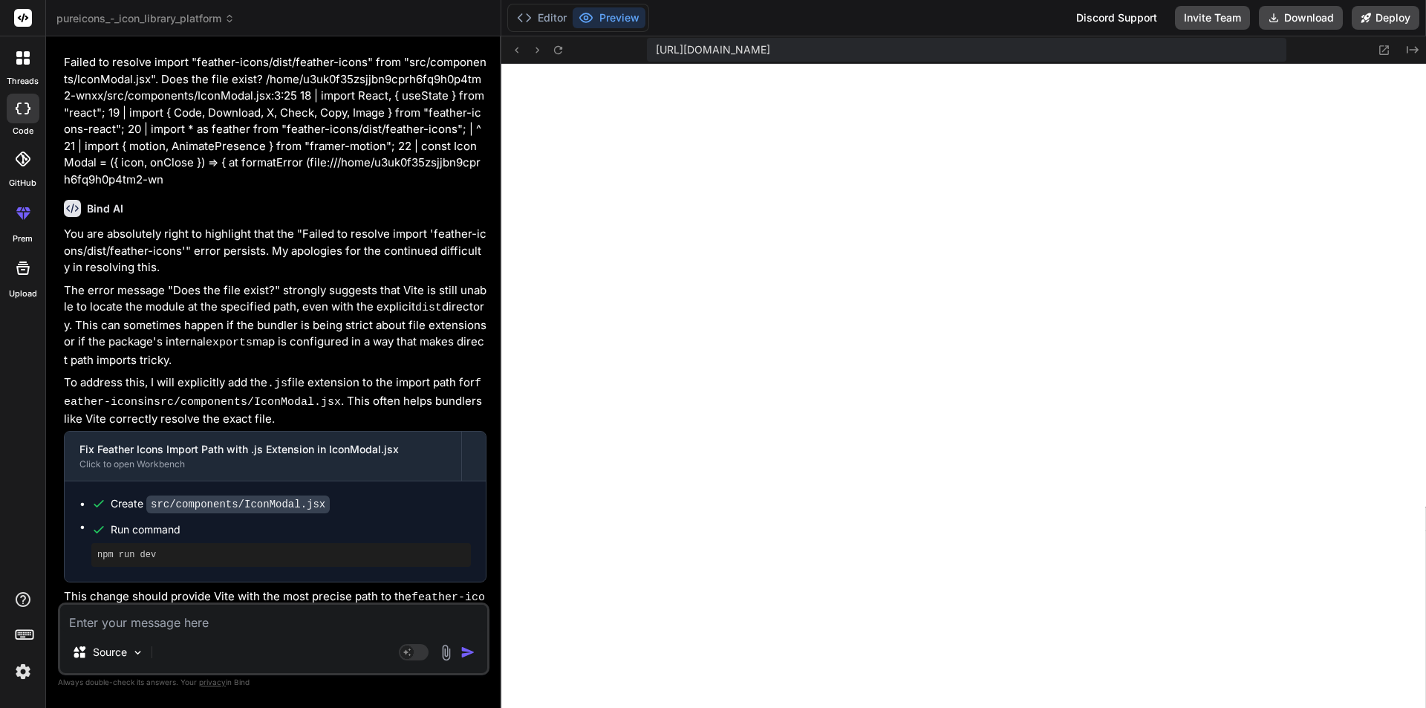
scroll to position [7883, 0]
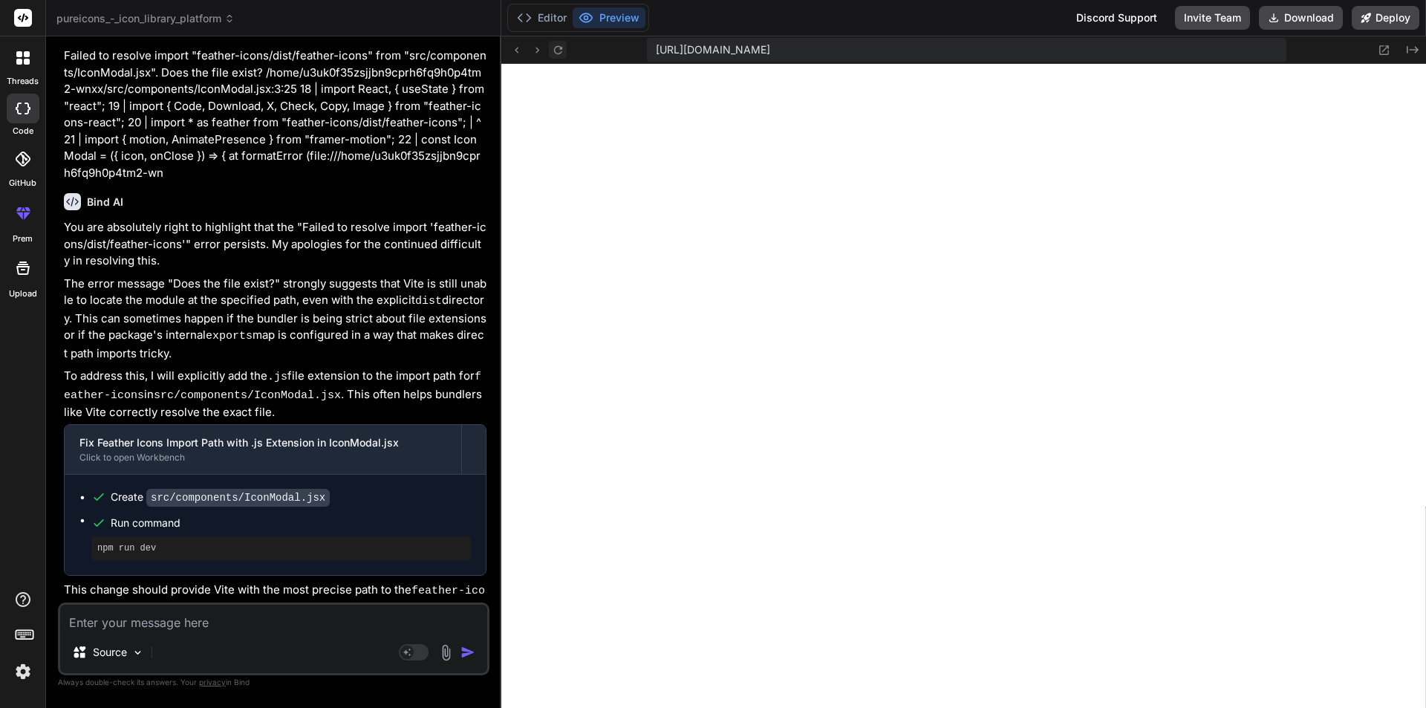
click at [567, 49] on button at bounding box center [558, 50] width 18 height 18
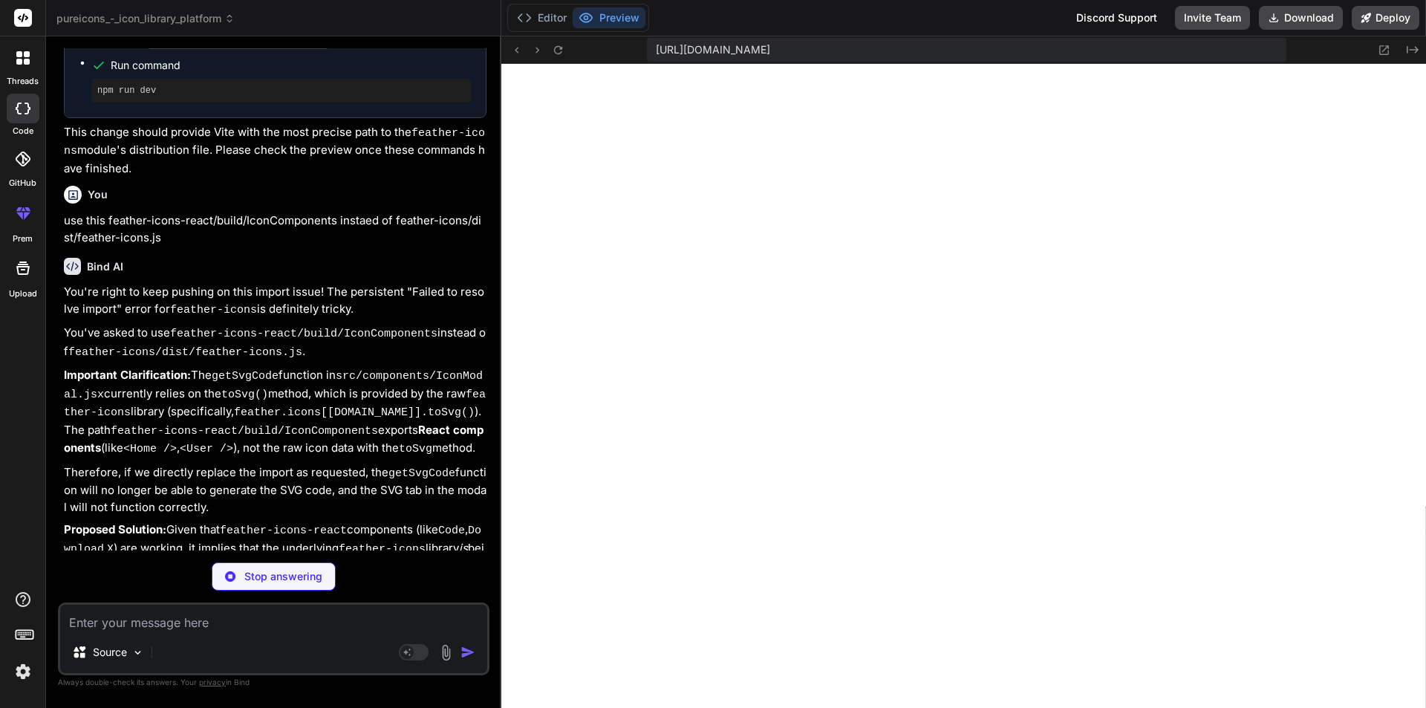
scroll to position [8381, 0]
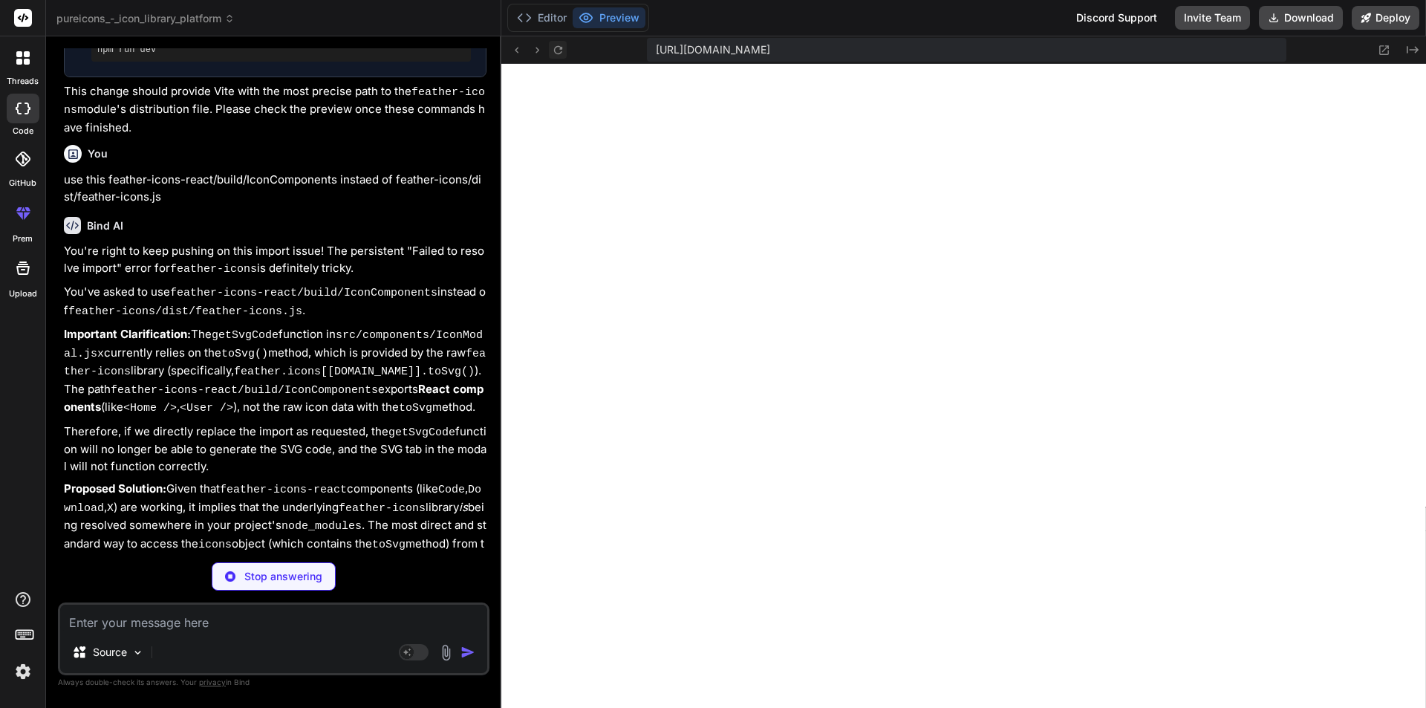
click at [554, 56] on icon at bounding box center [558, 50] width 13 height 13
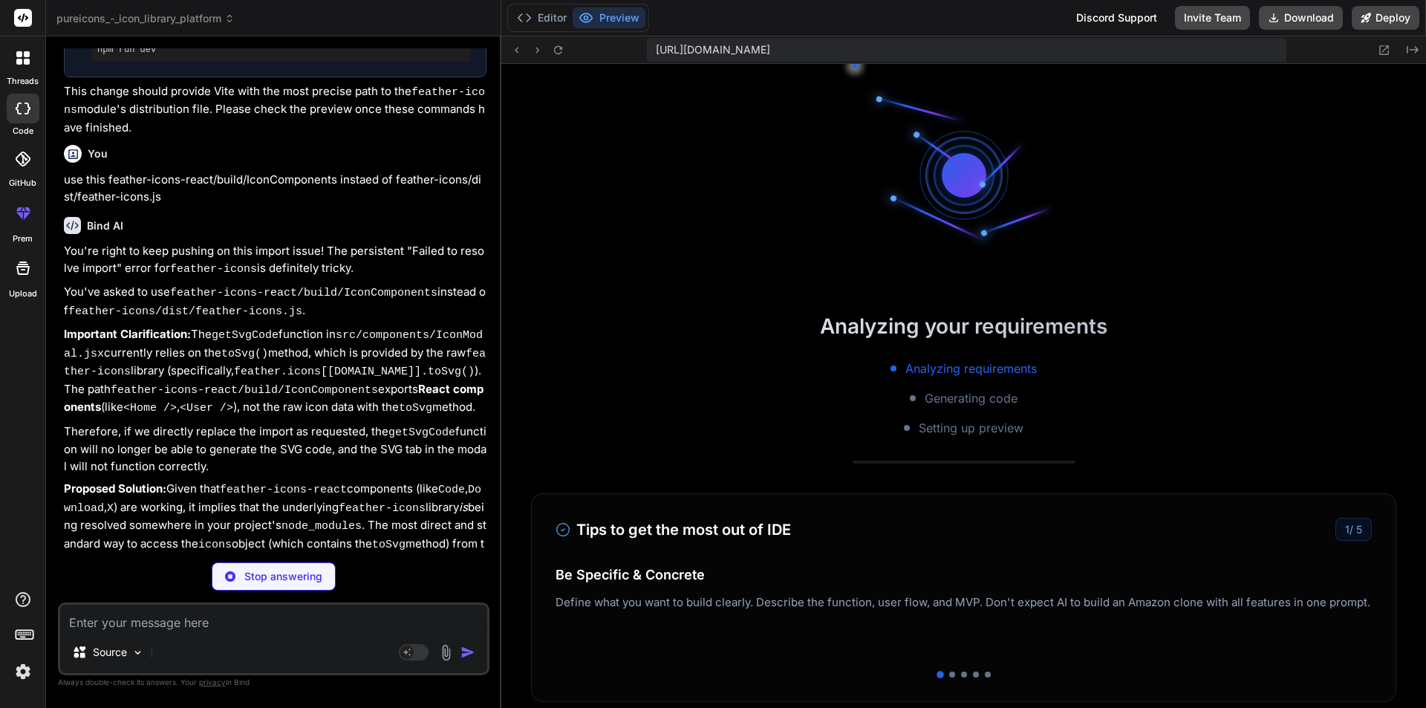
scroll to position [9537, 0]
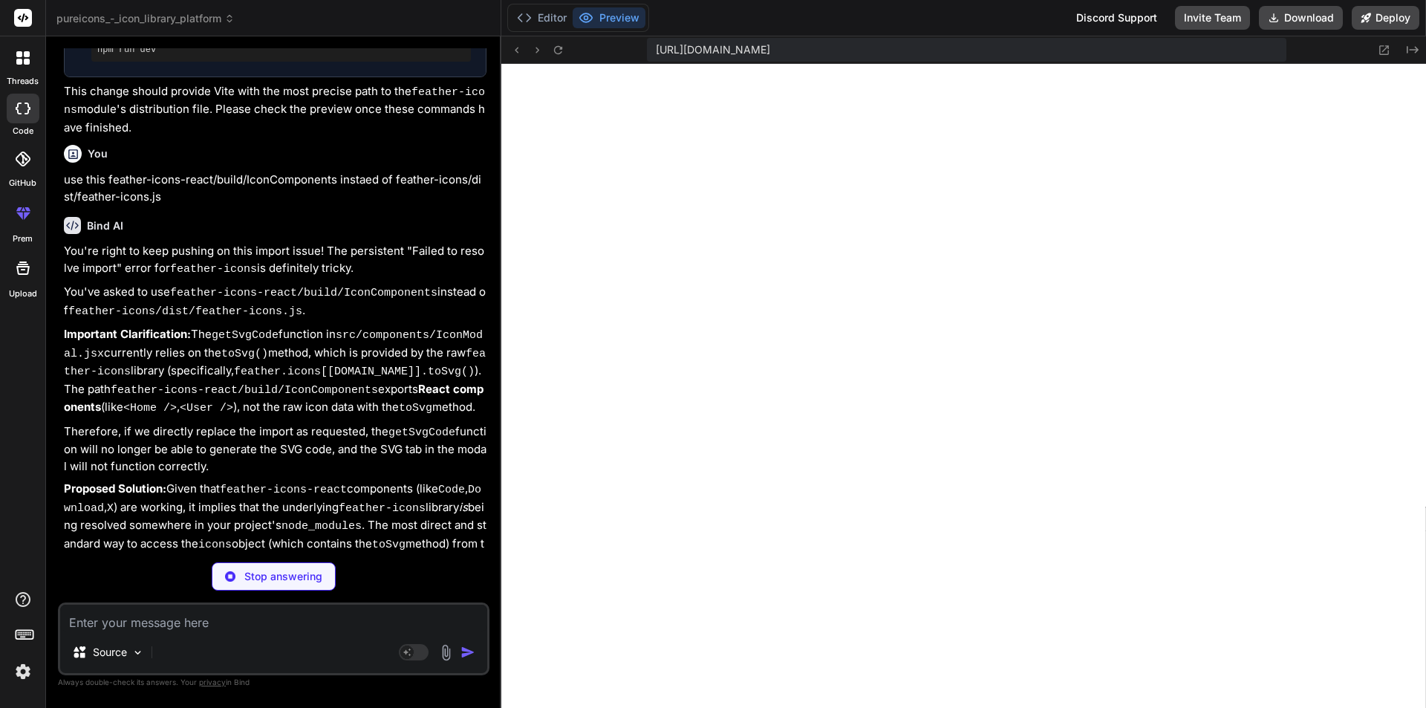
type textarea "x"
type textarea "</motion.div> </motion.div> </AnimatePresence> ) } export default IconModal"
type textarea "x"
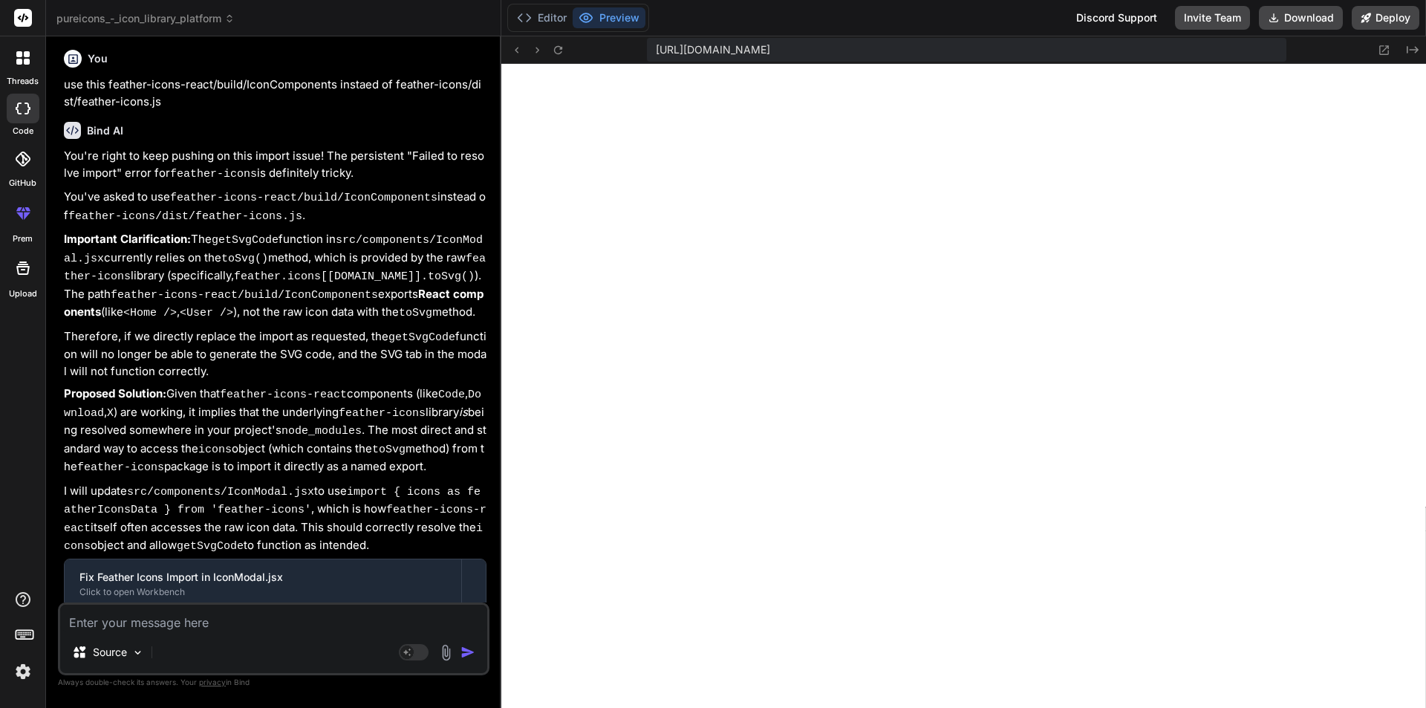
scroll to position [8477, 0]
click at [556, 58] on button at bounding box center [558, 50] width 18 height 18
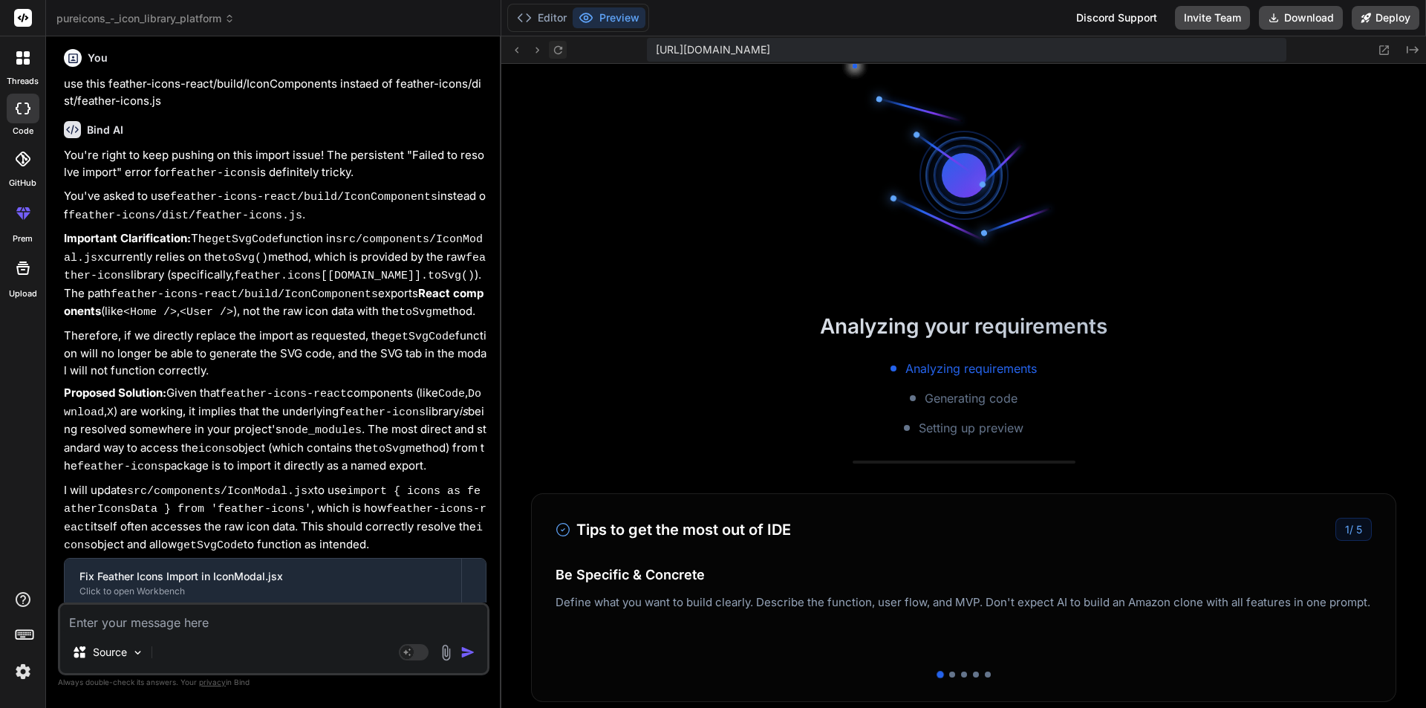
click at [556, 58] on button at bounding box center [558, 50] width 18 height 18
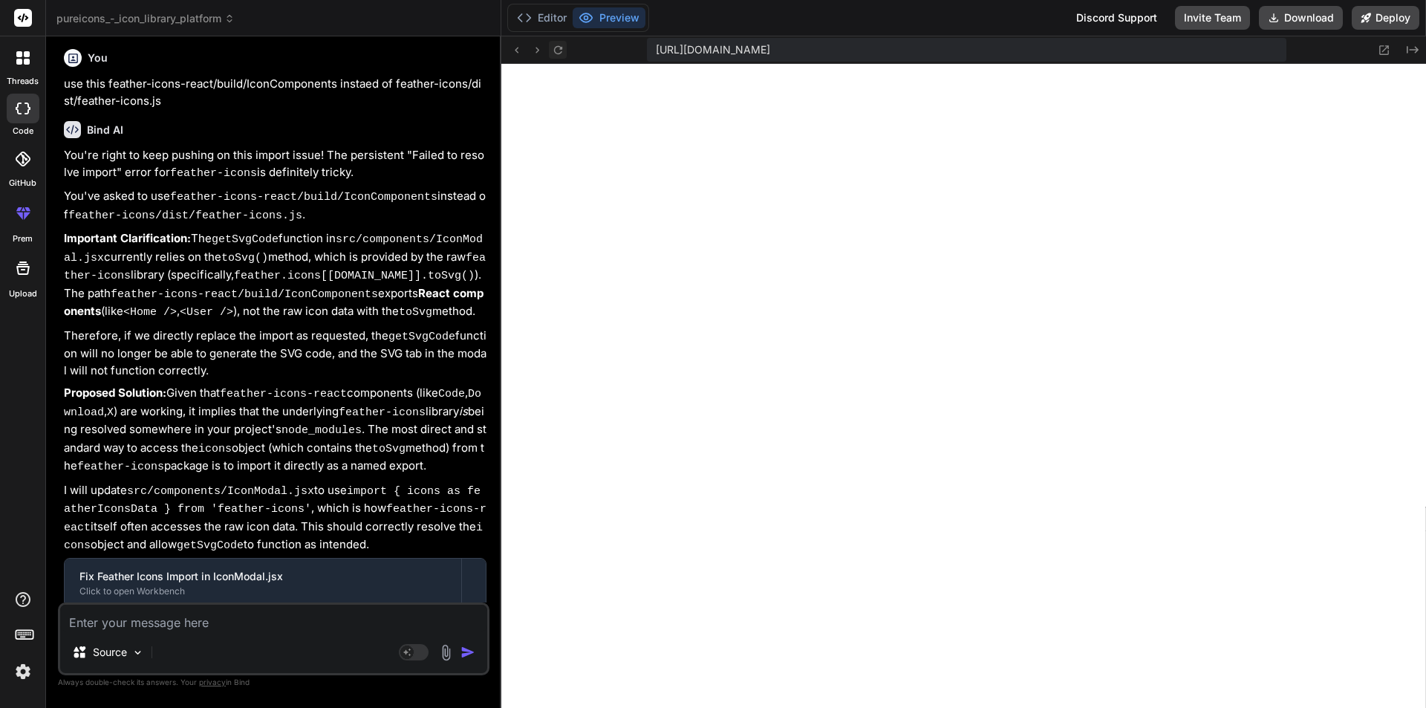
click at [556, 58] on button at bounding box center [558, 50] width 18 height 18
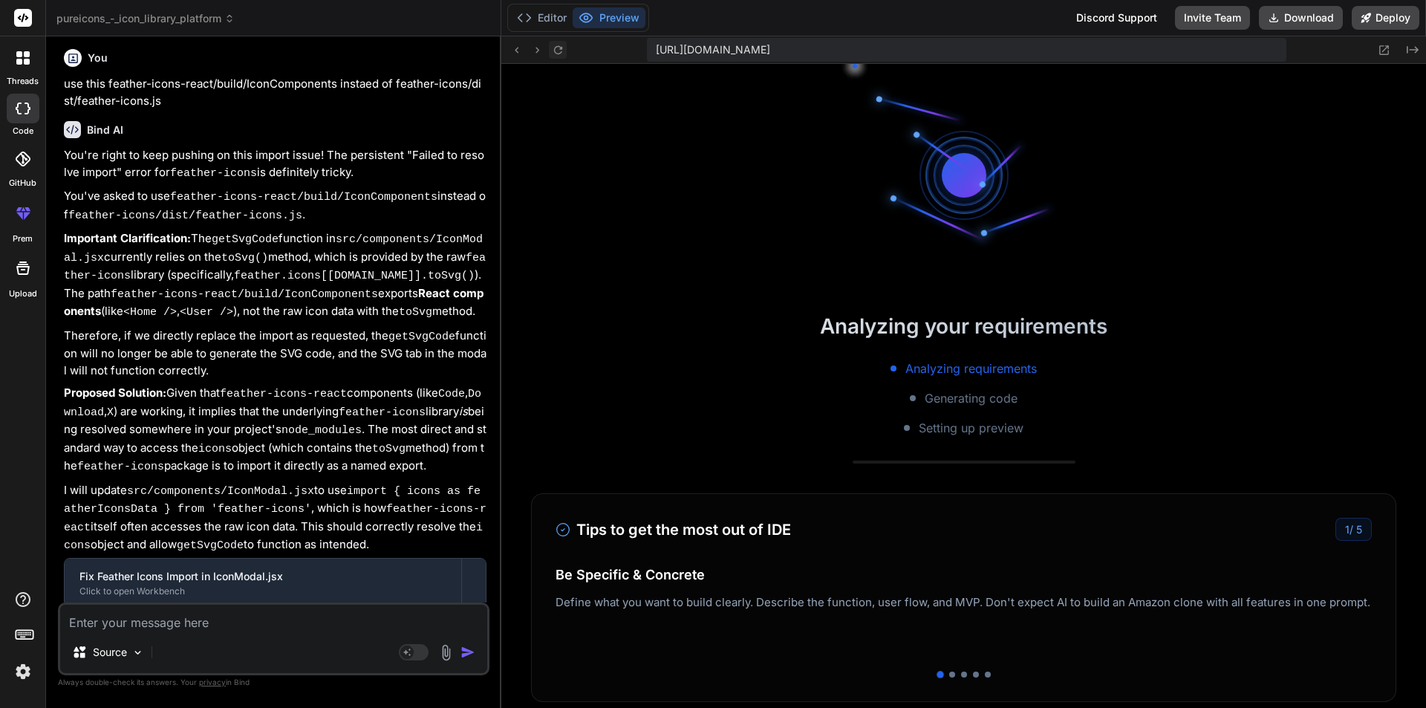
scroll to position [11089, 0]
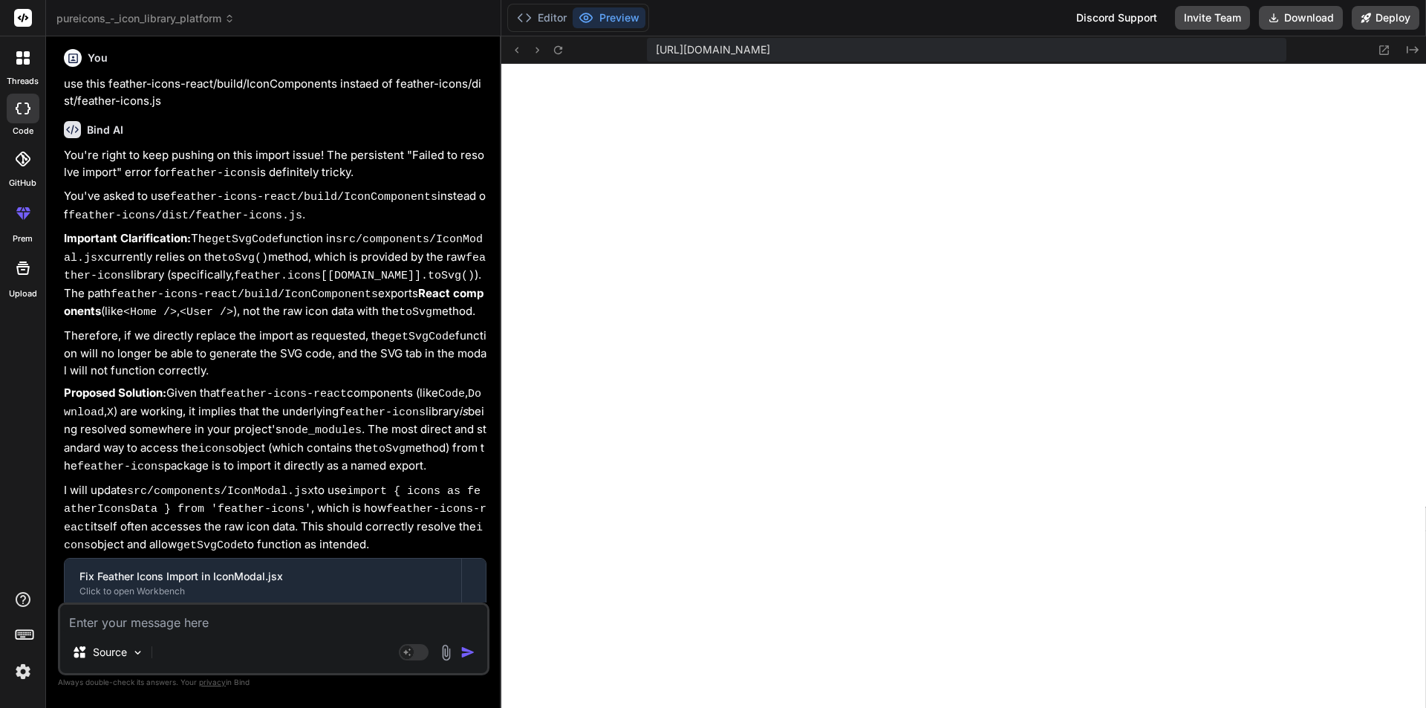
click at [215, 630] on textarea at bounding box center [273, 617] width 427 height 27
type textarea "i"
type textarea "x"
paste textarea "import { icons as featherIconsData } from "feather-icons";"
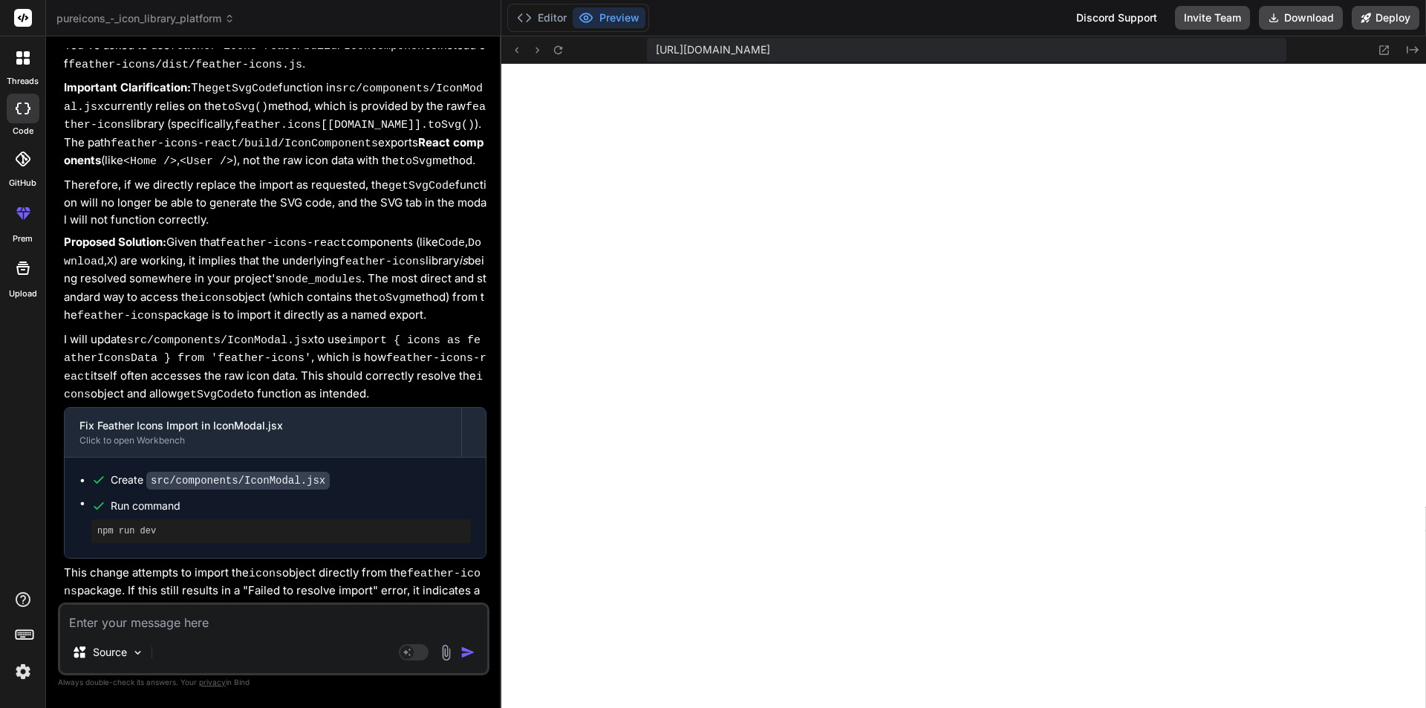
scroll to position [8631, 0]
click at [562, 38] on div "https://u3uk0f35zsjjbn9cprh6fq9h0p4tm2-wnxx--3000--96435430.local-corp.webconta…" at bounding box center [963, 49] width 924 height 27
click at [560, 48] on icon at bounding box center [558, 50] width 13 height 13
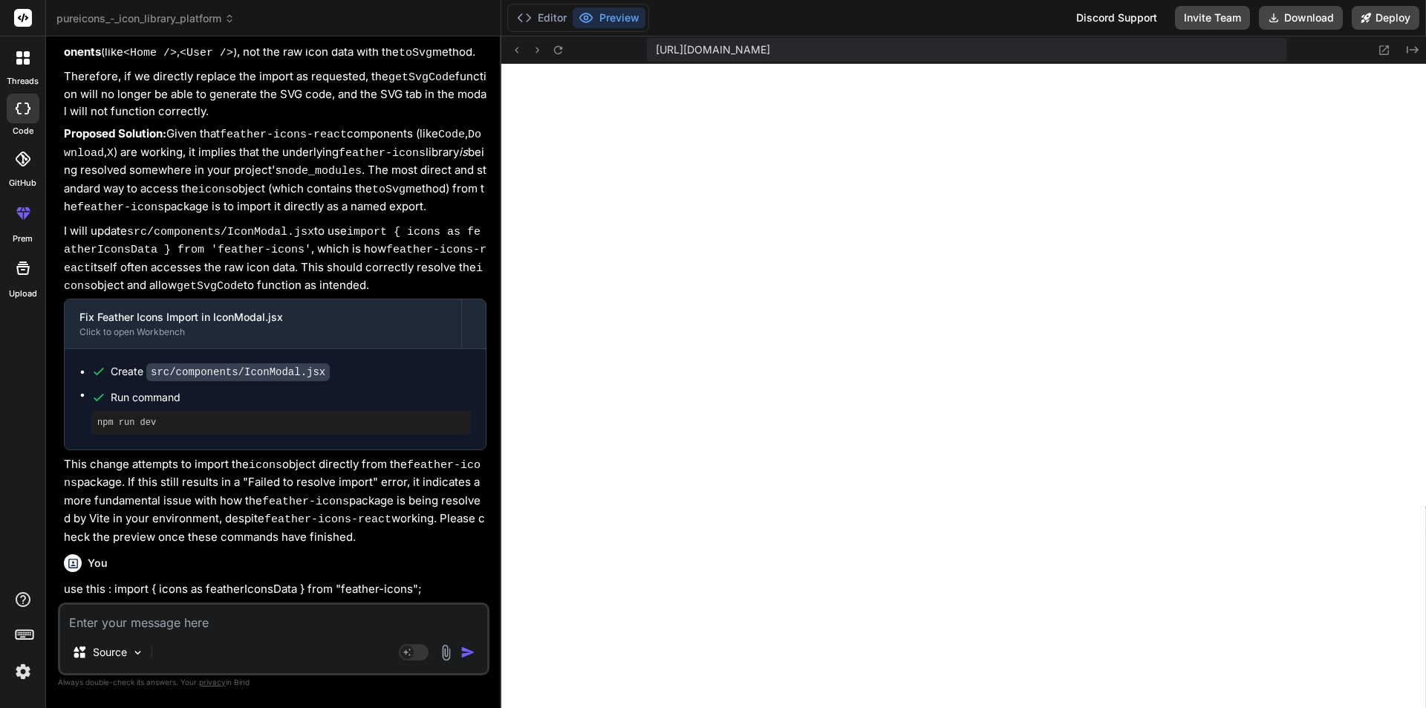
scroll to position [8857, 0]
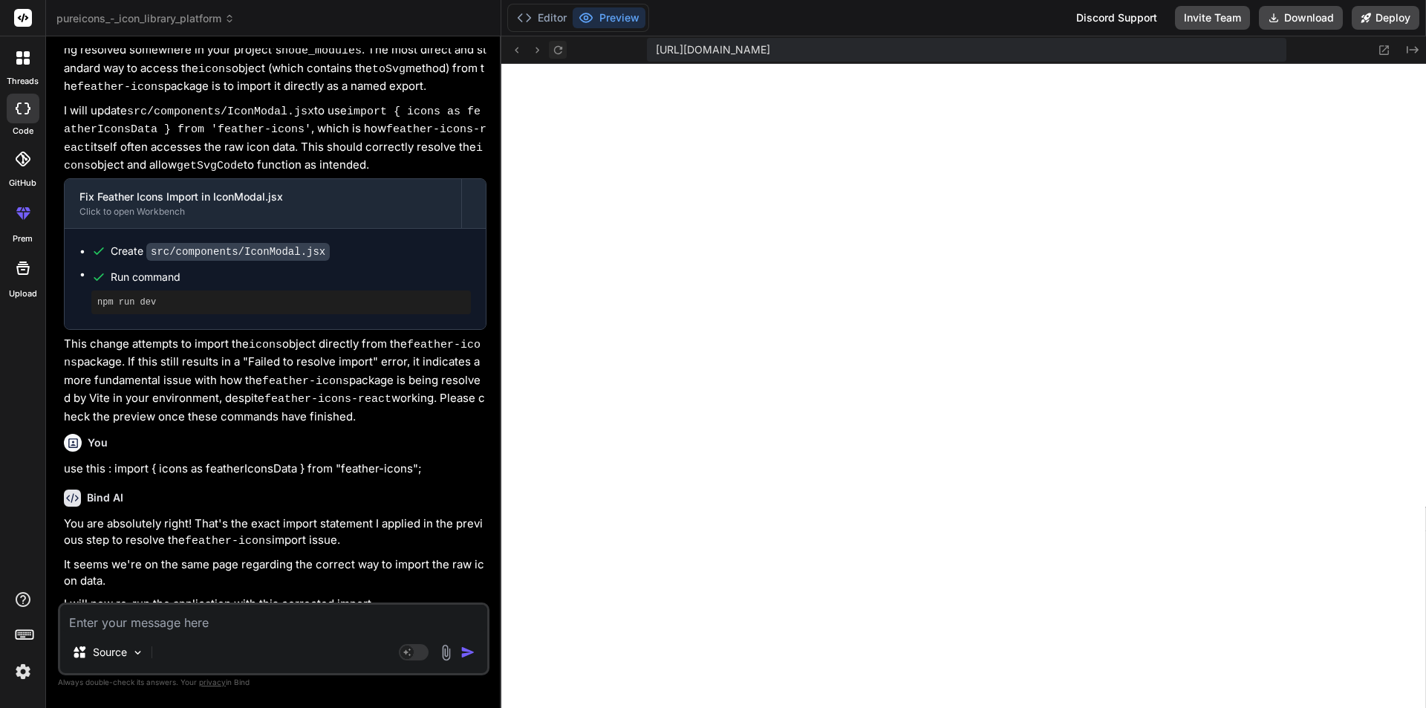
click at [555, 53] on icon at bounding box center [558, 50] width 13 height 13
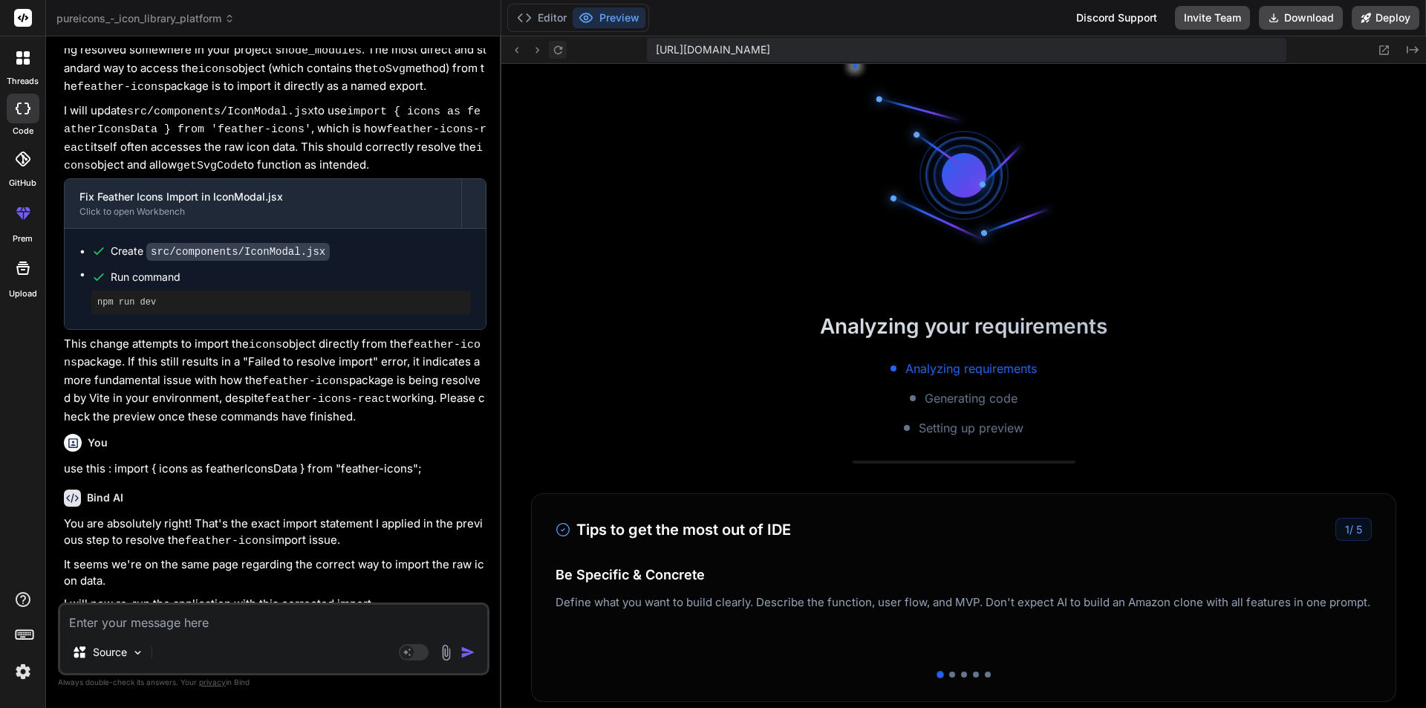
click at [555, 53] on icon at bounding box center [558, 50] width 13 height 13
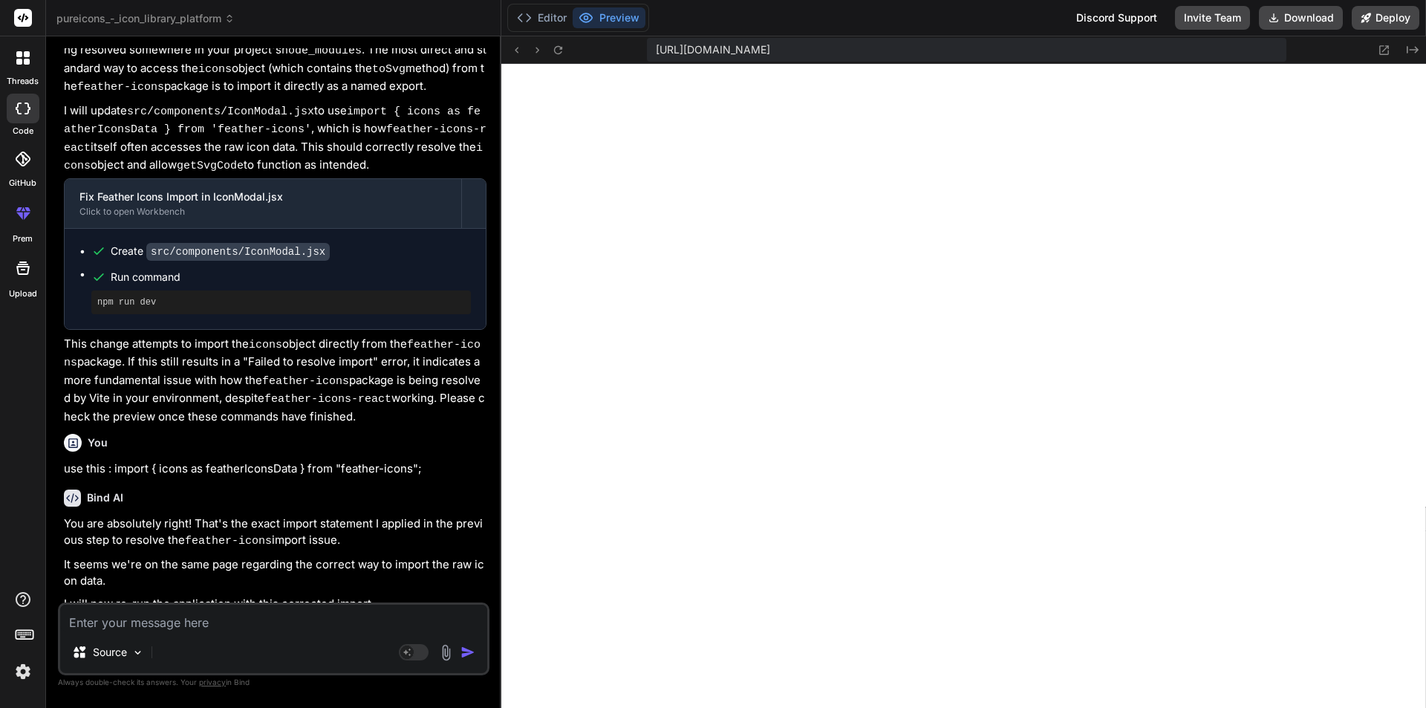
click at [154, 622] on textarea at bounding box center [273, 617] width 427 height 27
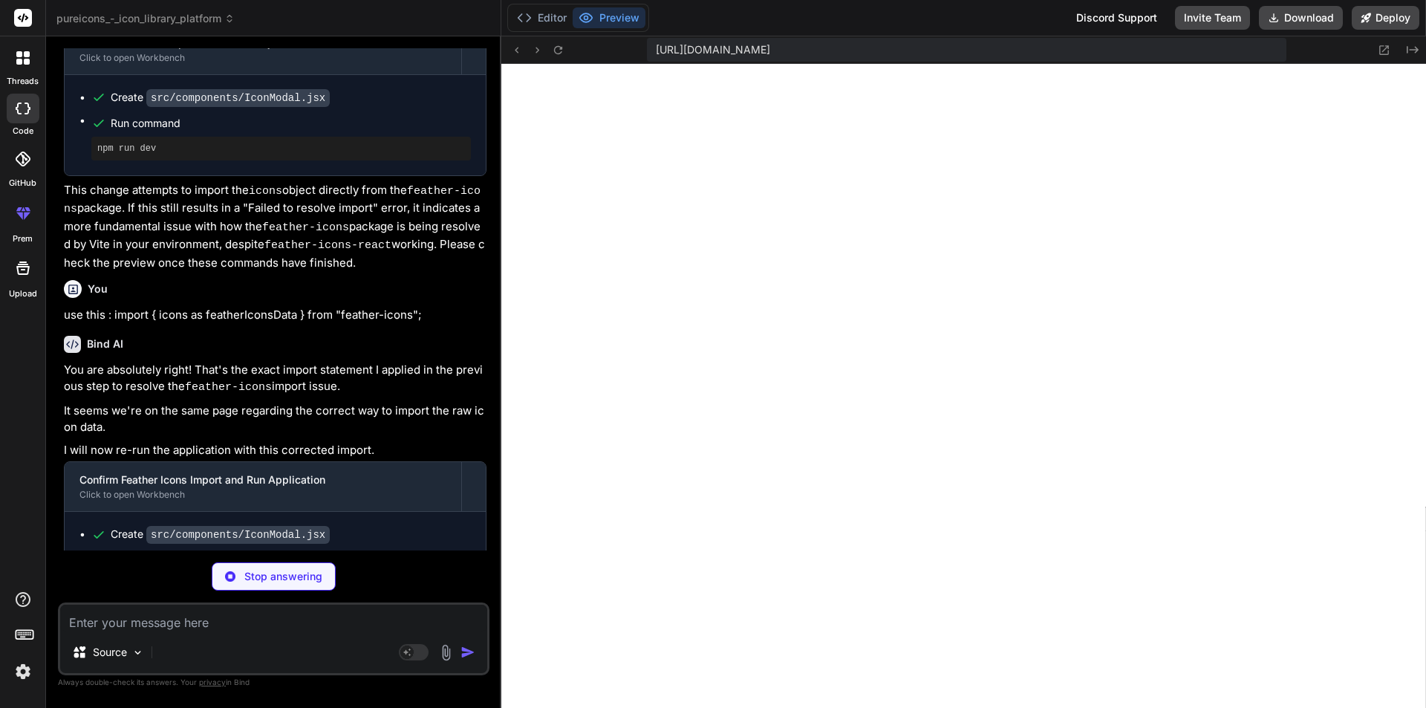
scroll to position [8980, 0]
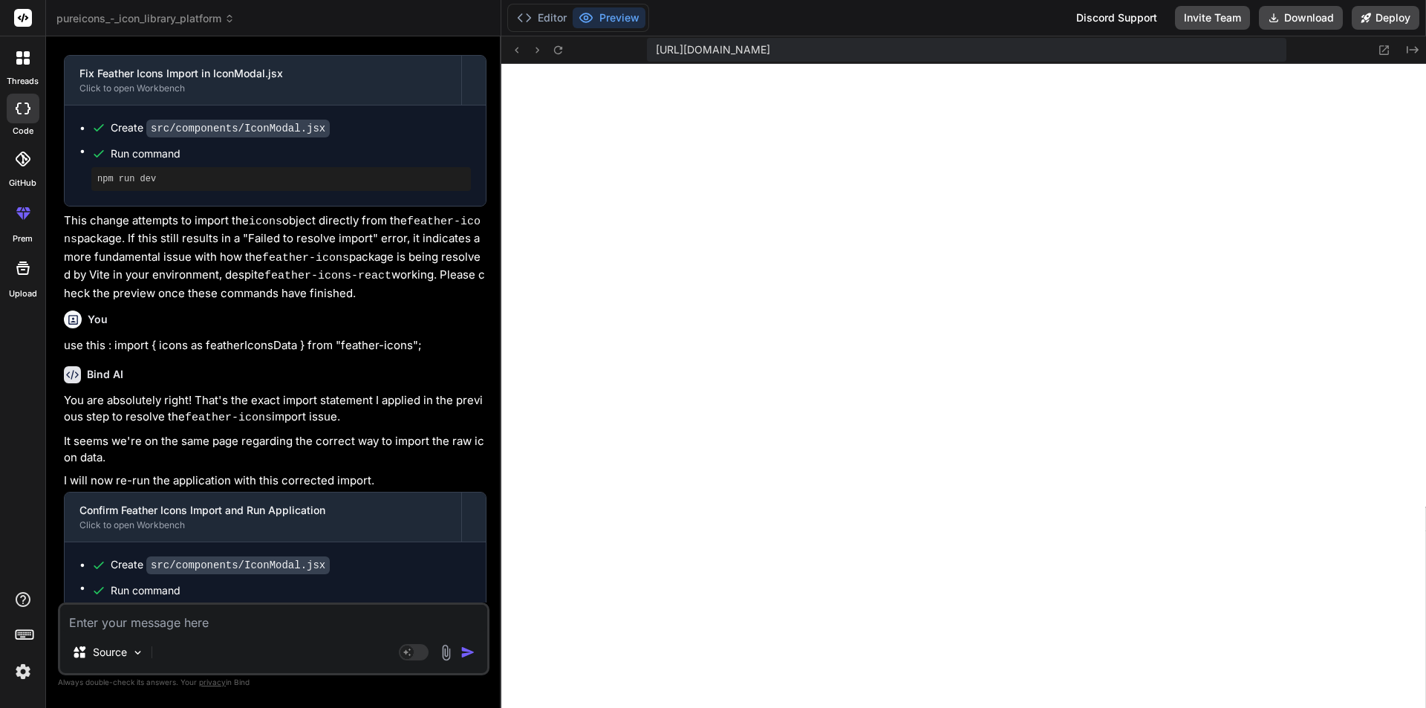
click at [158, 612] on textarea at bounding box center [273, 617] width 427 height 27
paste textarea "Failed to resolve import "feather-icons" from "src/components/IconModal.jsx". D…"
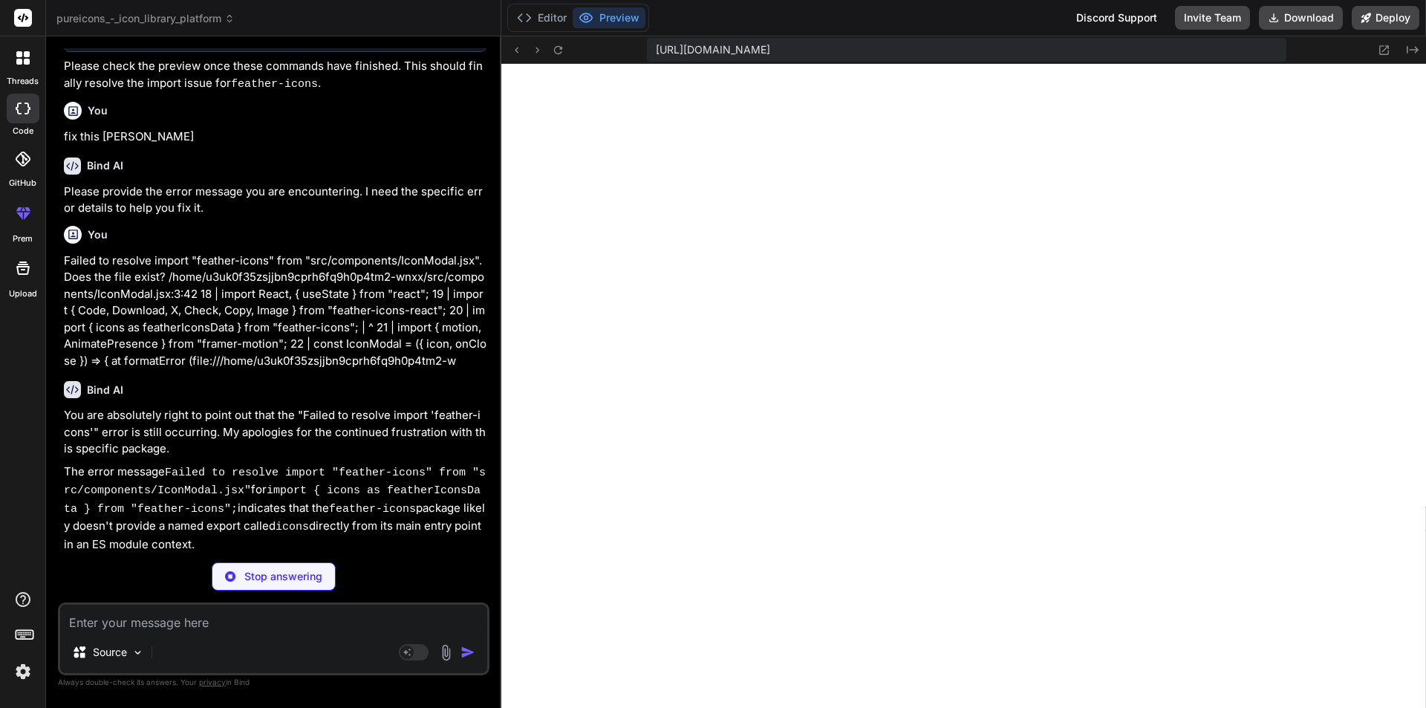
scroll to position [12513, 0]
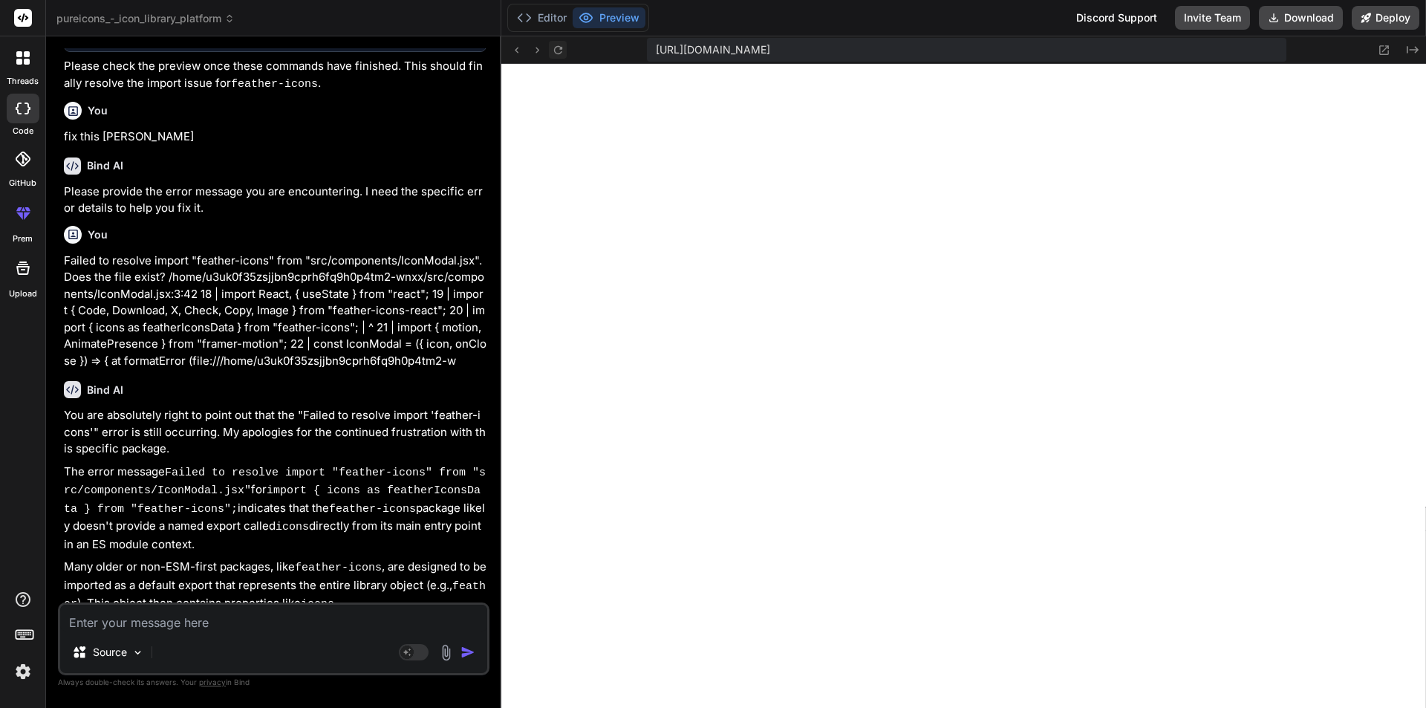
click at [552, 50] on icon at bounding box center [558, 50] width 13 height 13
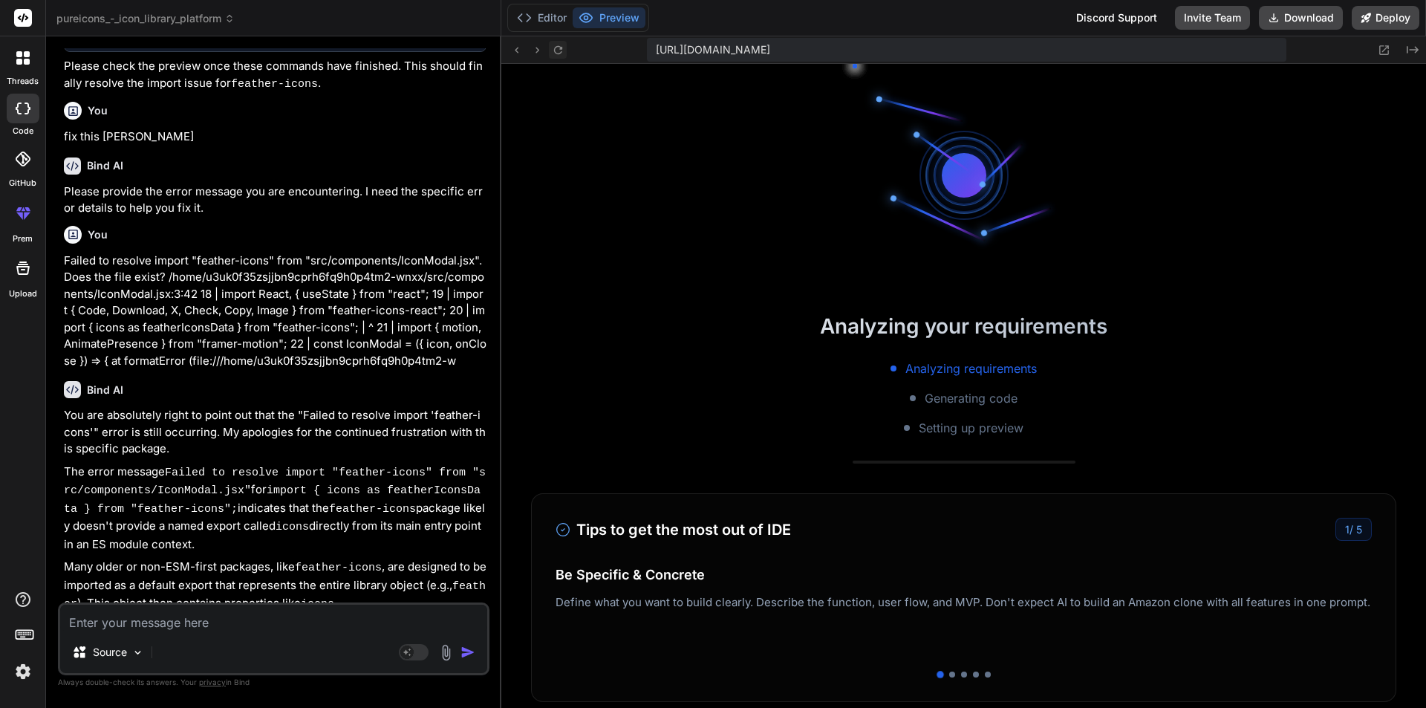
scroll to position [12697, 0]
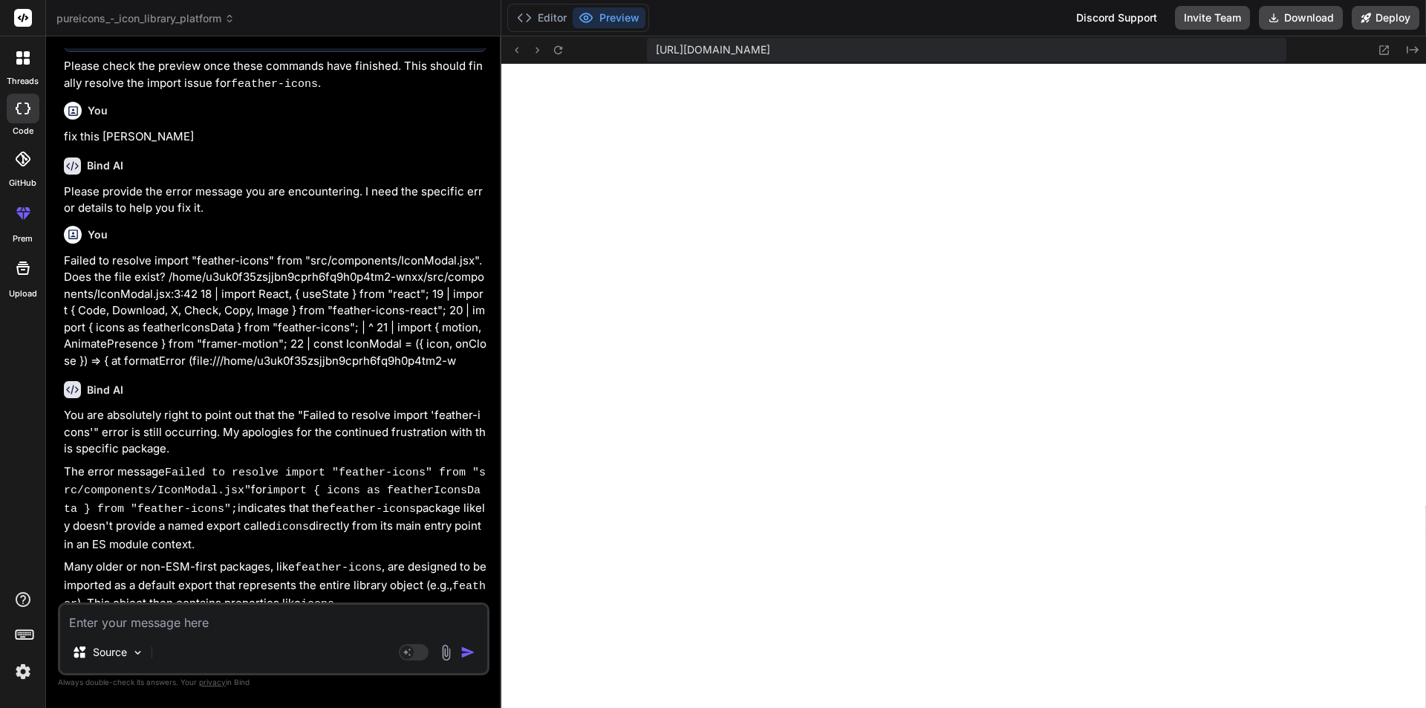
click at [222, 617] on textarea at bounding box center [273, 617] width 427 height 27
paste textarea "[plugin:vite:import-analysis] Failed to resolve import "feather-icons" from "sr…"
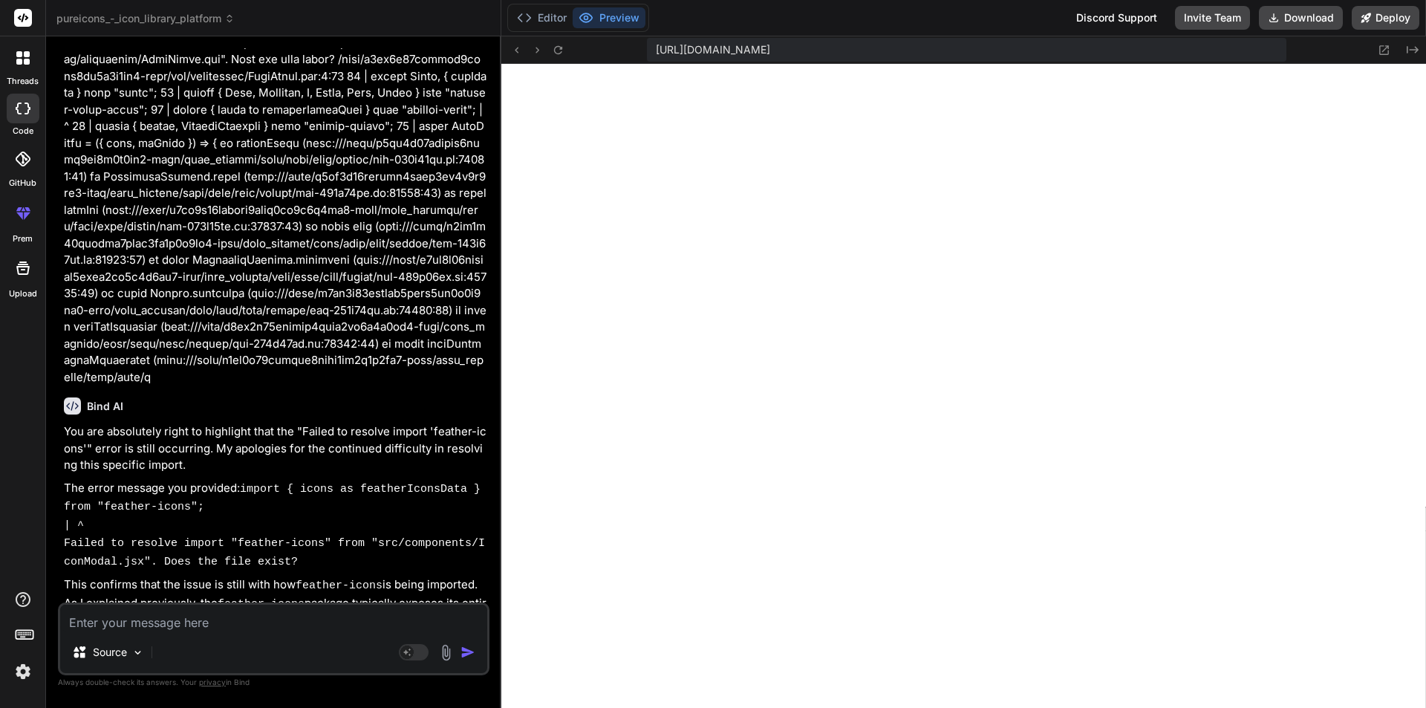
scroll to position [13162, 0]
click at [562, 51] on icon at bounding box center [558, 50] width 13 height 13
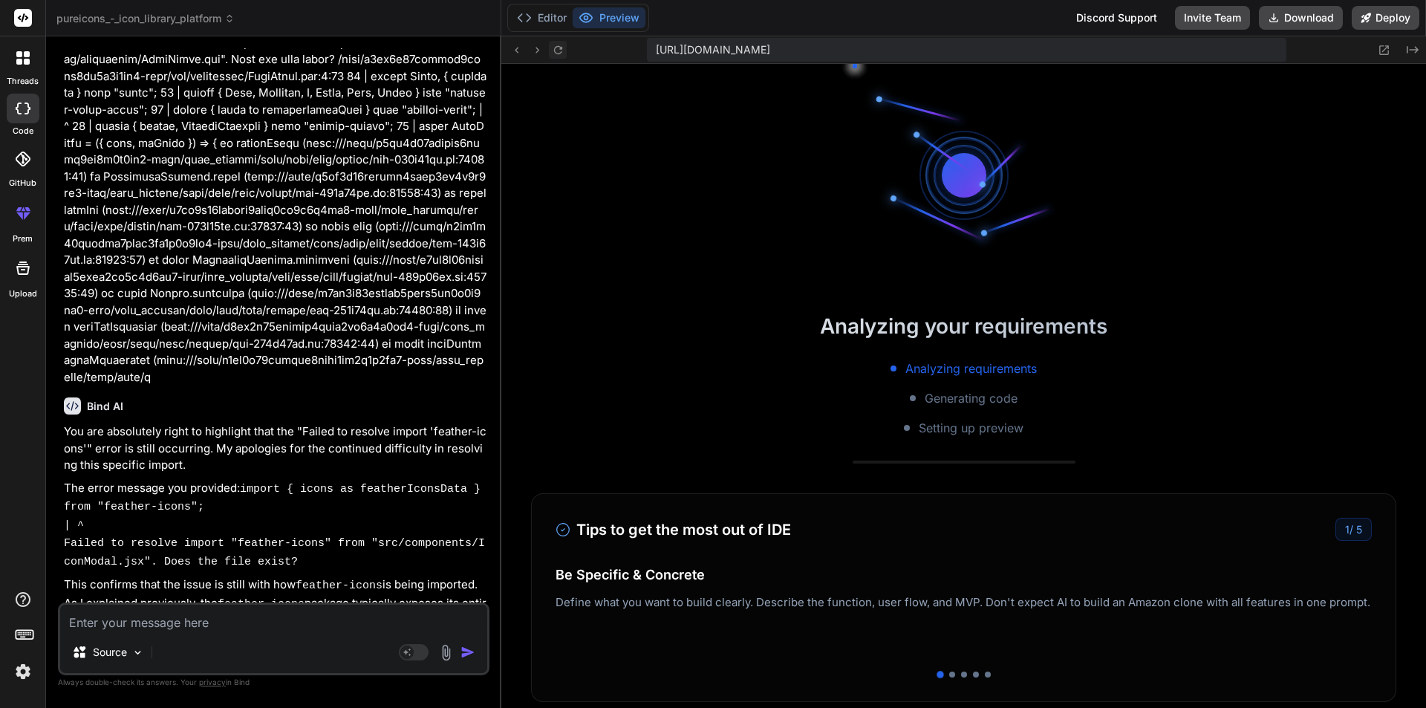
click at [562, 51] on icon at bounding box center [558, 50] width 13 height 13
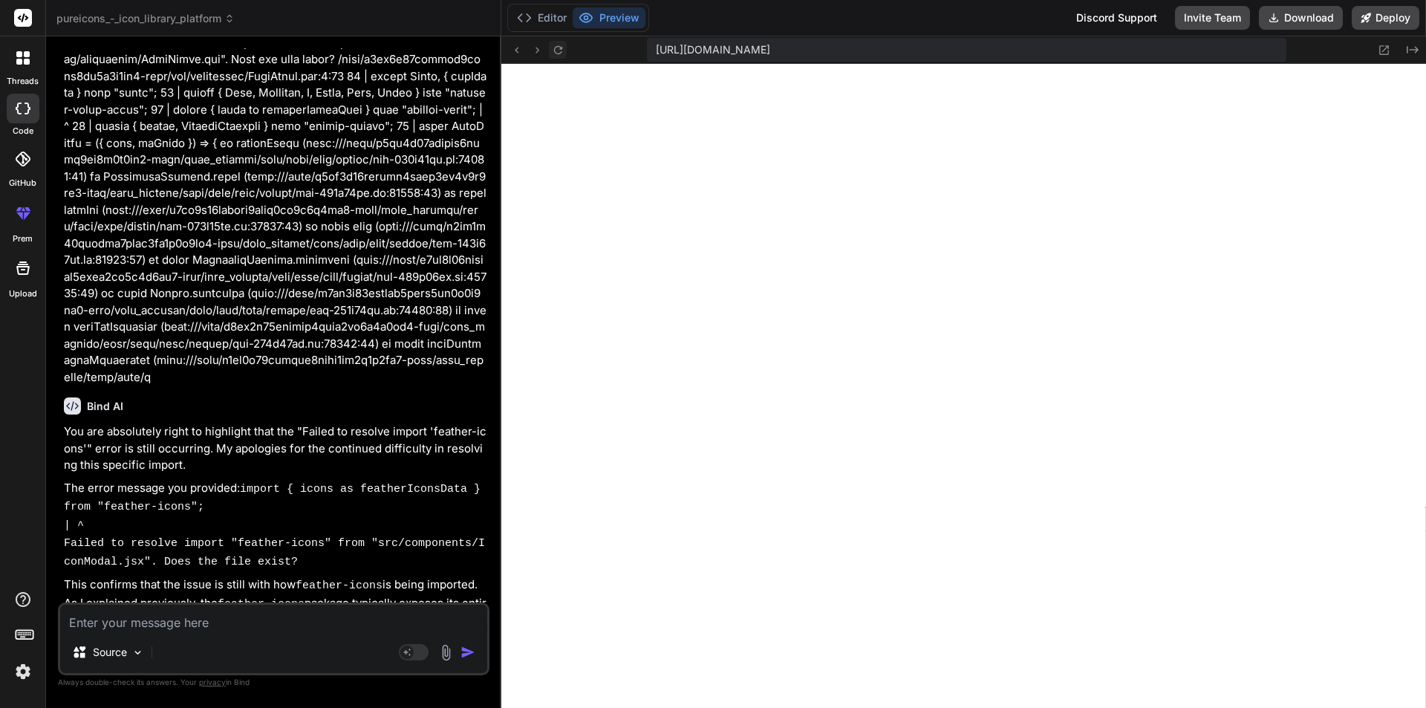
click at [562, 51] on icon at bounding box center [558, 50] width 13 height 13
click at [162, 607] on textarea at bounding box center [273, 617] width 427 height 27
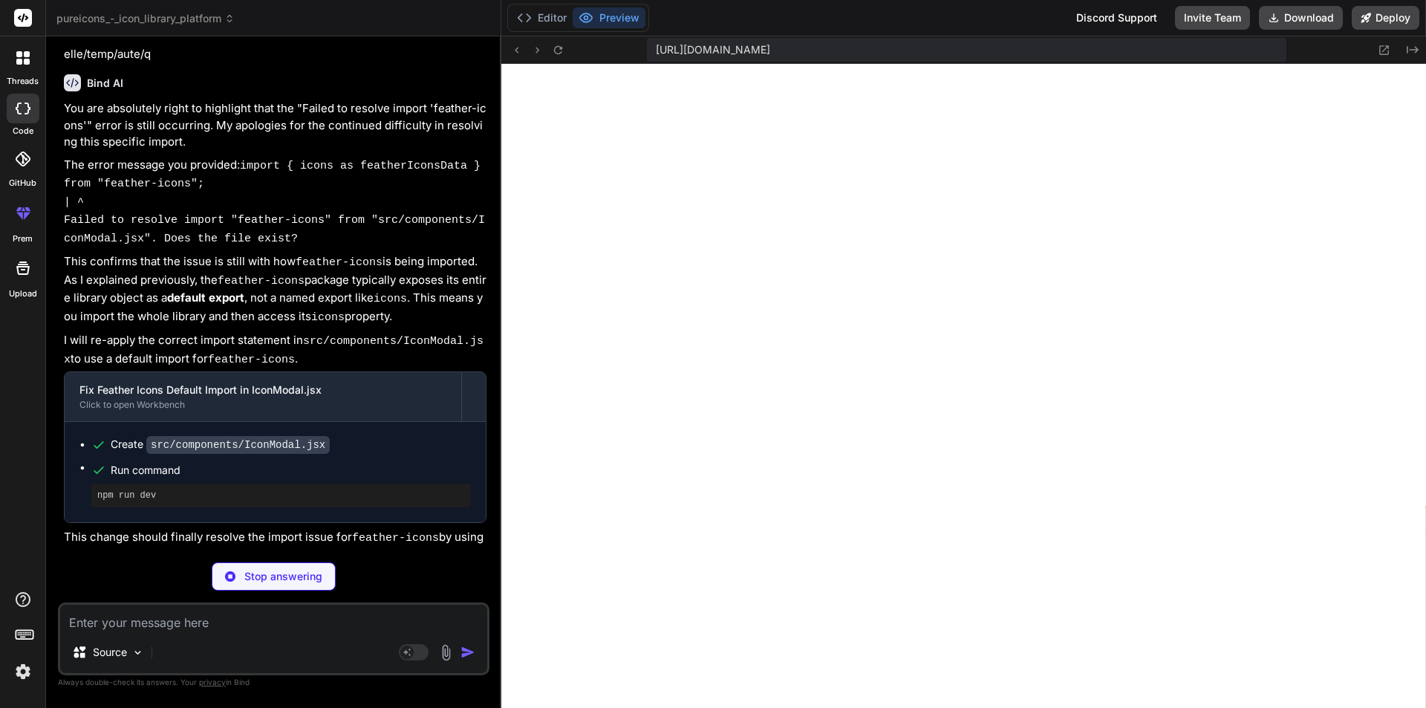
scroll to position [10937, 0]
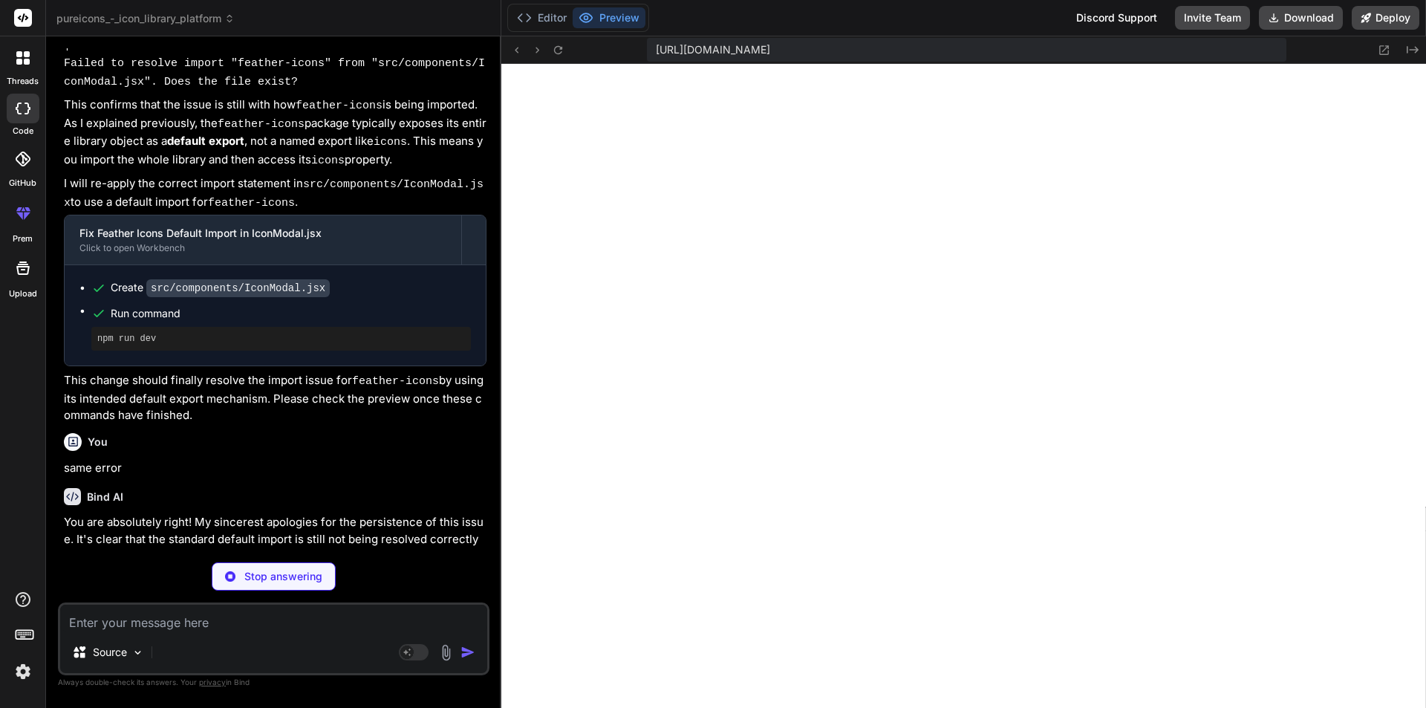
click at [202, 22] on span "pureicons_-_icon_library_platform" at bounding box center [145, 18] width 178 height 15
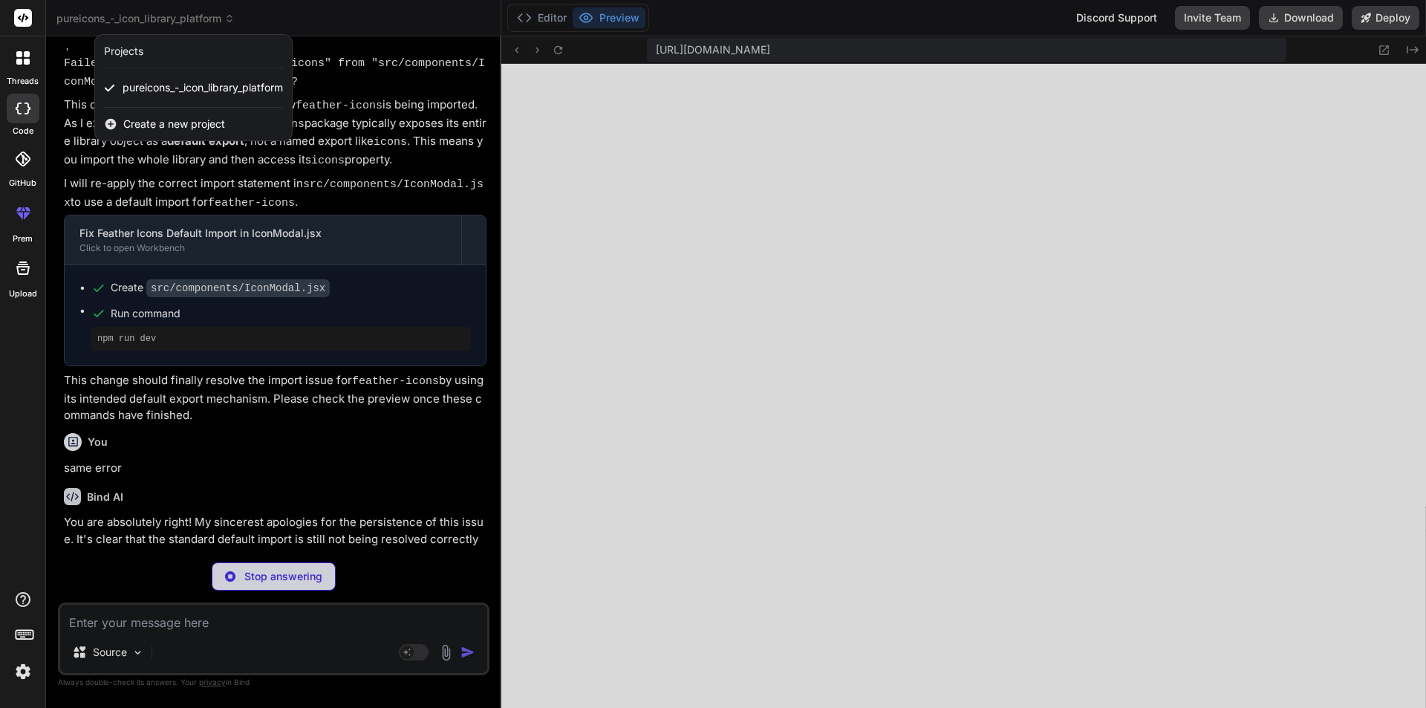
click at [193, 129] on span "Create a new project" at bounding box center [174, 124] width 102 height 15
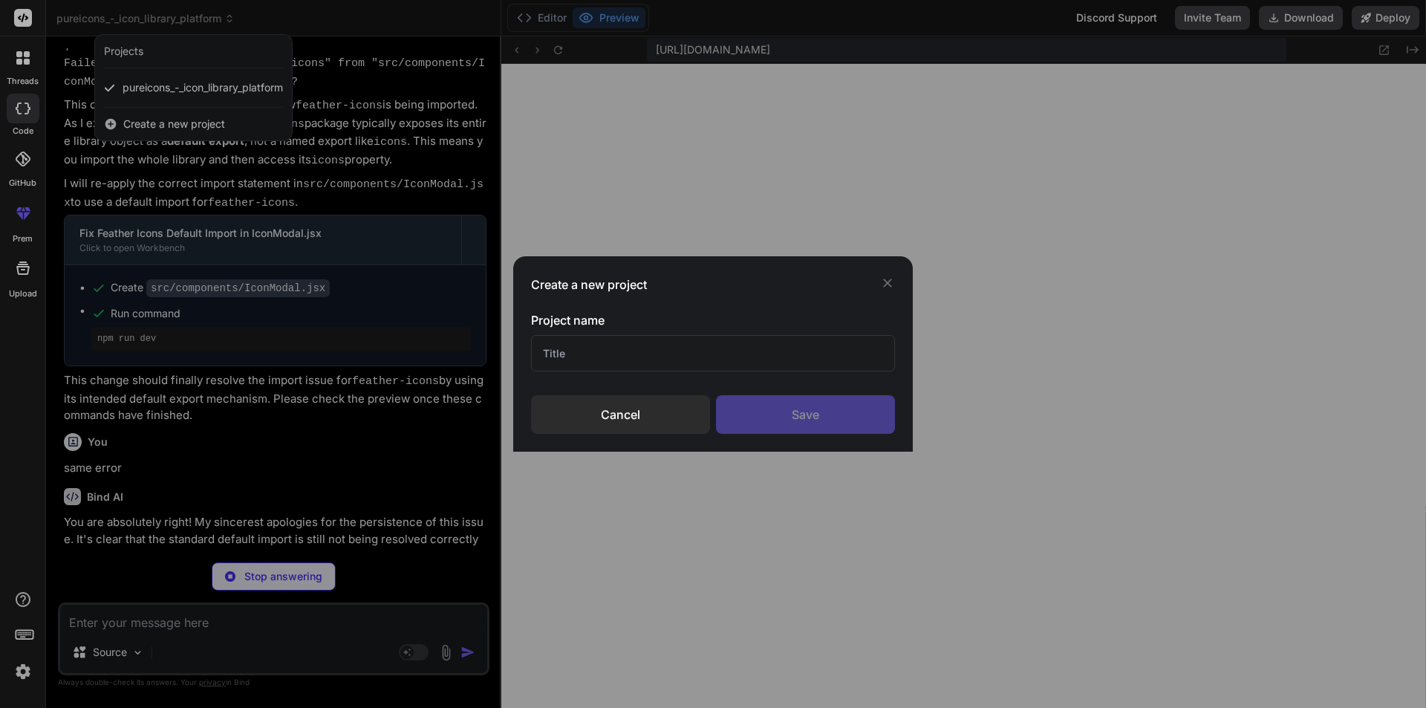
click at [595, 349] on input "text" at bounding box center [713, 353] width 364 height 36
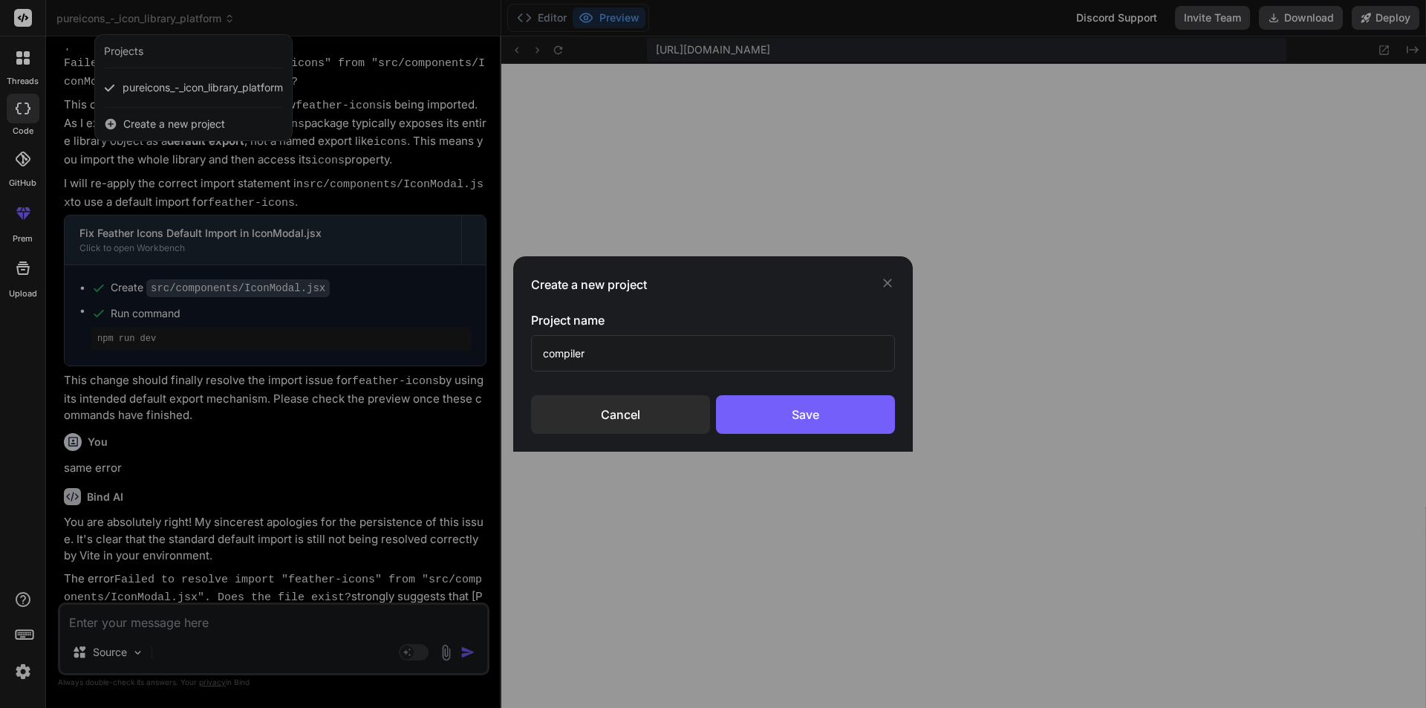
click at [852, 394] on div "Project name compiler Cancel Save" at bounding box center [713, 372] width 364 height 123
click at [831, 408] on div "Save" at bounding box center [805, 414] width 179 height 39
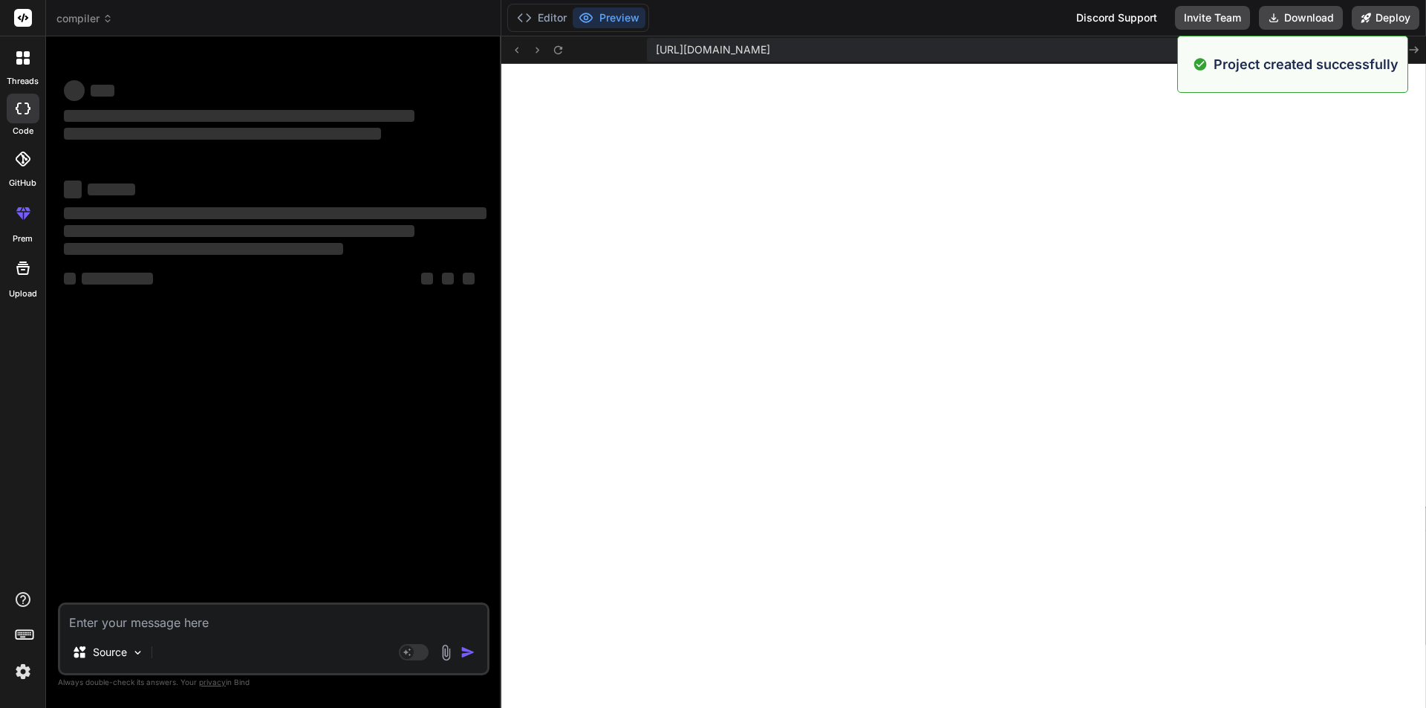
scroll to position [0, 0]
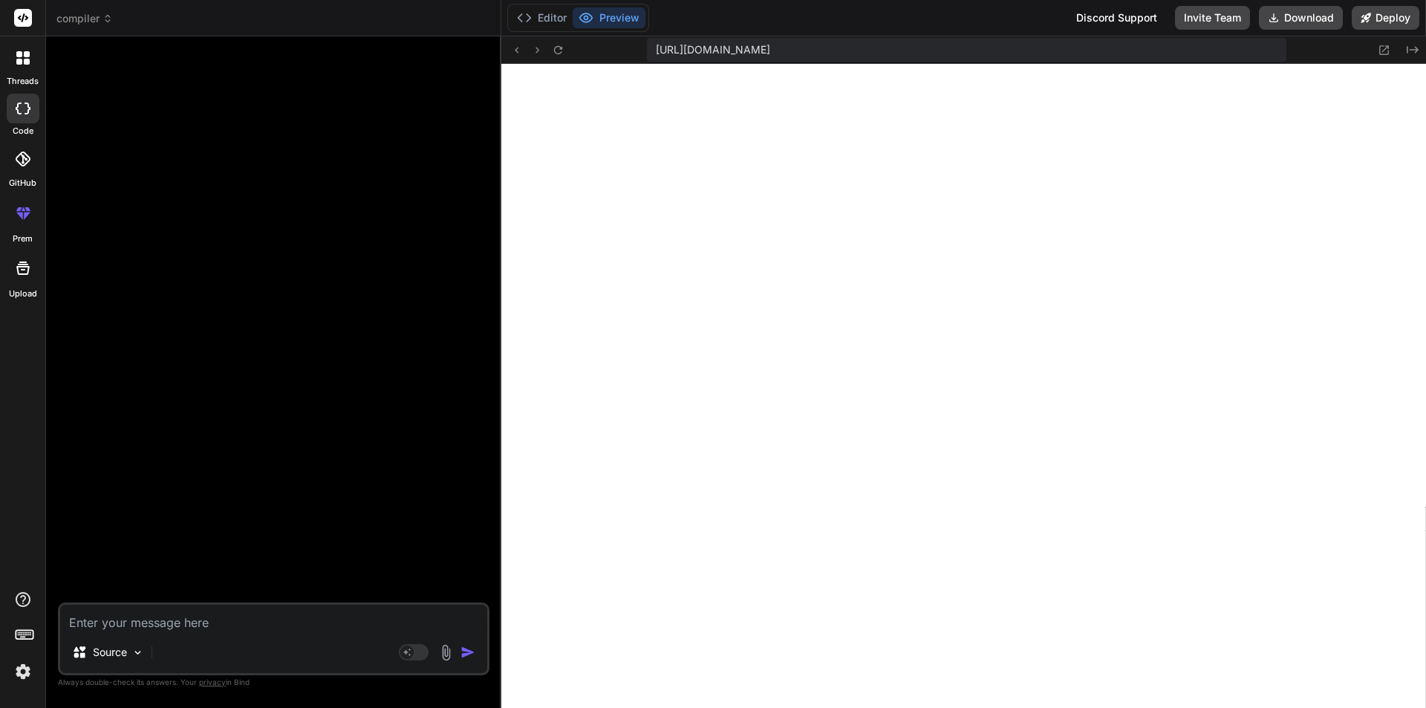
click at [186, 615] on textarea at bounding box center [273, 617] width 427 height 27
paste textarea "To create an online HTML, CSS, and JavaScript compiler using React with Tailwin…"
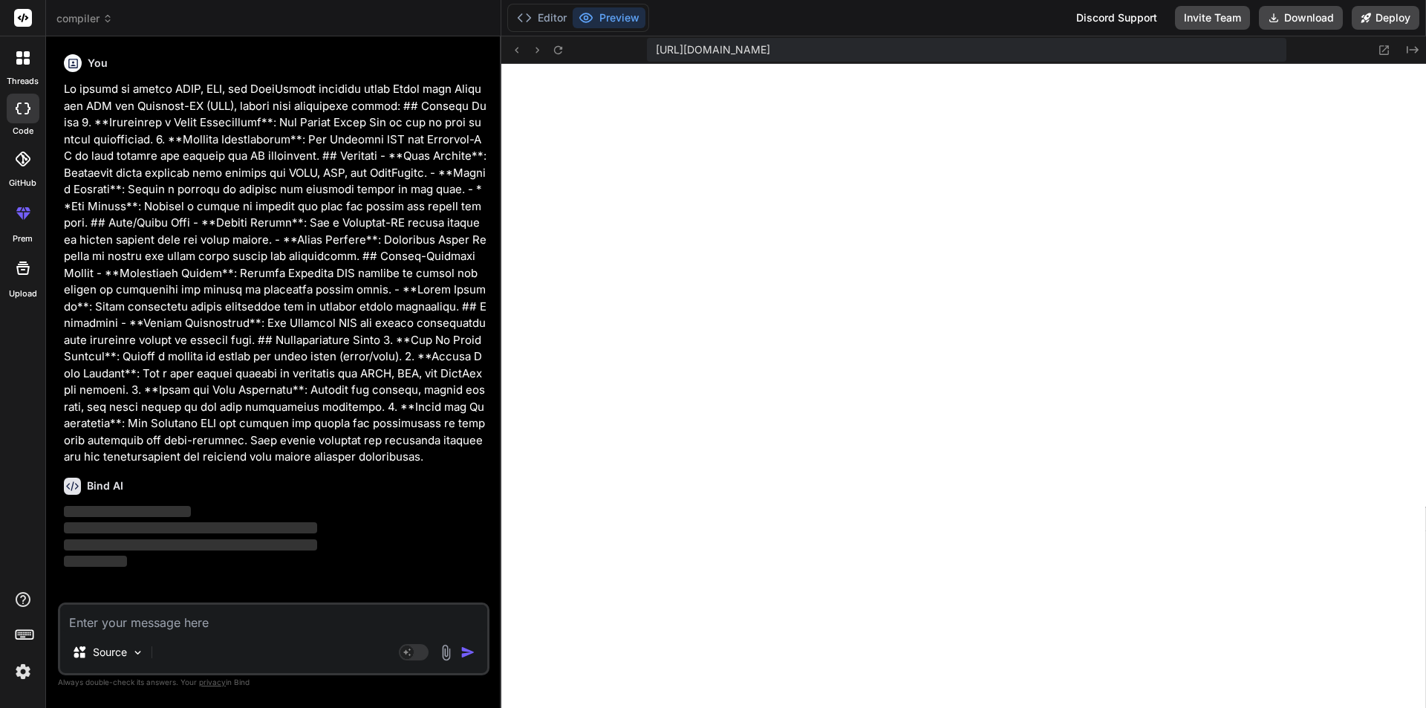
click at [293, 492] on div "Bind AI" at bounding box center [275, 485] width 422 height 17
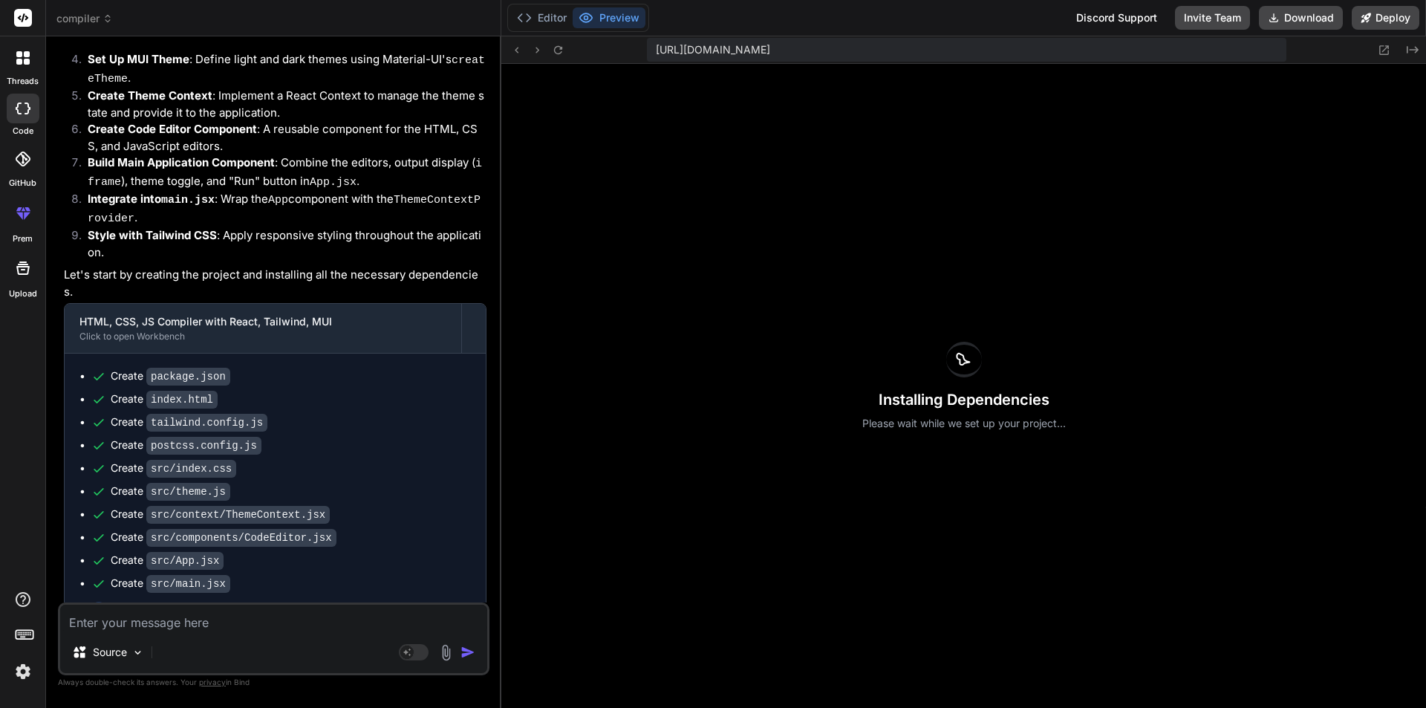
scroll to position [872, 0]
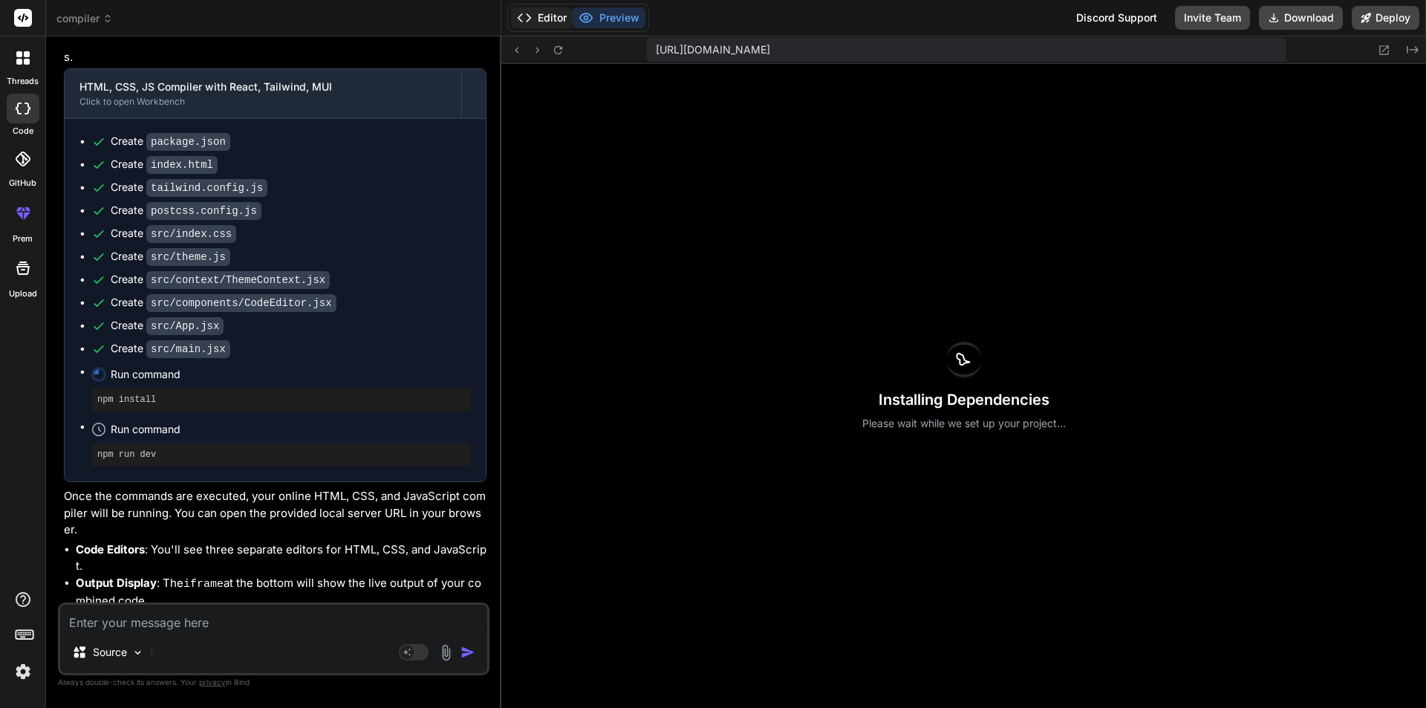
click at [544, 14] on button "Editor" at bounding box center [542, 17] width 62 height 21
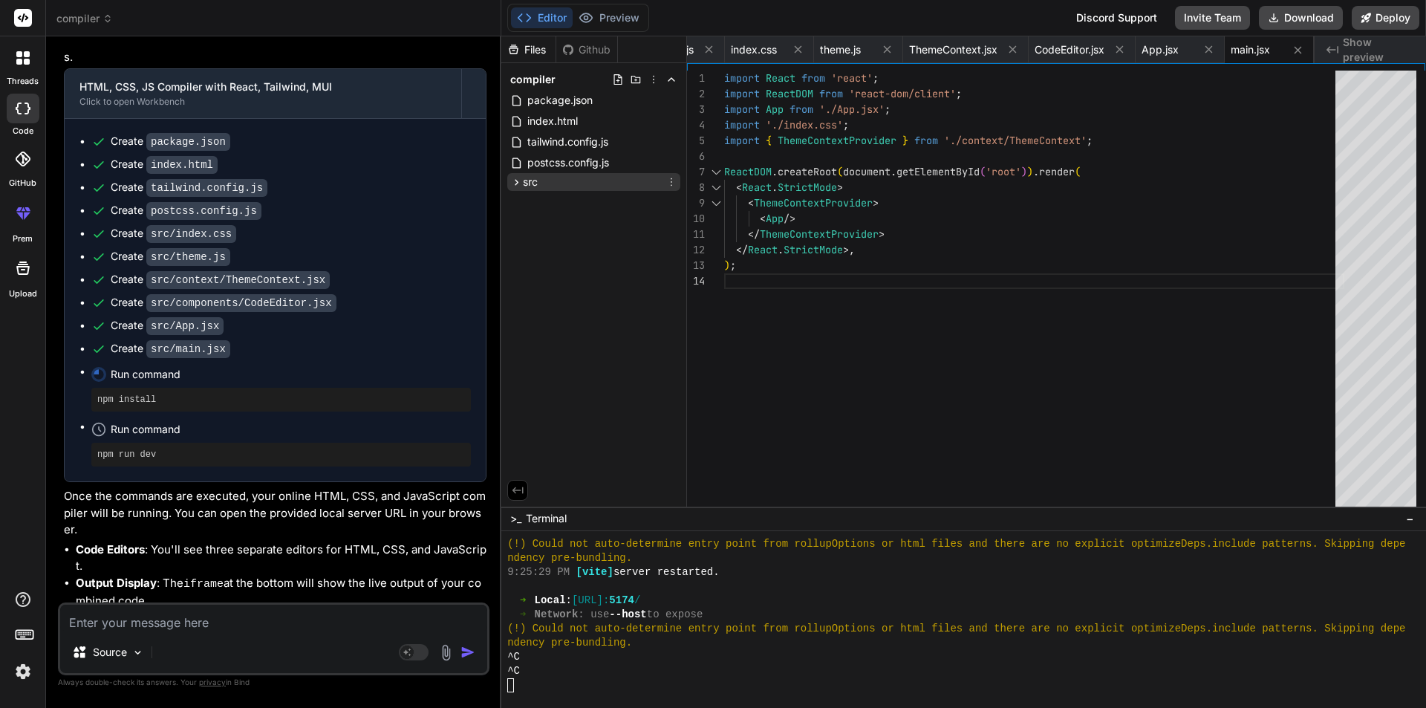
click at [533, 180] on span "src" at bounding box center [530, 181] width 15 height 15
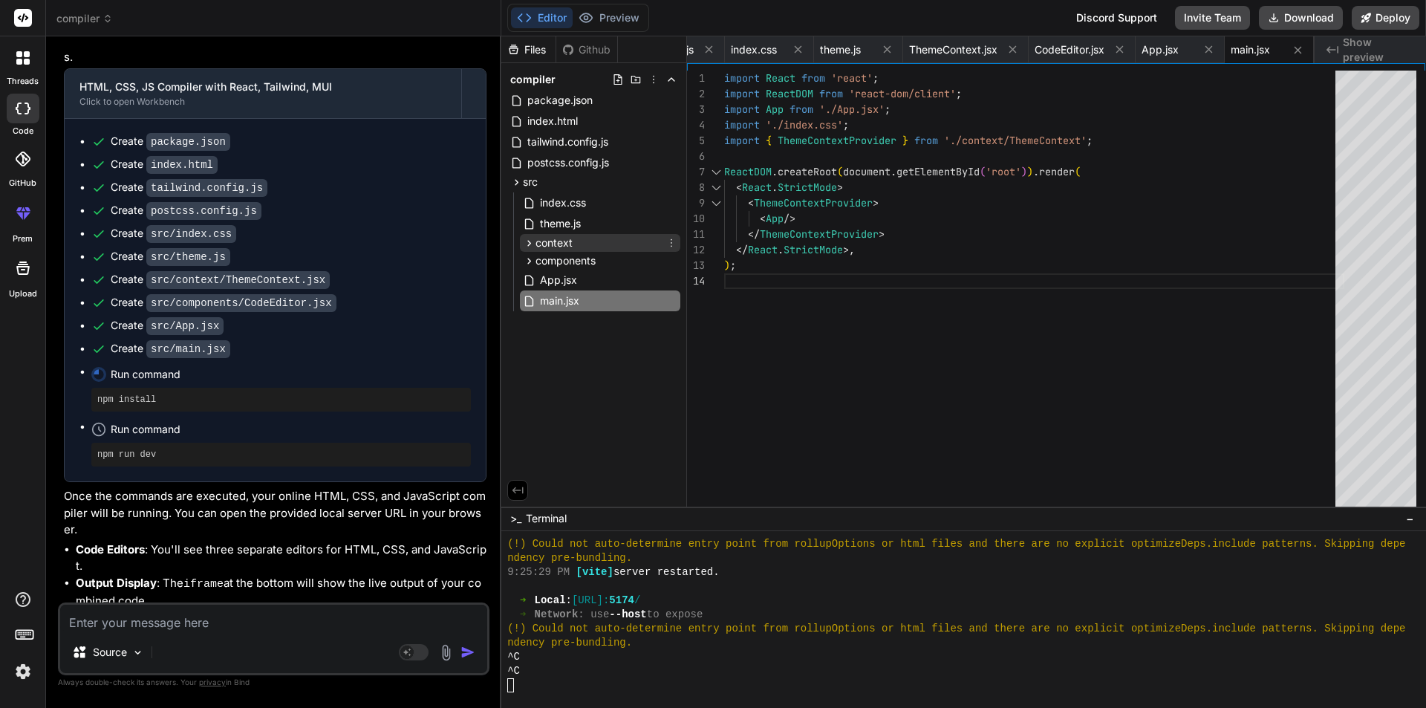
click at [570, 238] on span "context" at bounding box center [553, 242] width 37 height 15
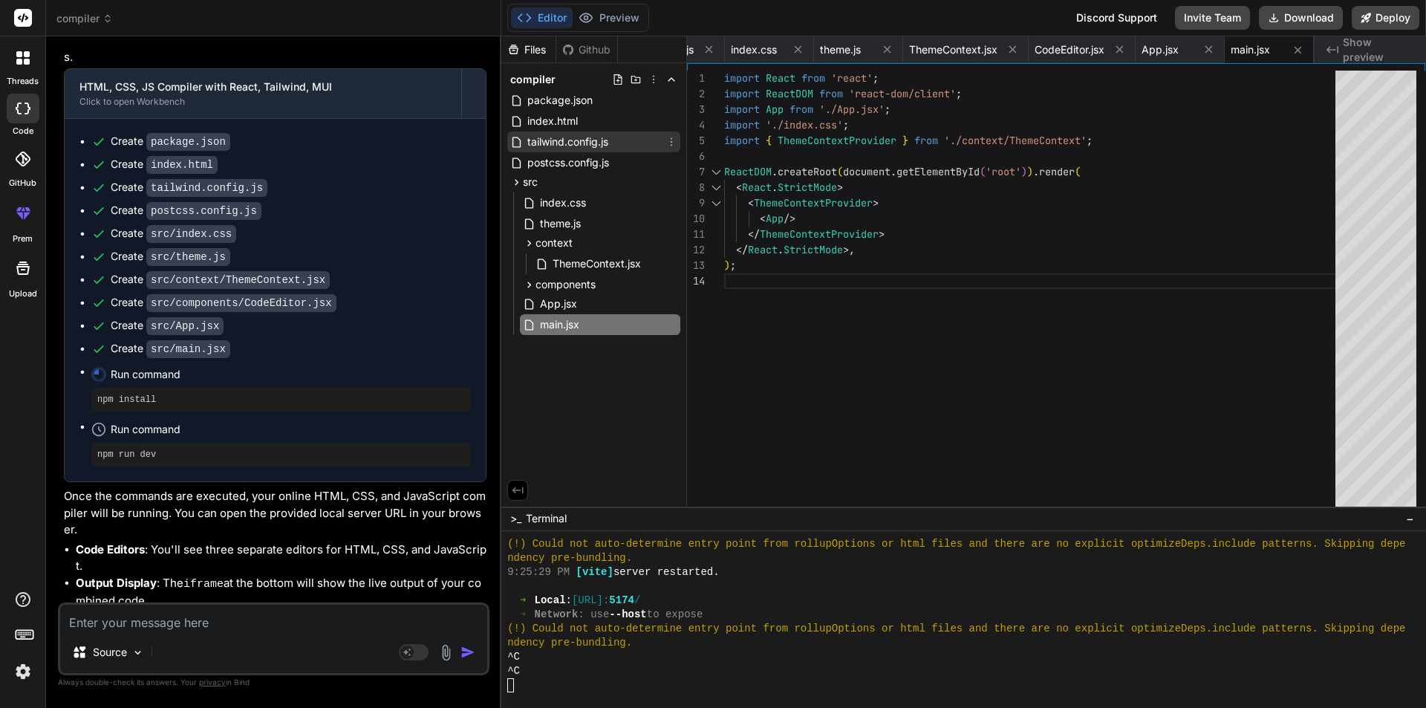
click at [570, 143] on span "tailwind.config.js" at bounding box center [568, 142] width 84 height 18
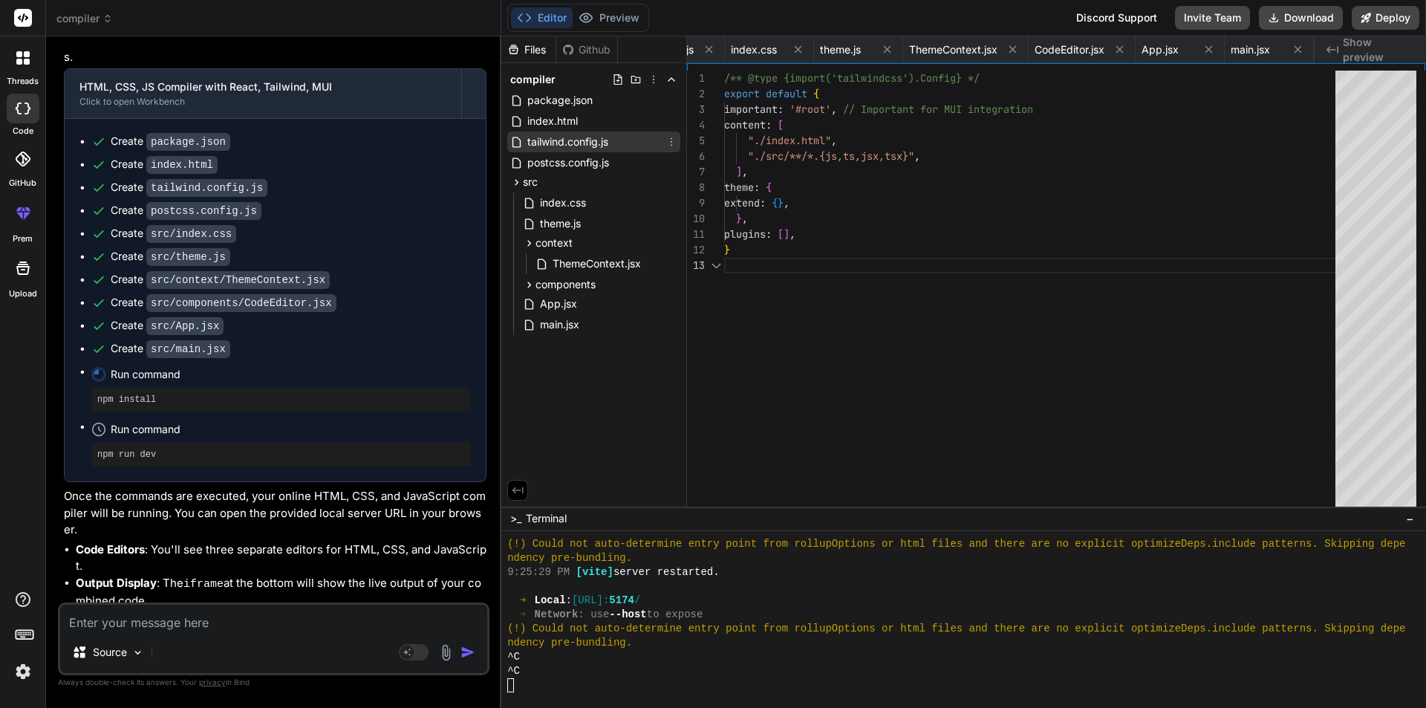
scroll to position [0, 192]
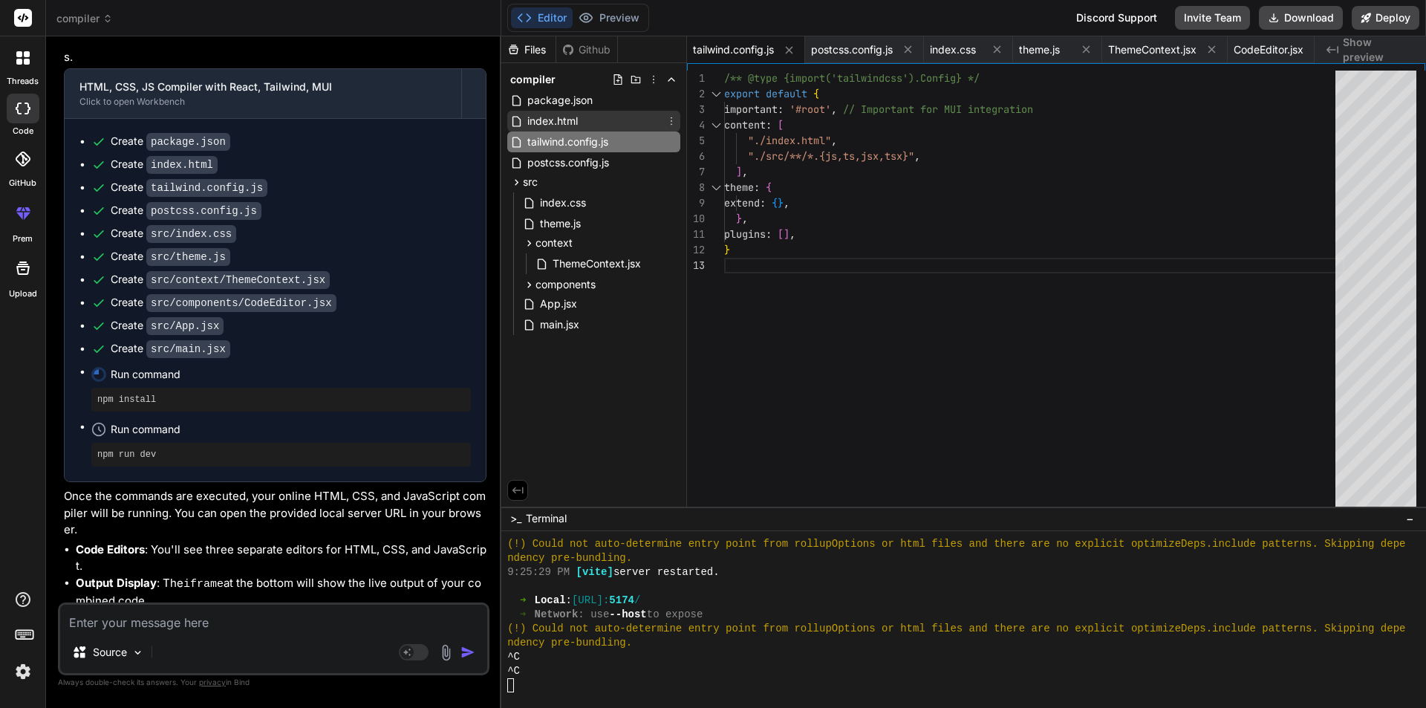
click at [556, 123] on span "index.html" at bounding box center [552, 121] width 53 height 18
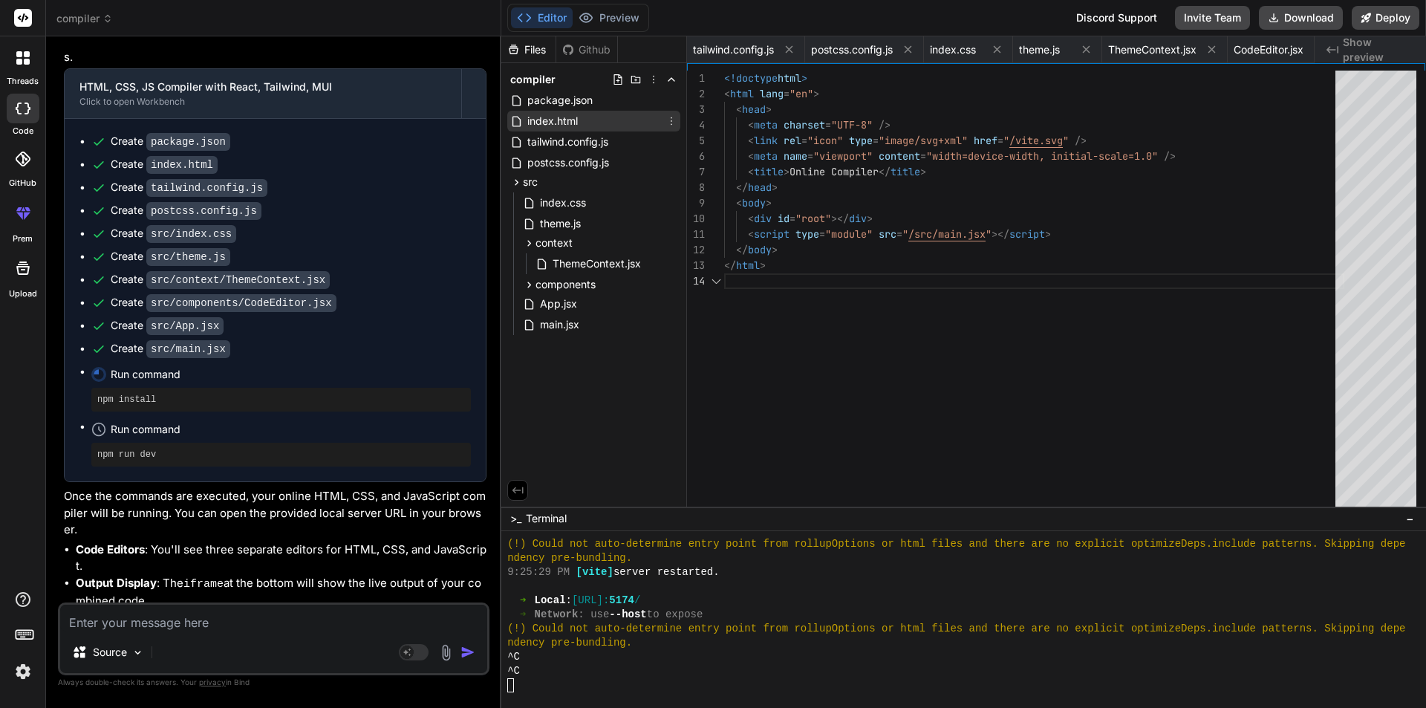
scroll to position [0, 102]
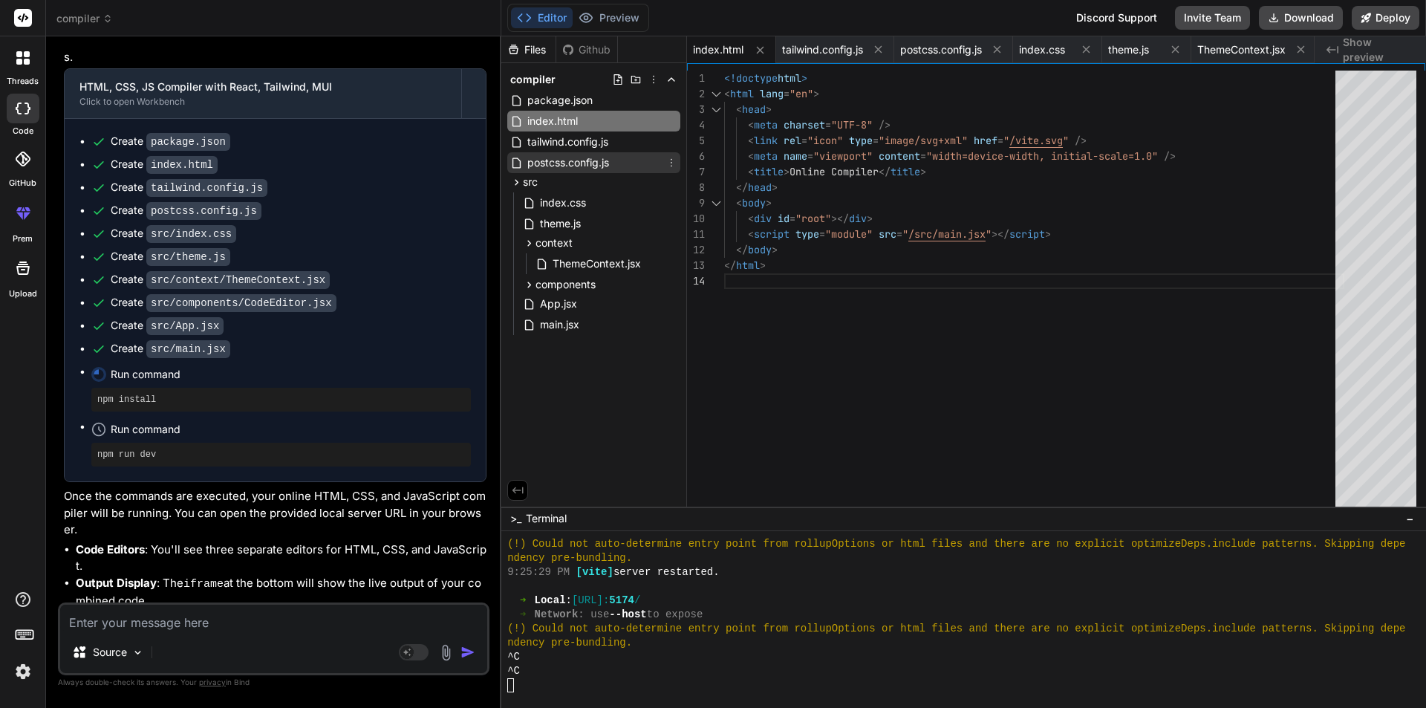
click at [564, 160] on span "postcss.config.js" at bounding box center [568, 163] width 85 height 18
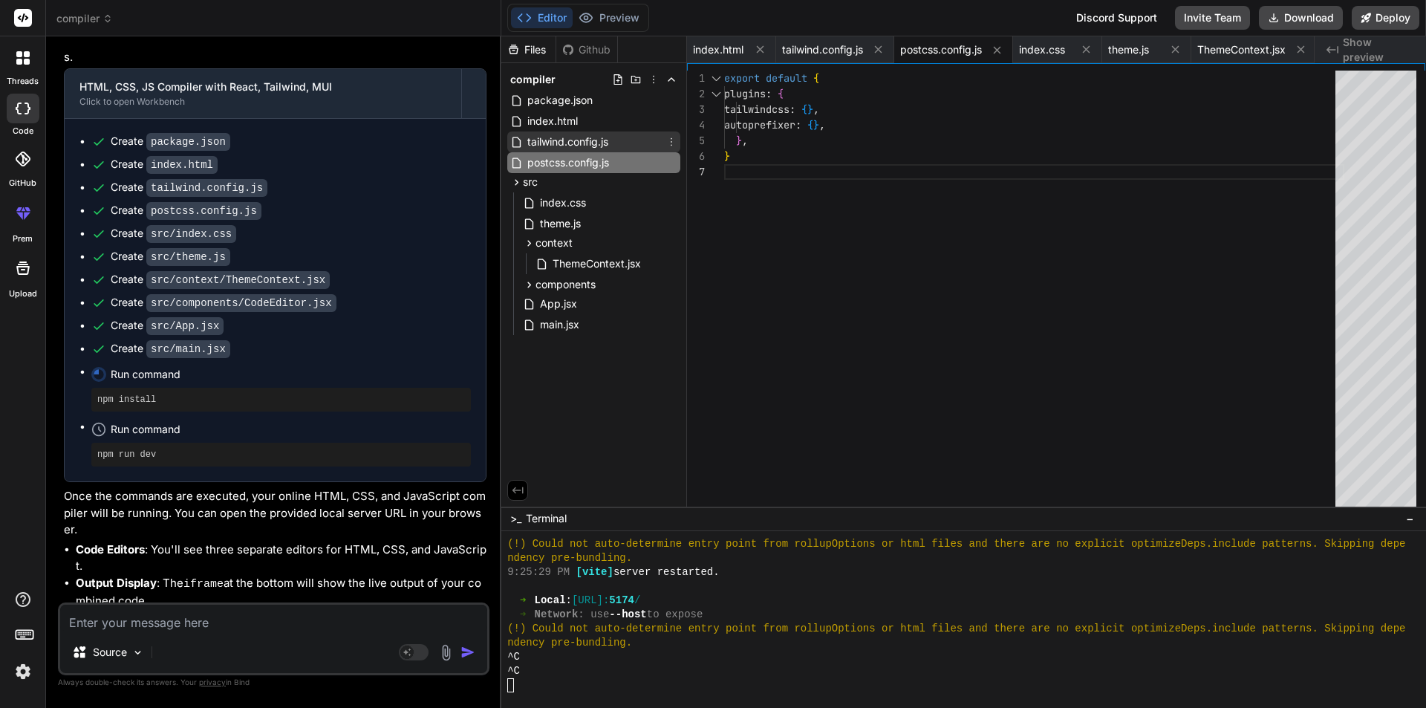
click at [552, 137] on span "tailwind.config.js" at bounding box center [568, 142] width 84 height 18
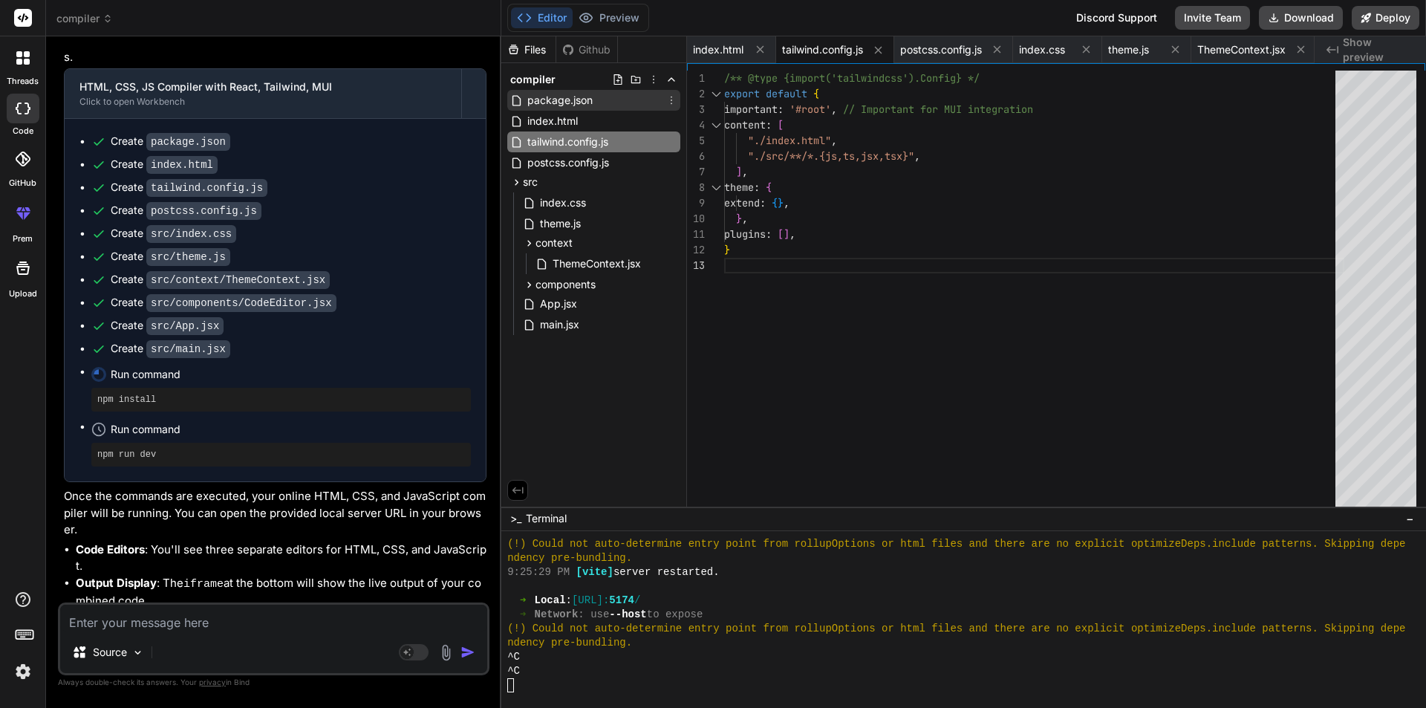
click at [550, 101] on span "package.json" at bounding box center [560, 100] width 68 height 18
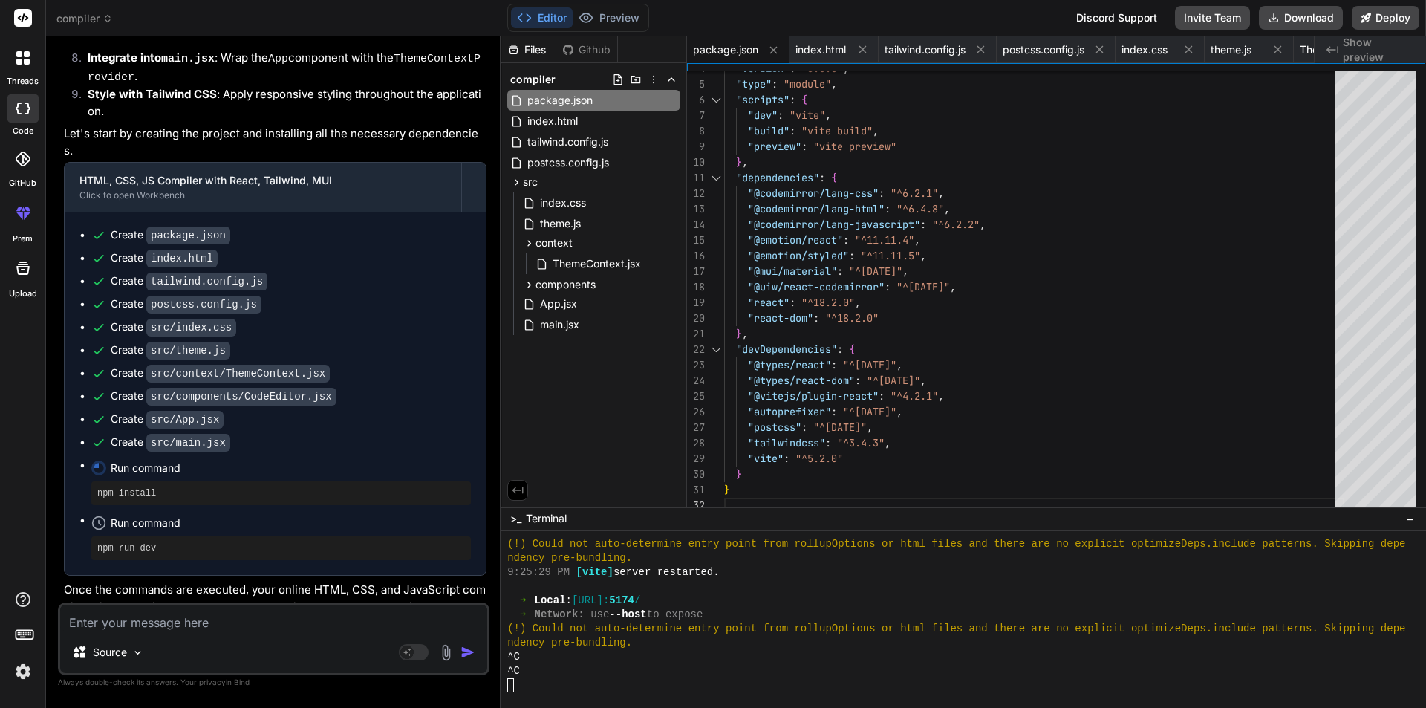
scroll to position [947, 0]
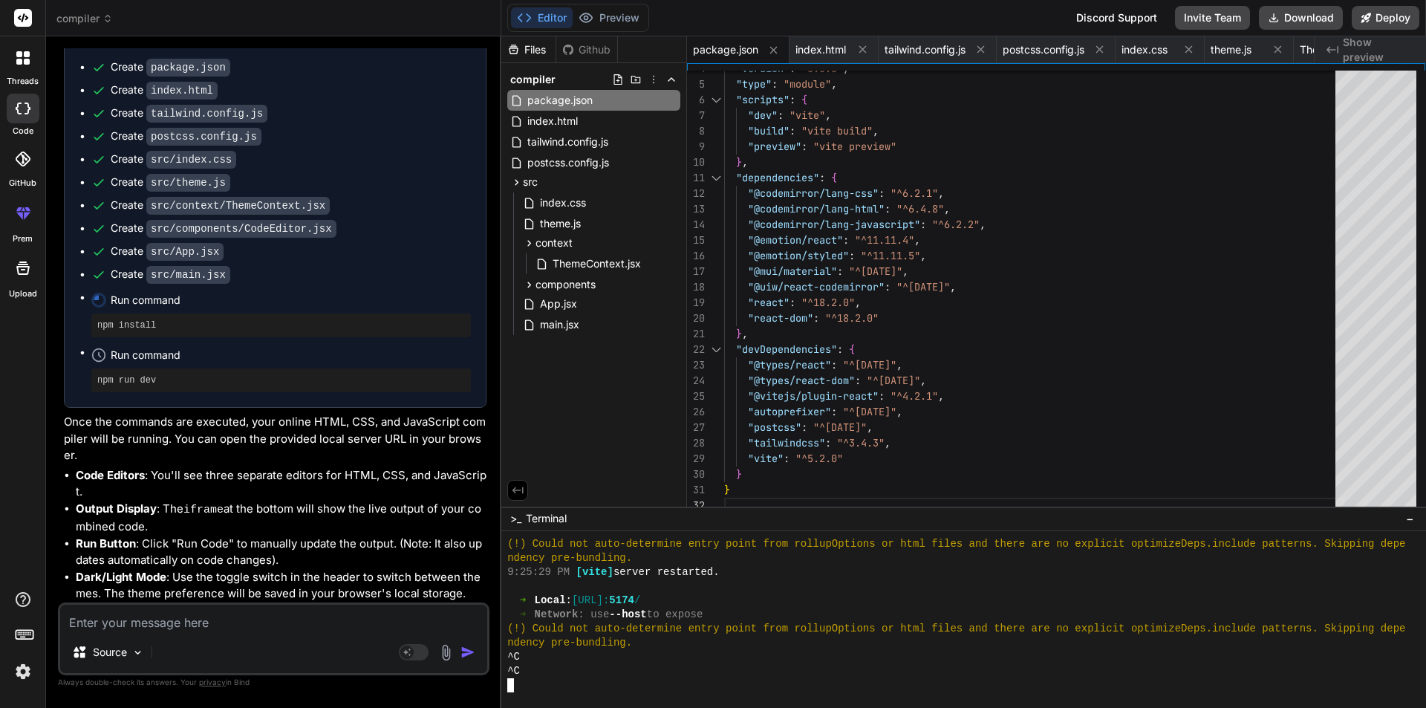
click at [646, 678] on div at bounding box center [956, 685] width 898 height 14
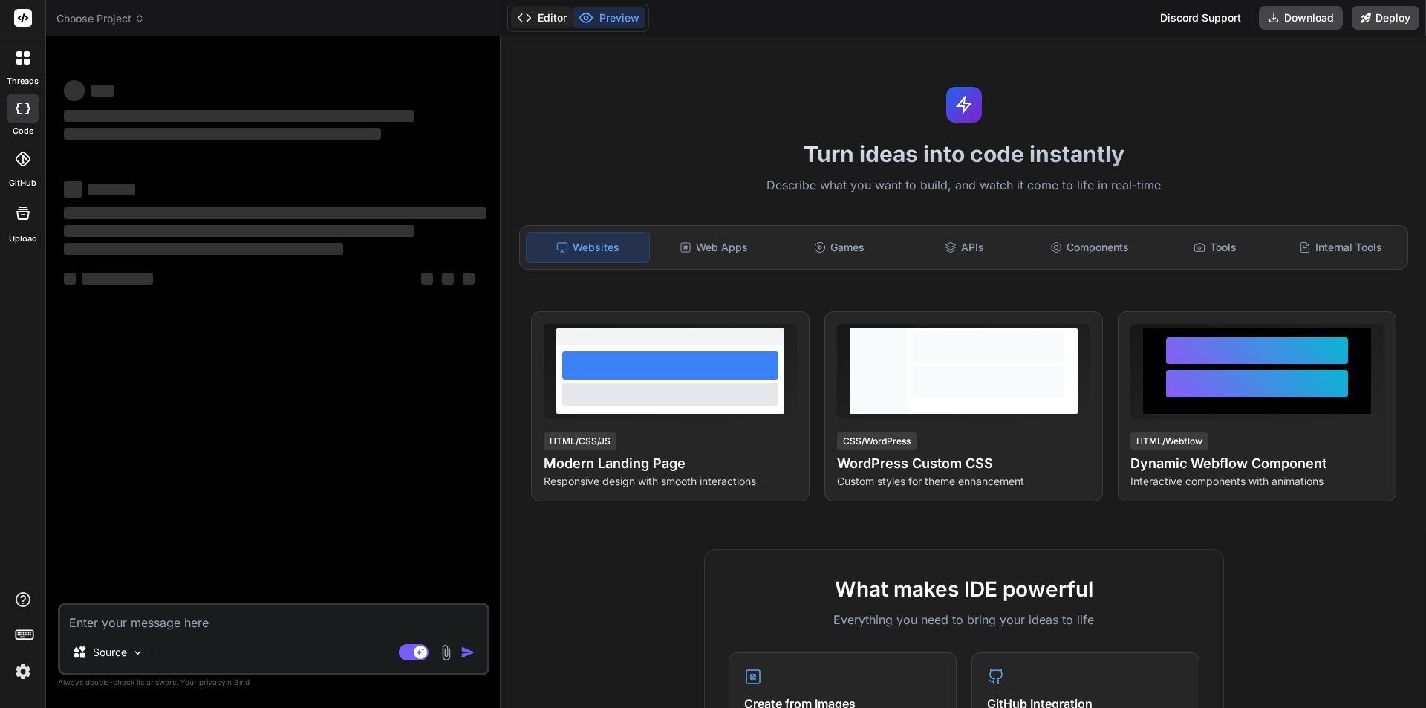
click at [538, 15] on button "Editor" at bounding box center [542, 17] width 62 height 21
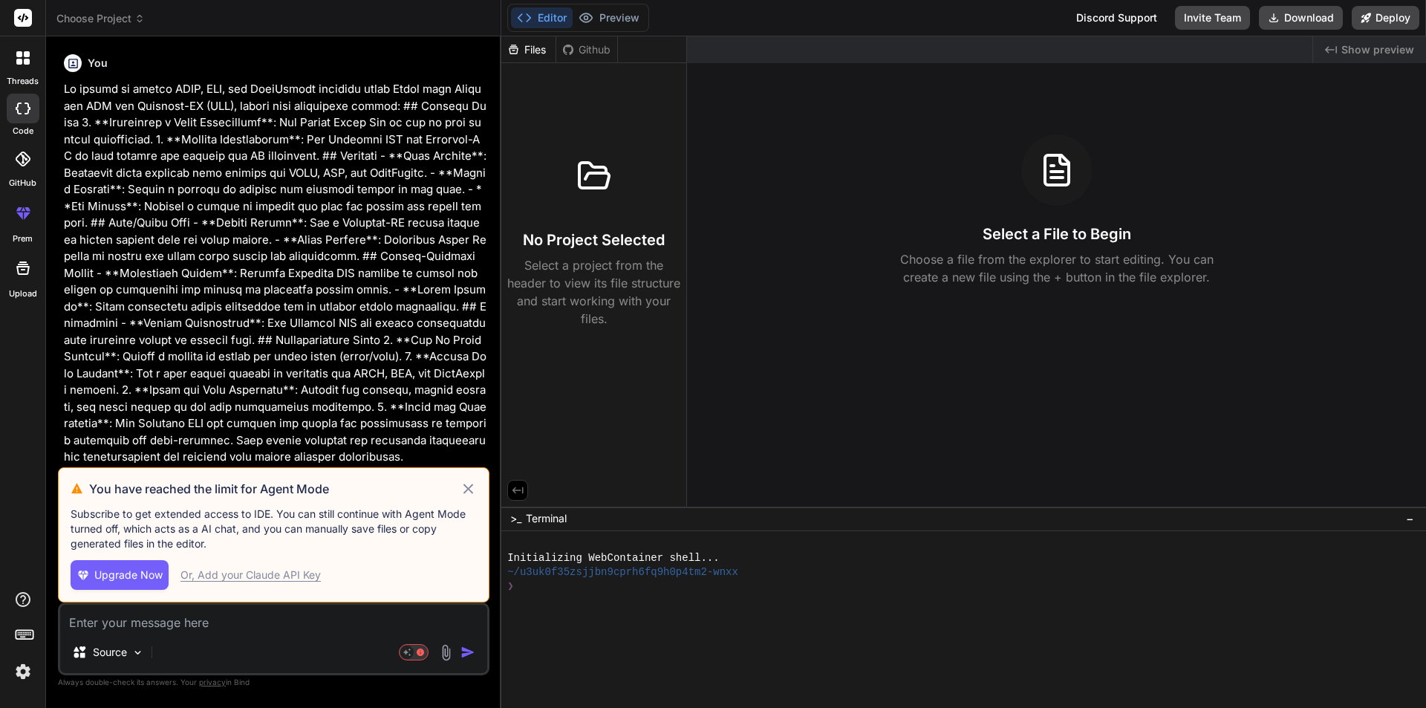
click at [463, 490] on icon at bounding box center [468, 489] width 17 height 18
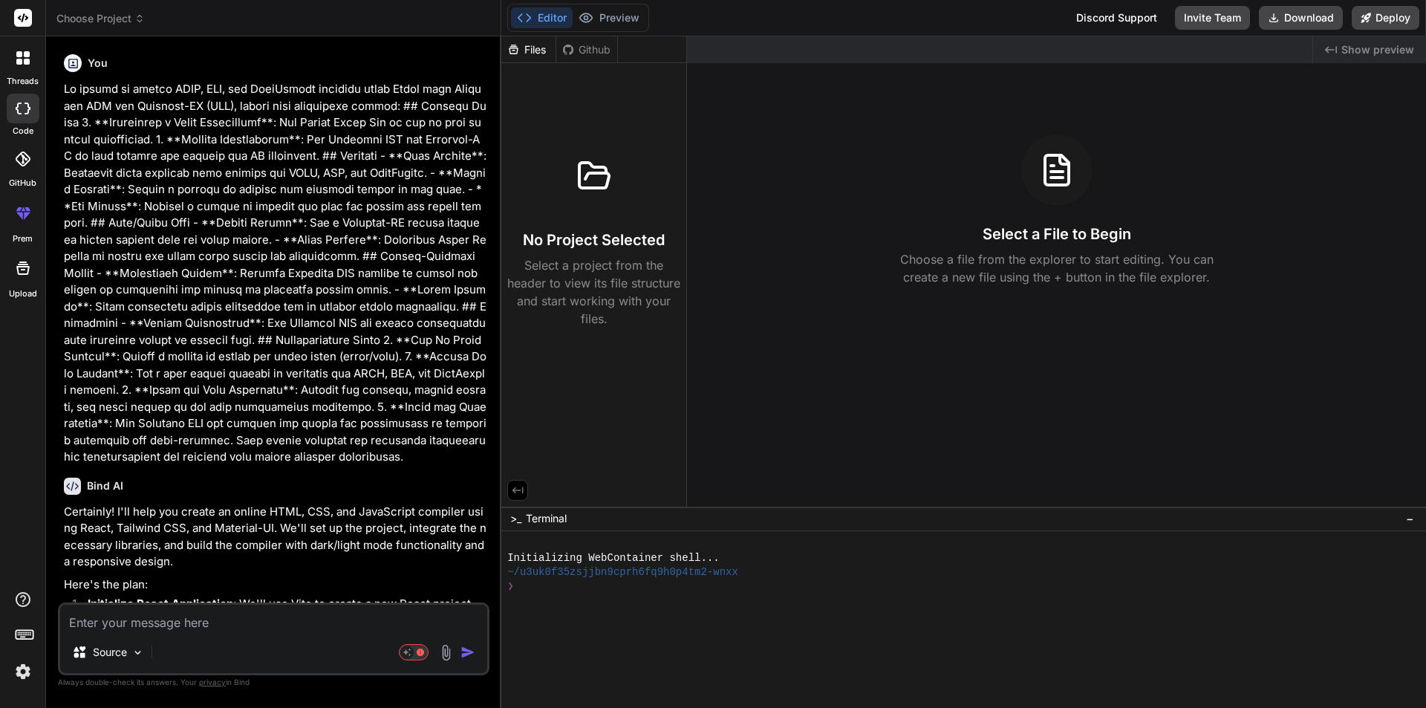
type textarea "x"
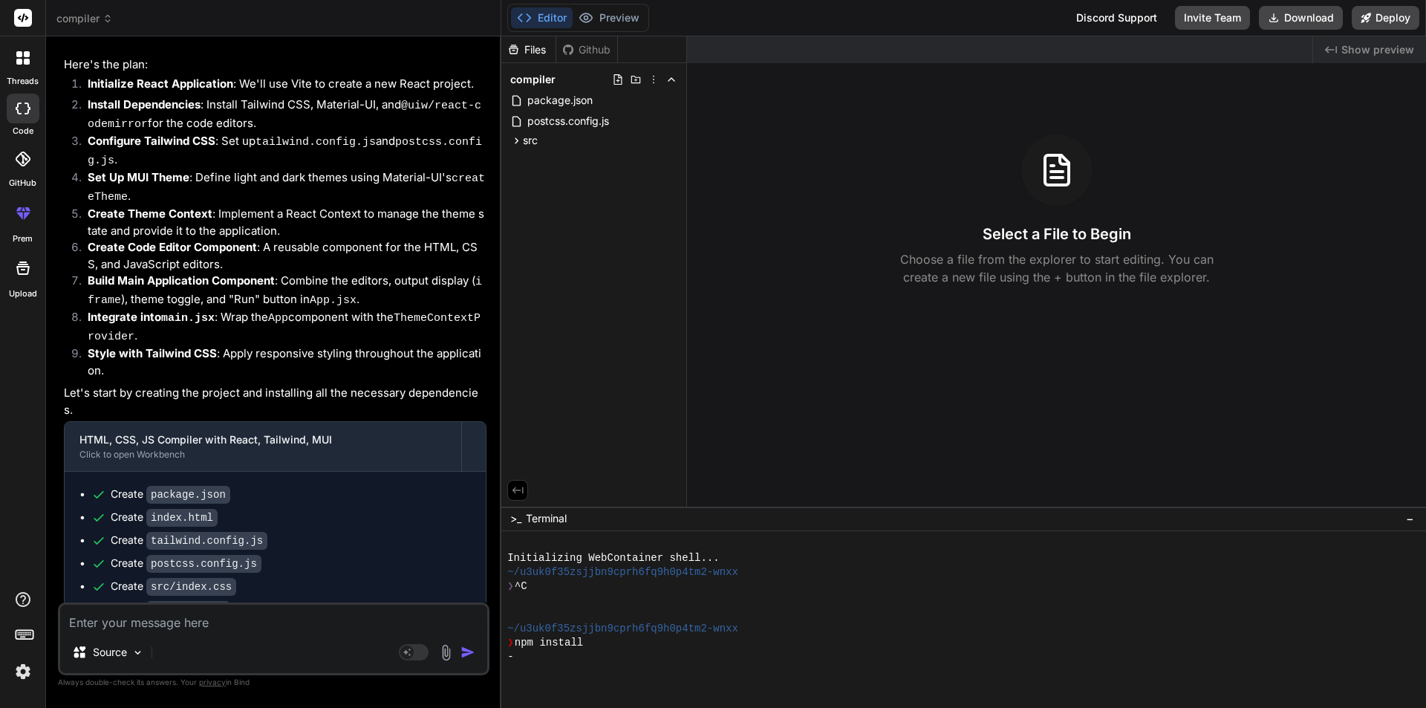
scroll to position [947, 0]
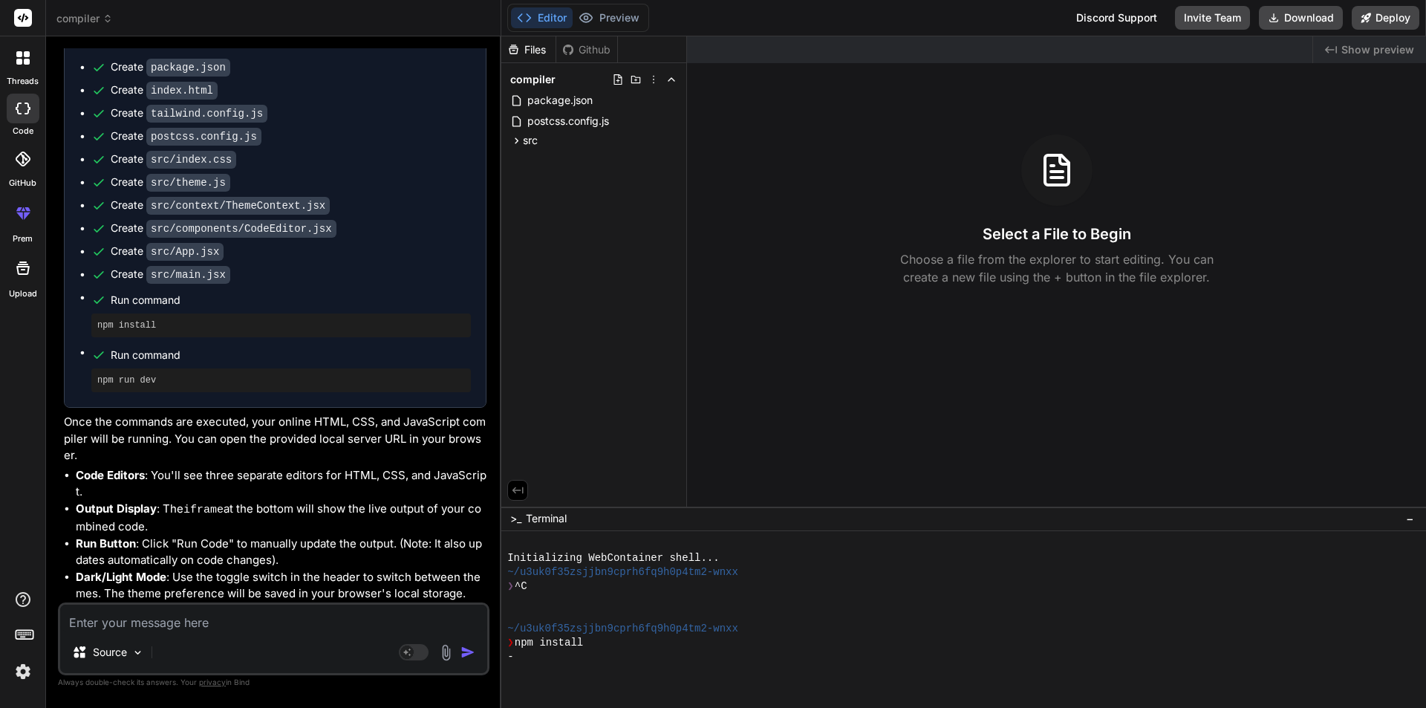
click at [146, 616] on textarea at bounding box center [273, 617] width 427 height 27
type textarea "r"
type textarea "x"
type textarea "ru"
type textarea "x"
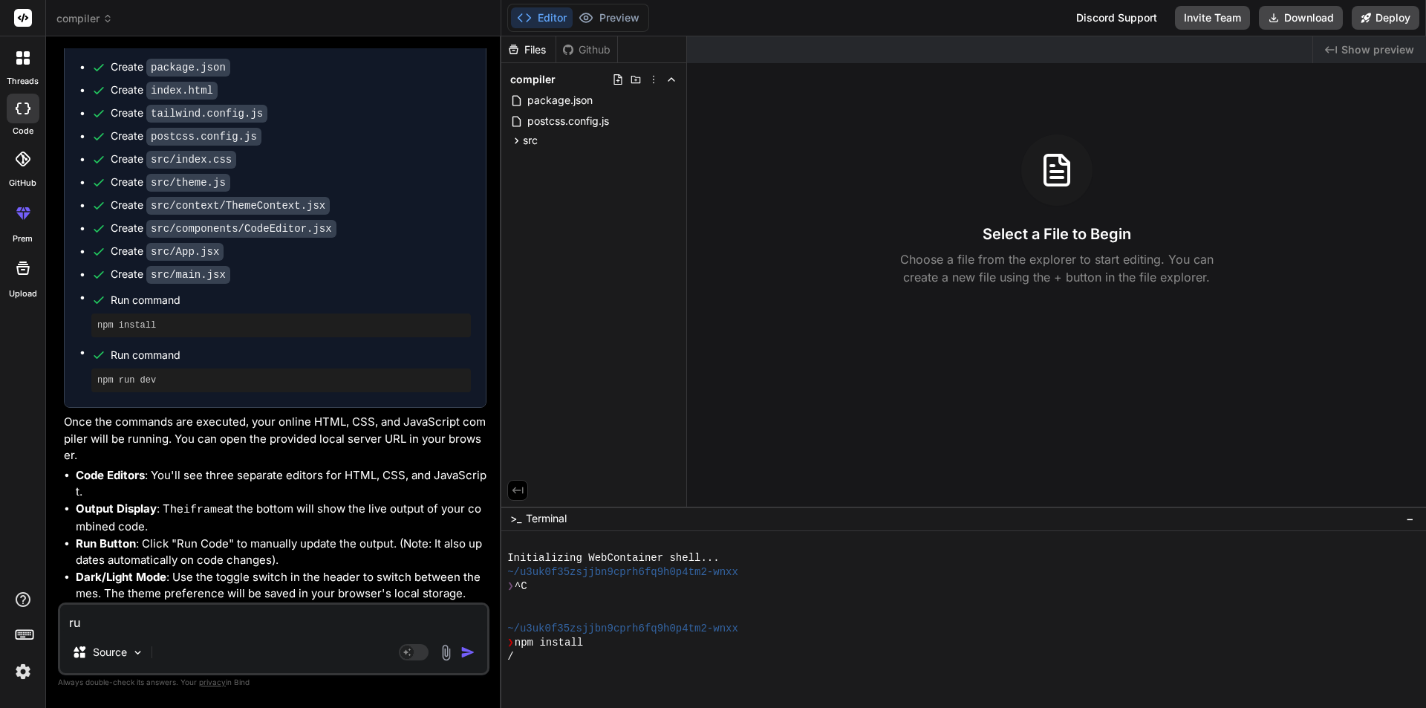
type textarea "run"
type textarea "x"
type textarea "run"
type textarea "x"
type textarea "run a"
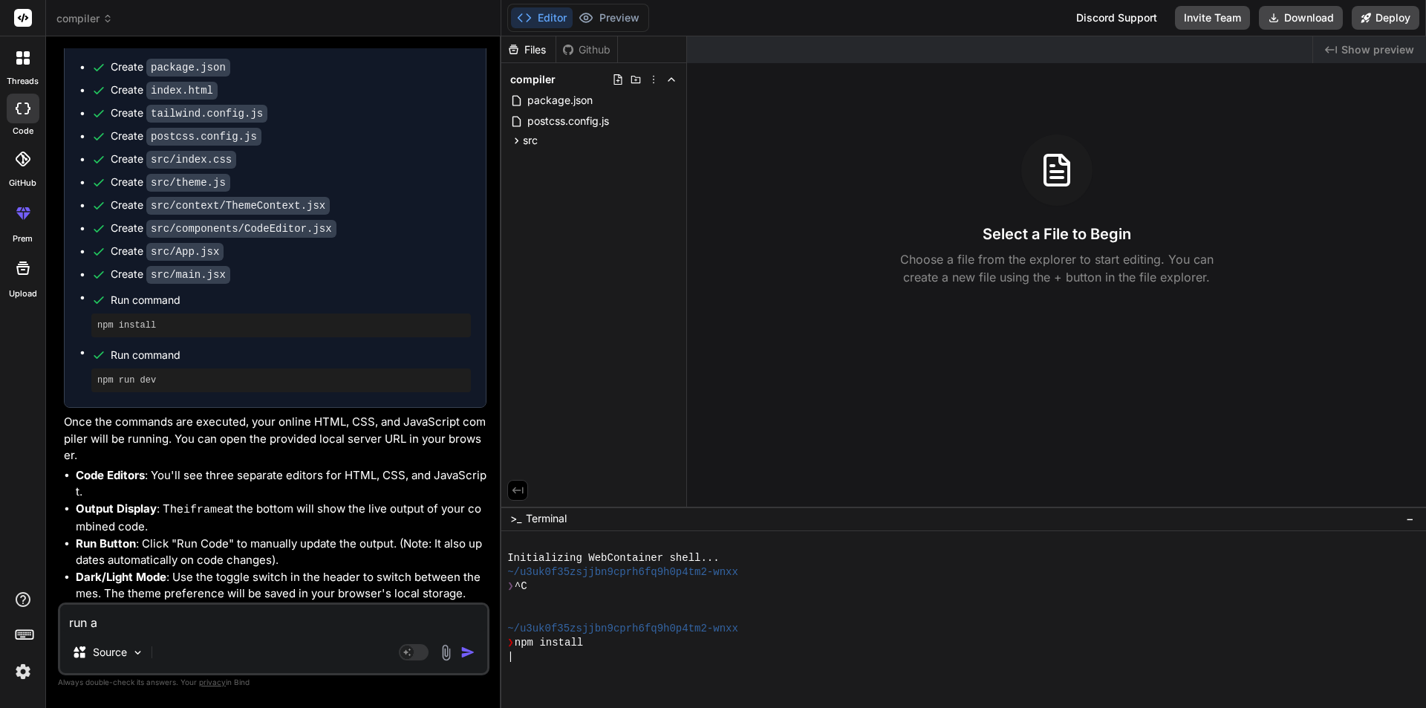
type textarea "x"
type textarea "run ap"
type textarea "x"
type textarea "run app"
type textarea "x"
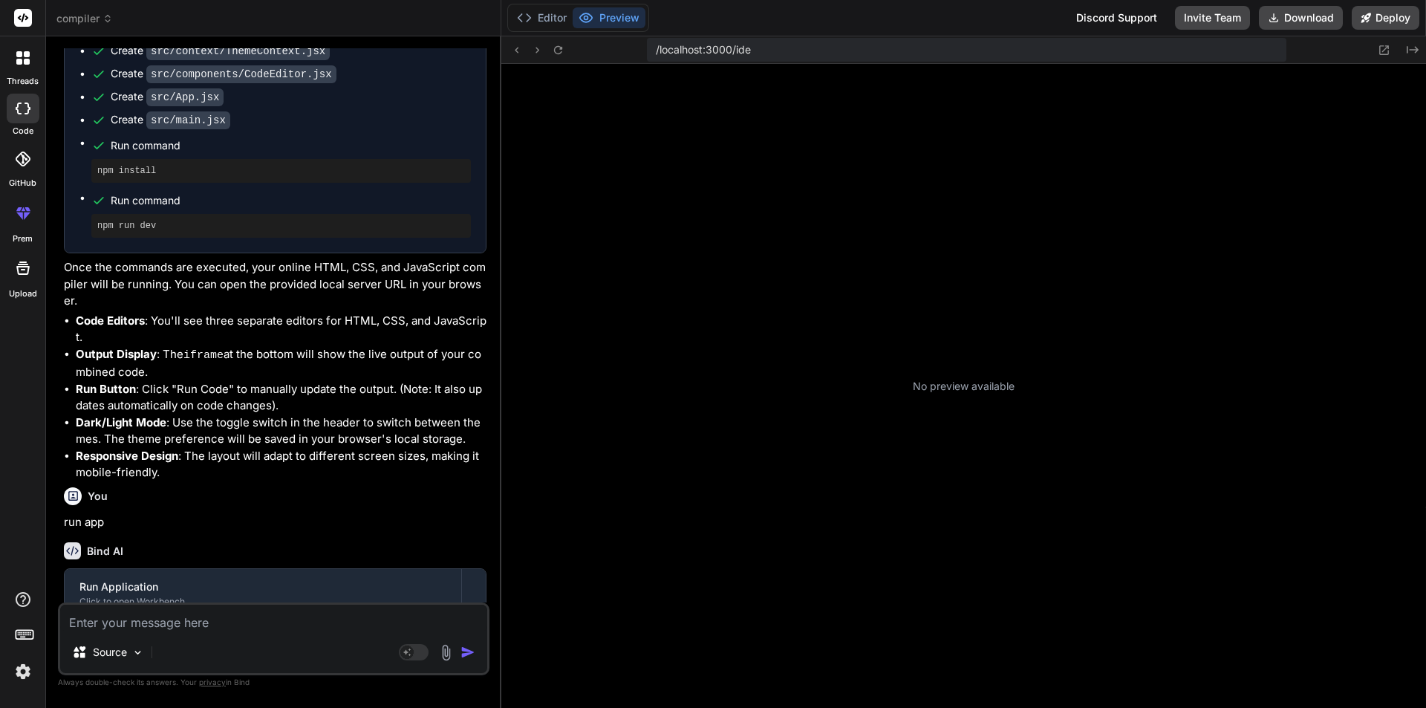
scroll to position [268, 0]
type textarea "x"
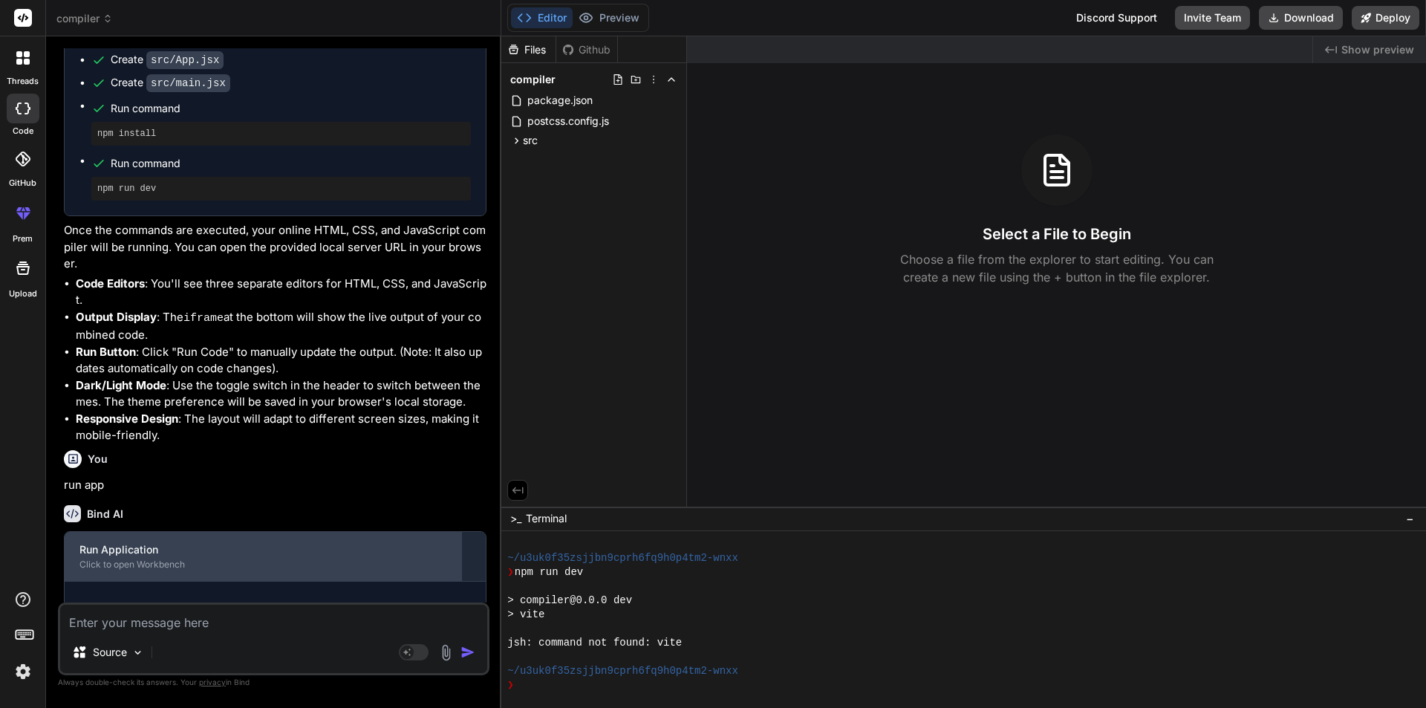
scroll to position [1163, 0]
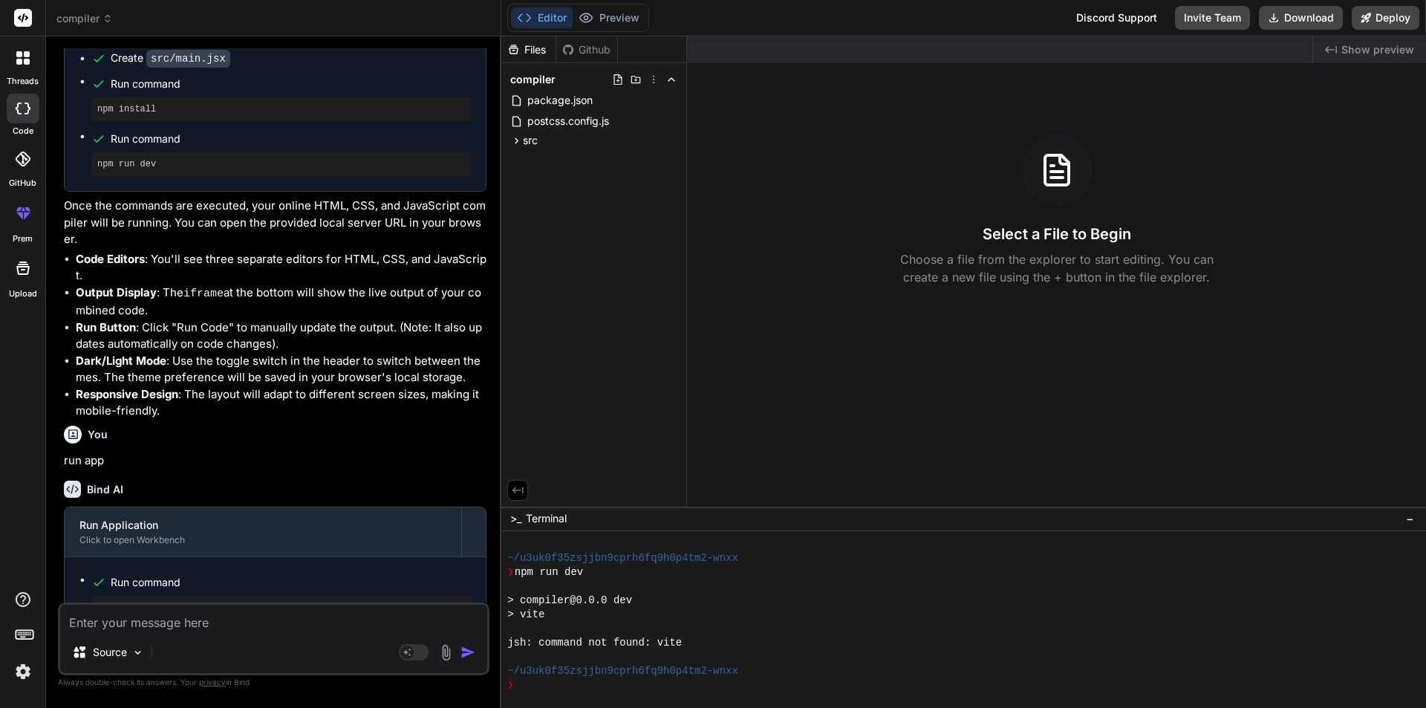
click at [613, 1] on div "Editor Preview Disabled until preview for your project is generated Discord Sup…" at bounding box center [963, 18] width 924 height 36
click at [573, 688] on div "❯" at bounding box center [956, 685] width 898 height 14
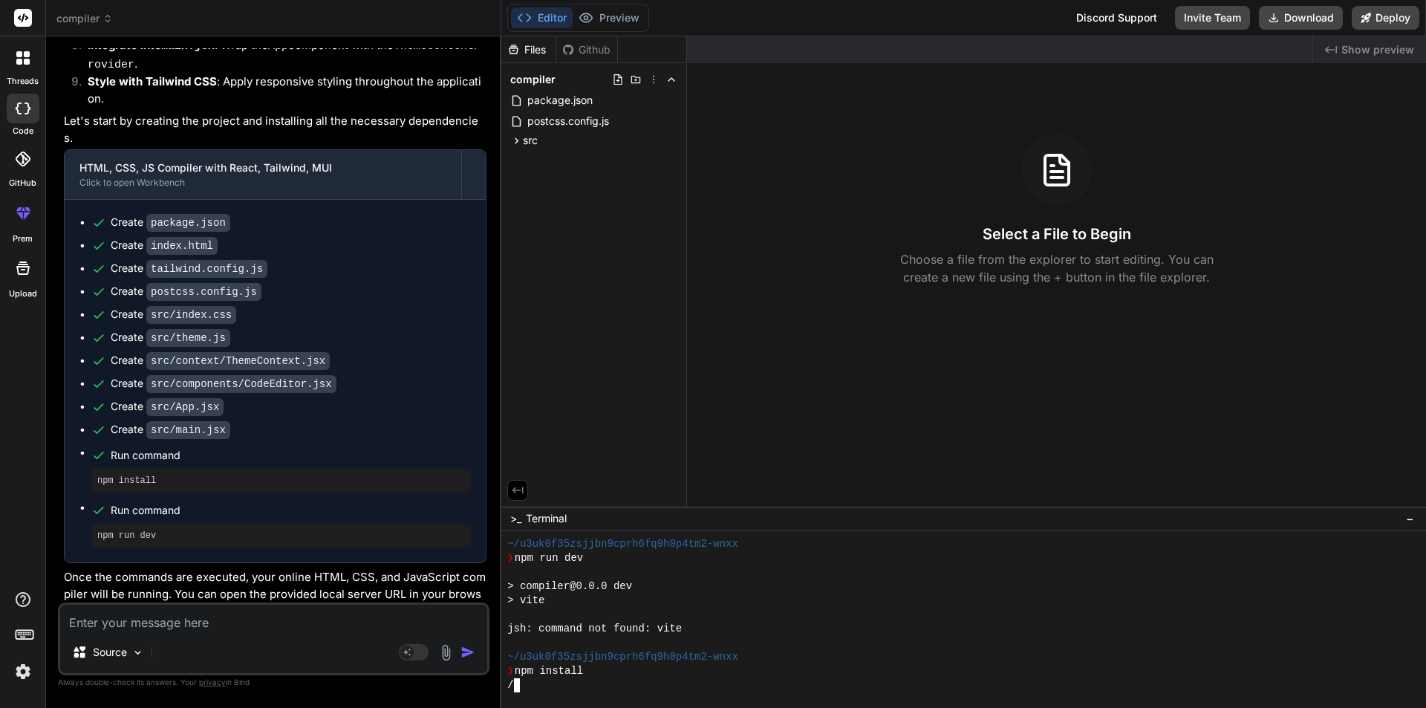
scroll to position [420, 0]
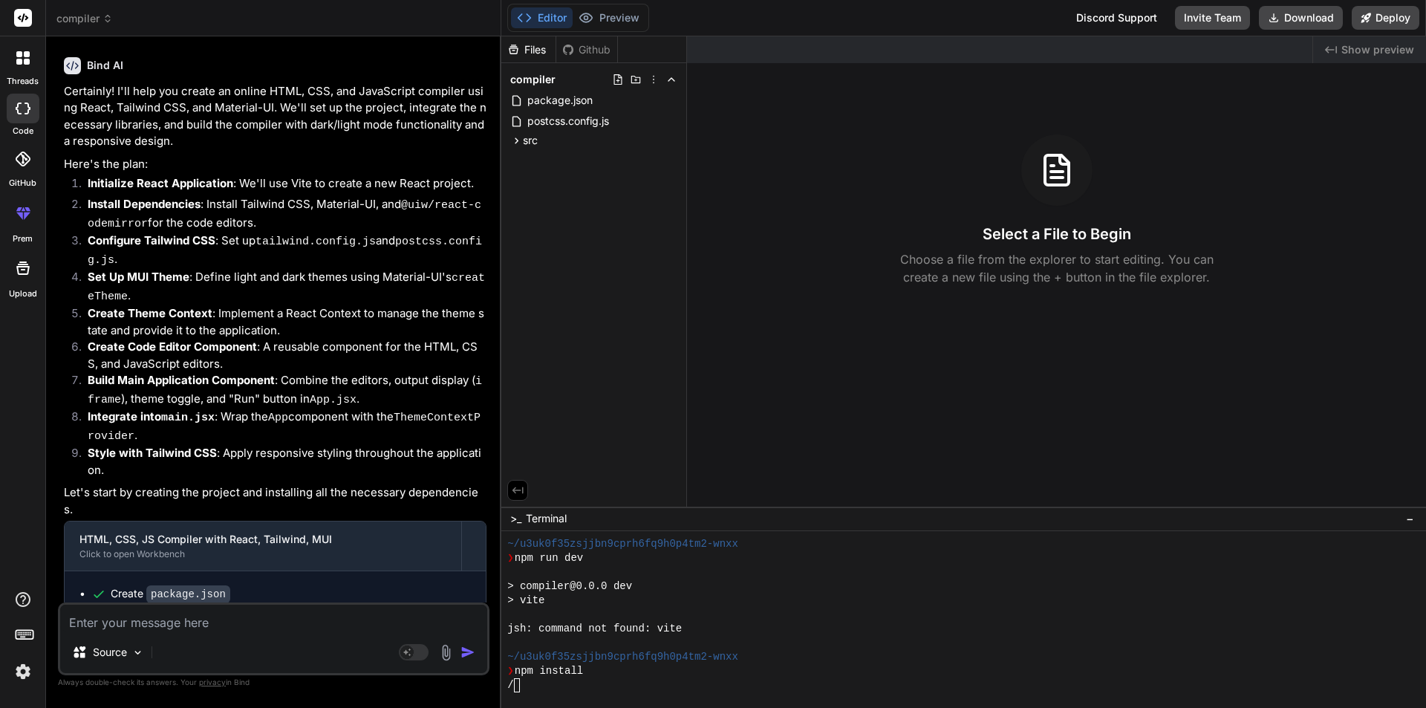
click at [532, 24] on button "Editor" at bounding box center [542, 17] width 62 height 21
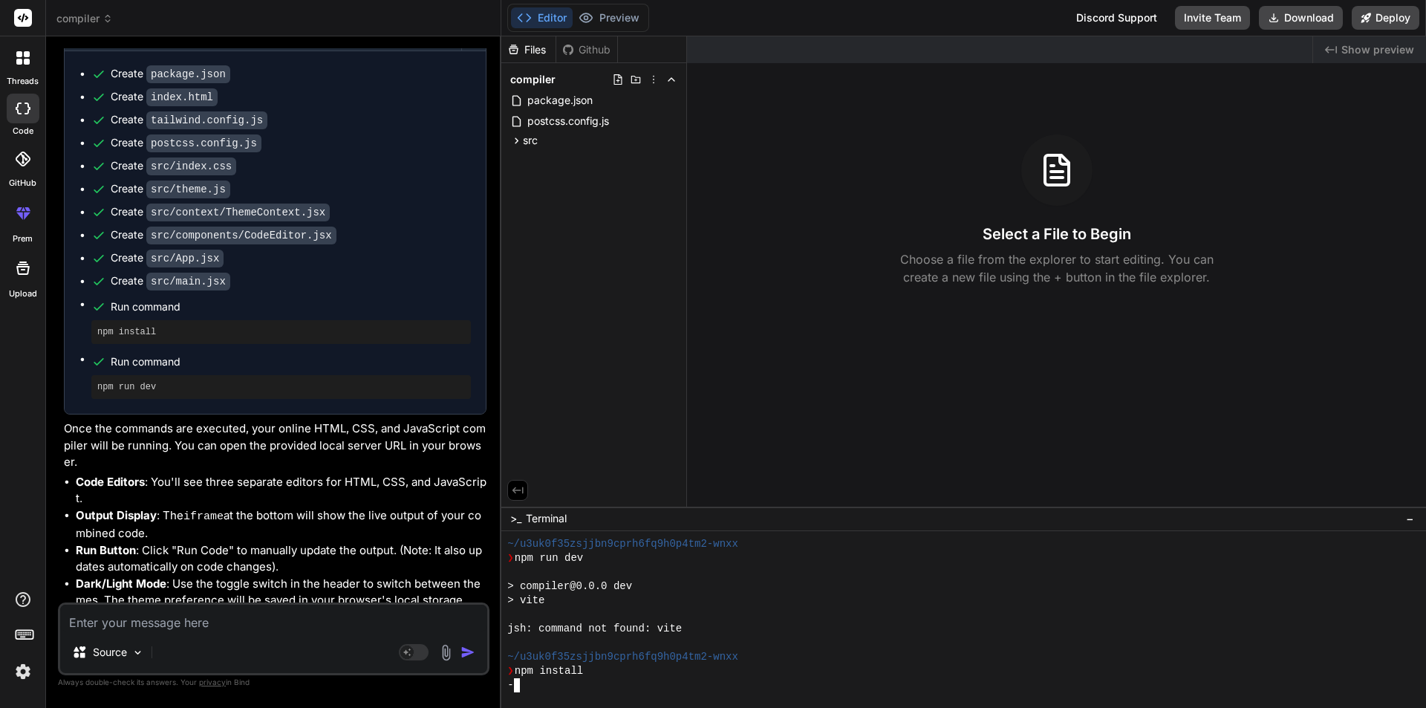
click at [560, 687] on div "-" at bounding box center [956, 685] width 898 height 14
click at [184, 627] on textarea at bounding box center [273, 617] width 427 height 27
type textarea "r"
type textarea "x"
type textarea "ru"
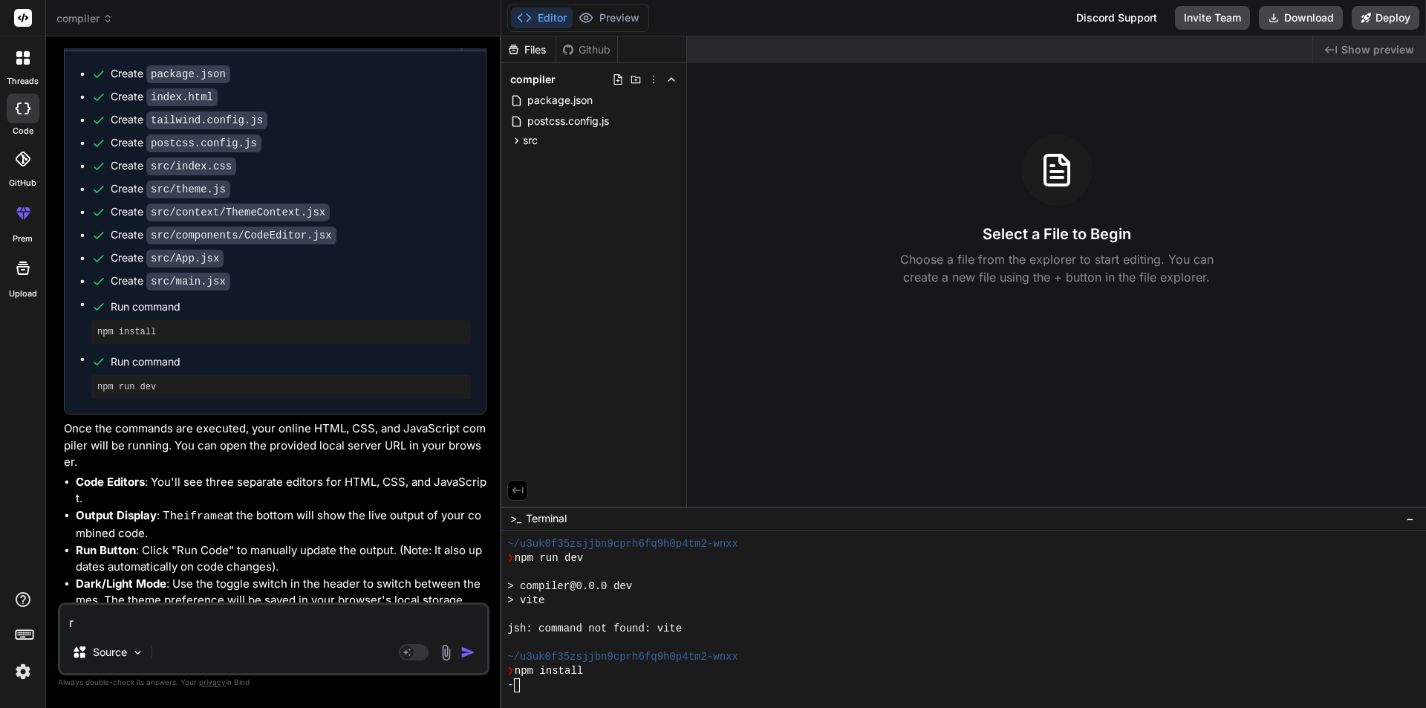
type textarea "x"
type textarea "run"
type textarea "x"
type textarea "run"
type textarea "x"
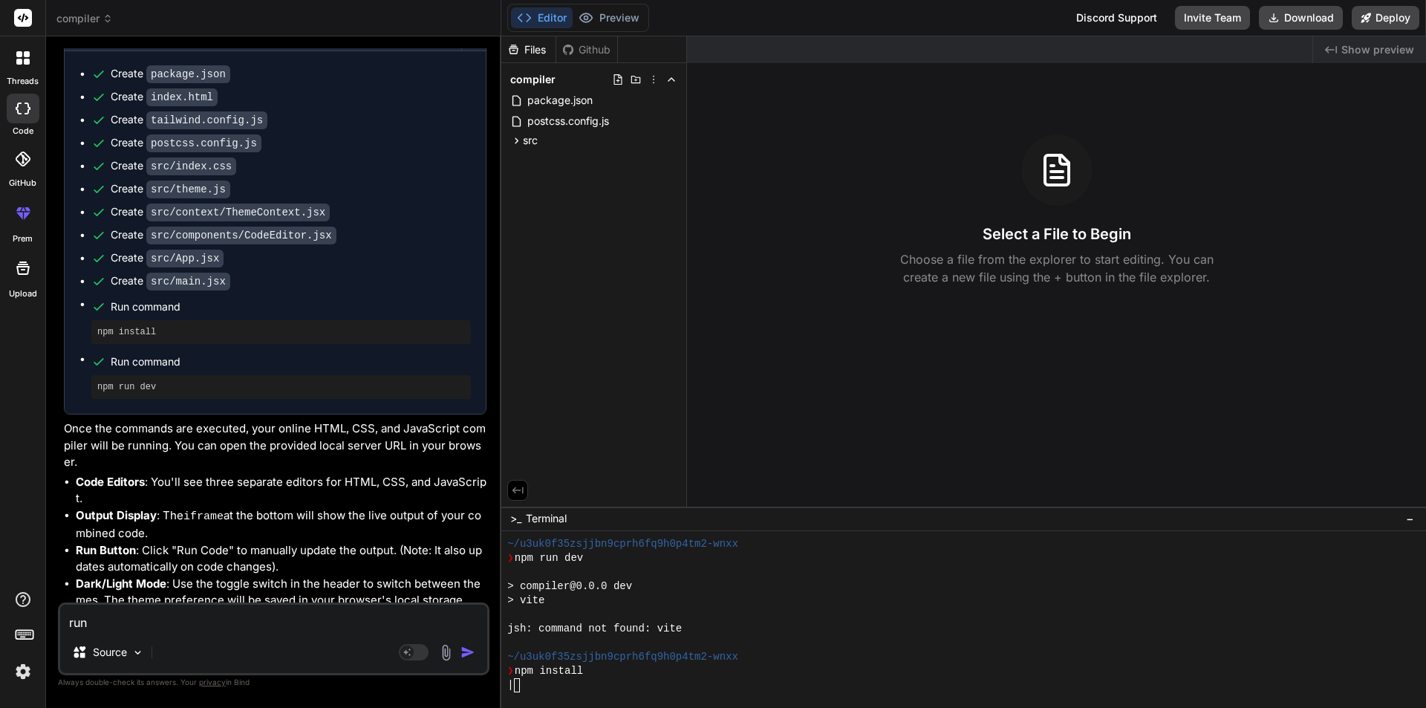
type textarea "run i"
type textarea "x"
type textarea "run it"
type textarea "x"
type textarea "run it"
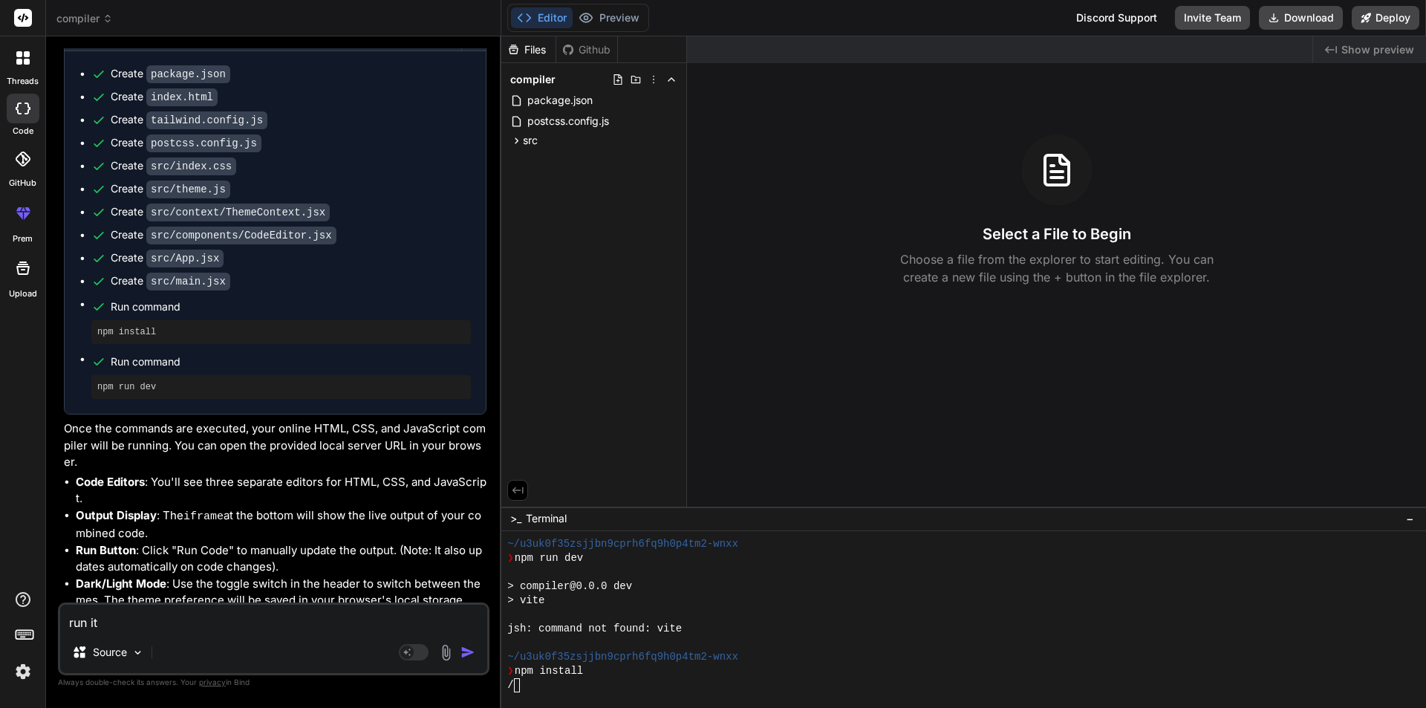
type textarea "x"
type textarea "run it n"
type textarea "x"
type textarea "run it no"
type textarea "x"
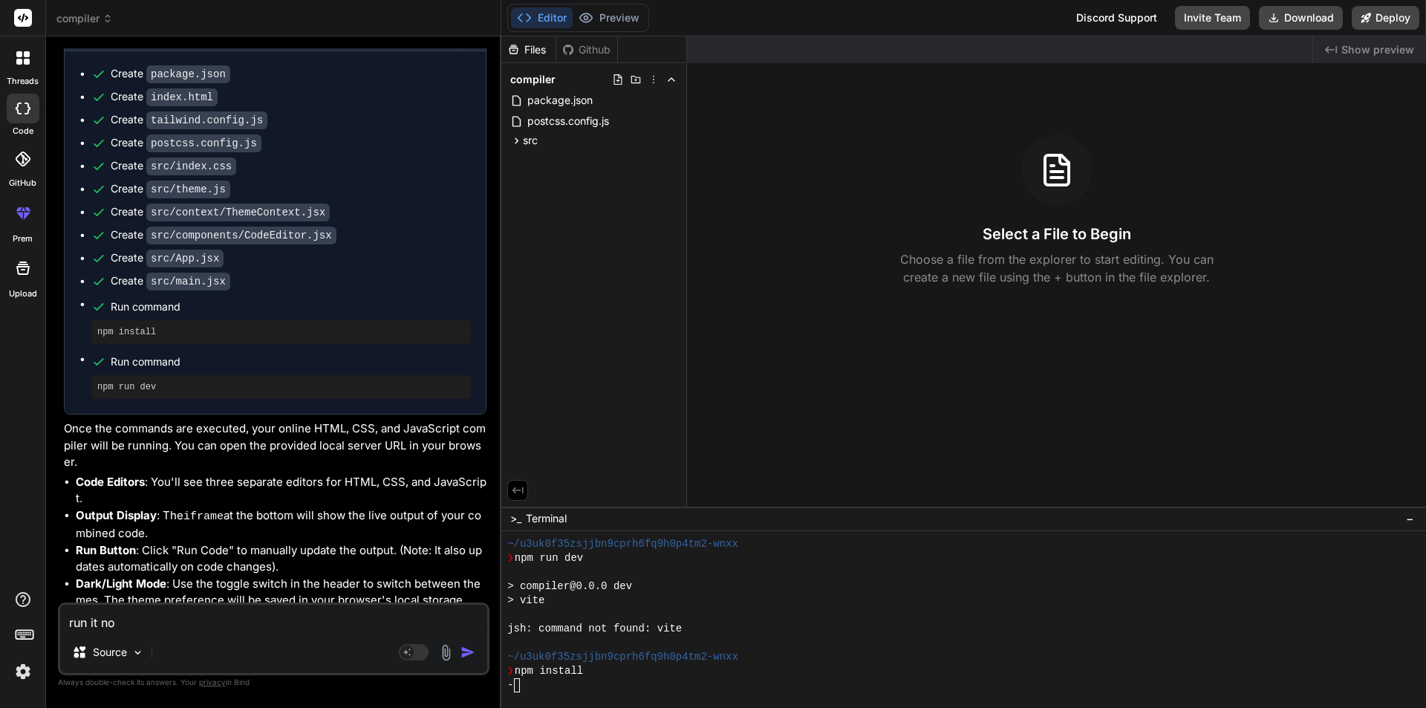
type textarea "run it now"
type textarea "x"
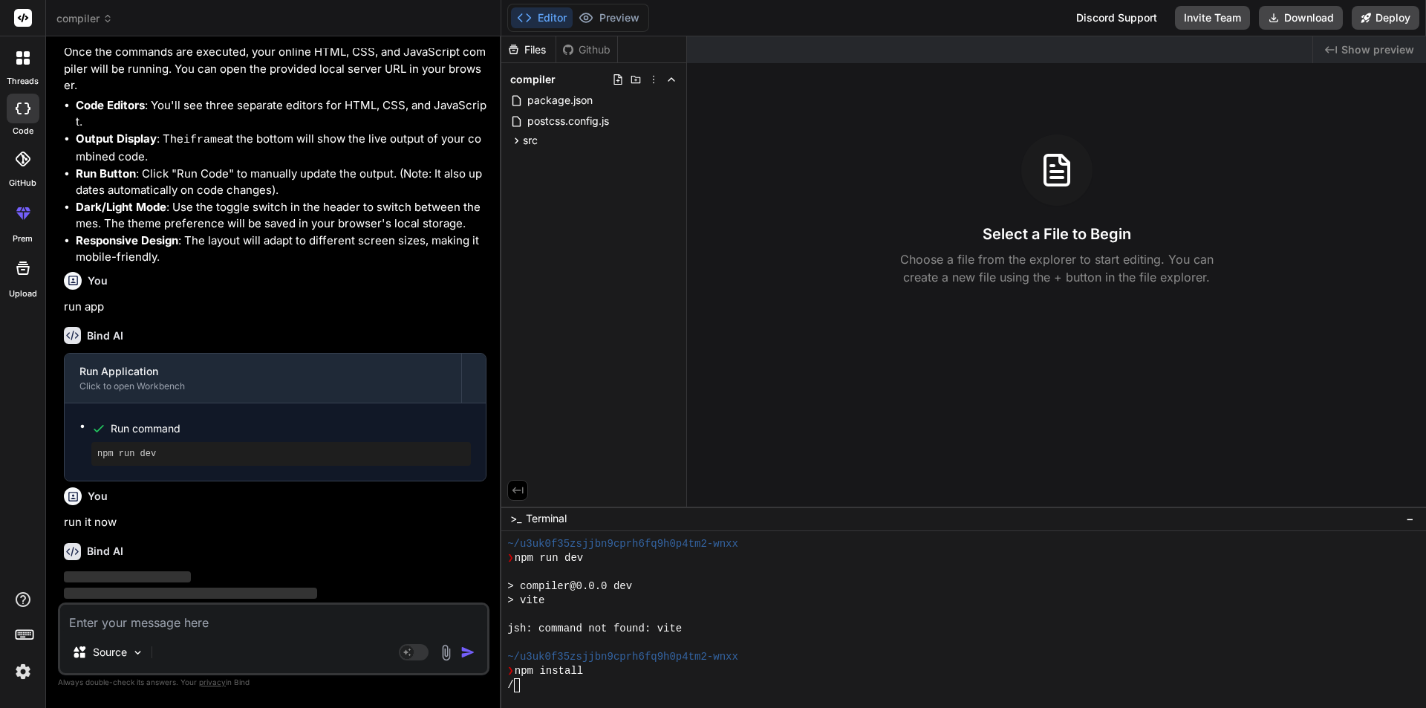
scroll to position [353, 0]
type textarea "x"
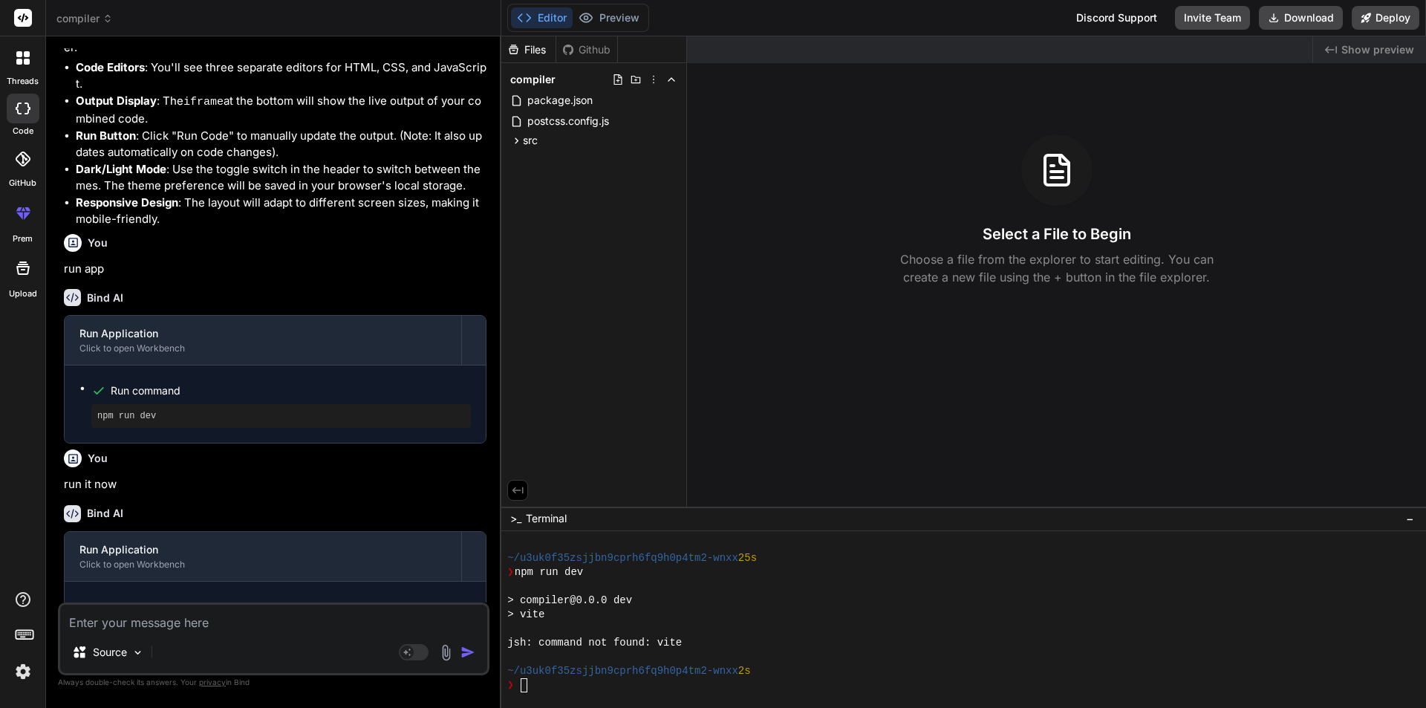
scroll to position [1378, 0]
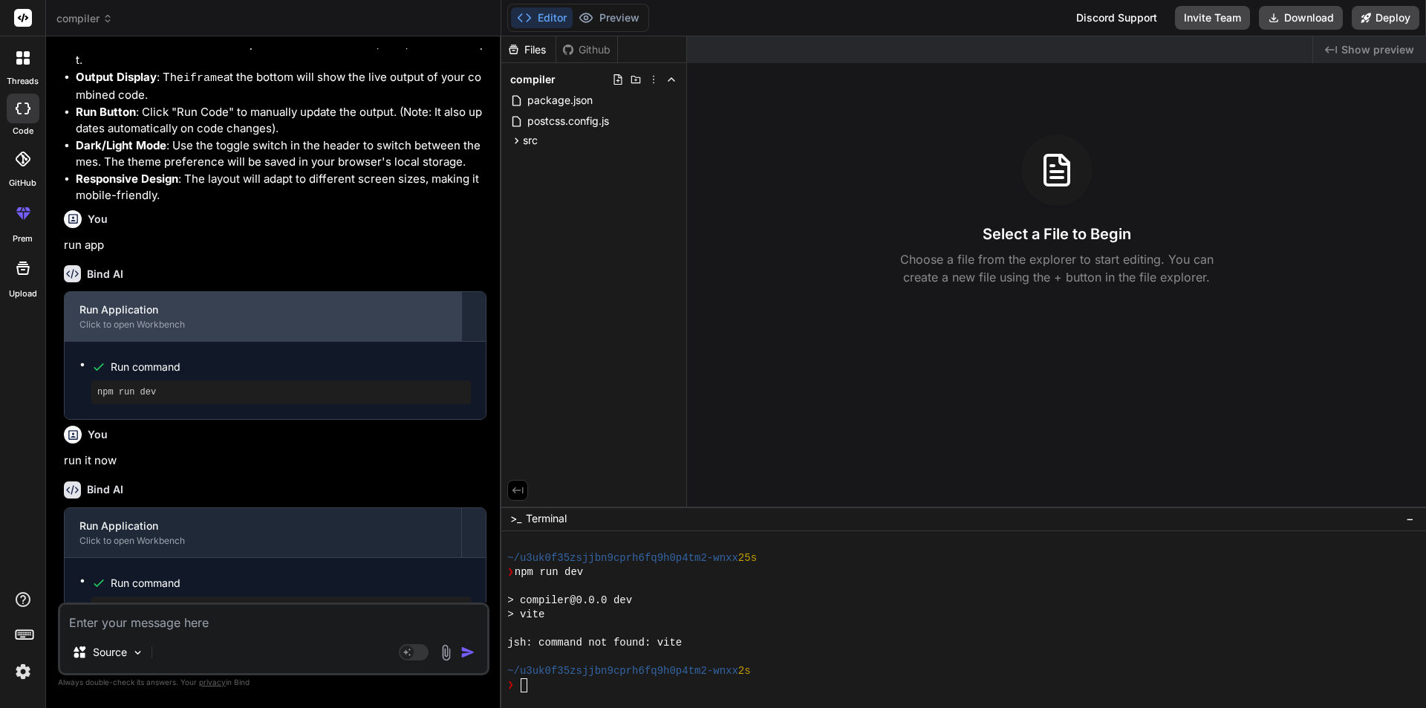
click at [598, 30] on div "Editor Preview Disabled until preview for your project is generated" at bounding box center [578, 18] width 142 height 28
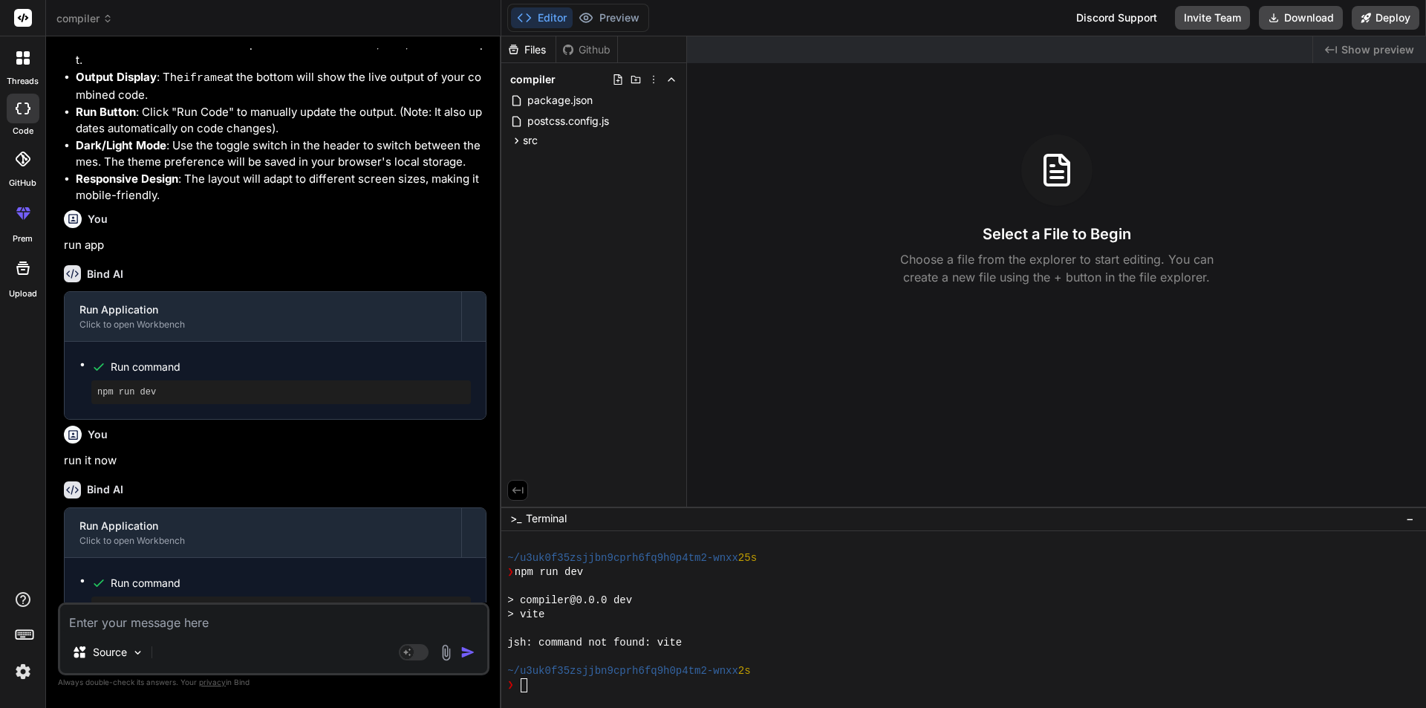
click at [180, 636] on div "Source Agent Mode. When this toggle is activated, AI automatically makes decisi…" at bounding box center [273, 638] width 431 height 73
click at [169, 621] on textarea at bounding box center [273, 617] width 427 height 27
type textarea "u"
type textarea "x"
type textarea "un"
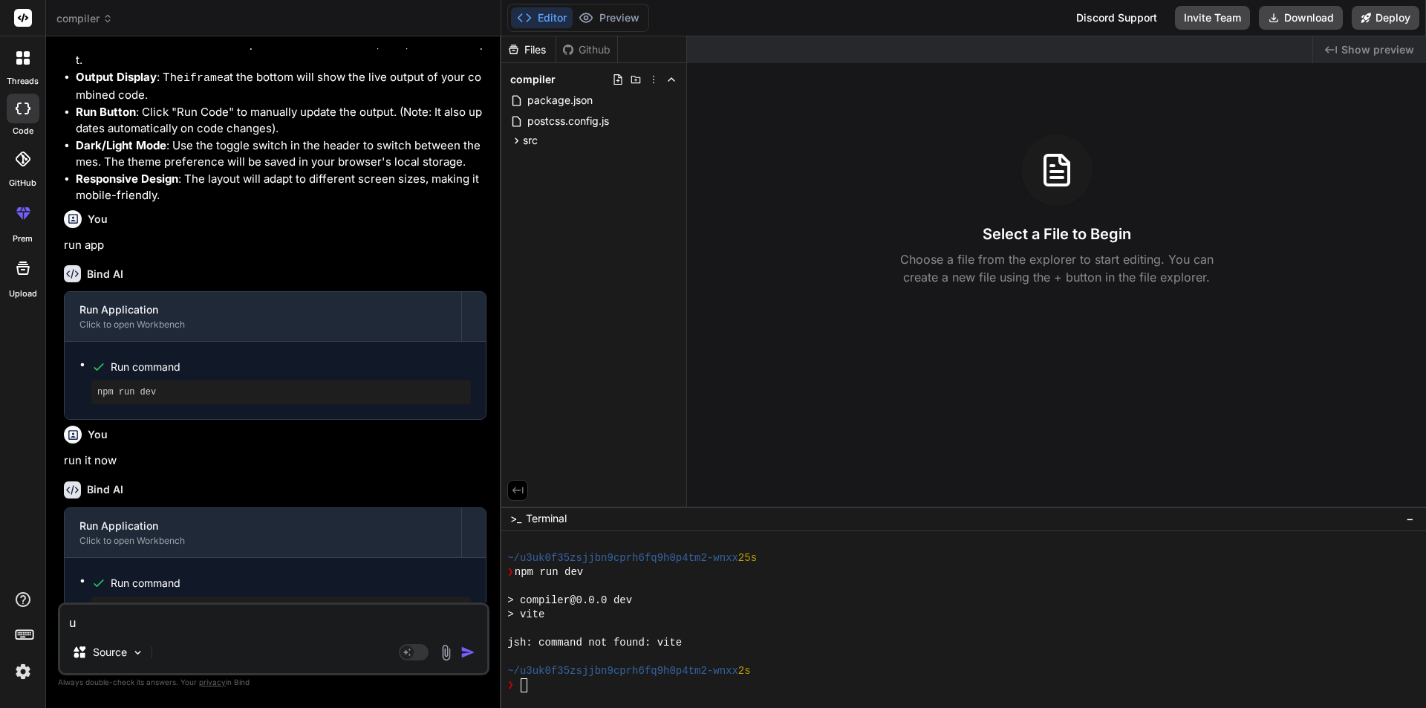
type textarea "x"
type textarea "una"
type textarea "x"
type textarea "unam"
type textarea "x"
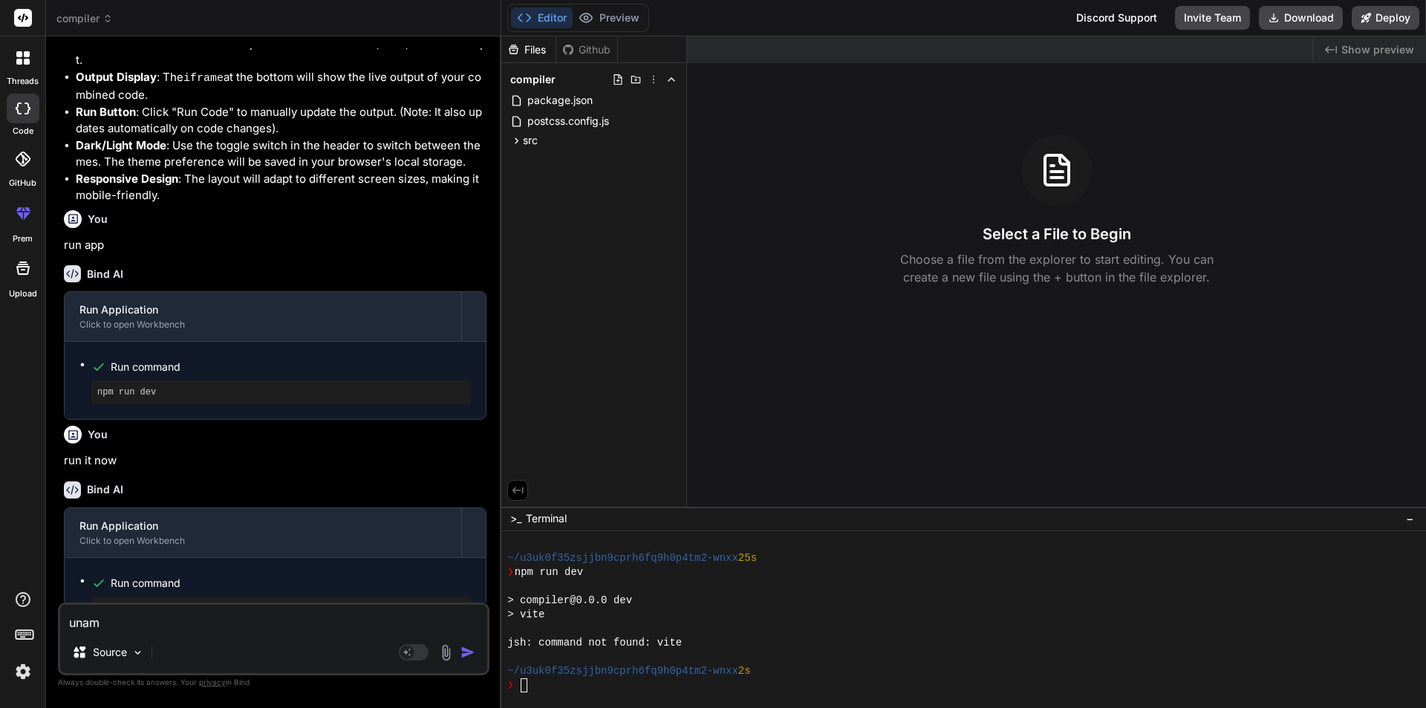
type textarea "una"
type textarea "x"
type textarea "unab"
type textarea "x"
type textarea "unabl"
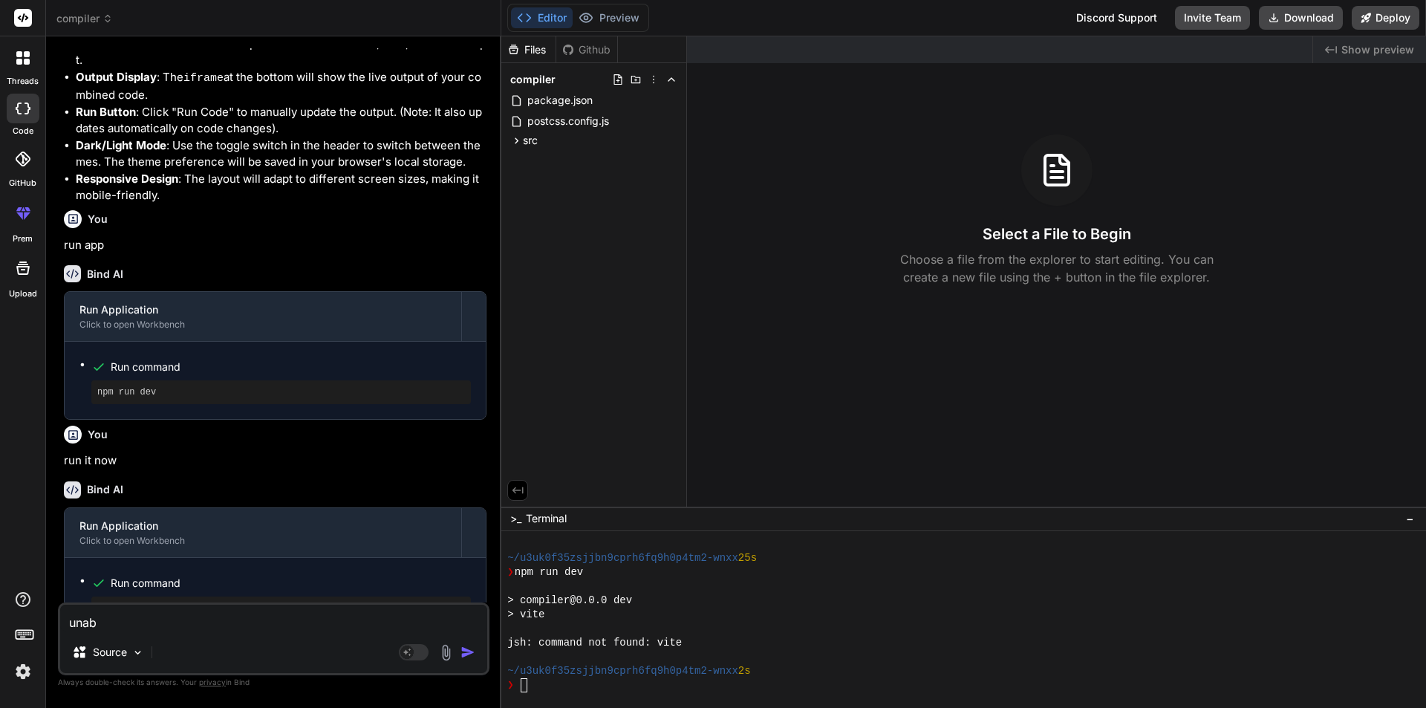
type textarea "x"
type textarea "unable"
type textarea "x"
type textarea "unable"
type textarea "x"
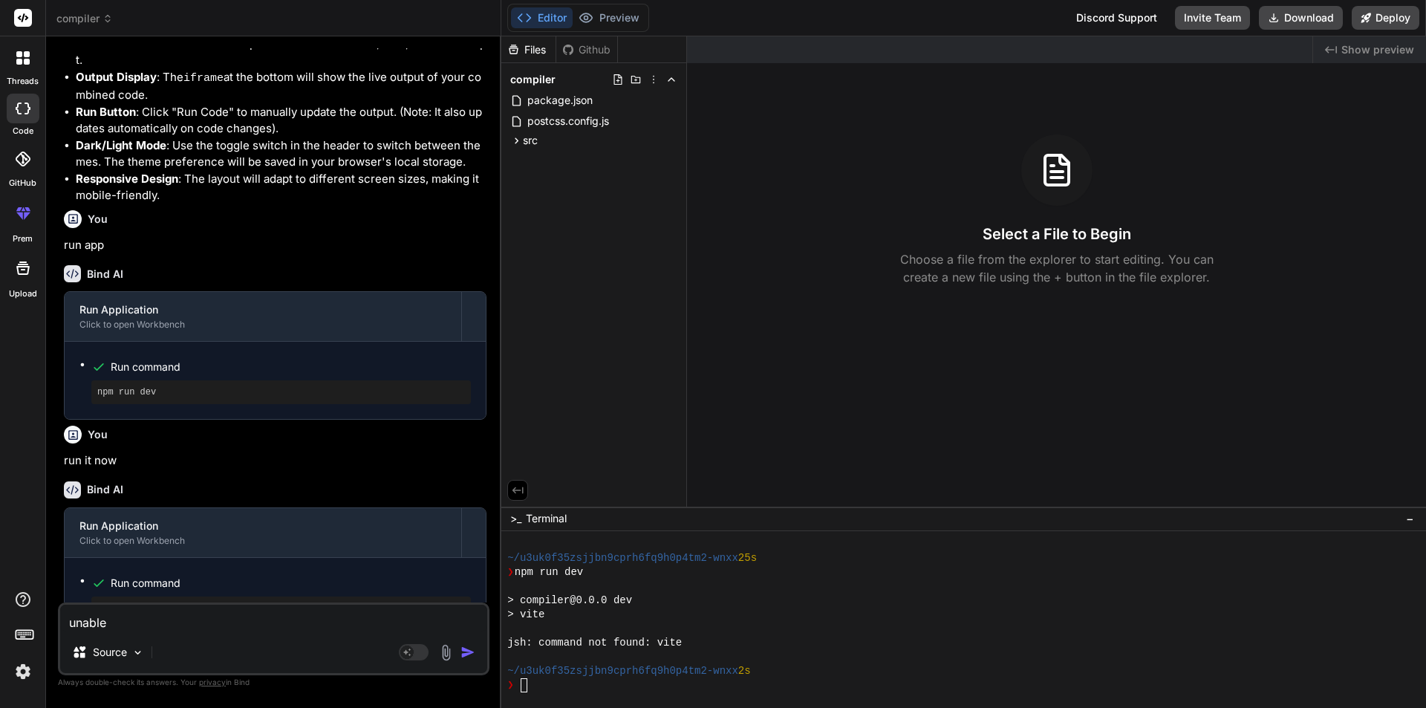
type textarea "unable t"
type textarea "x"
type textarea "unable to"
type textarea "x"
type textarea "unable to"
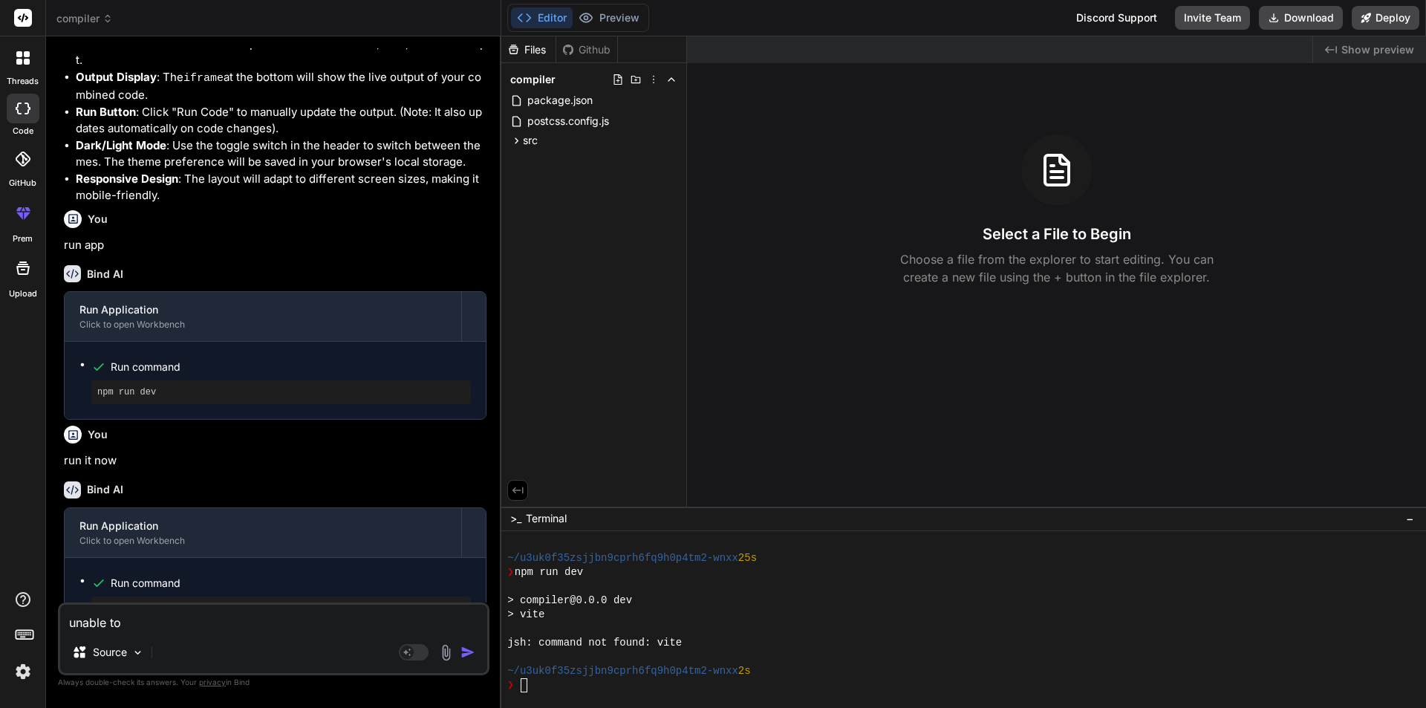
type textarea "x"
type textarea "unable to p"
type textarea "x"
type textarea "unable to pr"
type textarea "x"
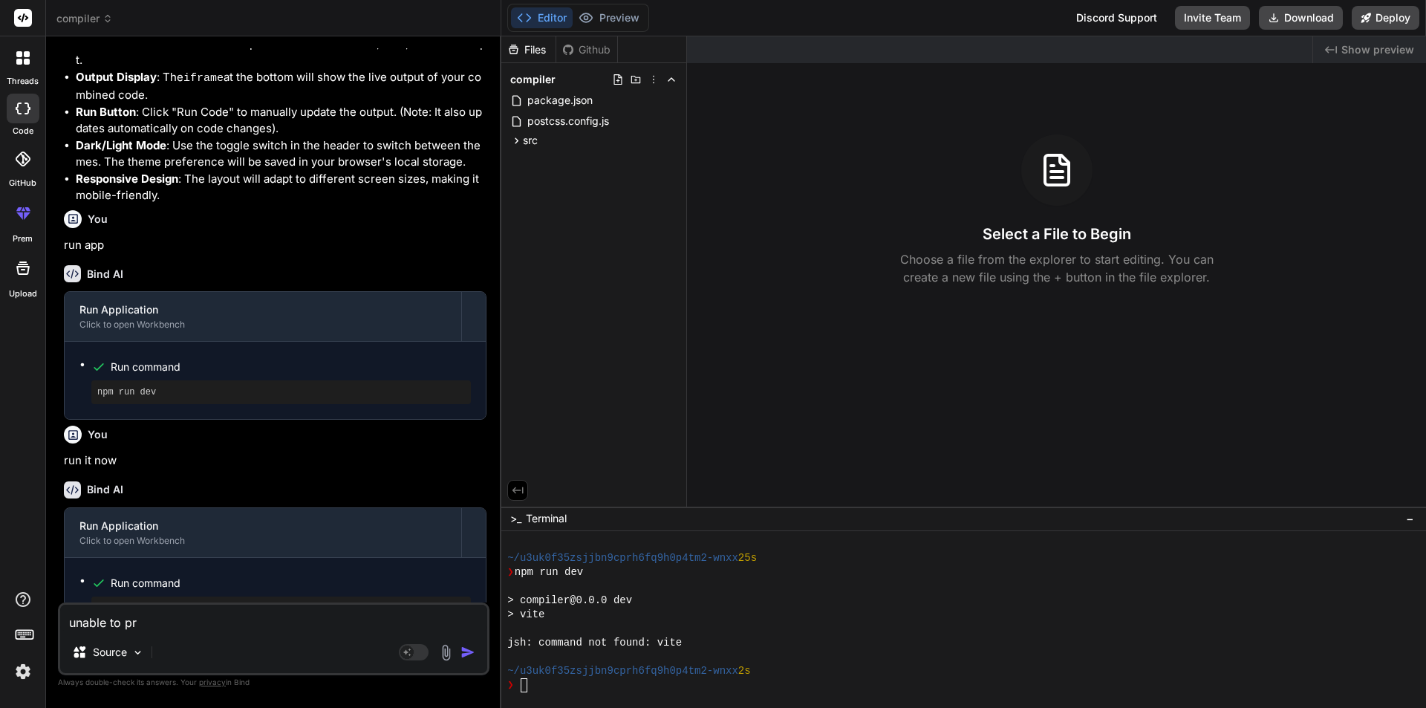
type textarea "unable to pre"
type textarea "x"
type textarea "unable to prev"
type textarea "x"
type textarea "unable to previ"
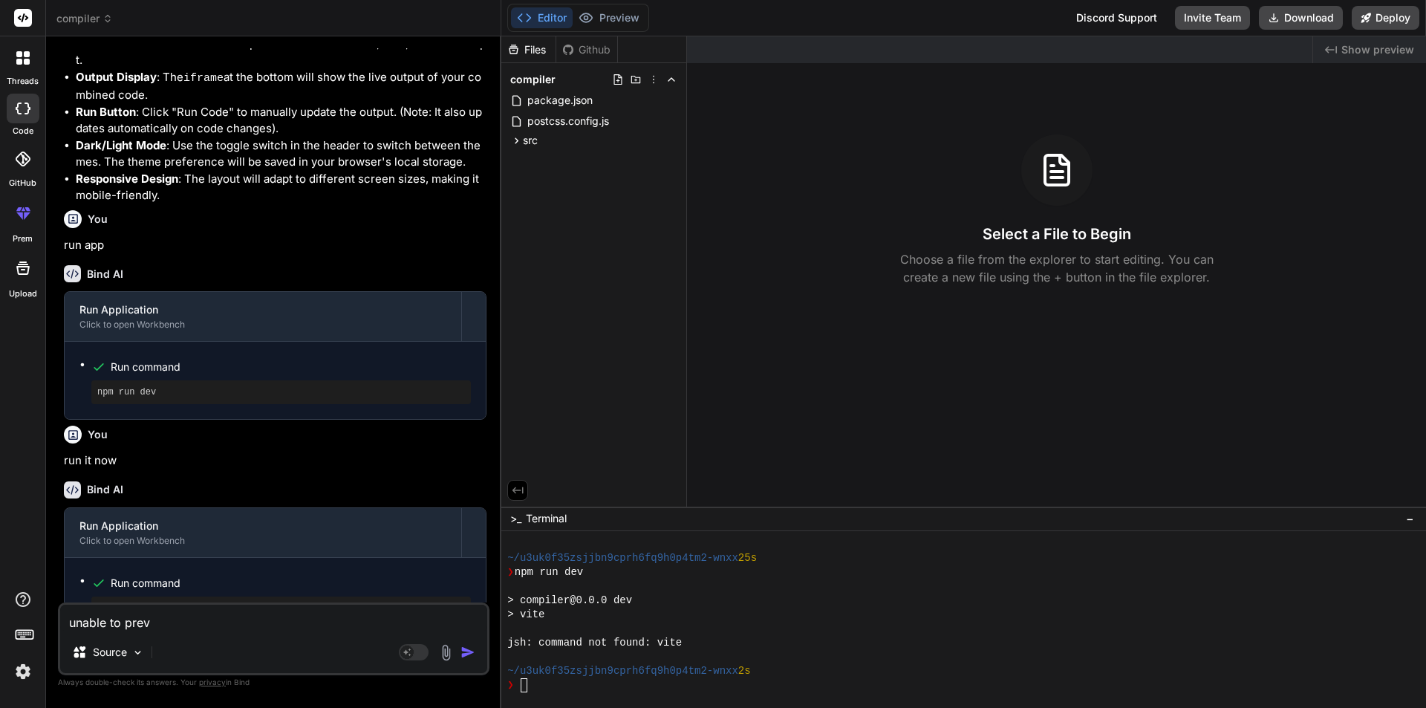
type textarea "x"
type textarea "unable to previe"
type textarea "x"
type textarea "unable to preview"
type textarea "x"
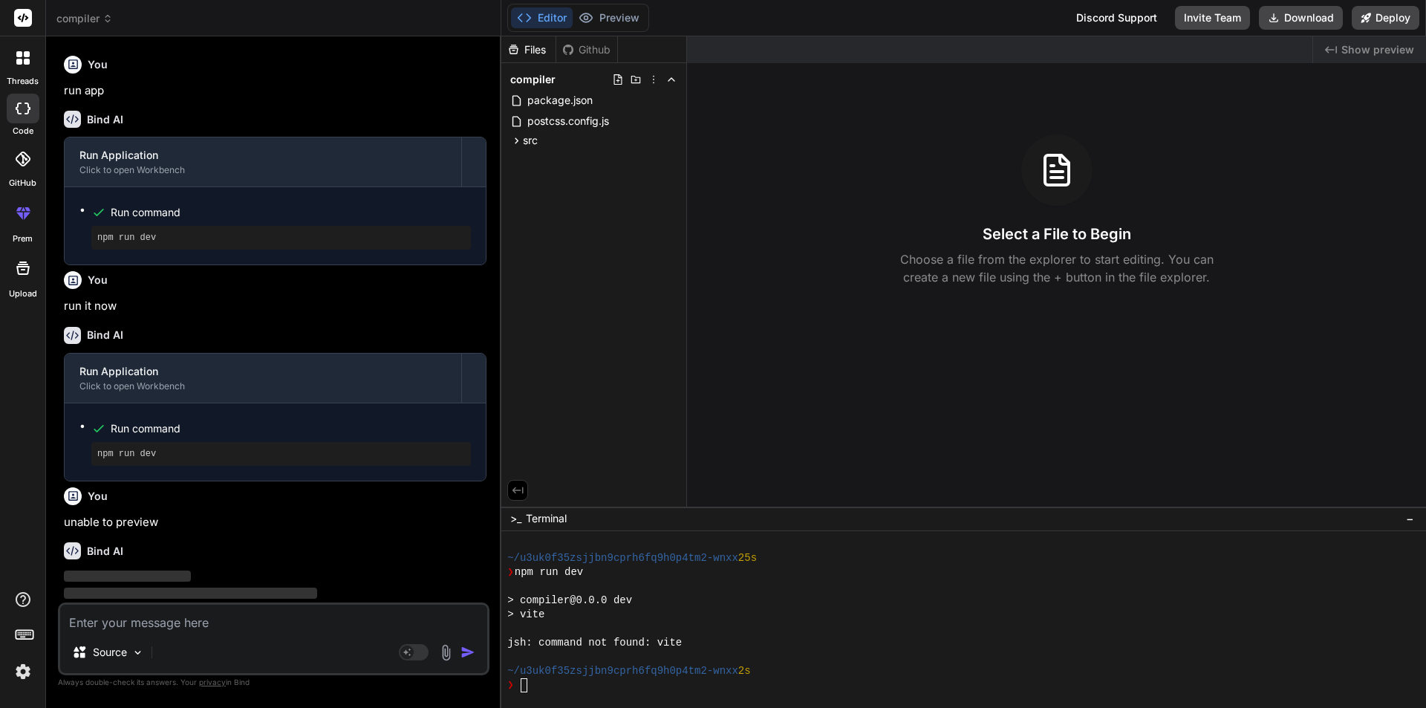
scroll to position [1161, 0]
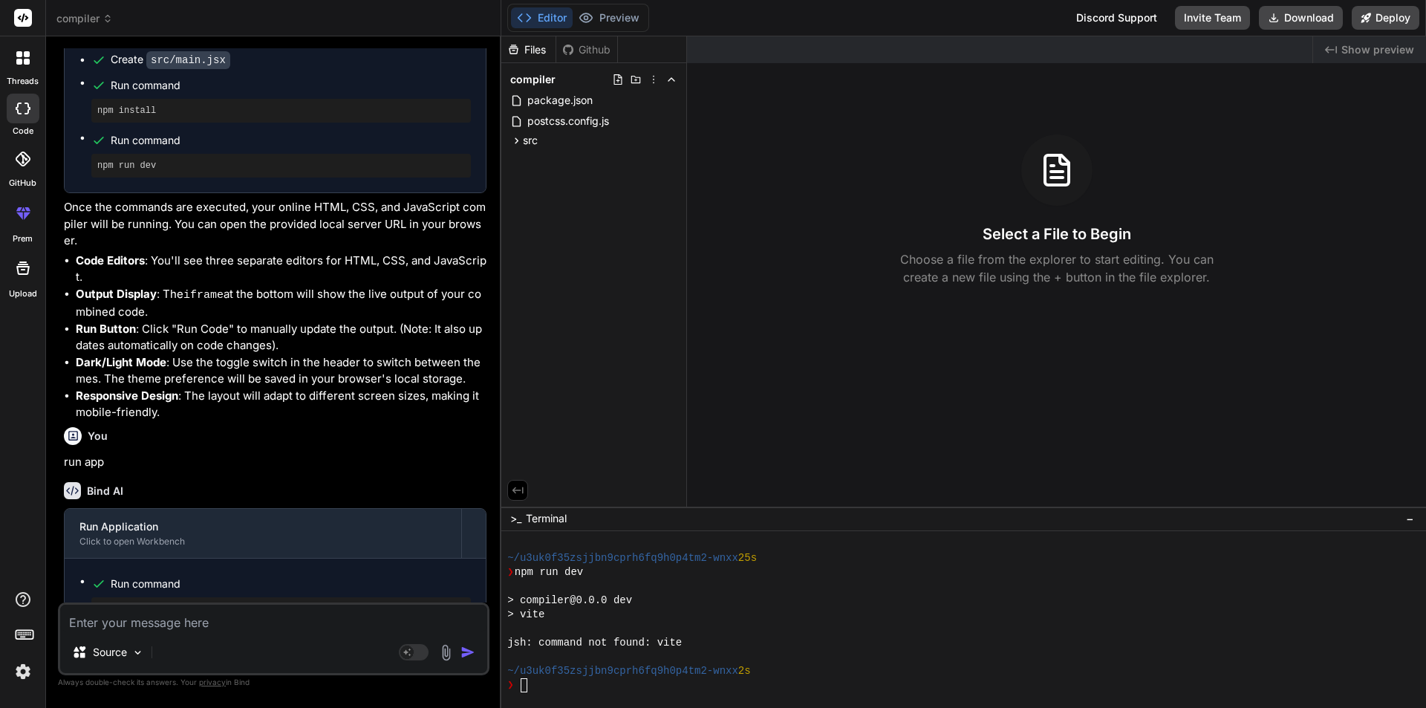
click at [79, 24] on span "compiler" at bounding box center [84, 18] width 56 height 15
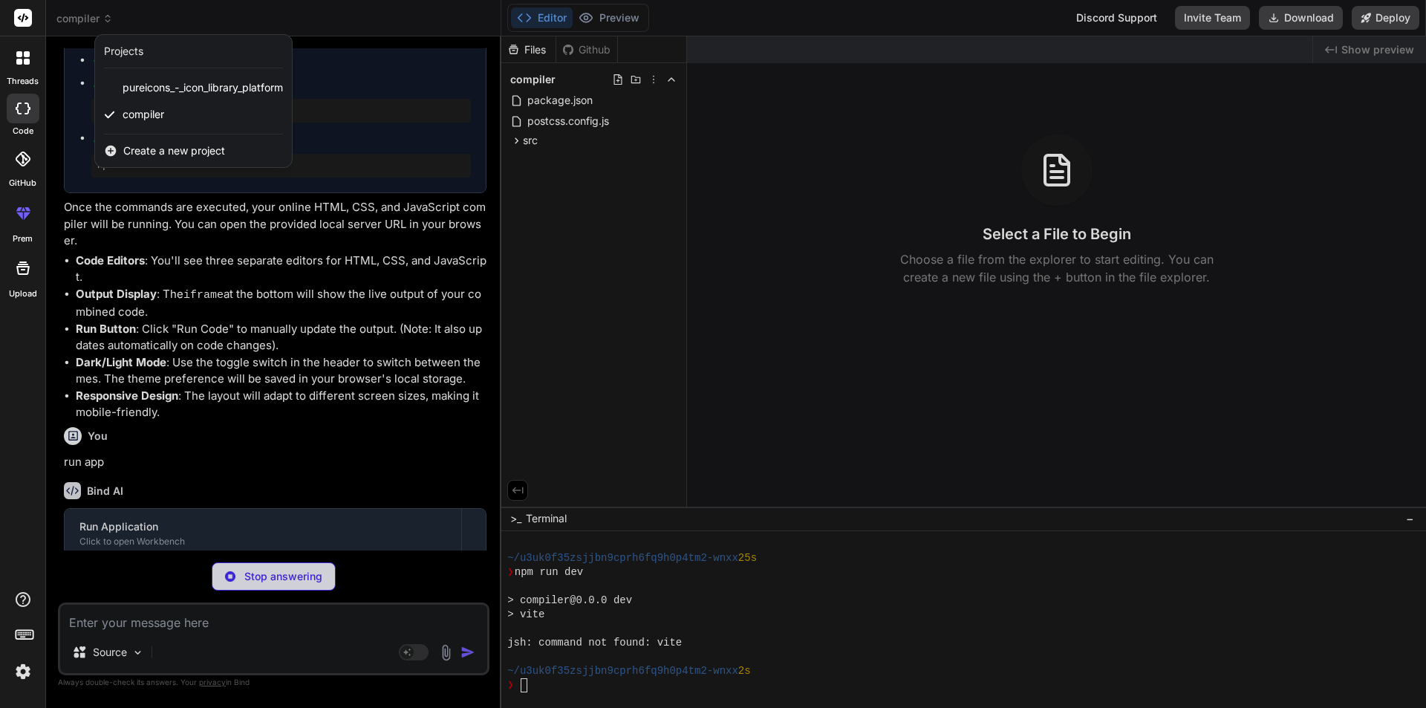
type textarea "x"
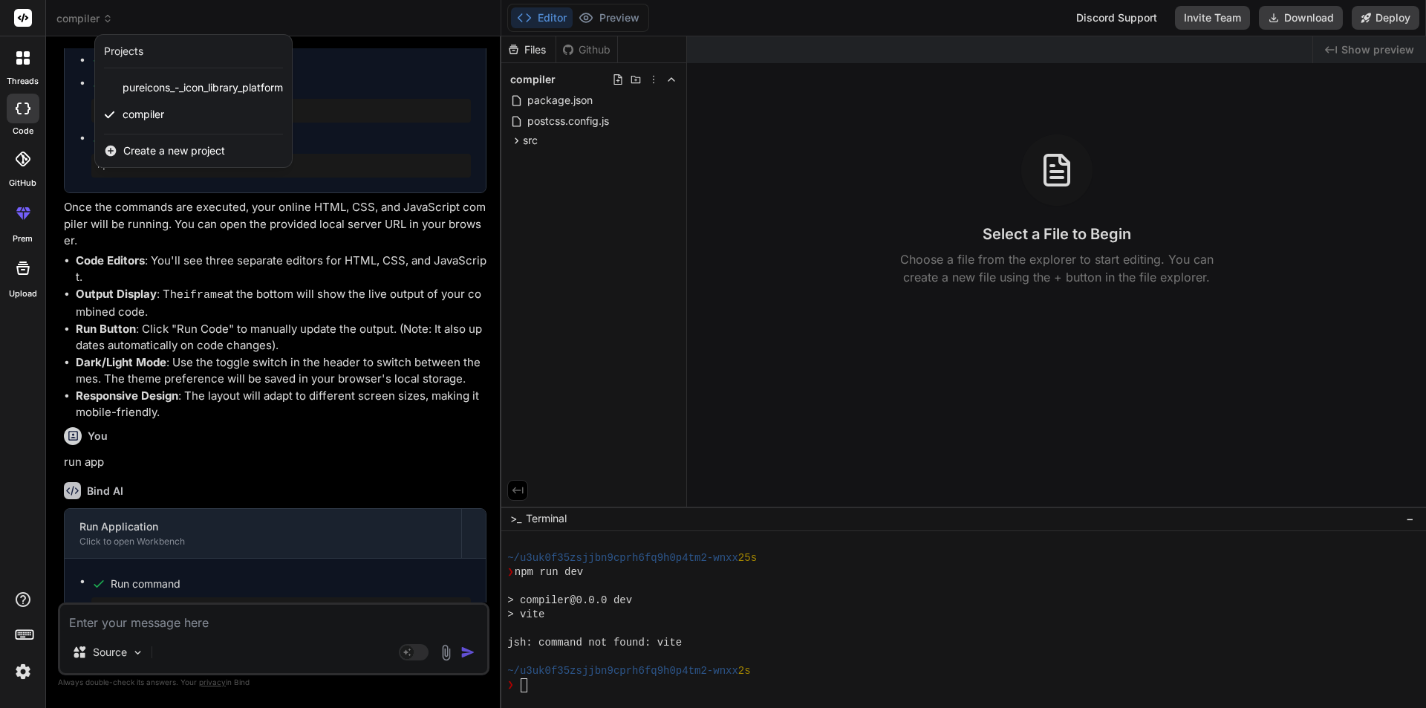
click at [320, 385] on div at bounding box center [713, 354] width 1426 height 708
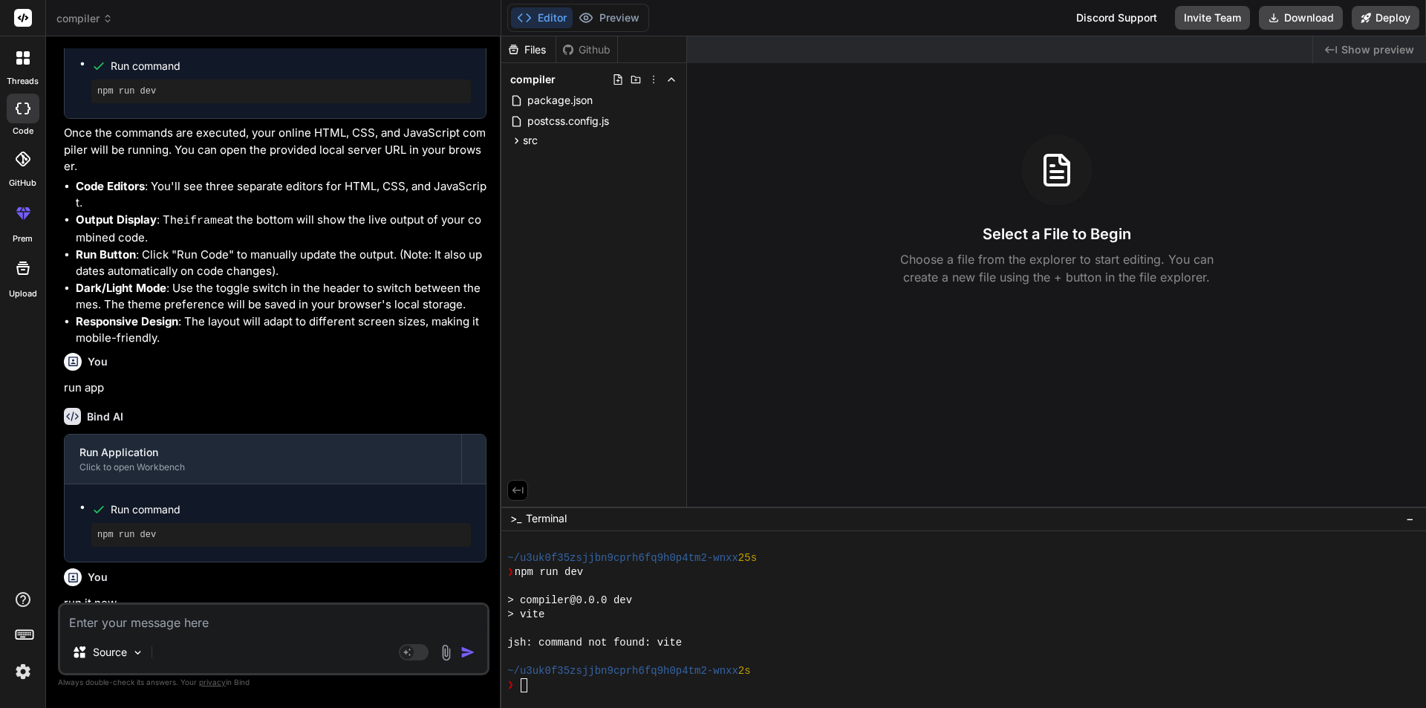
scroll to position [1535, 0]
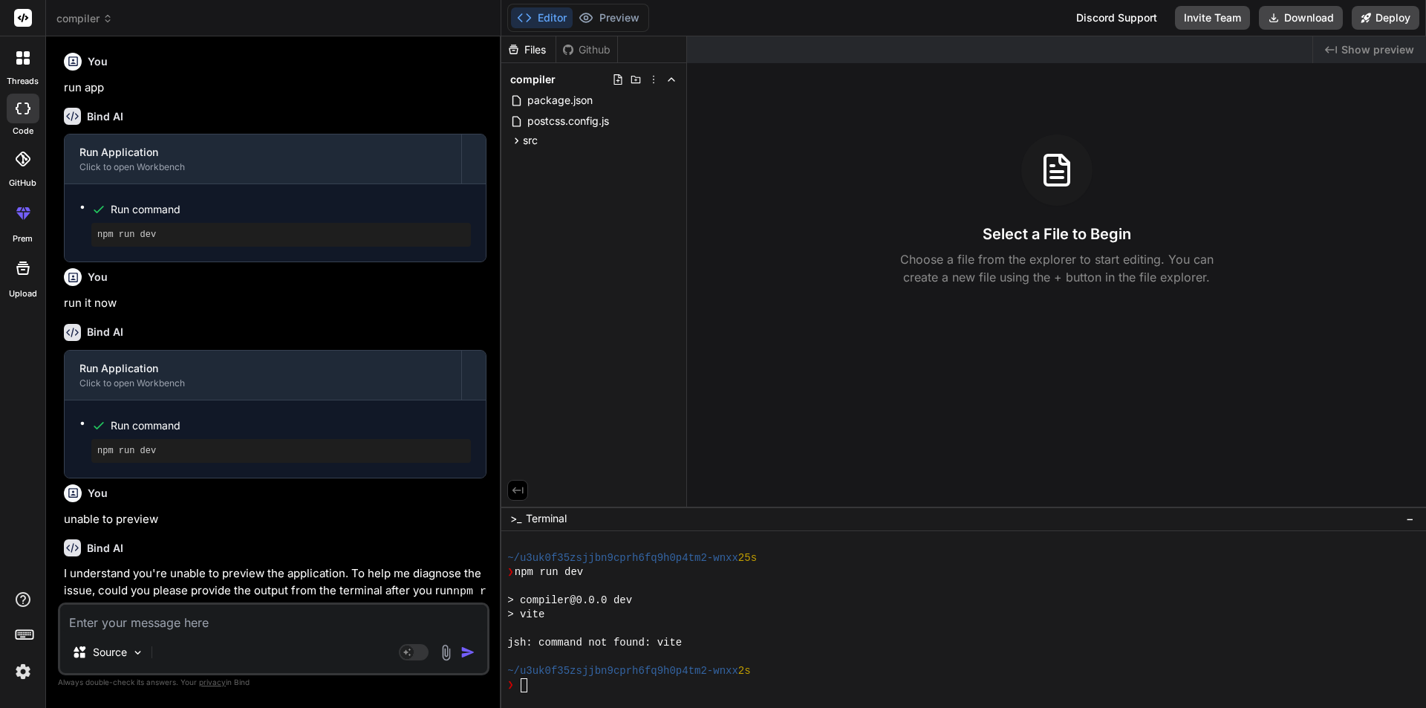
click at [192, 630] on textarea at bounding box center [273, 617] width 427 height 27
type textarea "n"
type textarea "x"
type textarea "no"
type textarea "x"
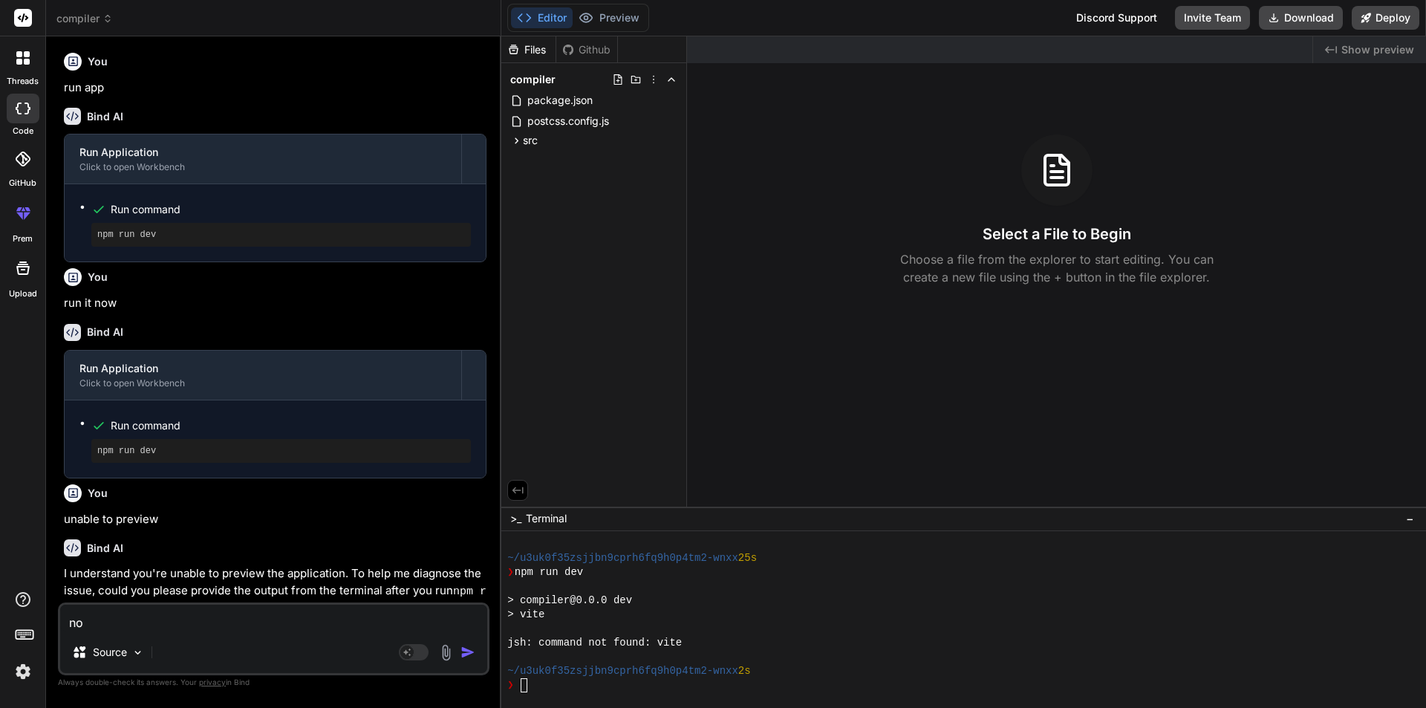
type textarea "no"
type textarea "x"
type textarea "no o"
type textarea "x"
type textarea "no ou"
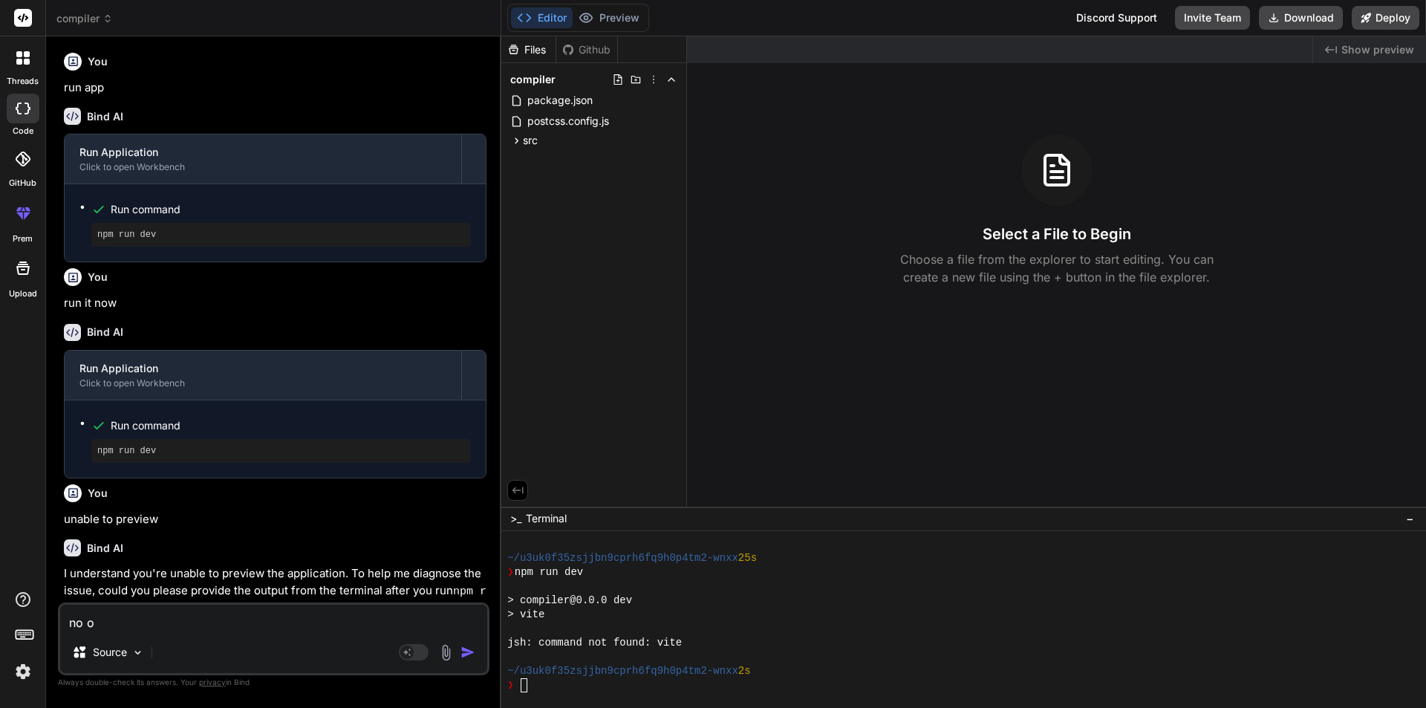
type textarea "x"
type textarea "no out"
type textarea "x"
type textarea "no outp"
type textarea "x"
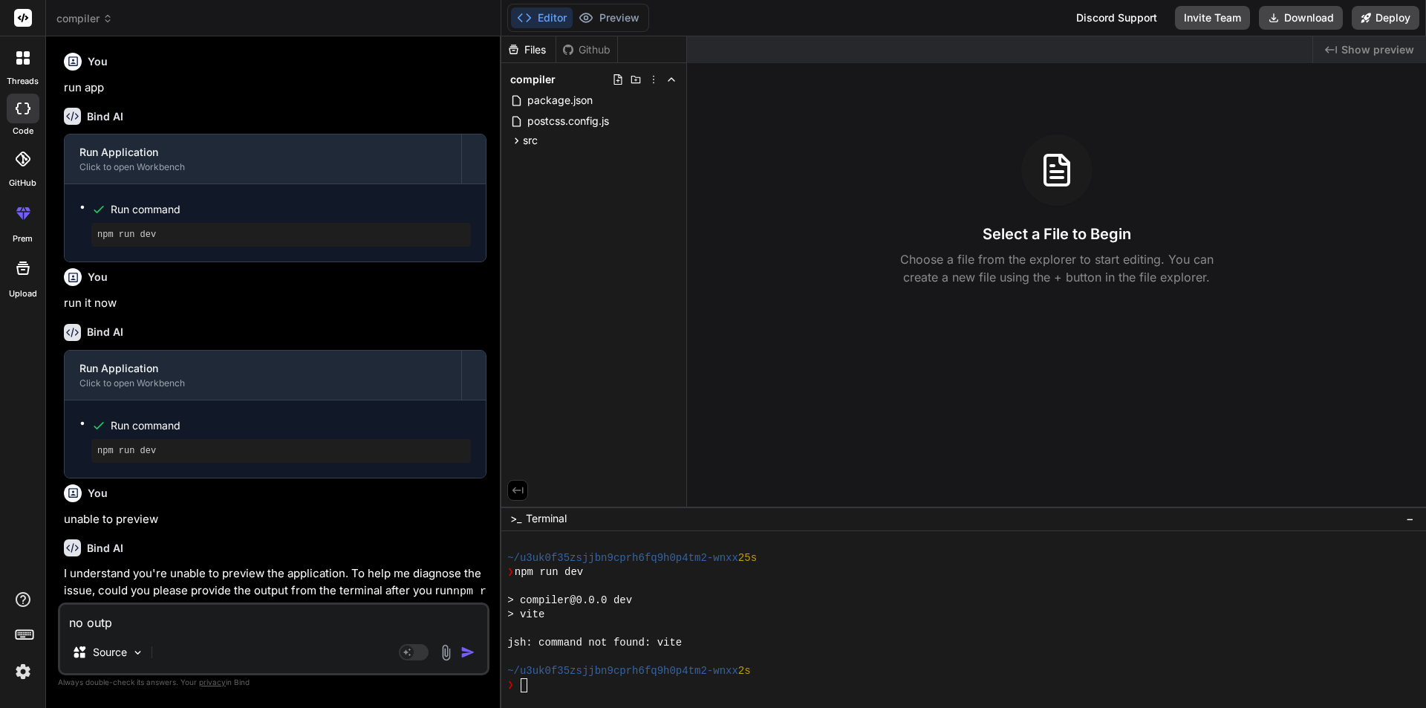
type textarea "no outpu"
type textarea "x"
type textarea "no output"
type textarea "x"
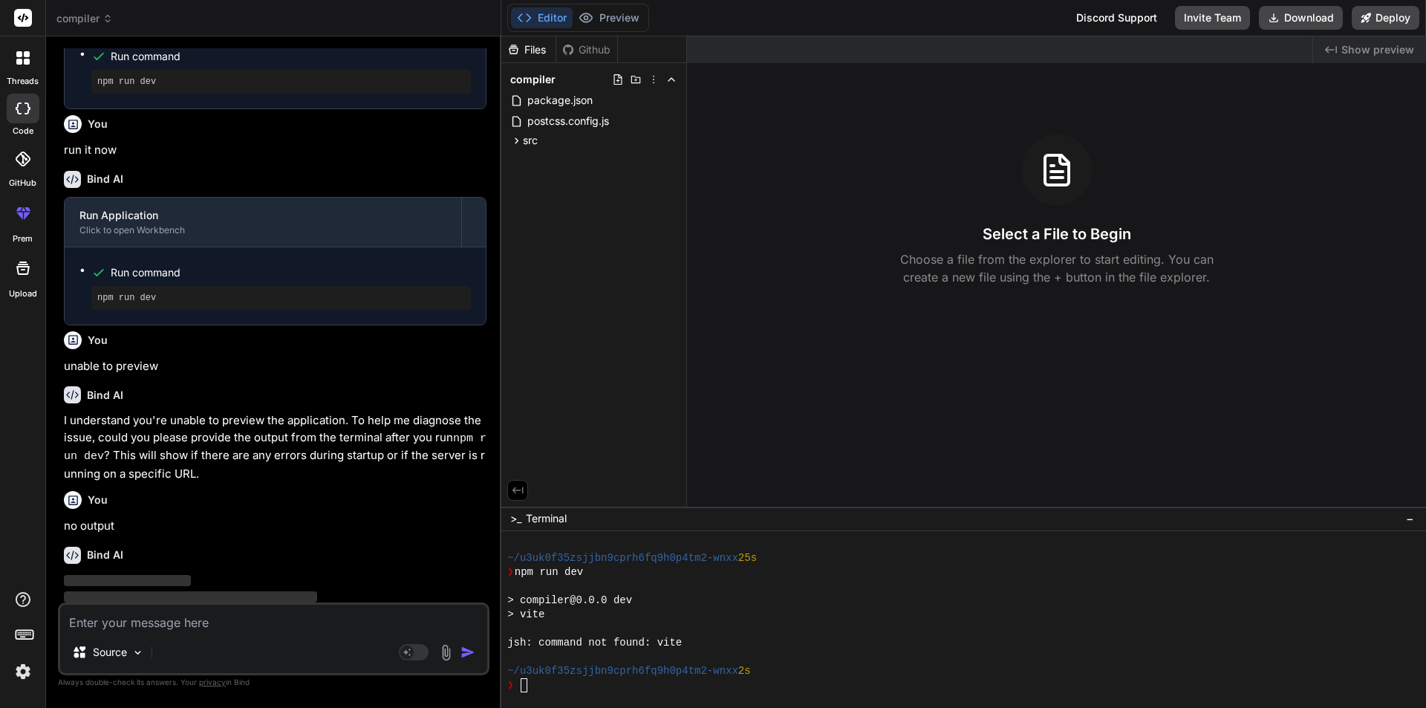
scroll to position [1689, 0]
click at [264, 590] on span "‌" at bounding box center [190, 595] width 253 height 11
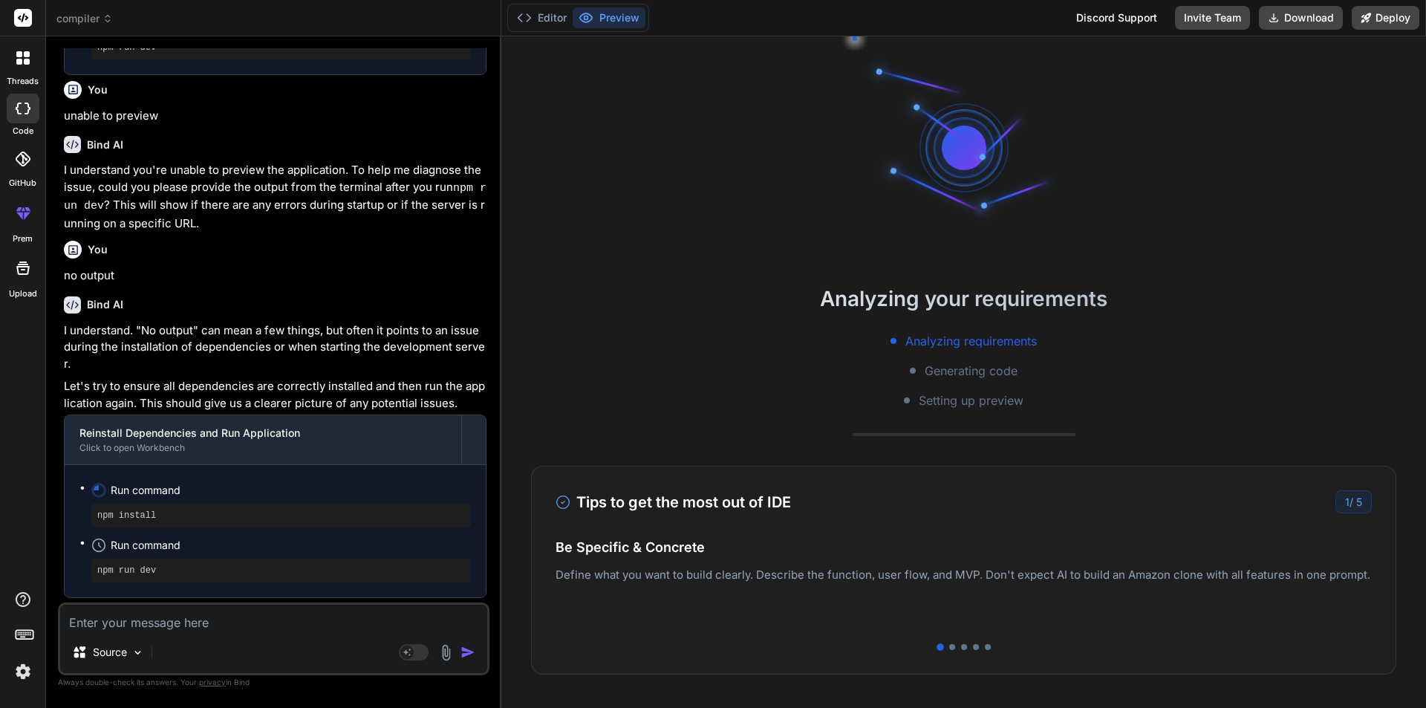
scroll to position [1941, 0]
click at [81, 10] on header "compiler Created with Pixso." at bounding box center [273, 18] width 455 height 36
click at [83, 24] on span "compiler" at bounding box center [84, 18] width 56 height 15
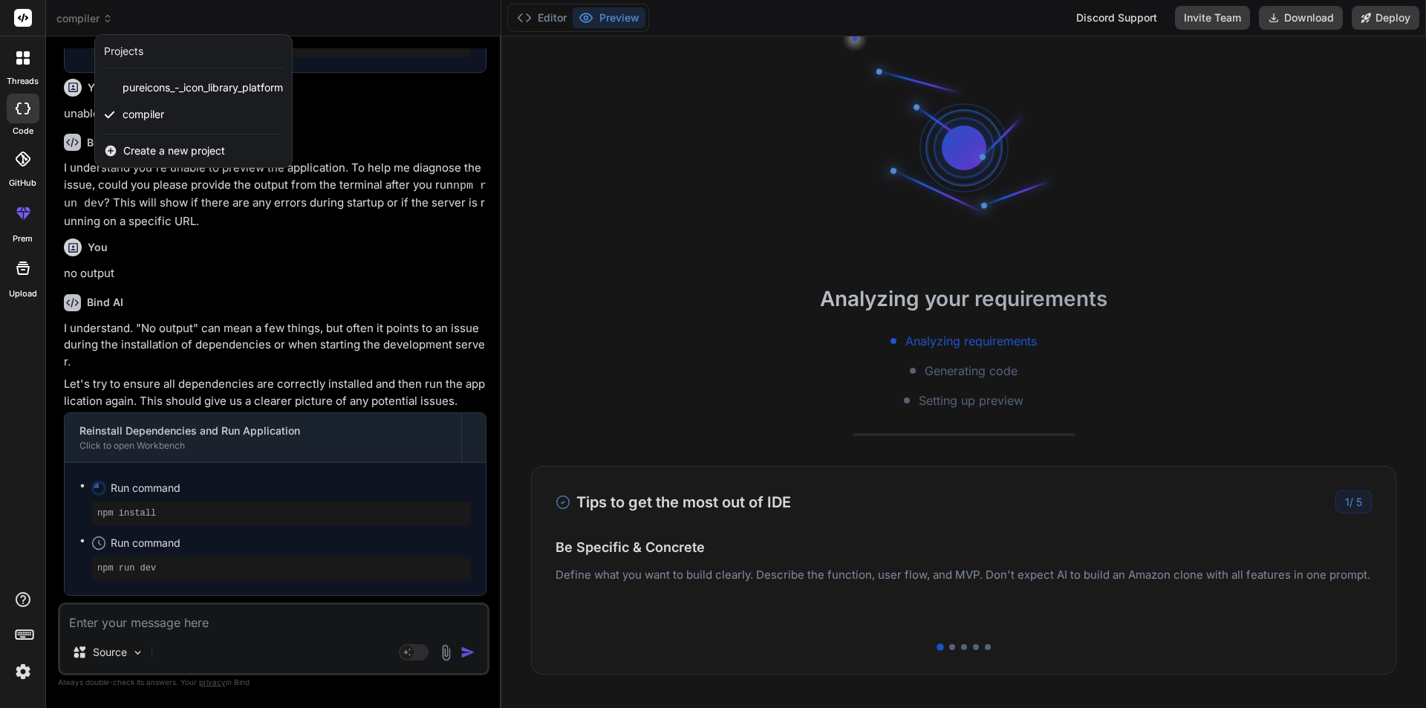
click at [246, 296] on div at bounding box center [713, 354] width 1426 height 708
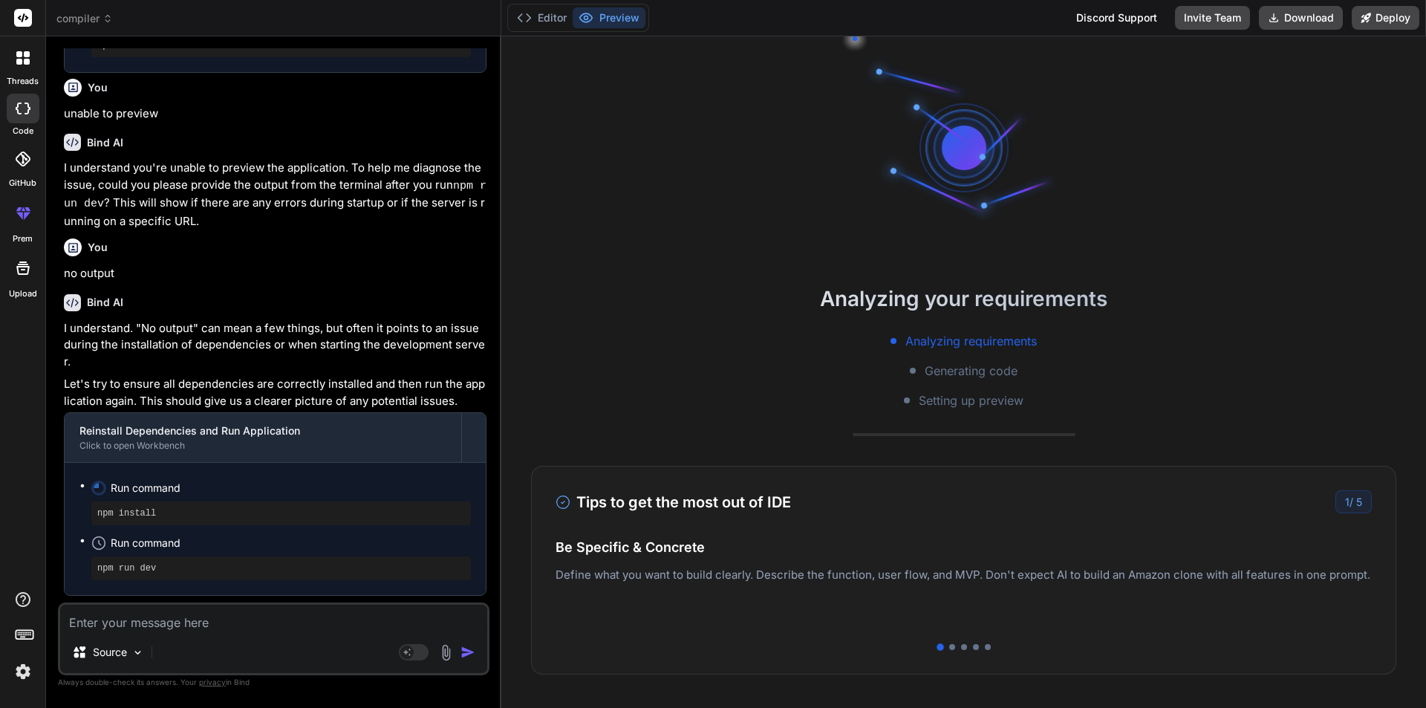
click at [23, 59] on icon at bounding box center [22, 57] width 13 height 13
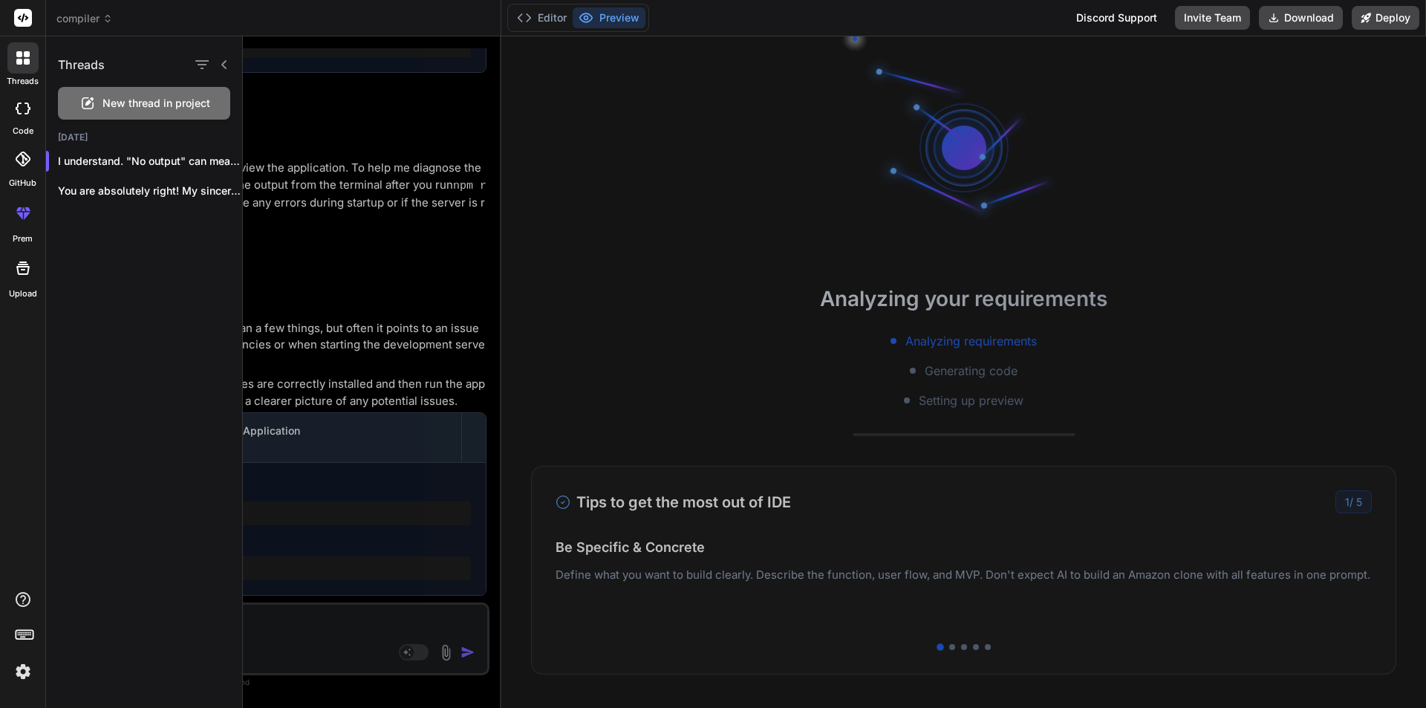
click at [23, 59] on icon at bounding box center [22, 57] width 13 height 13
click at [315, 96] on div at bounding box center [834, 371] width 1183 height 671
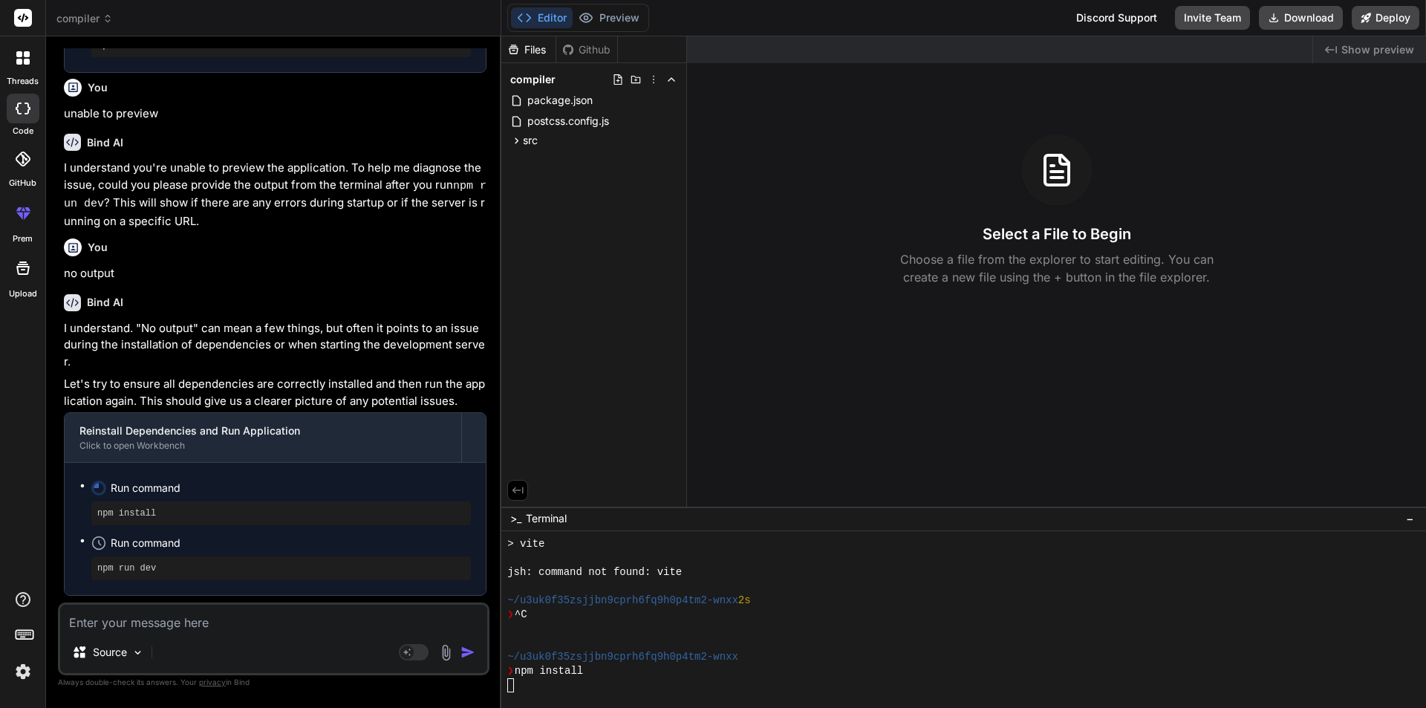
type textarea "x"
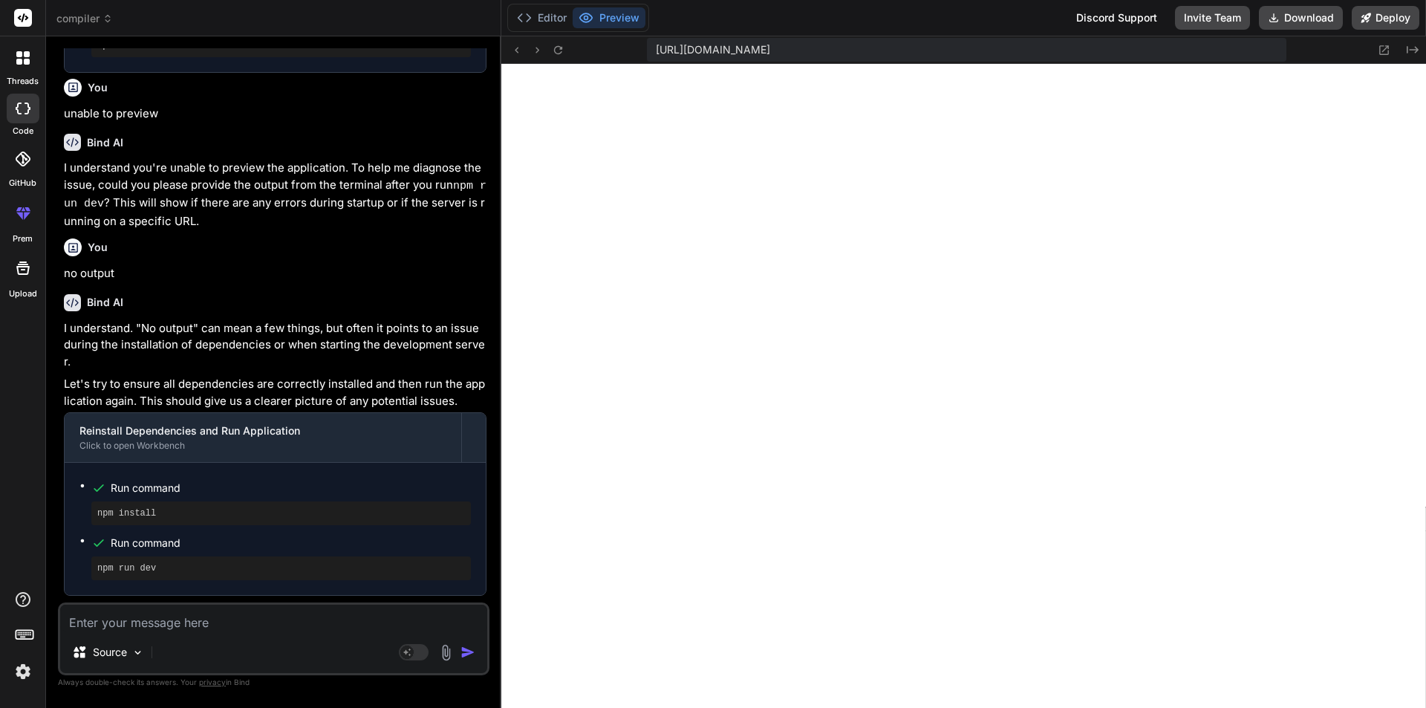
scroll to position [973, 0]
click at [566, 47] on button at bounding box center [558, 50] width 18 height 18
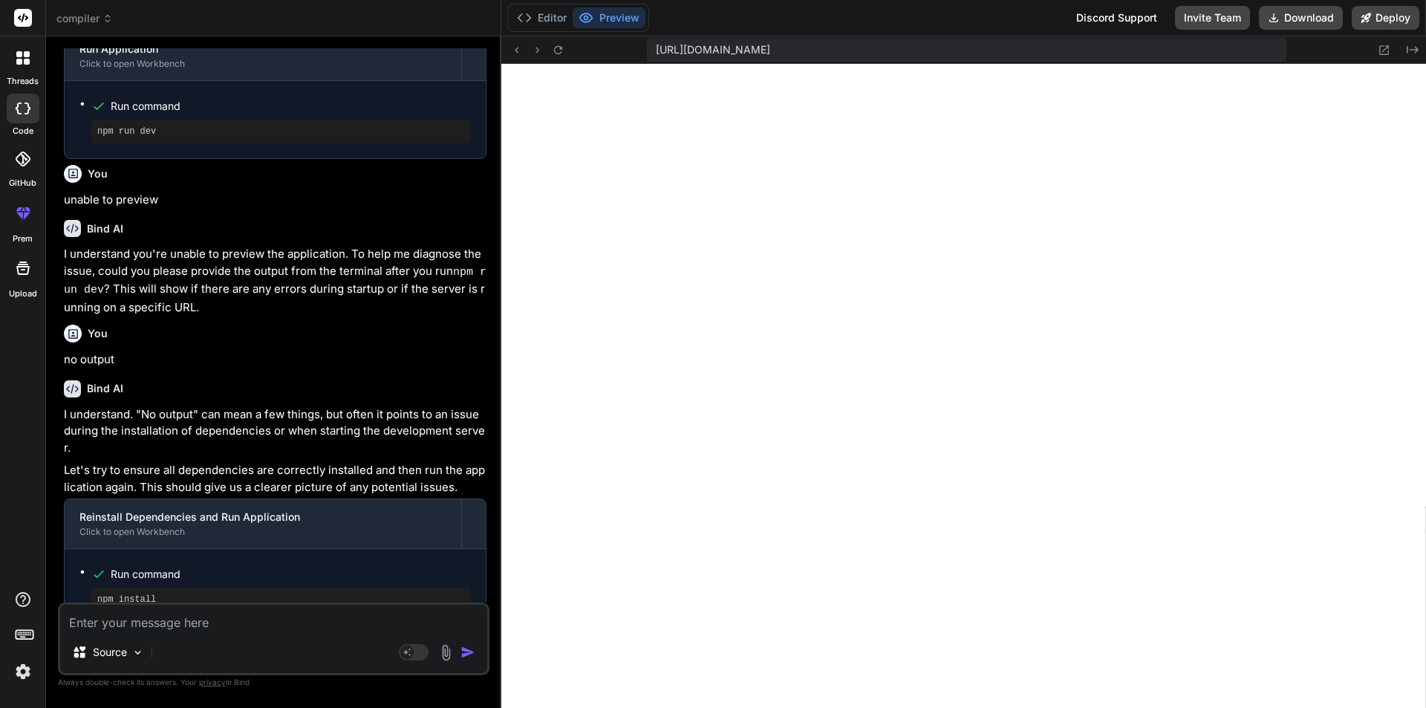
scroll to position [1941, 0]
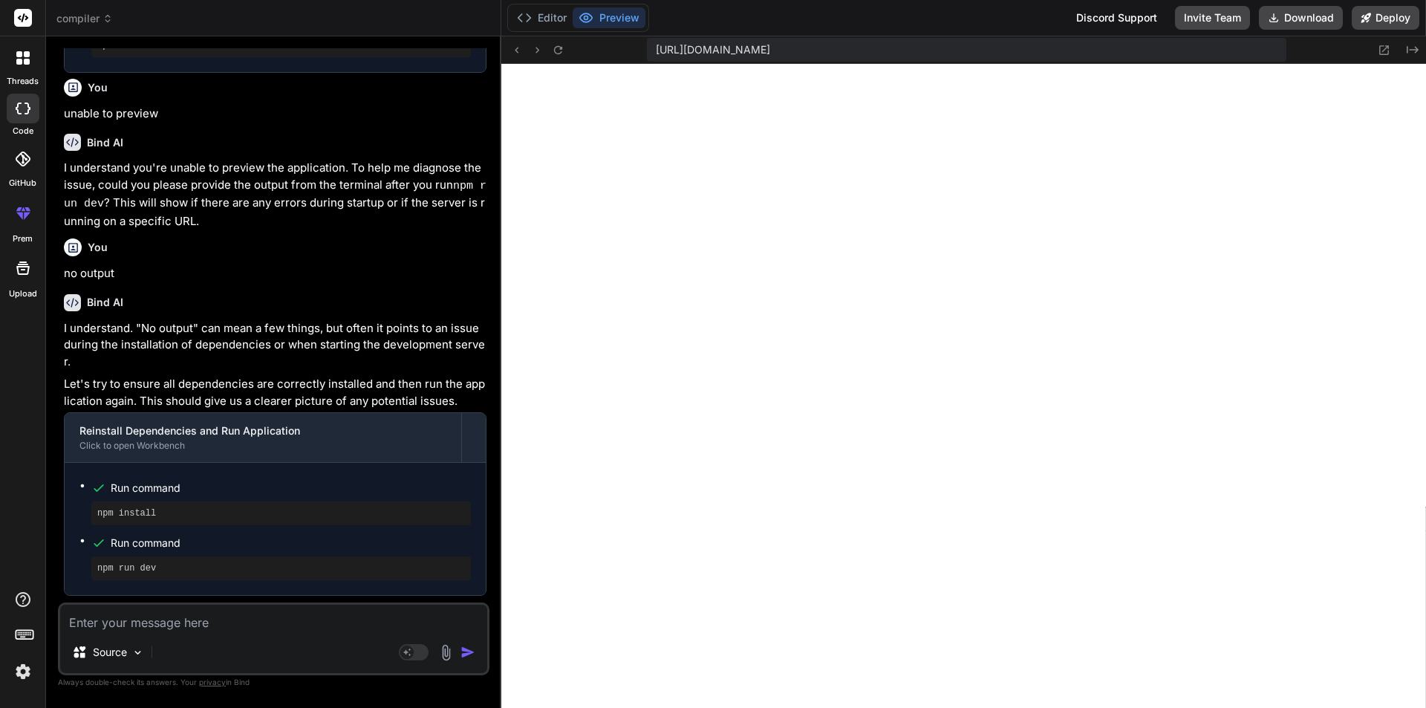
click at [153, 619] on textarea at bounding box center [273, 617] width 427 height 27
type textarea "r"
type textarea "x"
type textarea "ru"
type textarea "x"
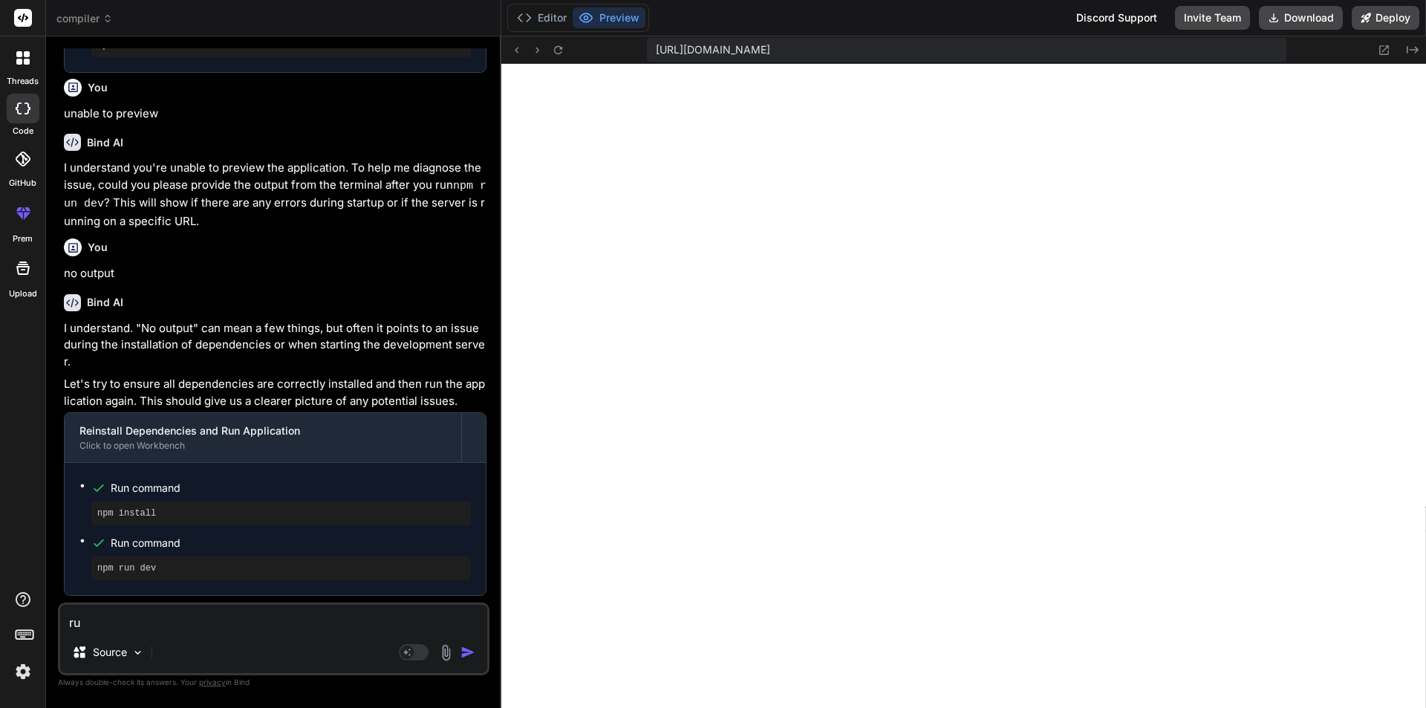
type textarea "run"
type textarea "x"
type textarea "run"
type textarea "x"
type textarea "run i"
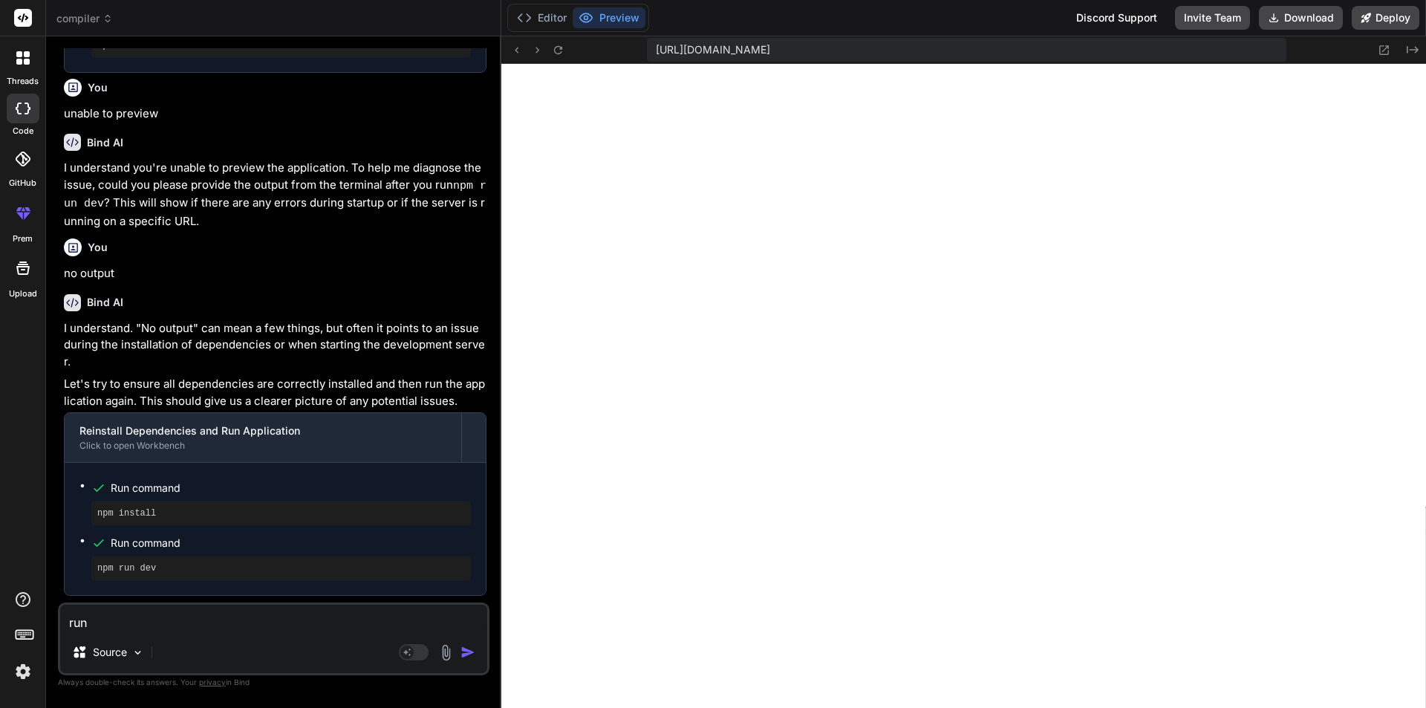
type textarea "x"
type textarea "run it"
type textarea "x"
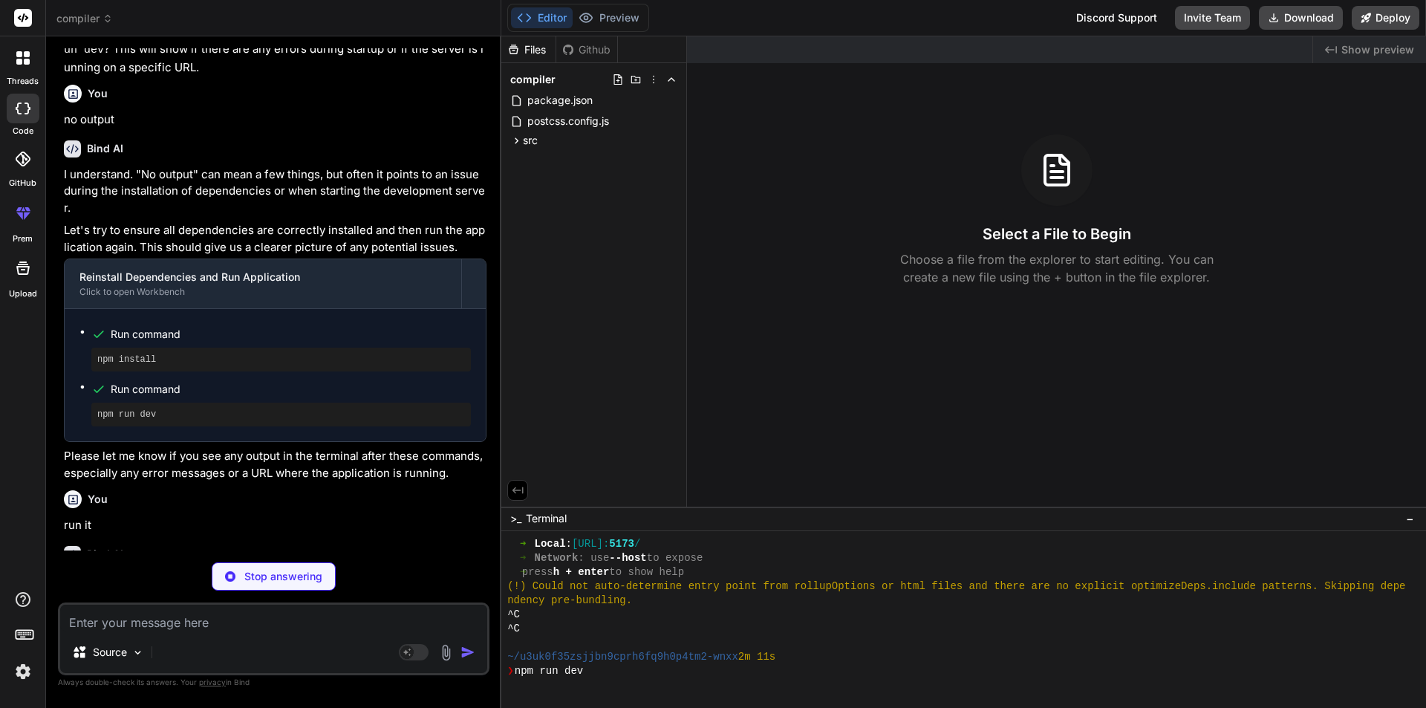
scroll to position [1072, 0]
click at [501, 49] on div at bounding box center [39, 371] width 924 height 671
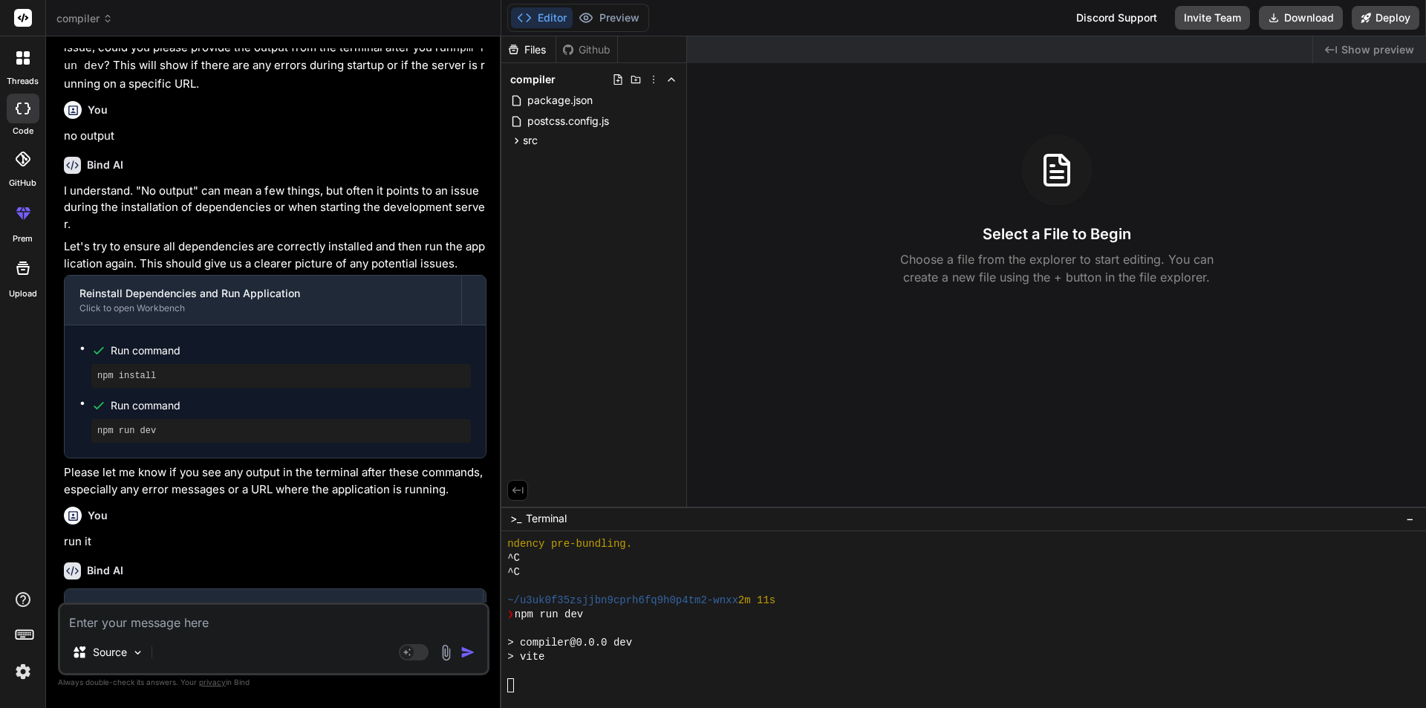
scroll to position [2095, 0]
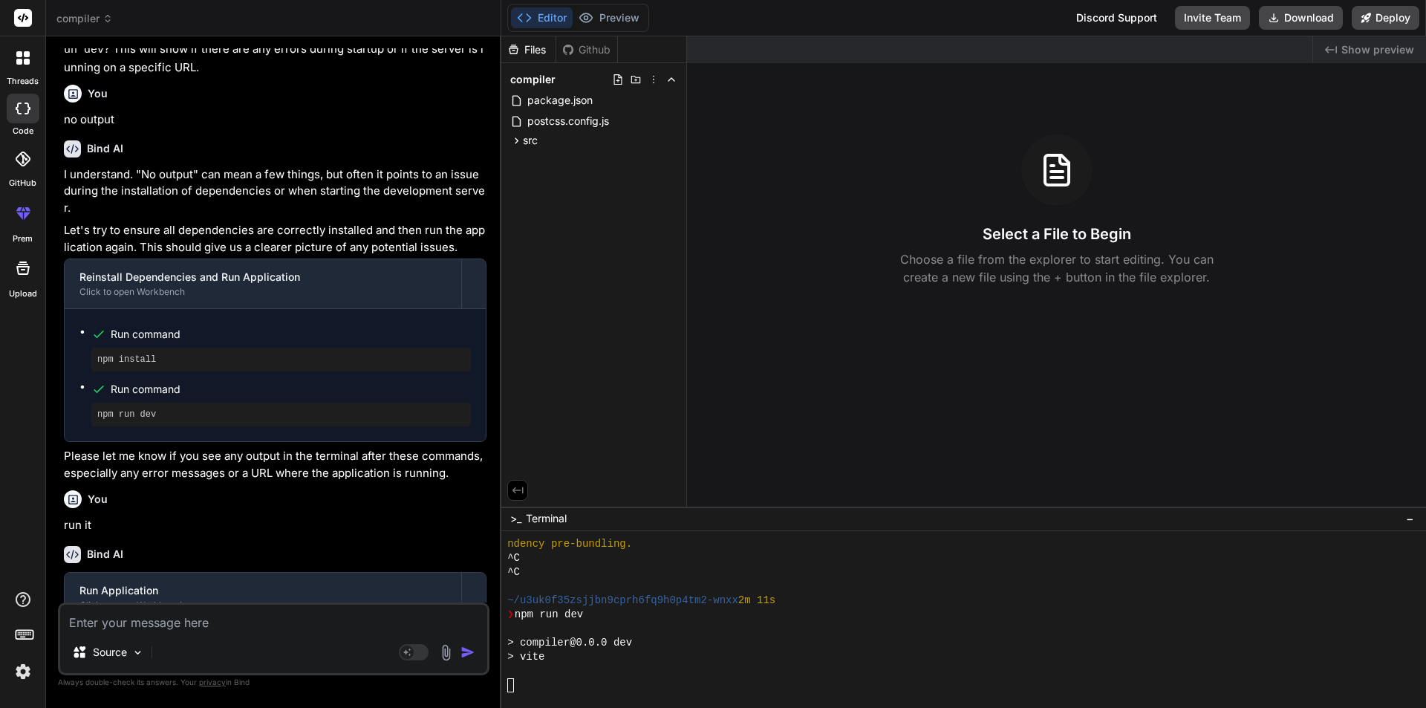
click at [559, 15] on button "Editor" at bounding box center [542, 17] width 62 height 21
click at [558, 14] on button "Editor" at bounding box center [542, 17] width 62 height 21
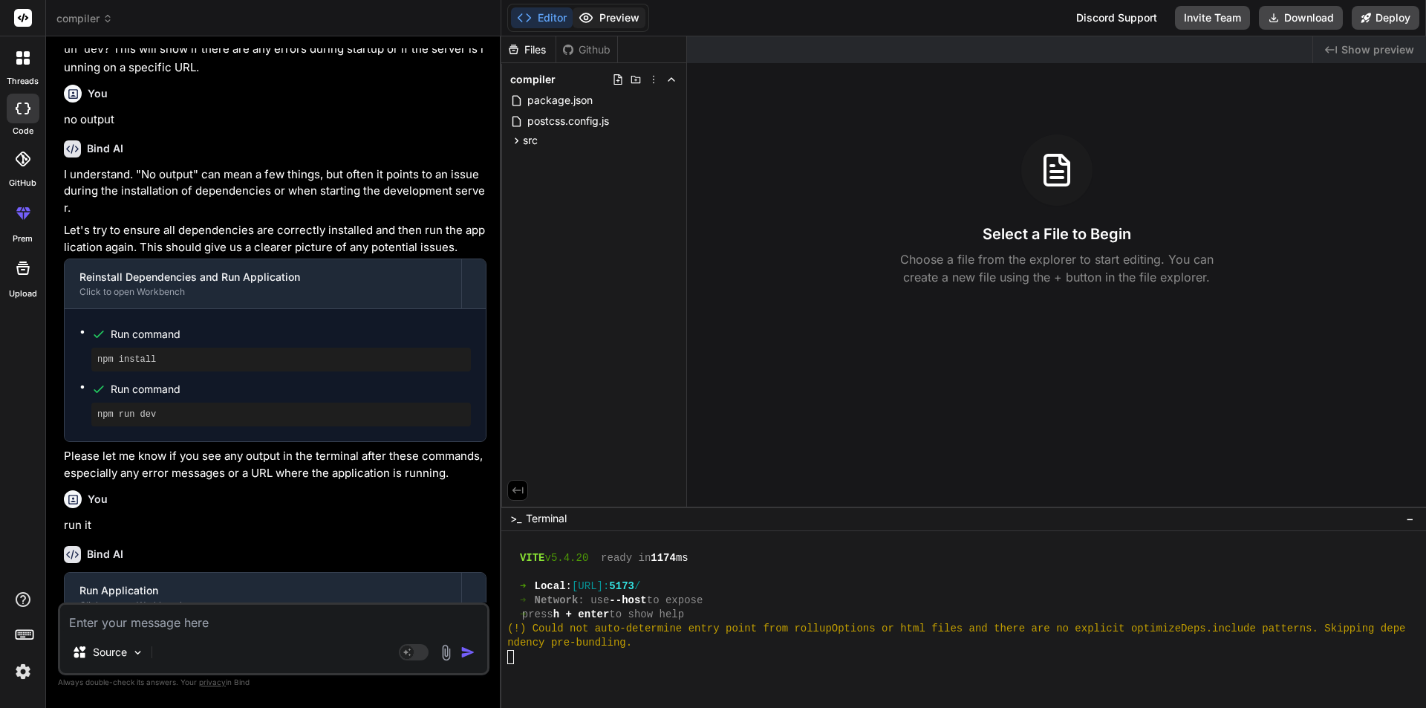
click at [592, 7] on button "Preview" at bounding box center [608, 17] width 73 height 21
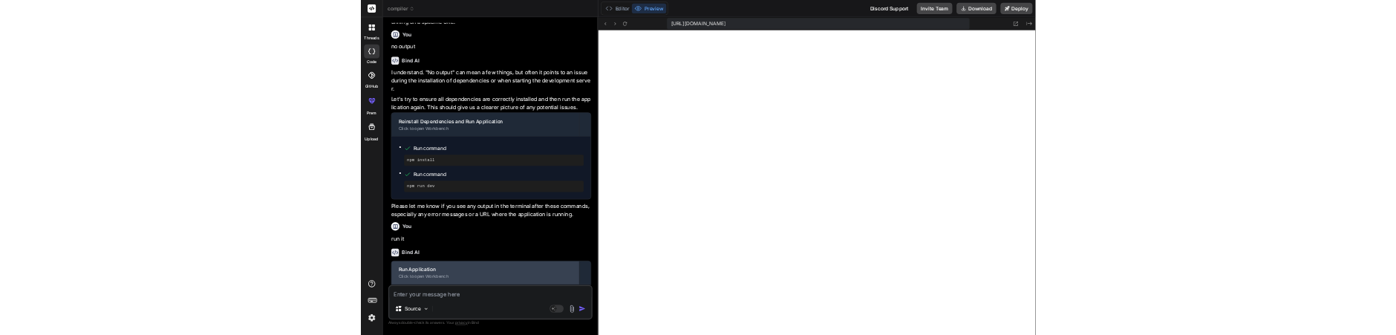
scroll to position [2156, 0]
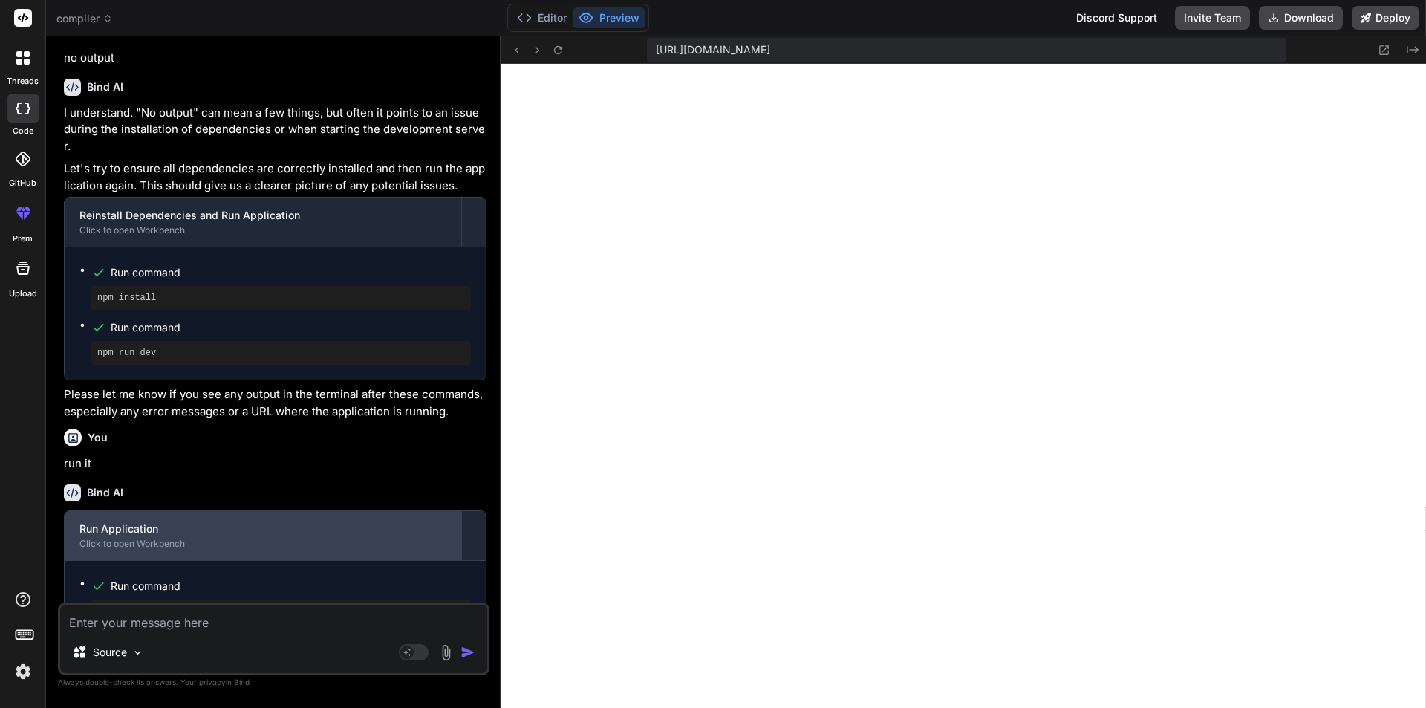
type textarea "x"
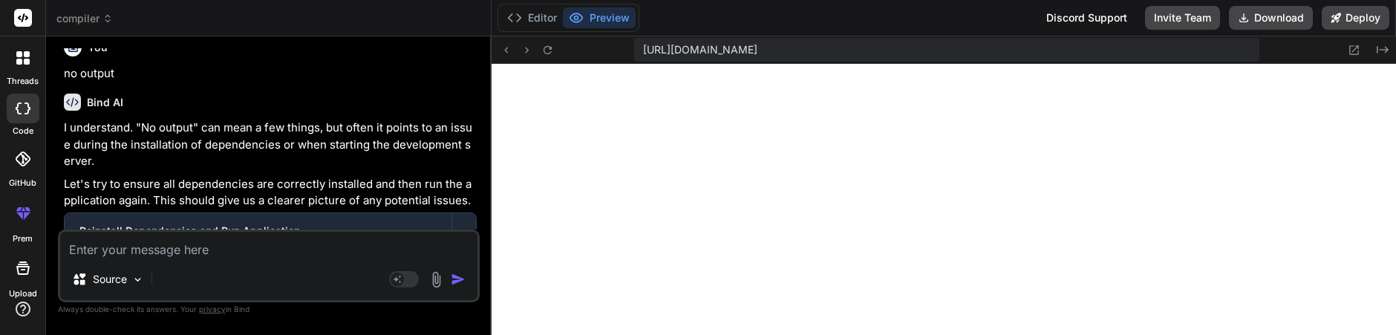
scroll to position [1185, 0]
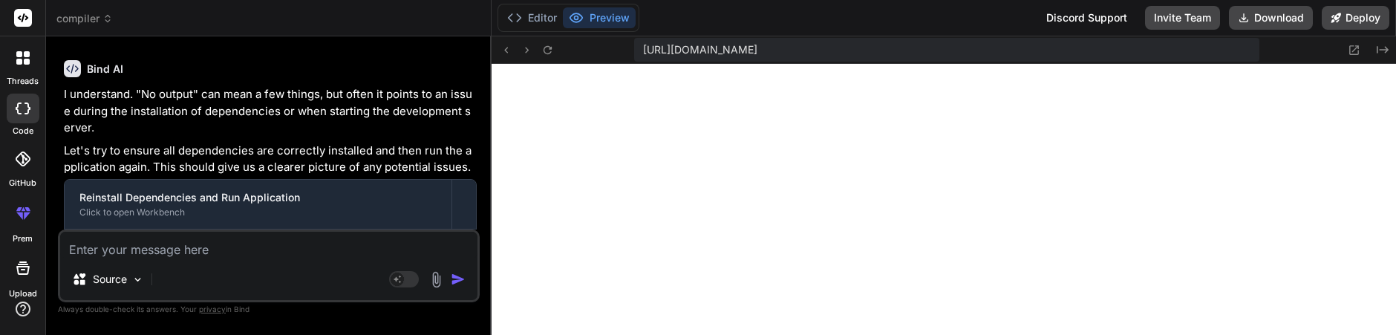
click at [159, 243] on textarea at bounding box center [268, 245] width 417 height 27
paste textarea "[DOMAIN_NAME][URL] Failed to load resource: net::ERR_BLOCKED_BY_RESPONSE.NotSam…"
type textarea "[DOMAIN_NAME][URL] Failed to load resource: net::ERR_BLOCKED_BY_RESPONSE.NotSam…"
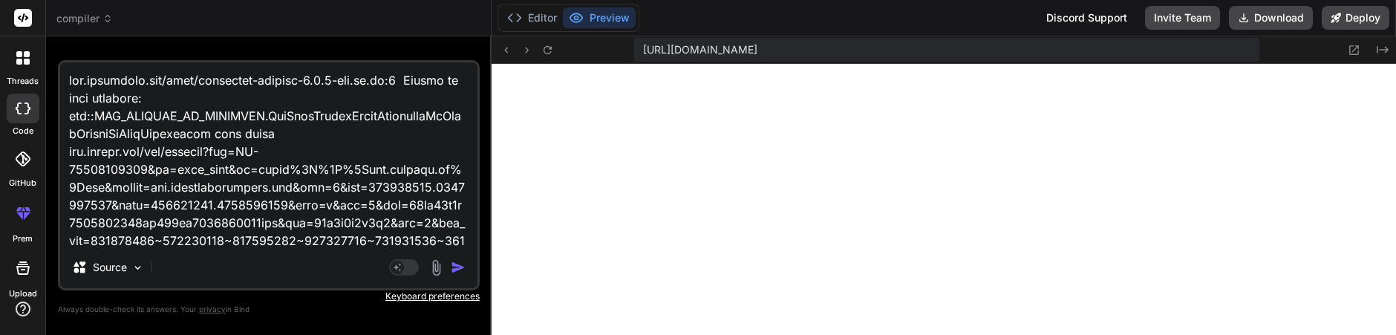
scroll to position [483, 0]
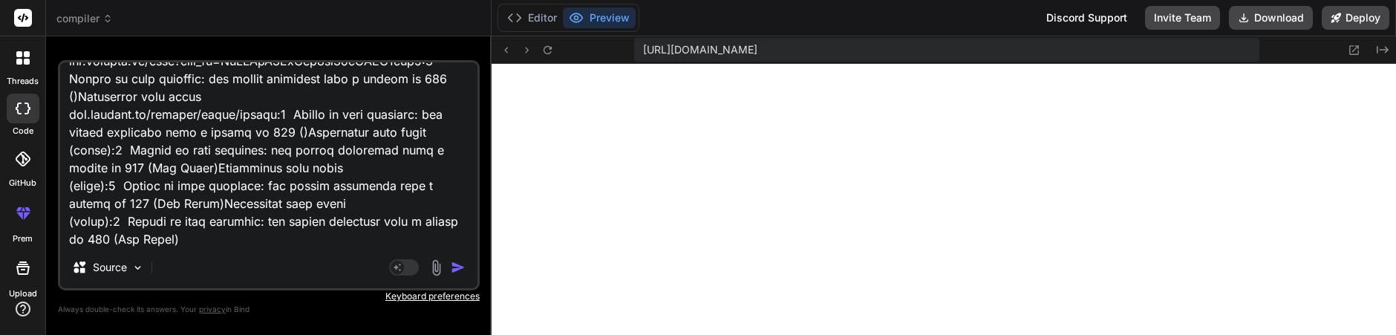
type textarea "x"
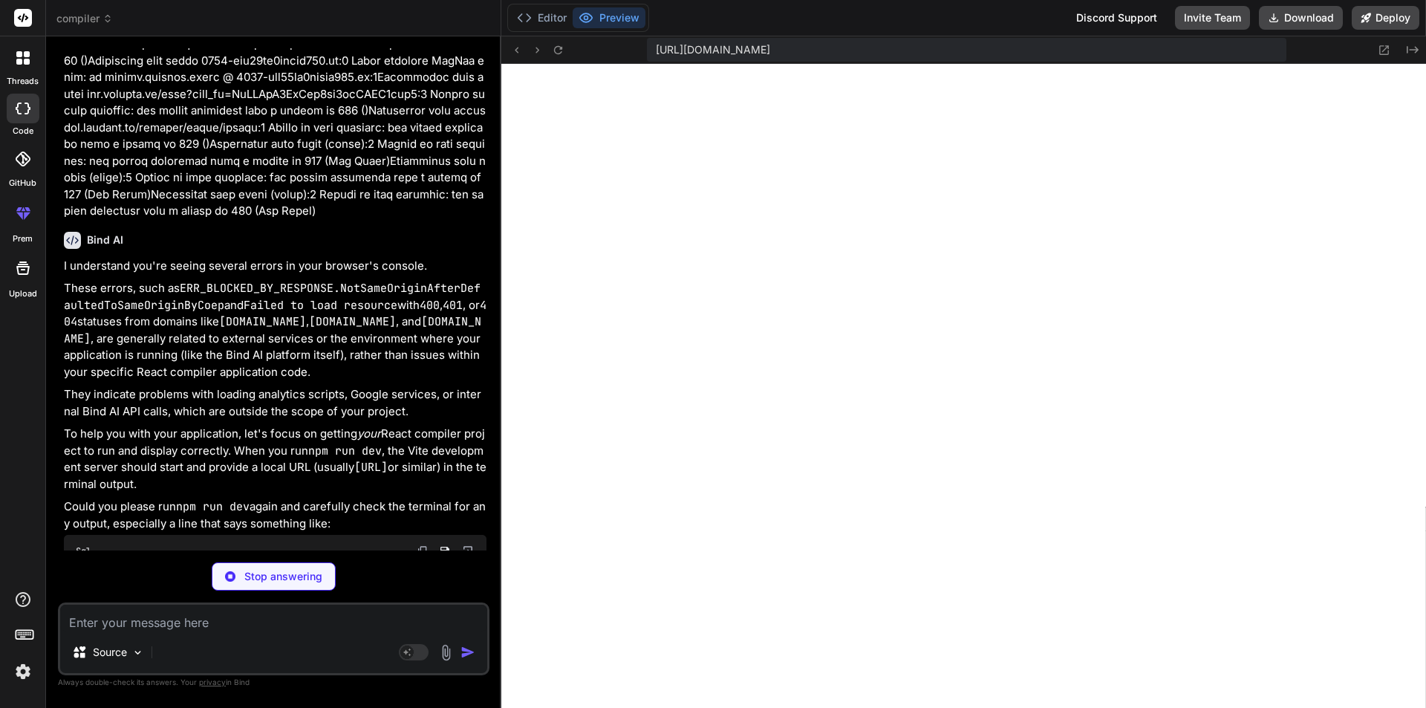
scroll to position [3018, 0]
type textarea "x"
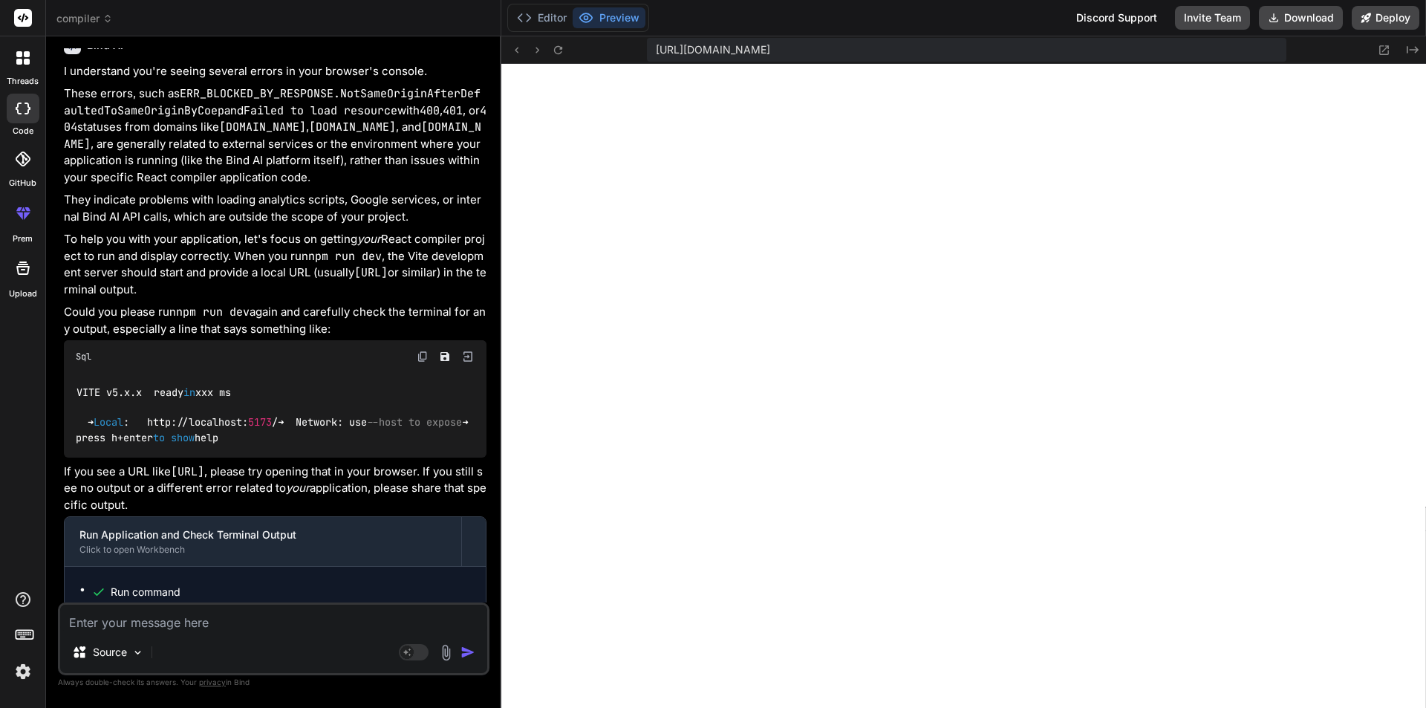
scroll to position [3251, 0]
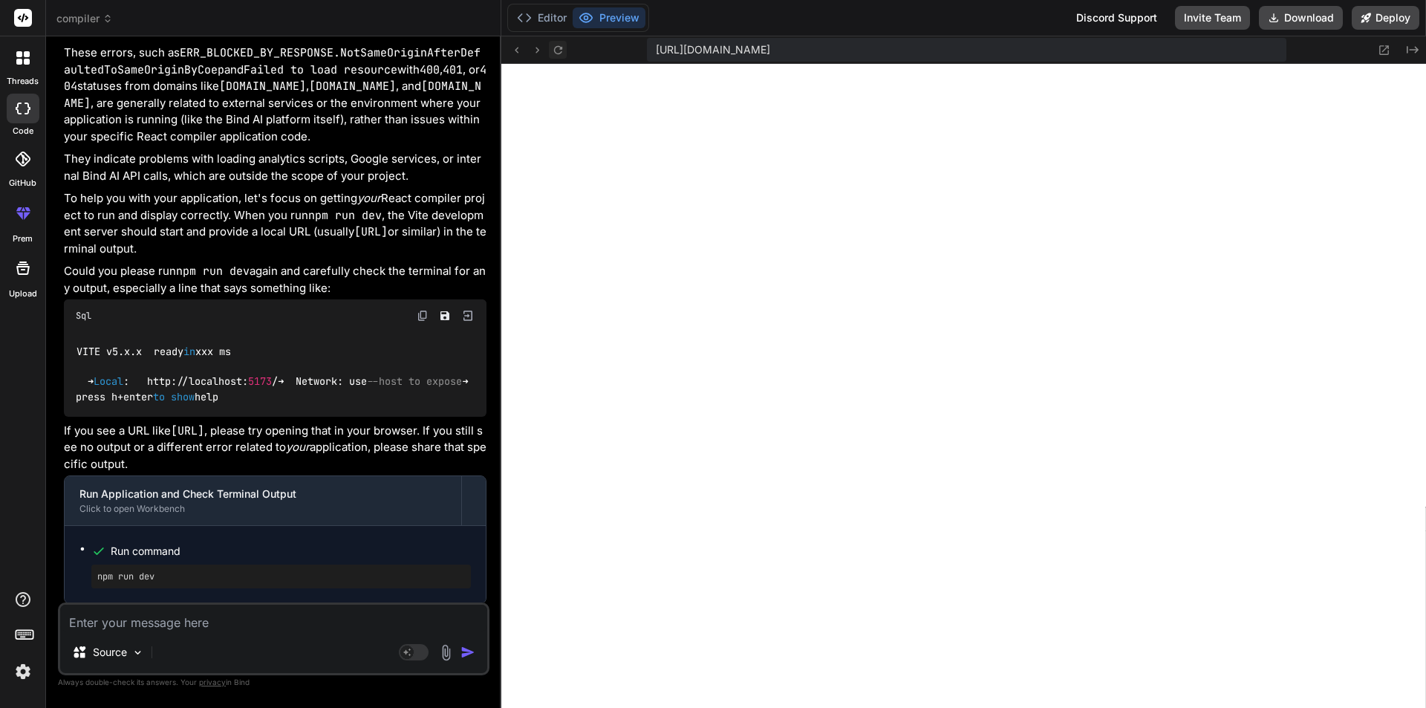
click at [554, 53] on icon at bounding box center [558, 50] width 13 height 13
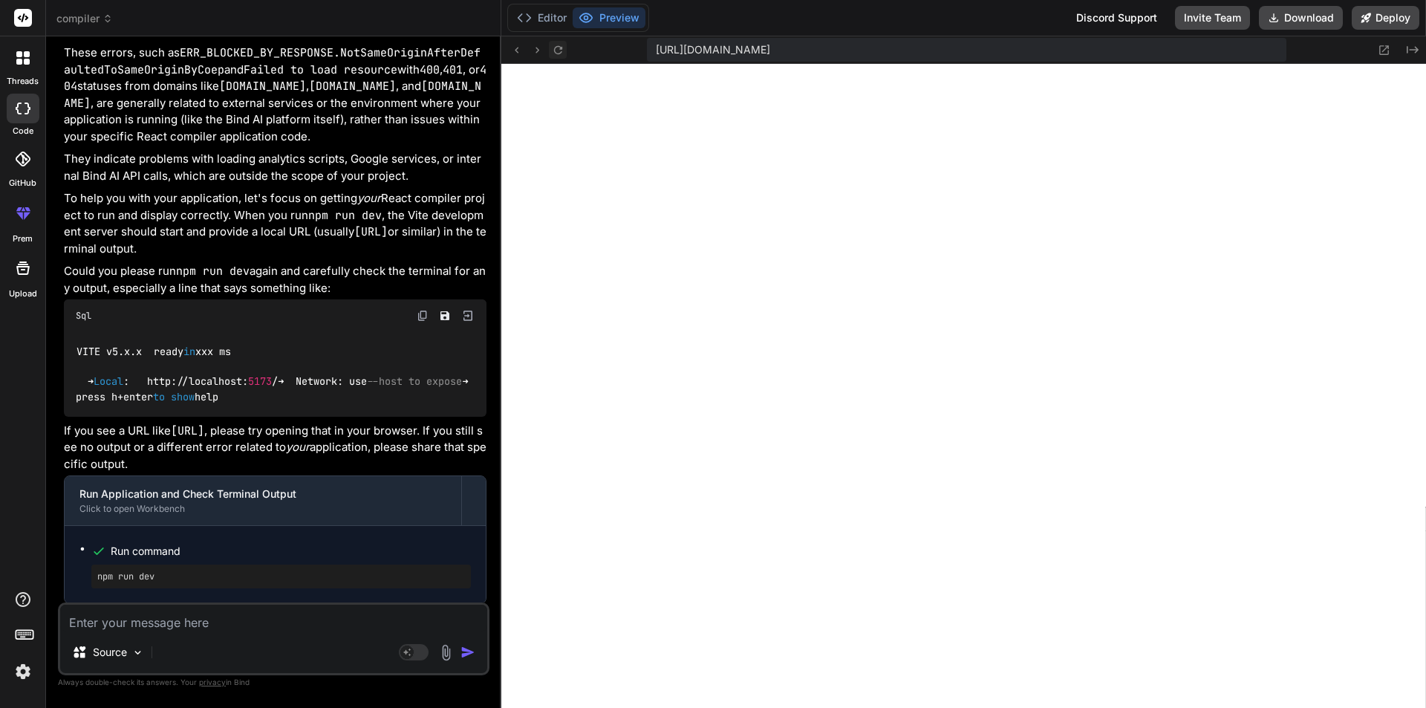
click at [554, 53] on icon at bounding box center [558, 50] width 13 height 13
click at [554, 52] on icon at bounding box center [558, 50] width 13 height 13
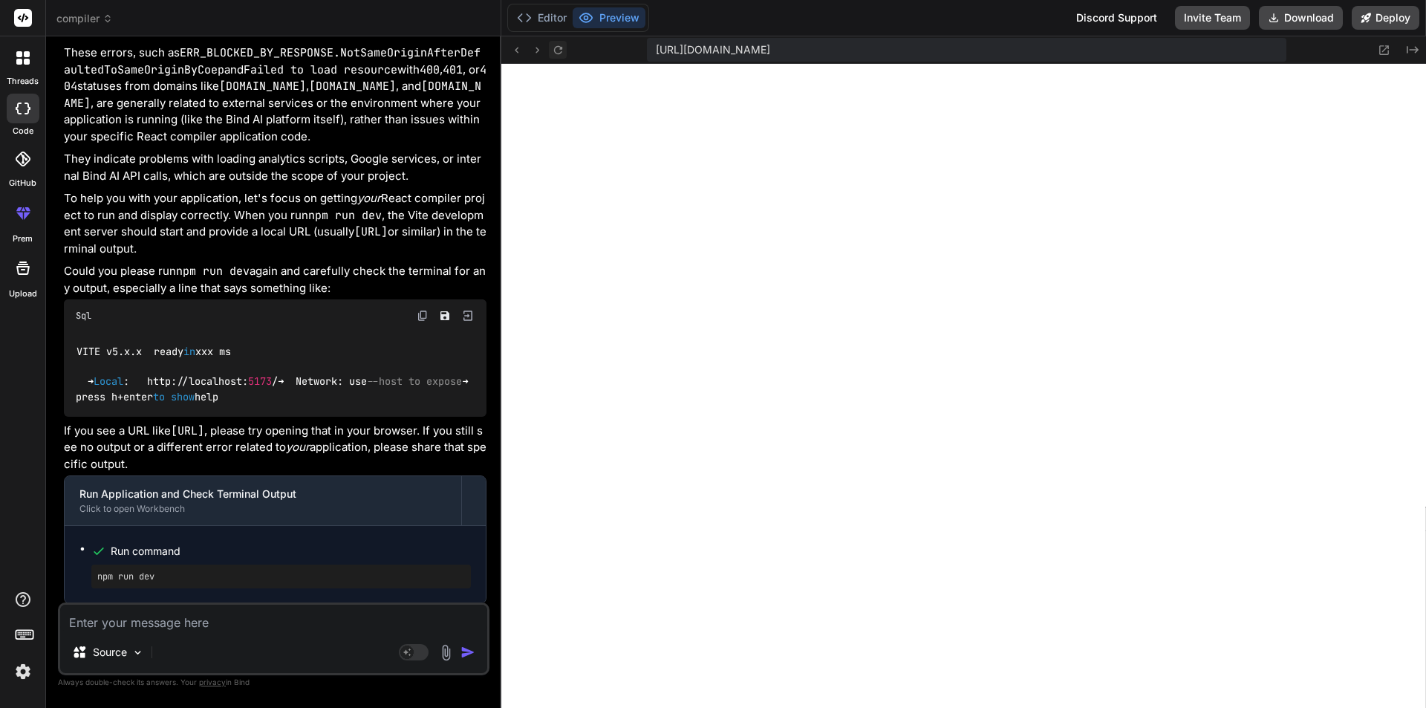
click at [554, 52] on icon at bounding box center [558, 50] width 13 height 13
drag, startPoint x: 165, startPoint y: 365, endPoint x: 300, endPoint y: 369, distance: 135.2
click at [300, 369] on div "VITE v5.x.x ready in xxx ms ➜ Local : http: / / localhost: 5173 / ➜ Network: us…" at bounding box center [275, 374] width 422 height 85
copy code "http: / / localhost: 5173 /"
click at [185, 365] on code "VITE v5.x.x ready in xxx ms ➜ Local : http: / / localhost: 5173 / ➜ Network: us…" at bounding box center [278, 374] width 405 height 61
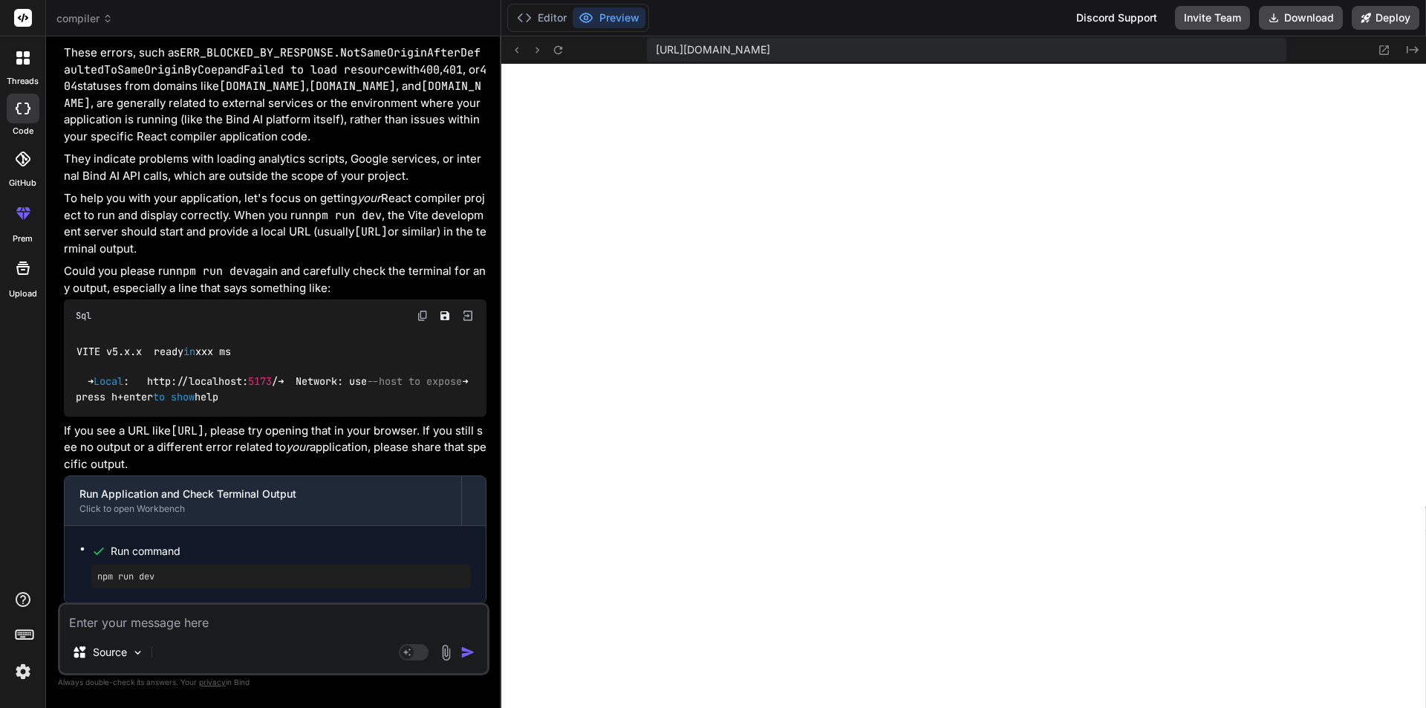
click at [149, 634] on div "Source Agent Mode. When this toggle is activated, AI automatically makes decisi…" at bounding box center [273, 638] width 431 height 73
click at [149, 628] on textarea at bounding box center [273, 617] width 427 height 27
type textarea "n"
type textarea "x"
type textarea "no"
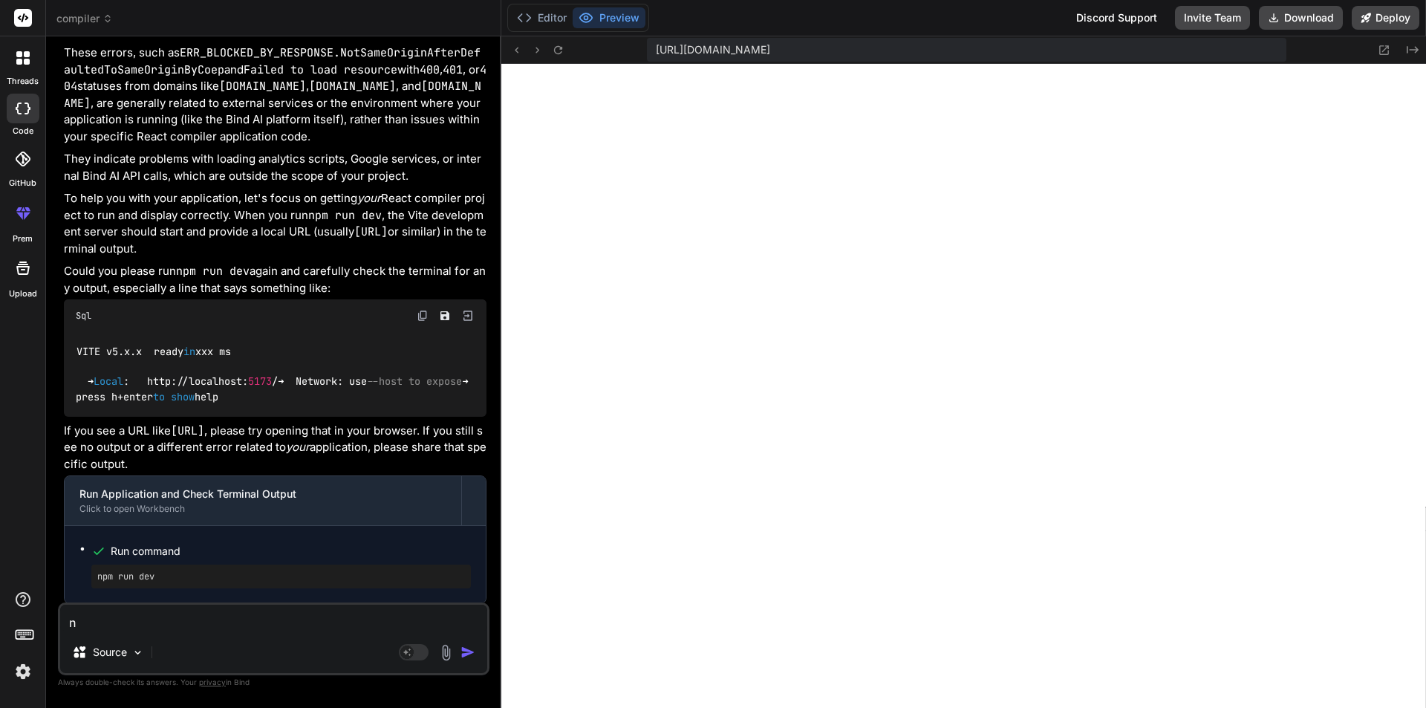
type textarea "x"
type textarea "not"
type textarea "x"
type textarea "not"
type textarea "x"
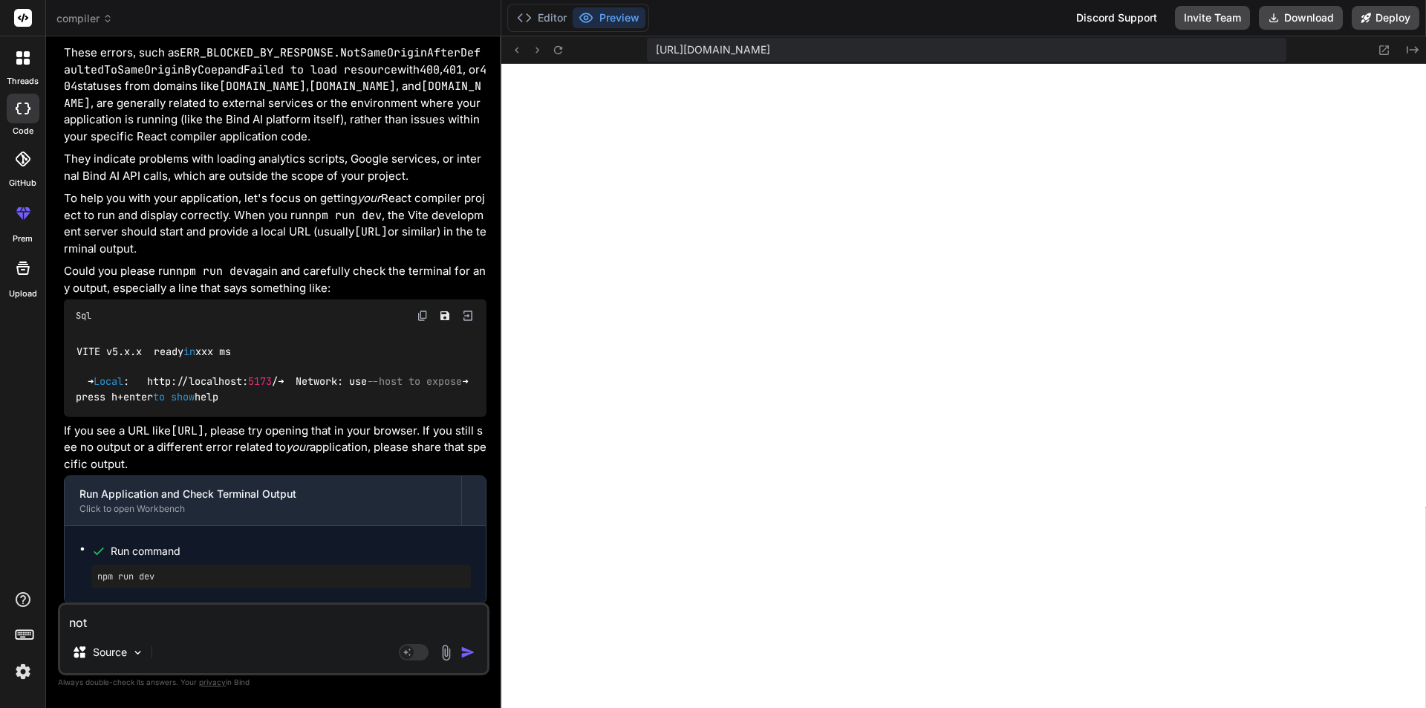
type textarea "not r"
type textarea "x"
type textarea "not ru"
type textarea "x"
type textarea "not run"
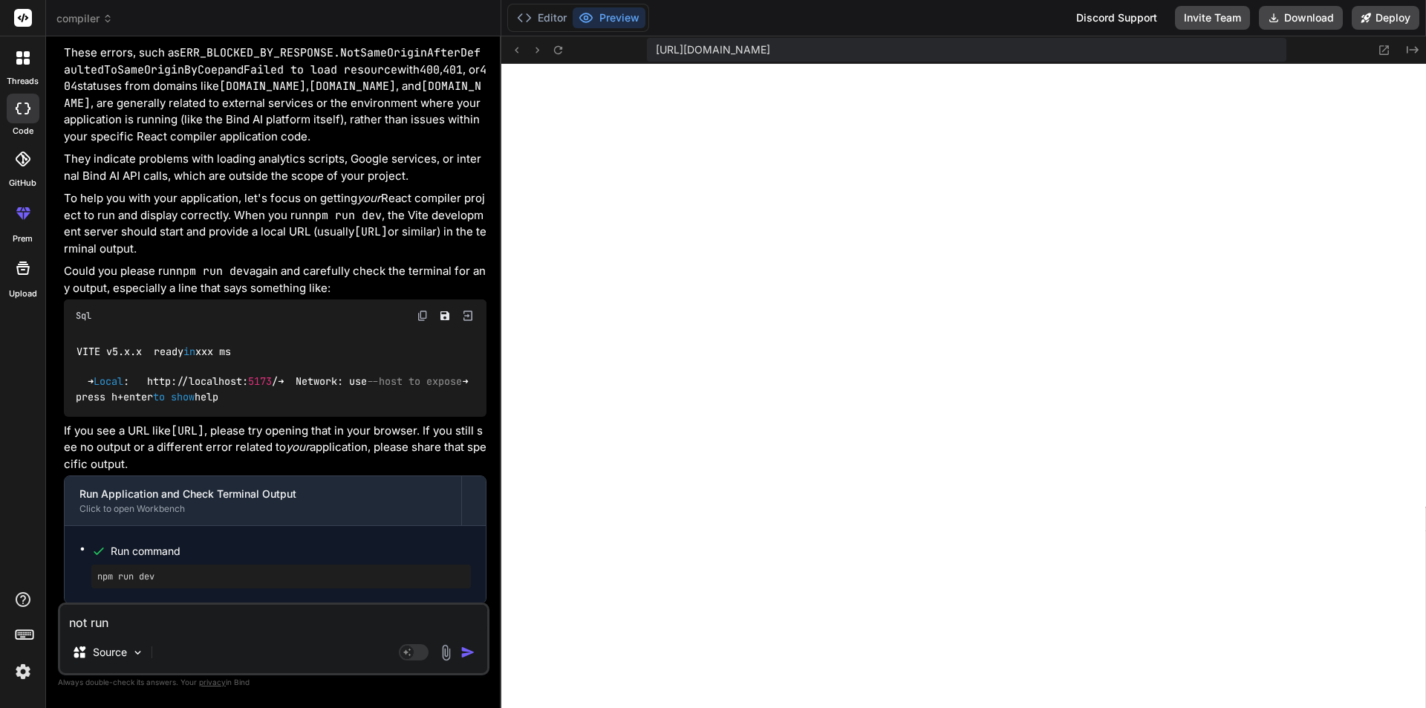
type textarea "x"
type textarea "not runn"
type textarea "x"
type textarea "not runni"
type textarea "x"
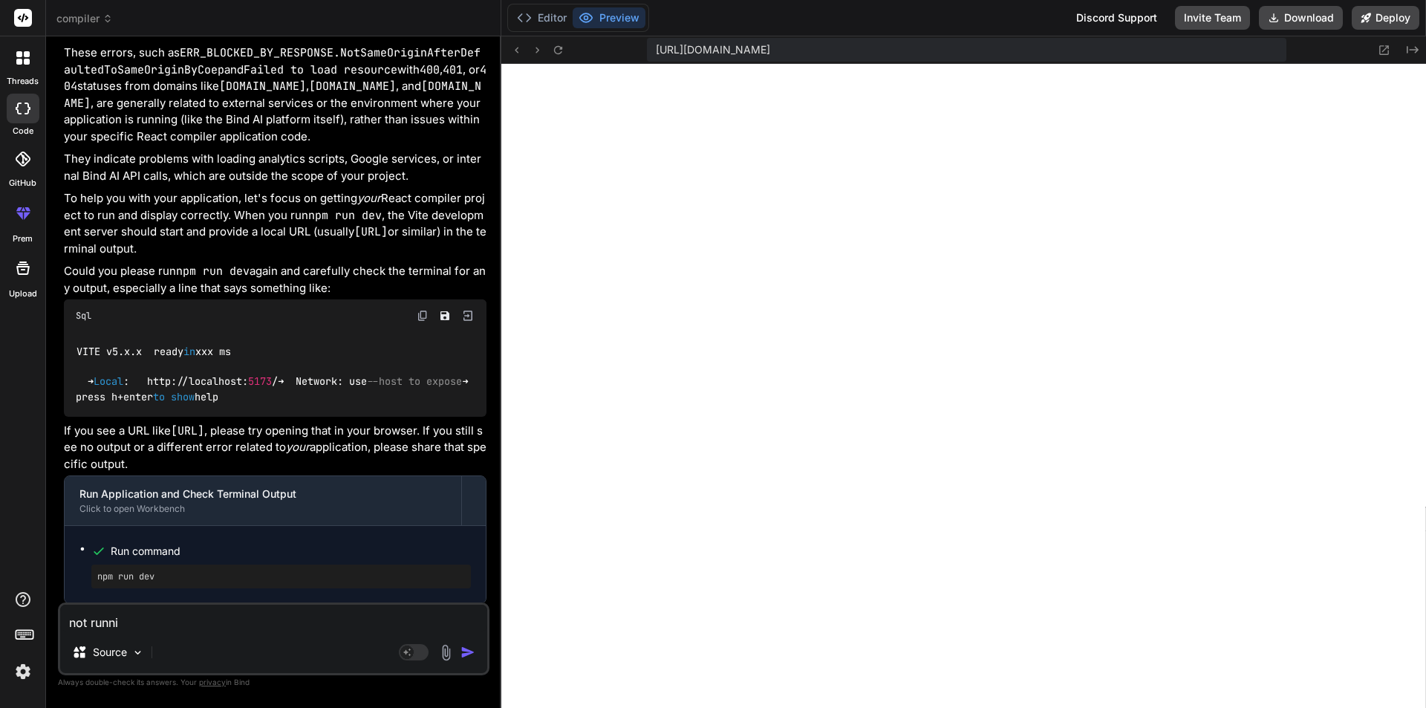
type textarea "not runnin"
type textarea "x"
type textarea "not running"
type textarea "x"
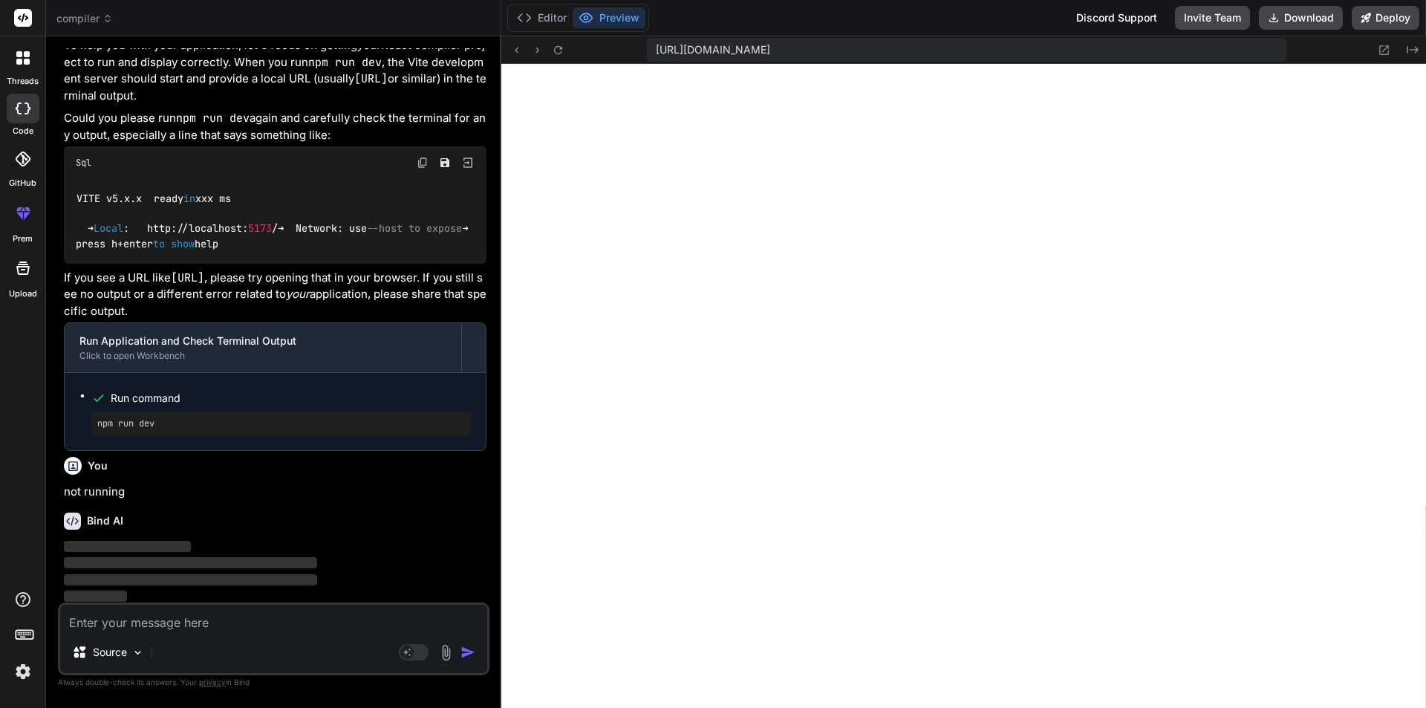
scroll to position [3404, 0]
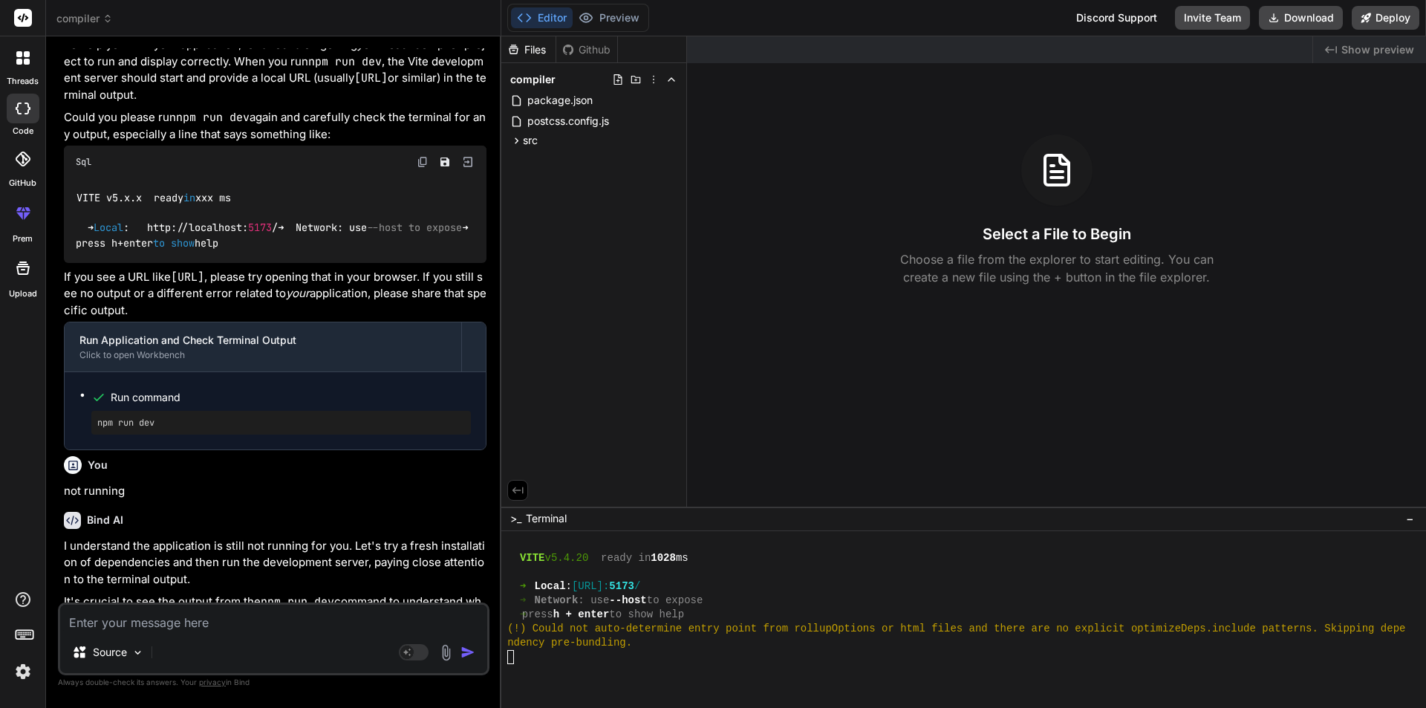
type textarea "x"
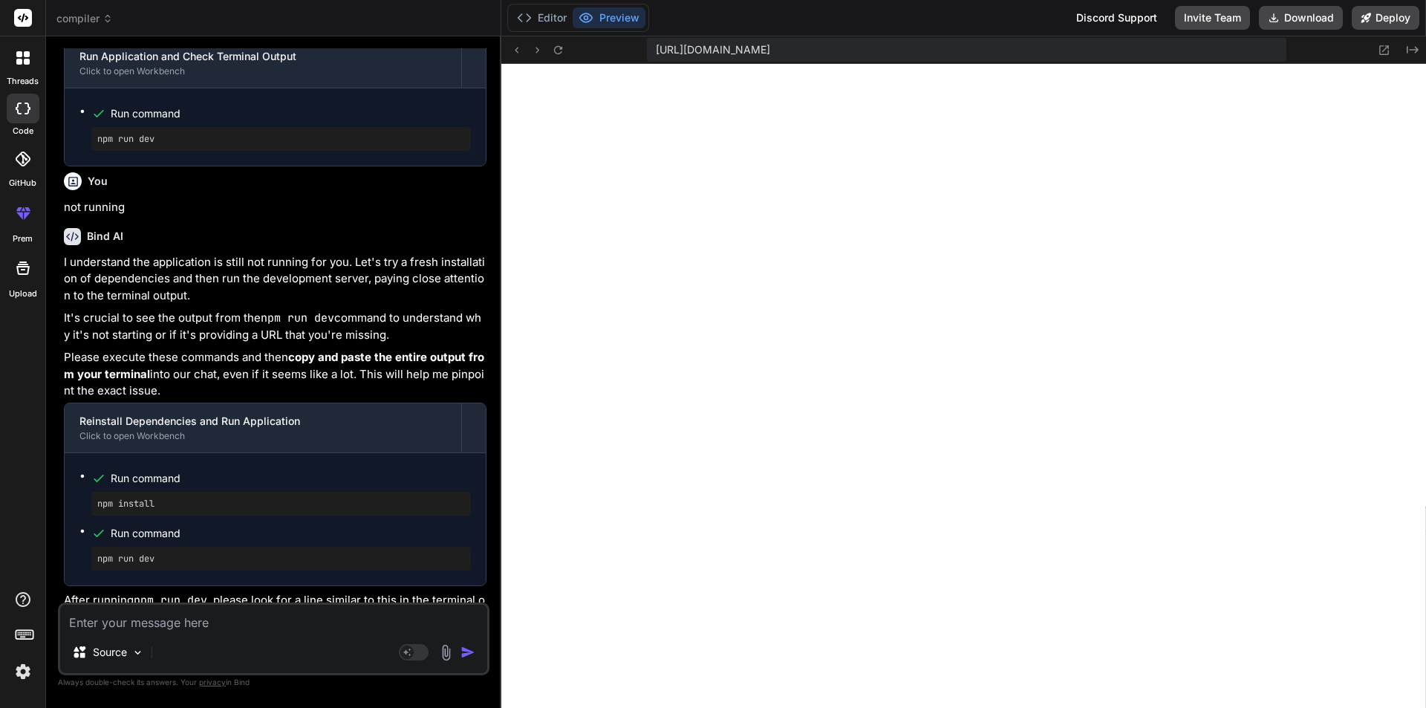
scroll to position [3826, 0]
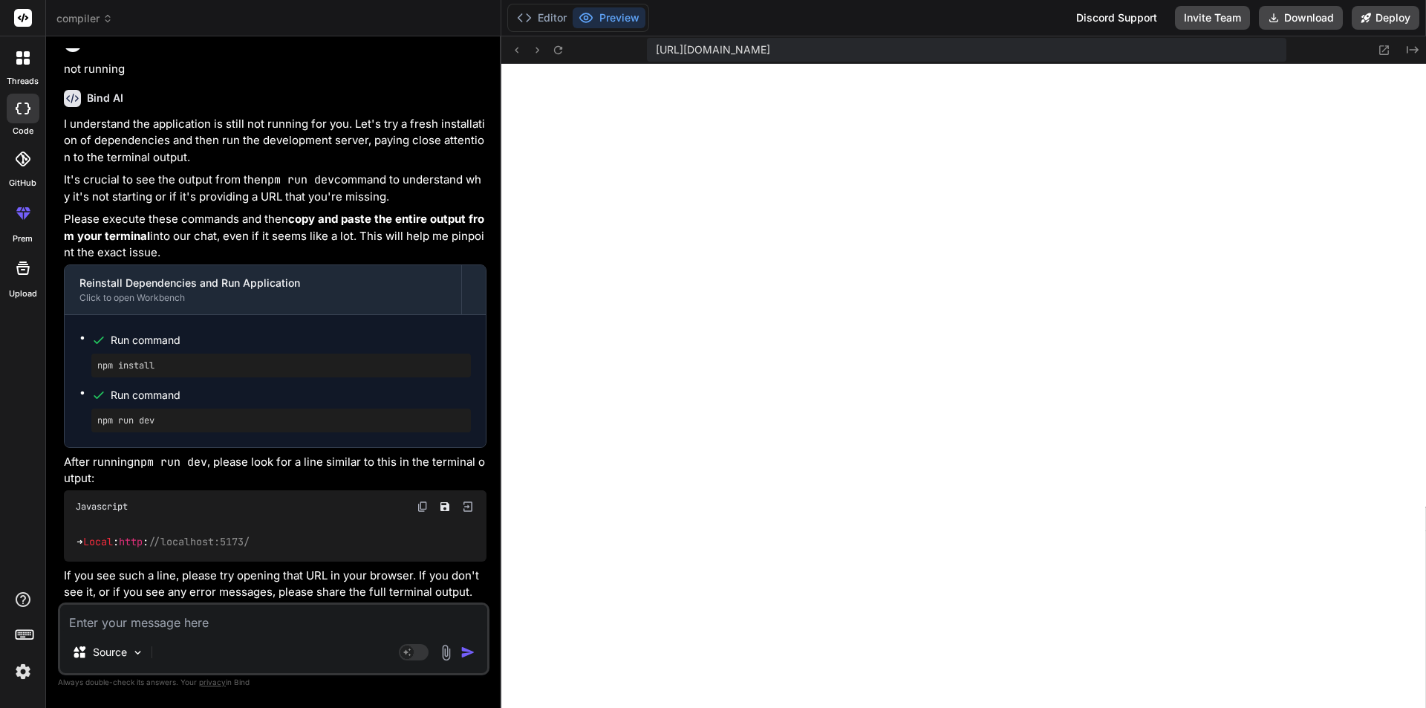
click at [163, 621] on textarea at bounding box center [273, 617] width 427 height 27
type textarea "n"
type textarea "x"
type textarea "no"
type textarea "x"
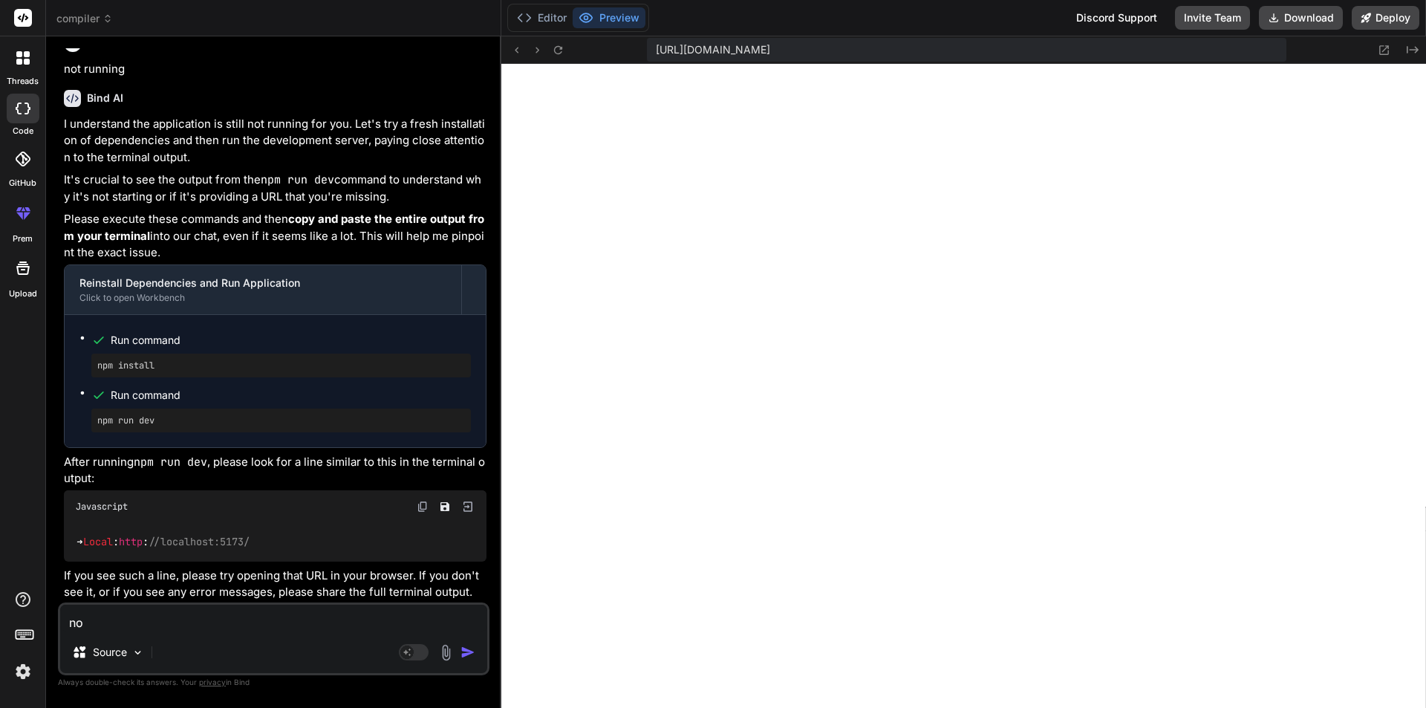
type textarea "nor"
type textarea "x"
type textarea "no"
type textarea "x"
type textarea "not"
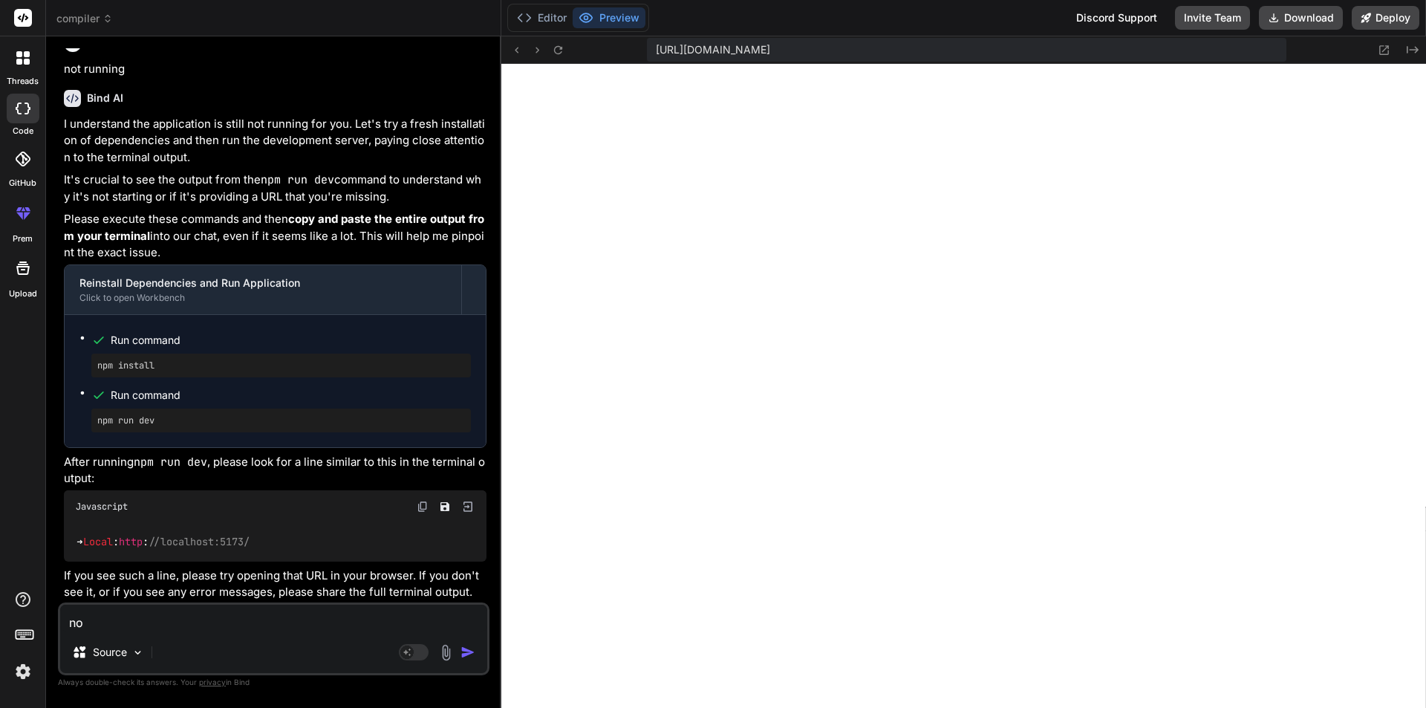
type textarea "x"
type textarea "not"
type textarea "x"
type textarea "not w"
type textarea "x"
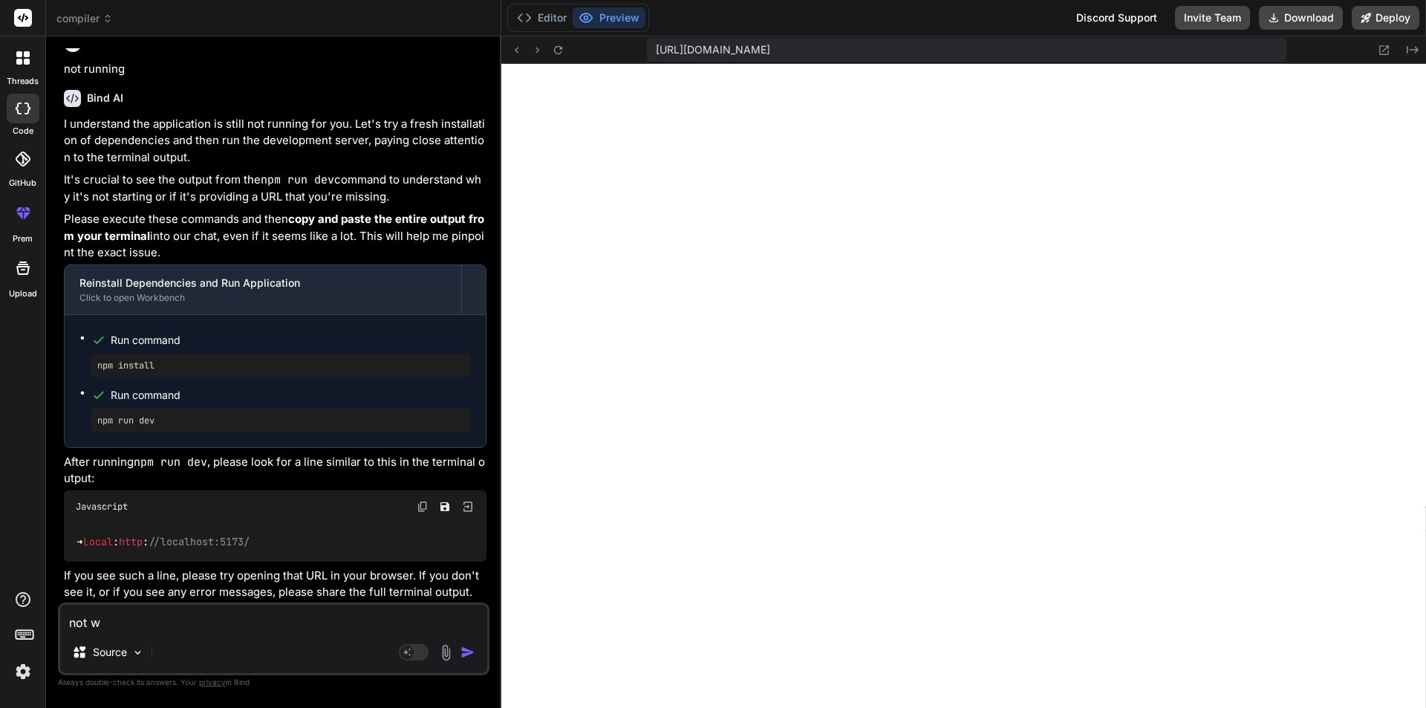
type textarea "not wo"
type textarea "x"
type textarea "not wor"
type textarea "x"
type textarea "not work"
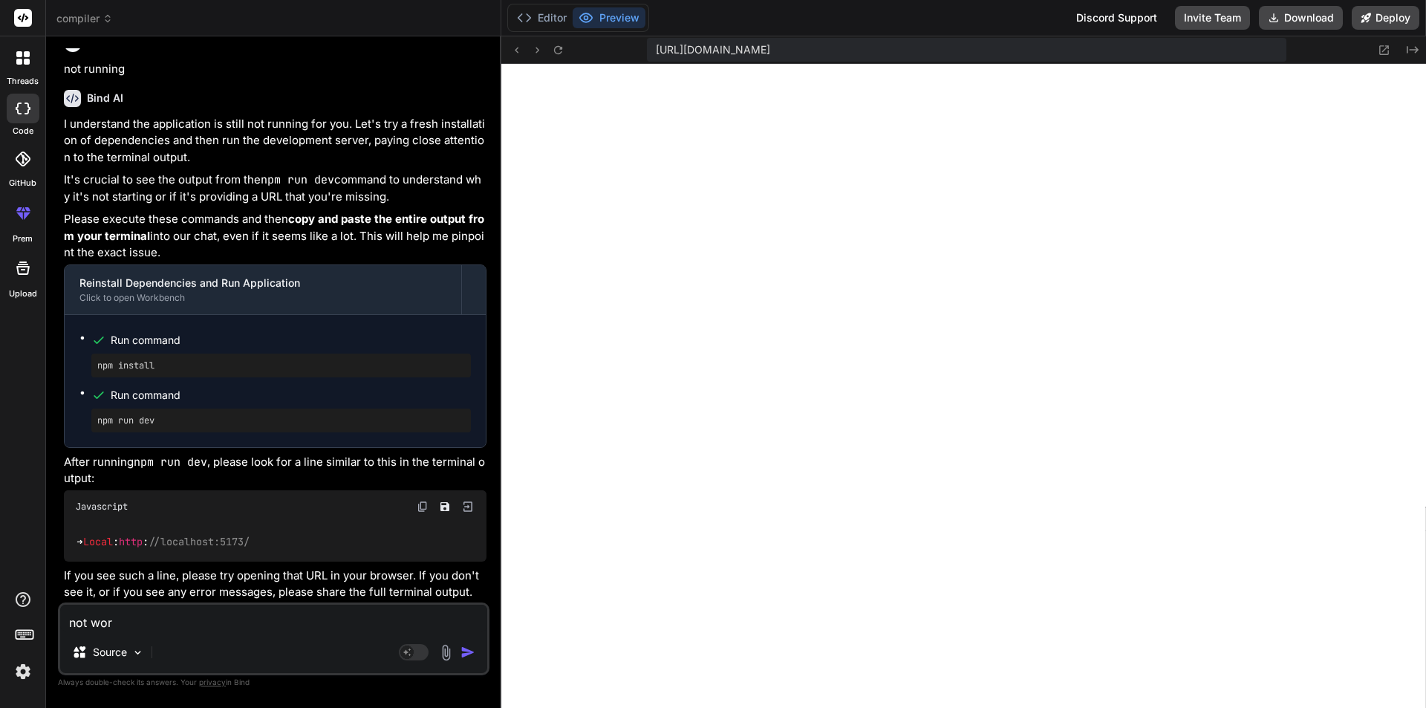
type textarea "x"
type textarea "not worki"
type textarea "x"
type textarea "not workin"
type textarea "x"
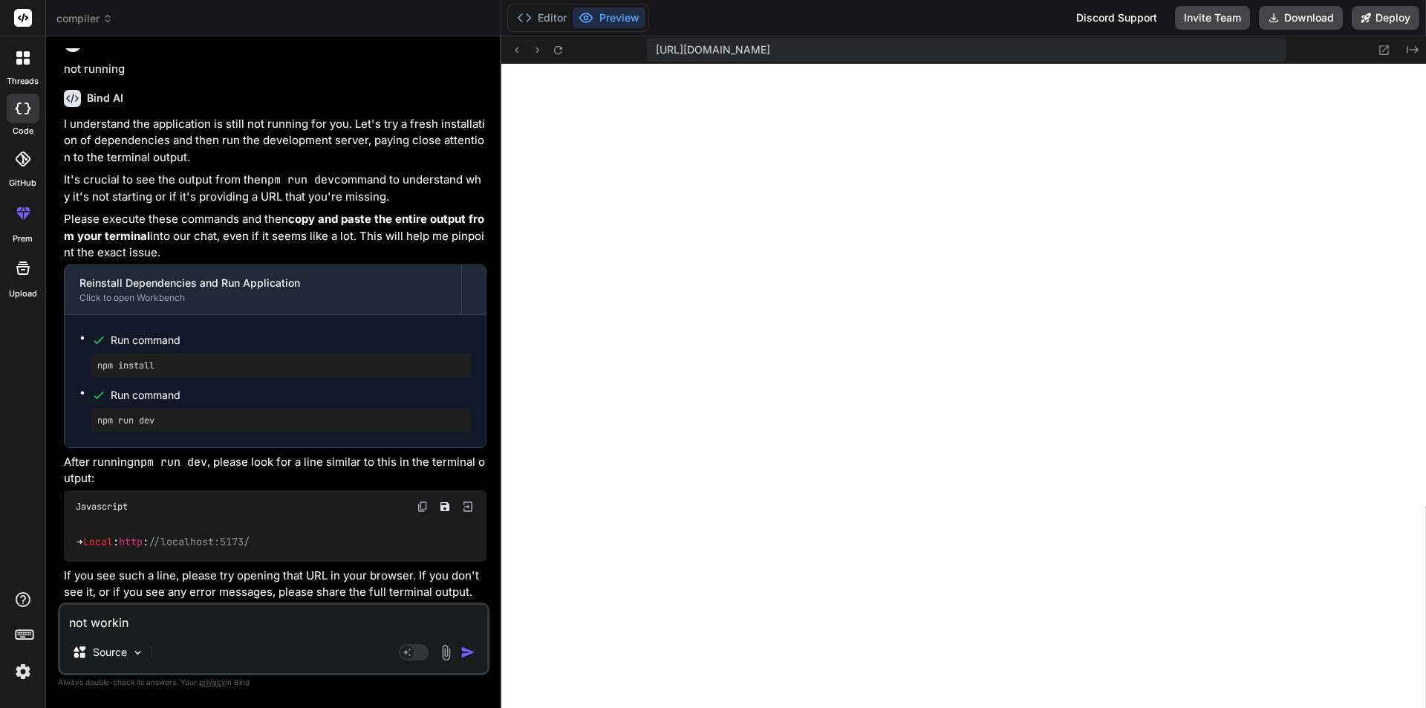
type textarea "not working"
type textarea "x"
type textarea "not working"
type textarea "x"
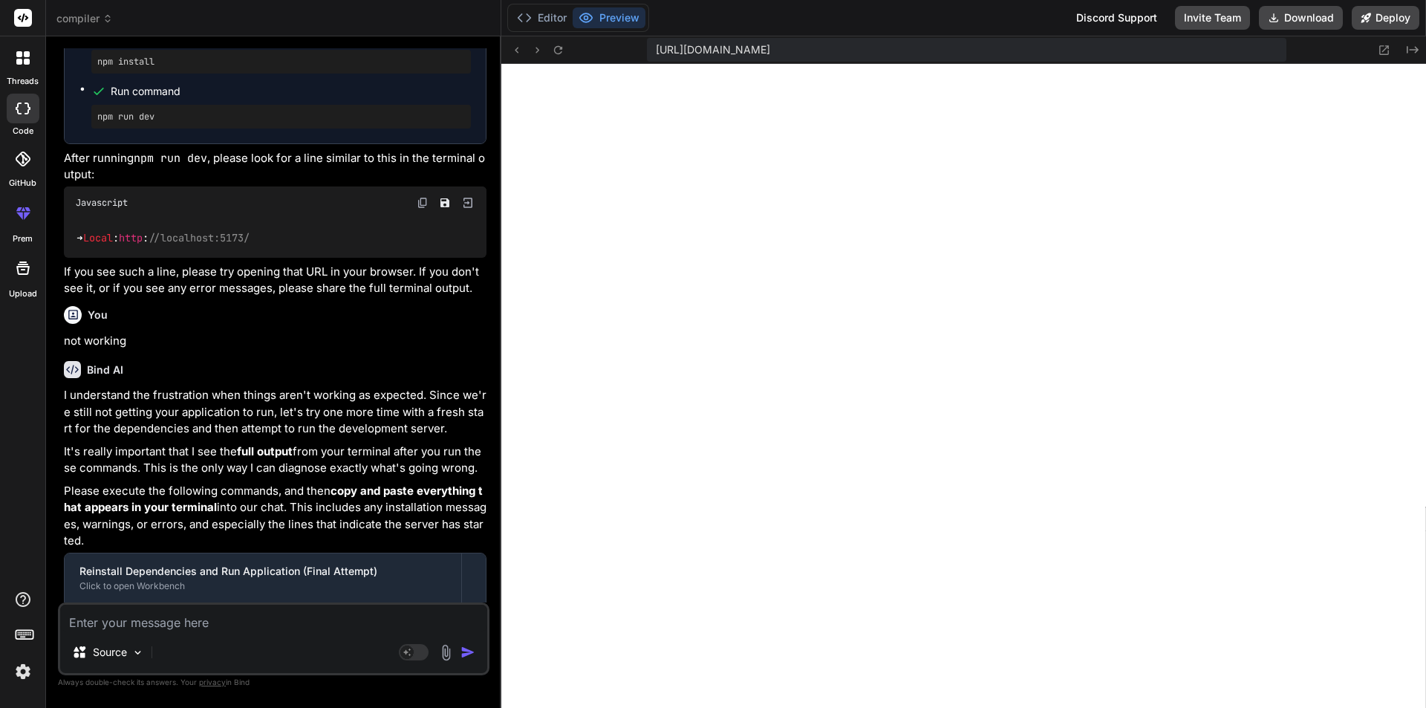
scroll to position [4435, 0]
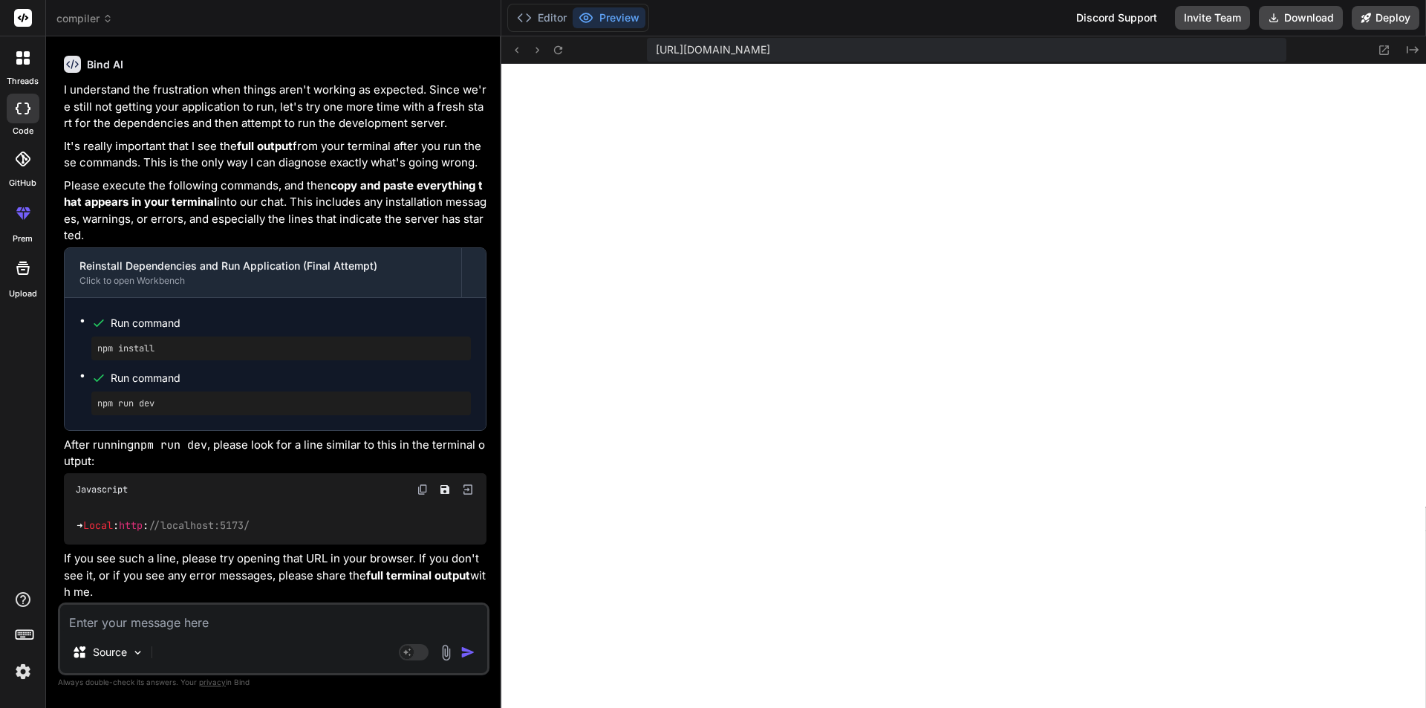
click at [92, 19] on span "compiler" at bounding box center [84, 18] width 56 height 15
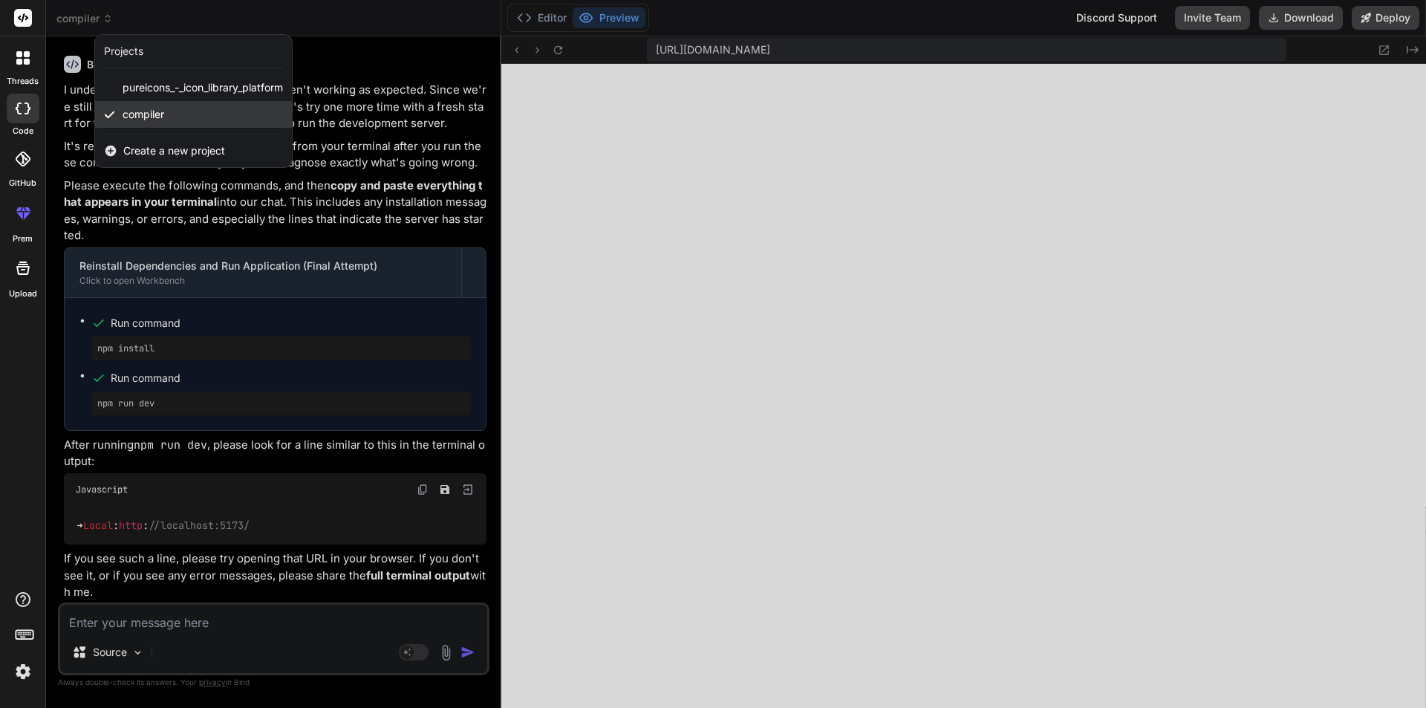
click at [181, 101] on div "compiler" at bounding box center [193, 114] width 197 height 27
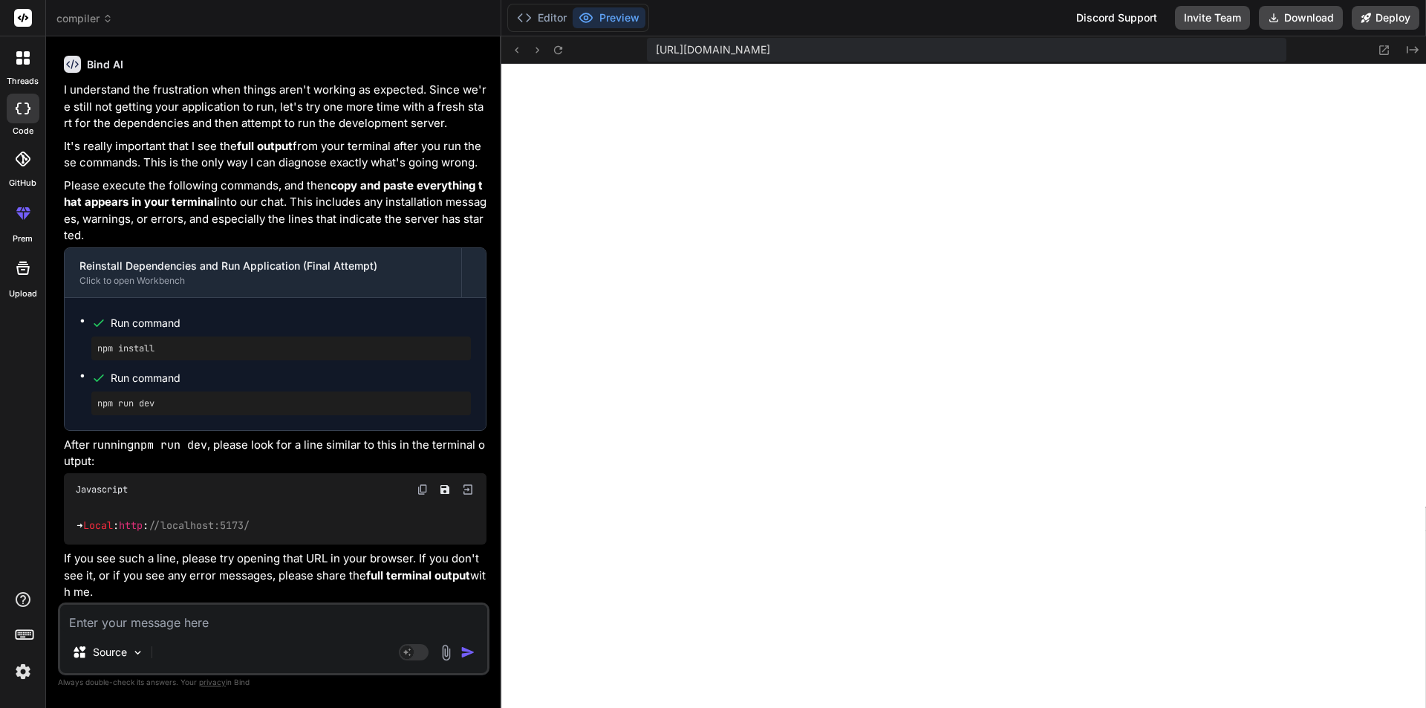
click at [88, 30] on header "compiler Created with Pixso." at bounding box center [273, 18] width 455 height 36
click at [90, 18] on span "compiler" at bounding box center [84, 18] width 56 height 15
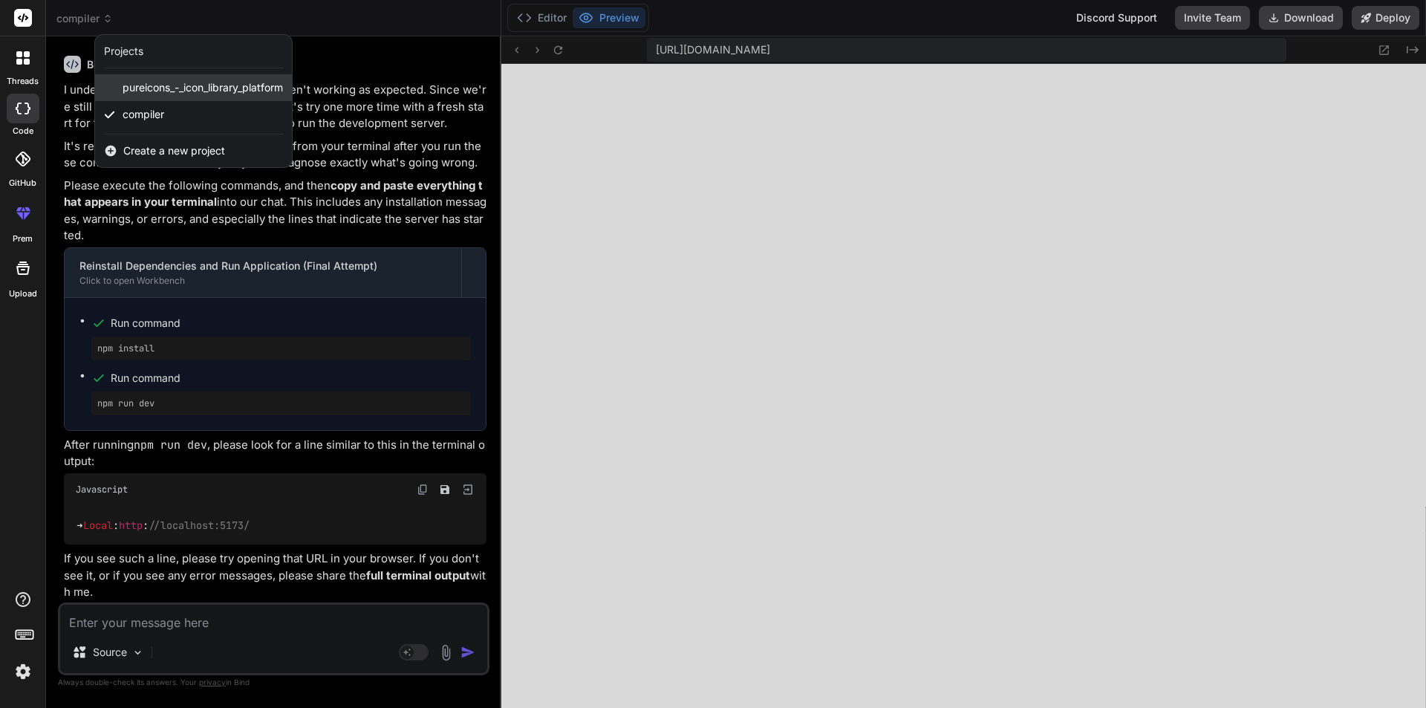
click at [194, 87] on span "pureicons_-_icon_library_platform" at bounding box center [203, 87] width 160 height 15
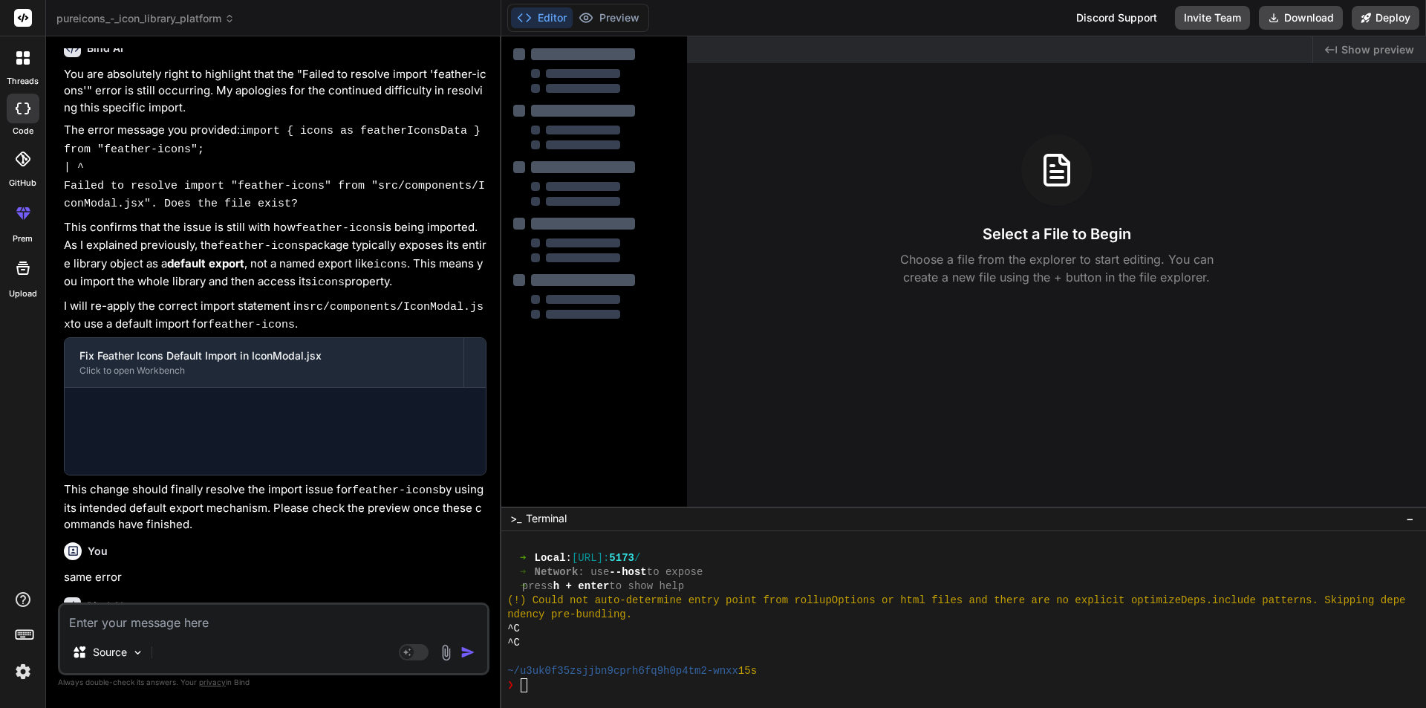
scroll to position [1564, 0]
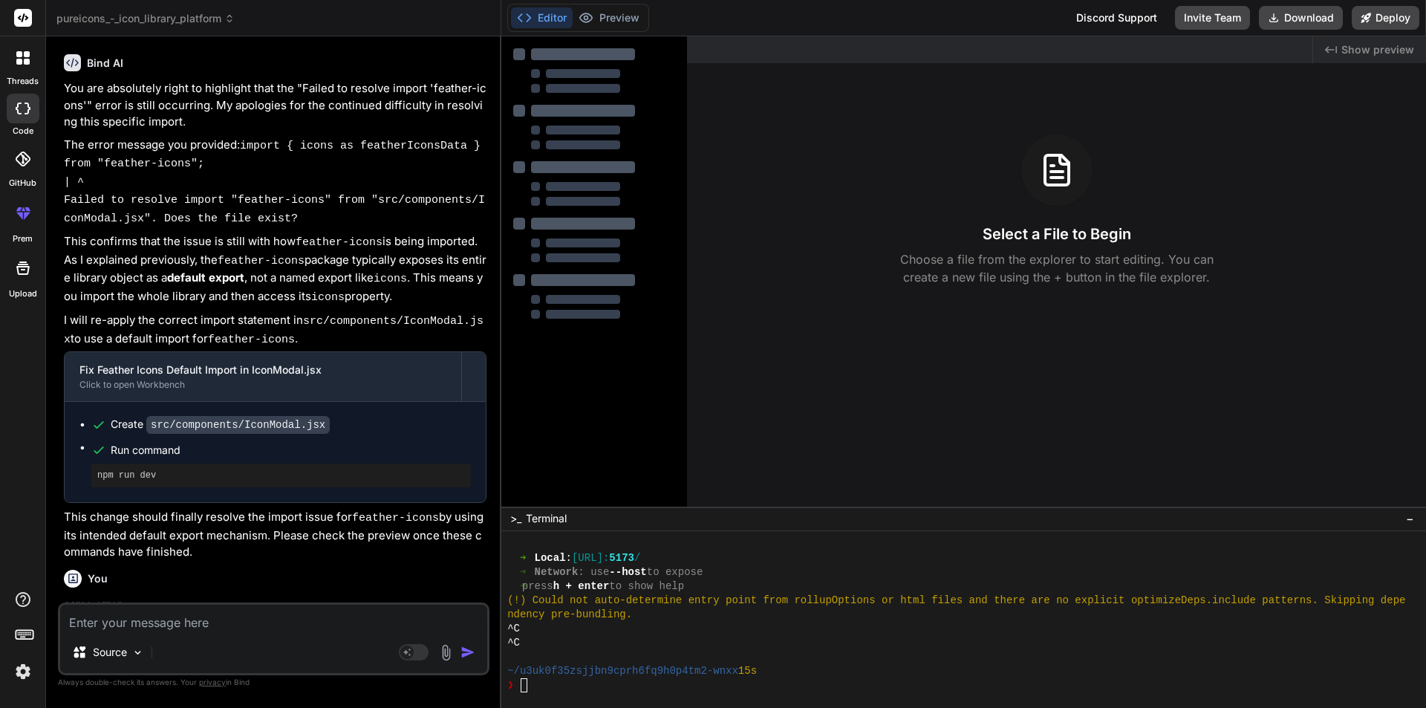
click at [558, 688] on div "❯" at bounding box center [956, 685] width 898 height 14
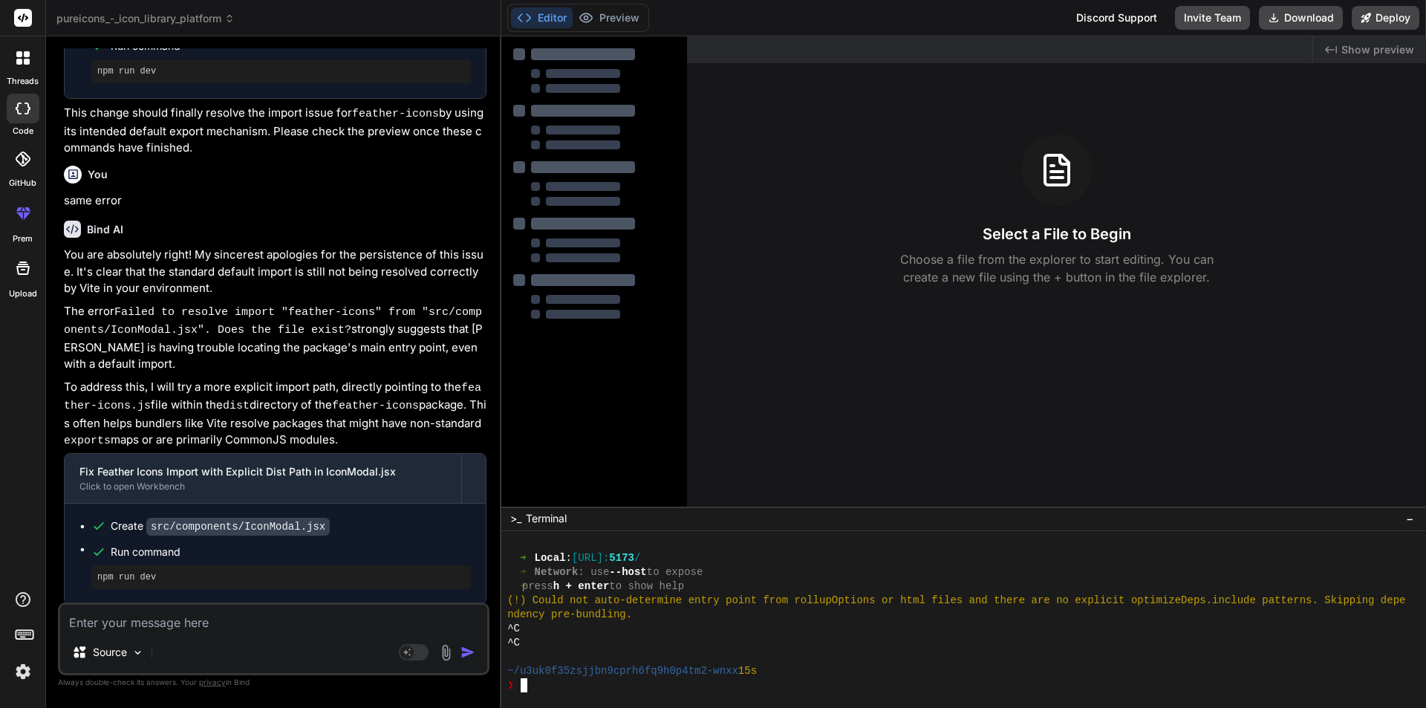
scroll to position [2539, 0]
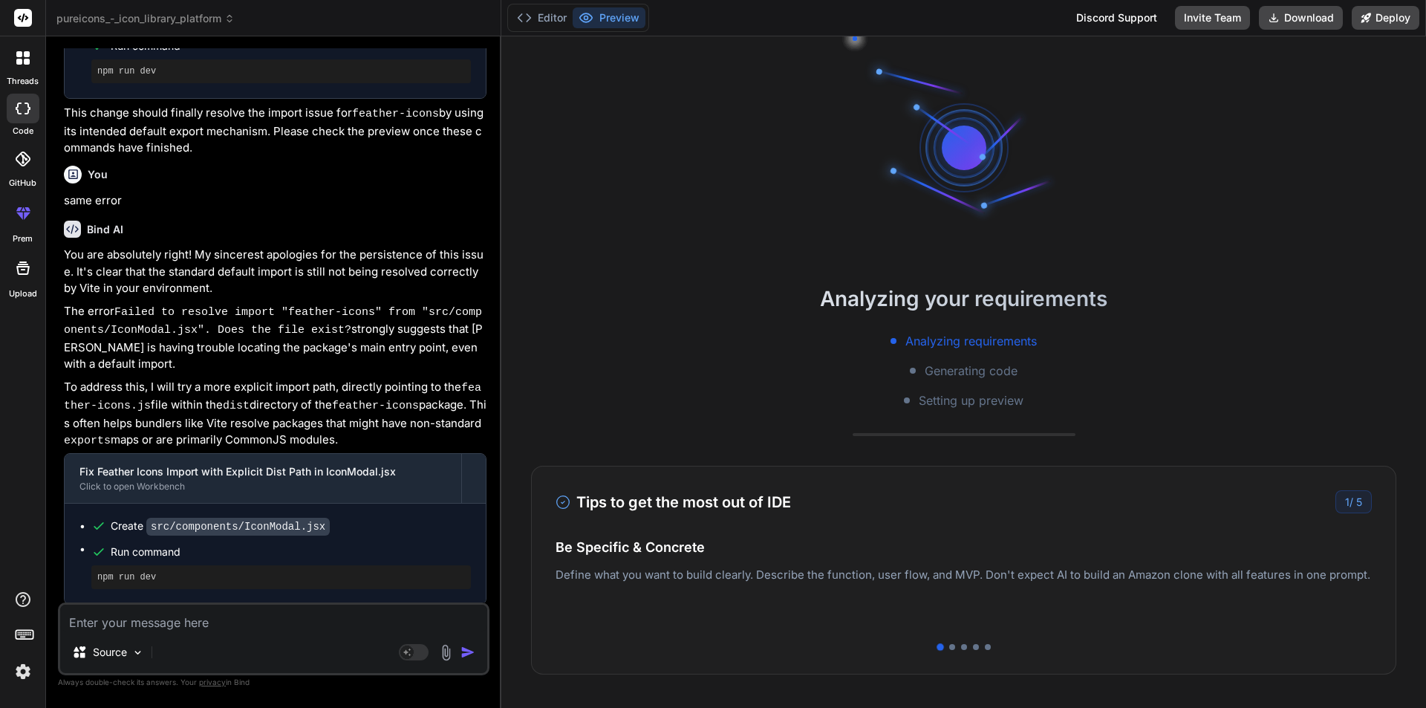
click at [341, 321] on div "You are absolutely right! My sincerest apologies for the persistence of this is…" at bounding box center [275, 454] width 422 height 415
click at [541, 23] on button "Editor" at bounding box center [542, 17] width 62 height 21
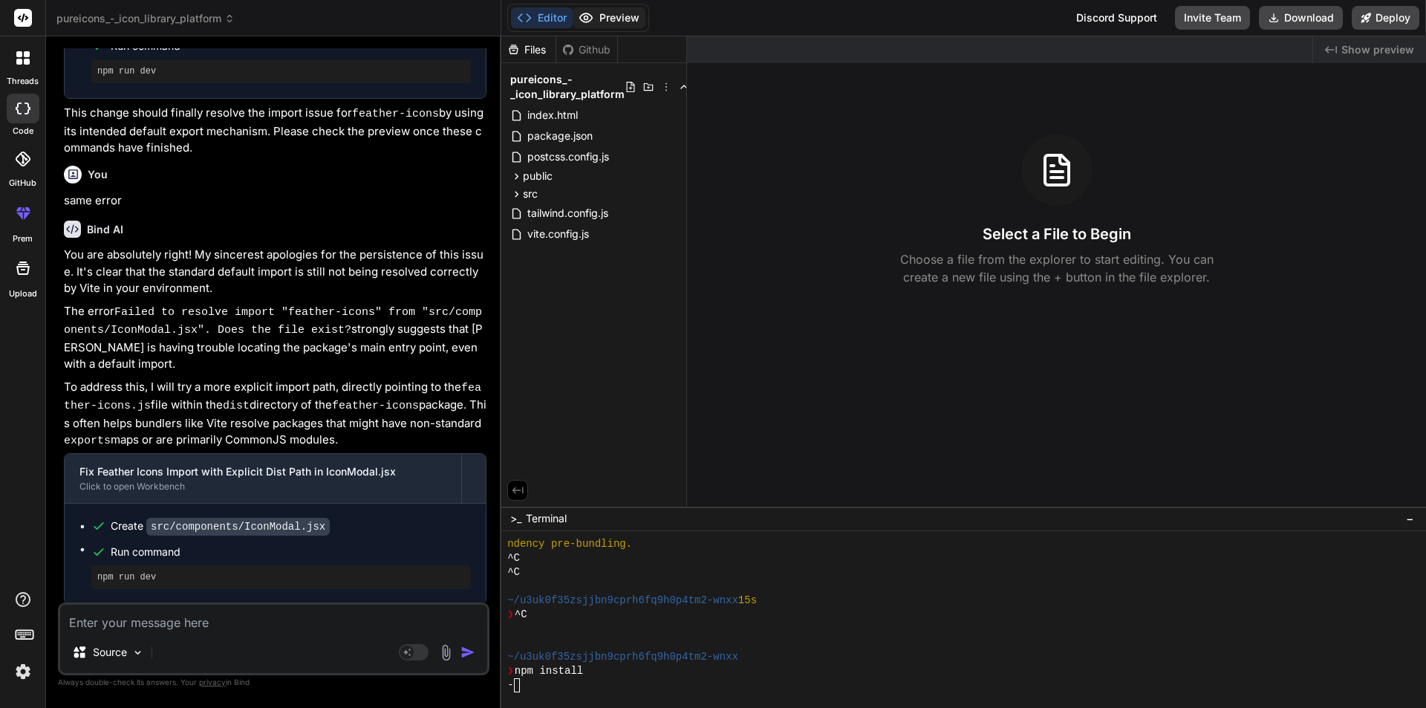
click at [606, 12] on button "Preview" at bounding box center [608, 17] width 73 height 21
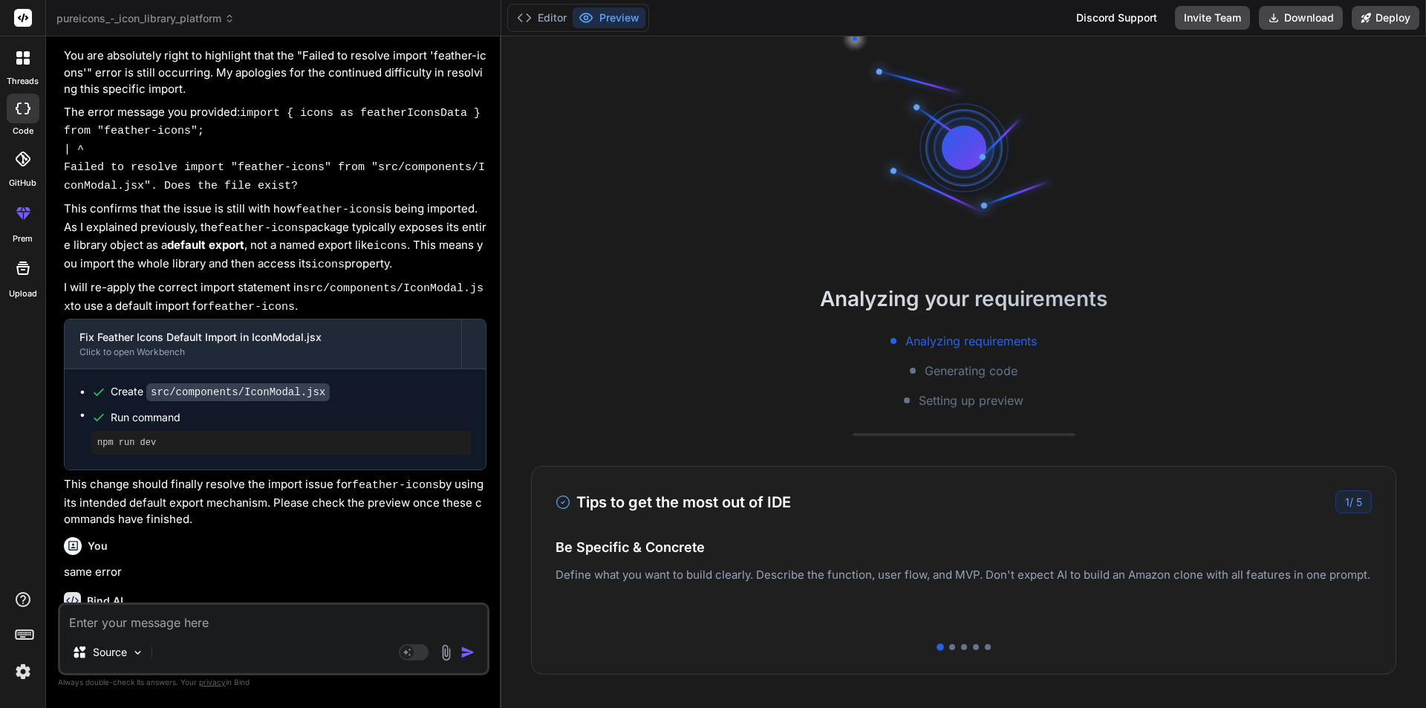
scroll to position [1968, 0]
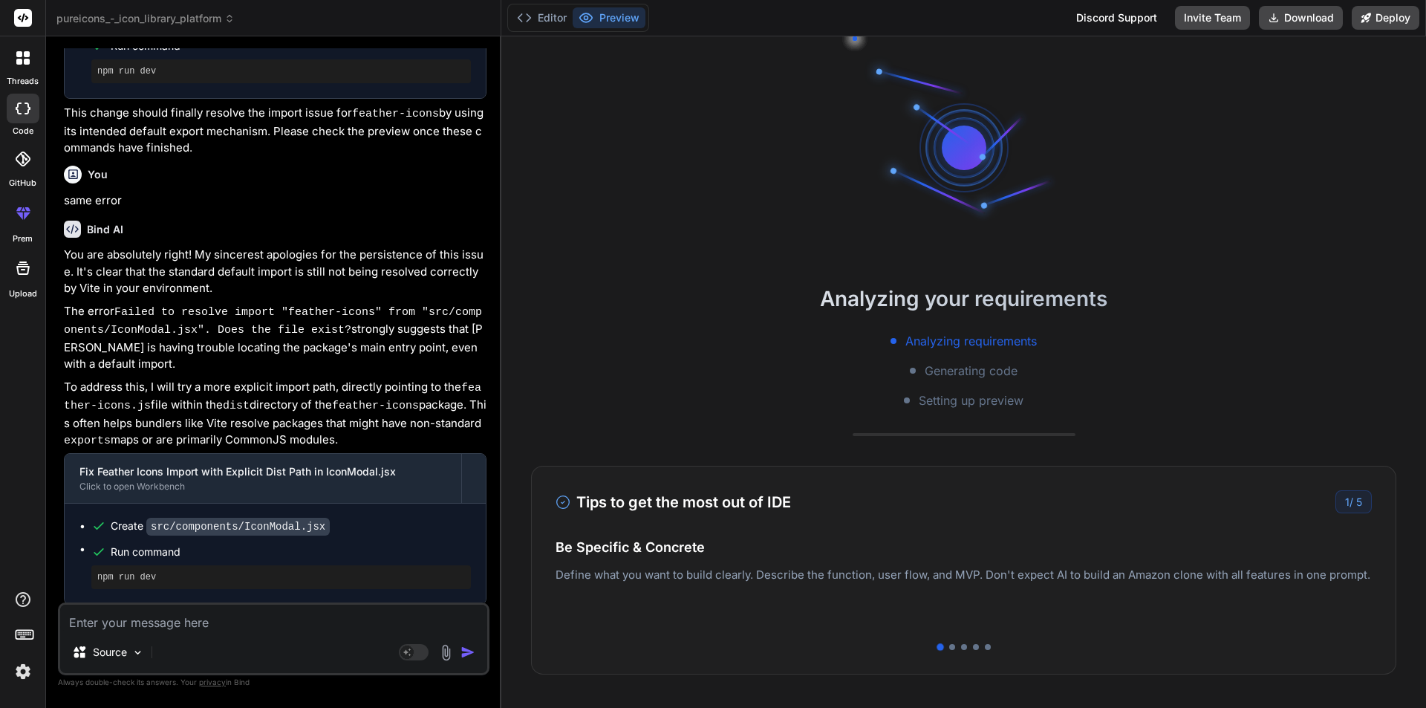
click at [929, 151] on div at bounding box center [963, 147] width 89 height 89
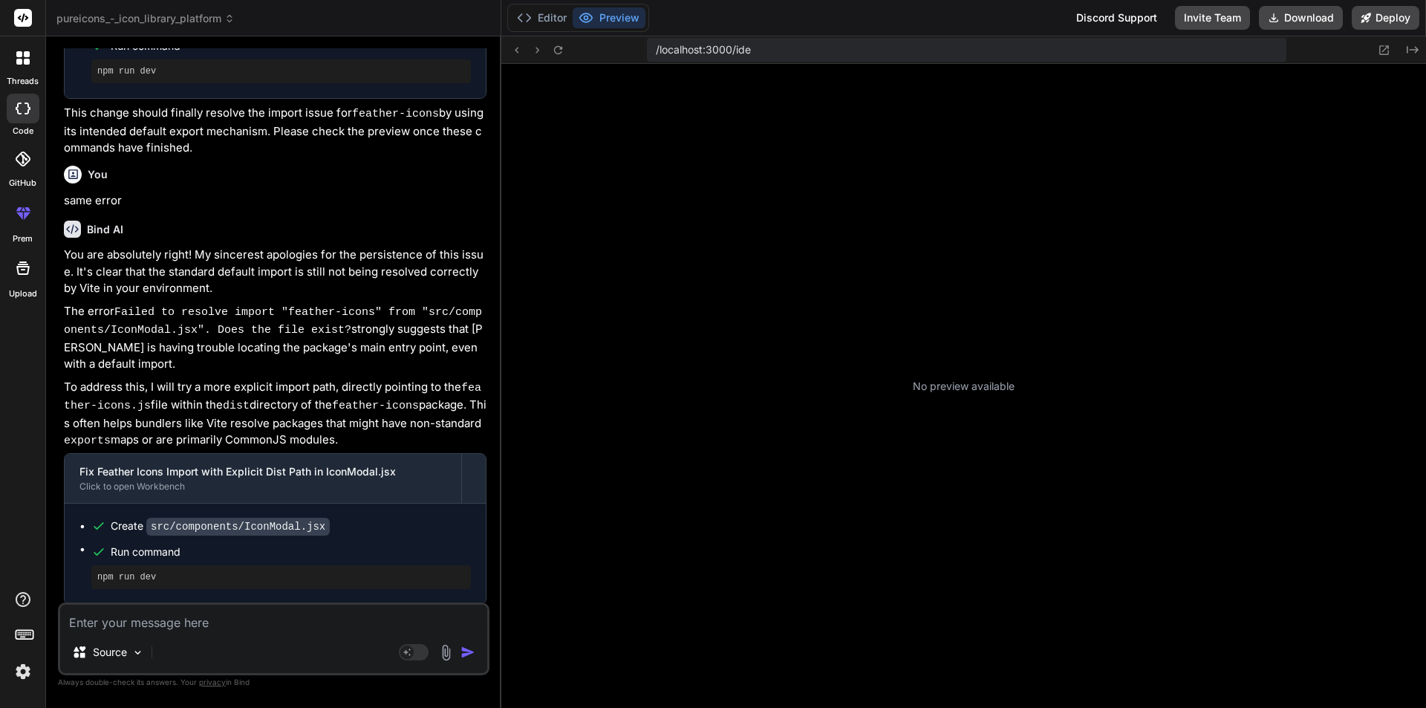
drag, startPoint x: 578, startPoint y: 498, endPoint x: 618, endPoint y: 513, distance: 42.1
click at [616, 514] on div "No preview available" at bounding box center [963, 386] width 924 height 644
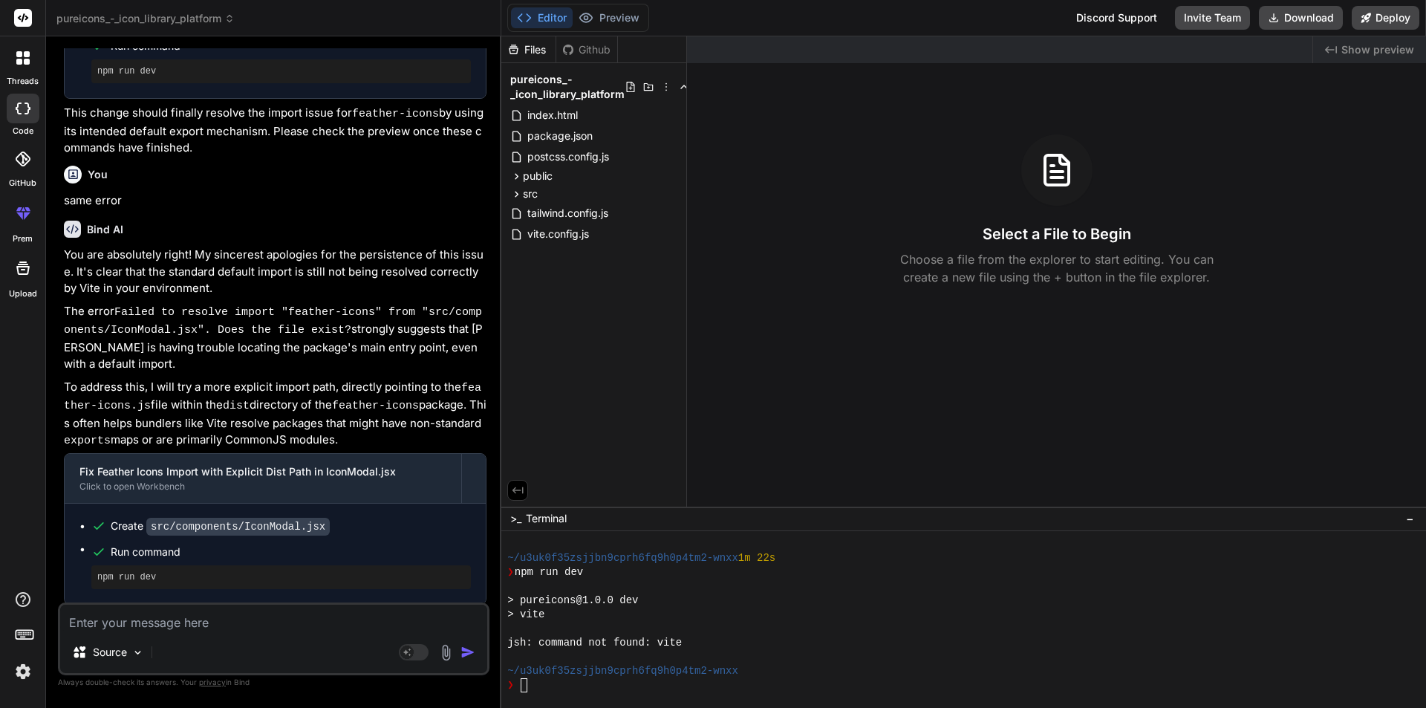
click at [191, 624] on textarea at bounding box center [273, 617] width 427 height 27
click at [538, 681] on div "❯" at bounding box center [956, 685] width 898 height 14
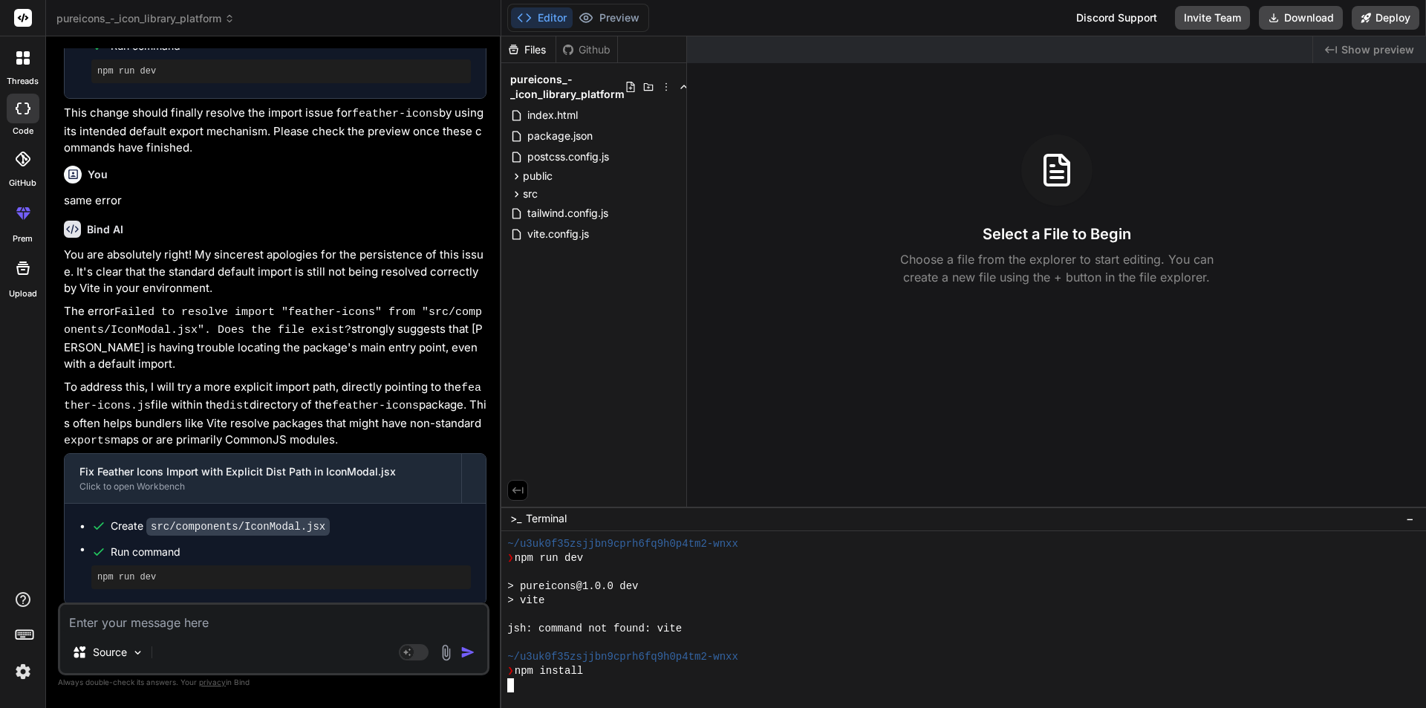
scroll to position [2878, 0]
click at [567, 241] on span "vite.config.js" at bounding box center [558, 234] width 65 height 18
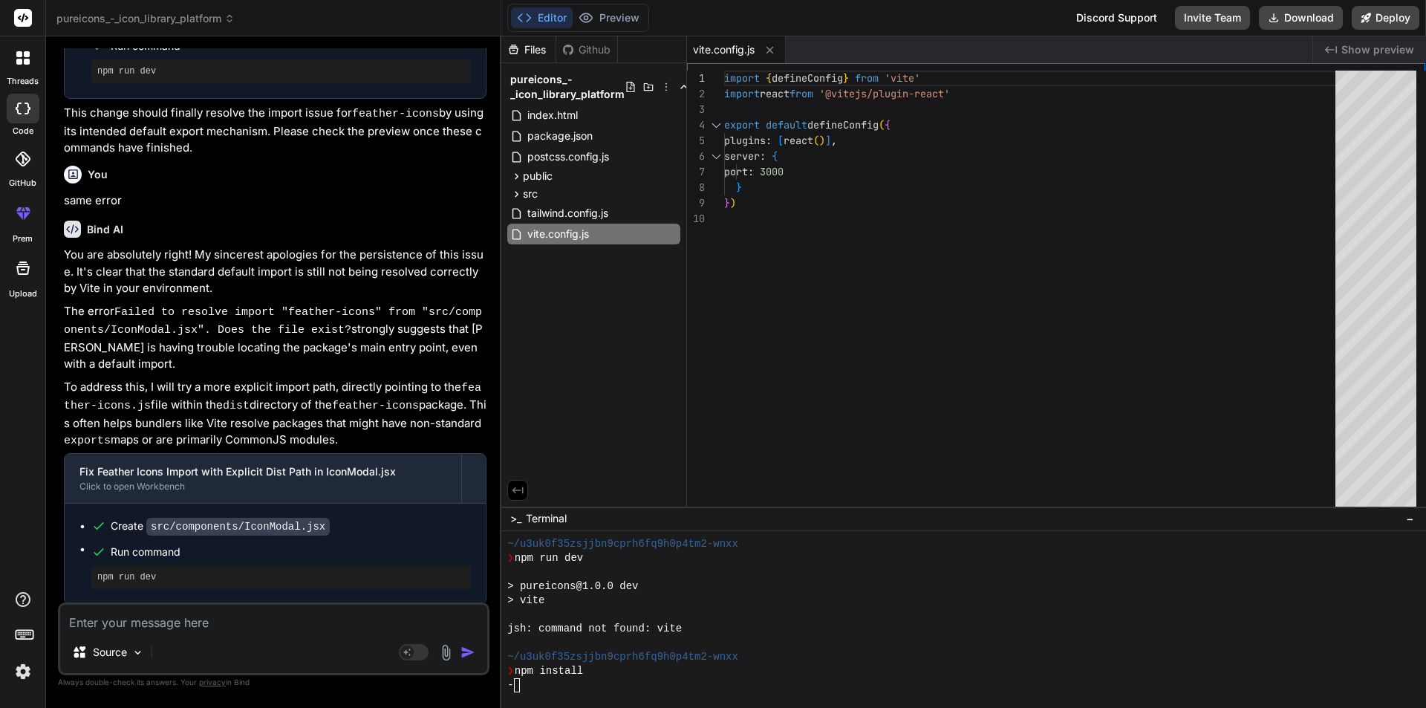
click at [581, 695] on div at bounding box center [963, 619] width 924 height 177
click at [255, 303] on p "The error Failed to resolve import "feather-icons" from "src/components/IconMod…" at bounding box center [275, 338] width 422 height 70
click at [575, 680] on div "-" at bounding box center [956, 685] width 898 height 14
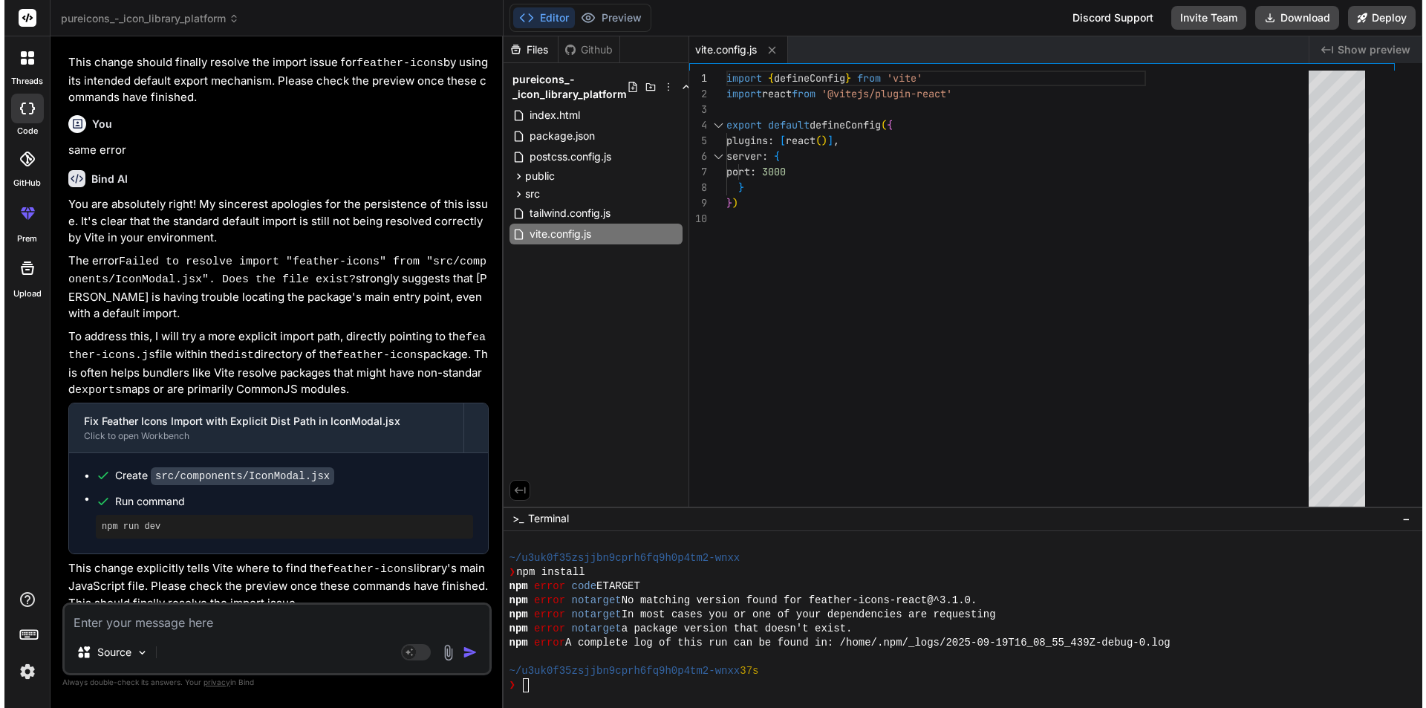
scroll to position [1968, 0]
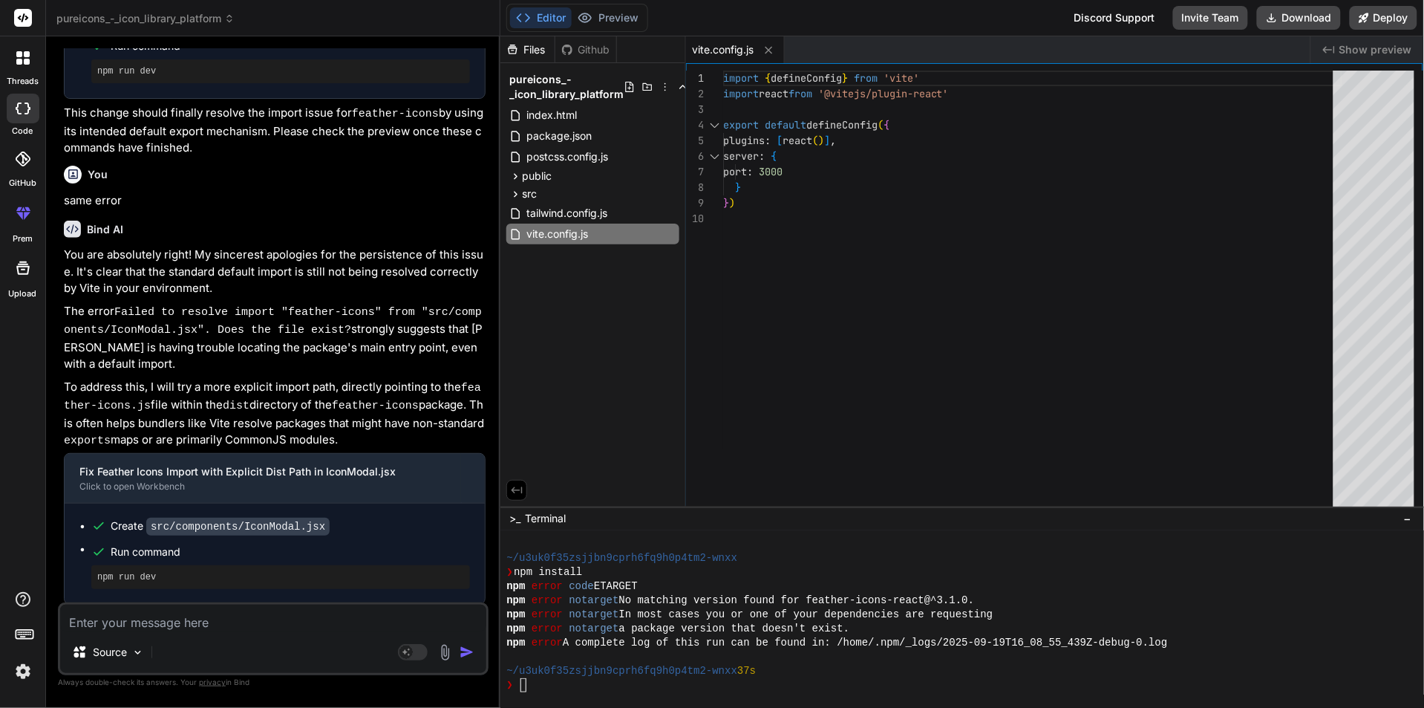
type textarea "x"
click at [120, 617] on textarea at bounding box center [273, 617] width 427 height 27
paste textarea "~/u3uk0f35zsjjbn9oprh6fq9h0p4tm2-wnxx > npm install npmcode ETARGET npm er nota…"
type textarea "~/u3uk0f35zsjjbn9oprh6fq9h0p4tm2-wnxx > npm install npmcode ETARGET npm er nota…"
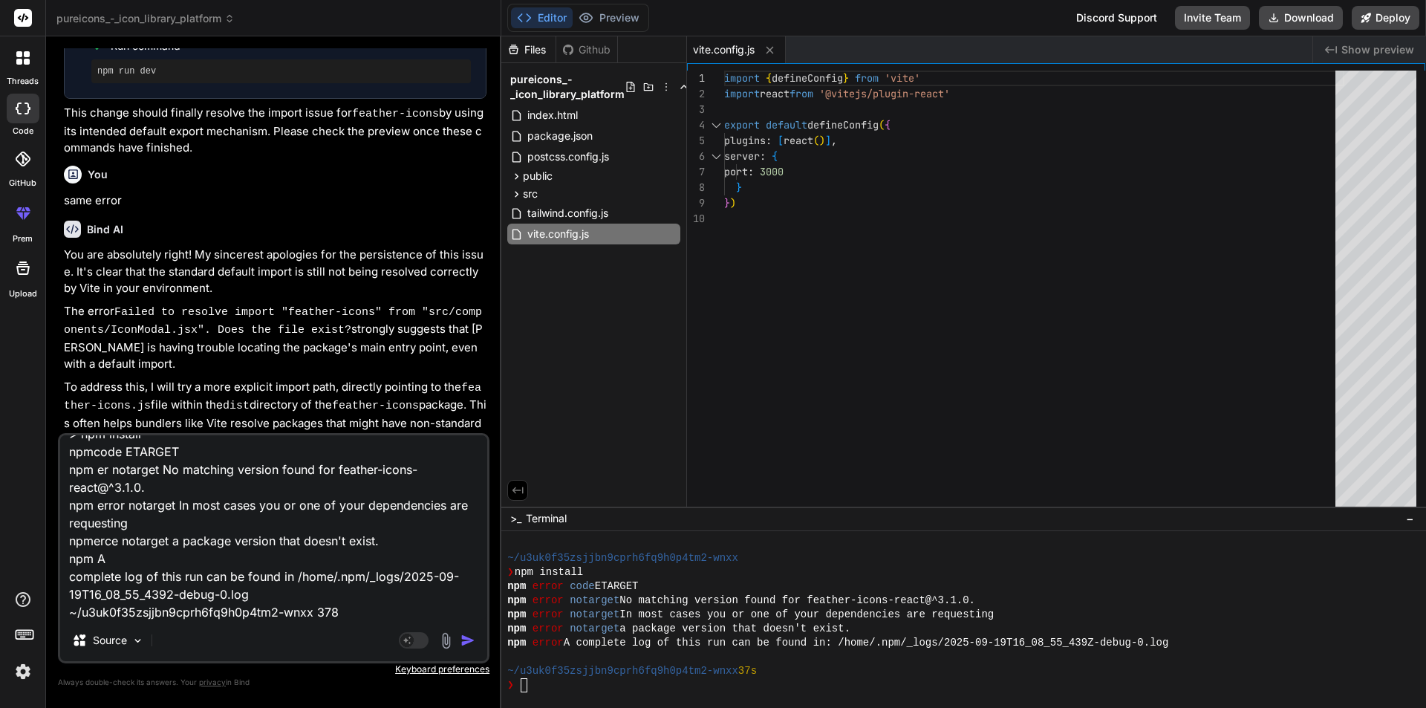
type textarea "x"
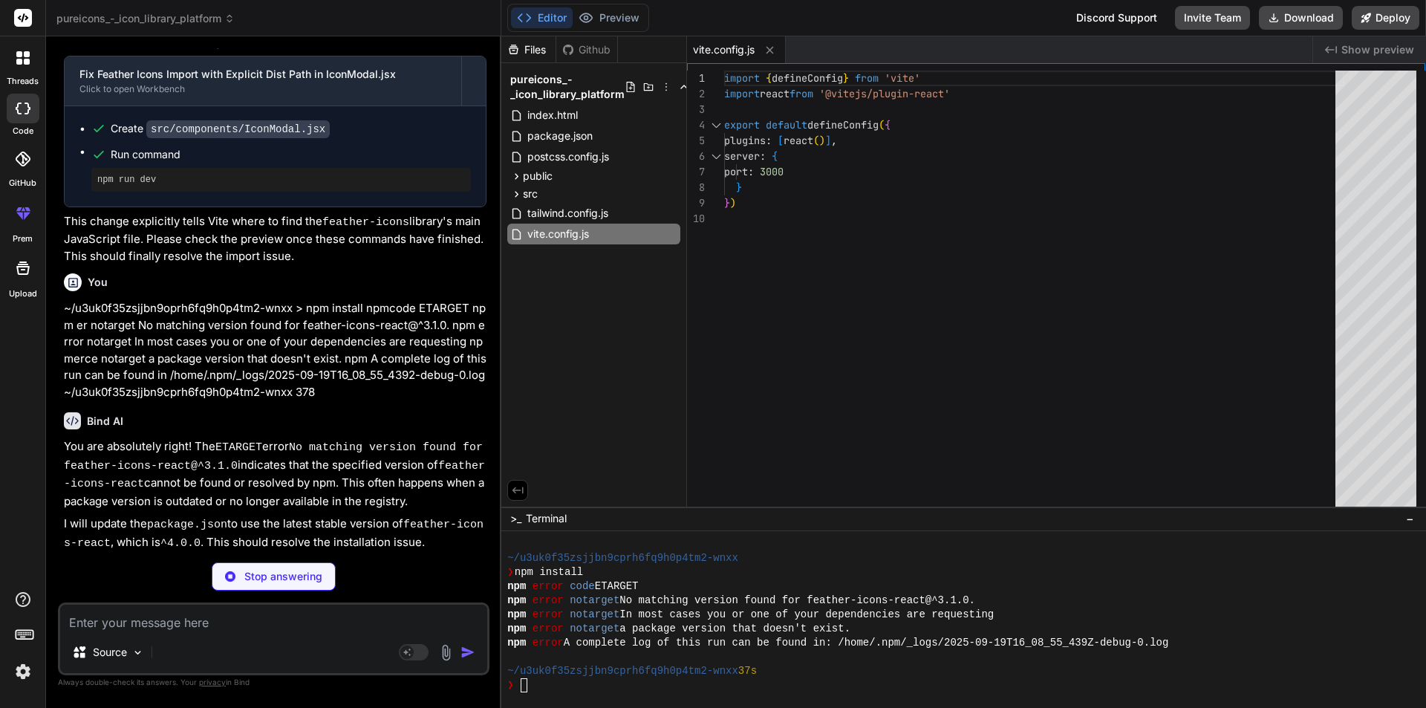
scroll to position [2397, 0]
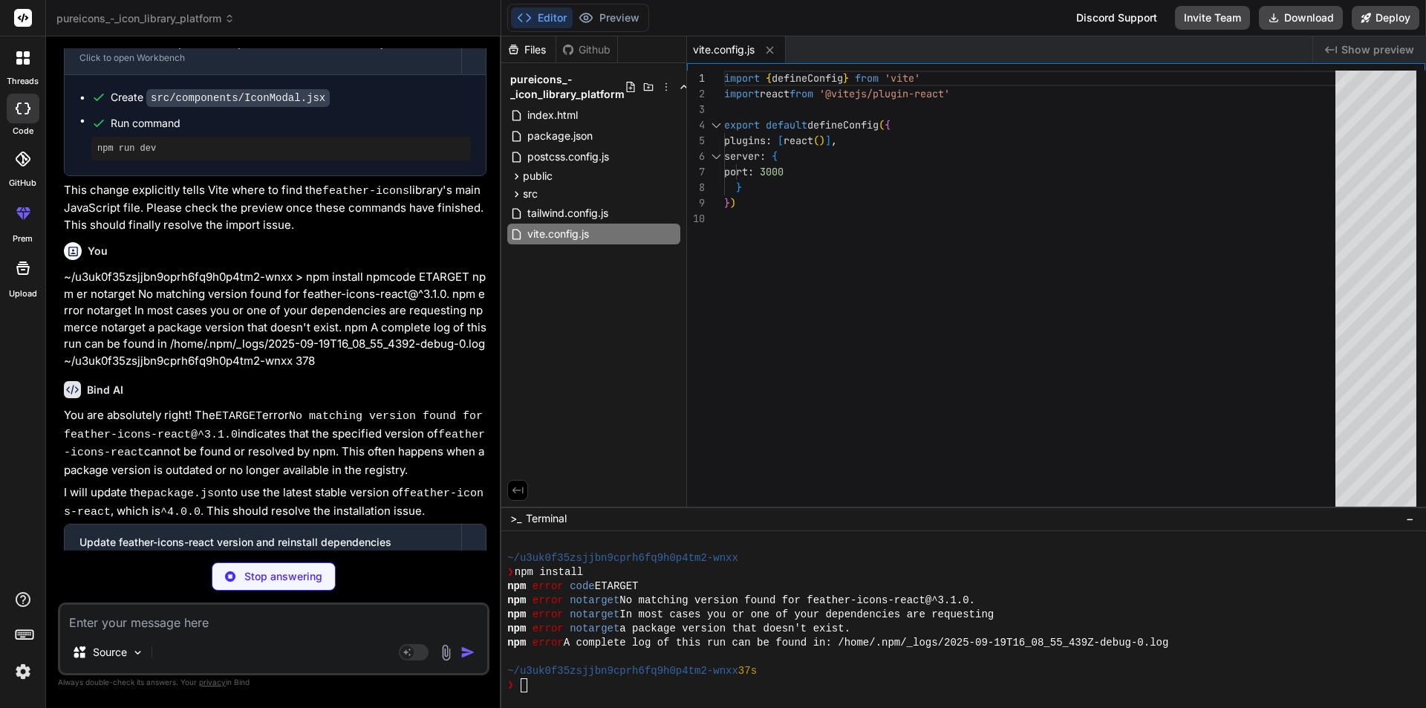
type textarea "x"
type textarea "}"
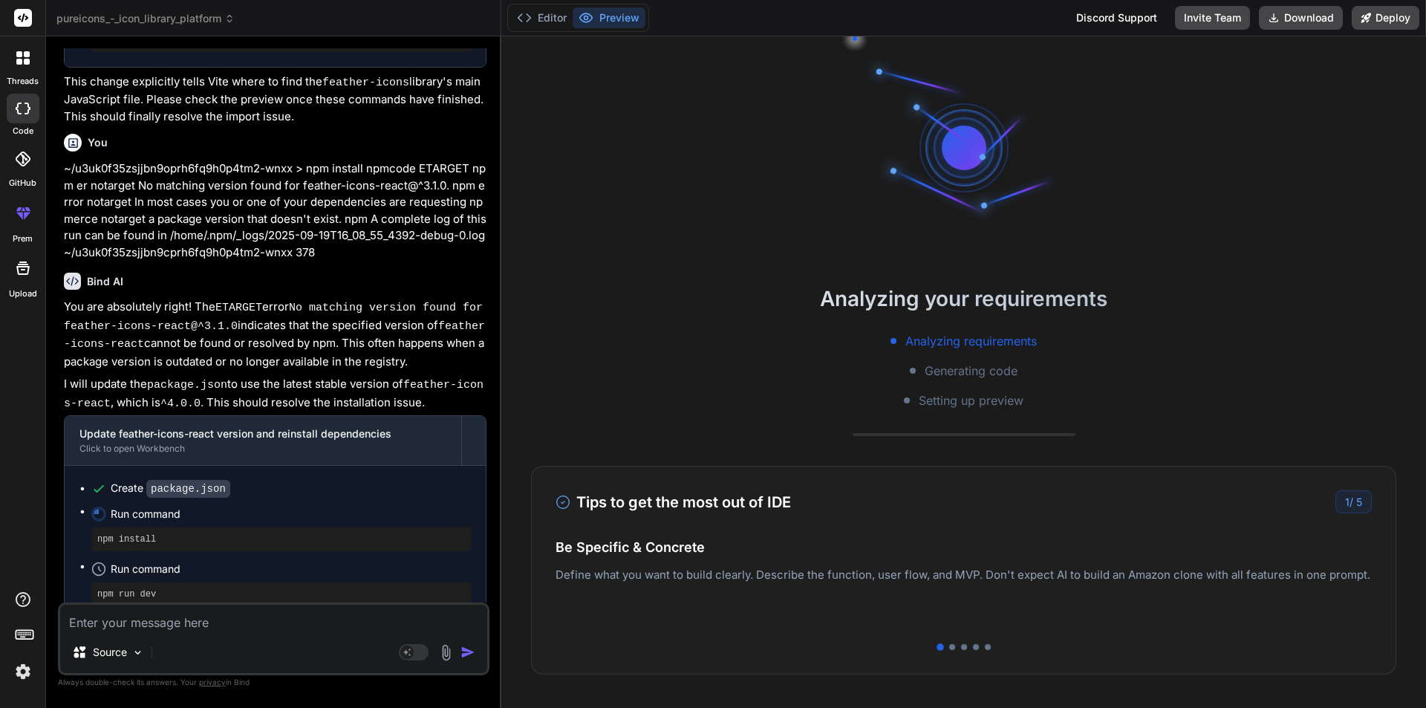
scroll to position [2513, 0]
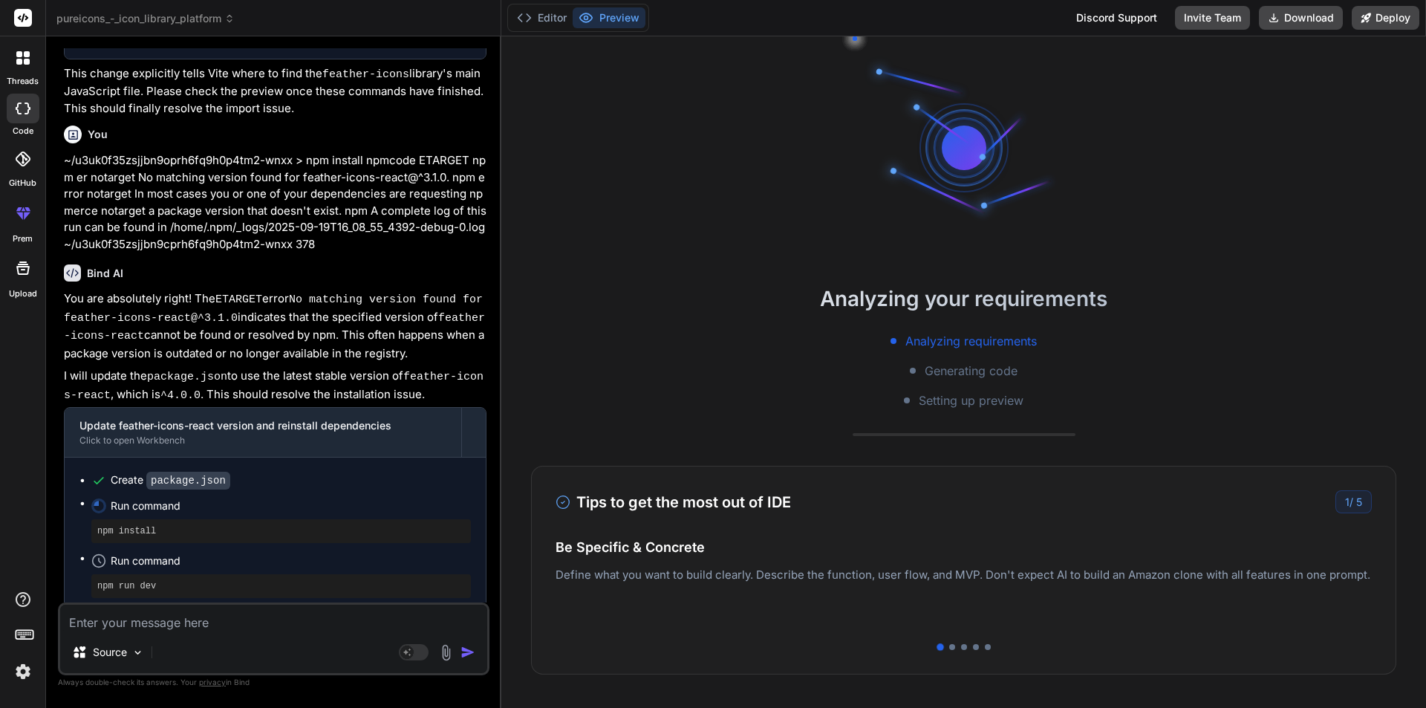
type textarea "x"
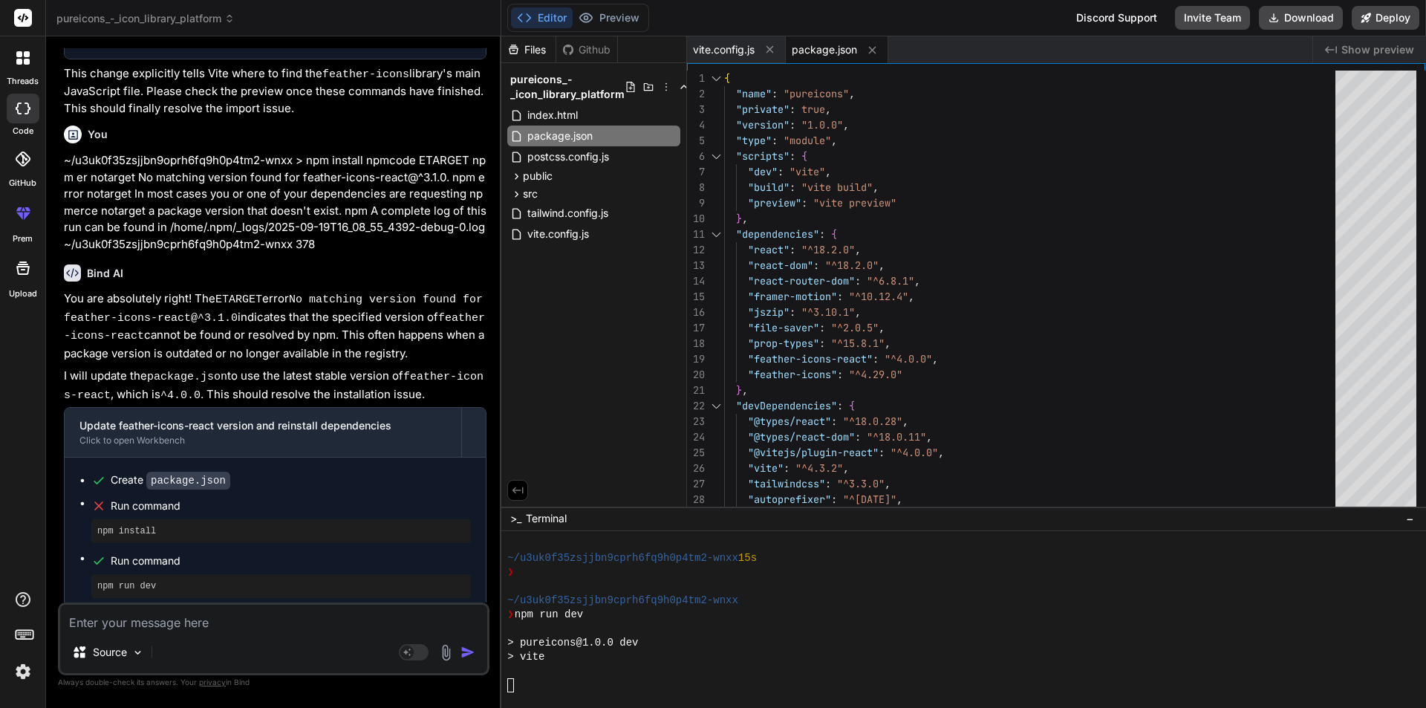
scroll to position [3315, 0]
click at [125, 622] on textarea at bounding box center [273, 617] width 427 height 27
type textarea "r"
type textarea "x"
type textarea "ru"
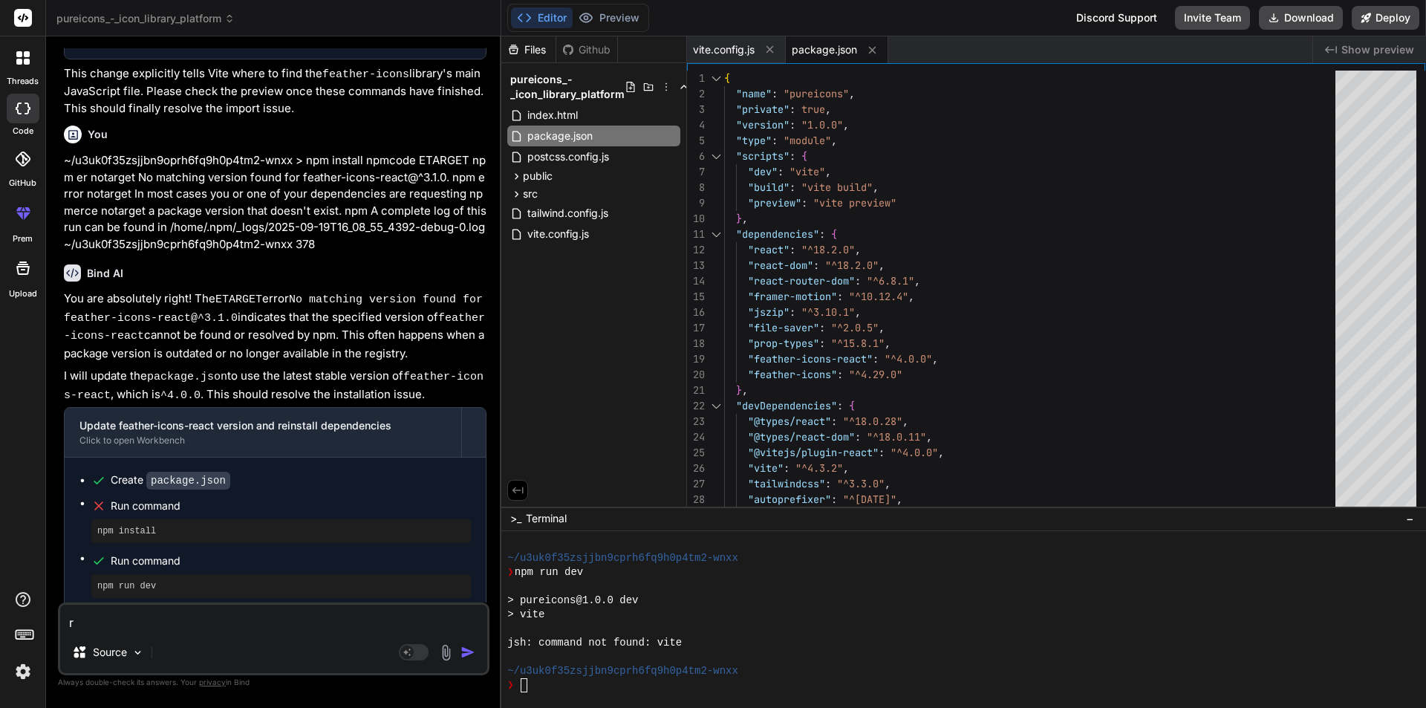
type textarea "x"
type textarea "run"
type textarea "x"
type textarea "run"
type textarea "x"
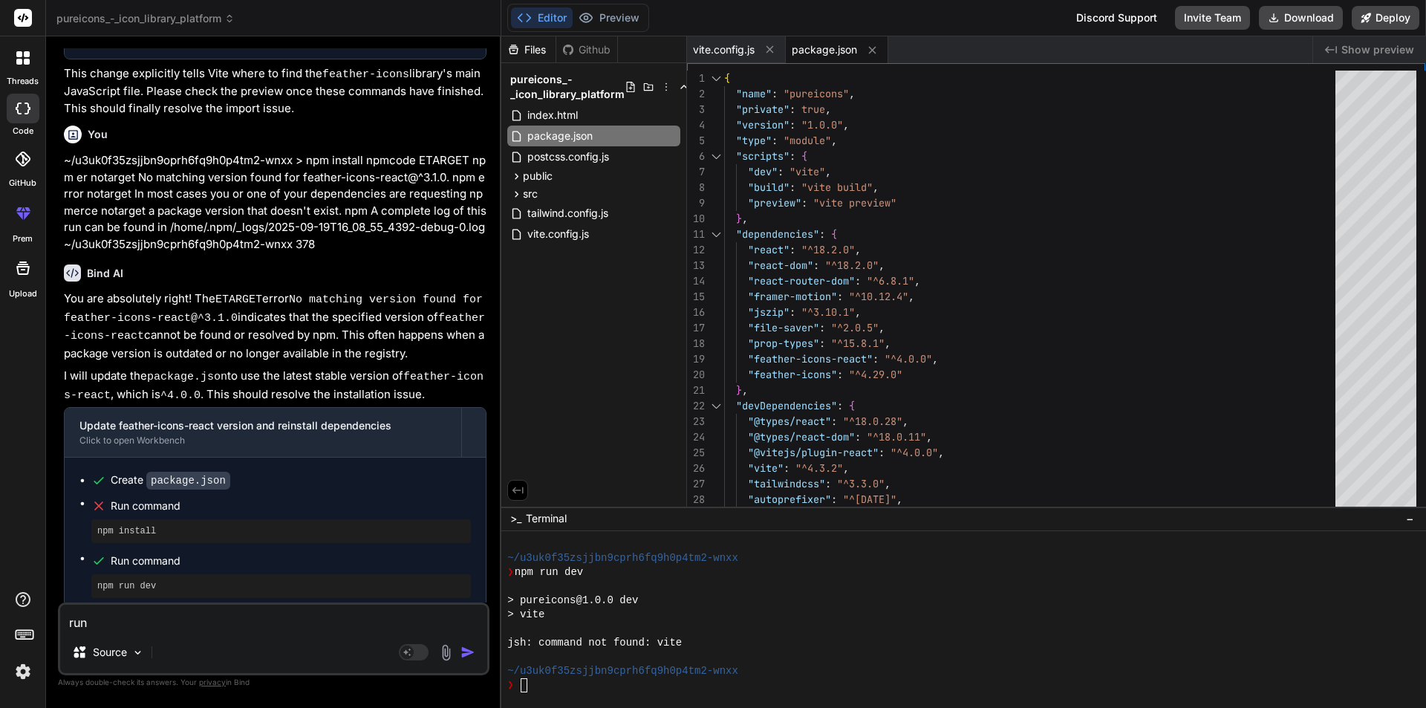
type textarea "run i"
type textarea "x"
type textarea "run it"
type textarea "x"
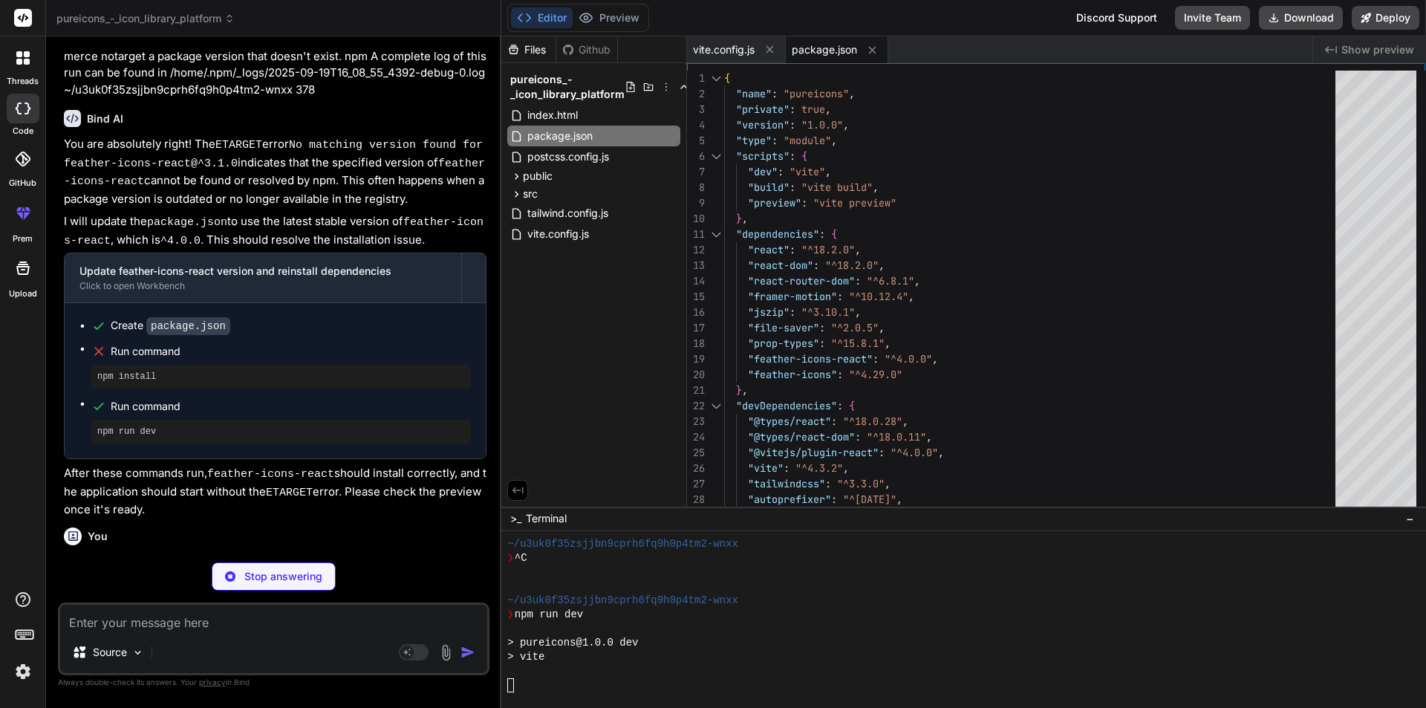
scroll to position [3485, 0]
type textarea "x"
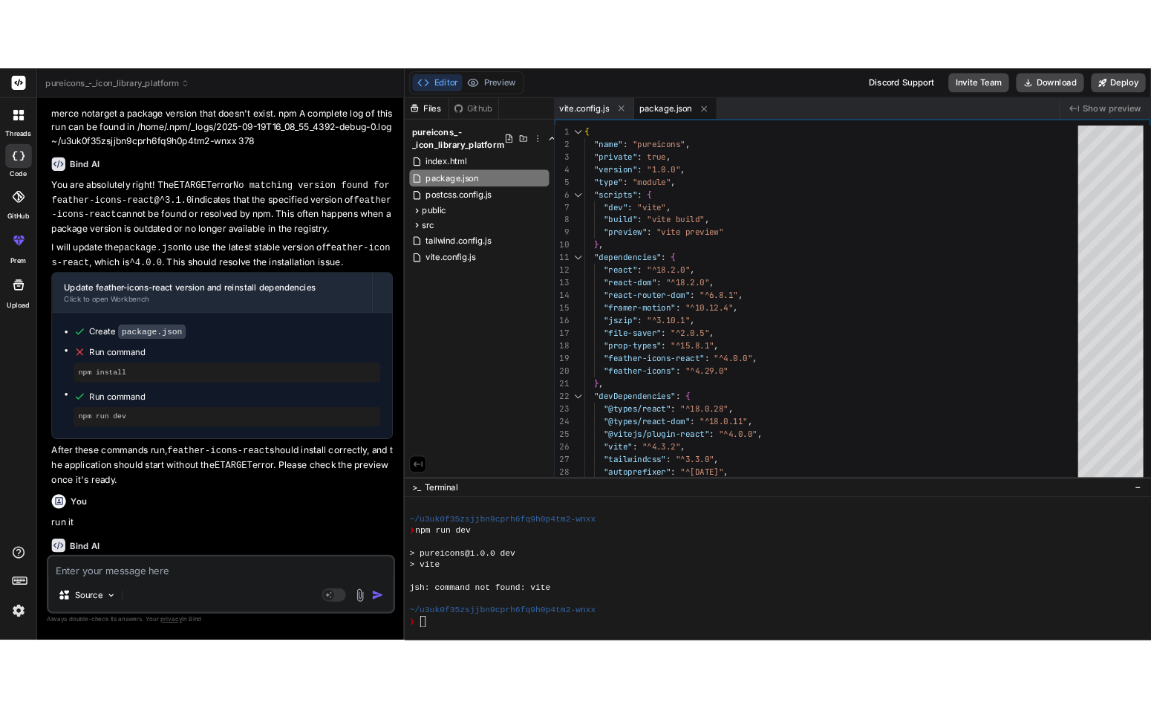
scroll to position [2766, 0]
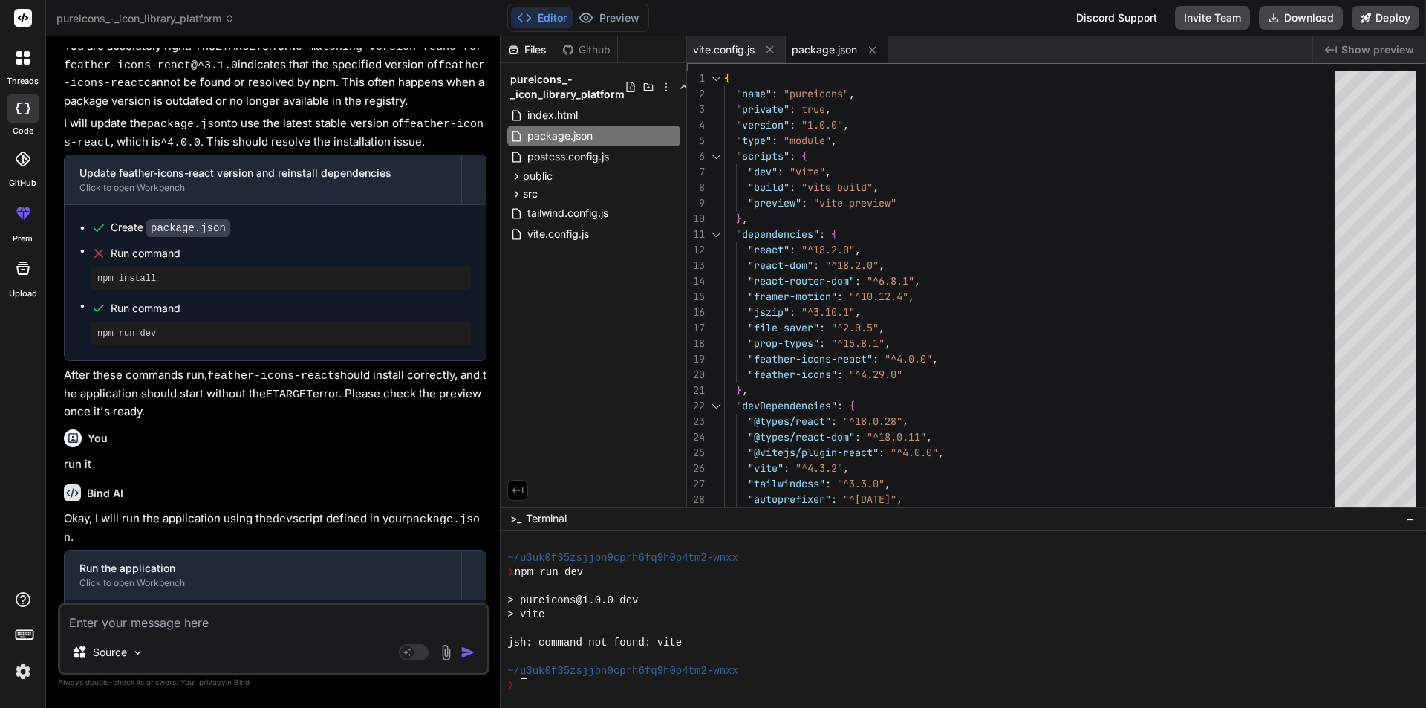
click at [191, 621] on textarea at bounding box center [273, 617] width 427 height 27
type textarea "n"
type textarea "x"
type textarea "no"
type textarea "x"
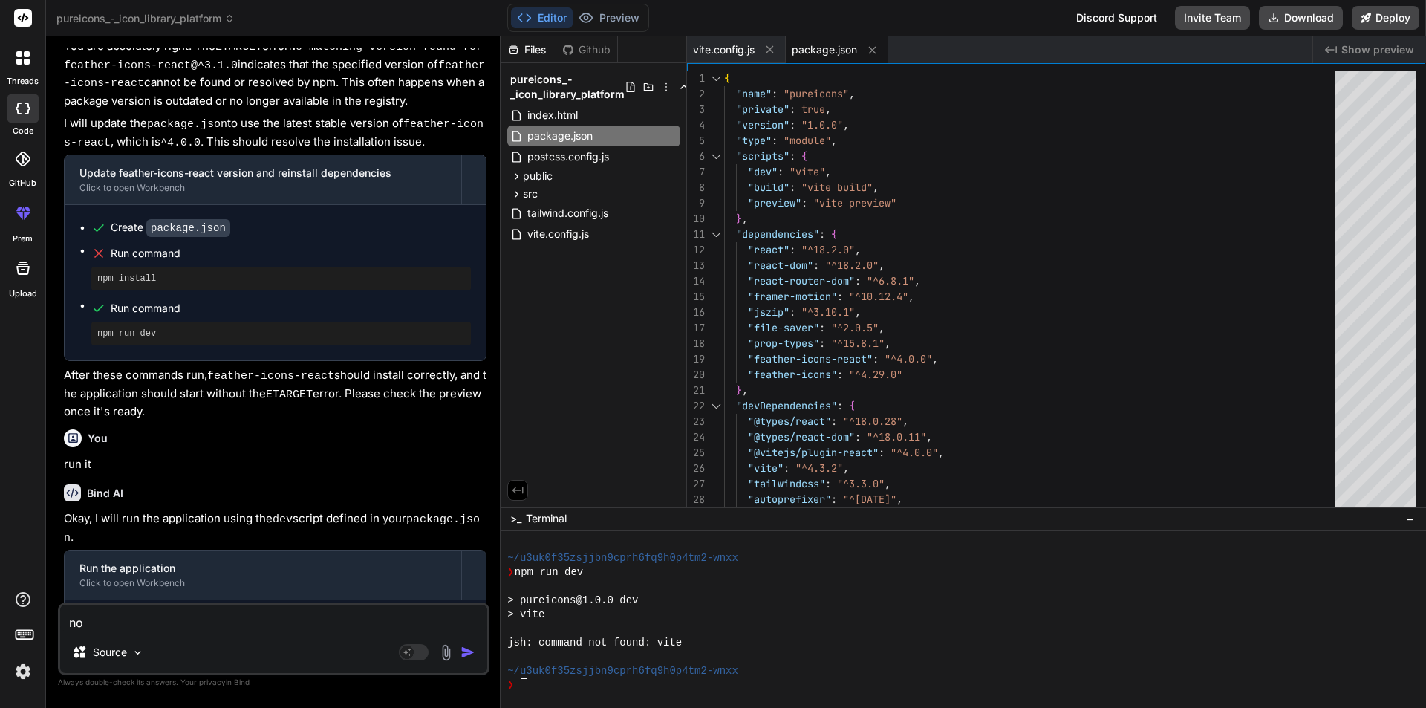
type textarea "not"
type textarea "x"
type textarea "not"
type textarea "x"
type textarea "not"
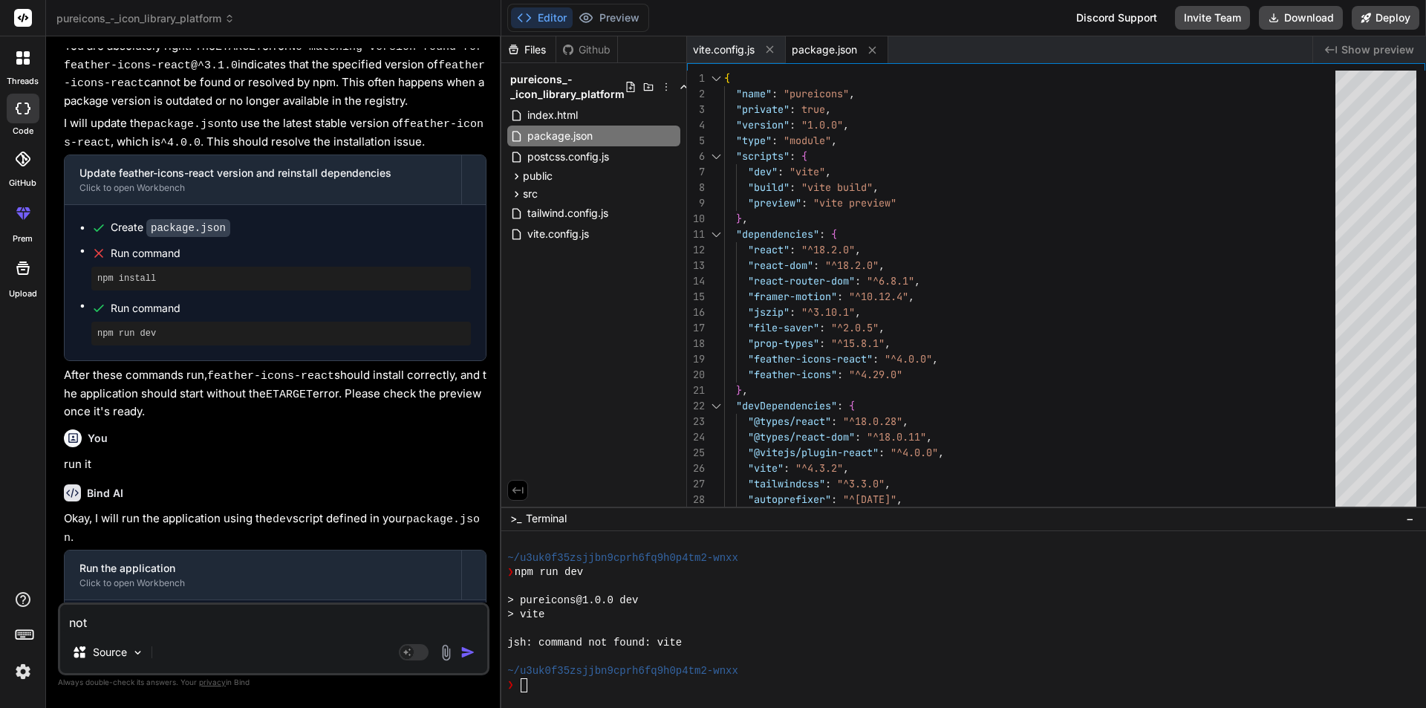
click at [151, 624] on textarea "not" at bounding box center [273, 617] width 427 height 27
paste textarea "-/u3uk0f35z8jjbn9cprh6fq9h0p4tm2-wnxx npm run dev > pureicons@1.0.0 dev > vite …"
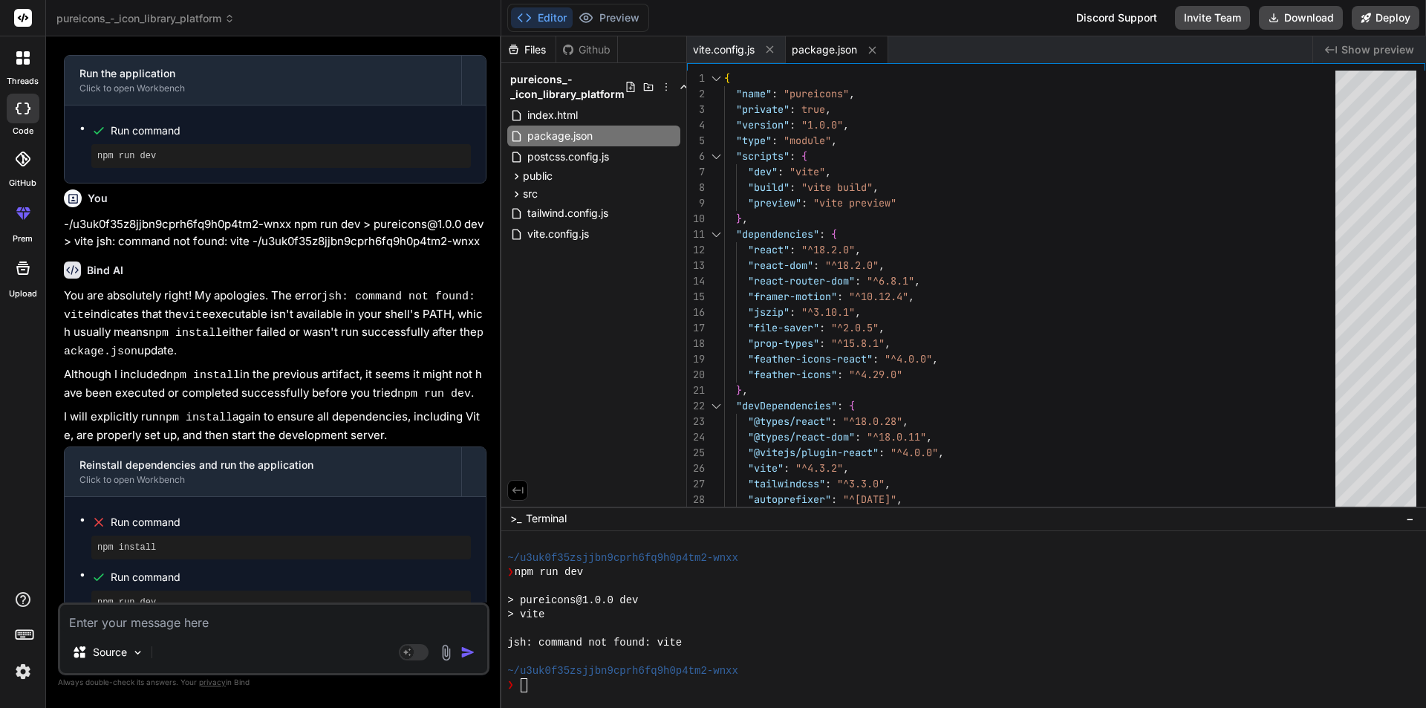
scroll to position [3823, 0]
